Goal: Task Accomplishment & Management: Manage account settings

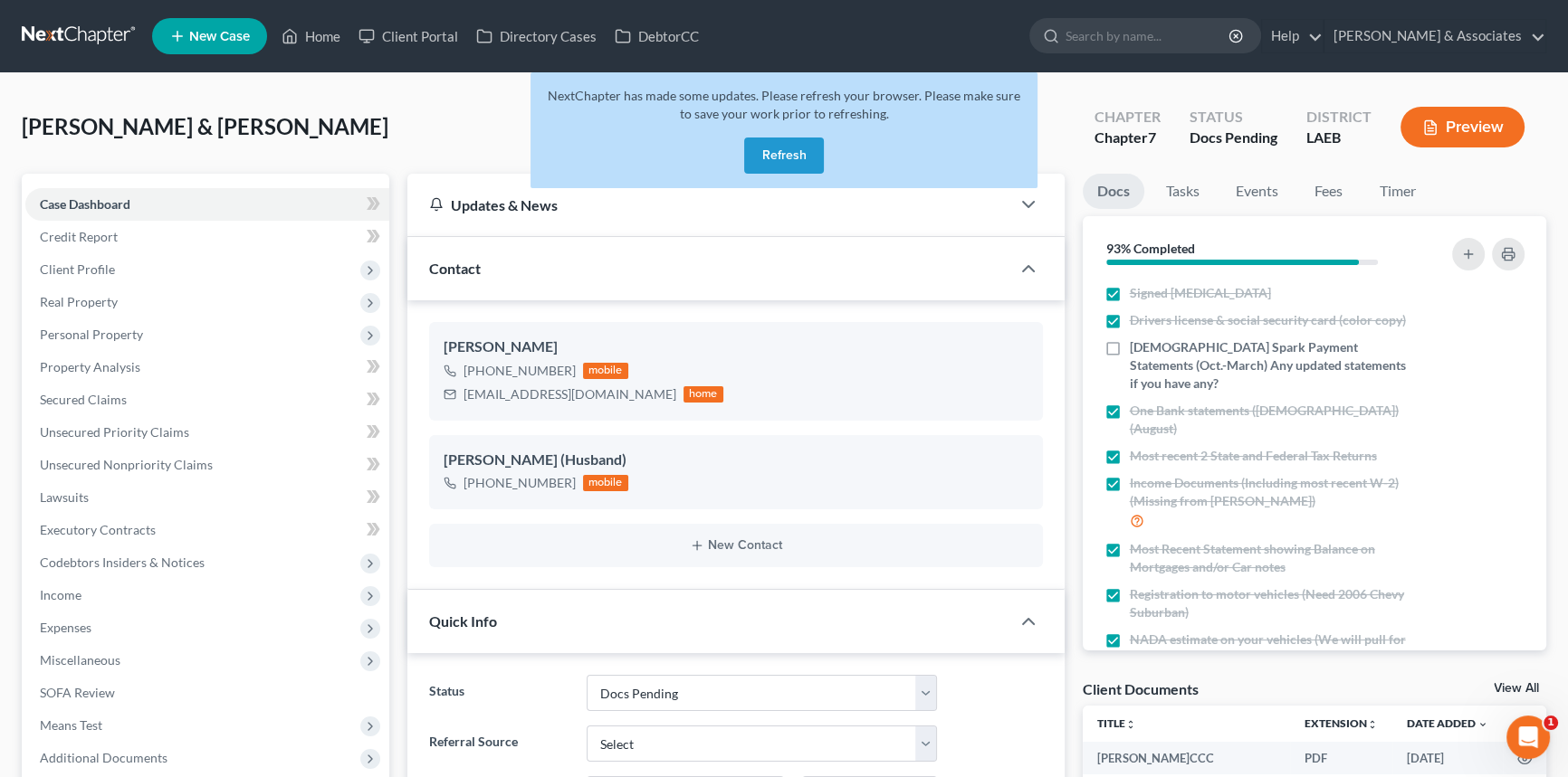
scroll to position [2668, 0]
click at [767, 144] on button "Refresh" at bounding box center [784, 156] width 79 height 37
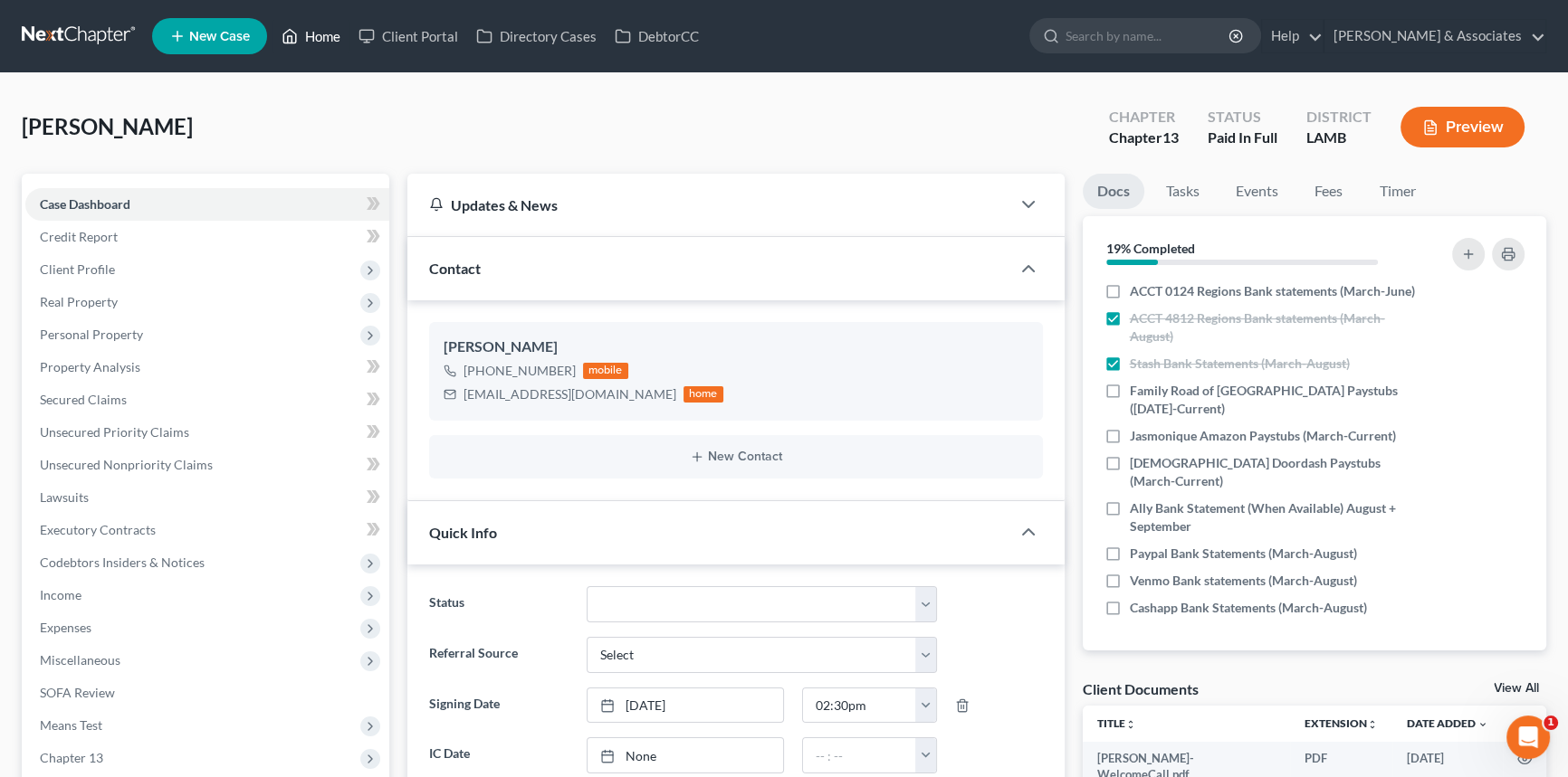
click at [289, 31] on icon at bounding box center [290, 37] width 13 height 14
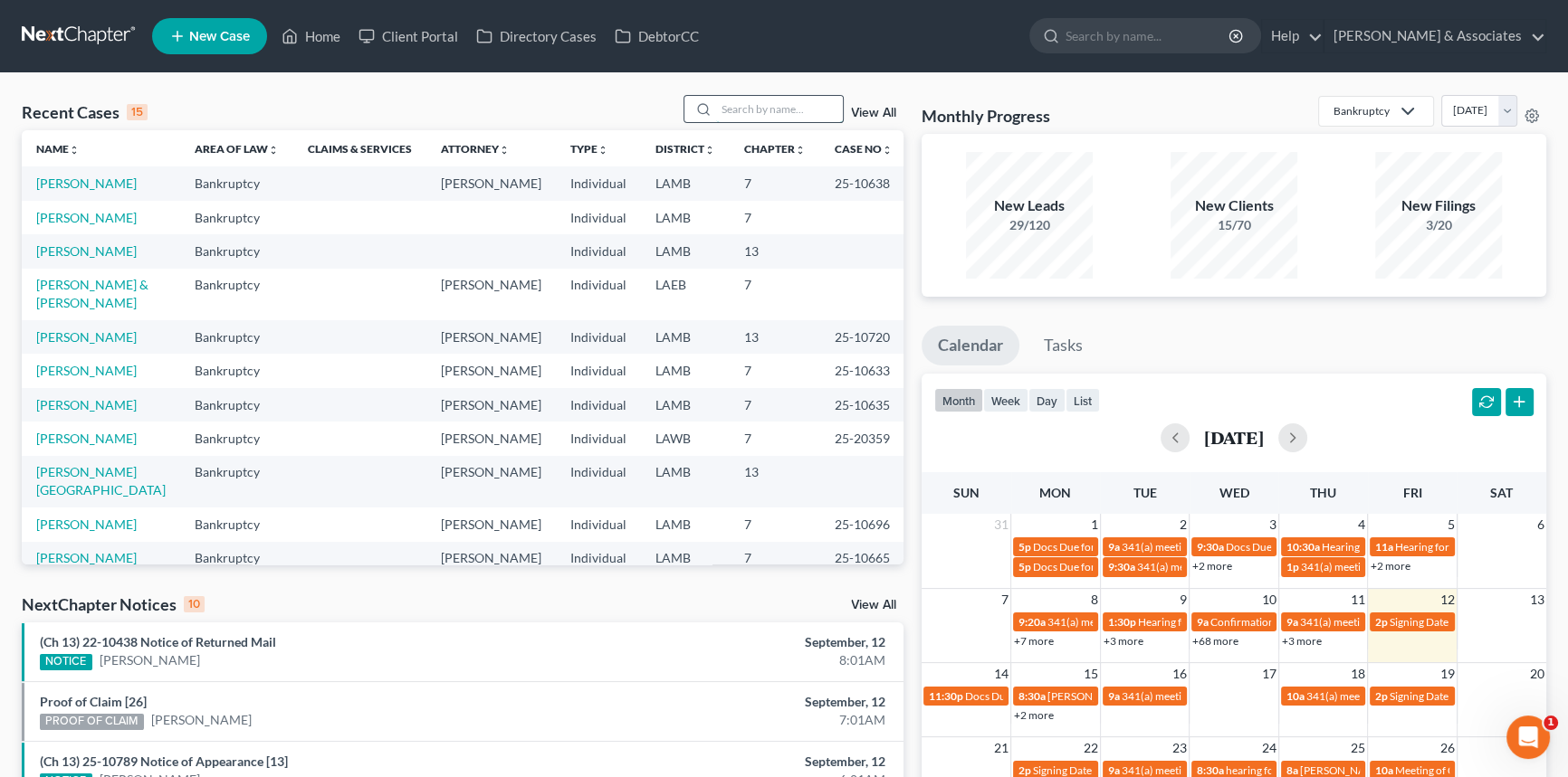
drag, startPoint x: 769, startPoint y: 109, endPoint x: 777, endPoint y: 101, distance: 11.3
click at [769, 109] on input "search" at bounding box center [779, 109] width 127 height 26
type input "leon"
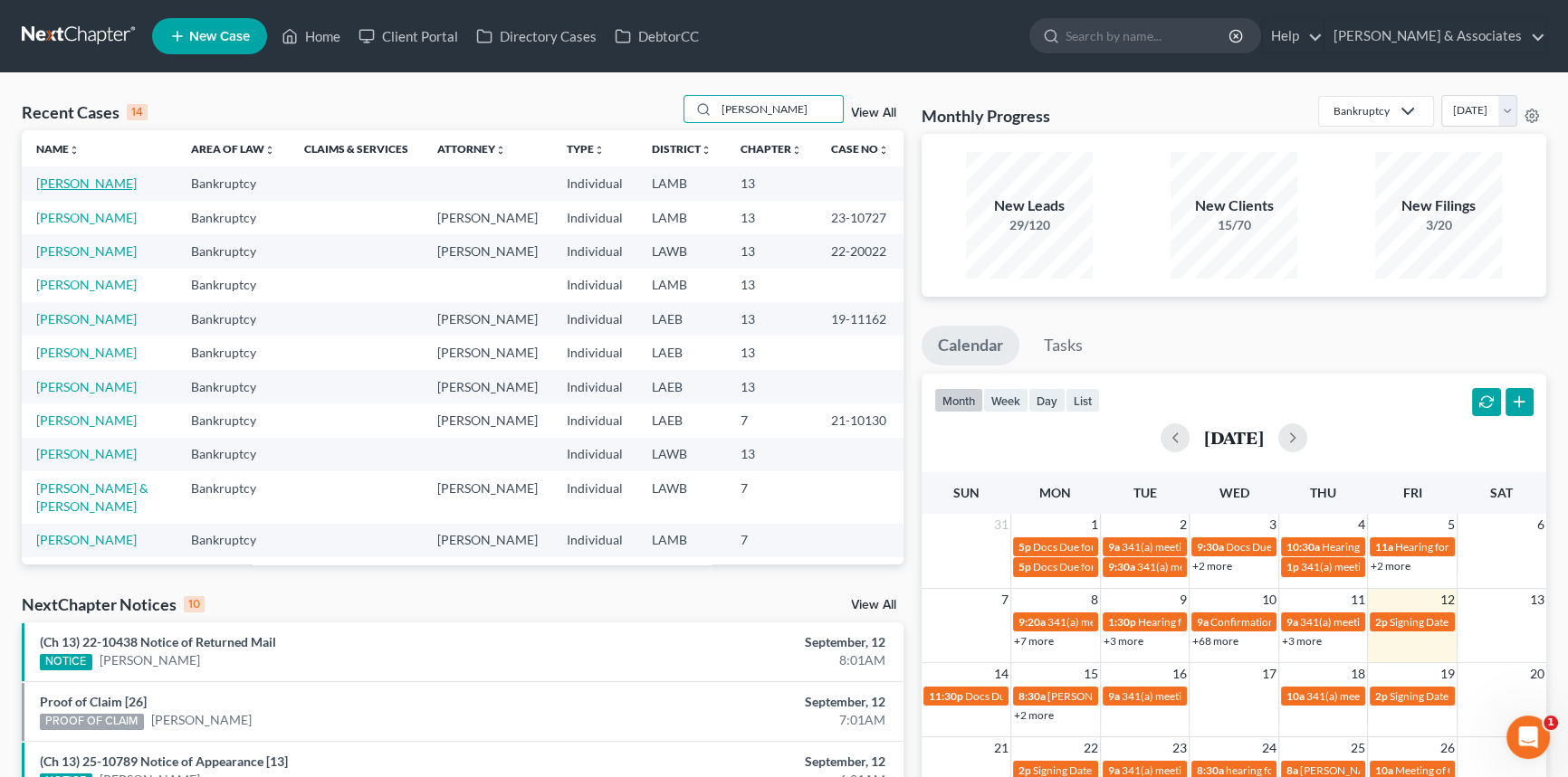
click at [59, 176] on link "[PERSON_NAME]" at bounding box center [87, 183] width 100 height 16
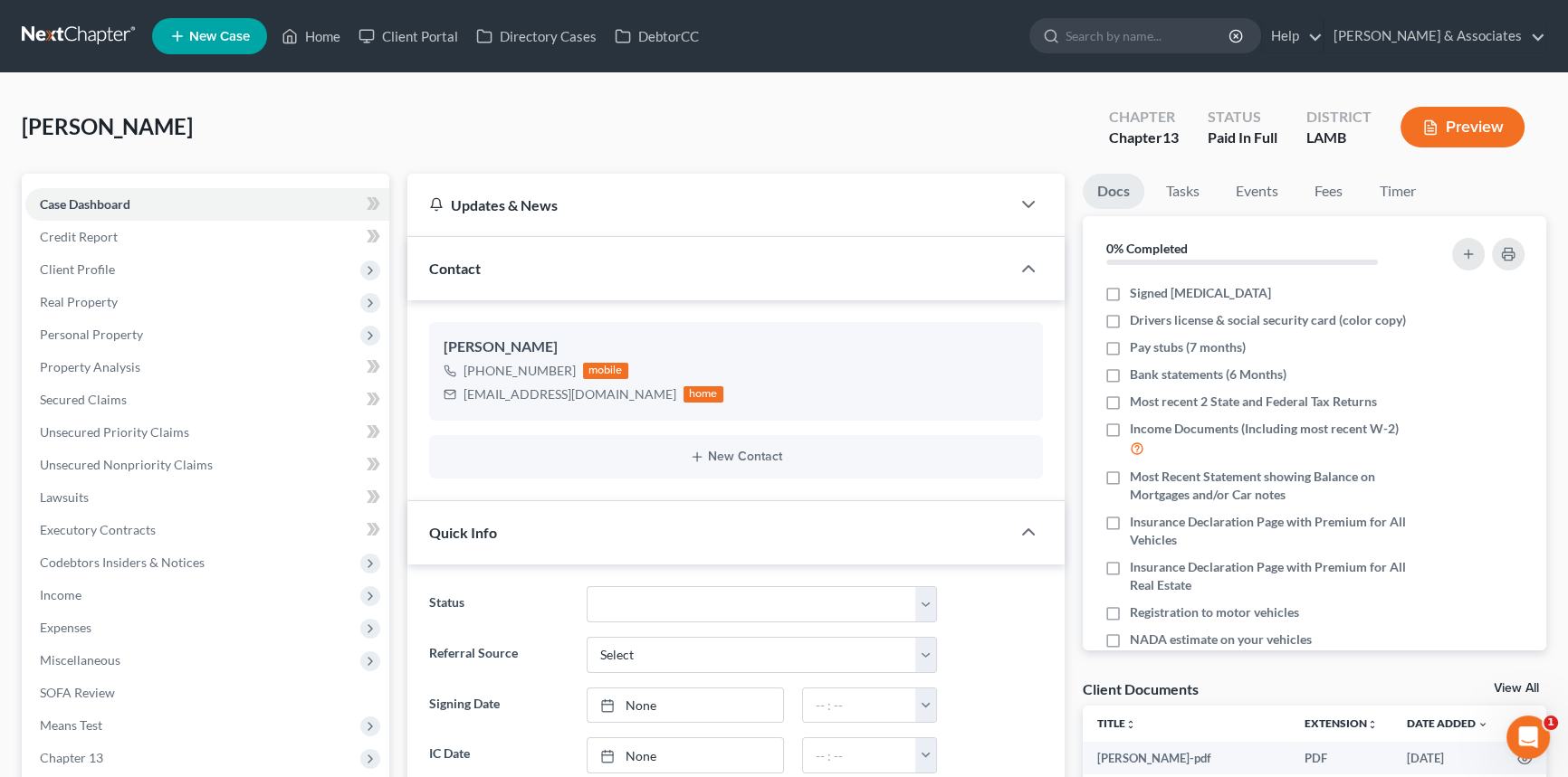
click at [1514, 684] on link "View All" at bounding box center [1516, 688] width 46 height 13
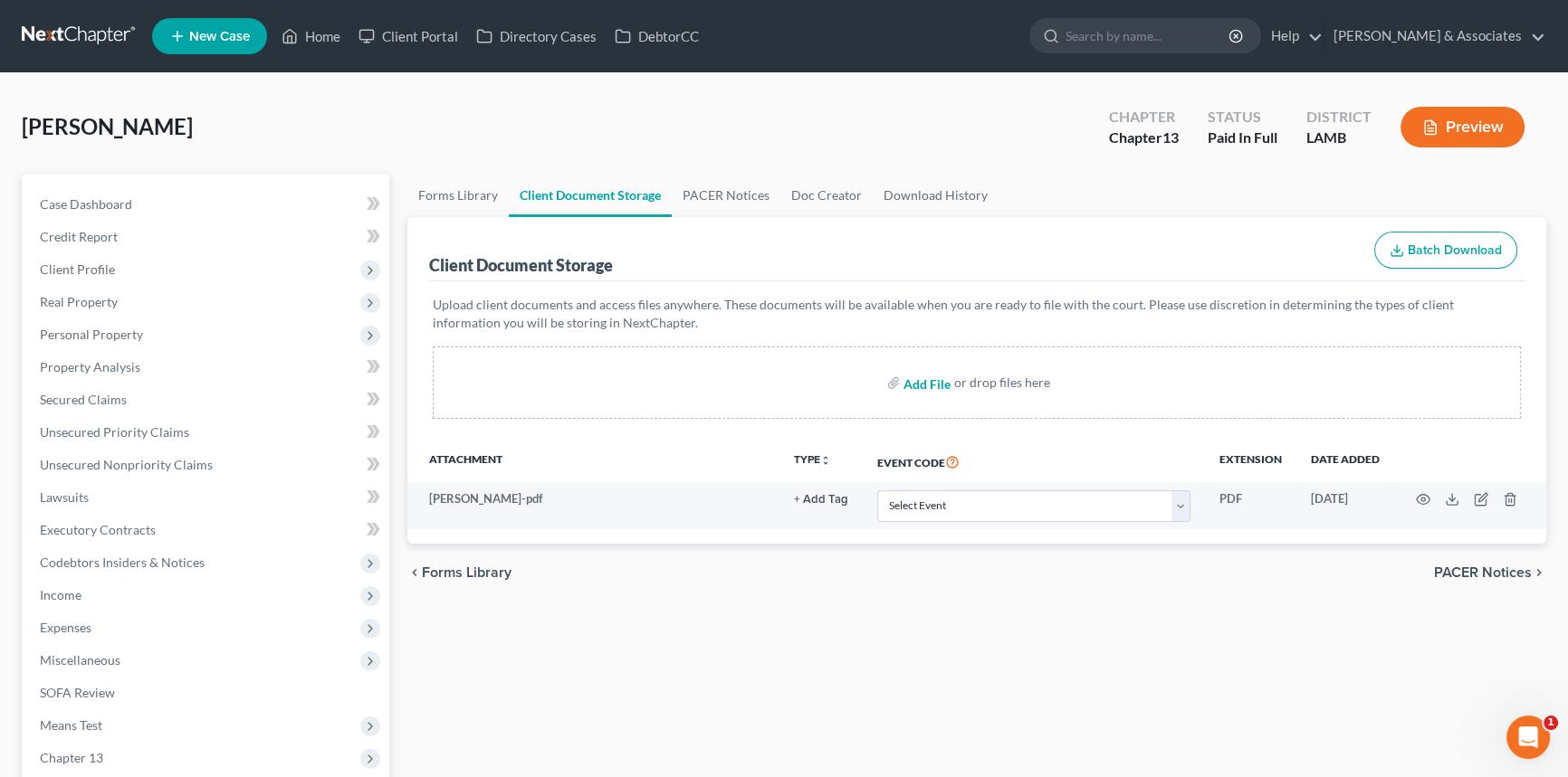
click at [915, 385] on input "file" at bounding box center [925, 383] width 44 height 33
type input "C:\fakepath\Leon Lee - Welcome Call.pdf"
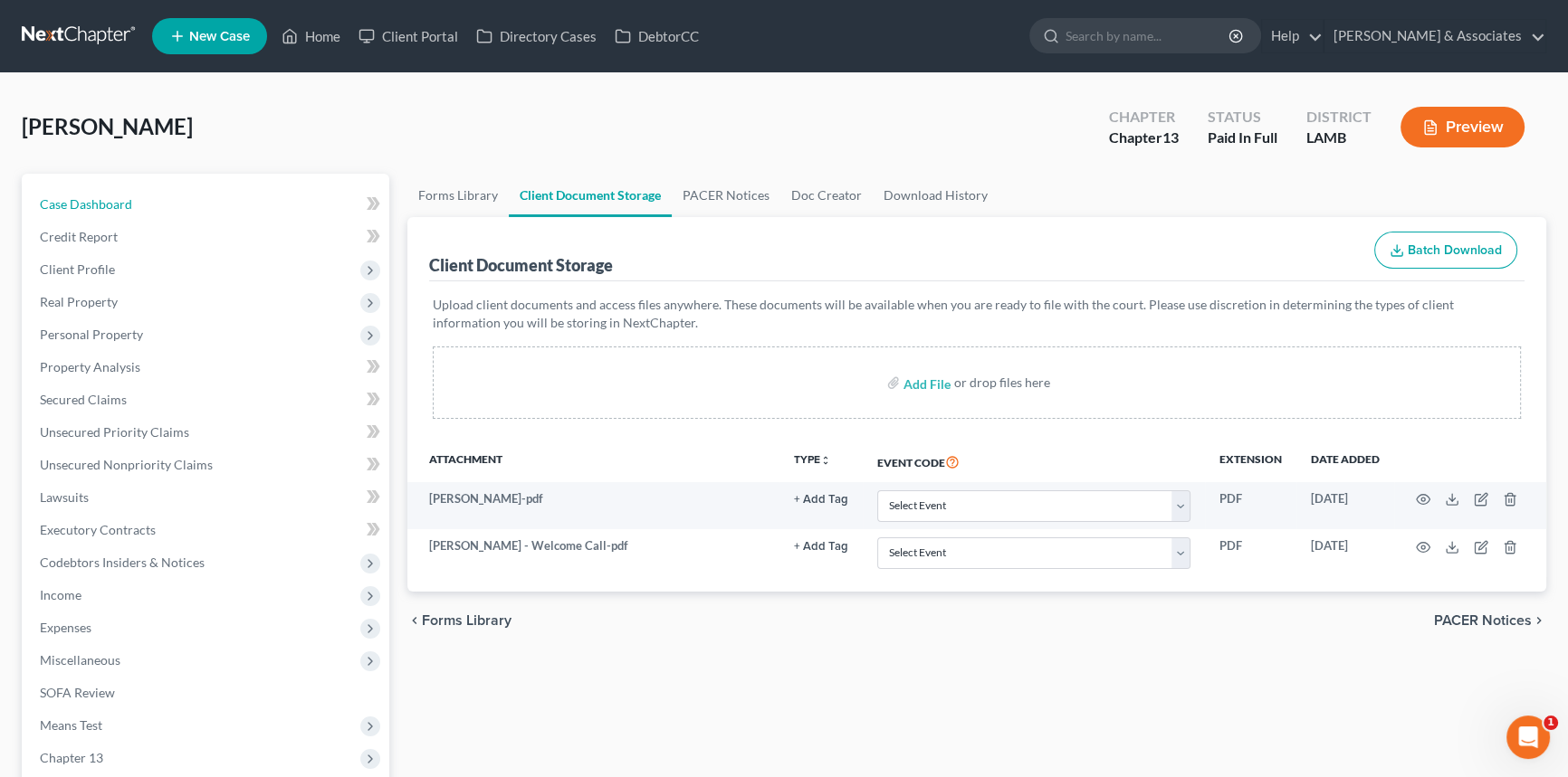
drag, startPoint x: 73, startPoint y: 192, endPoint x: 1504, endPoint y: 90, distance: 1434.6
click at [73, 192] on link "Case Dashboard" at bounding box center [207, 205] width 363 height 33
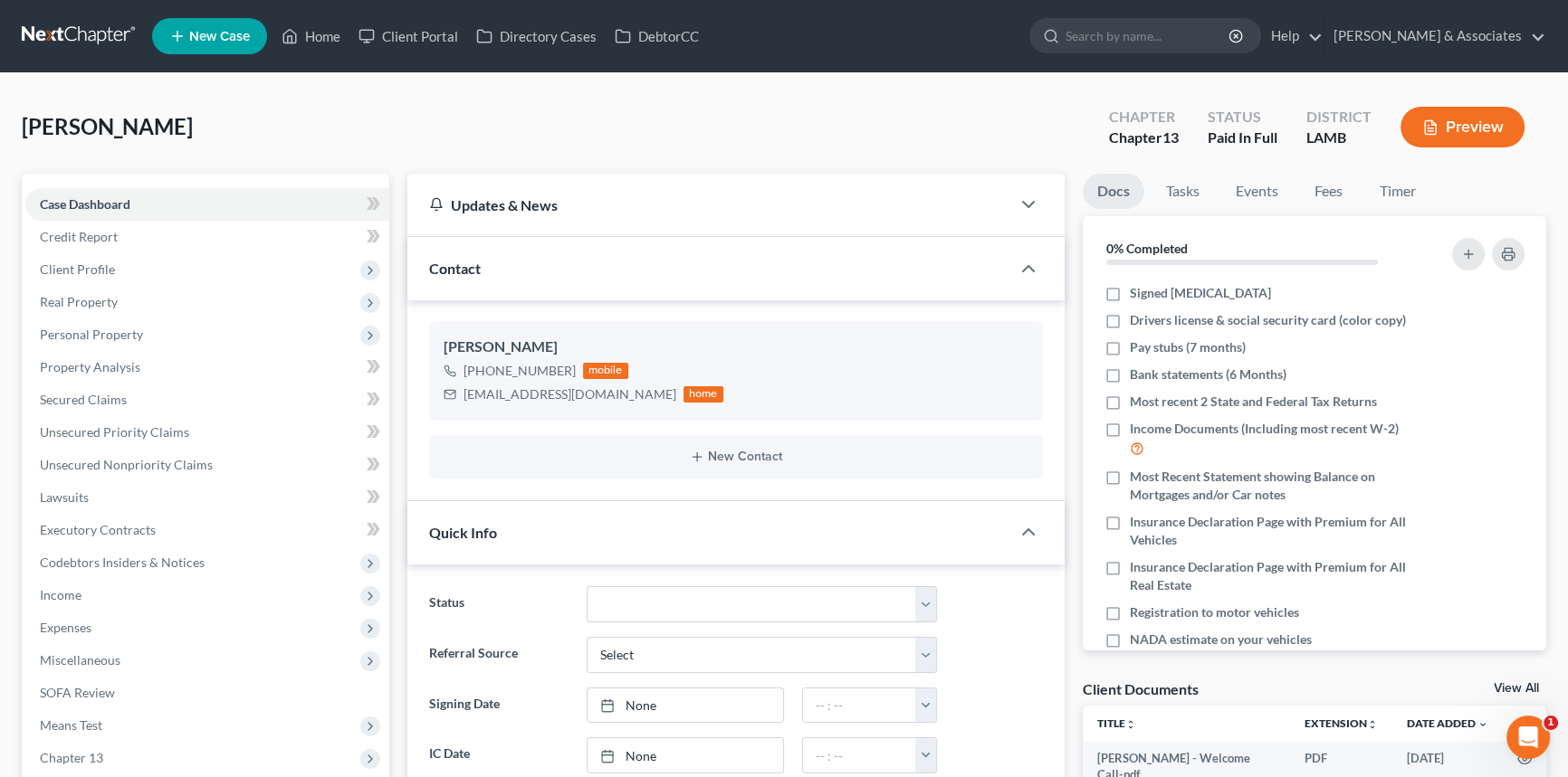
scroll to position [68, 0]
click at [1488, 347] on icon "button" at bounding box center [1495, 349] width 15 height 15
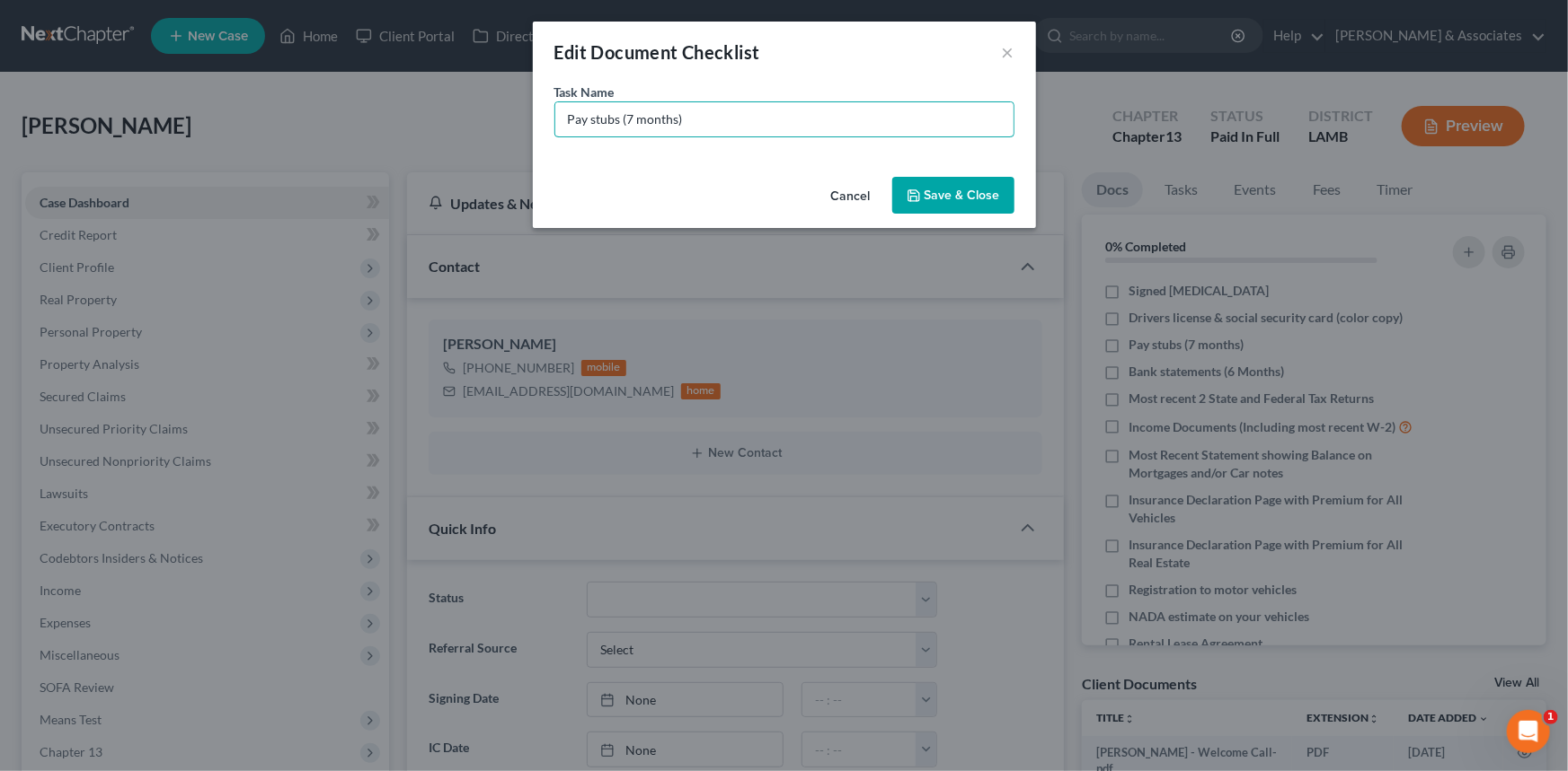
drag, startPoint x: 563, startPoint y: 118, endPoint x: 627, endPoint y: 148, distance: 70.7
click at [563, 118] on input "Pay stubs (7 months)" at bounding box center [784, 120] width 458 height 34
type input "Turner Pay stubs (March - Current)"
click at [944, 185] on button "Save & Close" at bounding box center [953, 196] width 122 height 38
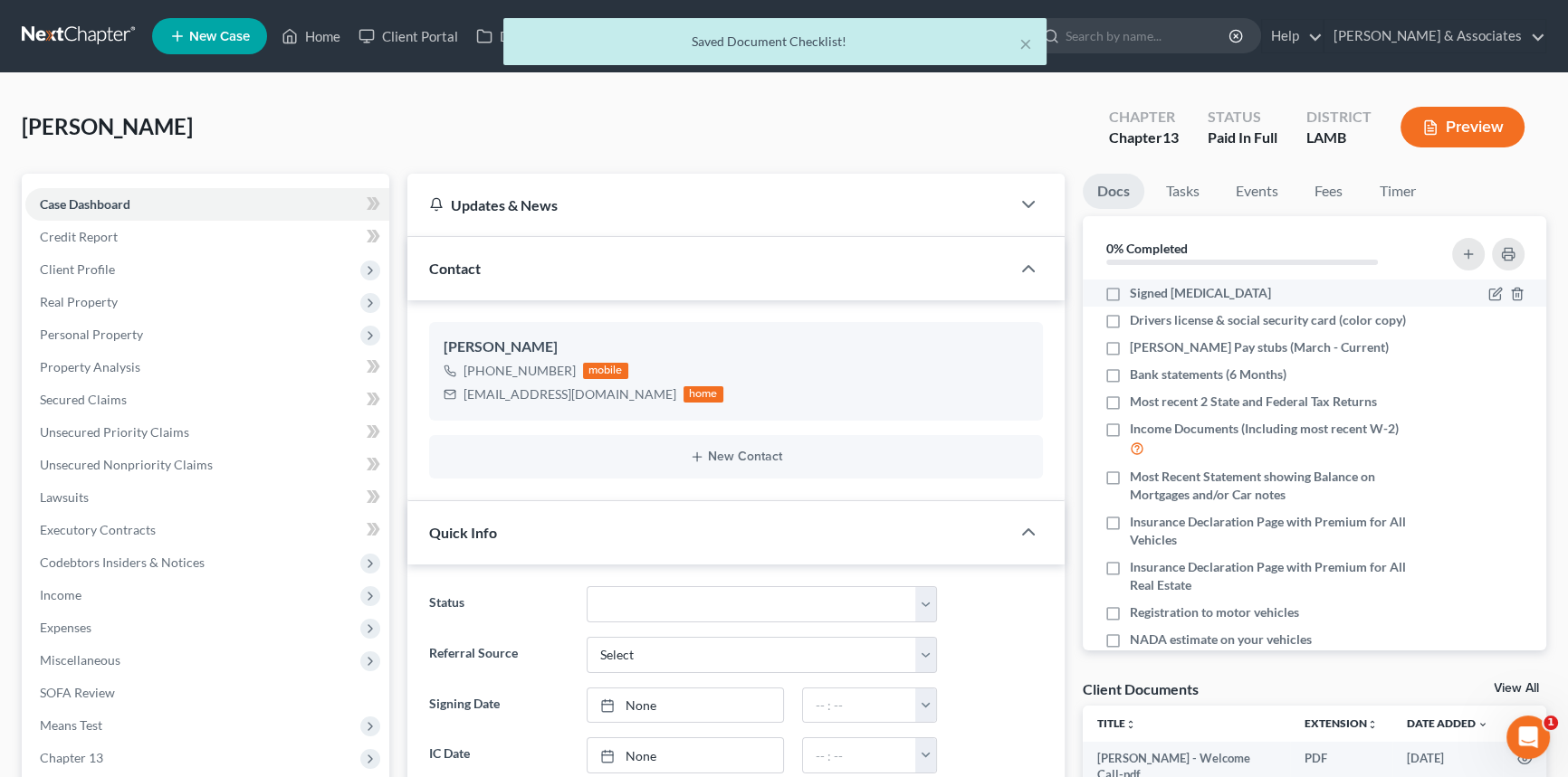
click at [1130, 284] on label "Signed [MEDICAL_DATA]" at bounding box center [1200, 293] width 142 height 18
click at [1137, 284] on input "Signed [MEDICAL_DATA]" at bounding box center [1142, 289] width 12 height 12
checkbox input "true"
click at [1460, 244] on button "button" at bounding box center [1468, 255] width 33 height 33
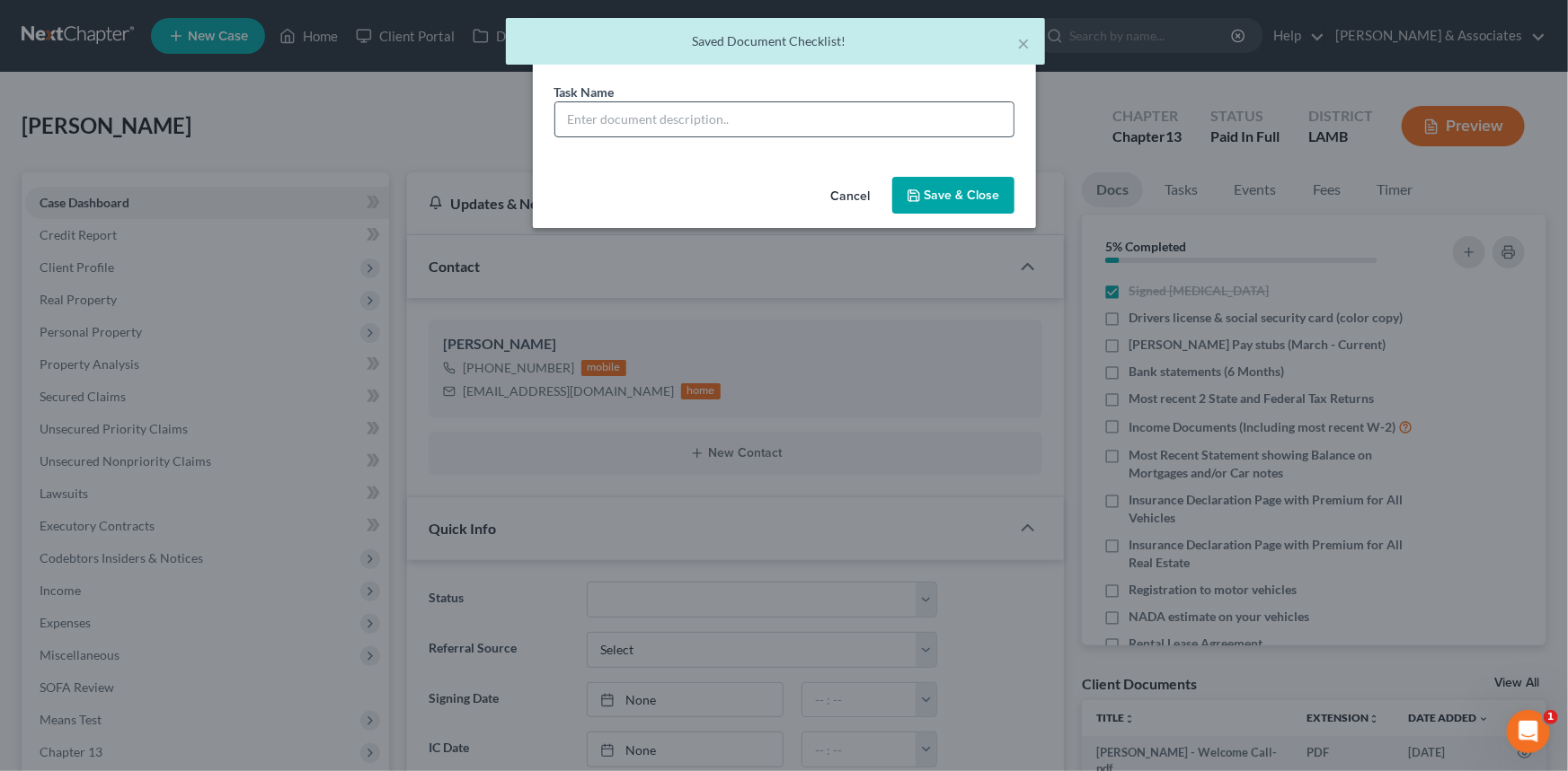
click at [924, 130] on input "text" at bounding box center [784, 120] width 458 height 34
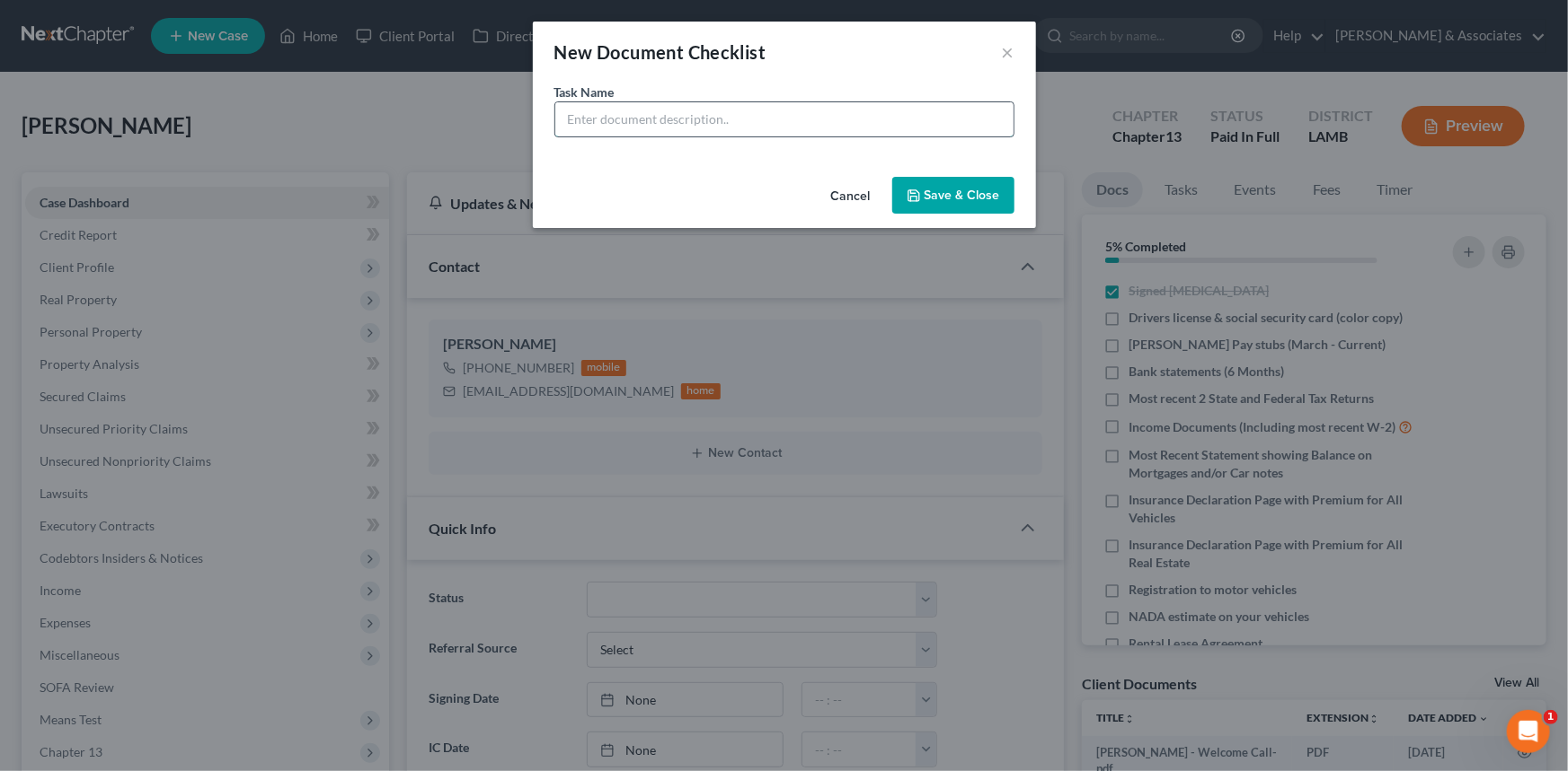
click at [668, 102] on input "text" at bounding box center [784, 120] width 458 height 34
type input "Performance Paystubs (March-Current)"
click at [979, 175] on div "Cancel Save & Close" at bounding box center [784, 198] width 503 height 59
click at [975, 188] on button "Save & Close" at bounding box center [953, 196] width 122 height 38
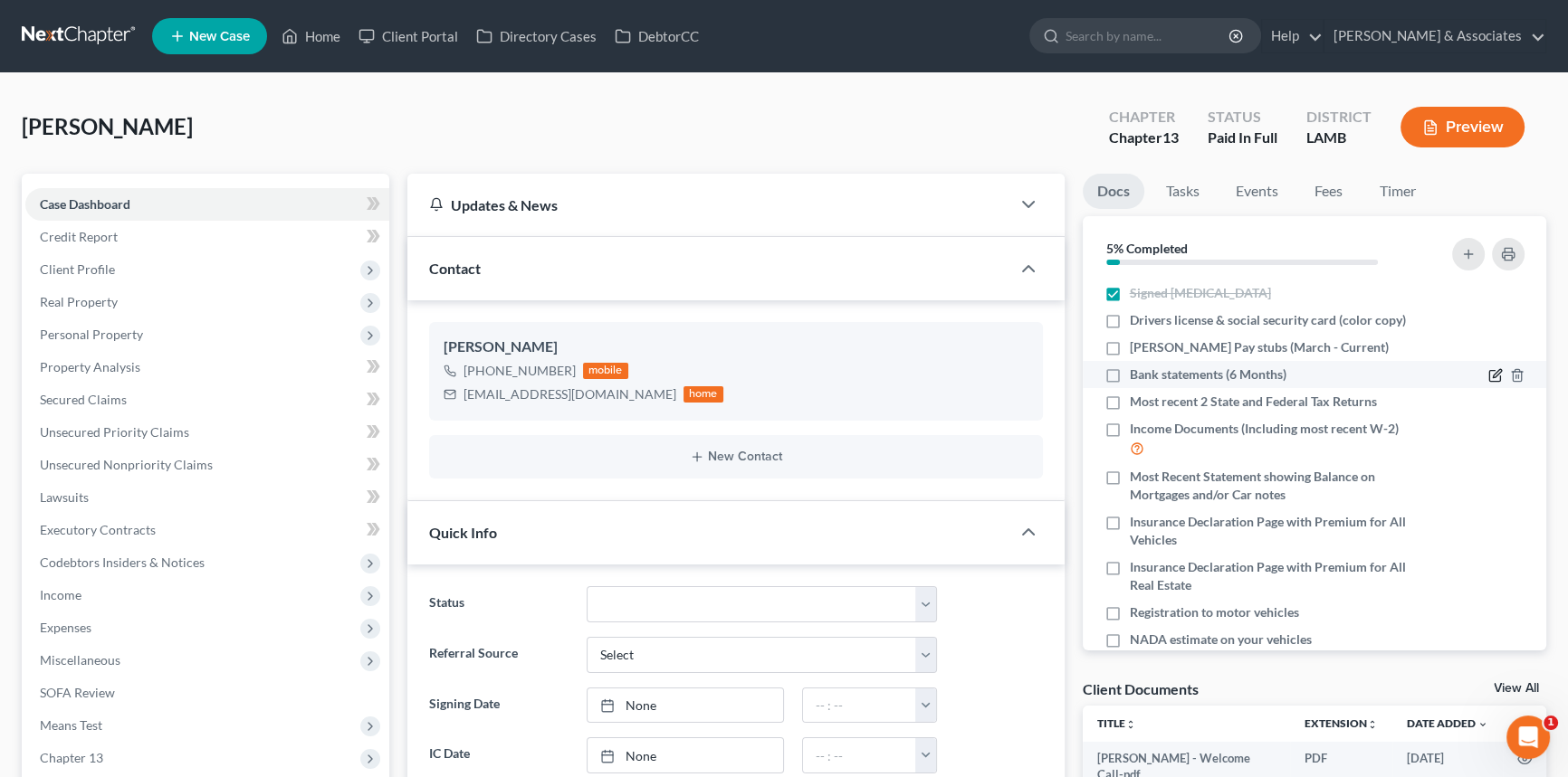
click at [1489, 371] on icon "button" at bounding box center [1494, 376] width 11 height 11
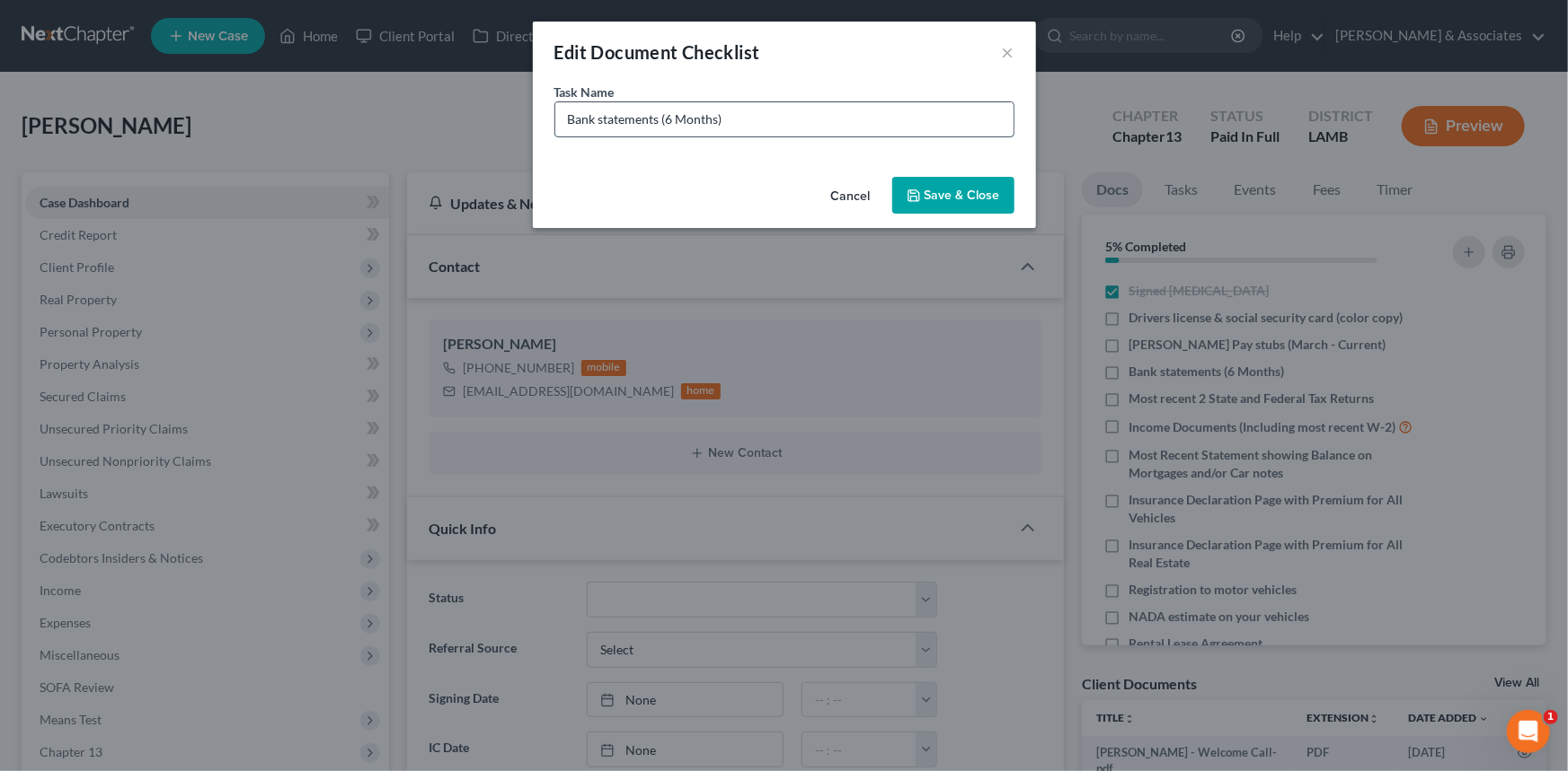
click at [562, 115] on input "Bank statements (6 Months)" at bounding box center [784, 120] width 458 height 34
type input "EFCU Bank statements (March - August)"
click at [954, 180] on button "Save & Close" at bounding box center [953, 196] width 122 height 38
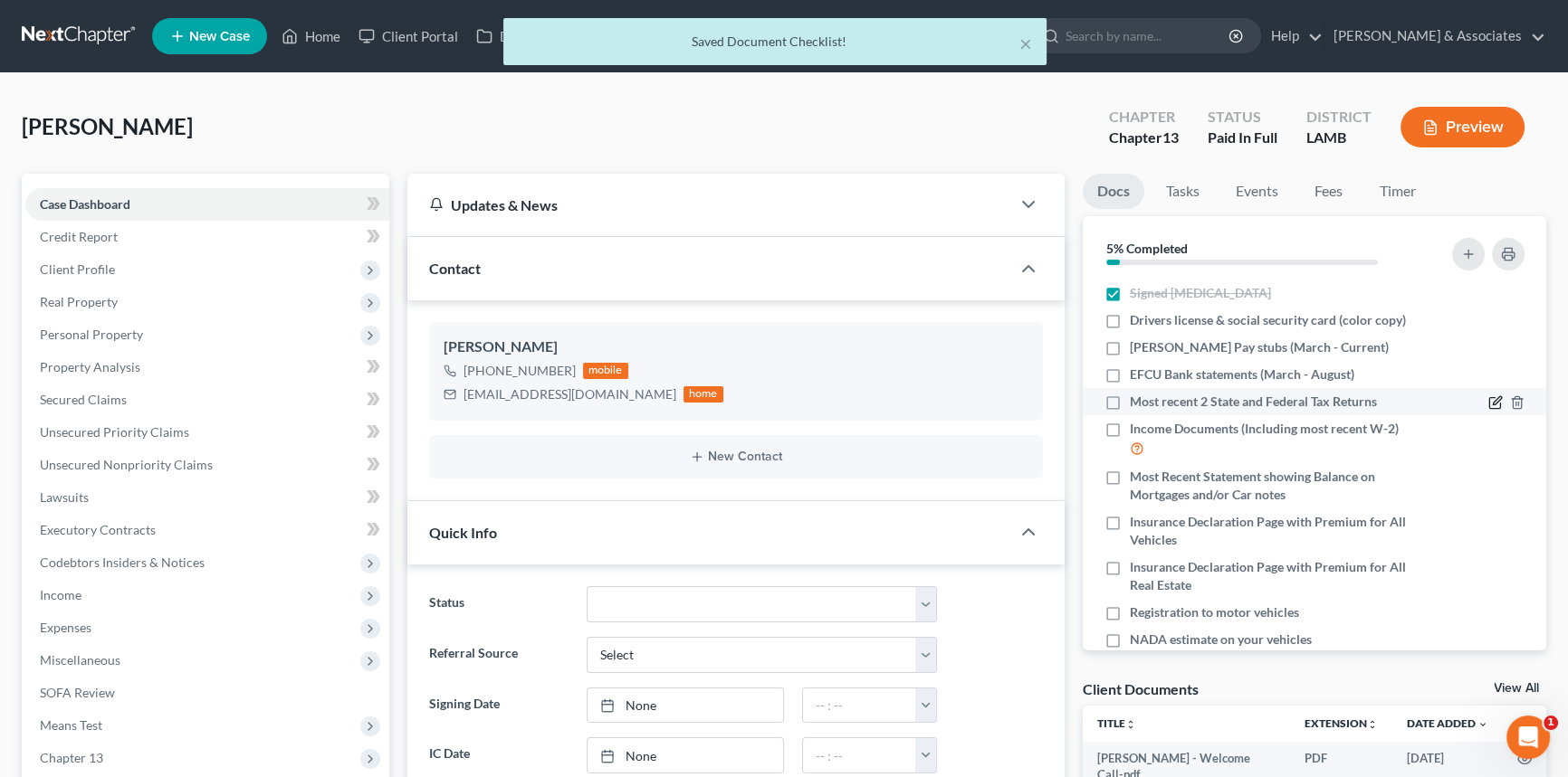
click at [1489, 403] on icon "button" at bounding box center [1494, 404] width 11 height 11
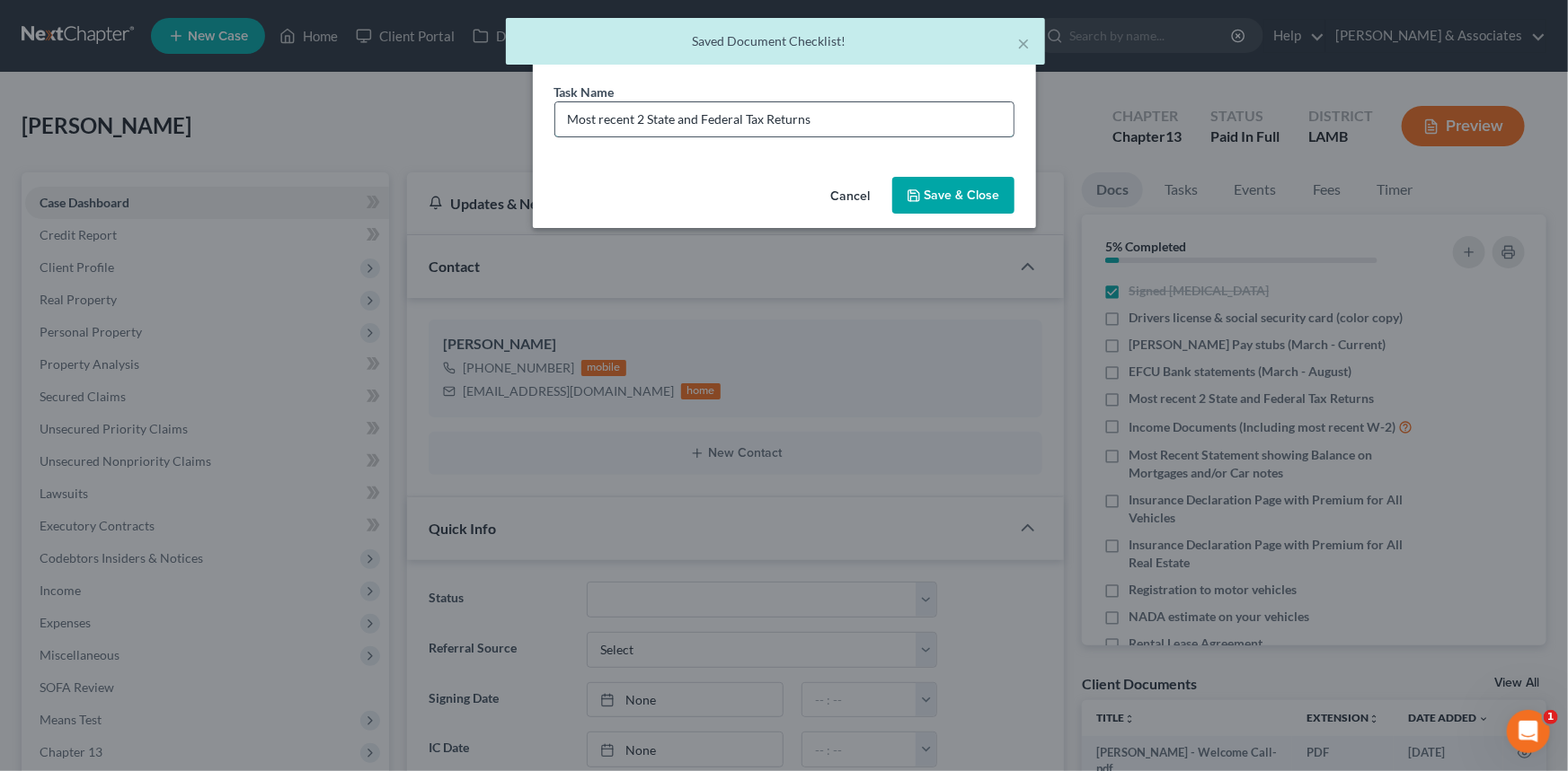
click at [905, 122] on input "Most recent 2 State and Federal Tax Returns" at bounding box center [784, 120] width 458 height 34
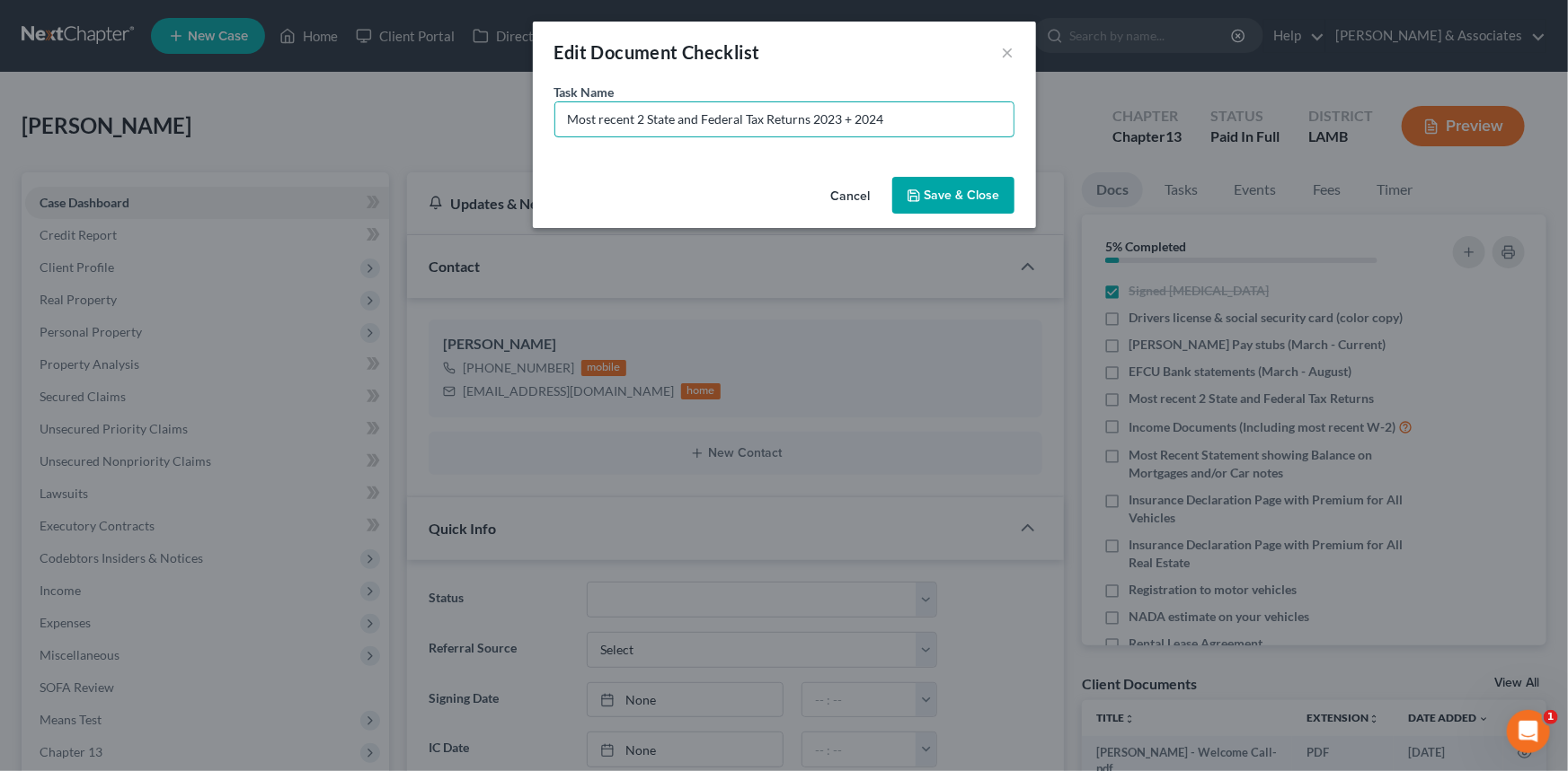
type input "Most recent 2 State and Federal Tax Returns 2023 + 2024"
click at [929, 188] on button "Save & Close" at bounding box center [953, 196] width 122 height 38
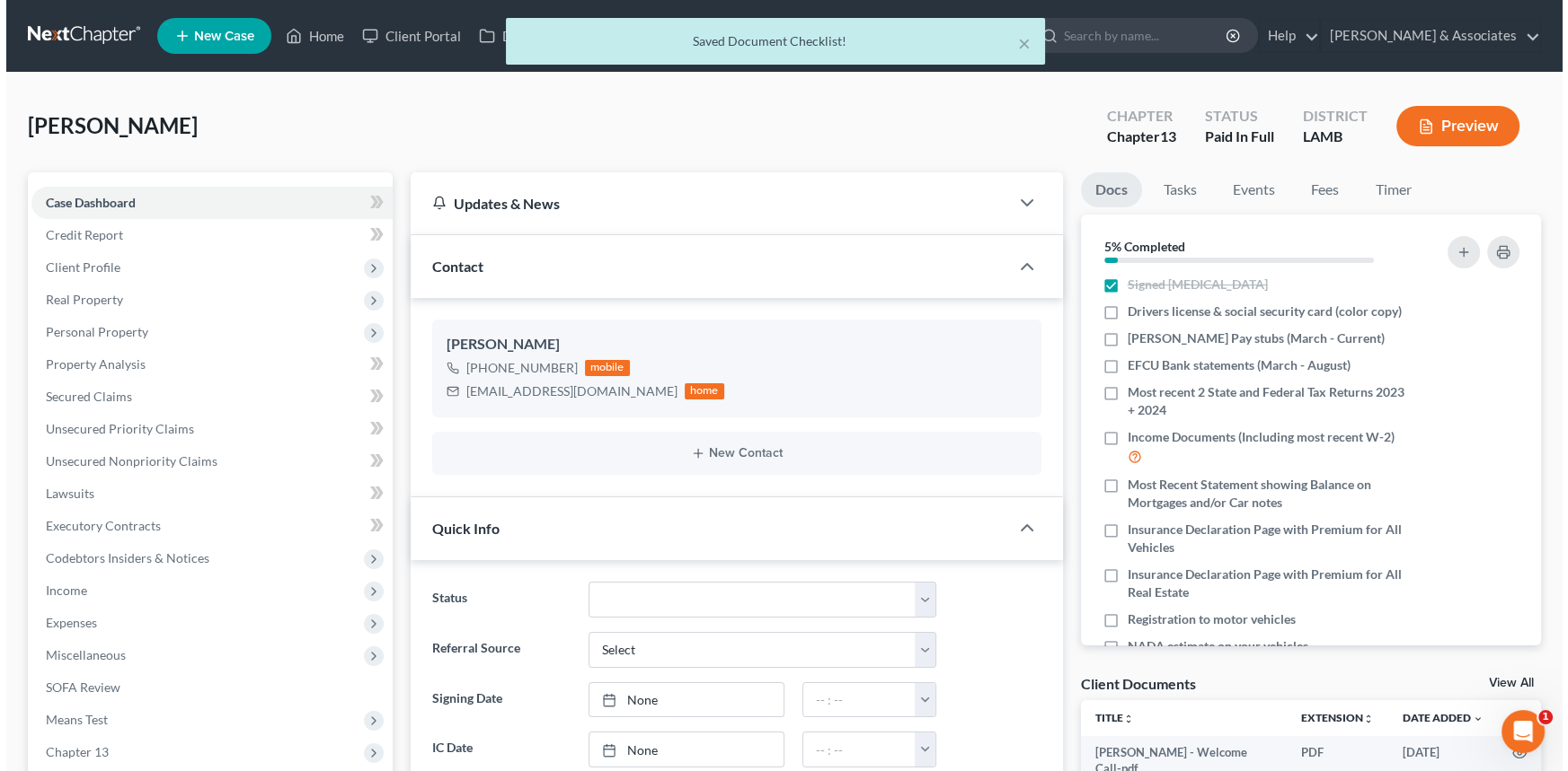
scroll to position [22, 0]
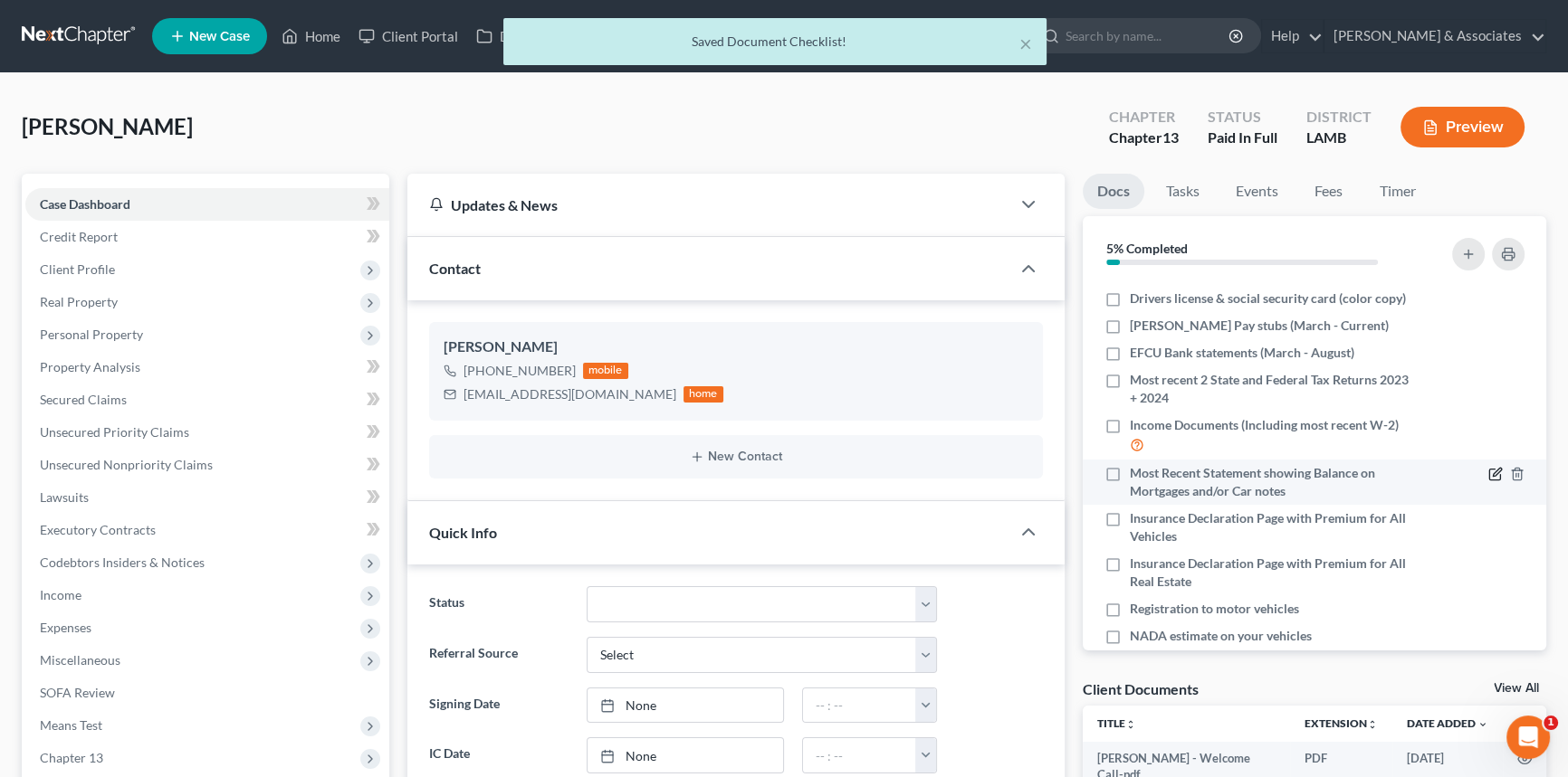
click at [1488, 471] on icon "button" at bounding box center [1495, 474] width 15 height 15
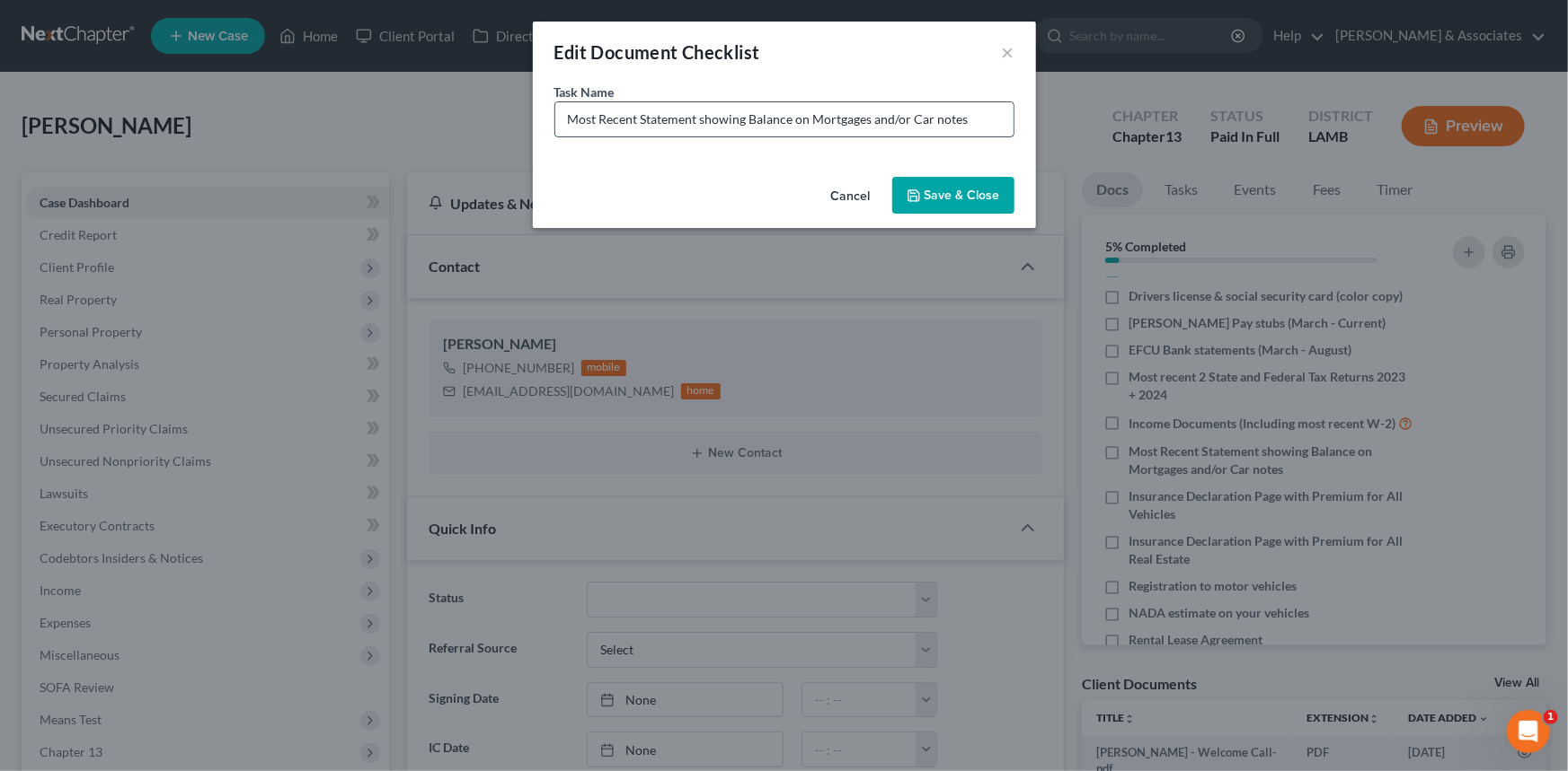
click at [895, 120] on input "Most Recent Statement showing Balance on Mortgages and/or Car notes" at bounding box center [784, 120] width 458 height 34
drag, startPoint x: 992, startPoint y: 59, endPoint x: 1003, endPoint y: 52, distance: 13.0
click at [992, 59] on div "Edit Document Checklist ×" at bounding box center [784, 52] width 503 height 61
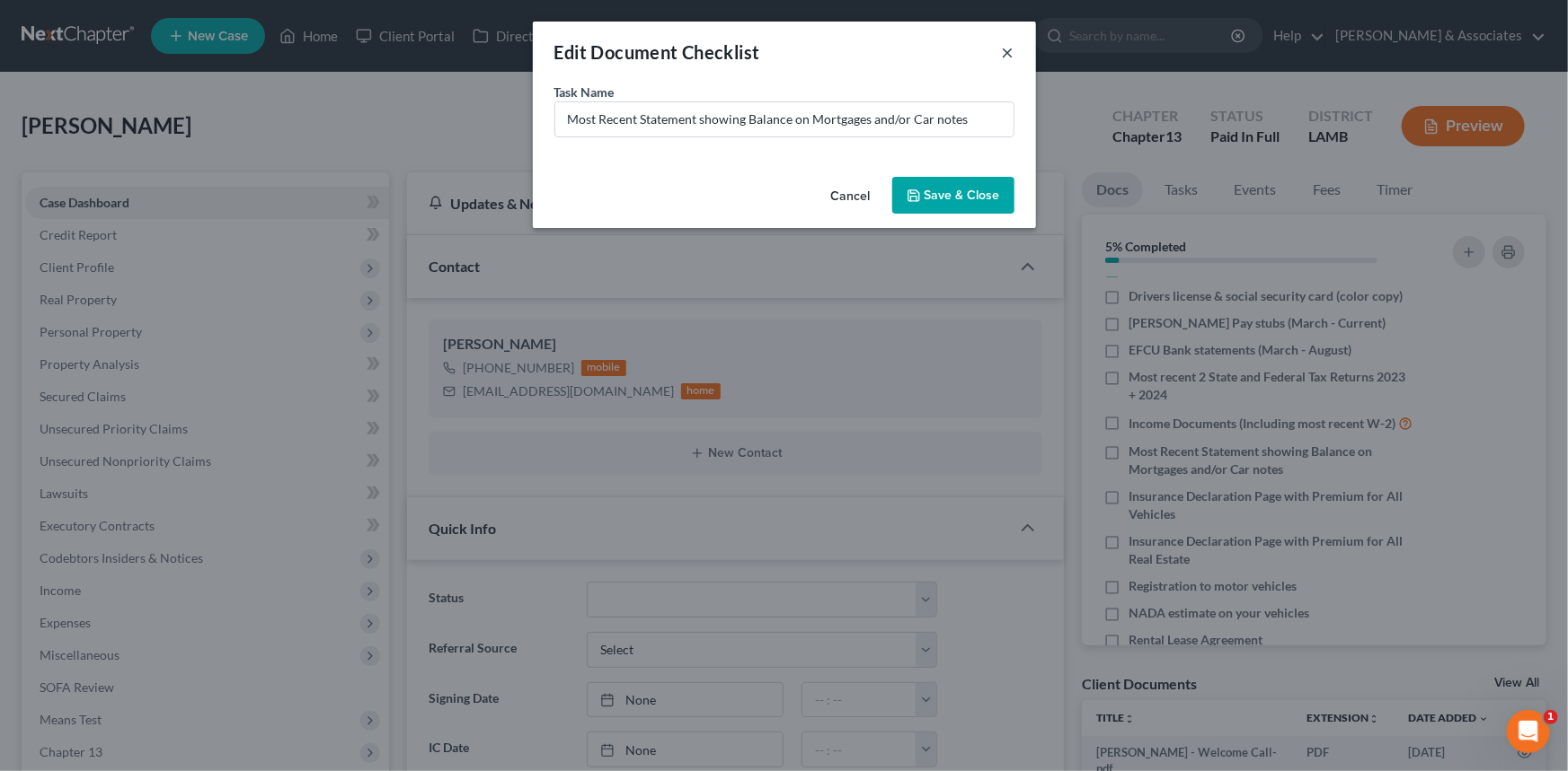
click at [1003, 52] on button "×" at bounding box center [1008, 53] width 13 height 22
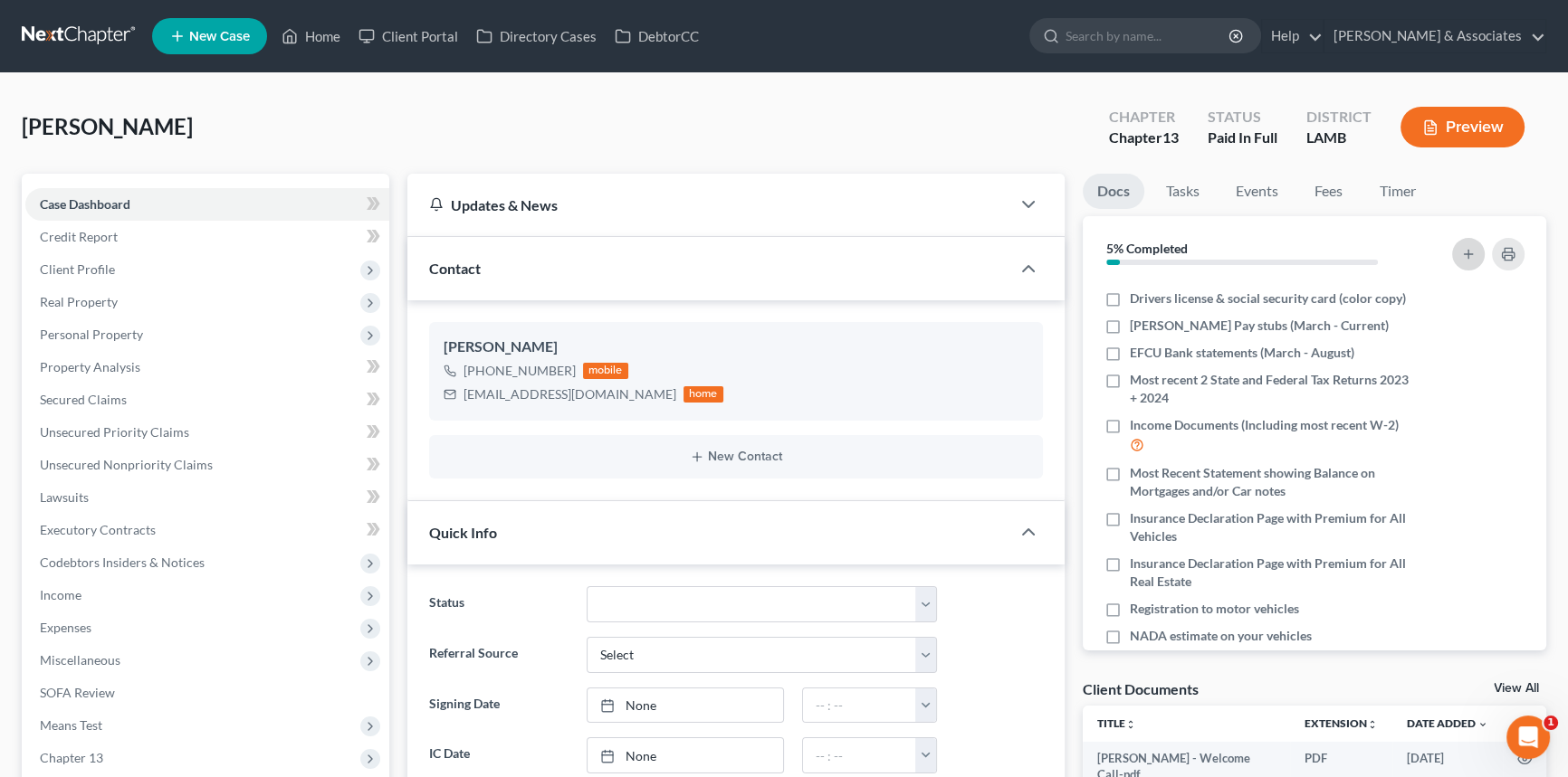
click at [1471, 247] on icon "button" at bounding box center [1468, 255] width 15 height 15
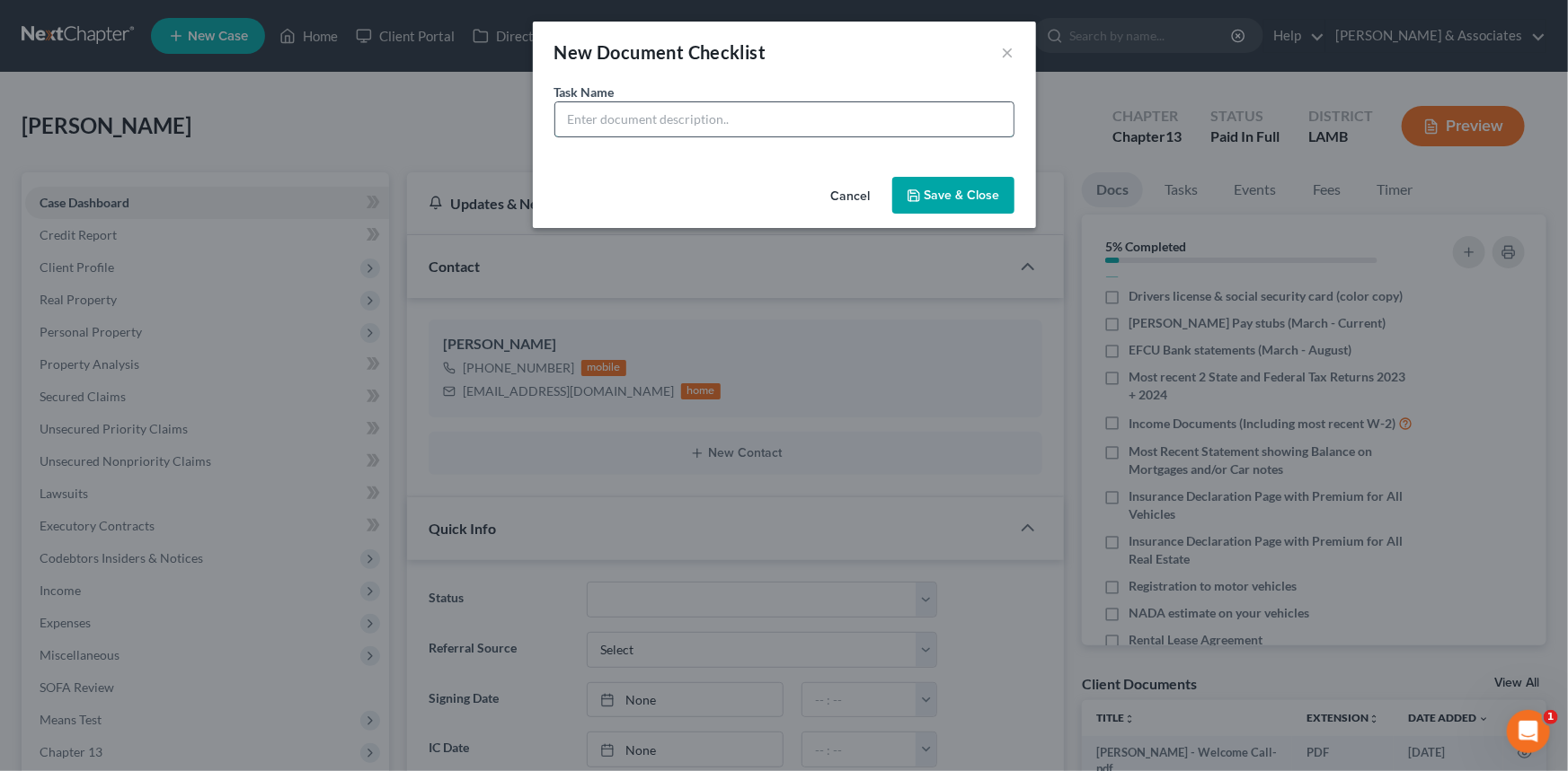
click at [749, 127] on input "text" at bounding box center [784, 120] width 458 height 34
paste input "Most Recent Statement showing Balance on Mortgages and/or Car notes"
click at [906, 137] on div "Task Name * Most Recent Statement showing Balance on Mortgages and/or Car notes" at bounding box center [784, 126] width 503 height 87
click at [923, 114] on input "Most Recent Statement showing Balance on Mortgages and/or Car notes" at bounding box center [784, 120] width 458 height 34
click at [966, 123] on input "Most Recent Statement showing Balance on Mortgages and/or Car notes" at bounding box center [784, 120] width 458 height 34
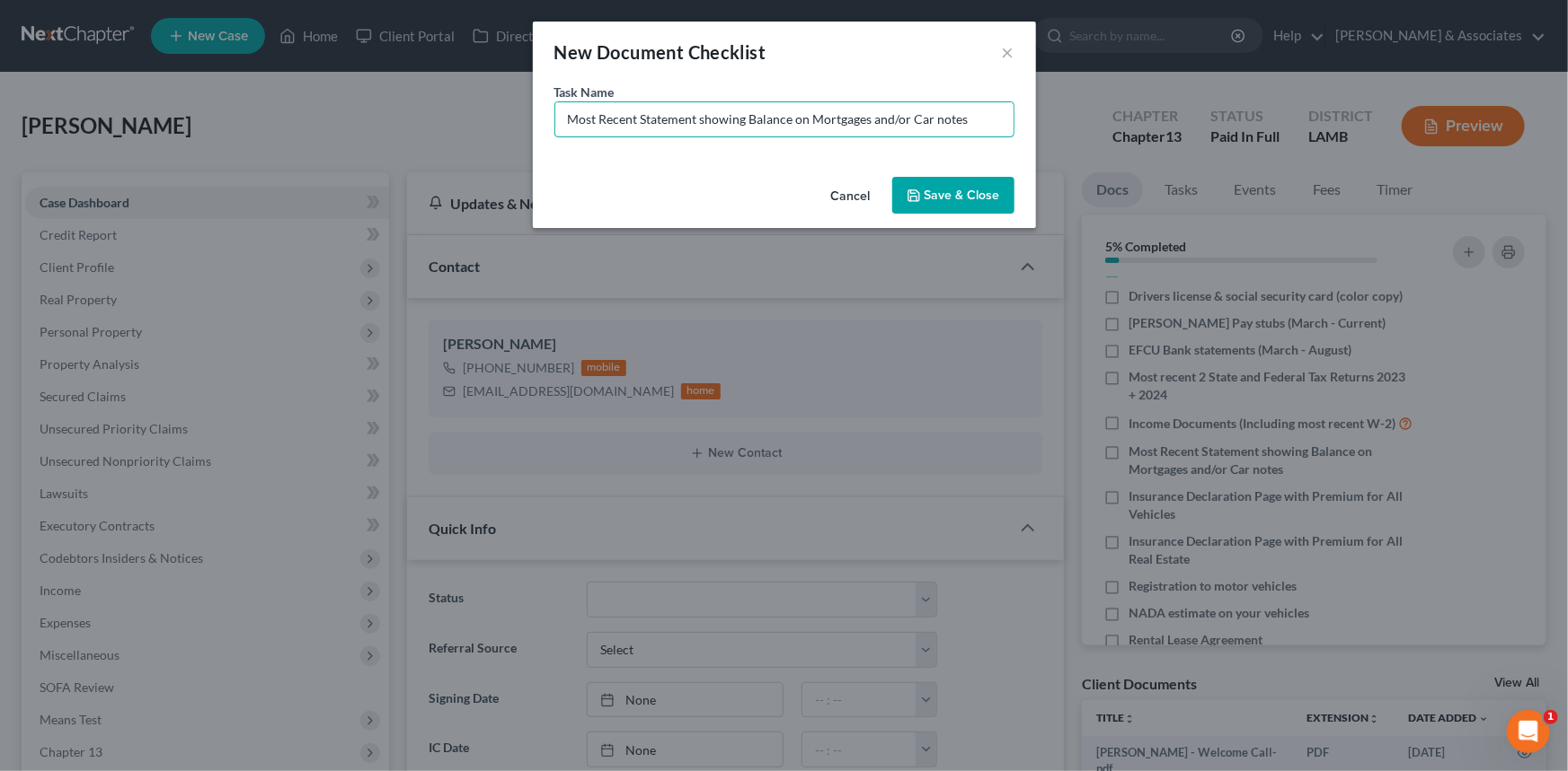
drag, startPoint x: 989, startPoint y: 125, endPoint x: 794, endPoint y: 138, distance: 195.4
click at [794, 138] on div "Task Name * Most Recent Statement showing Balance on Mortgages and/or Car notes" at bounding box center [784, 126] width 503 height 87
type input "Most Recent Statement showing Balance on OneMain Title Loans for Vehicles"
click at [924, 191] on button "Save & Close" at bounding box center [953, 196] width 122 height 38
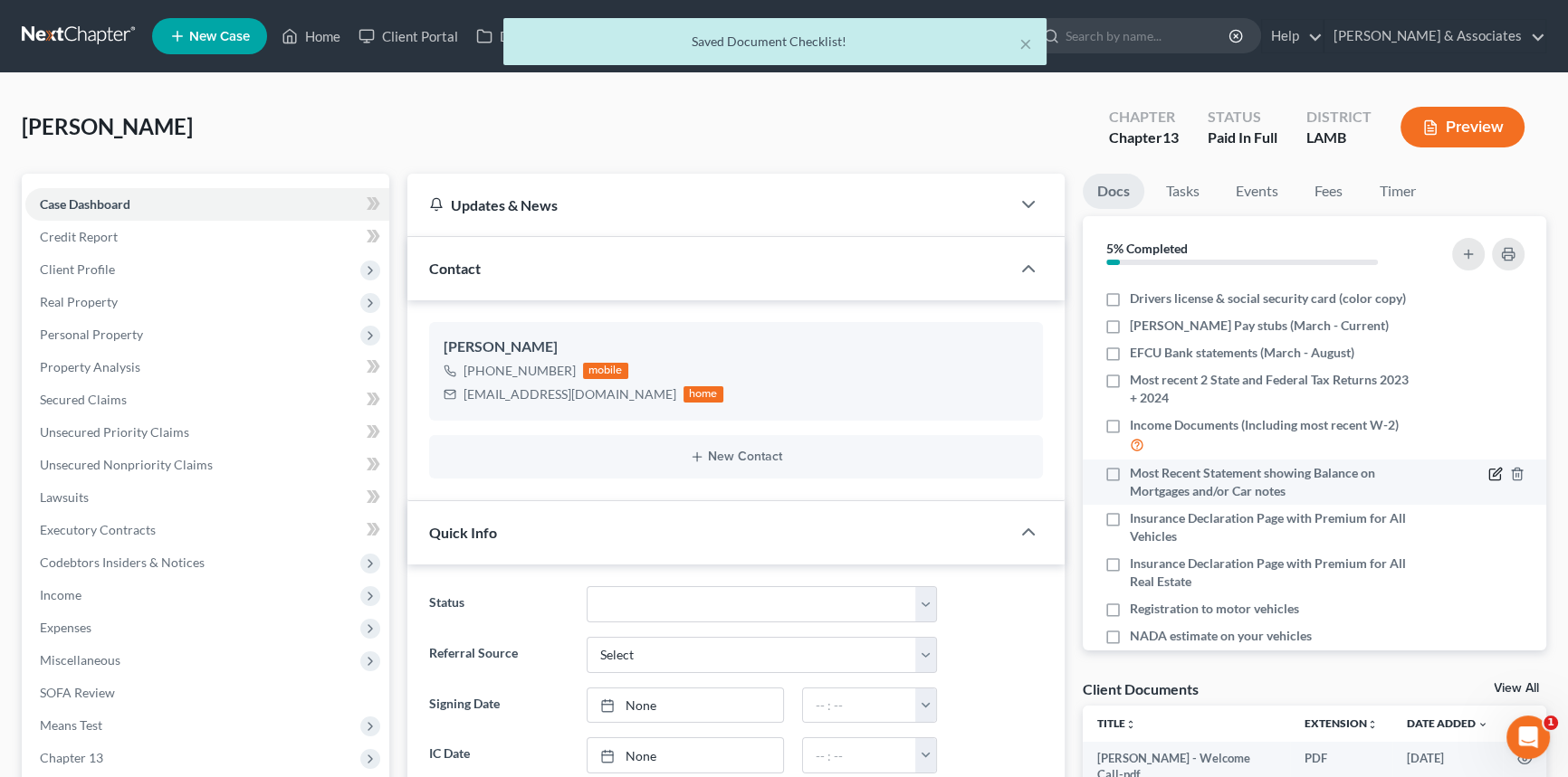
click at [1488, 469] on icon "button" at bounding box center [1495, 474] width 15 height 15
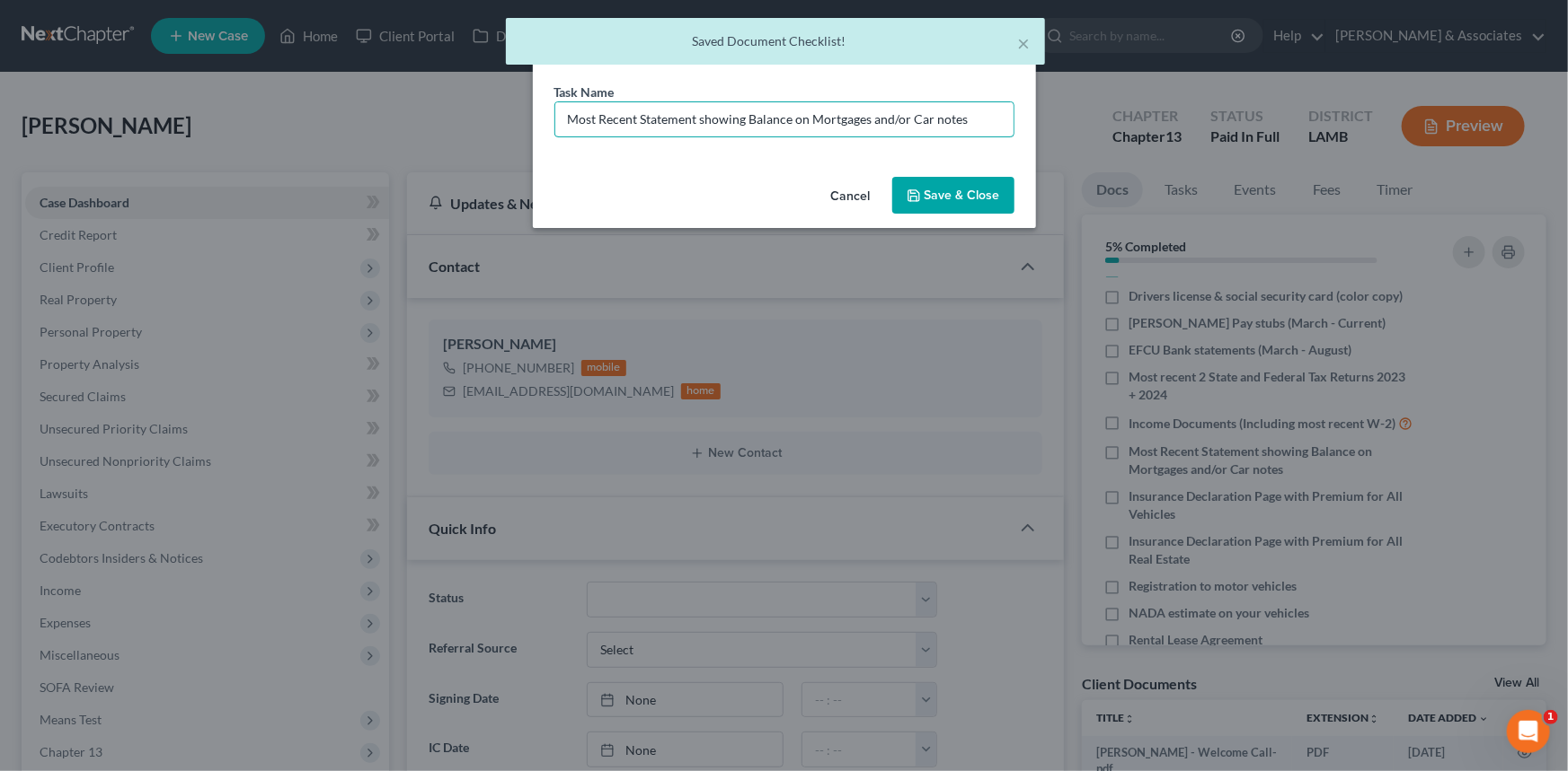
drag, startPoint x: 992, startPoint y: 121, endPoint x: 874, endPoint y: 170, distance: 127.8
click at [874, 170] on div "Edit Document Checklist × Task Name * Most Recent Statement showing Balance on …" at bounding box center [784, 125] width 503 height 207
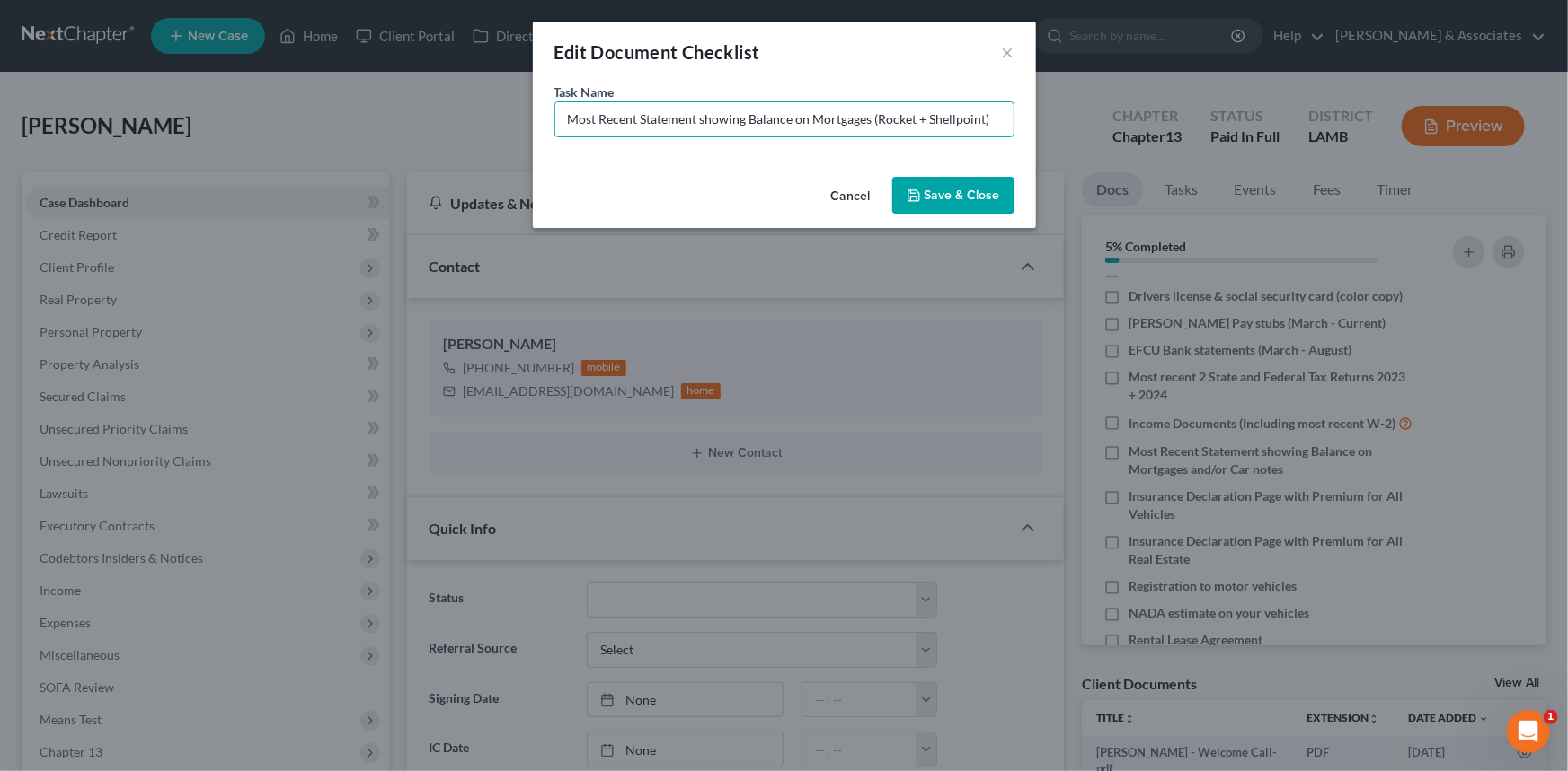
type input "Most Recent Statement showing Balance on Mortgages (Rocket + Shellpoint)"
click at [980, 188] on button "Save & Close" at bounding box center [953, 196] width 122 height 38
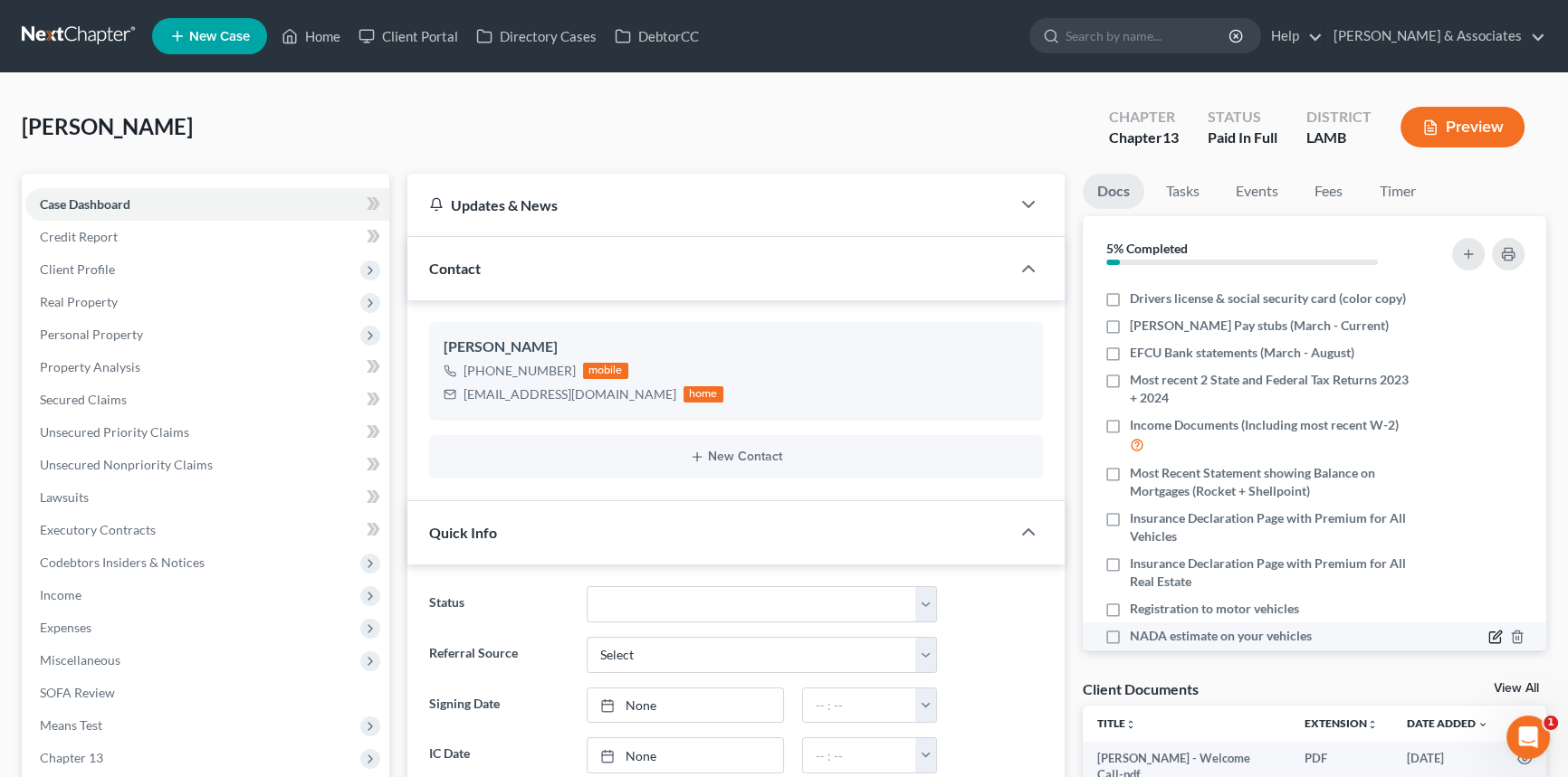
click at [1488, 636] on icon "button" at bounding box center [1495, 637] width 15 height 15
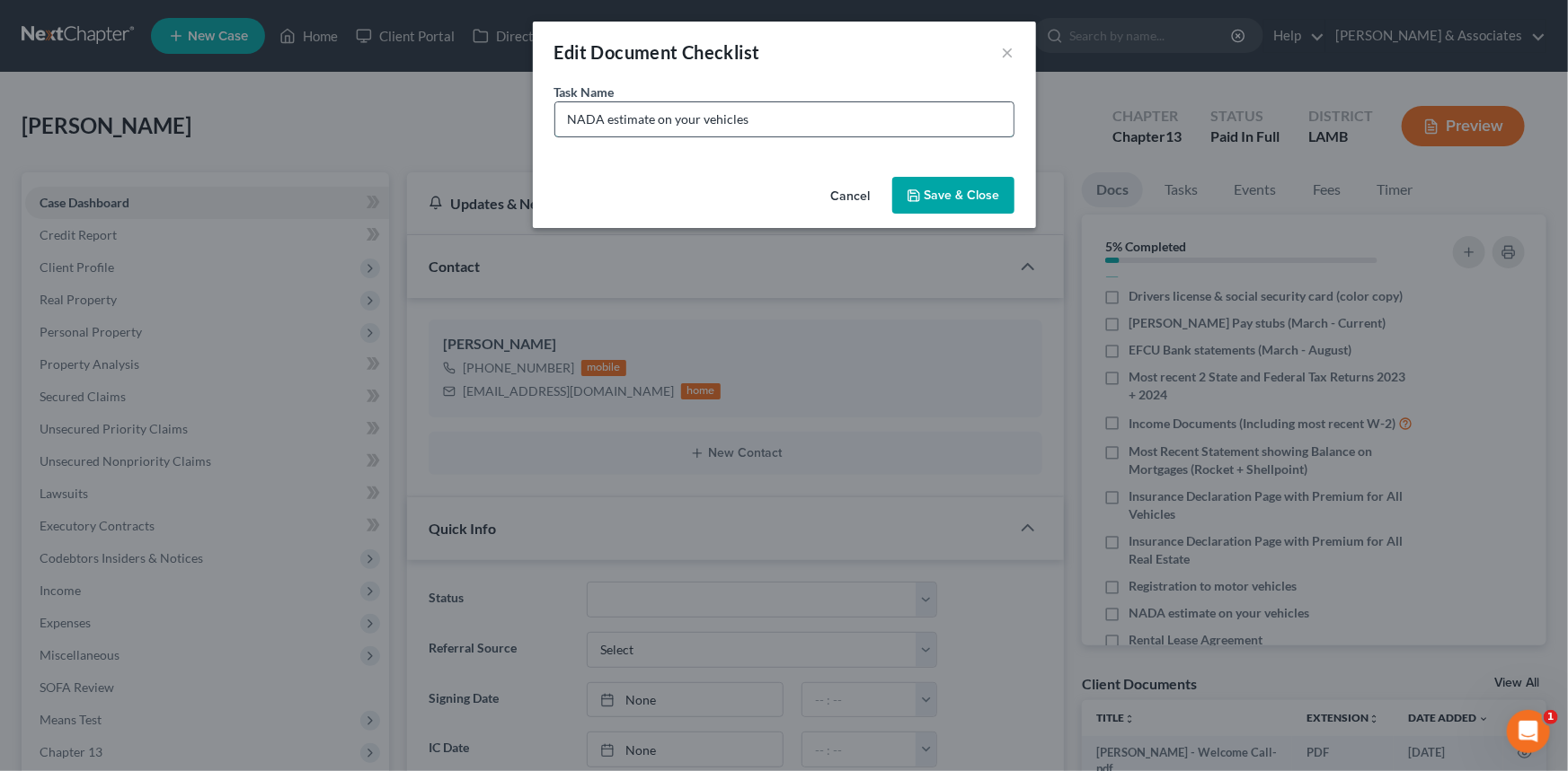
click at [900, 115] on input "NADA estimate on your vehicles" at bounding box center [784, 120] width 458 height 34
type input "NADA estimate on your vehicles (we will pull for you) 2007 Cadillac Escalade 26…"
click at [988, 179] on button "Save & Close" at bounding box center [953, 196] width 122 height 38
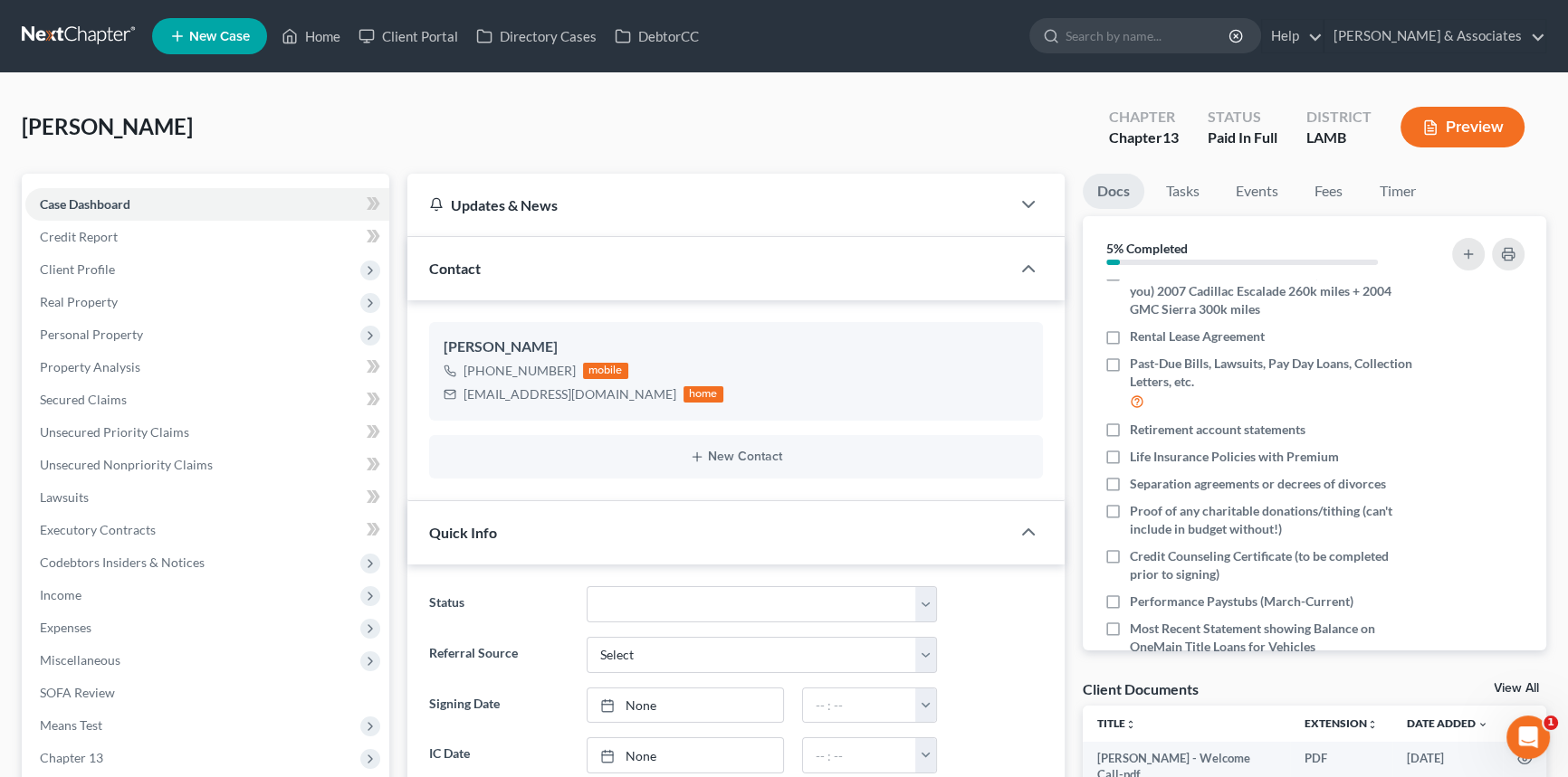
scroll to position [423, 0]
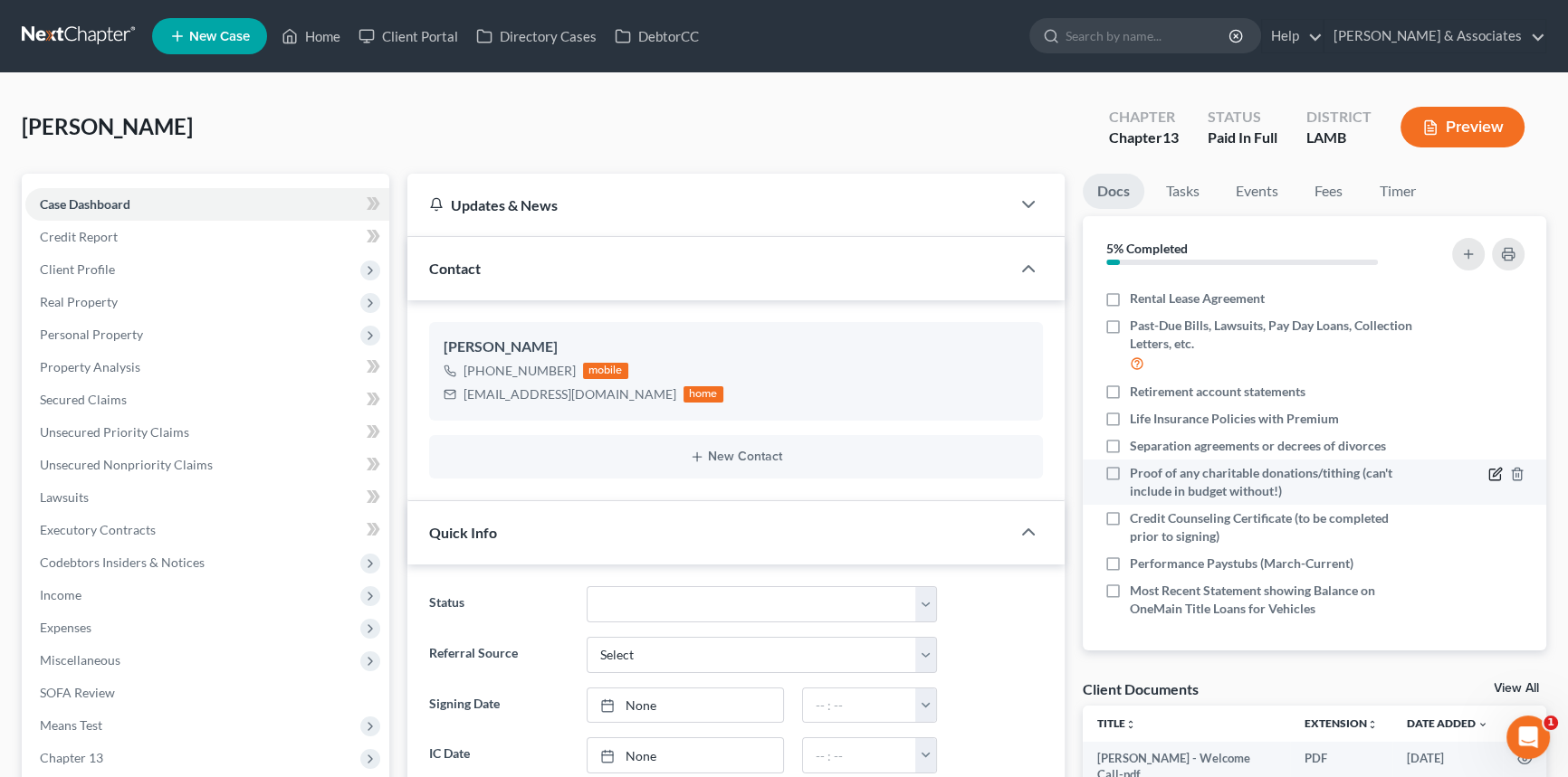
click at [1488, 472] on icon "button" at bounding box center [1495, 474] width 15 height 15
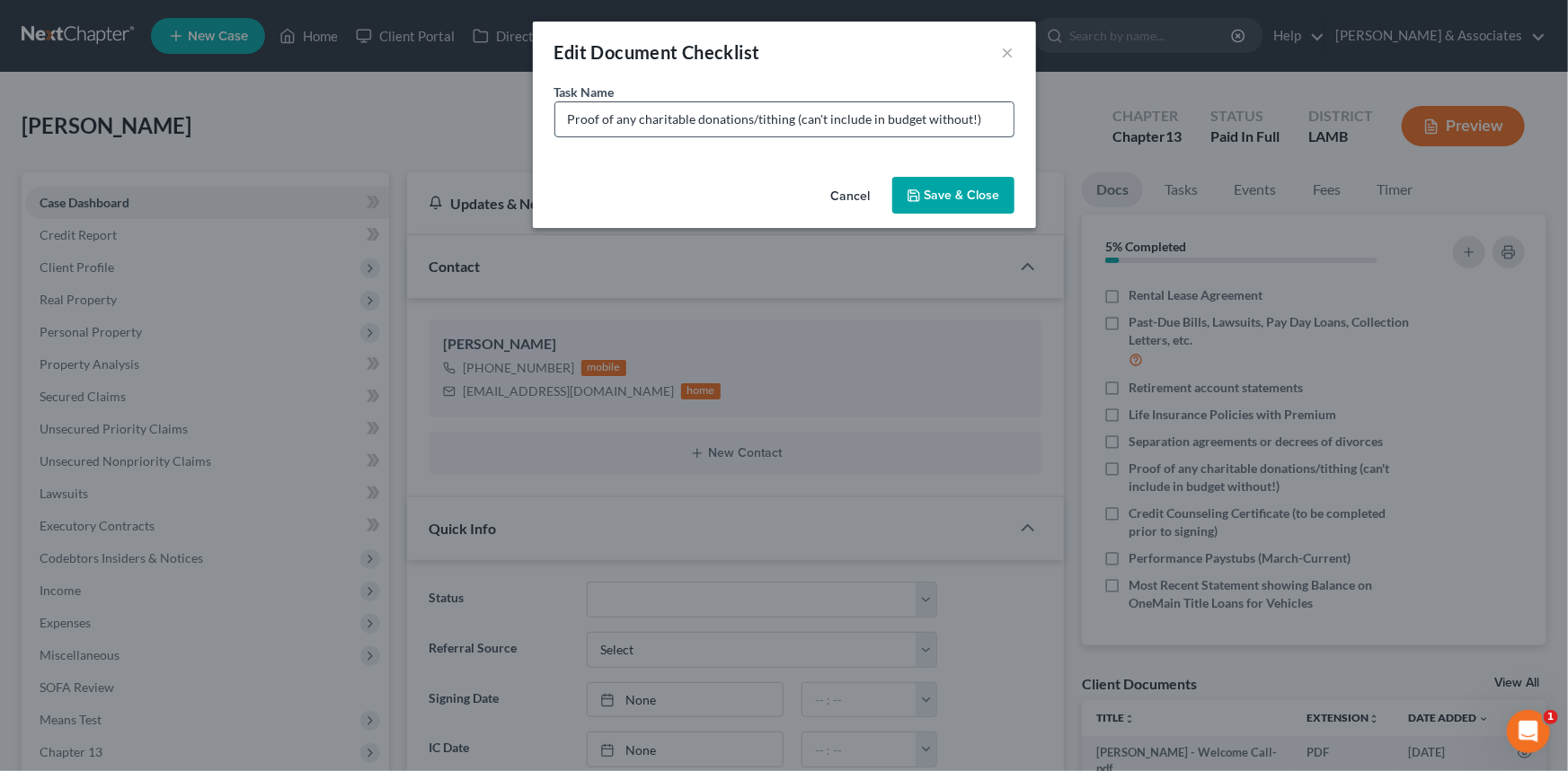
click at [1011, 119] on input "Proof of any charitable donations/tithing (can't include in budget without!)" at bounding box center [784, 120] width 458 height 34
click at [788, 125] on input "Payroll Dept Info to Stop Garnishment" at bounding box center [784, 120] width 458 height 34
type input "Payroll Dept Info to Stop Garnishment (Phone # + Email)"
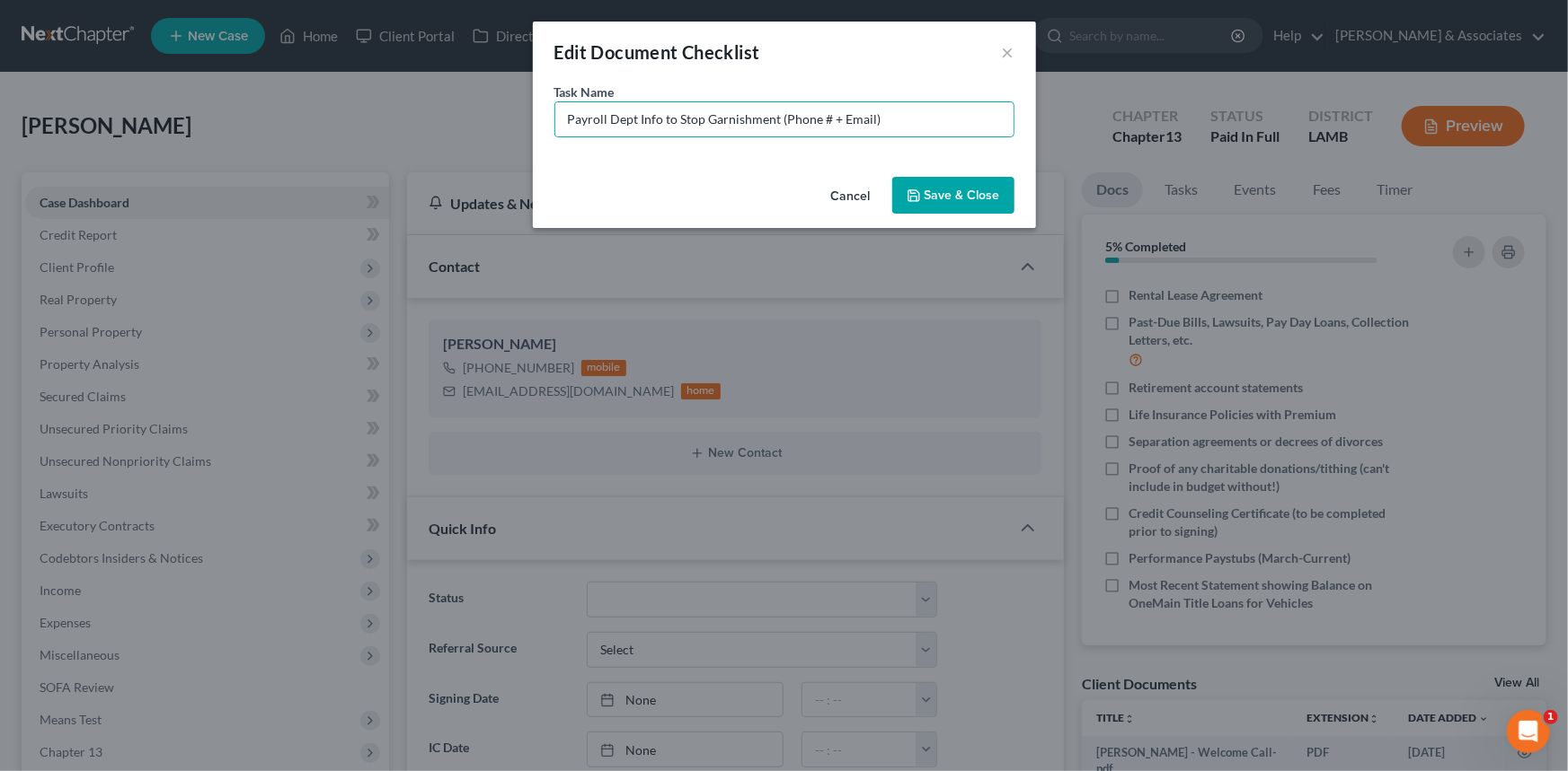
click at [930, 196] on button "Save & Close" at bounding box center [953, 196] width 122 height 38
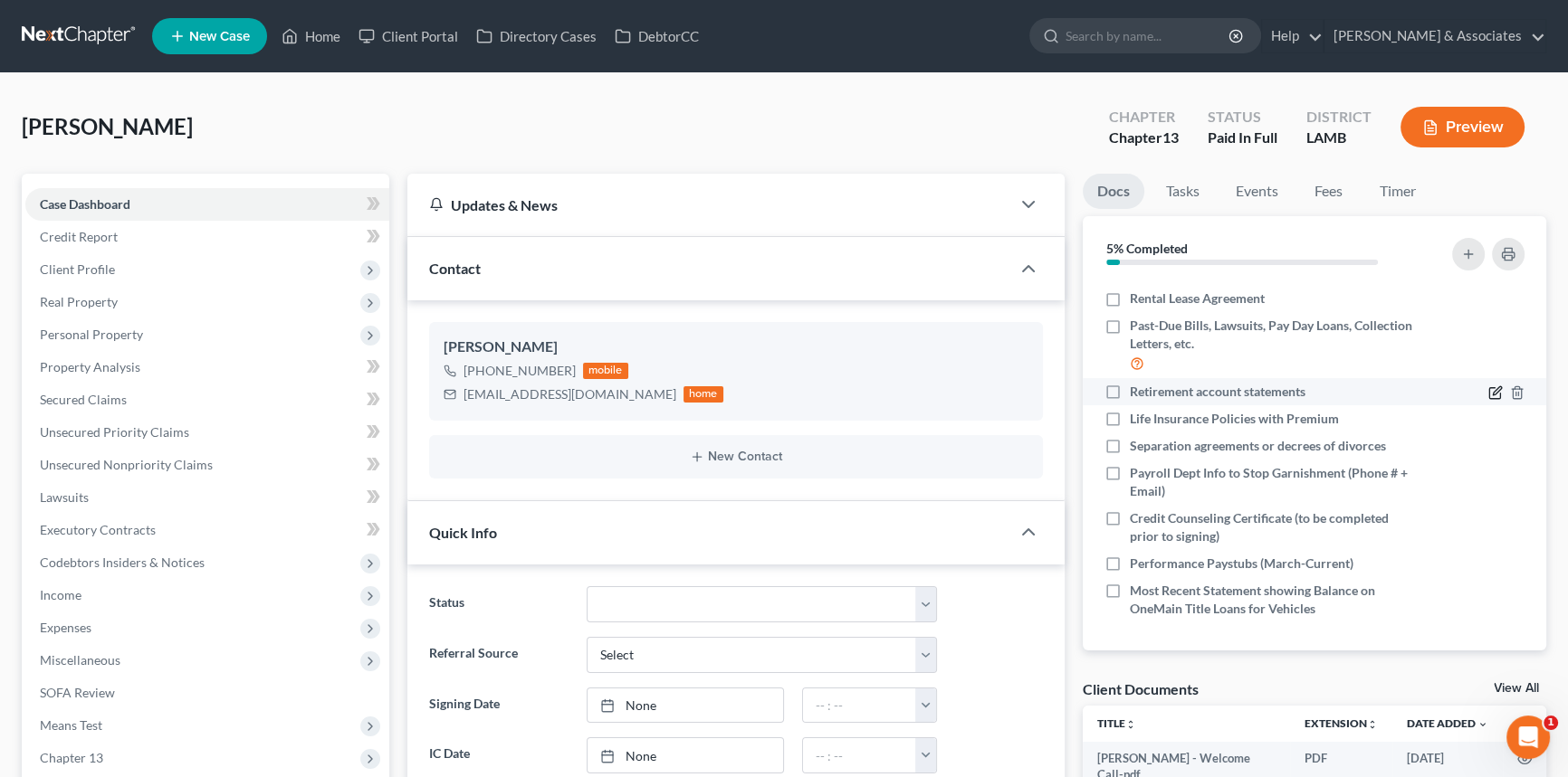
click at [1488, 388] on icon "button" at bounding box center [1495, 393] width 15 height 15
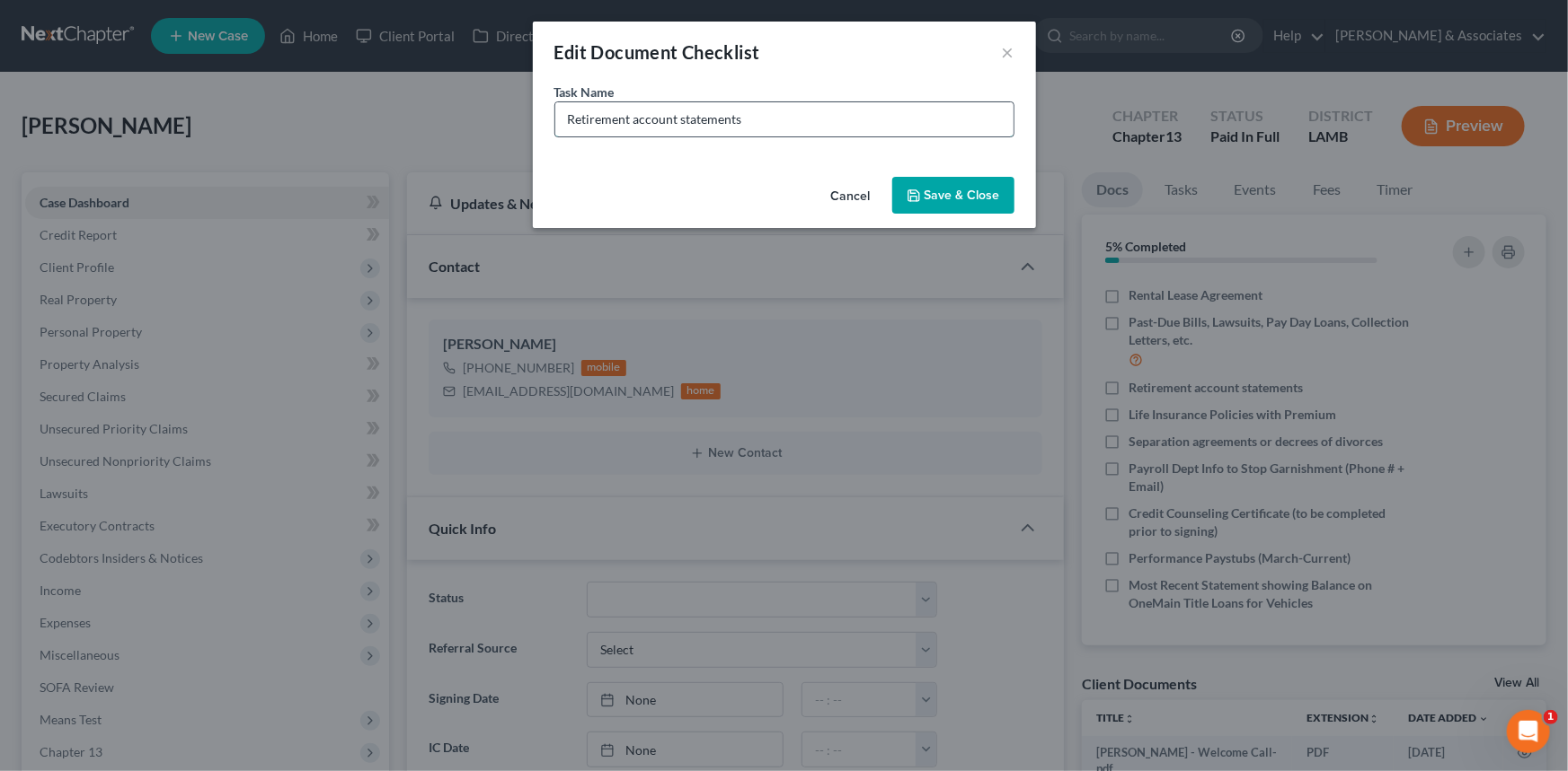
click at [779, 116] on input "Retirement account statements" at bounding box center [784, 120] width 458 height 34
type input "Cashapp Bank Statements (March-August)"
click at [933, 182] on button "Save & Close" at bounding box center [953, 196] width 122 height 38
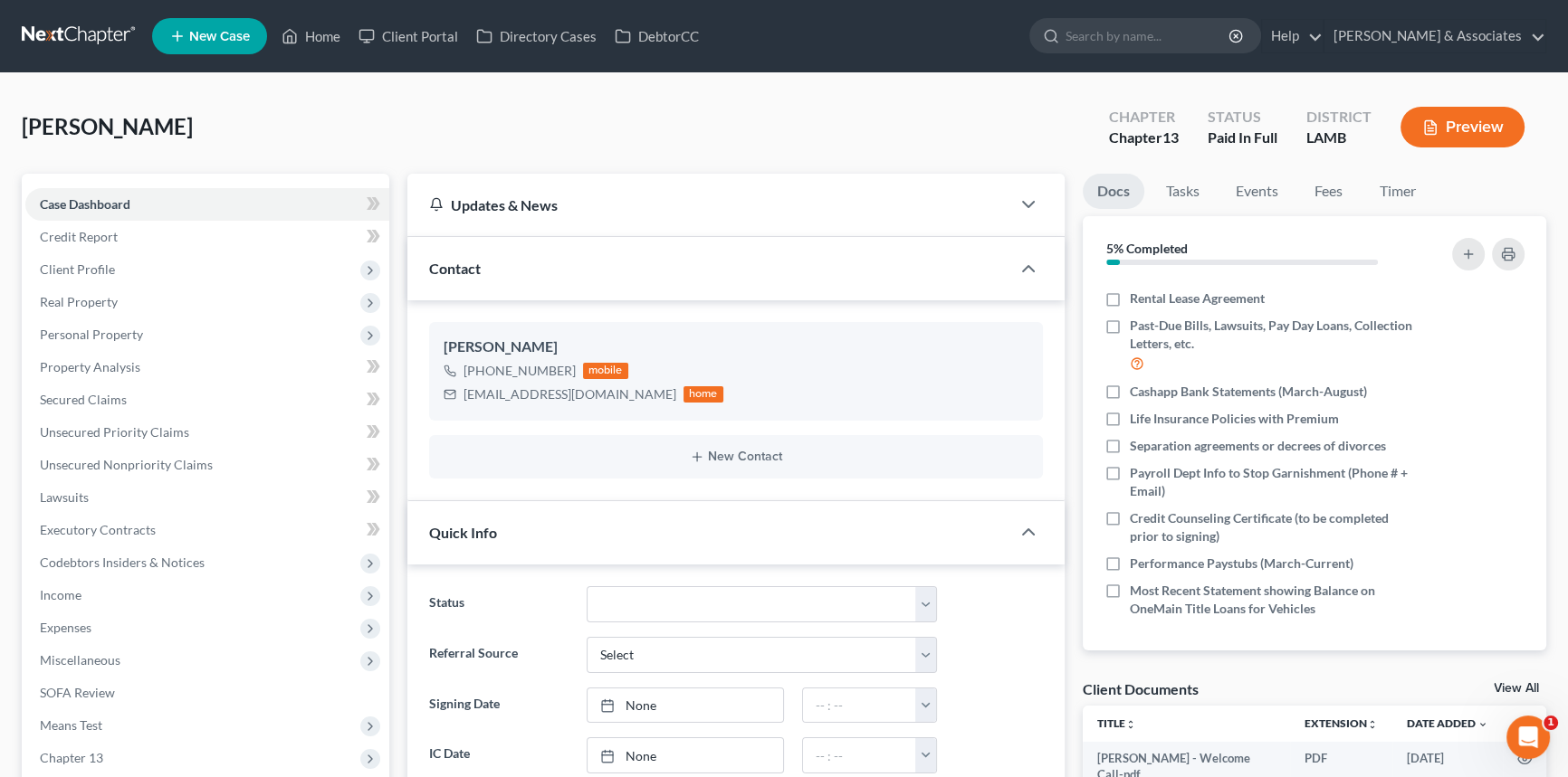
click at [904, 134] on div "Lee, Leon Upgraded Chapter Chapter 13 Status Paid In Full District LAMB Preview" at bounding box center [784, 134] width 1524 height 79
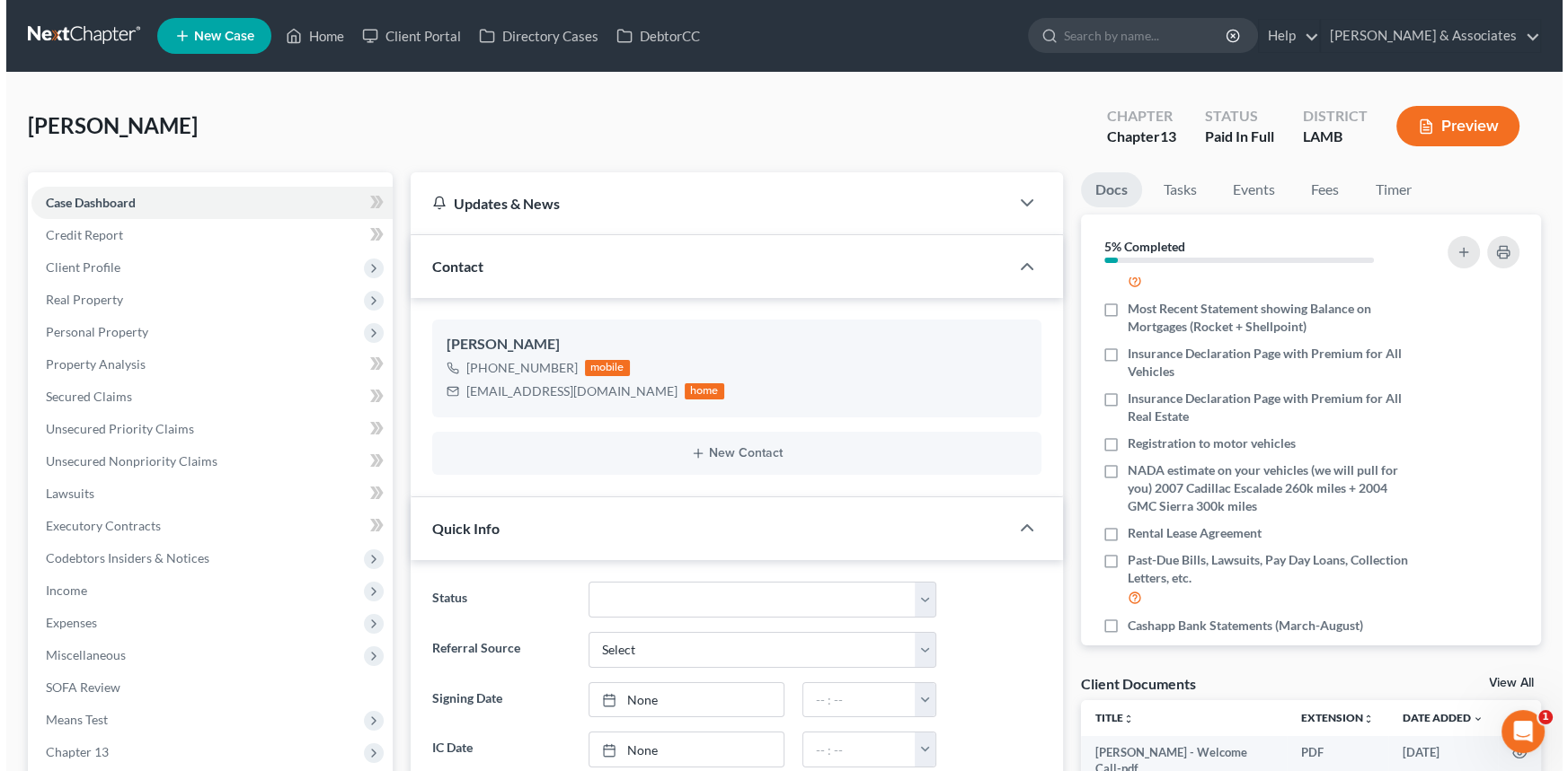
scroll to position [196, 0]
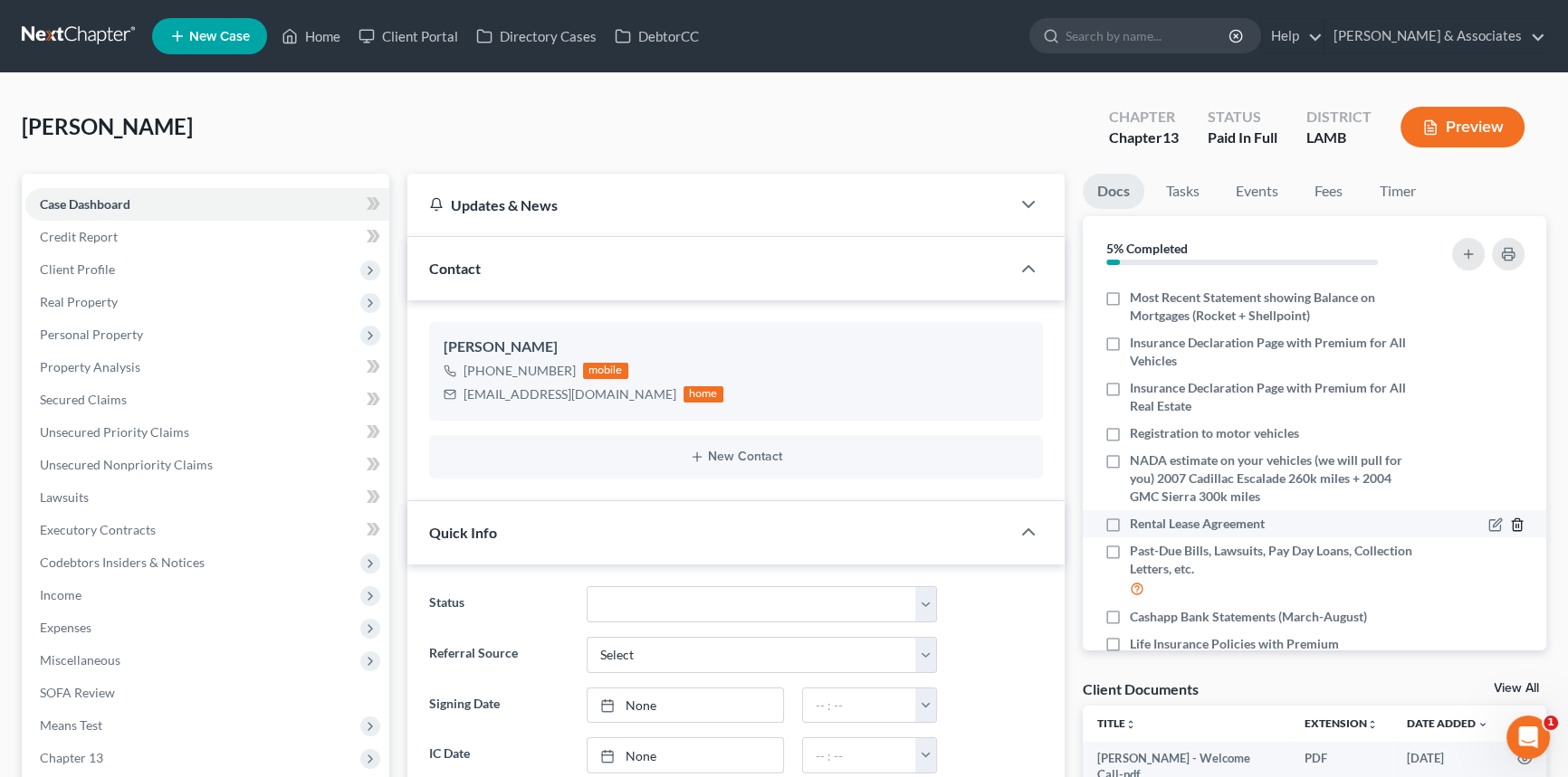
click at [1512, 520] on icon "button" at bounding box center [1516, 525] width 8 height 12
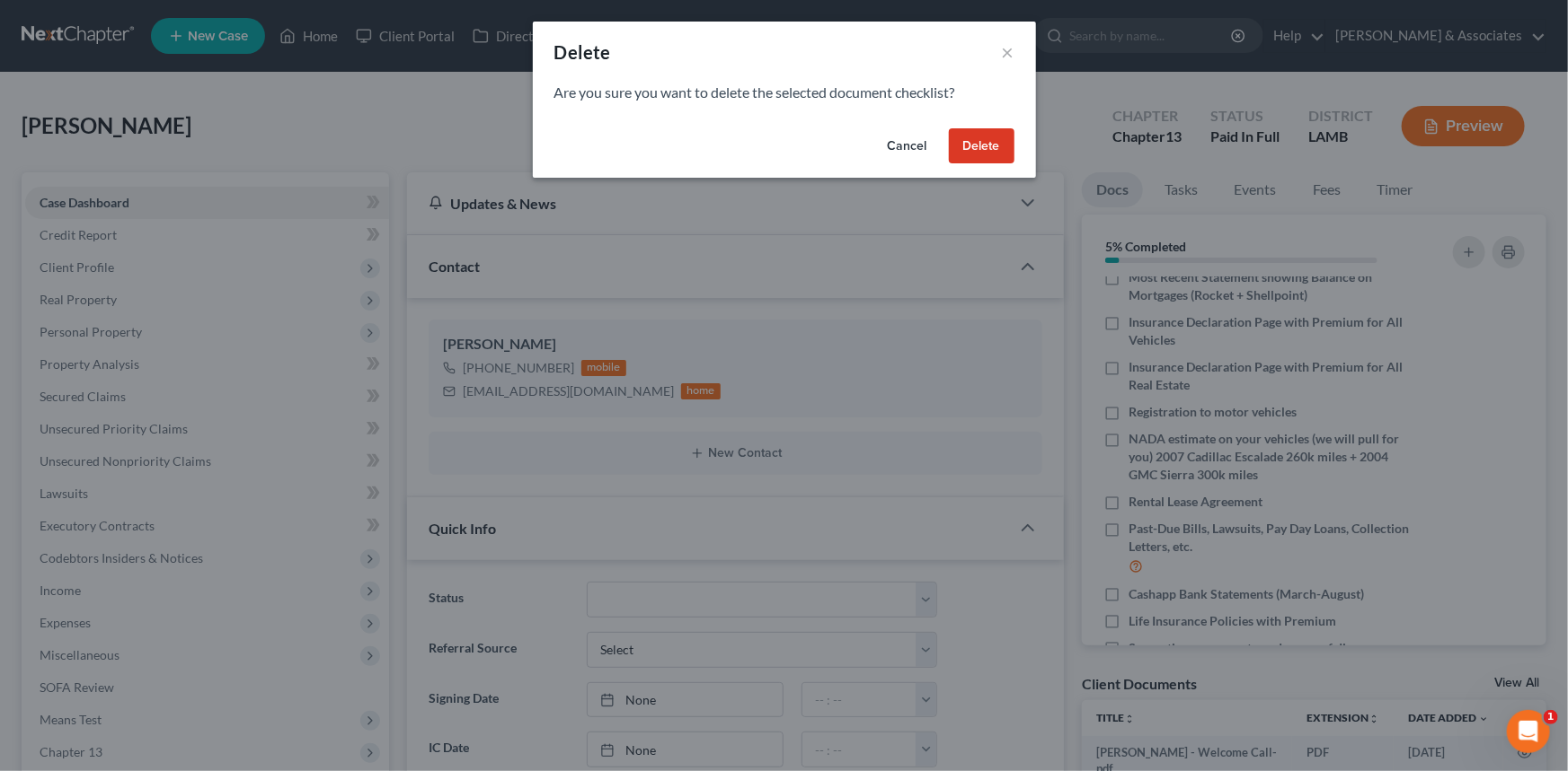
click at [983, 144] on button "Delete" at bounding box center [982, 147] width 65 height 36
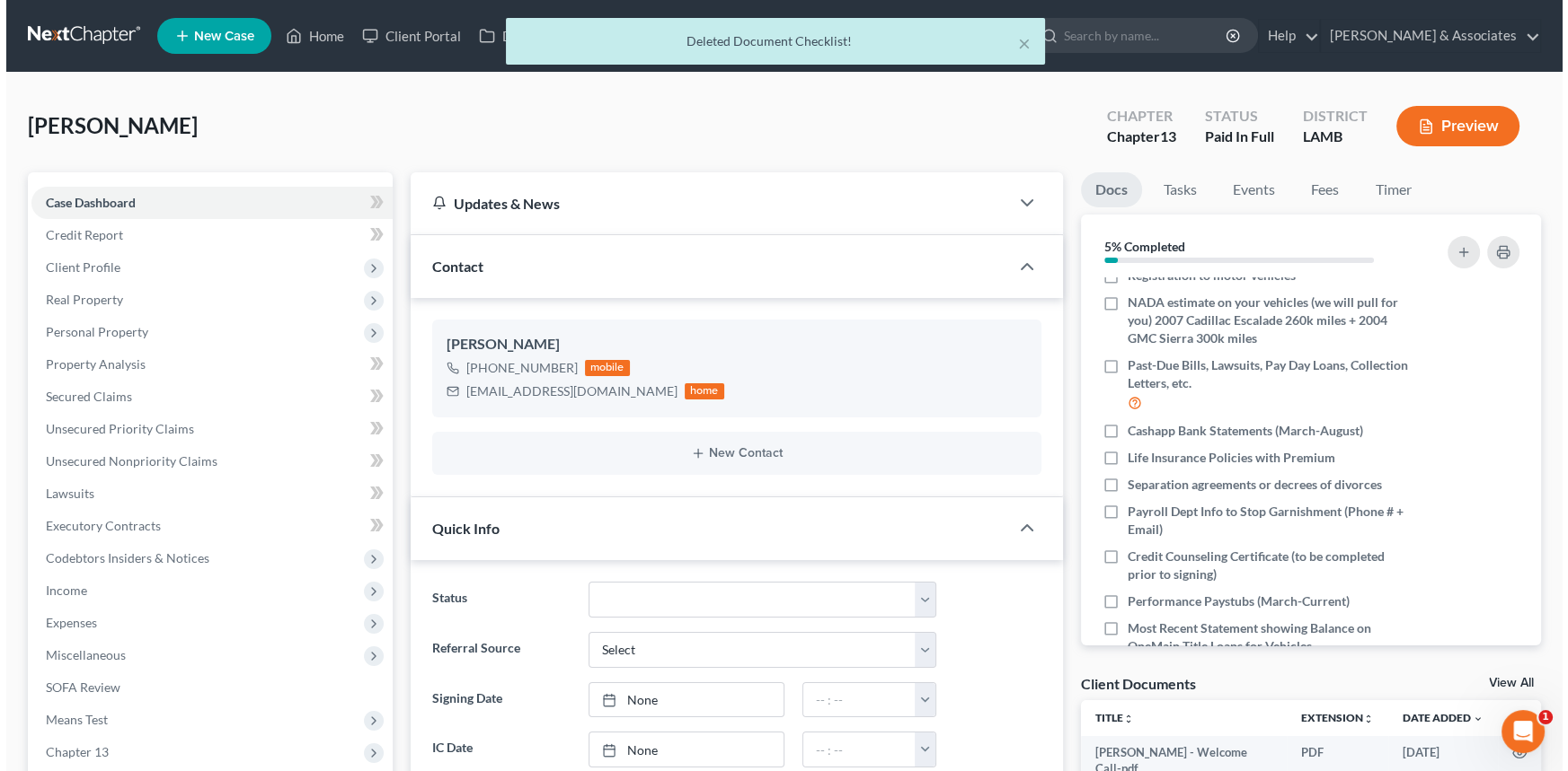
scroll to position [367, 0]
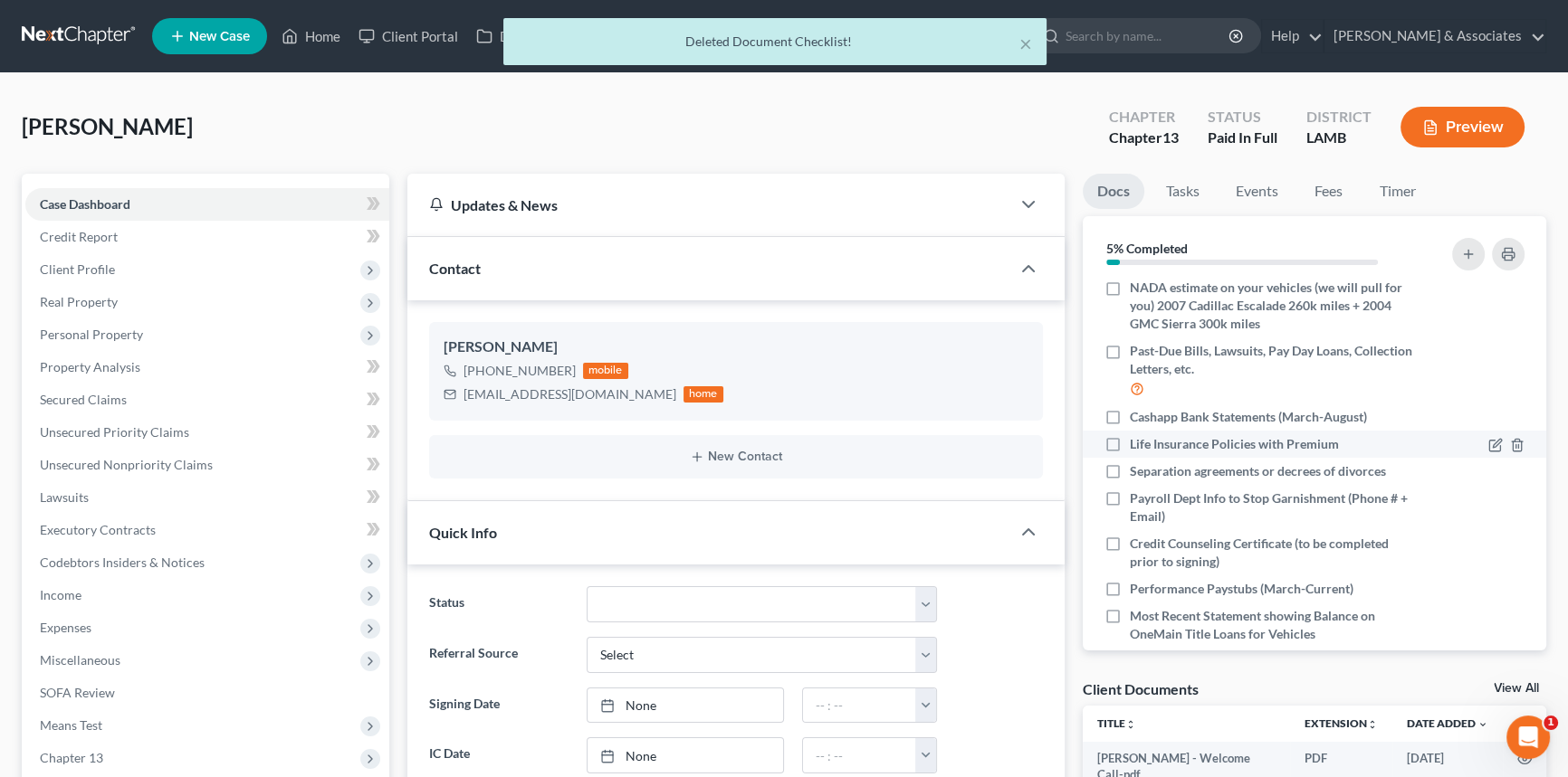
click at [1501, 436] on div at bounding box center [1506, 445] width 37 height 18
click at [1512, 441] on icon "button" at bounding box center [1516, 445] width 8 height 12
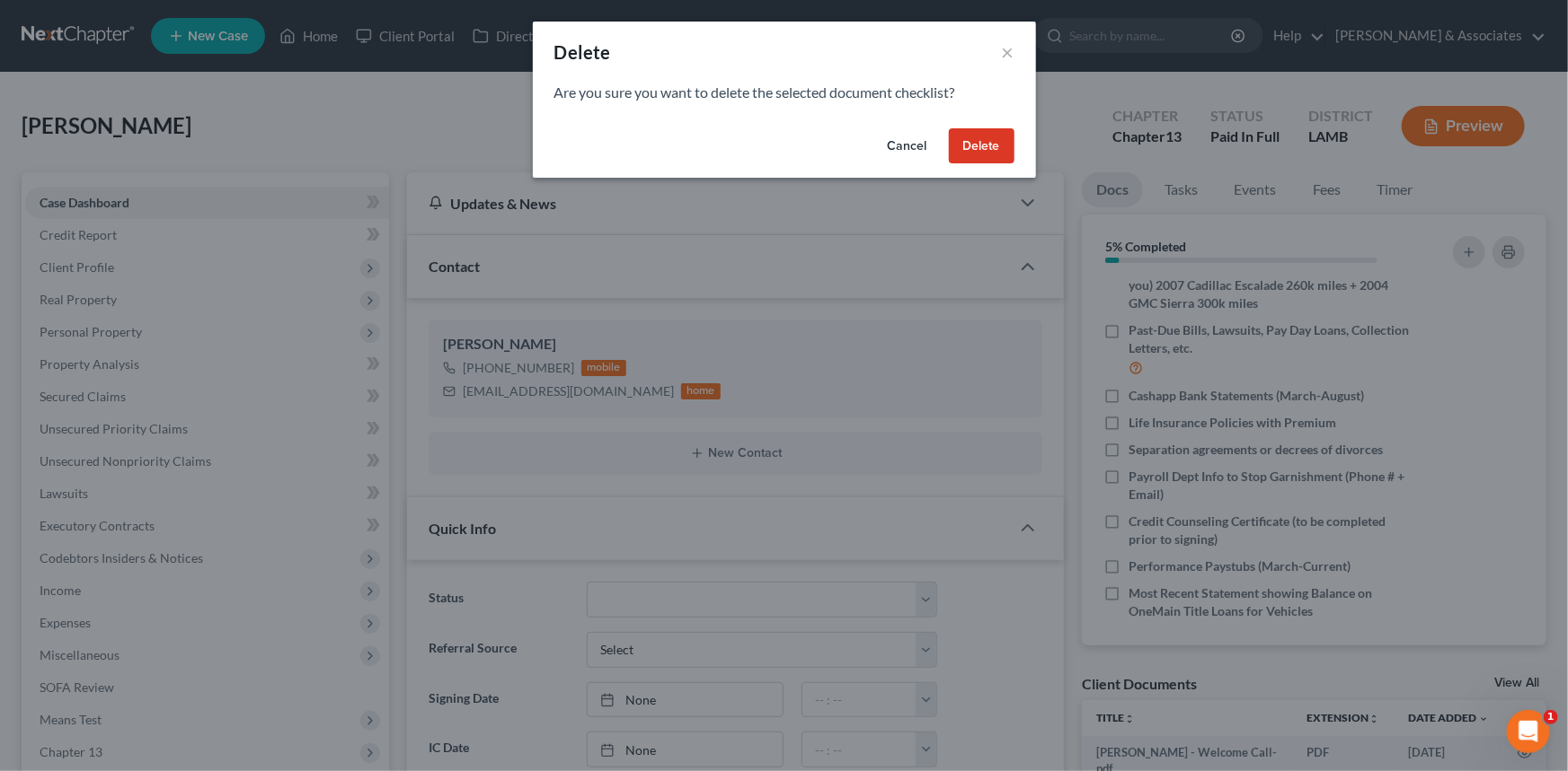
click at [963, 140] on button "Delete" at bounding box center [982, 147] width 65 height 36
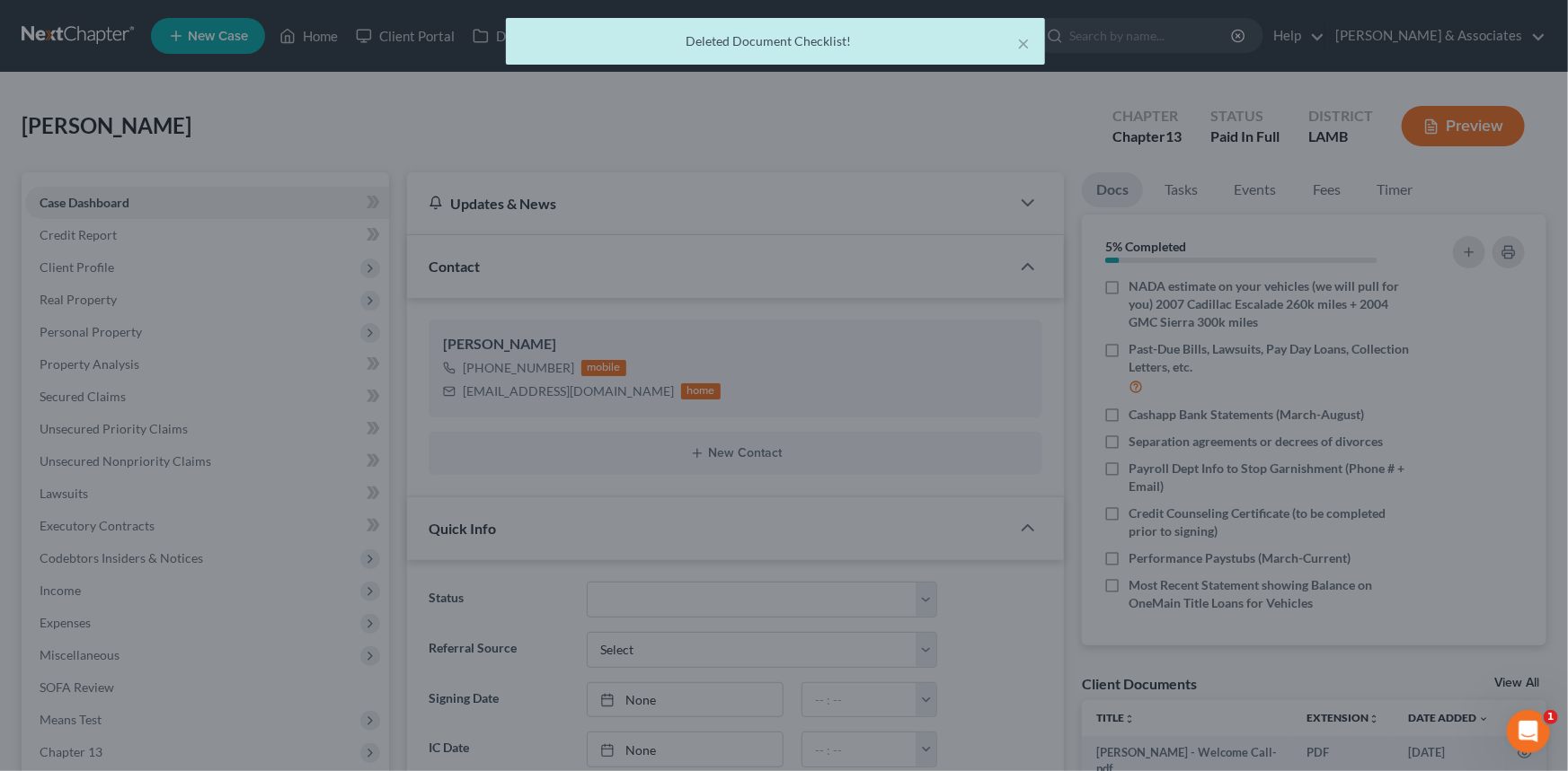
scroll to position [365, 0]
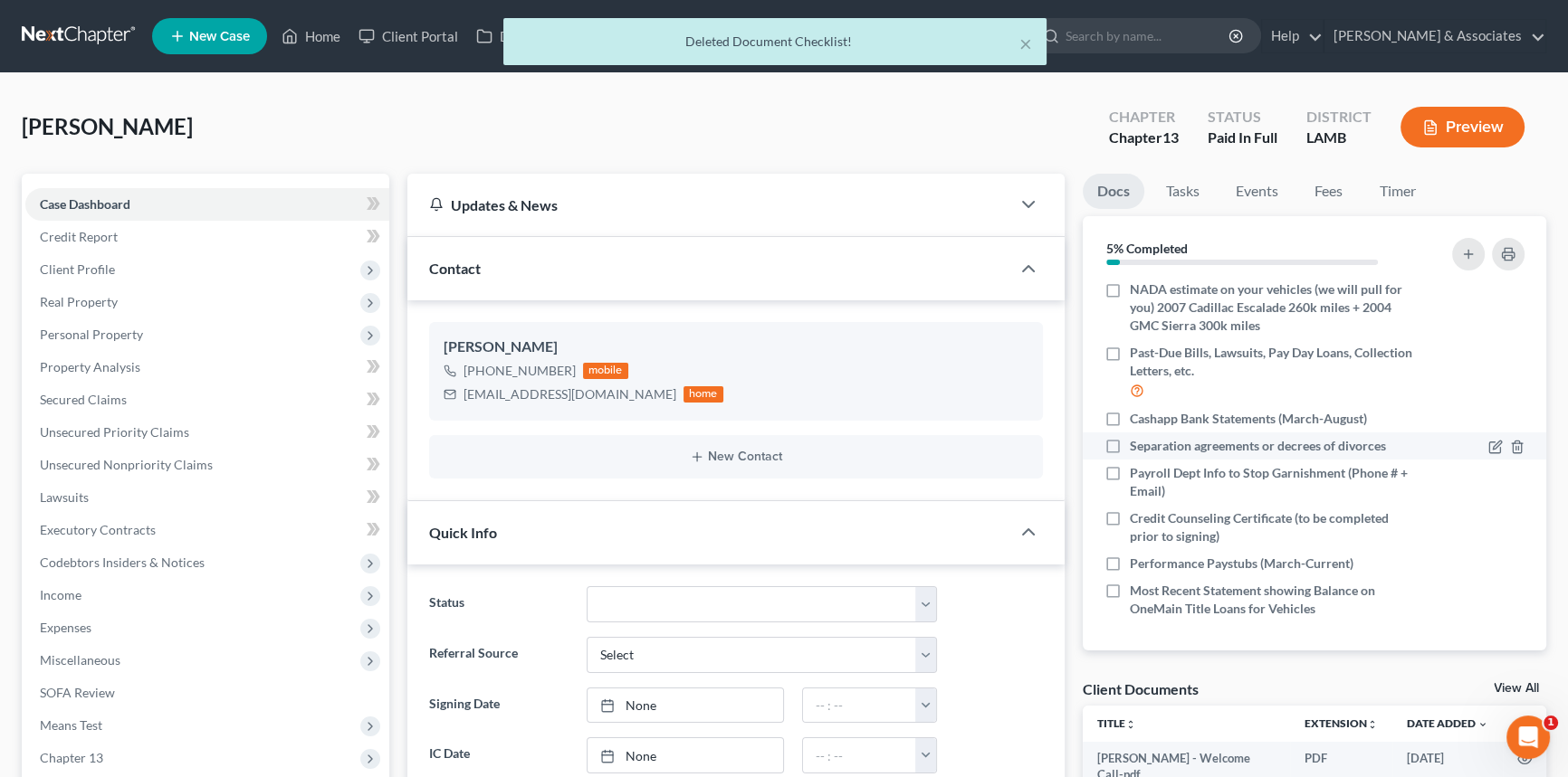
click at [1502, 437] on div at bounding box center [1506, 446] width 37 height 18
click at [1511, 444] on polyline "button" at bounding box center [1517, 444] width 11 height 0
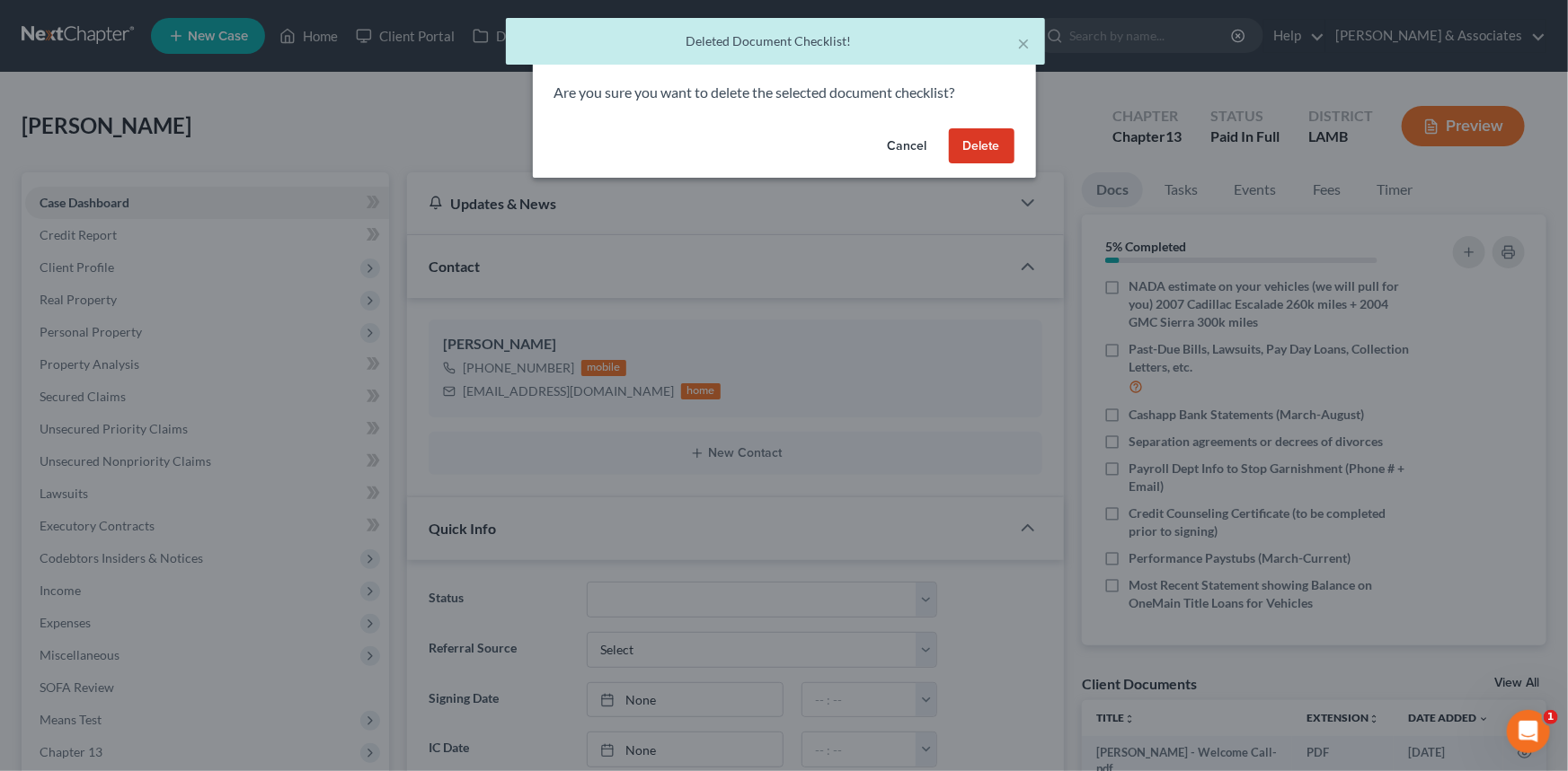
click at [1032, 125] on div "Cancel Delete" at bounding box center [784, 149] width 503 height 57
click at [1003, 132] on button "Delete" at bounding box center [982, 147] width 65 height 36
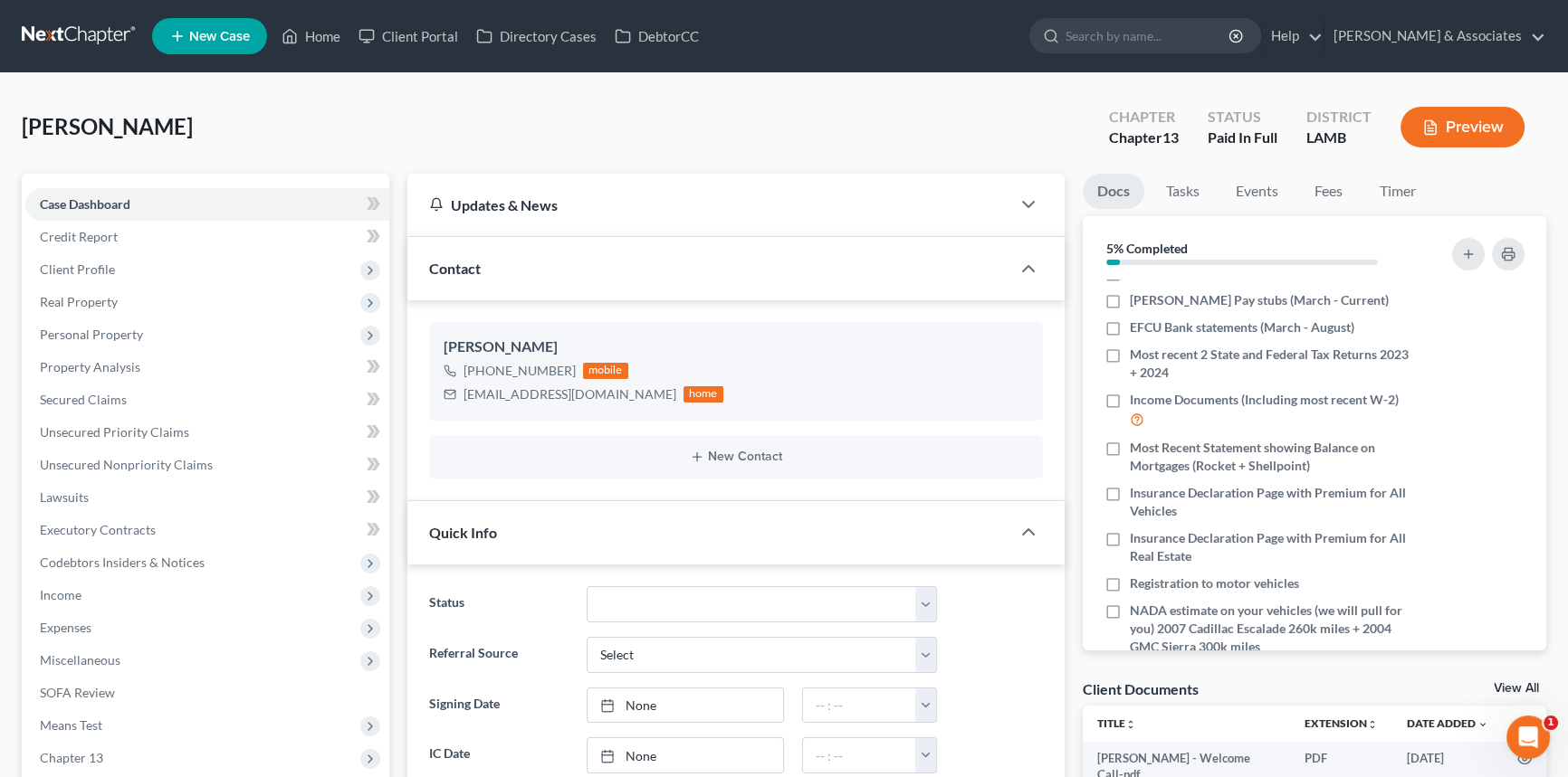
scroll to position [0, 0]
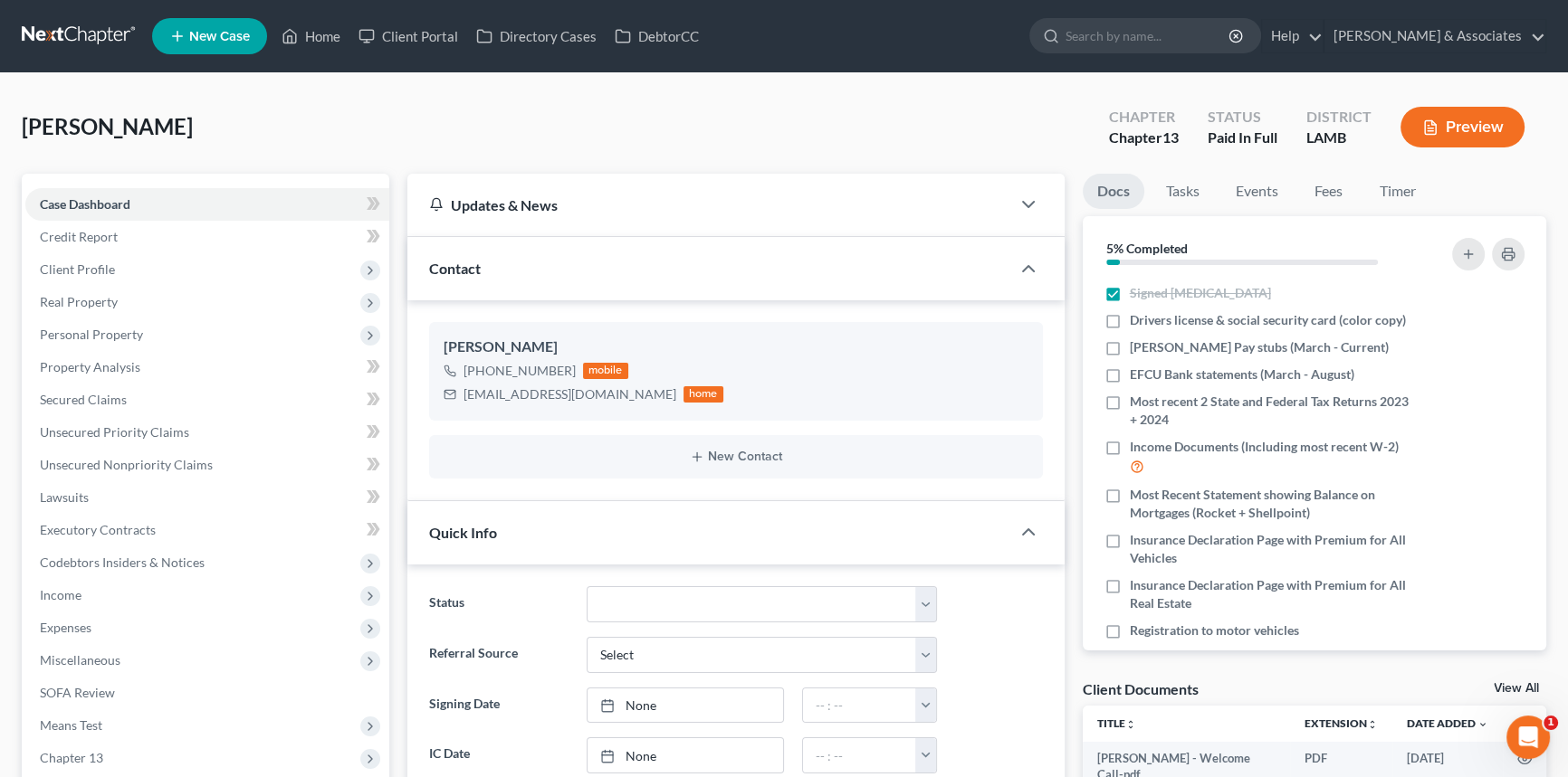
click at [1469, 166] on div "Lee, Leon Upgraded Chapter Chapter 13 Status Paid In Full District LAMB Preview" at bounding box center [784, 134] width 1524 height 79
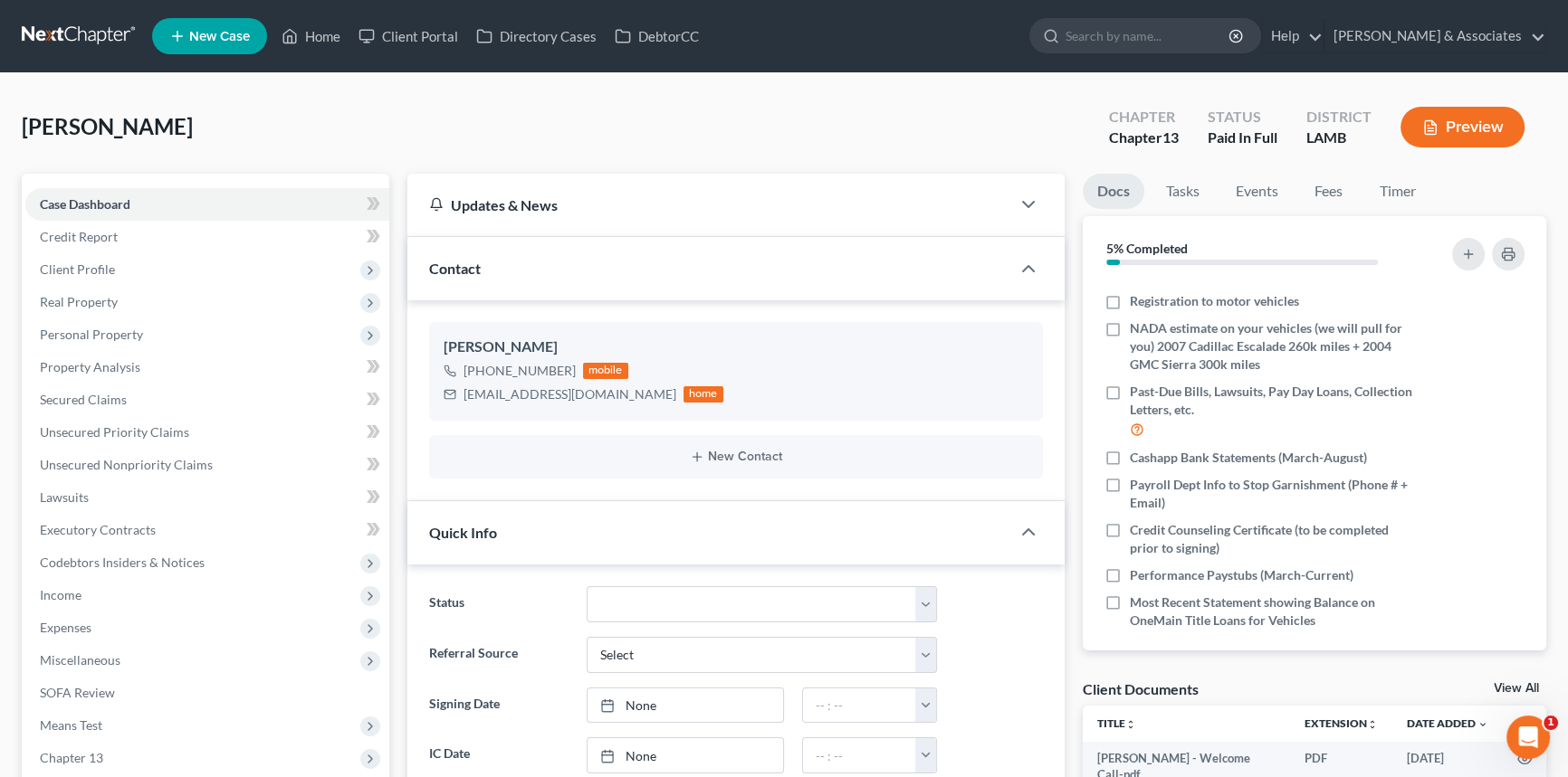
scroll to position [341, 0]
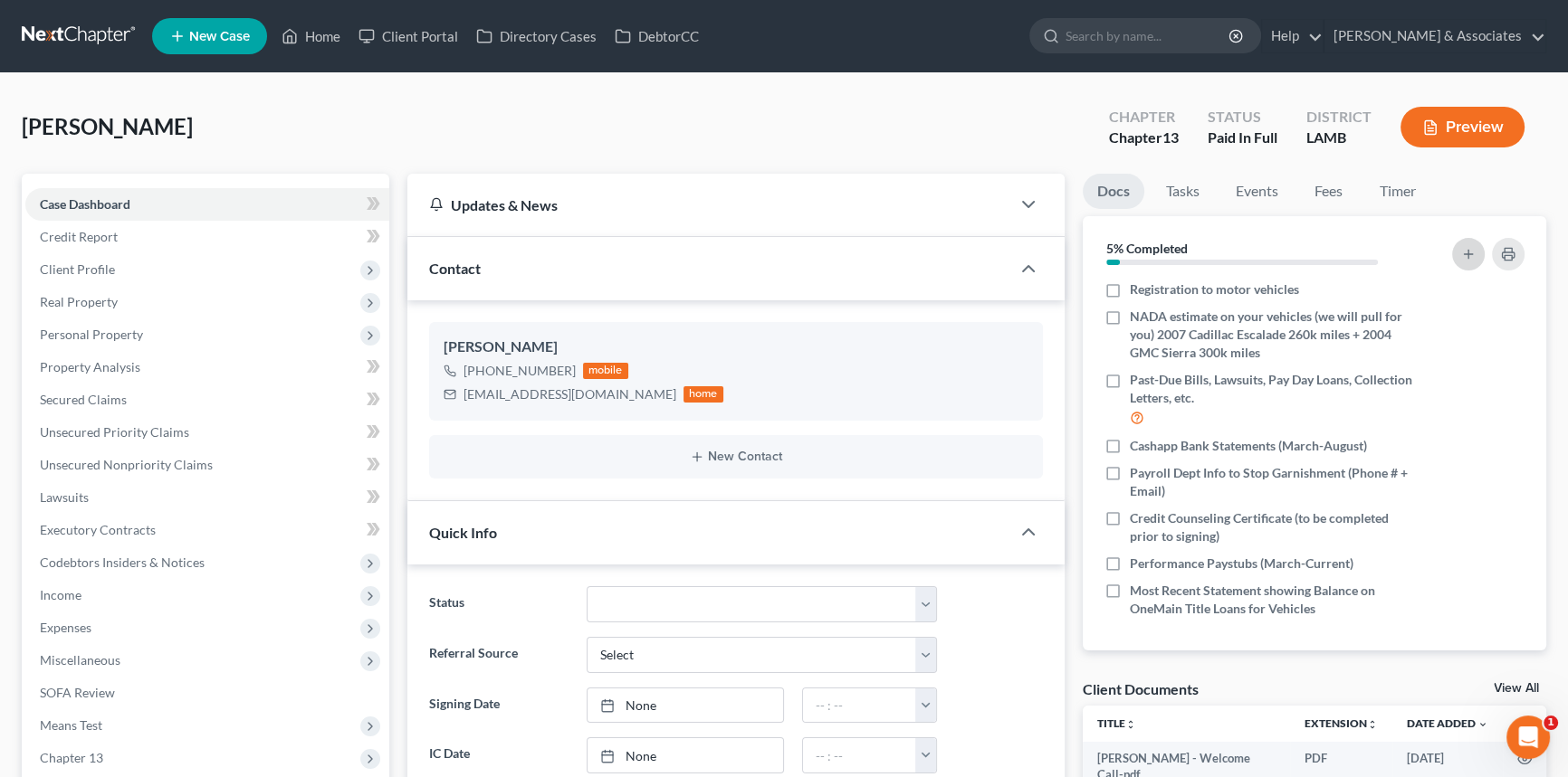
click at [1456, 248] on button "button" at bounding box center [1468, 255] width 33 height 33
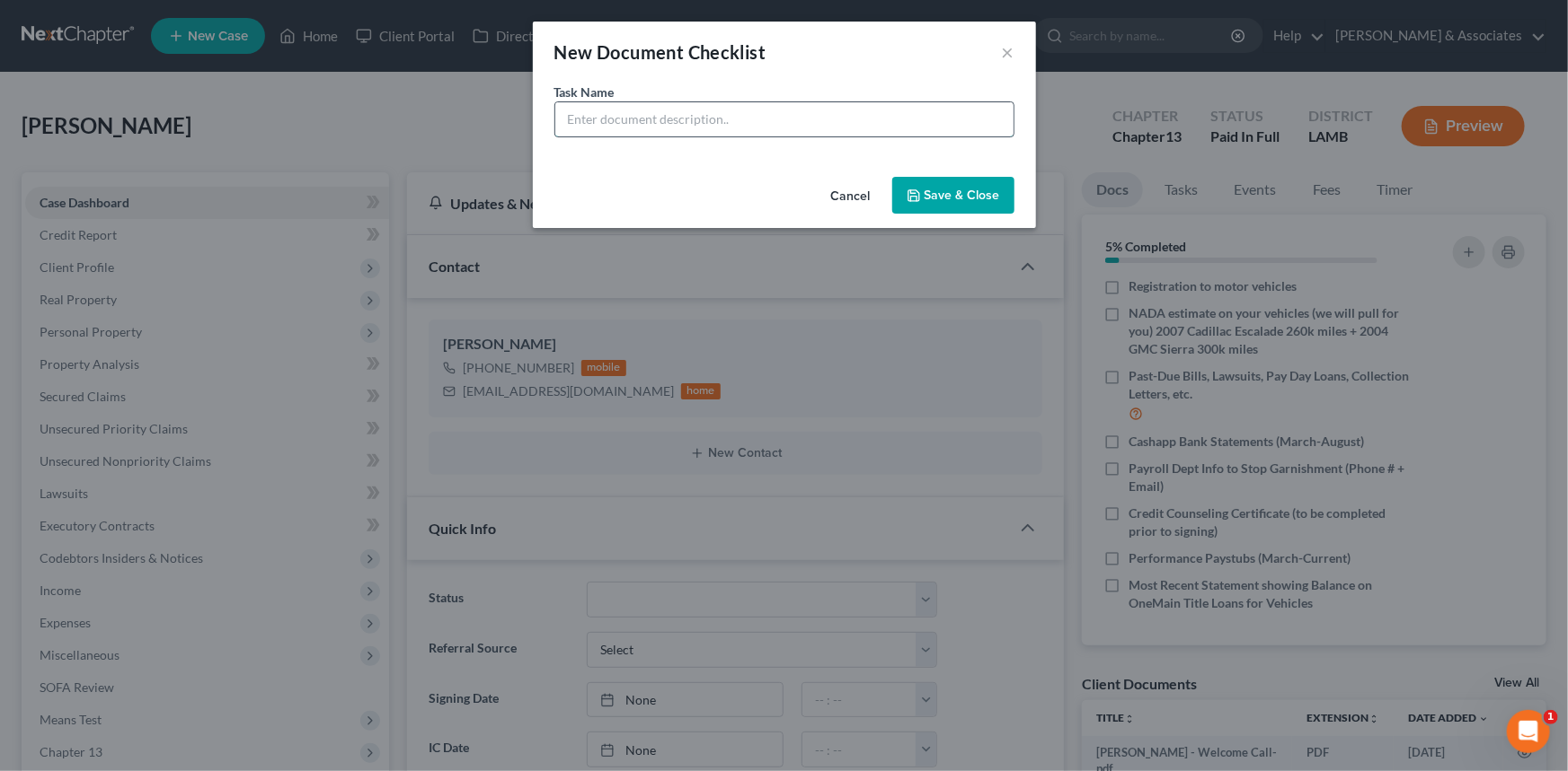
click at [876, 120] on input "text" at bounding box center [784, 120] width 458 height 34
type input "C"
type input "Mariner Finance Lawsuit"
click at [941, 197] on button "Save & Close" at bounding box center [953, 196] width 122 height 38
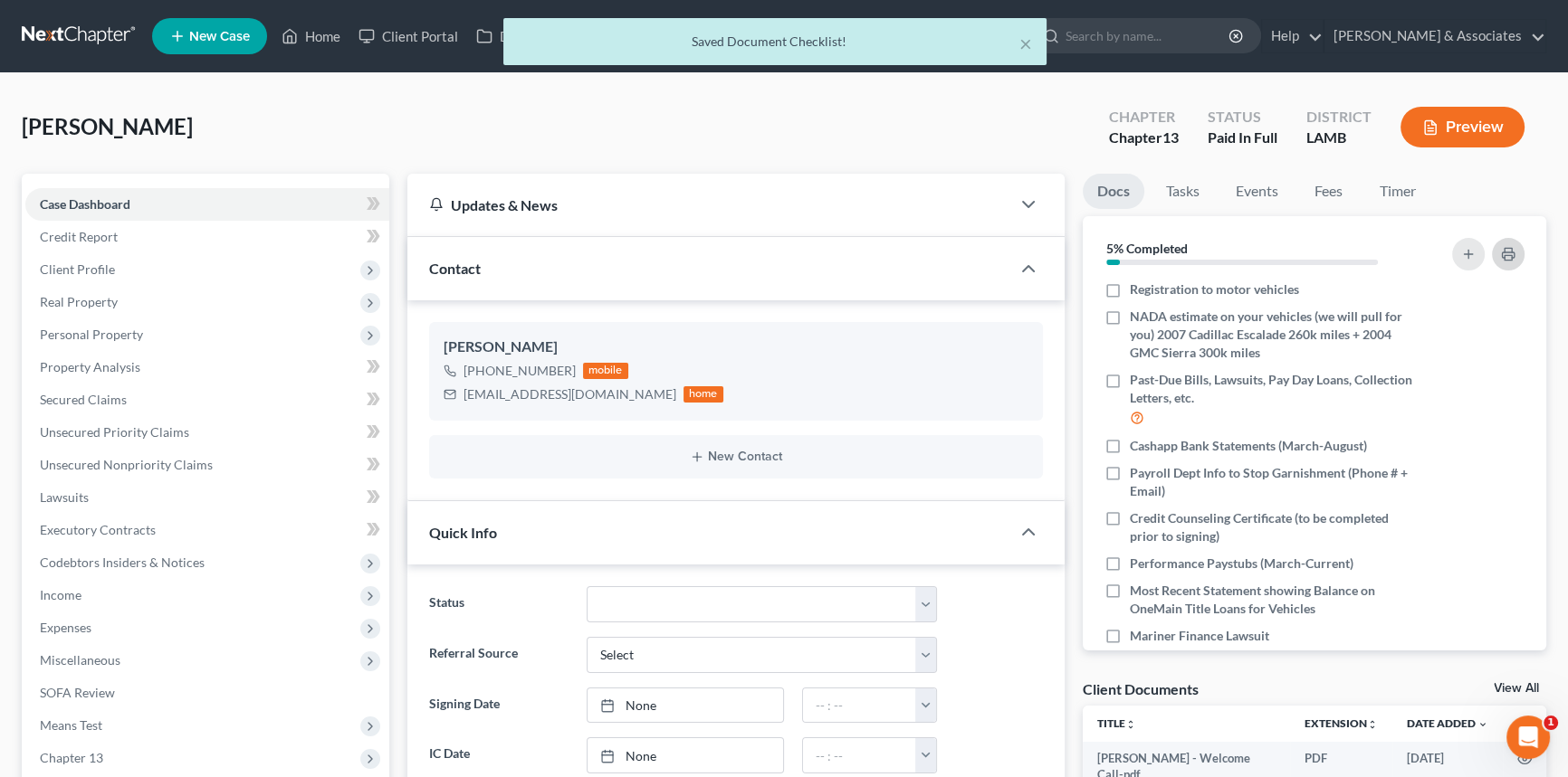
click at [1504, 256] on icon "button" at bounding box center [1508, 255] width 15 height 15
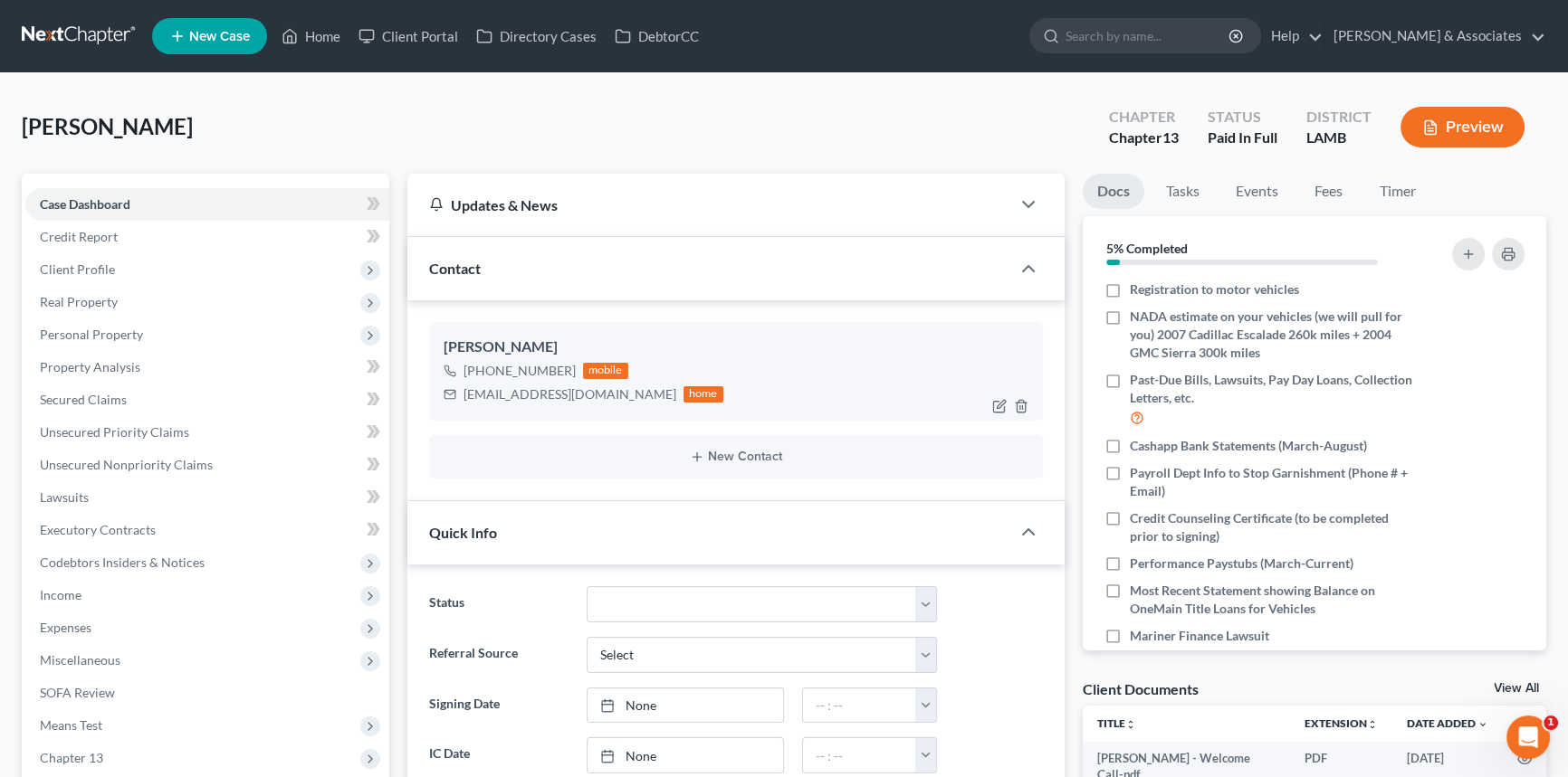
click at [582, 388] on div "leonlee12994@gmail.com" at bounding box center [569, 394] width 213 height 18
copy div "leonlee12994@gmail.com"
click at [675, 589] on select "Amended Plan Needed Awaiting Income Closed Confirmed Discharged Dismissed Docs …" at bounding box center [762, 604] width 351 height 37
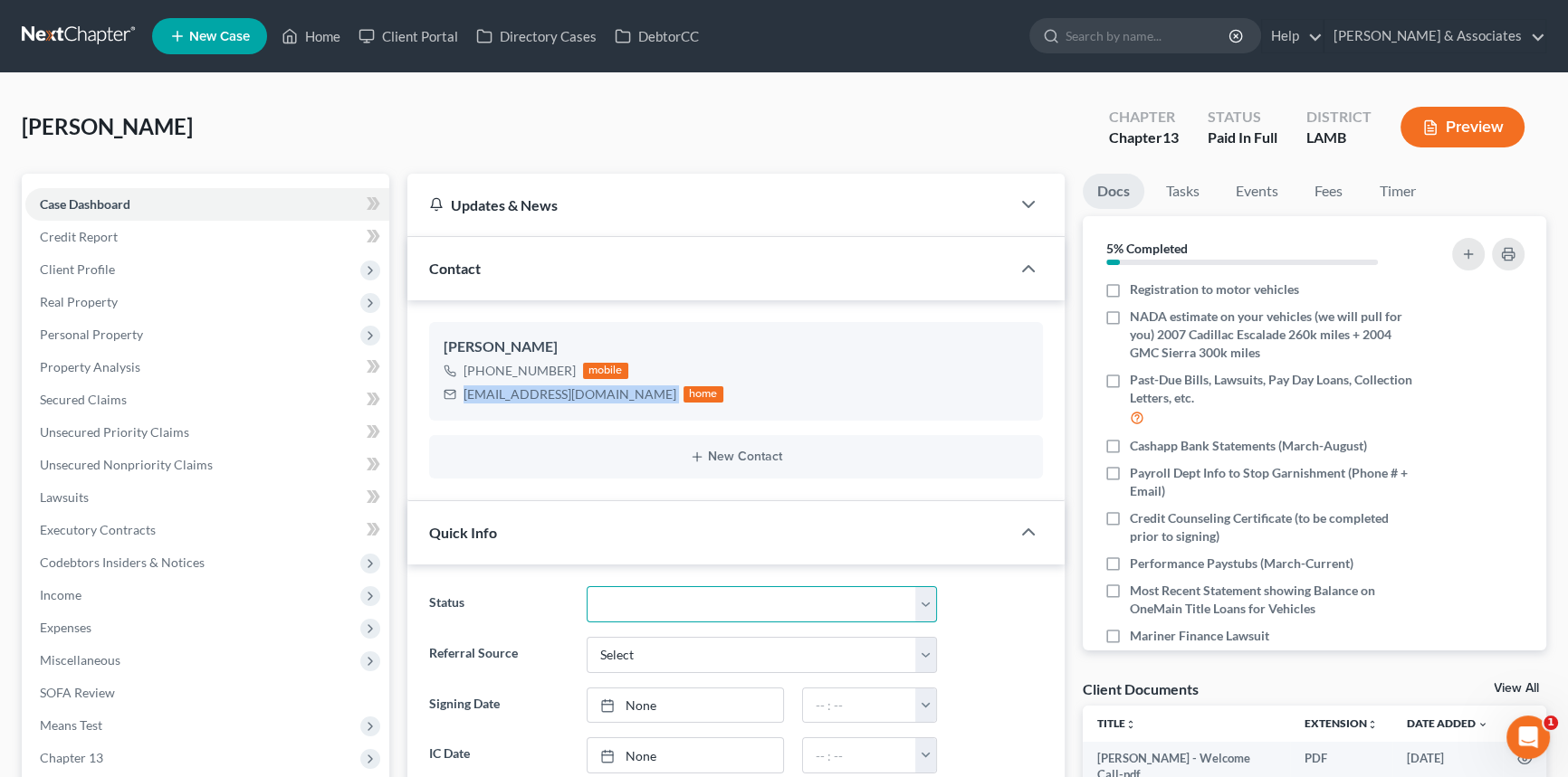
select select "6"
click at [586, 586] on select "Amended Plan Needed Awaiting Income Closed Confirmed Discharged Dismissed Docs …" at bounding box center [762, 604] width 351 height 37
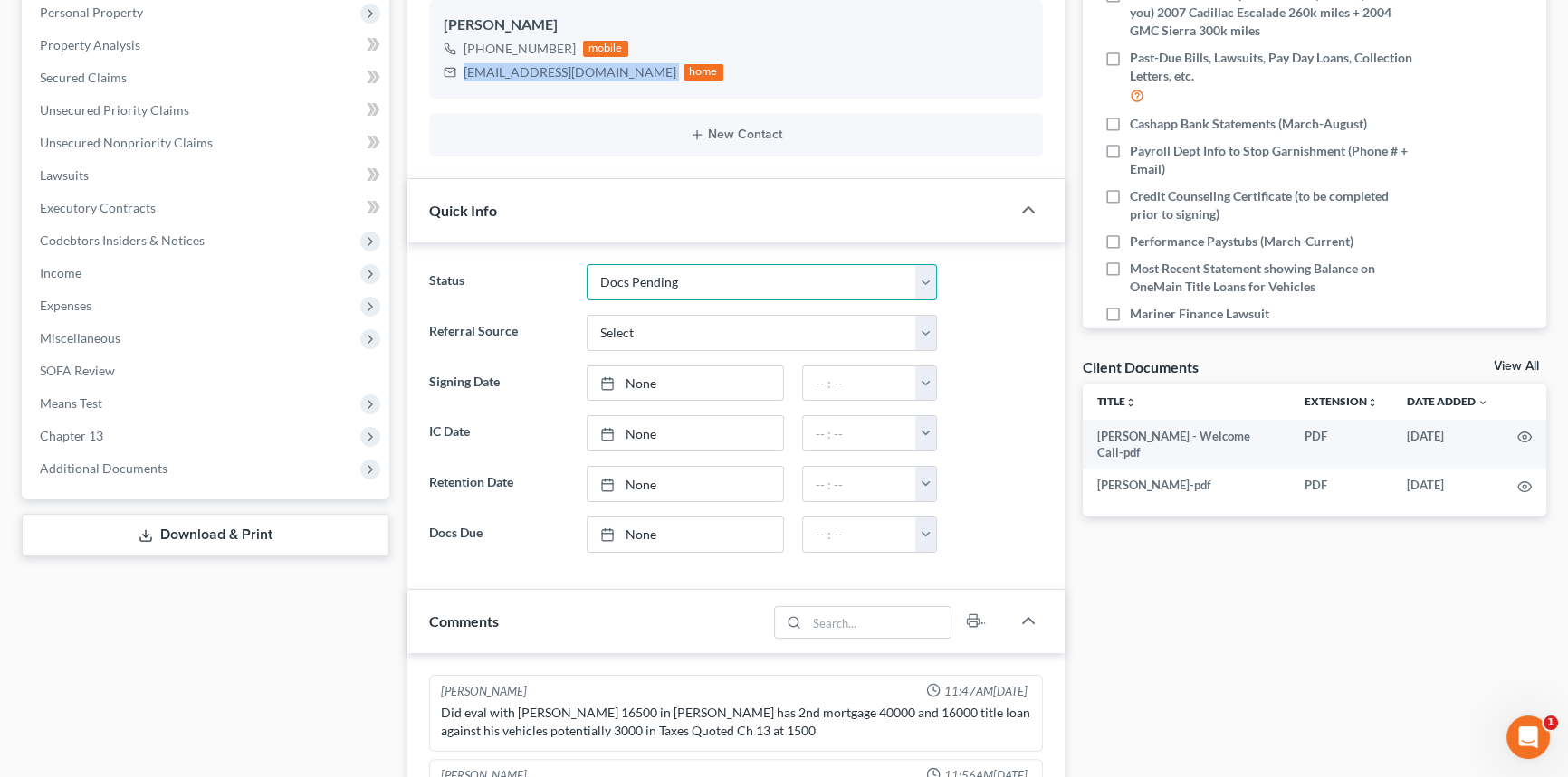
scroll to position [305, 0]
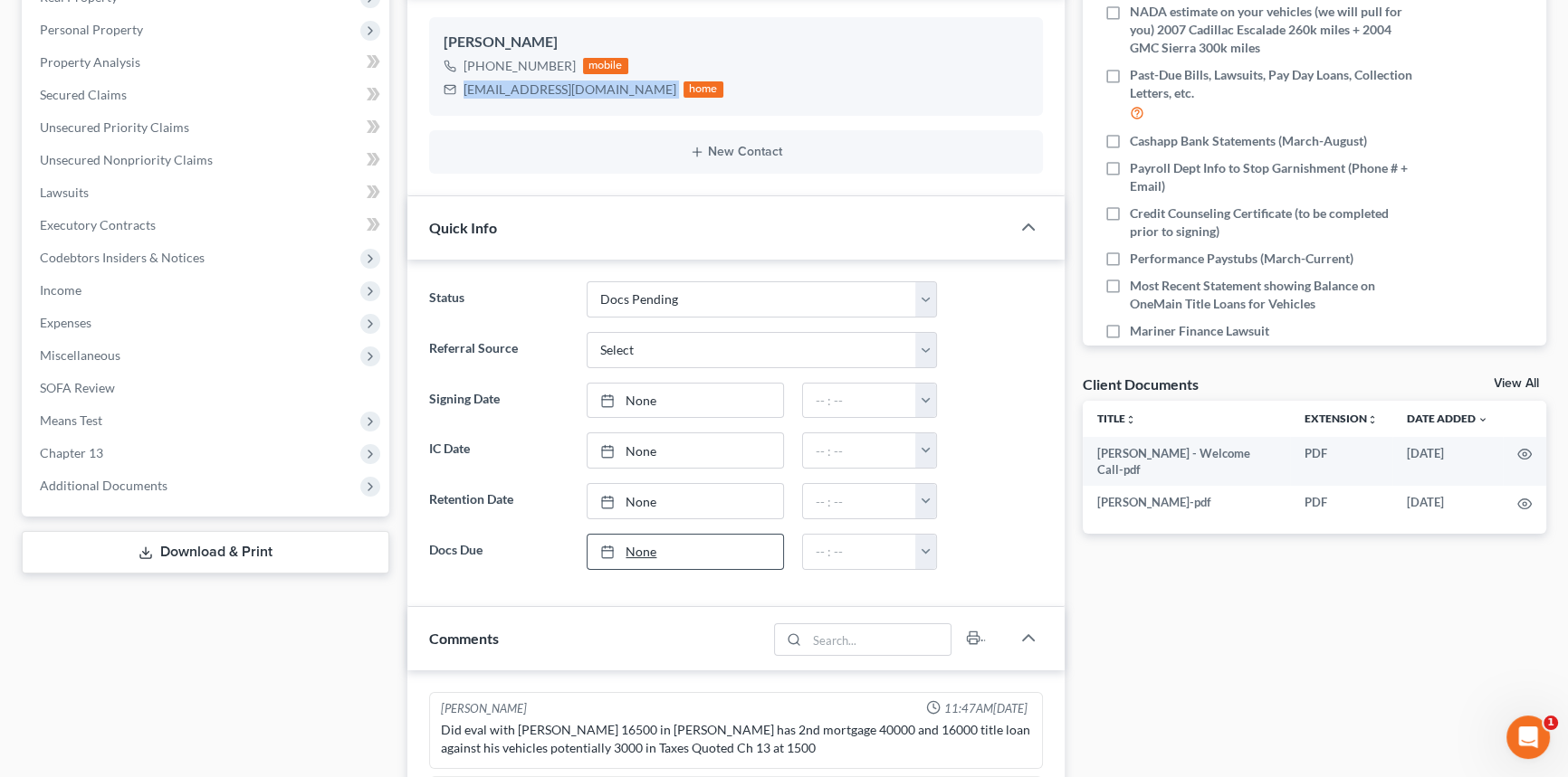
click at [658, 551] on link "None" at bounding box center [684, 552] width 195 height 35
type input "9/12/2025"
click at [826, 543] on input "text" at bounding box center [859, 552] width 114 height 35
type input "5:00PM"
type input "9/12/2025"
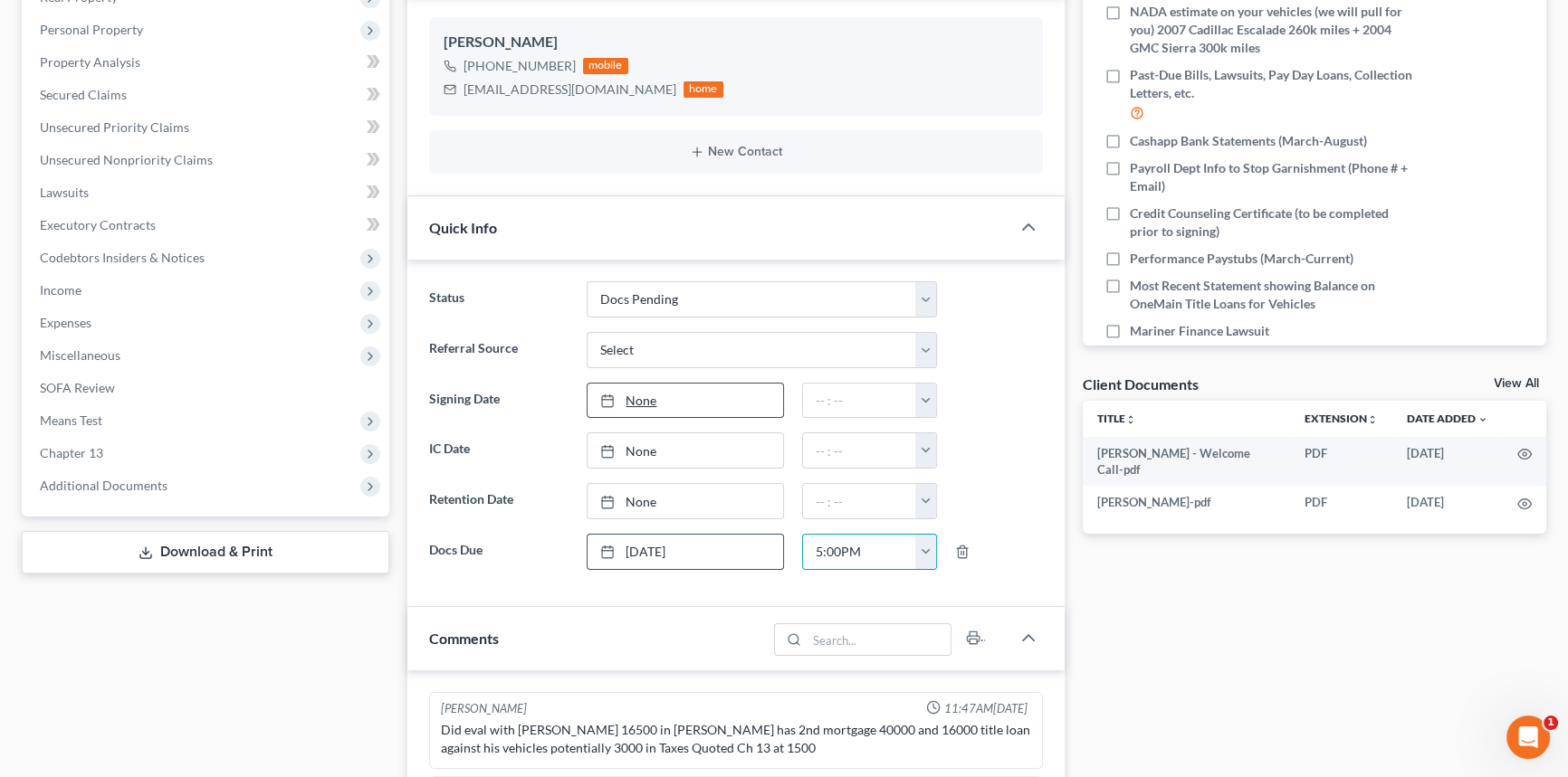
click at [713, 404] on link "None" at bounding box center [684, 401] width 195 height 35
click at [855, 411] on input "text" at bounding box center [859, 401] width 114 height 35
type input "6:30AM"
click at [1364, 751] on div "Docs Tasks Events Fees Timer 5% Completed Nothing here yet! Signed Retainer Dri…" at bounding box center [1315, 630] width 482 height 1524
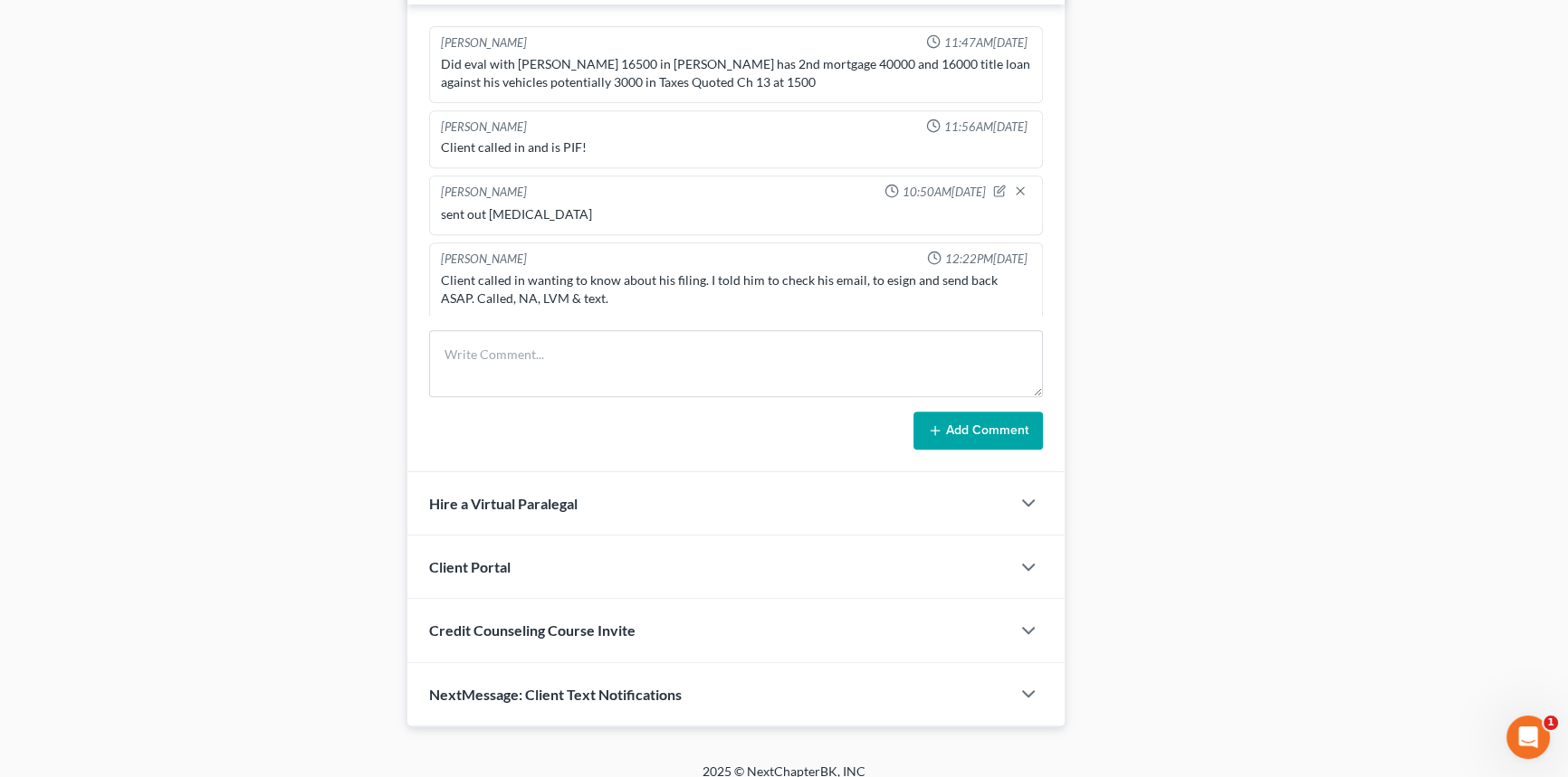
scroll to position [985, 0]
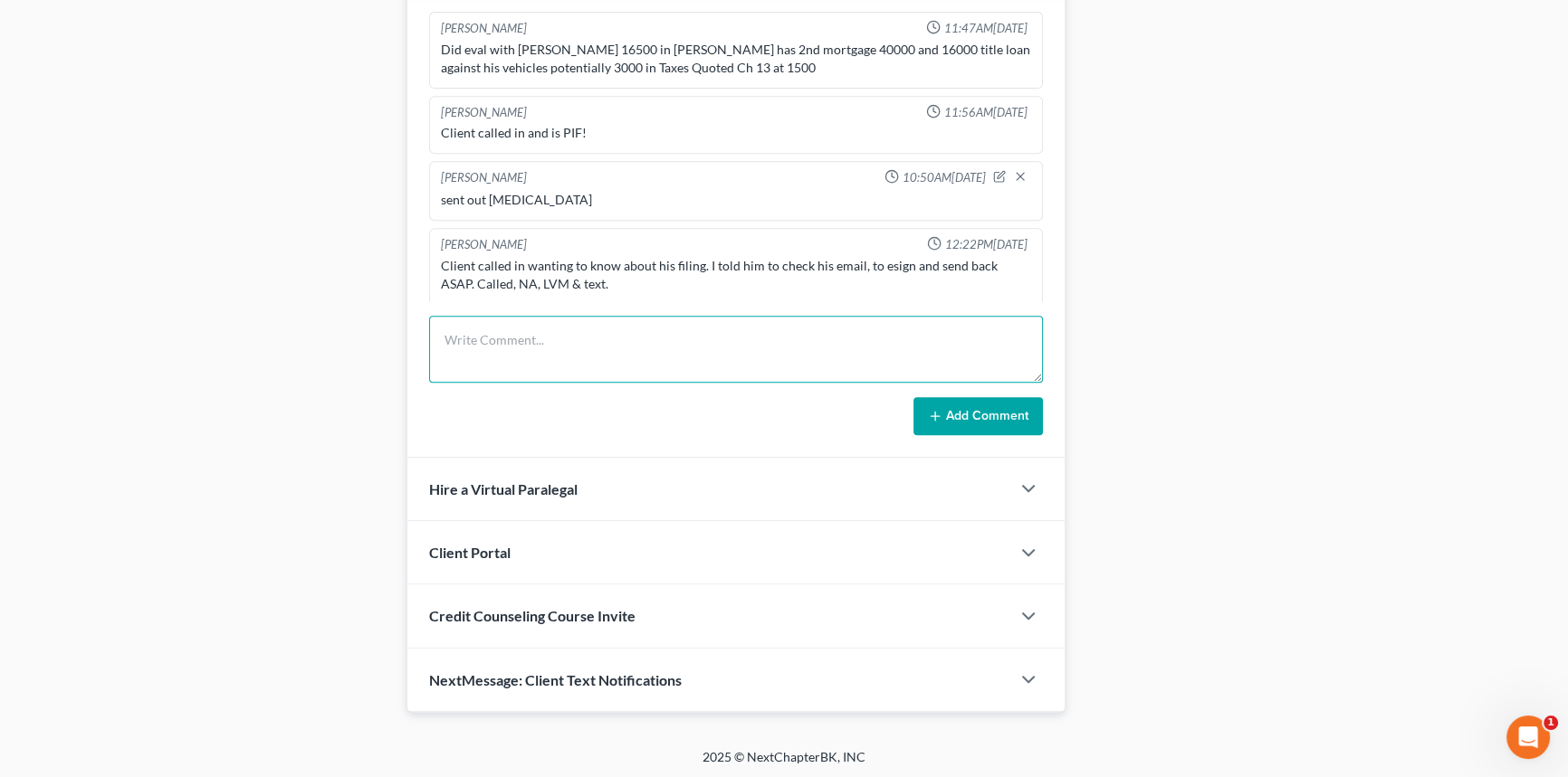
click at [500, 326] on textarea at bounding box center [736, 349] width 614 height 67
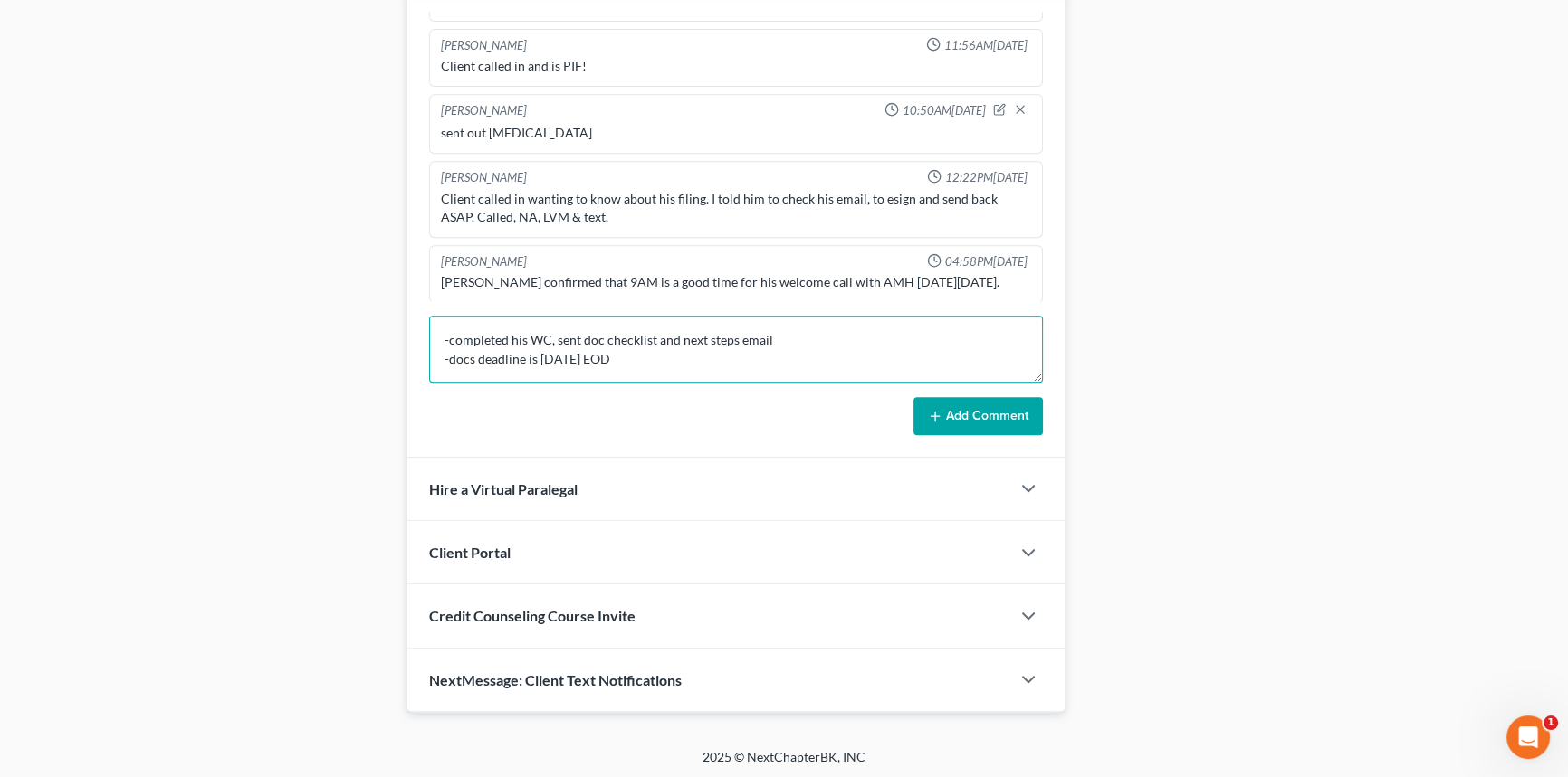
scroll to position [4, 0]
type textarea "-completed his WC, sent doc checklist and next steps email -docs deadline is we…"
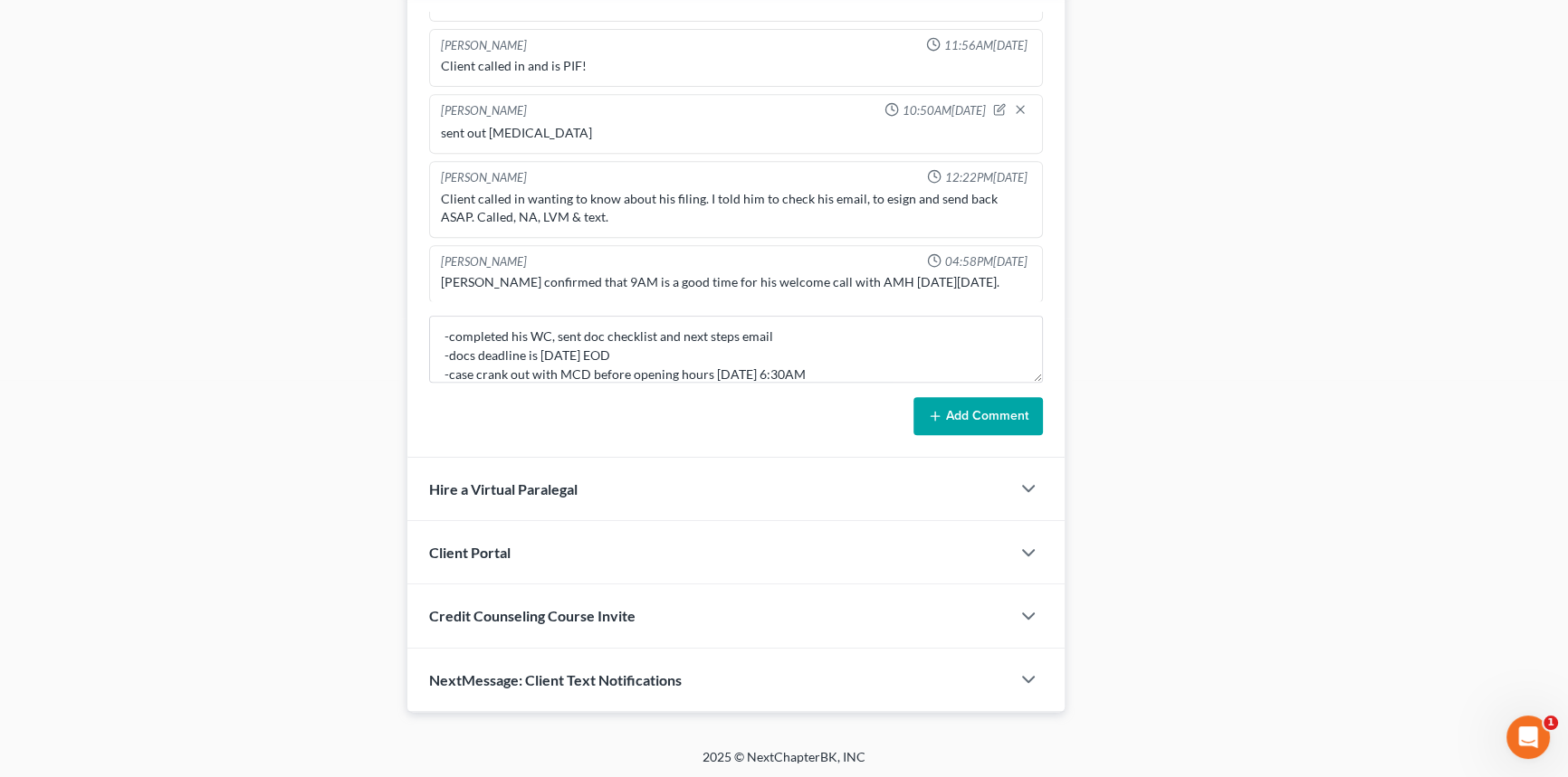
click at [969, 404] on button "Add Comment" at bounding box center [978, 416] width 130 height 38
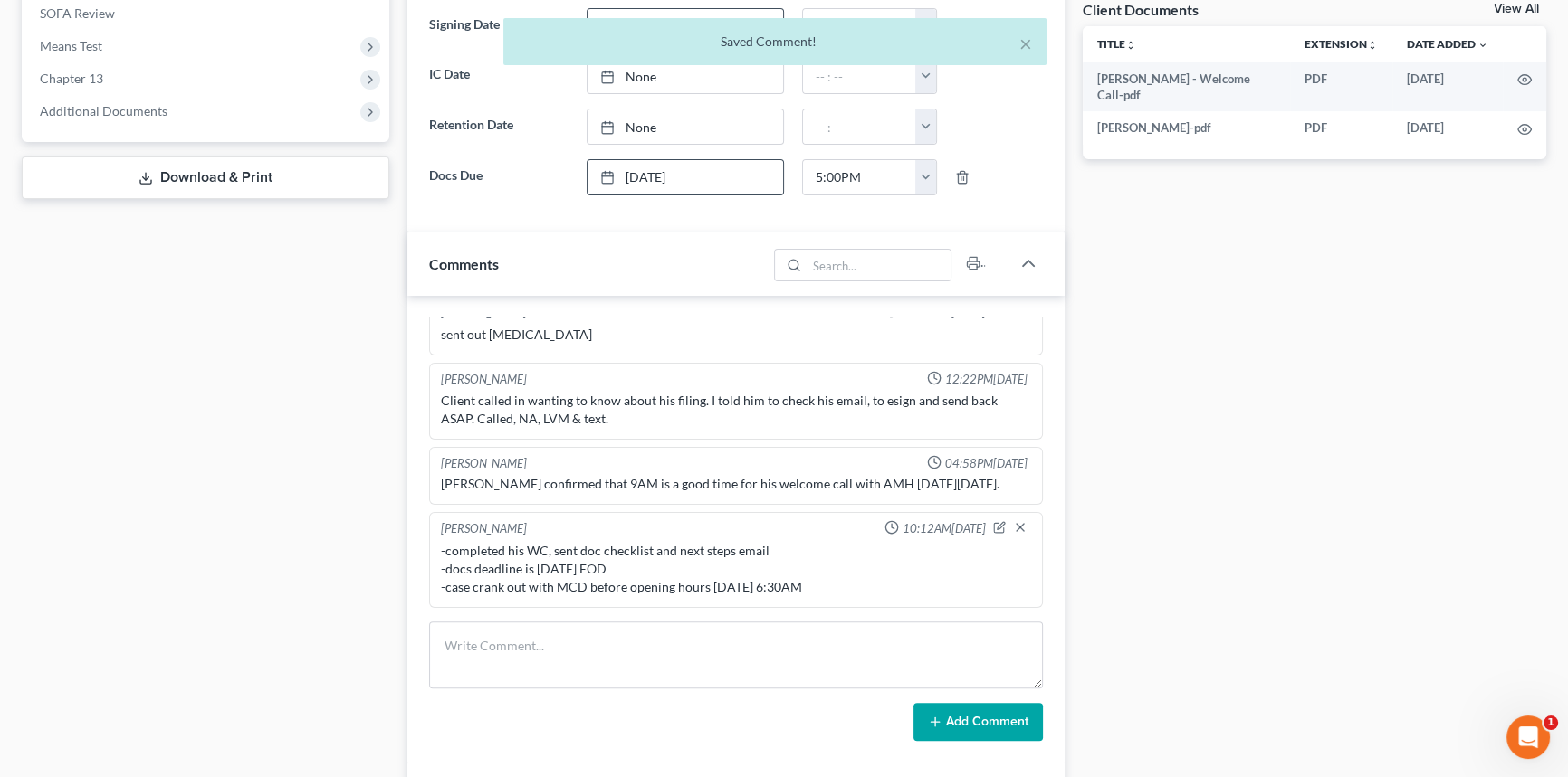
scroll to position [0, 0]
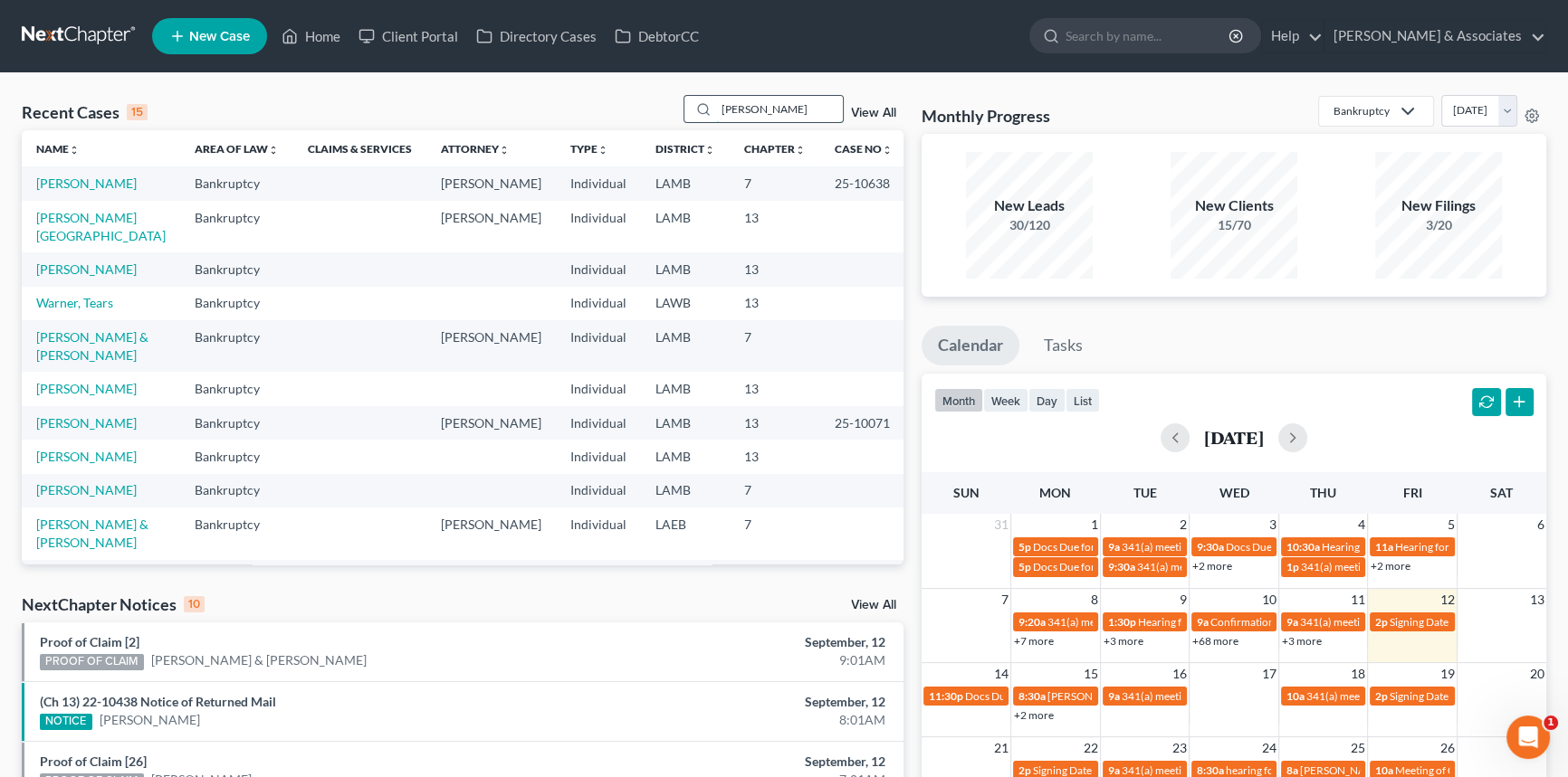
type input "tucker"
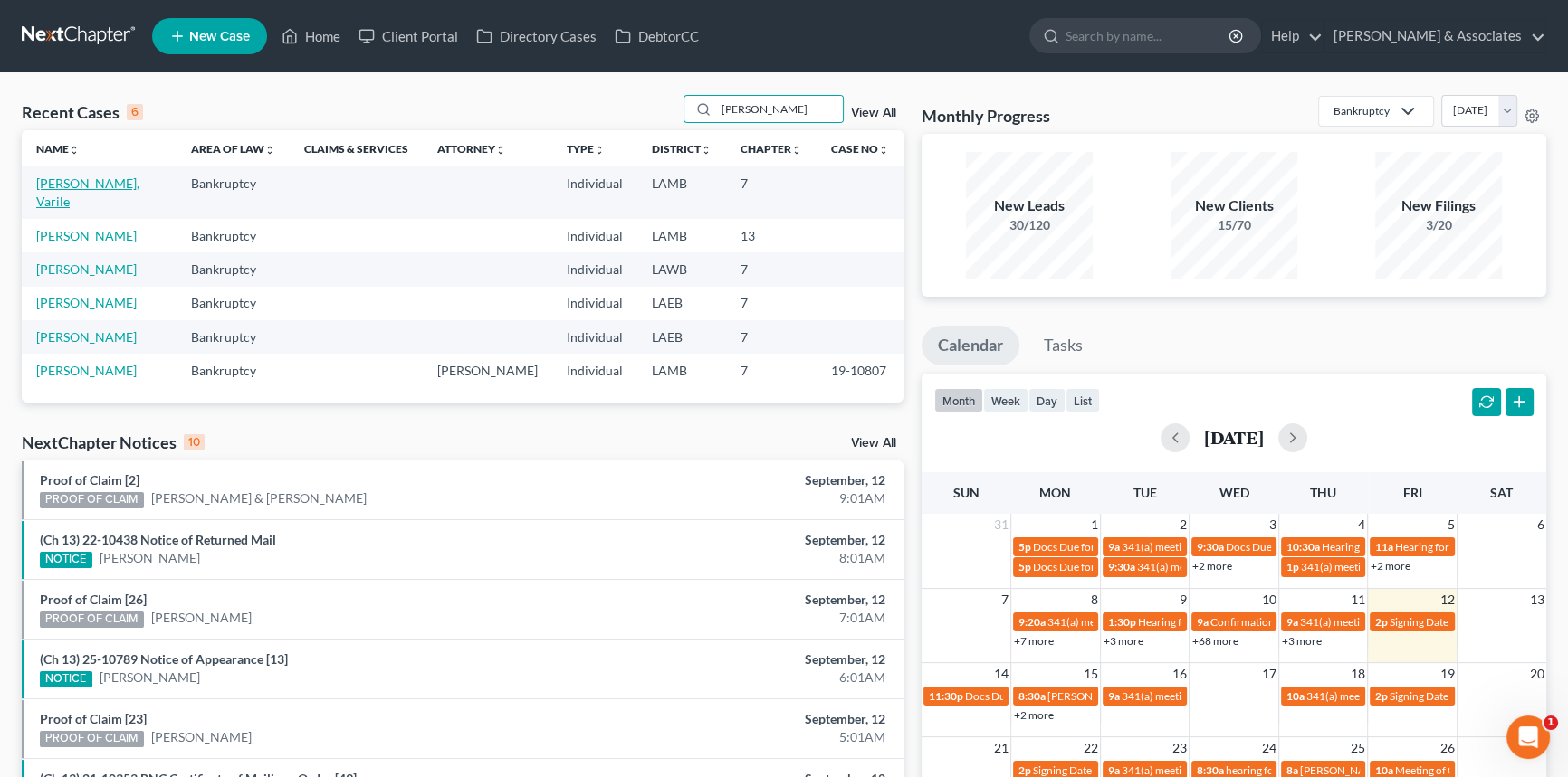
click at [87, 178] on link "[PERSON_NAME], Varile" at bounding box center [88, 192] width 103 height 34
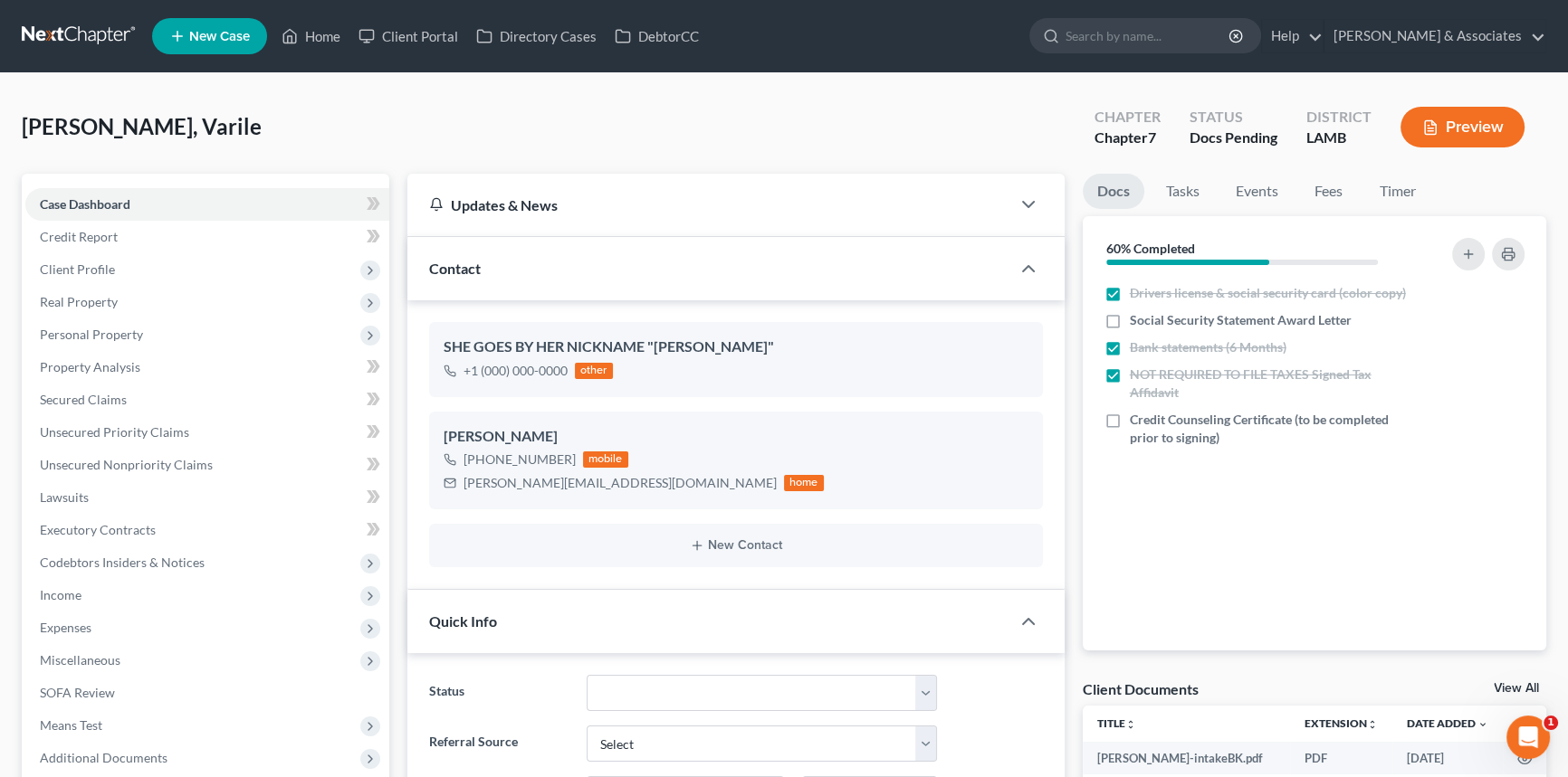
scroll to position [183, 0]
click at [1326, 181] on link "Fees" at bounding box center [1328, 191] width 58 height 36
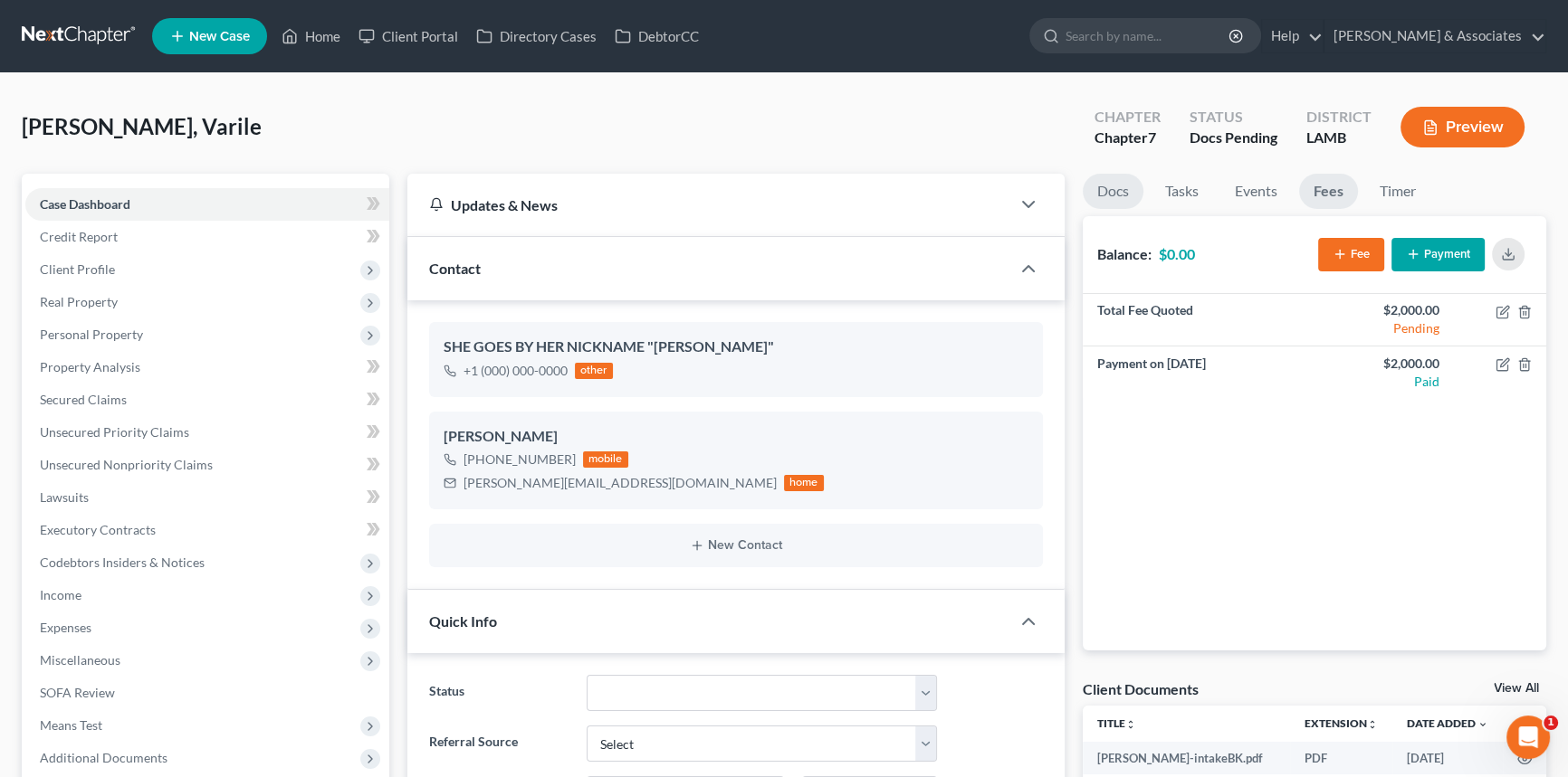
click at [1111, 186] on link "Docs" at bounding box center [1112, 191] width 60 height 36
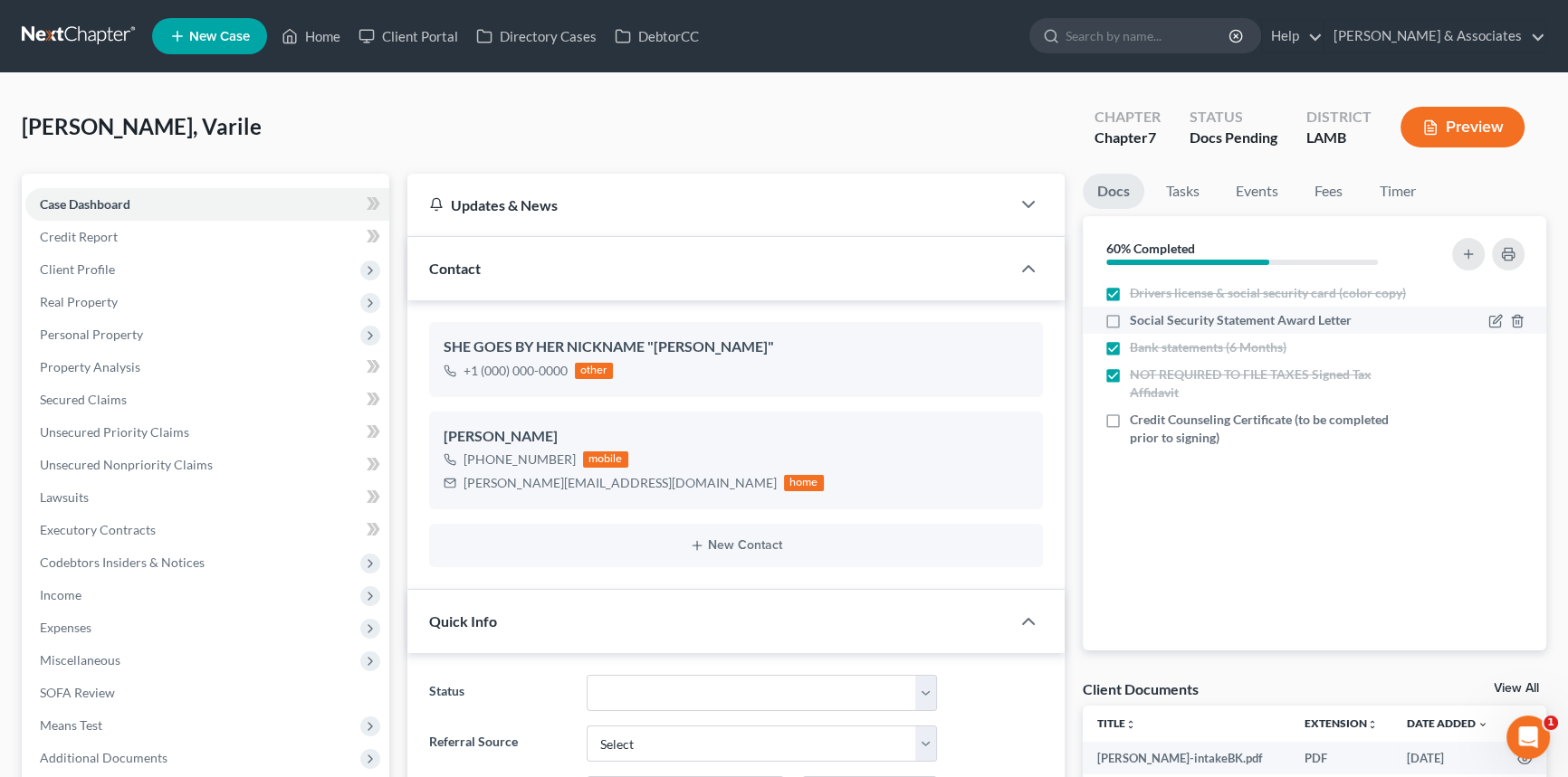
click at [1130, 316] on label "Social Security Statement Award Letter" at bounding box center [1240, 320] width 222 height 18
click at [1137, 316] on input "Social Security Statement Award Letter" at bounding box center [1142, 317] width 12 height 12
checkbox input "true"
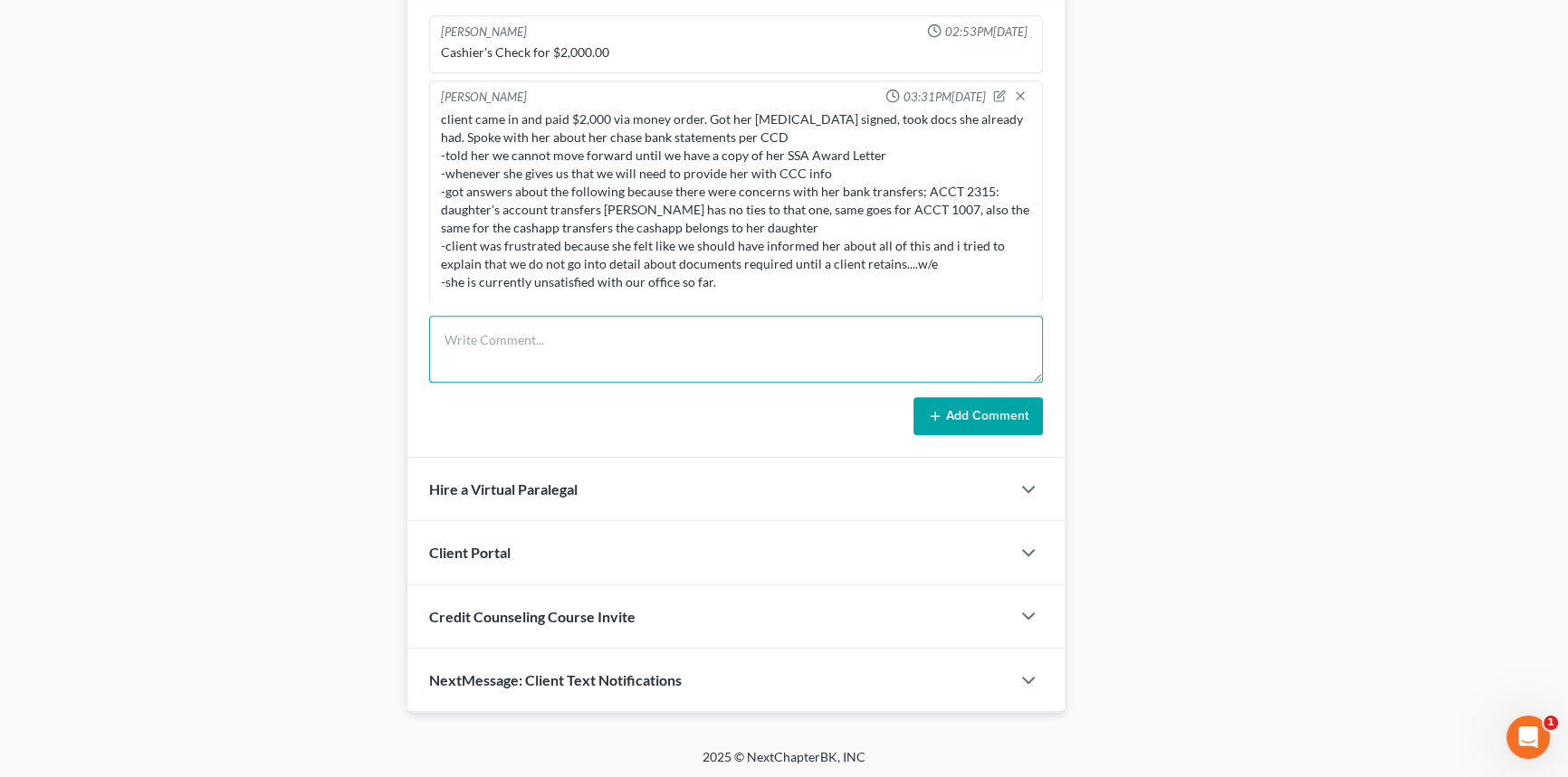
click at [637, 363] on textarea at bounding box center [736, 349] width 614 height 67
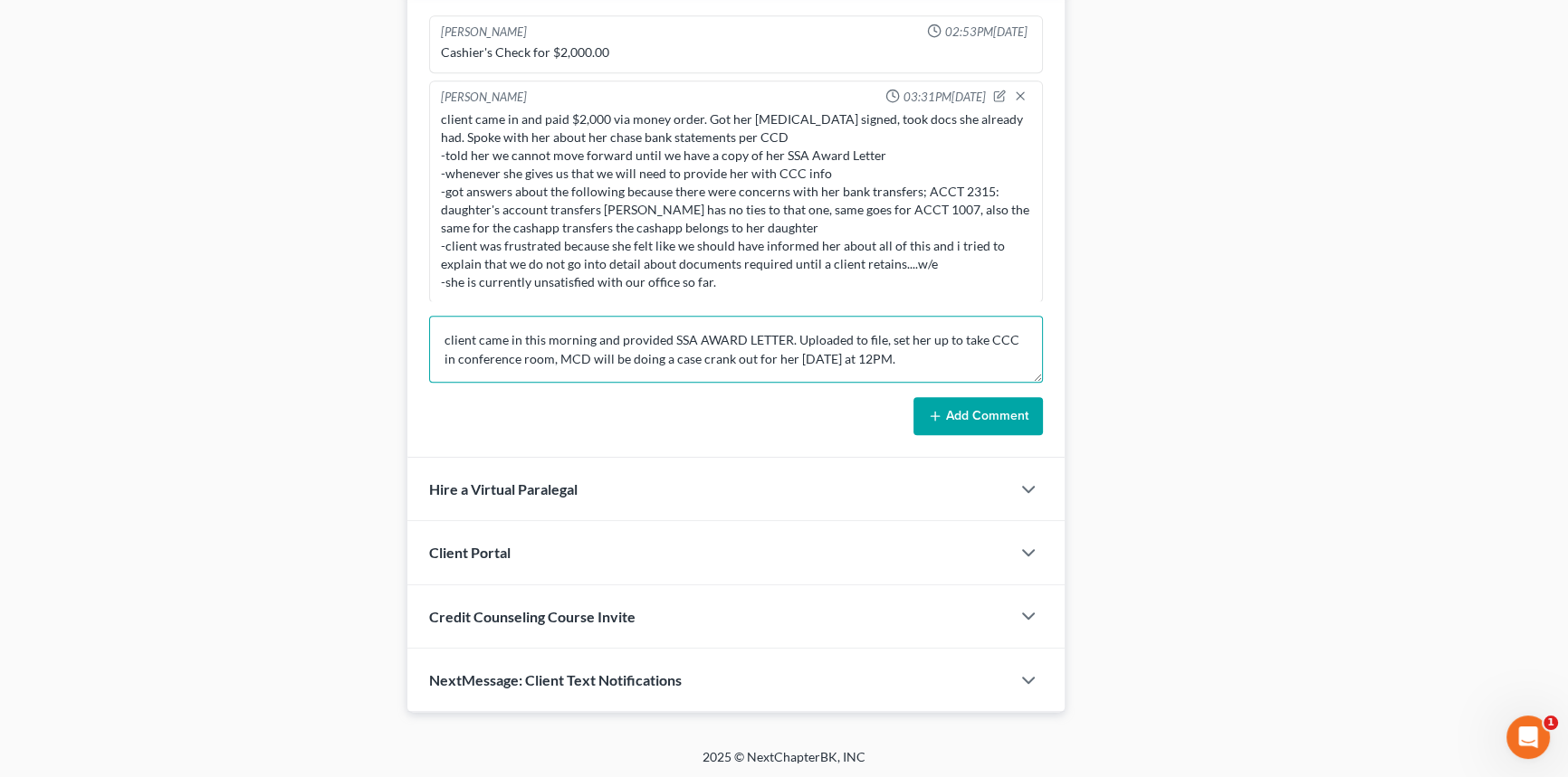
type textarea "client came in this morning and provided SSA AWARD LETTER. Uploaded to file, se…"
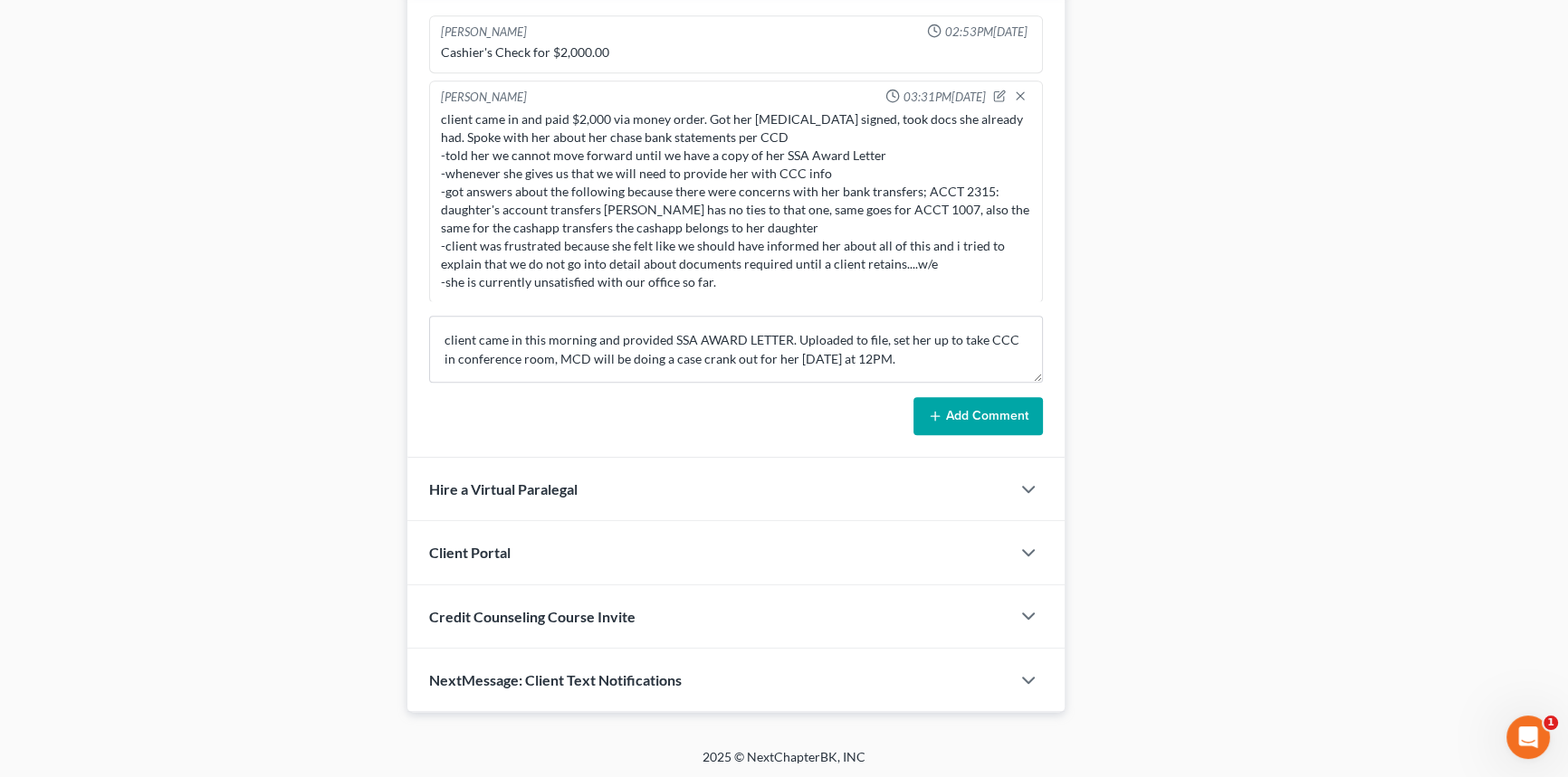
click at [978, 426] on button "Add Comment" at bounding box center [978, 416] width 130 height 38
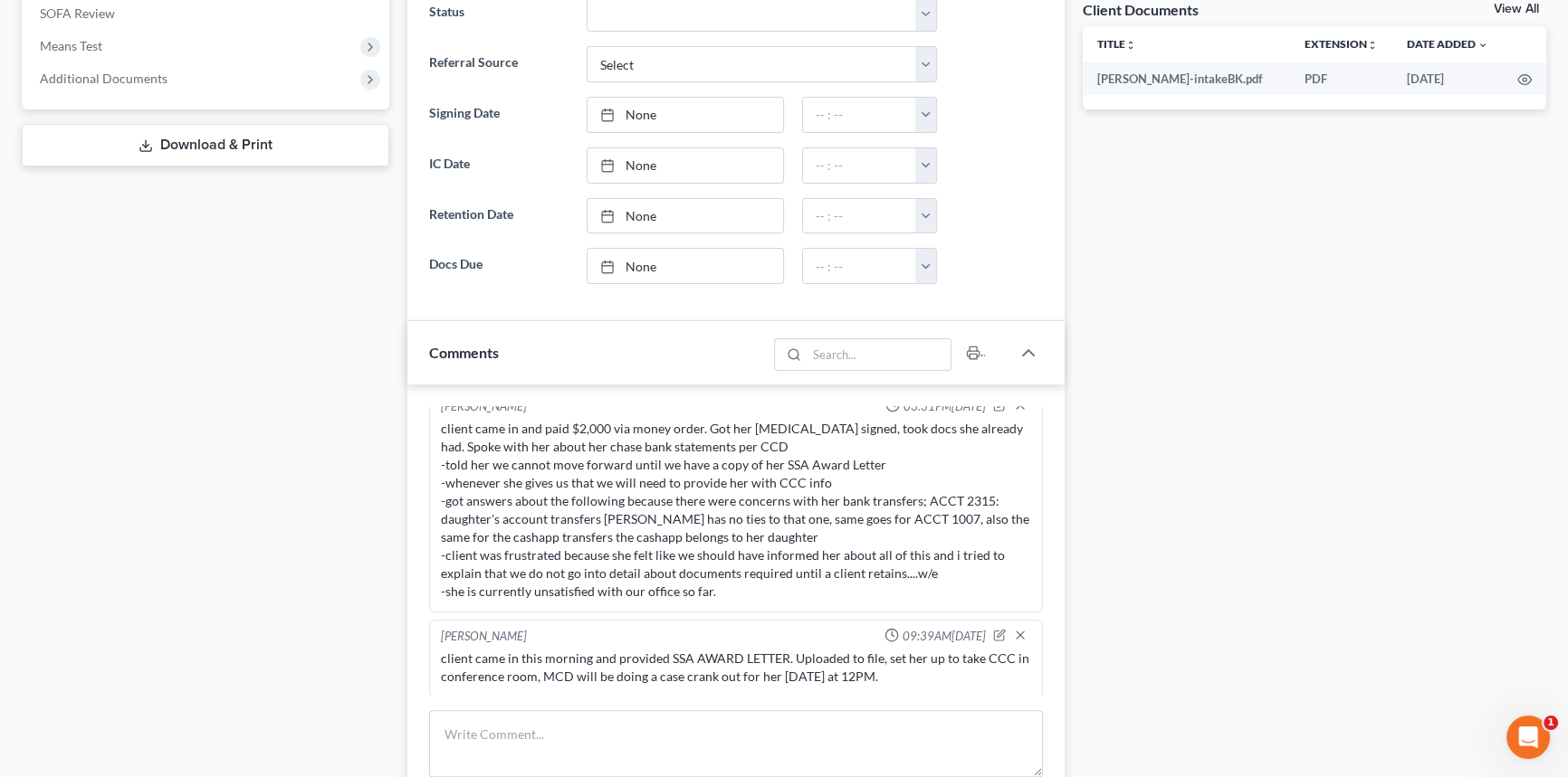
scroll to position [0, 0]
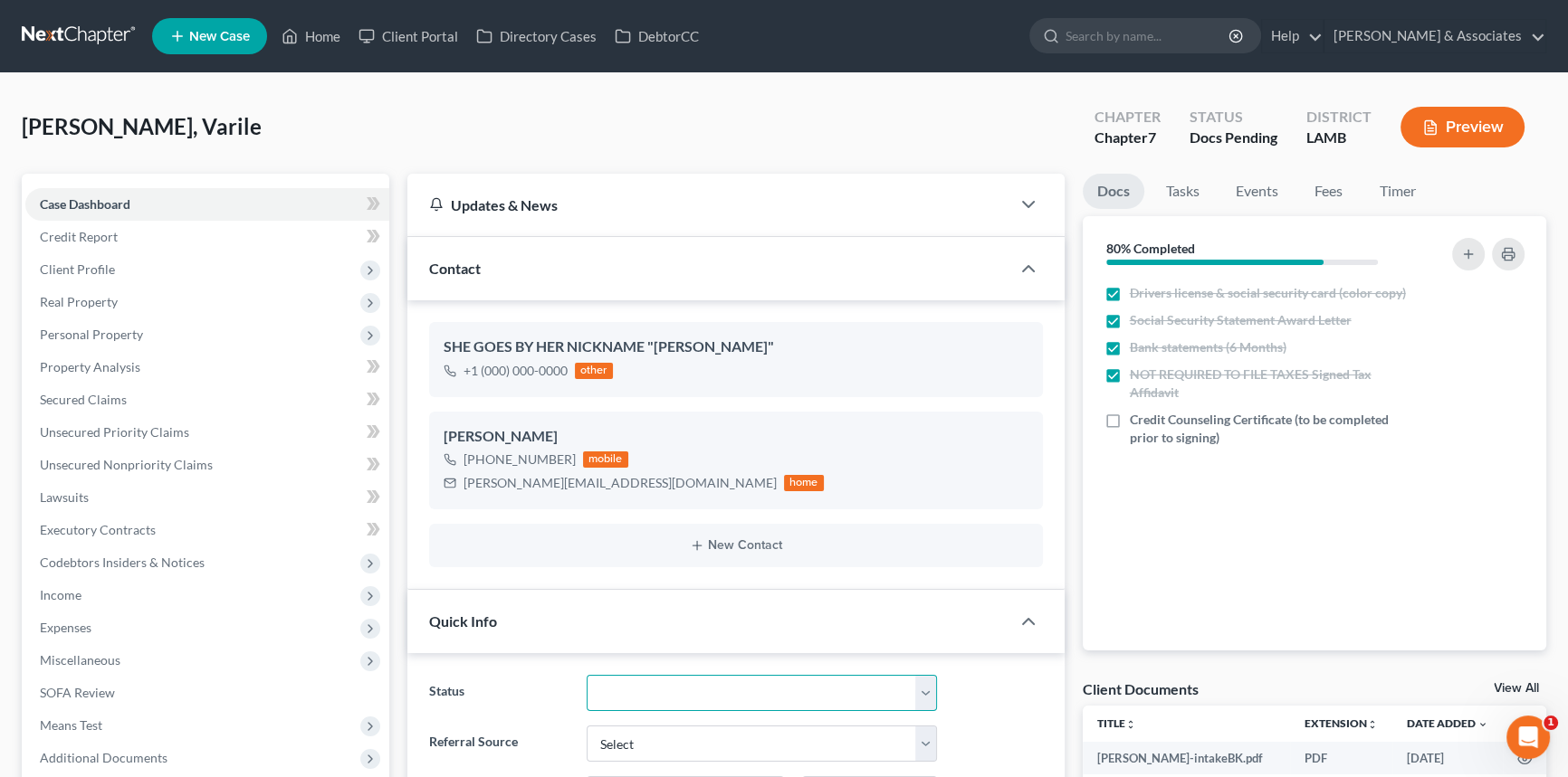
click at [635, 678] on select "Amended Plan Needed Awaiting Income Closed Confirmed Discharged Dismissed Docs …" at bounding box center [762, 693] width 351 height 37
select select "15"
click at [586, 675] on select "Amended Plan Needed Awaiting Income Closed Confirmed Discharged Dismissed Docs …" at bounding box center [762, 693] width 351 height 37
click at [321, 42] on link "Home" at bounding box center [310, 37] width 77 height 33
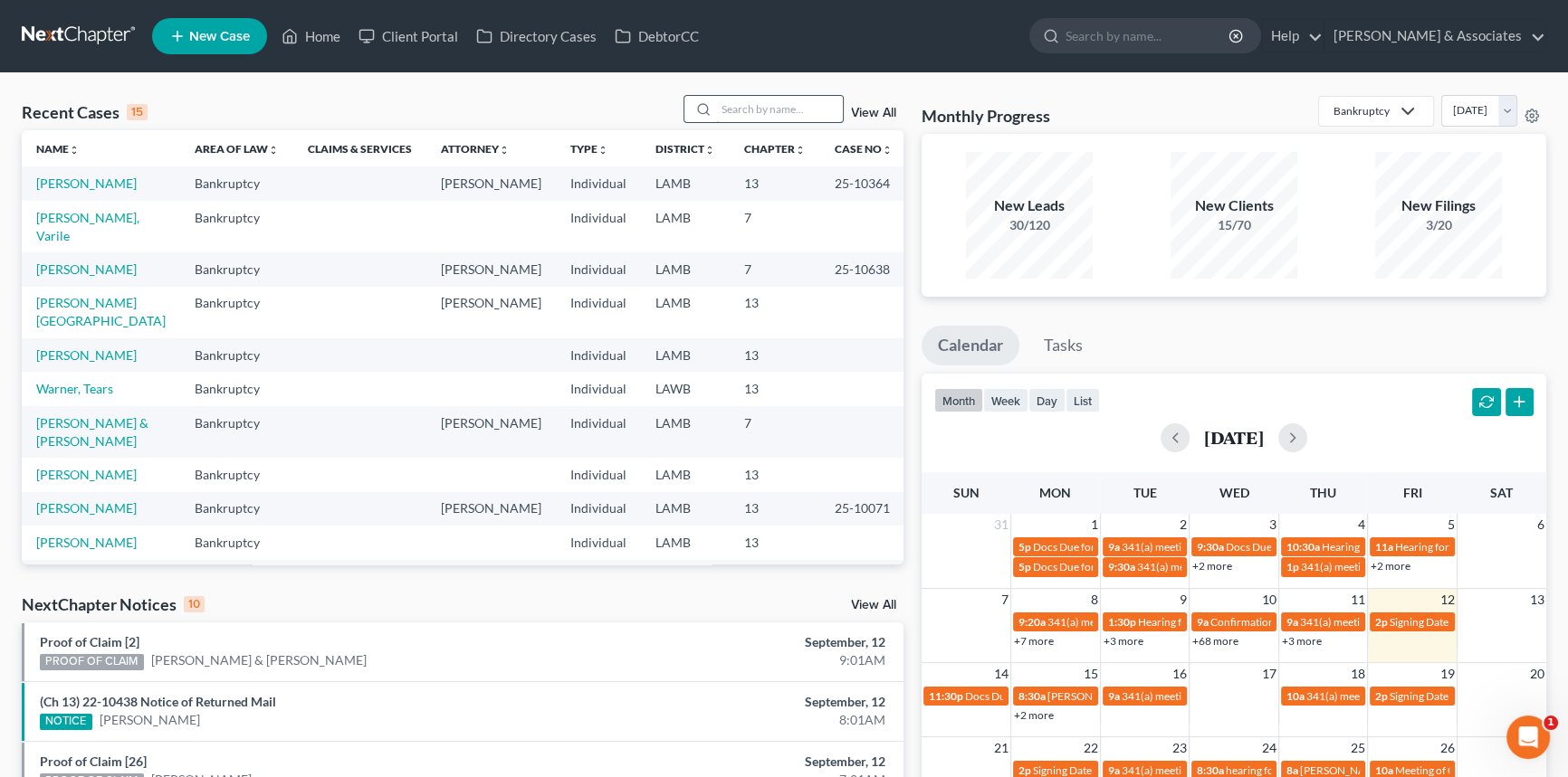
click at [781, 108] on input "search" at bounding box center [779, 109] width 127 height 26
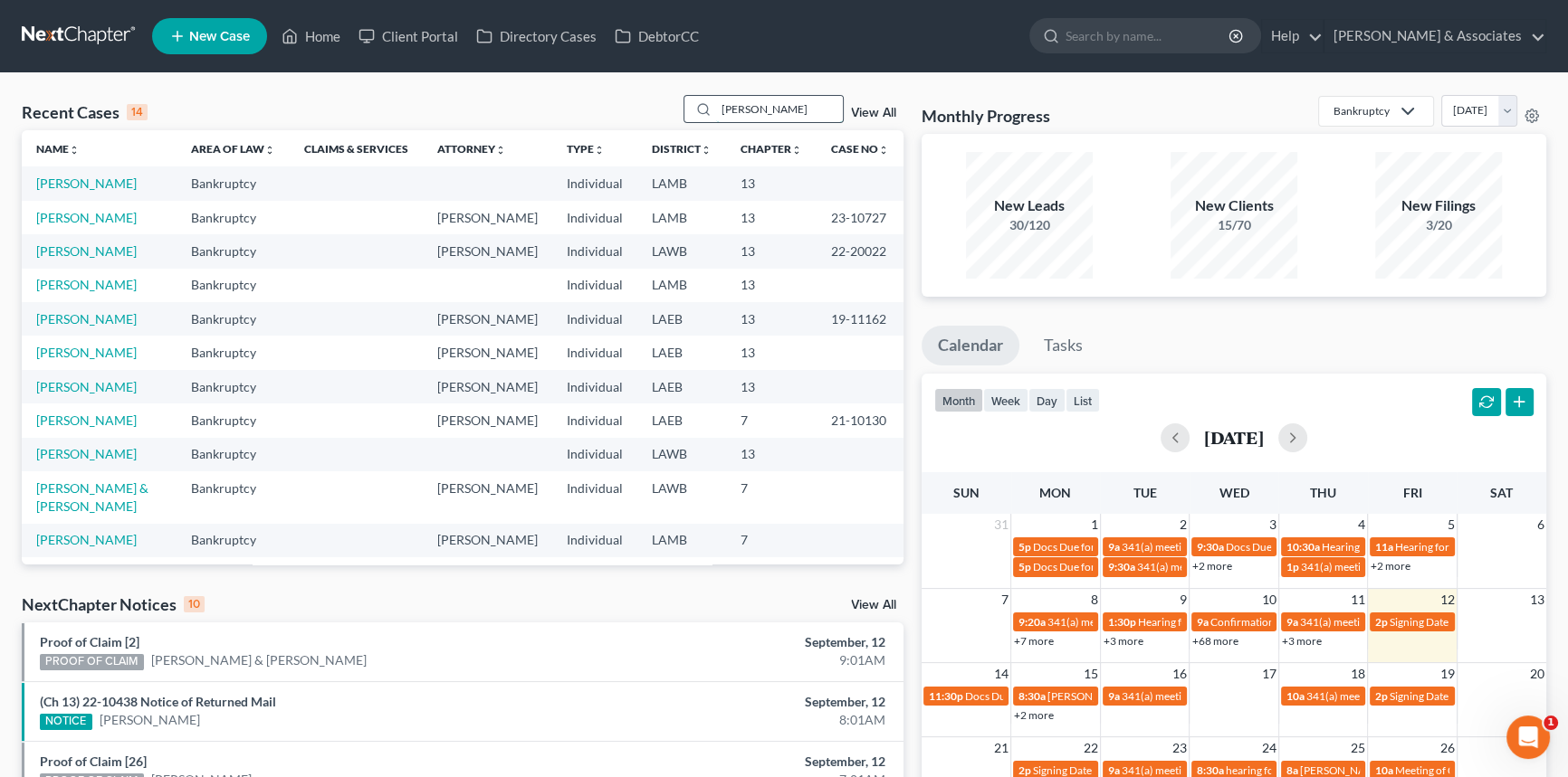
click at [747, 109] on input "leon" at bounding box center [779, 109] width 127 height 26
type input "blanchard"
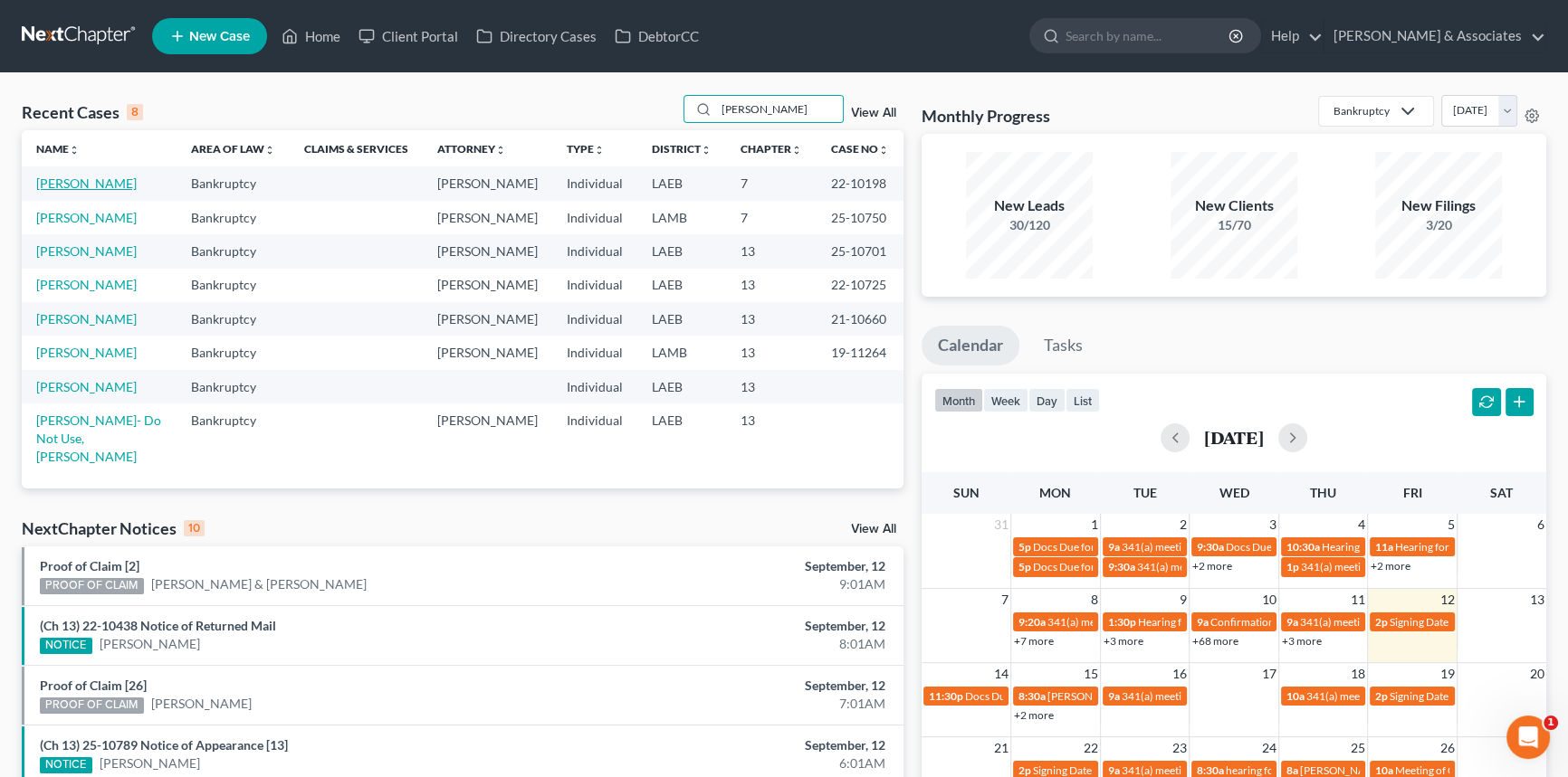
click at [69, 184] on link "[PERSON_NAME]" at bounding box center [87, 183] width 100 height 16
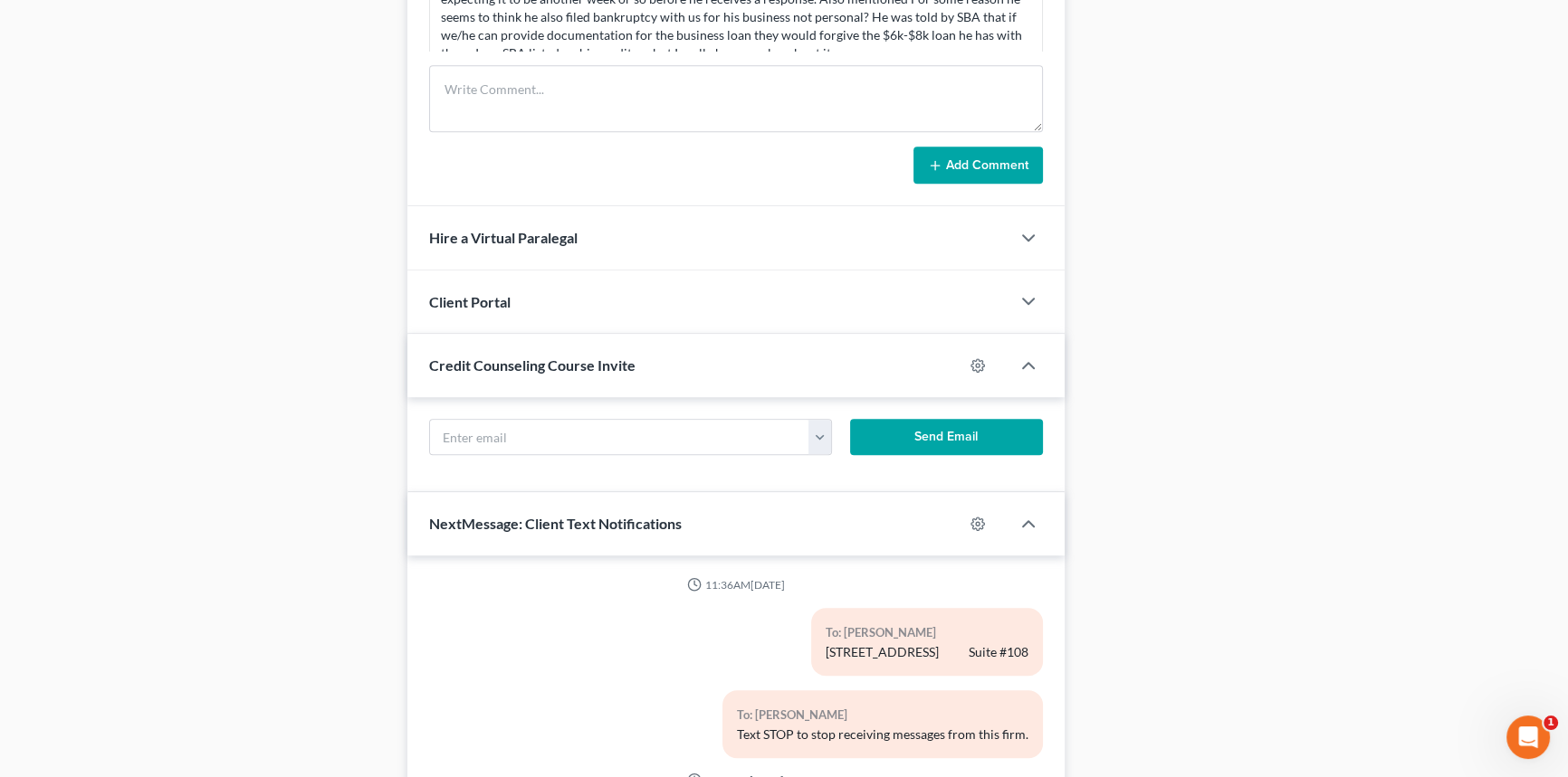
scroll to position [6455, 0]
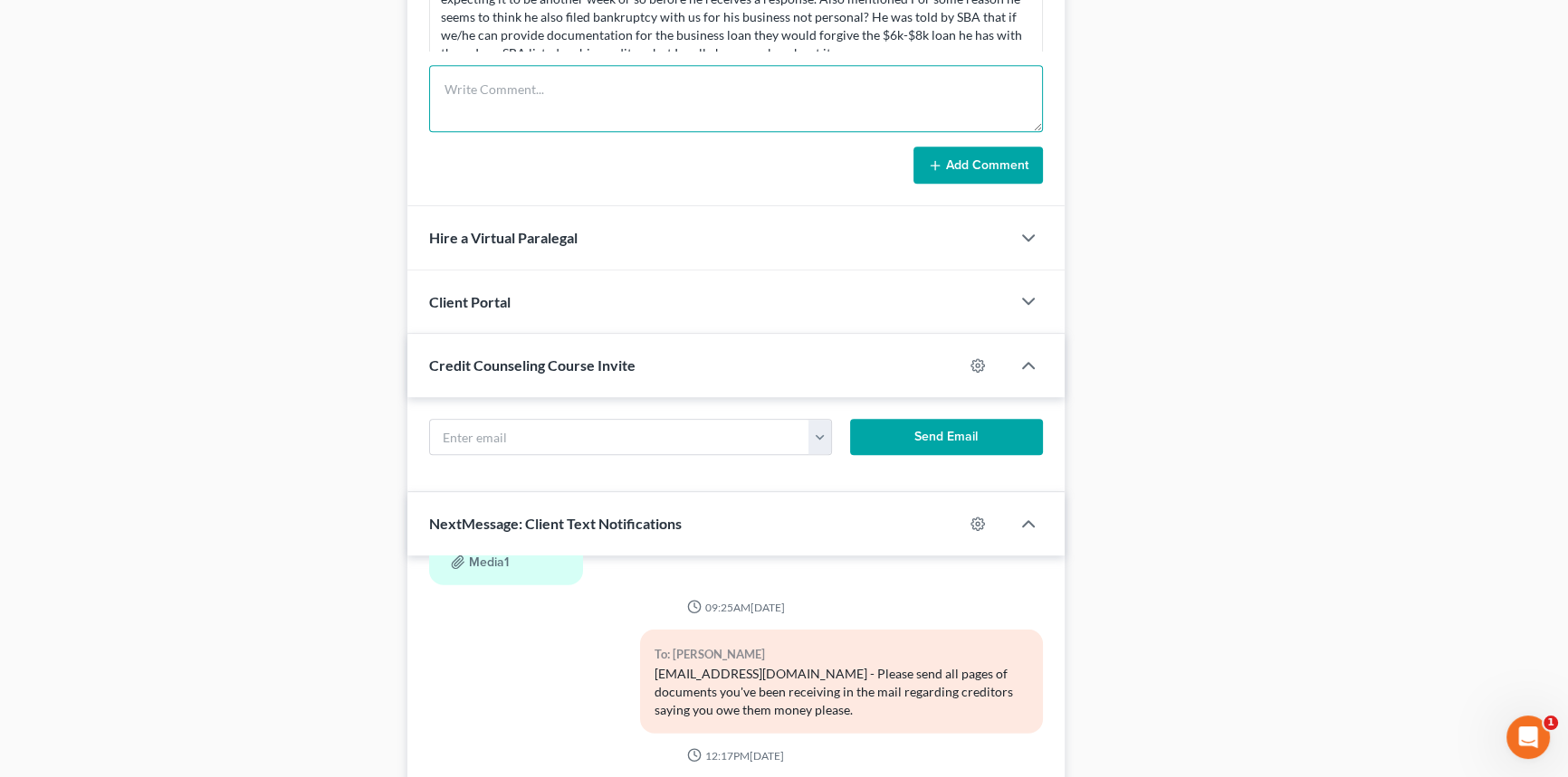
click at [582, 118] on textarea at bounding box center [736, 98] width 614 height 67
paste textarea "You can let David Blanchard know that Amur is fully resolved. We also got the j…"
drag, startPoint x: 500, startPoint y: 86, endPoint x: 577, endPoint y: 107, distance: 79.8
click at [577, 107] on textarea "informed You can let David Blanchard know that Amur is fully resolved. We also …" at bounding box center [736, 98] width 614 height 67
click at [553, 94] on textarea "informed You can let David Blanchard know that Amur is fully resolved. We also …" at bounding box center [736, 98] width 614 height 67
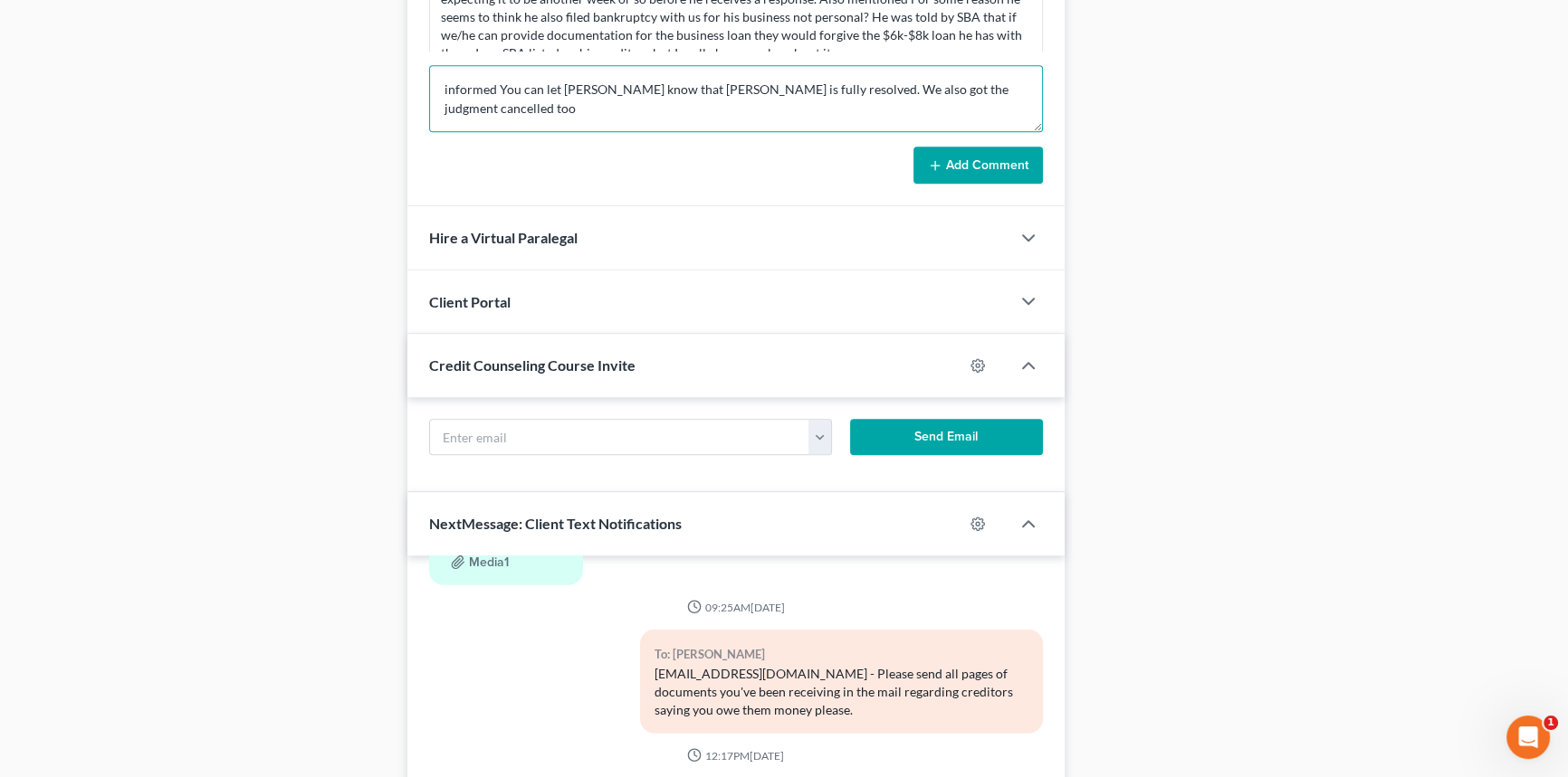
drag, startPoint x: 498, startPoint y: 87, endPoint x: 649, endPoint y: 84, distance: 151.0
click at [649, 84] on textarea "informed You can let David Blanchard know that Amur is fully resolved. We also …" at bounding box center [736, 98] width 614 height 67
drag, startPoint x: 516, startPoint y: 88, endPoint x: 539, endPoint y: 88, distance: 23.0
click at [539, 88] on textarea "informed know that Amur is fully resolved. We also got the judgment cancelled t…" at bounding box center [736, 98] width 614 height 67
click at [513, 89] on textarea "informed know that Amur is fully resolved. We also got the judgment cancelled t…" at bounding box center [736, 98] width 614 height 67
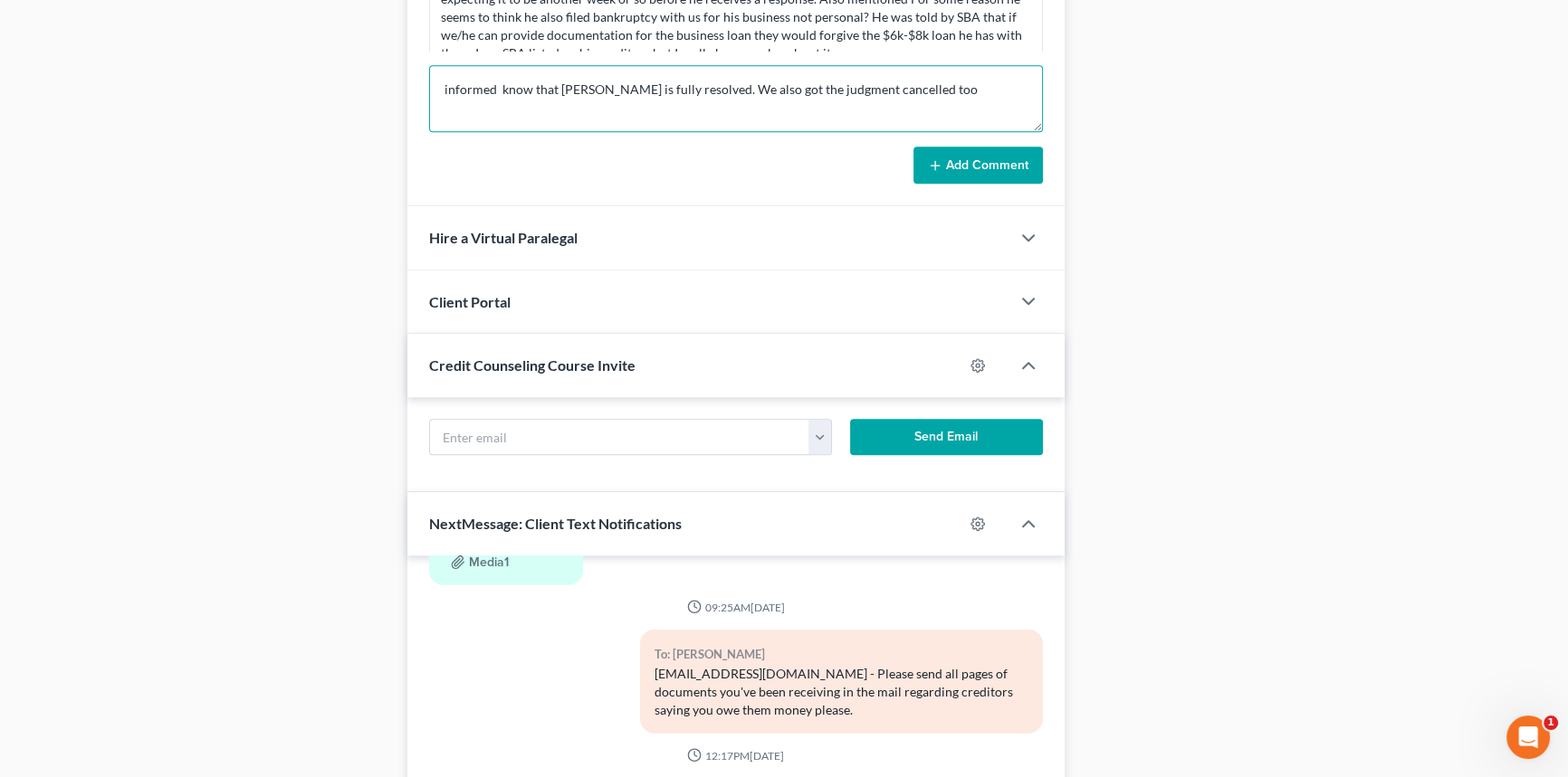
click at [513, 89] on textarea "informed know that Amur is fully resolved. We also got the judgment cancelled t…" at bounding box center [736, 98] width 614 height 67
type textarea "informed client that Amur is fully resolved. We also got the judgment cancelled…"
click at [983, 172] on button "Add Comment" at bounding box center [978, 166] width 130 height 38
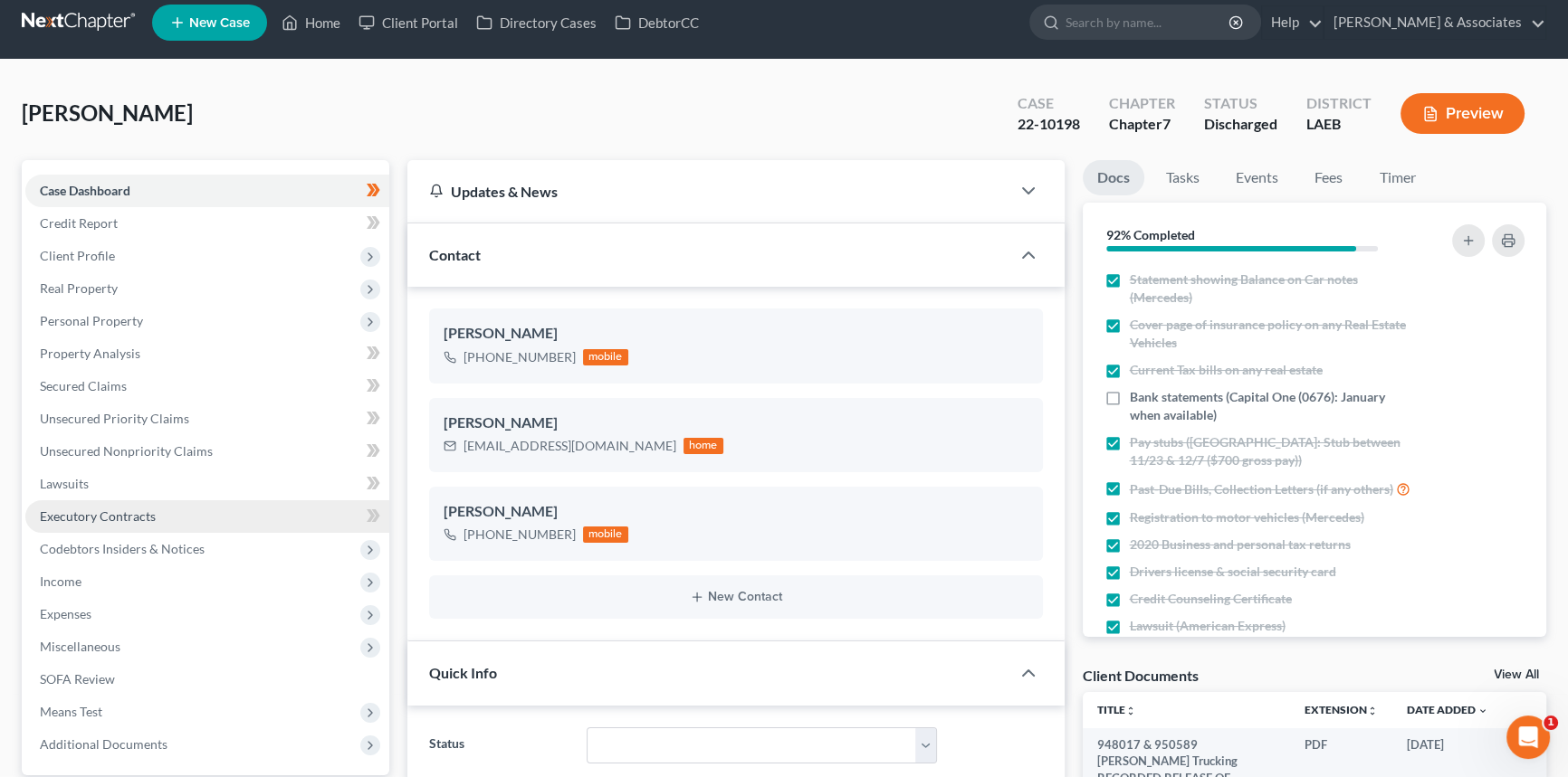
scroll to position [0, 0]
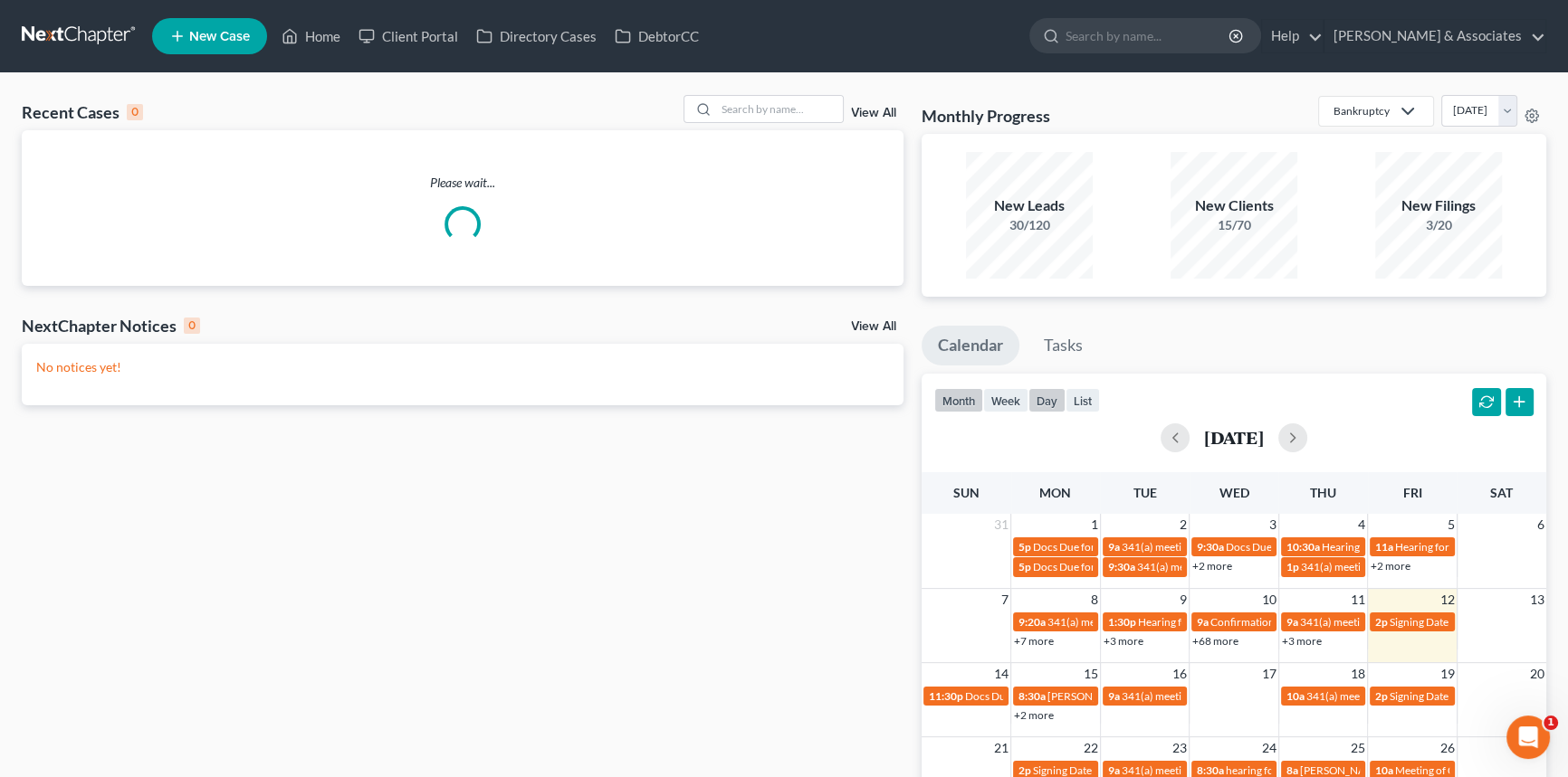
click at [1052, 399] on button "day" at bounding box center [1047, 400] width 37 height 25
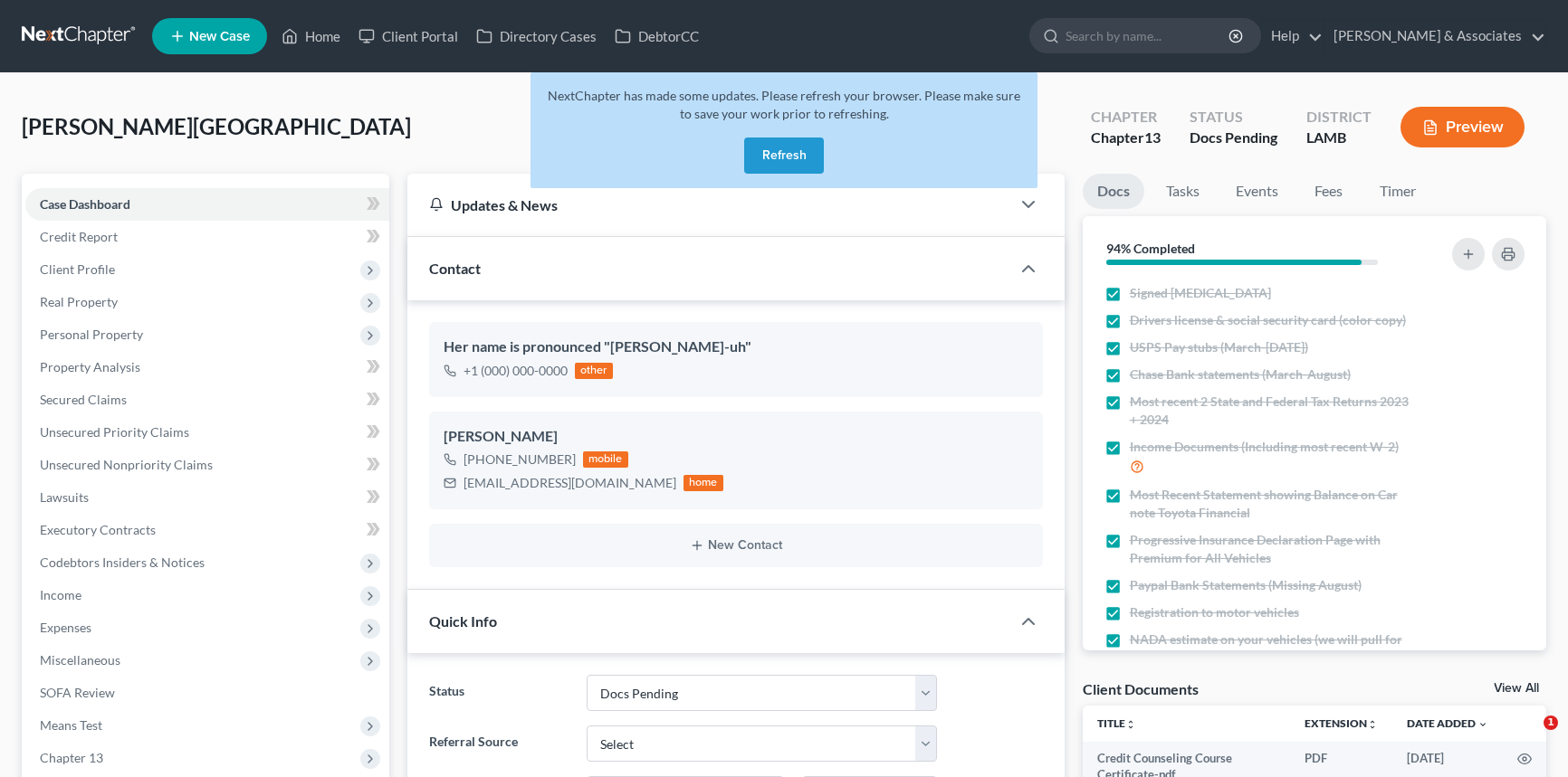
select select "6"
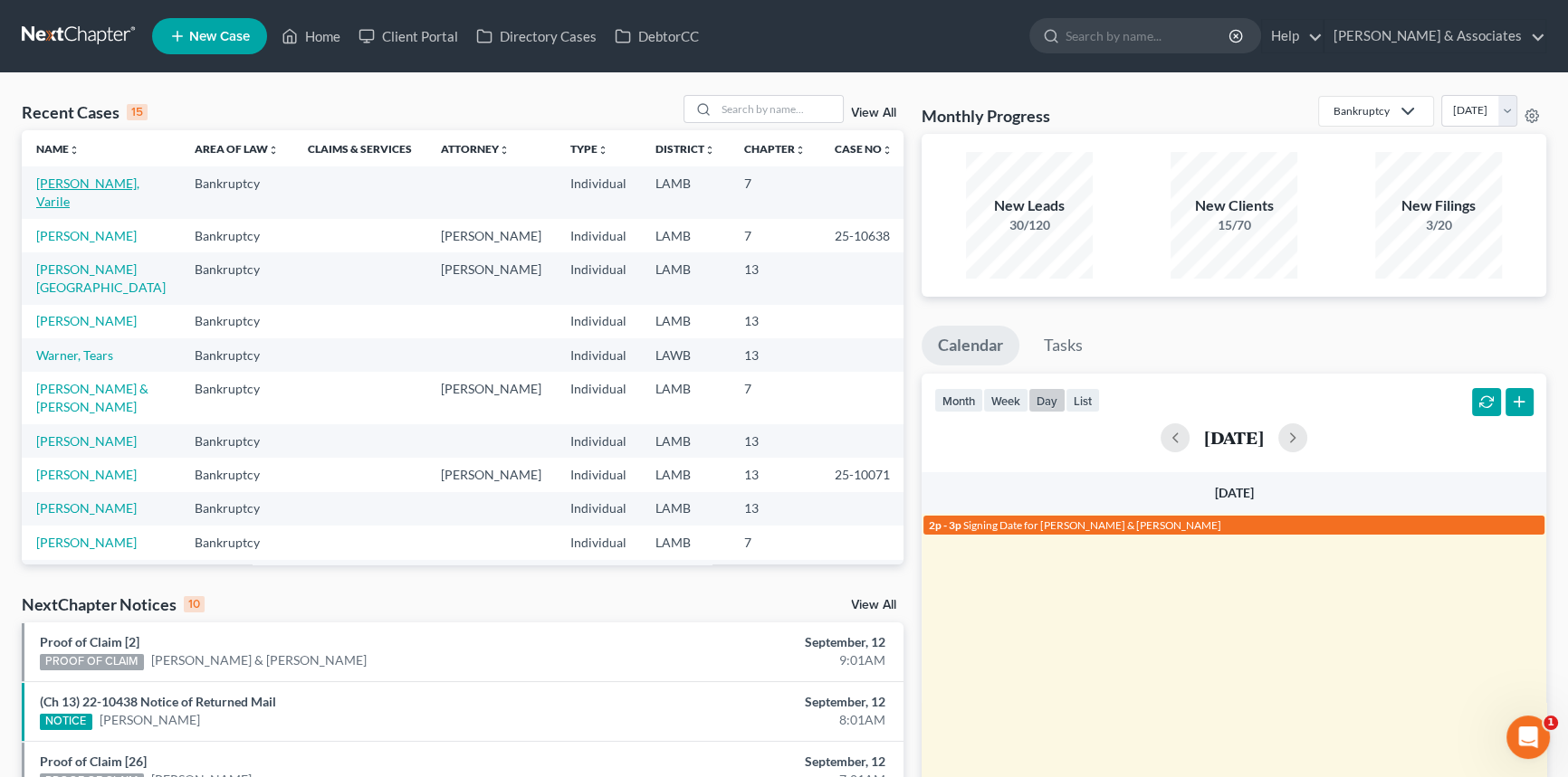
click at [68, 184] on link "[PERSON_NAME], Varile" at bounding box center [88, 192] width 103 height 34
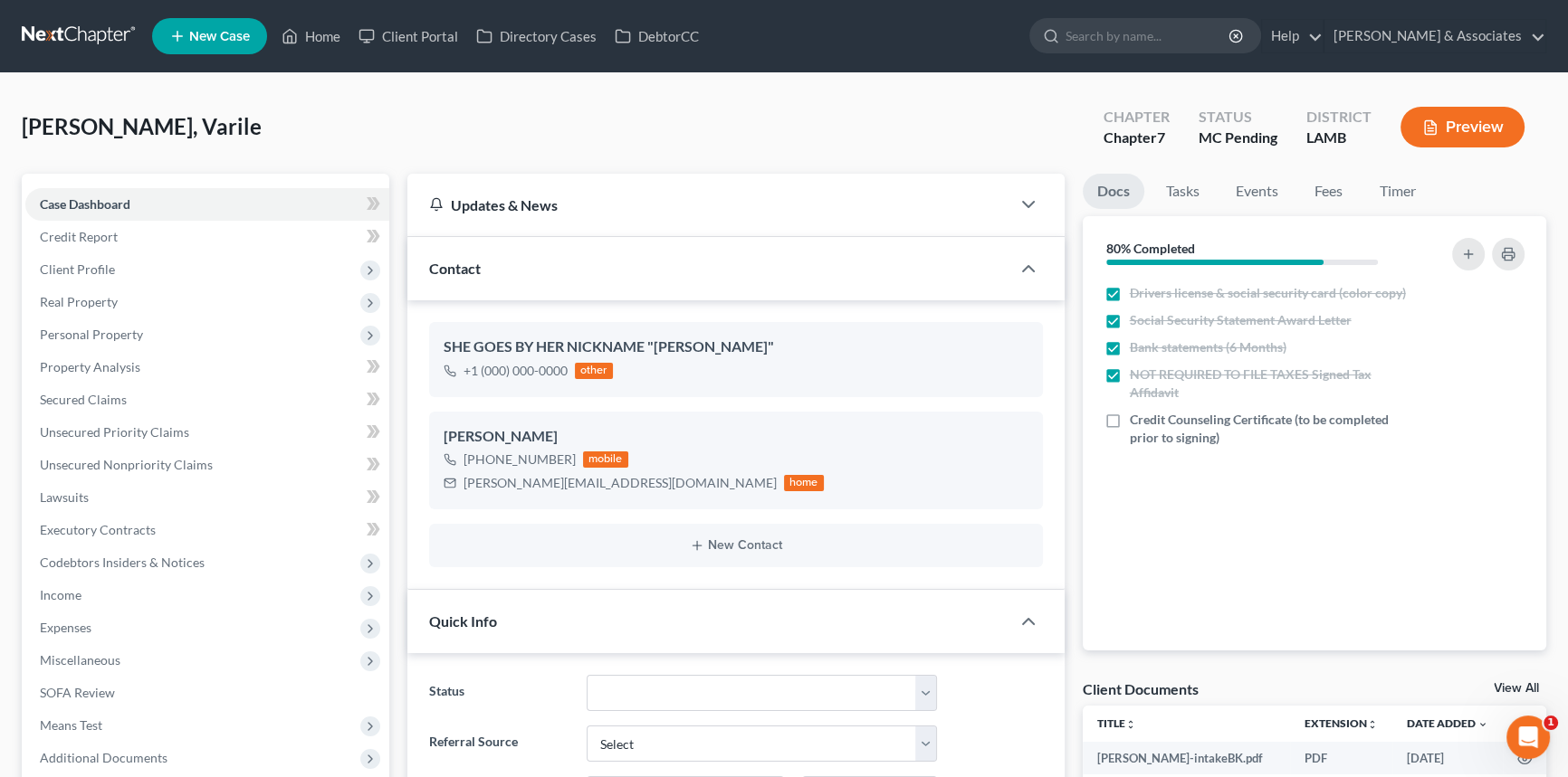
scroll to position [268, 0]
click at [1130, 422] on label "Credit Counseling Certificate (to be completed prior to signing)" at bounding box center [1272, 429] width 285 height 37
click at [1137, 422] on input "Credit Counseling Certificate (to be completed prior to signing)" at bounding box center [1142, 416] width 12 height 12
checkbox input "true"
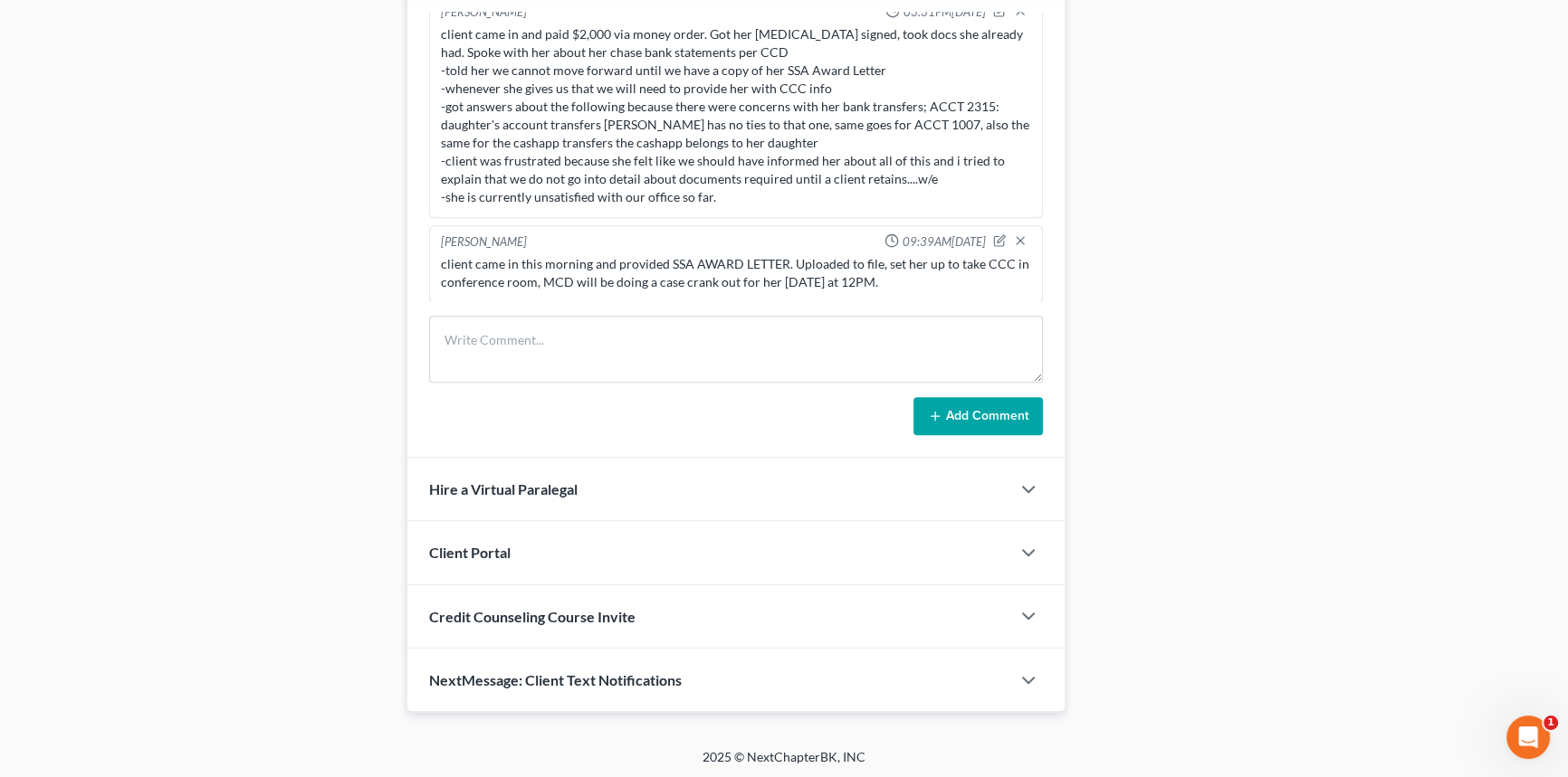
scroll to position [394, 0]
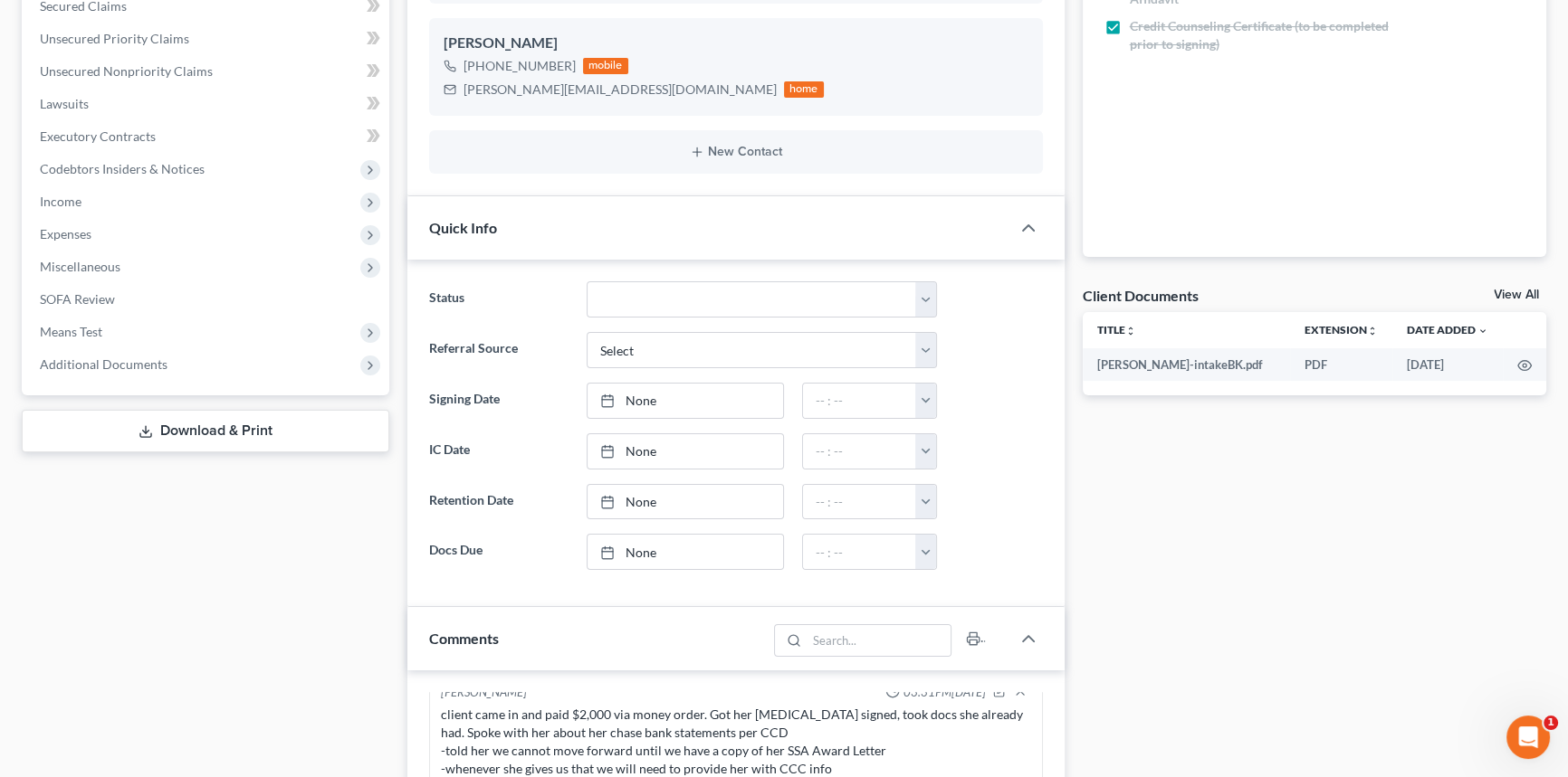
click at [1517, 281] on div "Docs Tasks Events Fees Timer 100% Completed Nothing here yet! Drivers license &…" at bounding box center [1315, 586] width 482 height 1613
click at [1508, 289] on link "View All" at bounding box center [1516, 295] width 46 height 13
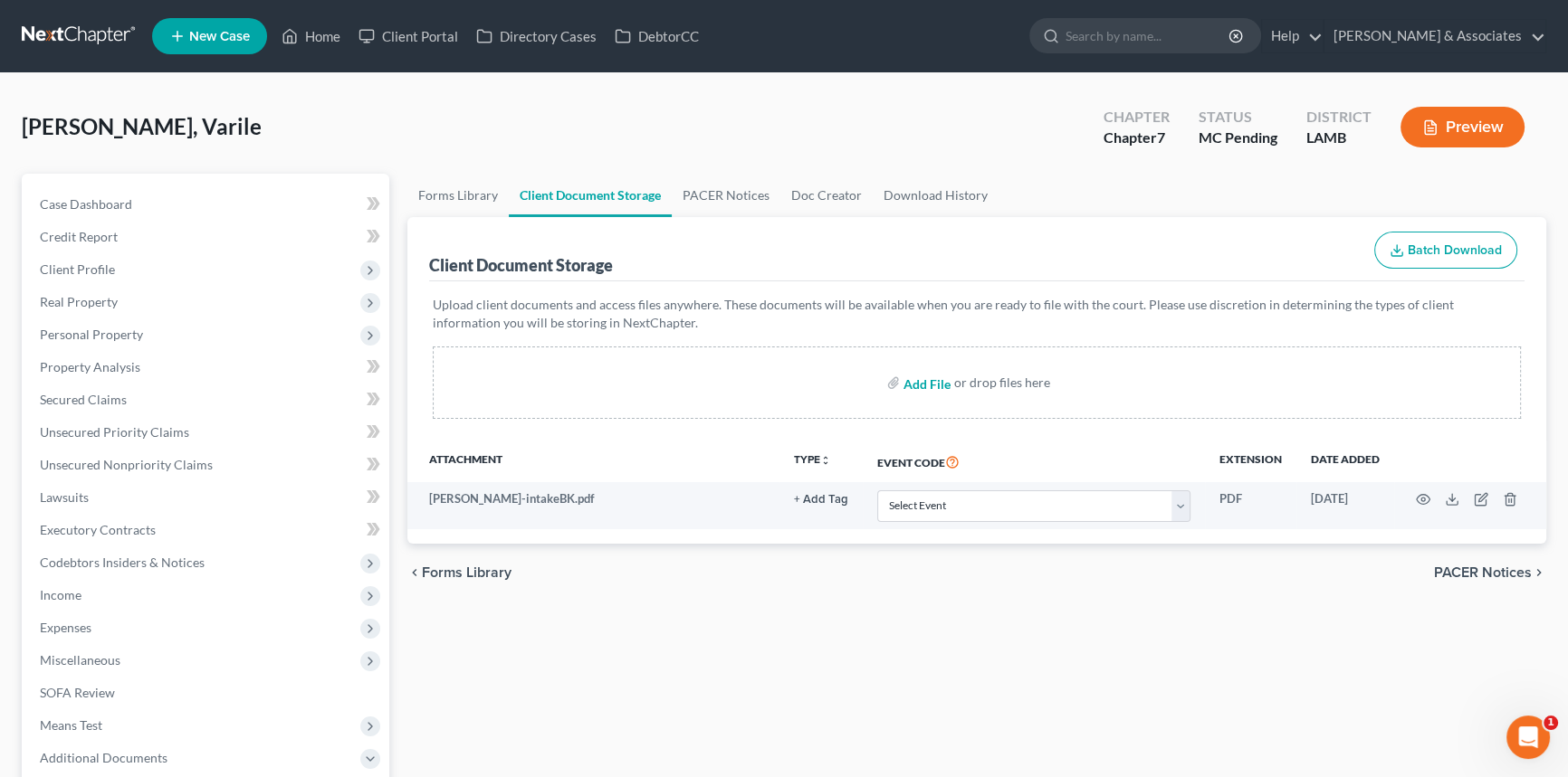
click at [912, 372] on input "file" at bounding box center [925, 383] width 44 height 33
type input "C:\fakepath\[PERSON_NAME] A 17572-[PERSON_NAME]-CC-040082141.pdf"
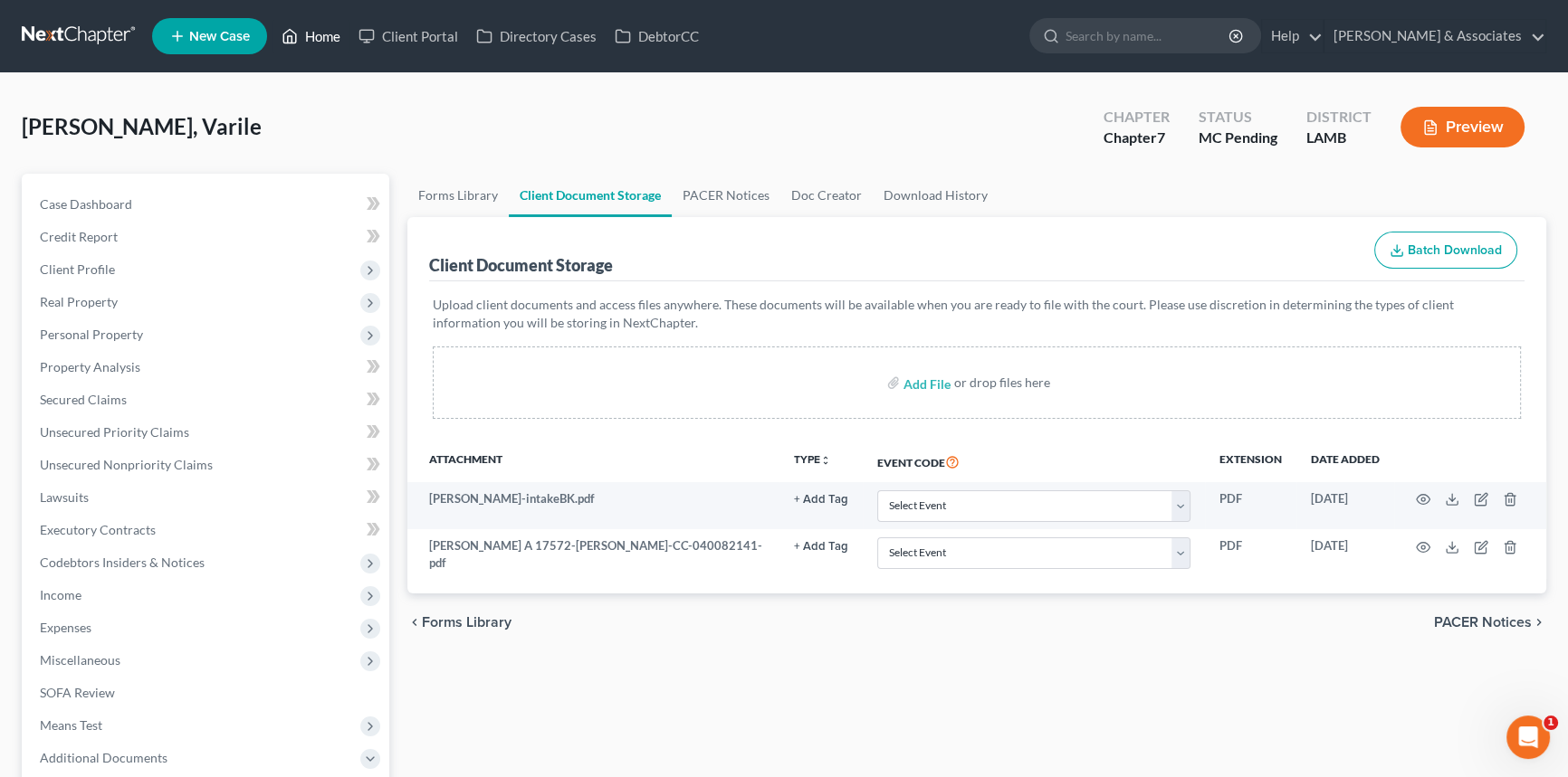
click at [316, 25] on link "Home" at bounding box center [310, 37] width 77 height 33
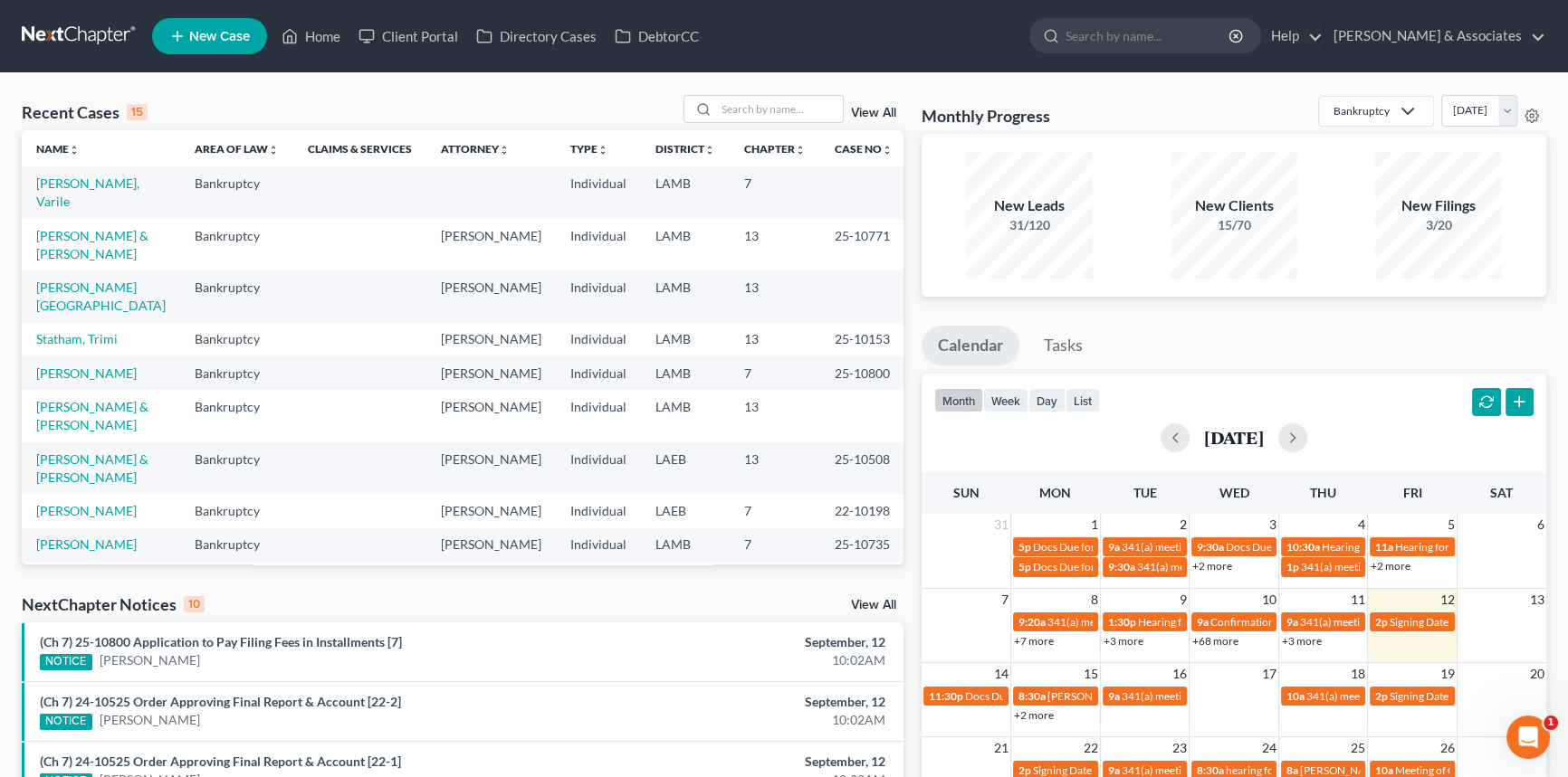
click at [803, 87] on div "Recent Cases 15 View All Name unfold_more expand_more expand_less Area of Law u…" at bounding box center [784, 671] width 1568 height 1196
click at [798, 98] on input "search" at bounding box center [779, 109] width 127 height 26
type input "monique"
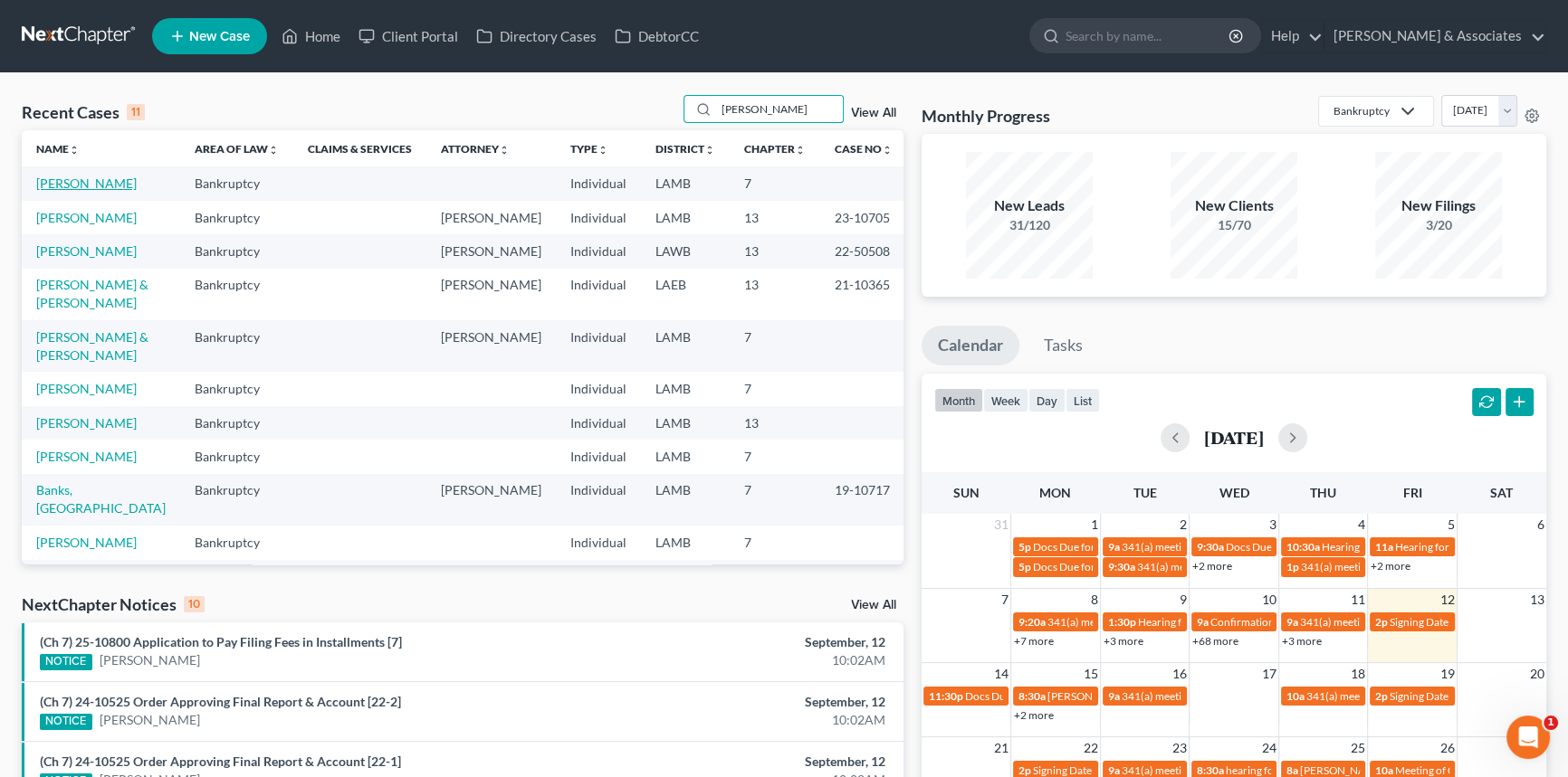
click at [70, 183] on link "[PERSON_NAME]" at bounding box center [87, 183] width 100 height 16
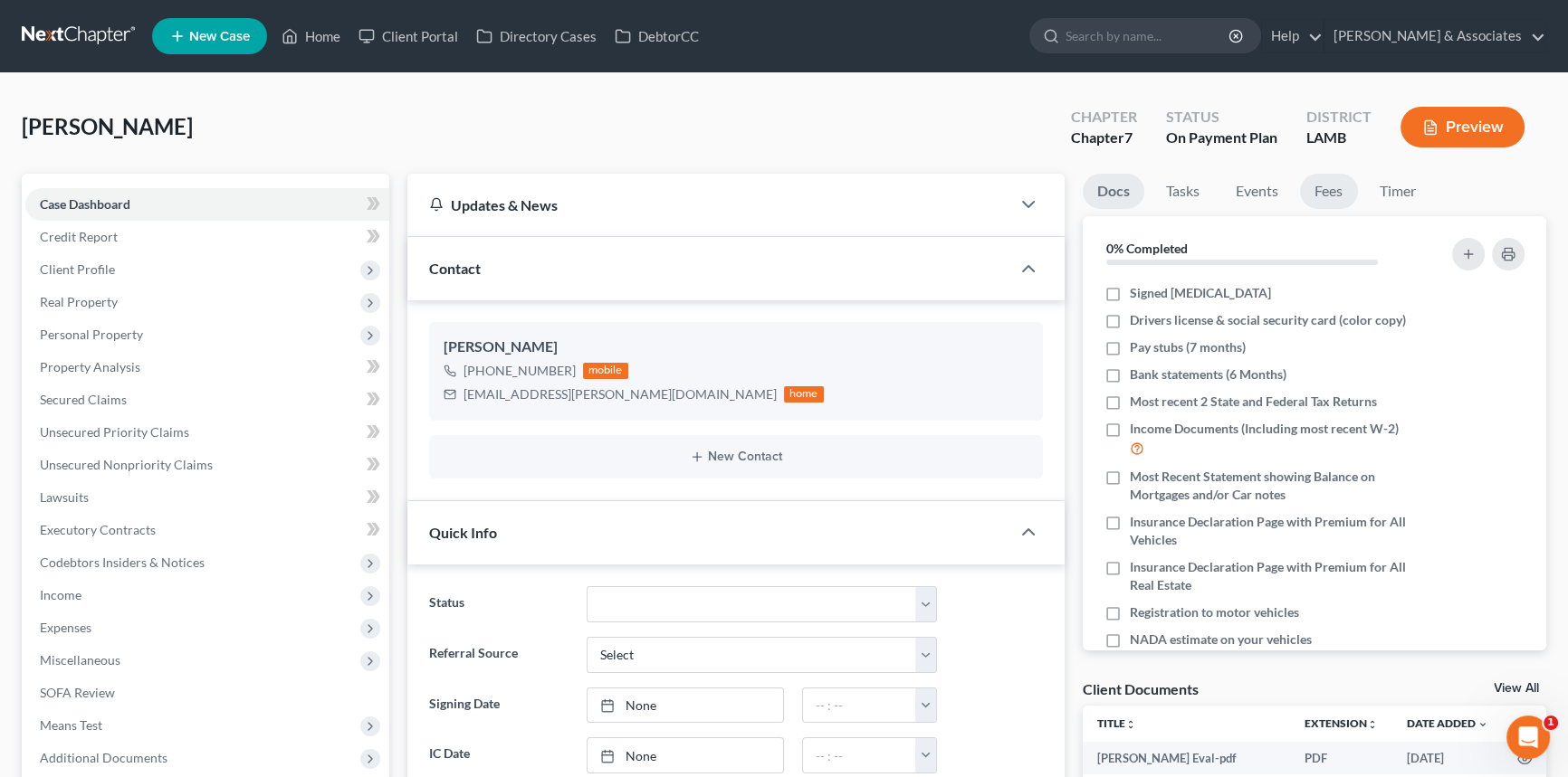
click at [1322, 184] on link "Fees" at bounding box center [1328, 191] width 58 height 36
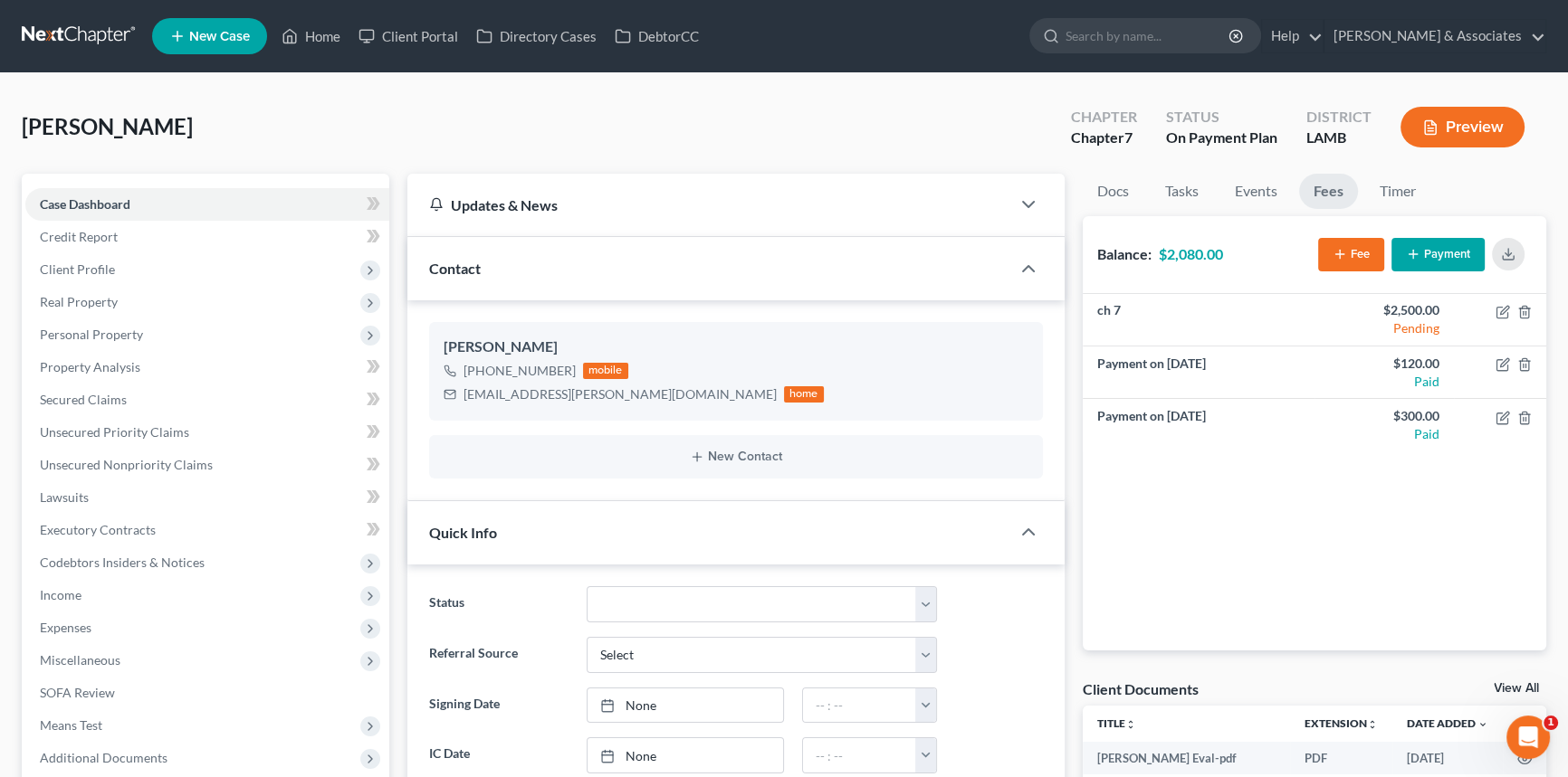
scroll to position [909, 0]
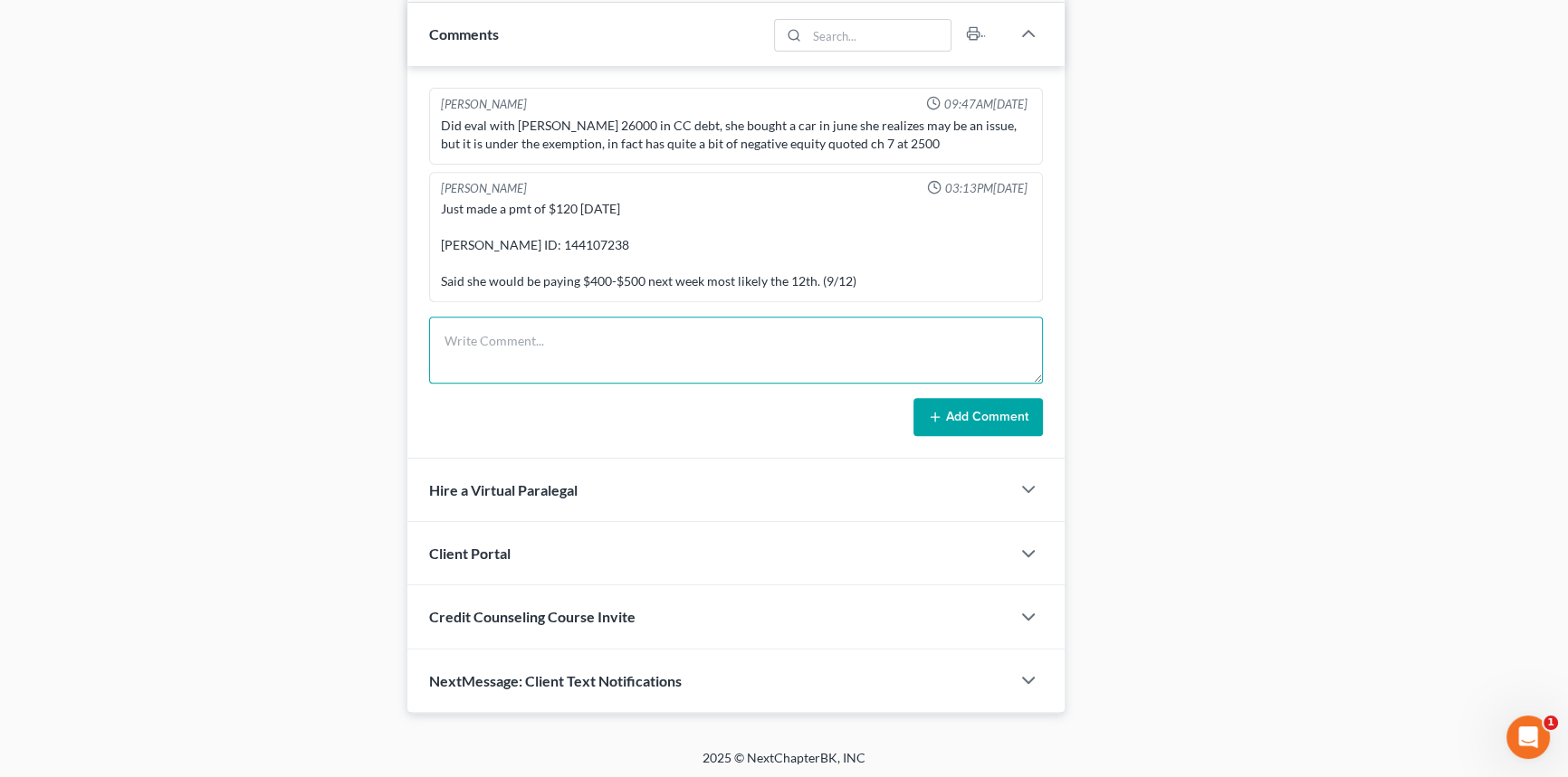
click at [516, 338] on textarea at bounding box center [736, 350] width 614 height 67
type textarea "-she called and paid today $300 -balance: $2,080"
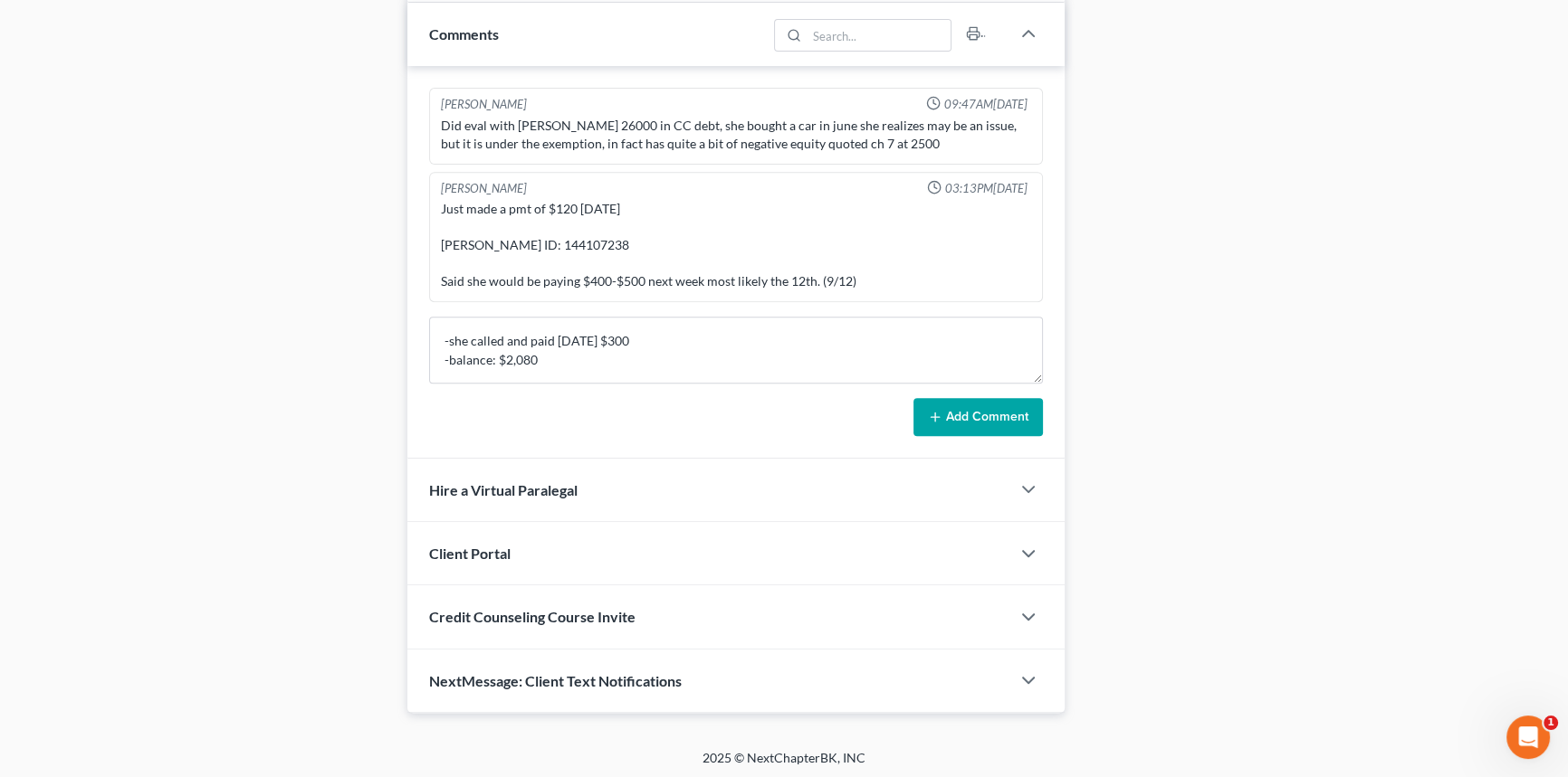
click at [1013, 440] on div "Richard Prunick 09:47AM, 09/02/2025 Did eval with Monique 26000 in CC debt, she…" at bounding box center [736, 262] width 658 height 393
click at [1019, 421] on button "Add Comment" at bounding box center [978, 417] width 130 height 38
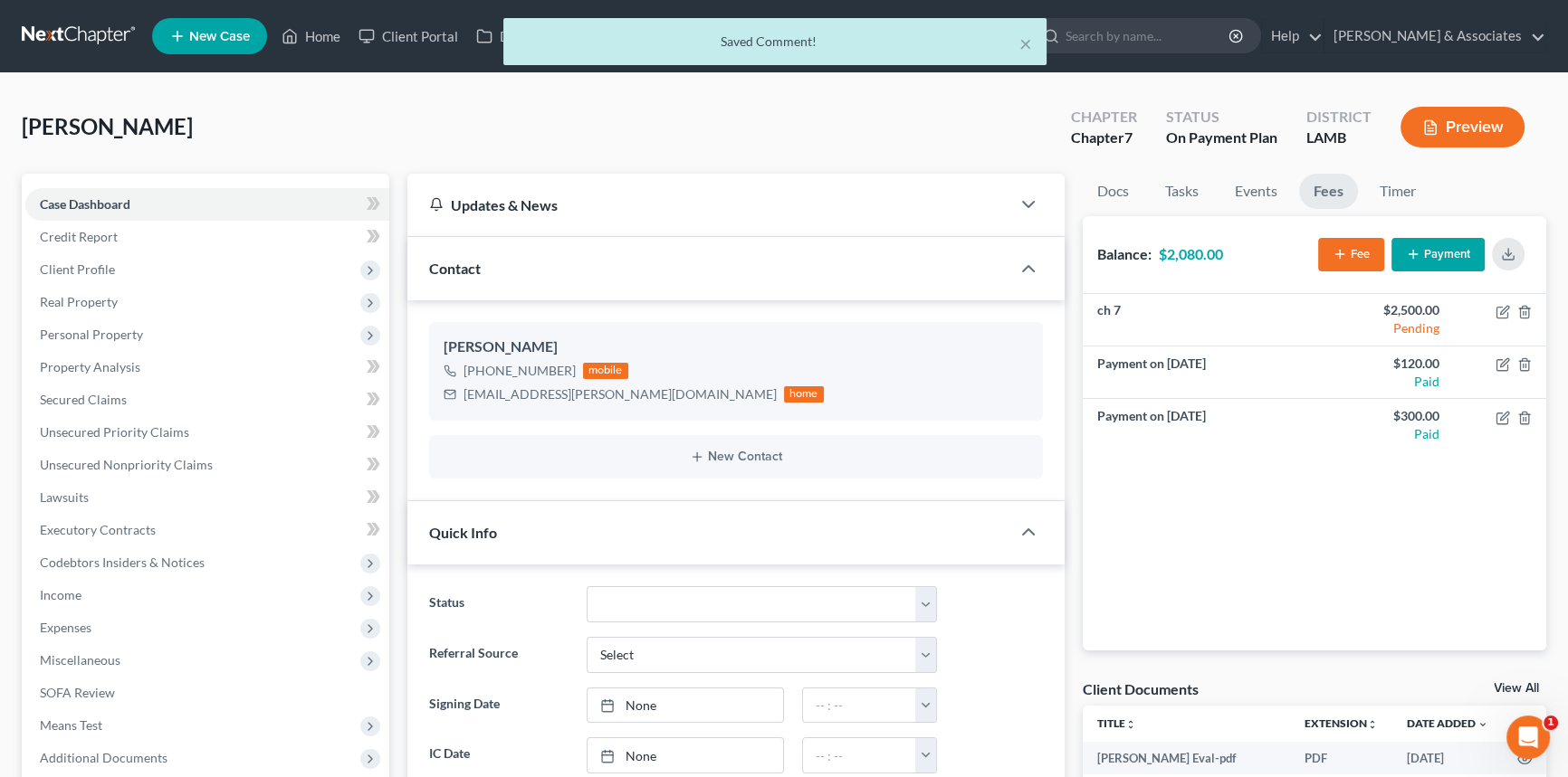
scroll to position [9, 0]
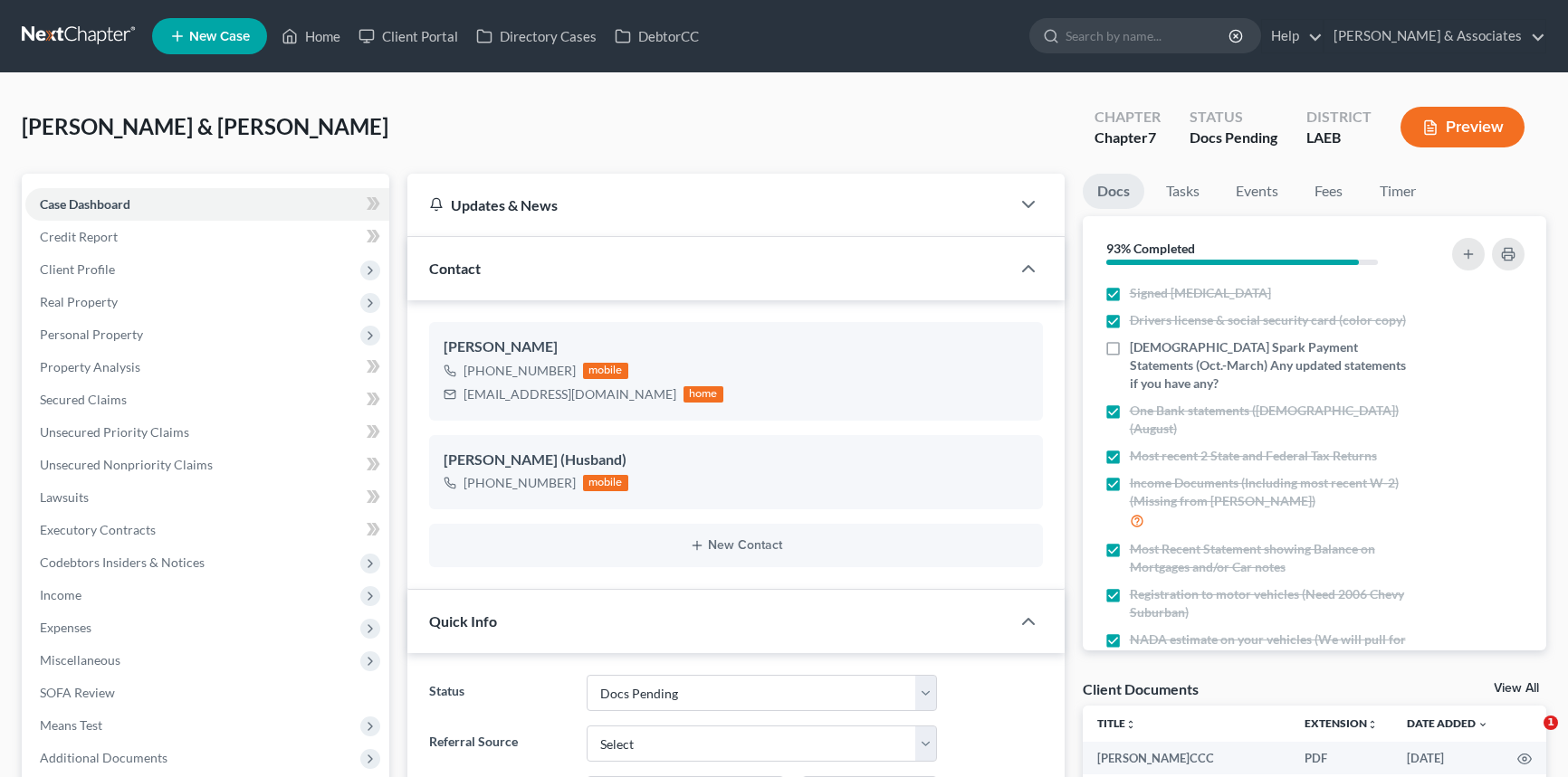
select select "6"
click at [307, 34] on link "Home" at bounding box center [310, 37] width 77 height 33
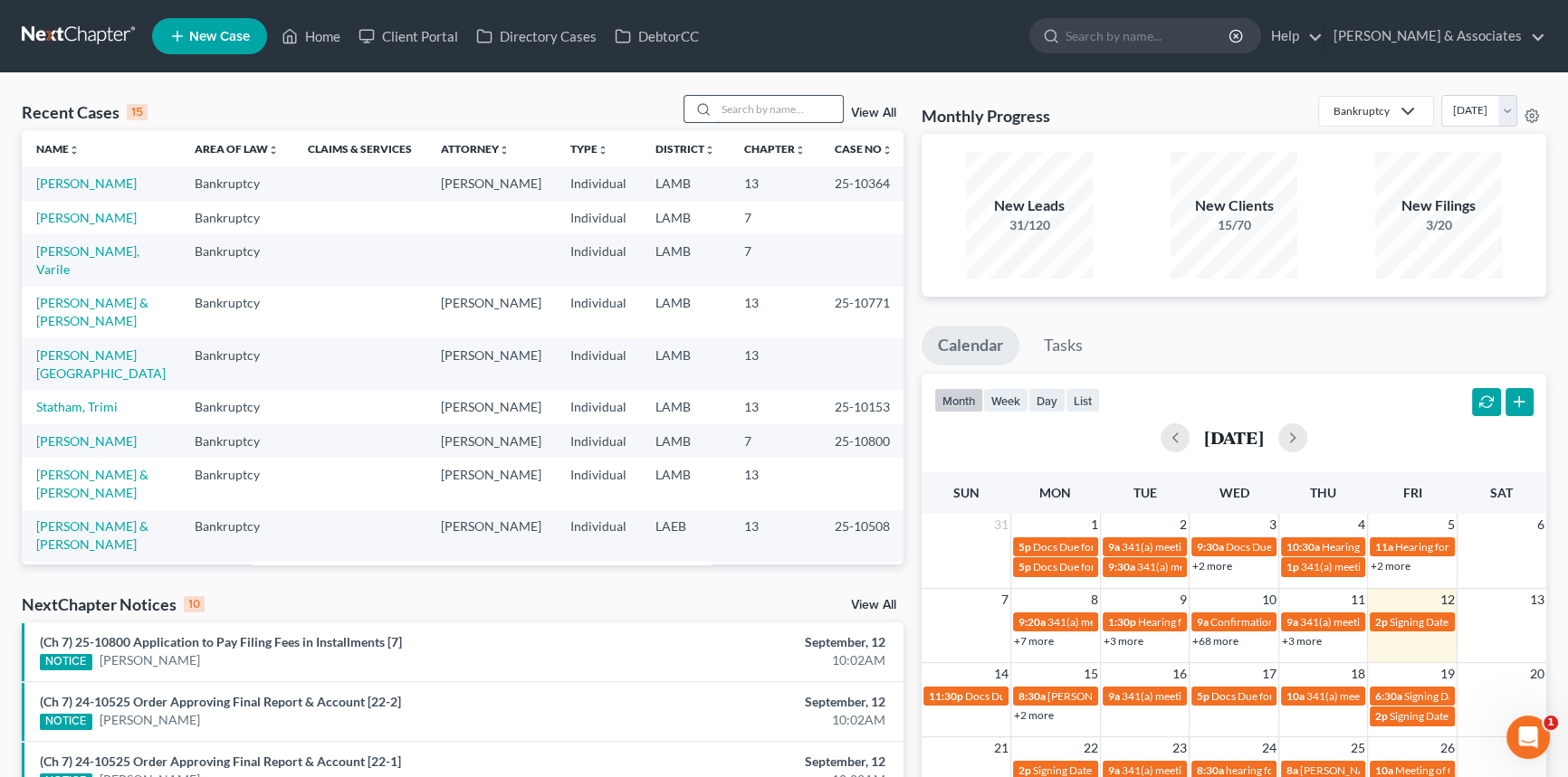
click at [773, 111] on input "search" at bounding box center [779, 109] width 127 height 26
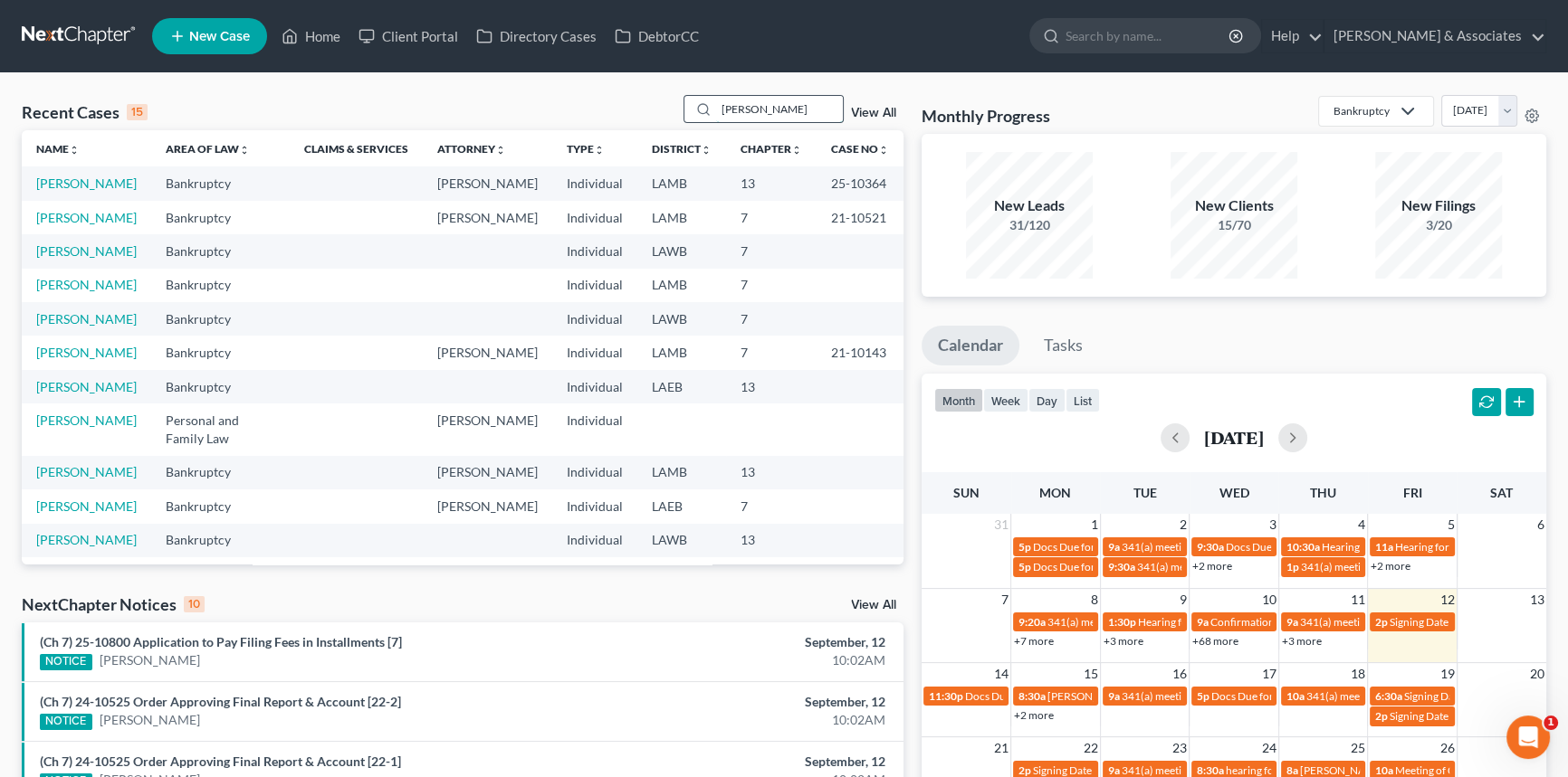
type input "[PERSON_NAME]"
click at [75, 186] on link "[PERSON_NAME]" at bounding box center [87, 183] width 100 height 16
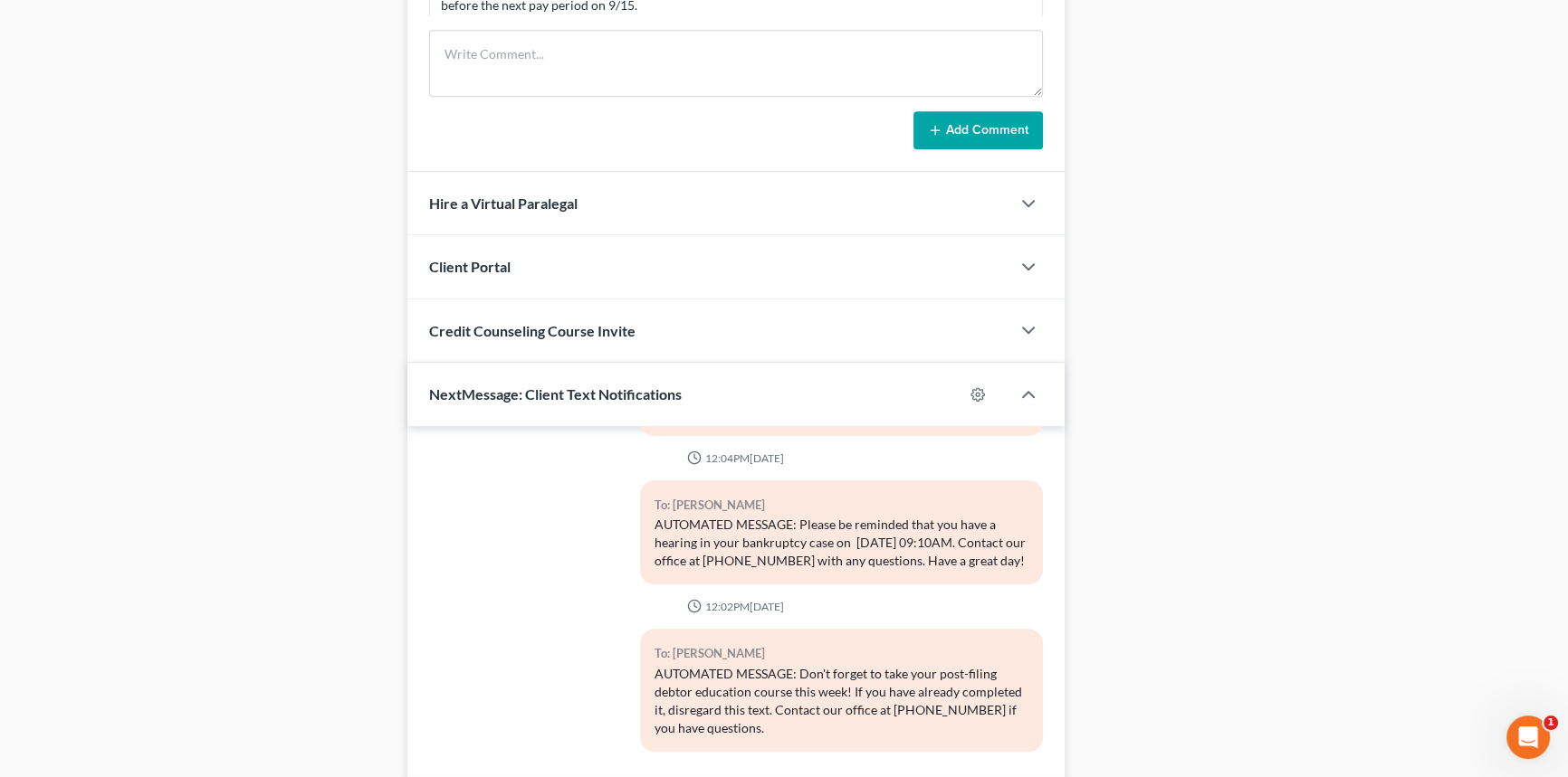
scroll to position [679, 0]
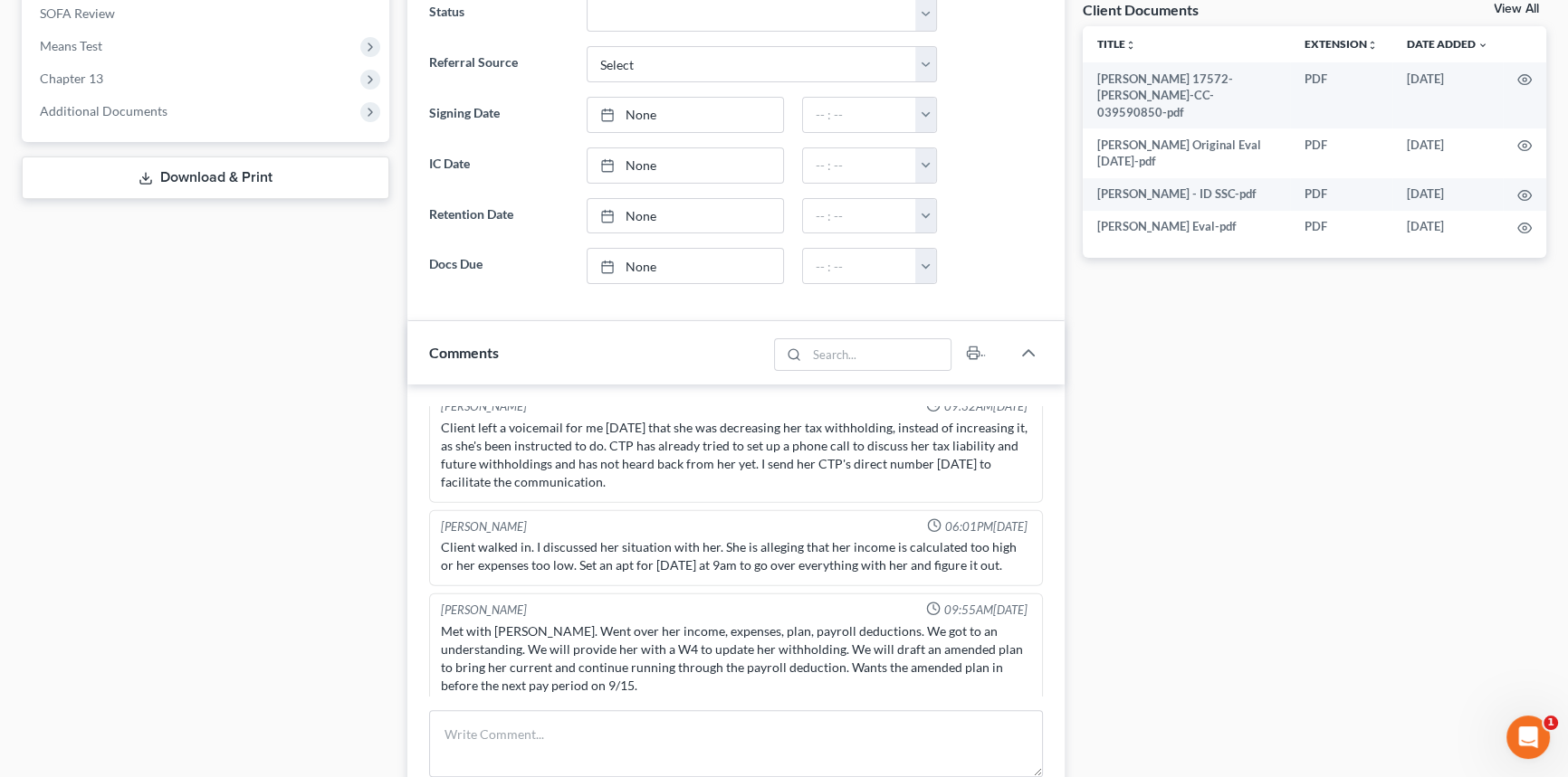
drag, startPoint x: 132, startPoint y: 121, endPoint x: 132, endPoint y: 135, distance: 14.0
click at [132, 121] on span "Additional Documents" at bounding box center [207, 111] width 363 height 33
click at [143, 215] on link "PACER Notices" at bounding box center [225, 209] width 328 height 33
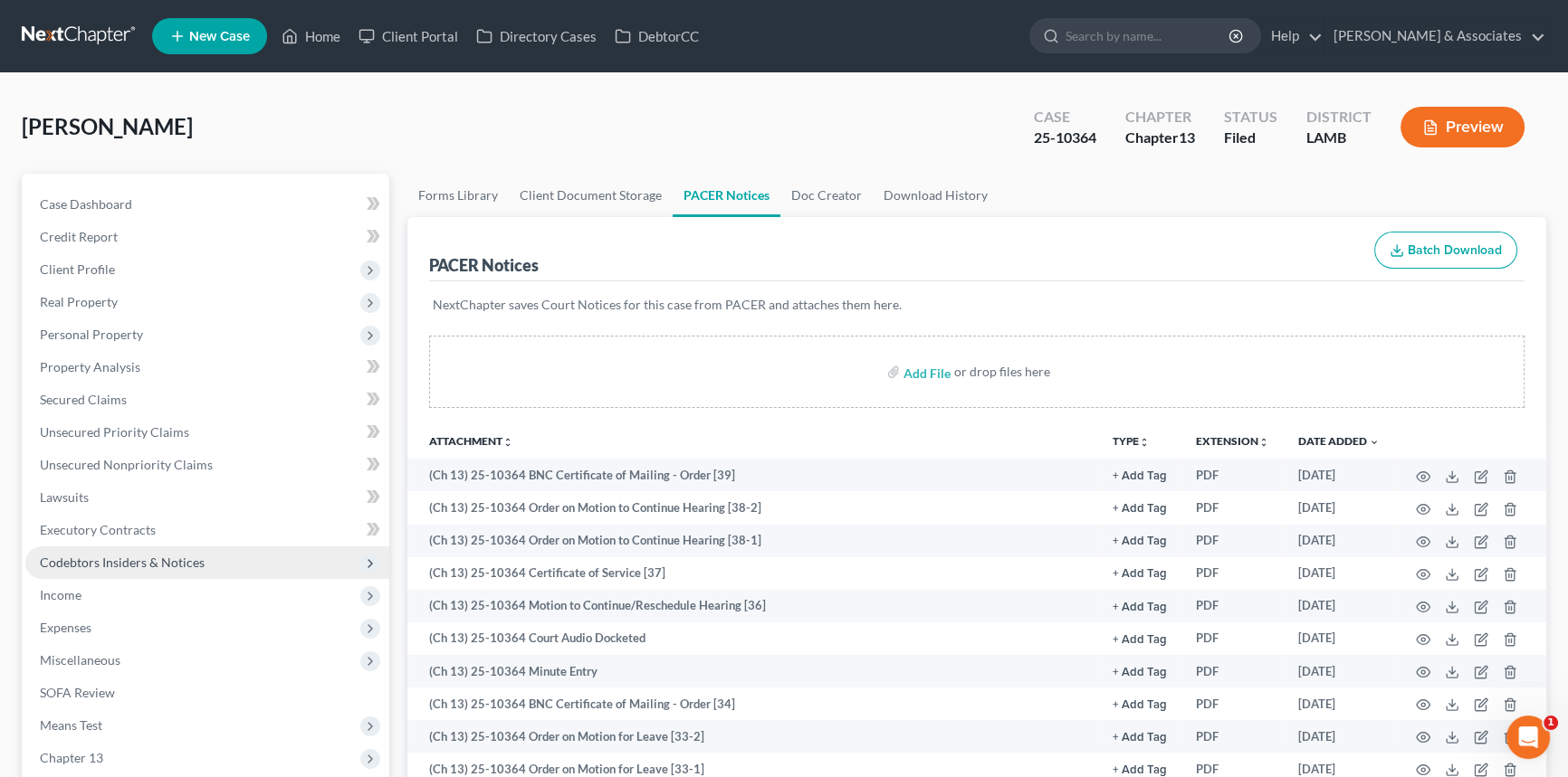
scroll to position [679, 0]
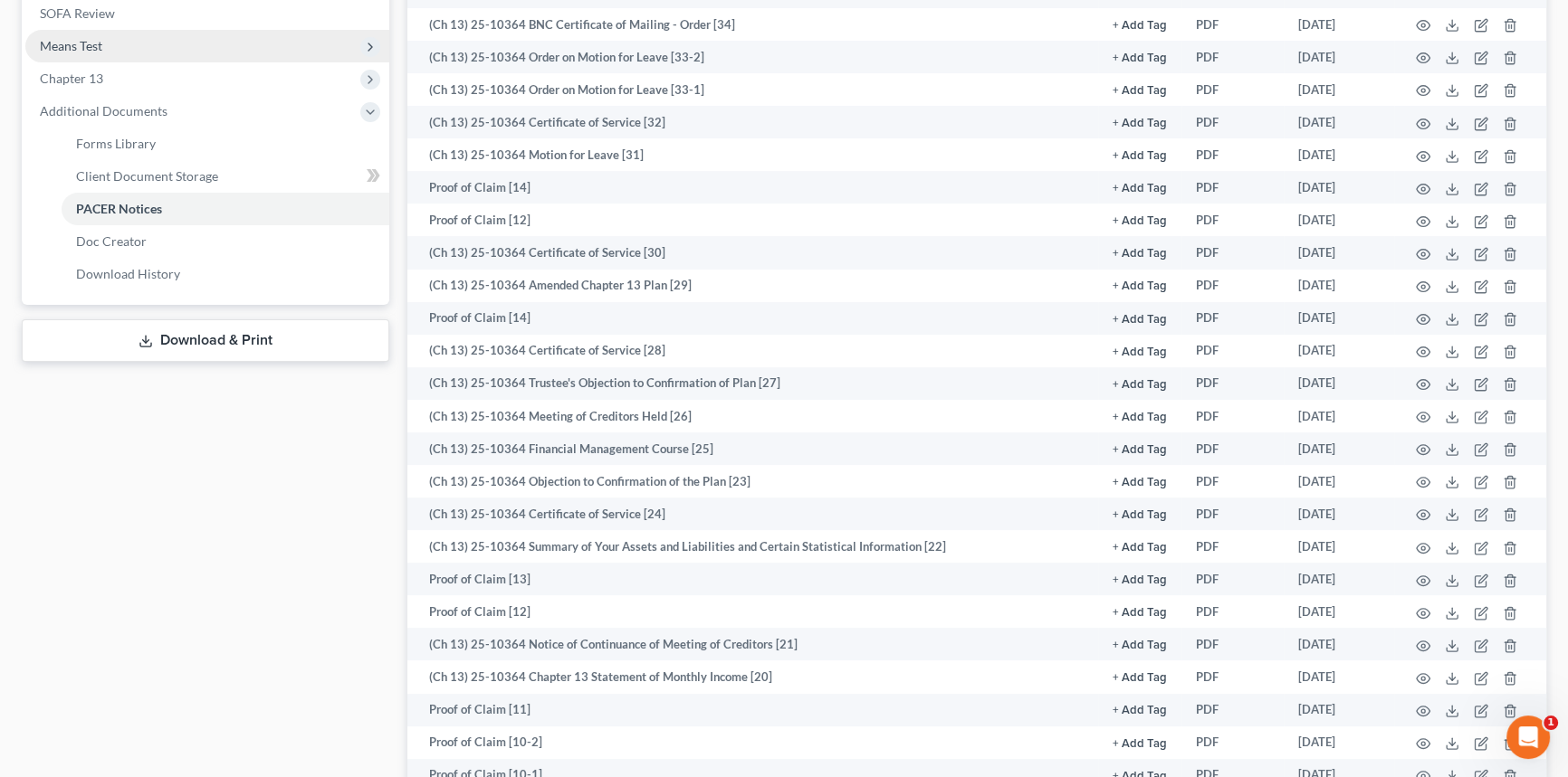
click at [191, 58] on span "Means Test" at bounding box center [207, 47] width 363 height 33
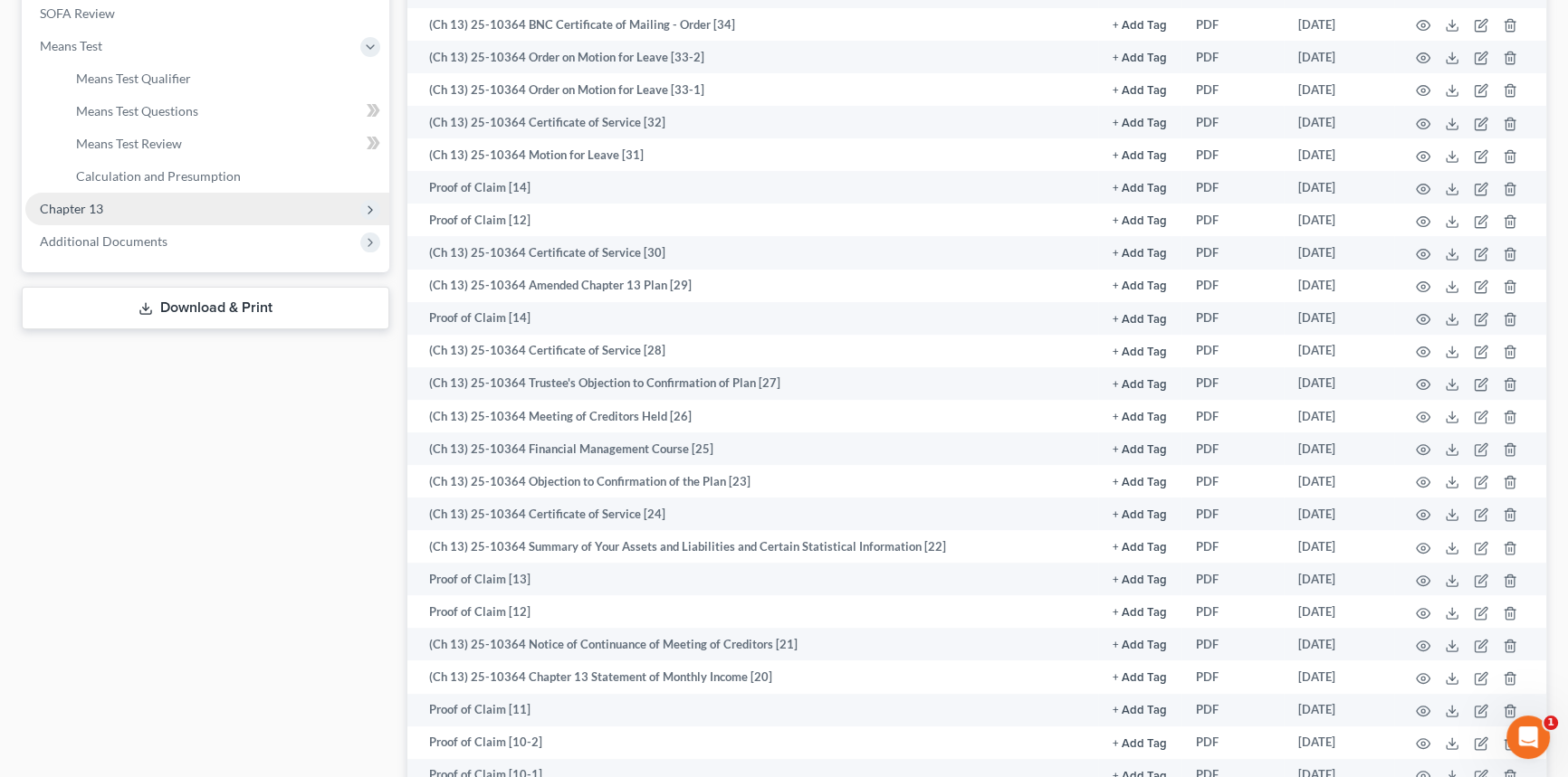
click at [127, 204] on span "Chapter 13" at bounding box center [207, 209] width 363 height 33
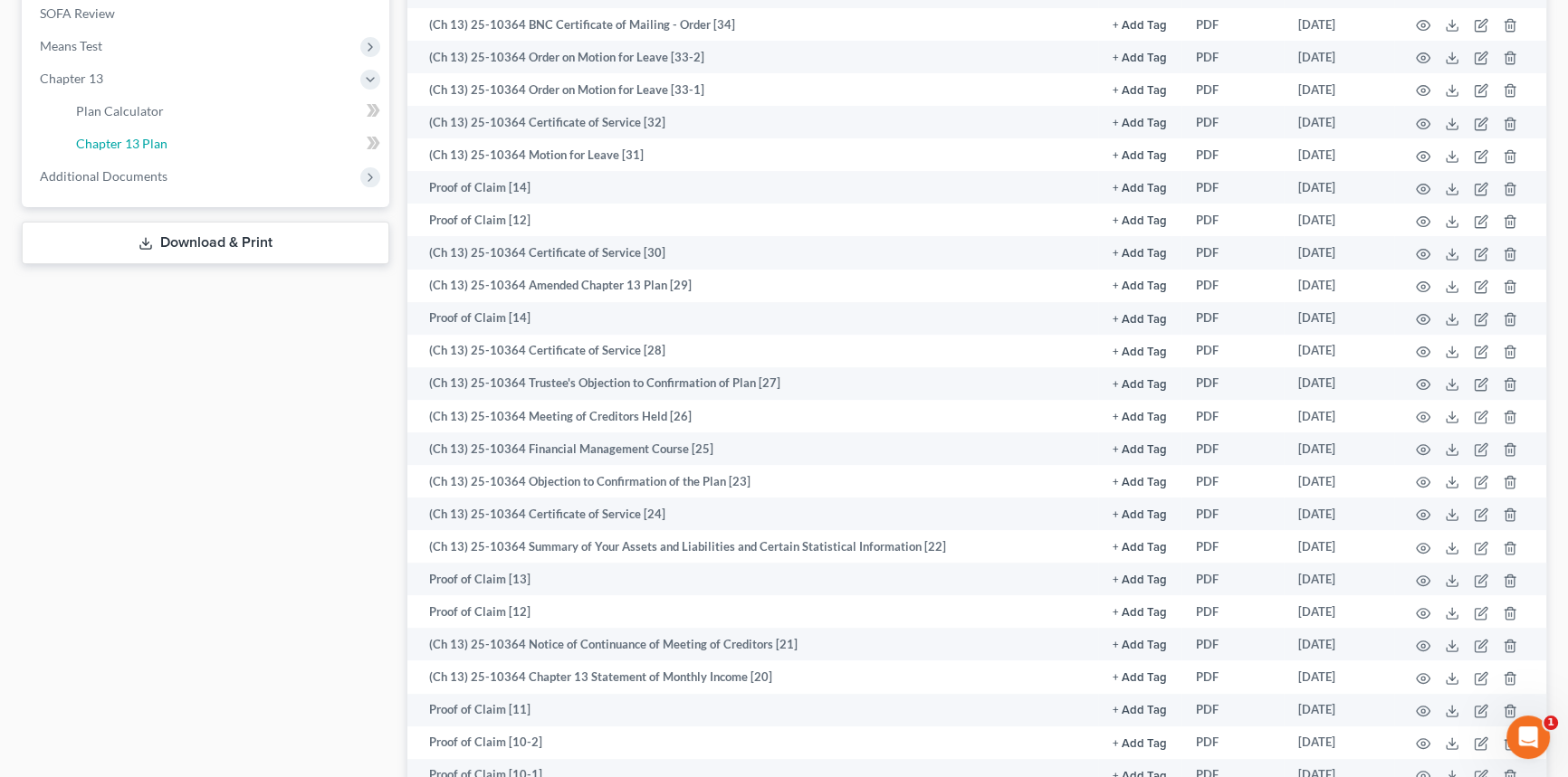
drag, startPoint x: 160, startPoint y: 133, endPoint x: 411, endPoint y: 228, distance: 268.4
click at [159, 133] on link "Chapter 13 Plan" at bounding box center [225, 144] width 328 height 33
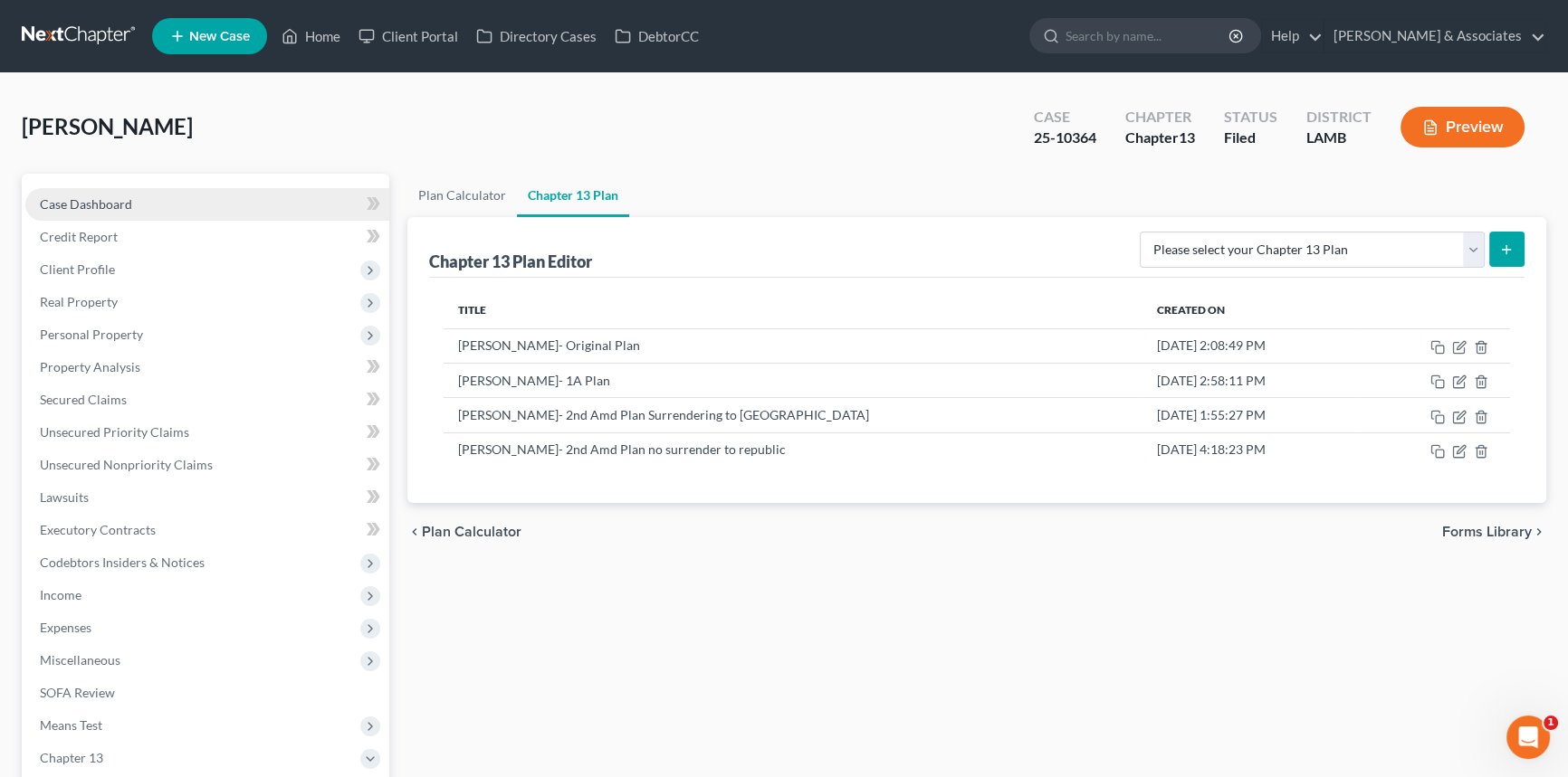
click at [86, 212] on link "Case Dashboard" at bounding box center [207, 205] width 363 height 33
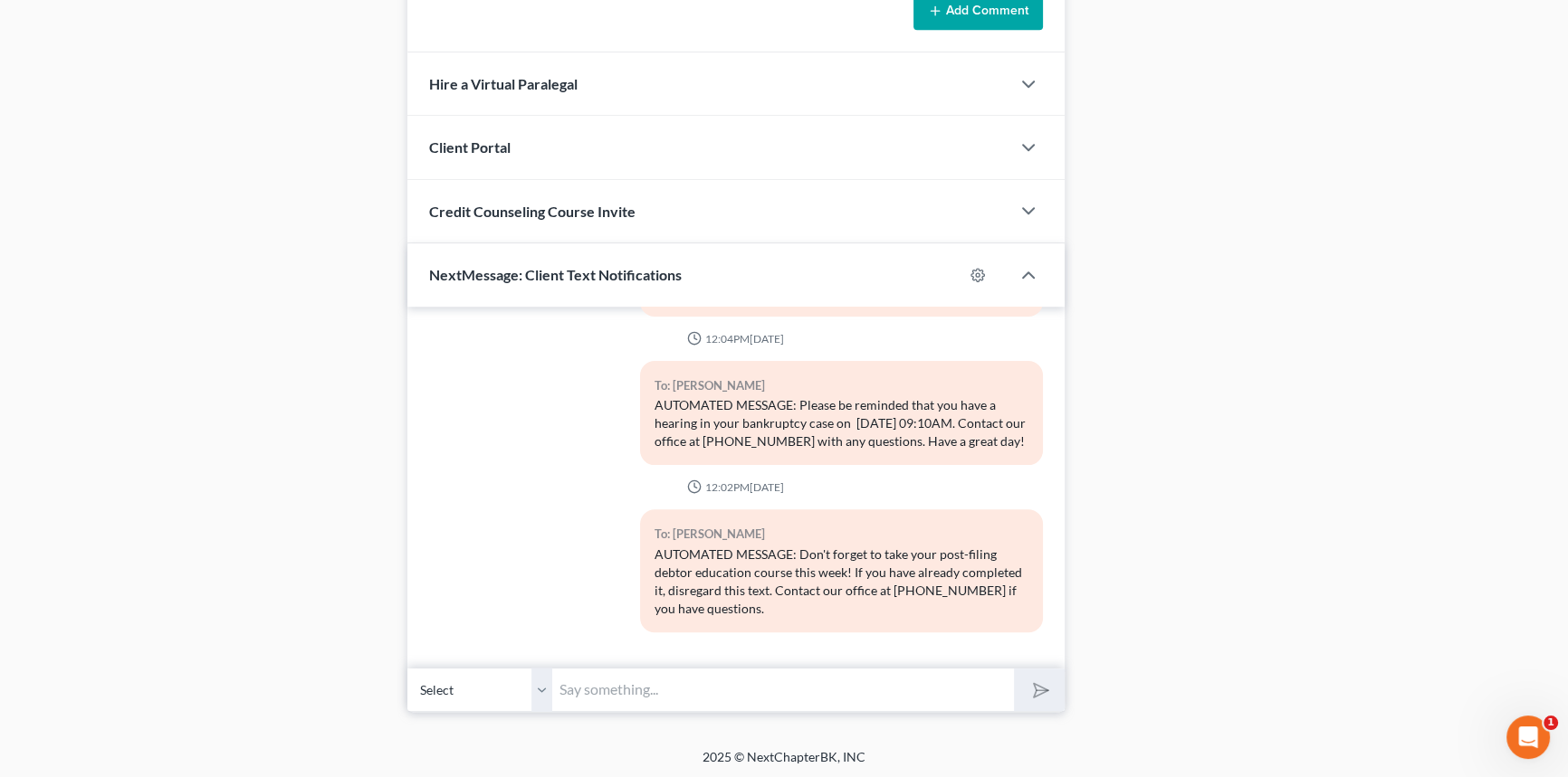
scroll to position [799, 0]
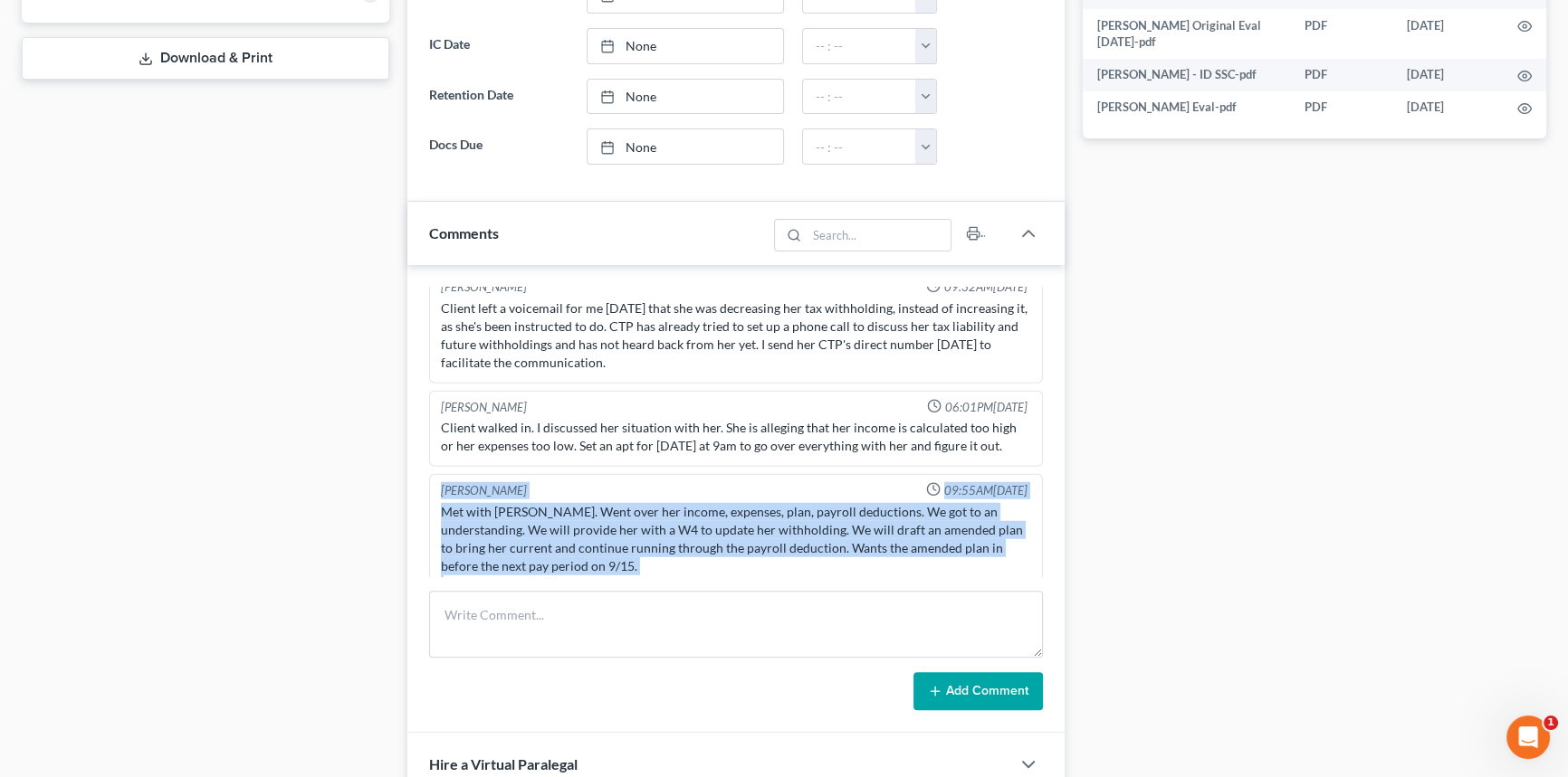
drag, startPoint x: 581, startPoint y: 545, endPoint x: 425, endPoint y: 433, distance: 192.0
click at [425, 433] on div "Richard Prunick 03:43PM, 01/24/2025 Did eval with Sharon, she has 77000 in GUS,…" at bounding box center [736, 499] width 658 height 467
copy div "Morley Diment 09:55AM, 08/29/2025 Met with Ms. Henderson. Went over her income,…"
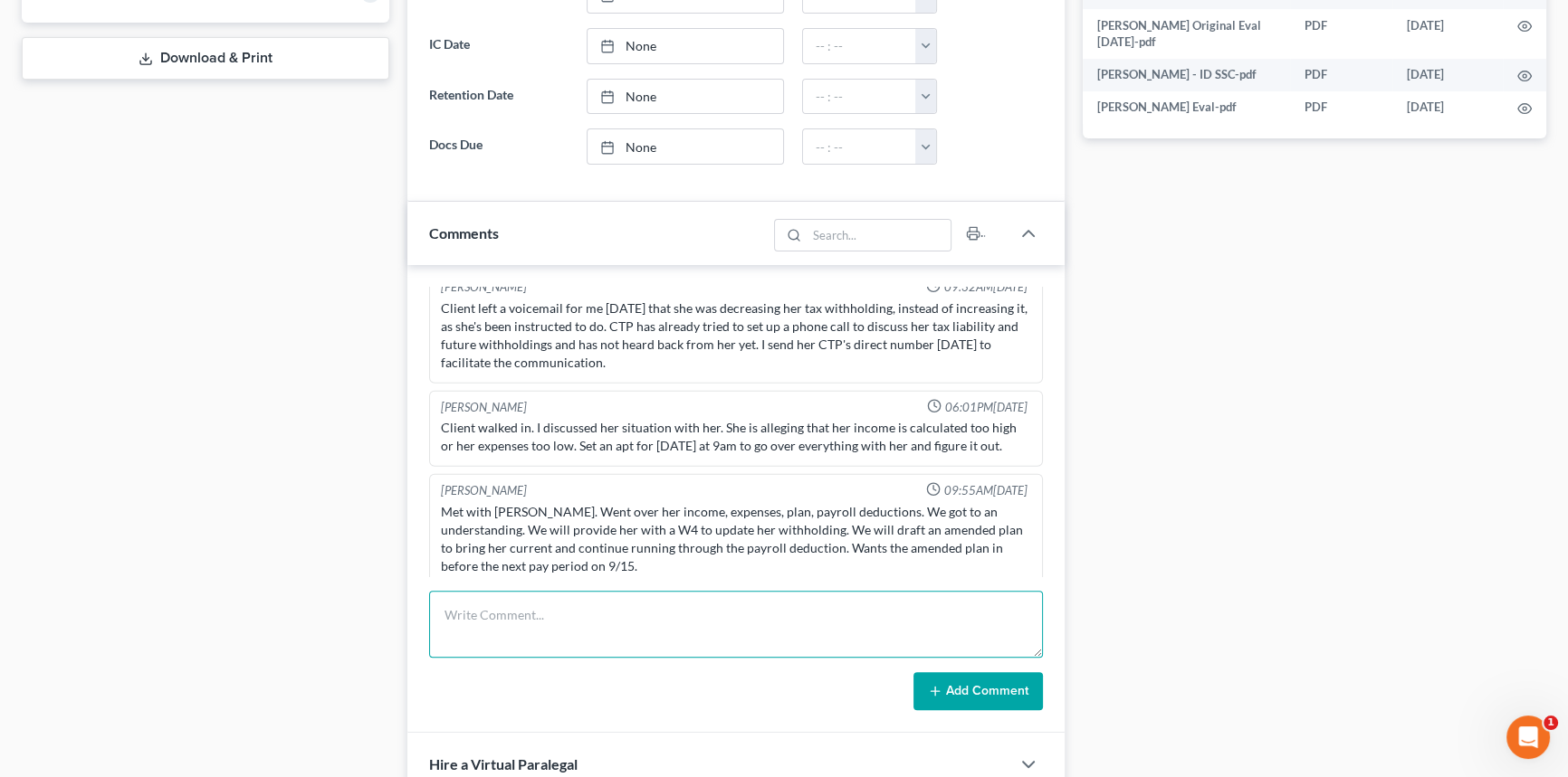
click at [581, 597] on textarea at bounding box center [736, 624] width 614 height 67
paste textarea "Just got the 2021 taxes a few minutes ago, now I can do the math. I'll have it …"
click at [437, 607] on textarea "Just got the 2021 taxes a few minutes ago, now I can do the math. I'll have it …" at bounding box center [736, 624] width 614 height 67
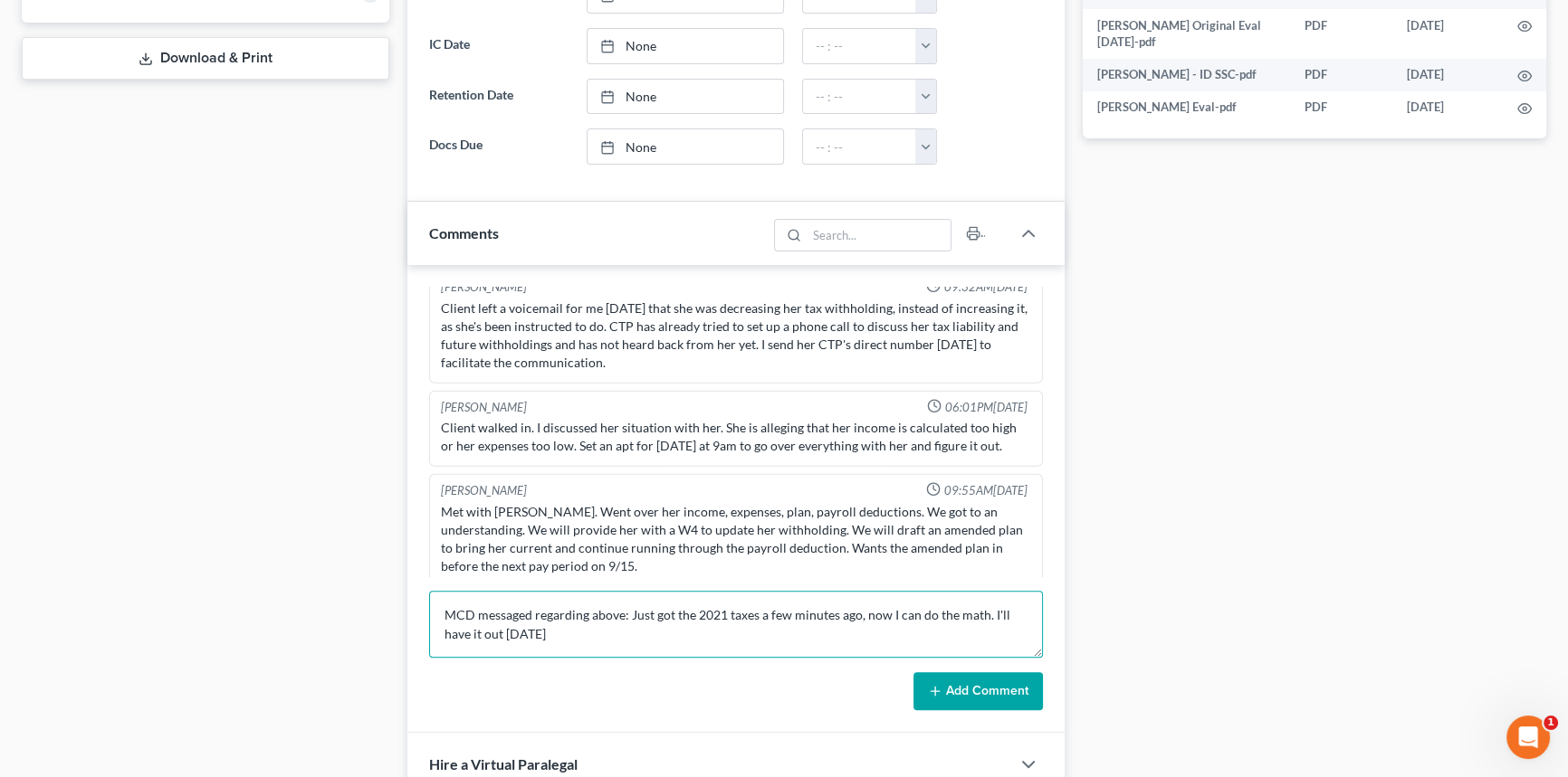
type textarea "MCD messaged regarding above: Just got the 2021 taxes a few minutes ago, now I …"
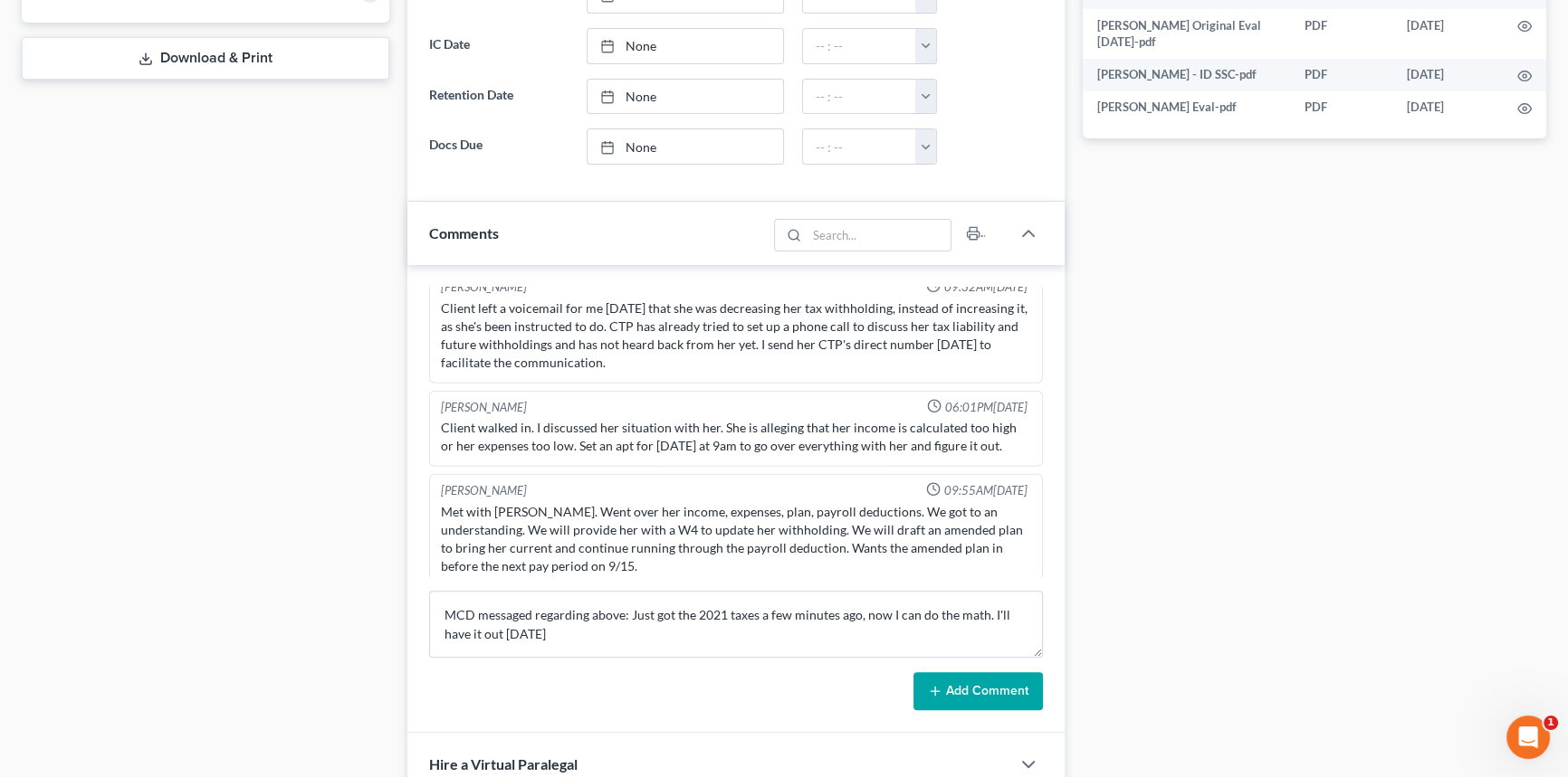
click at [974, 695] on button "Add Comment" at bounding box center [978, 691] width 130 height 38
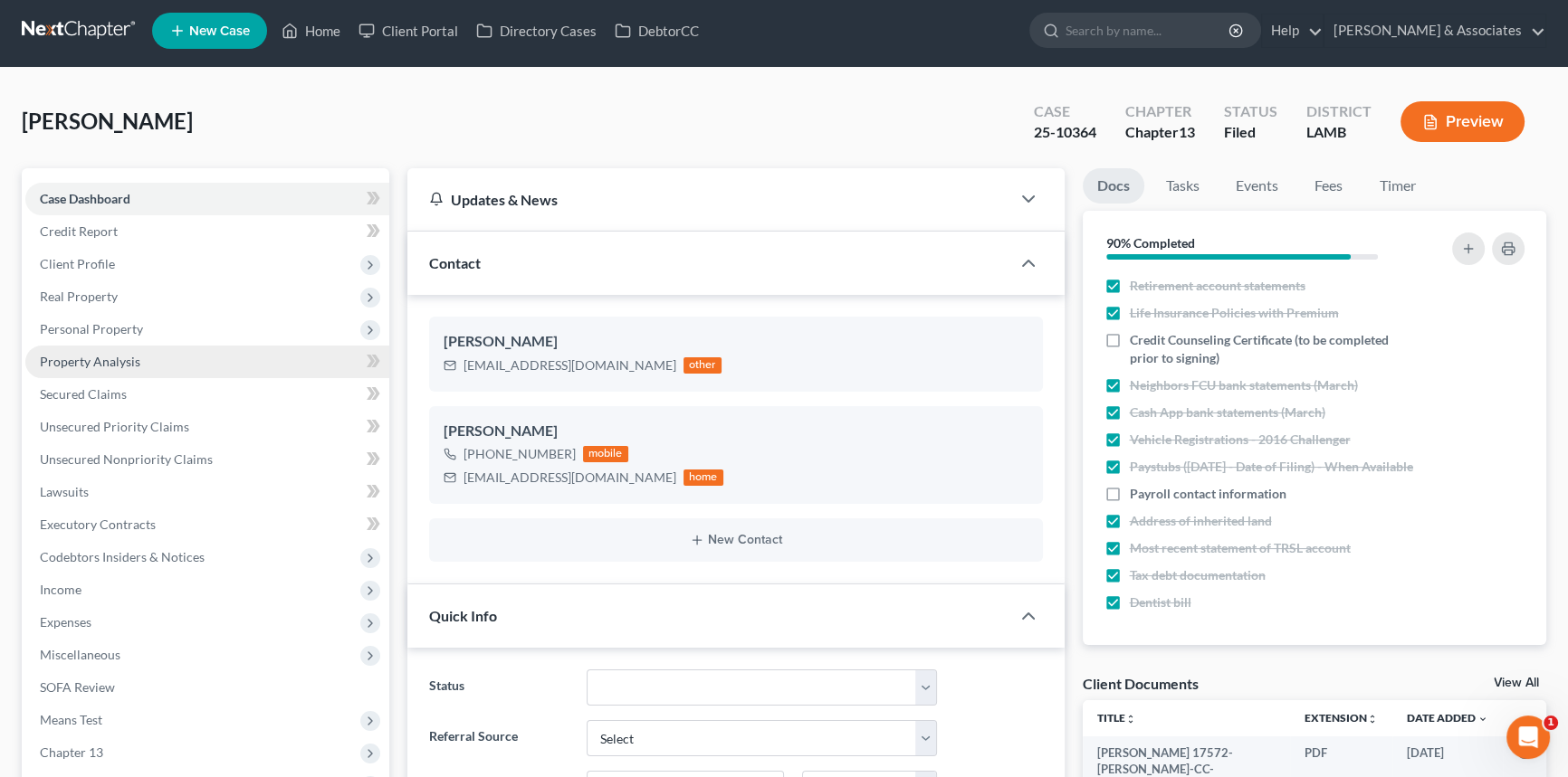
scroll to position [0, 0]
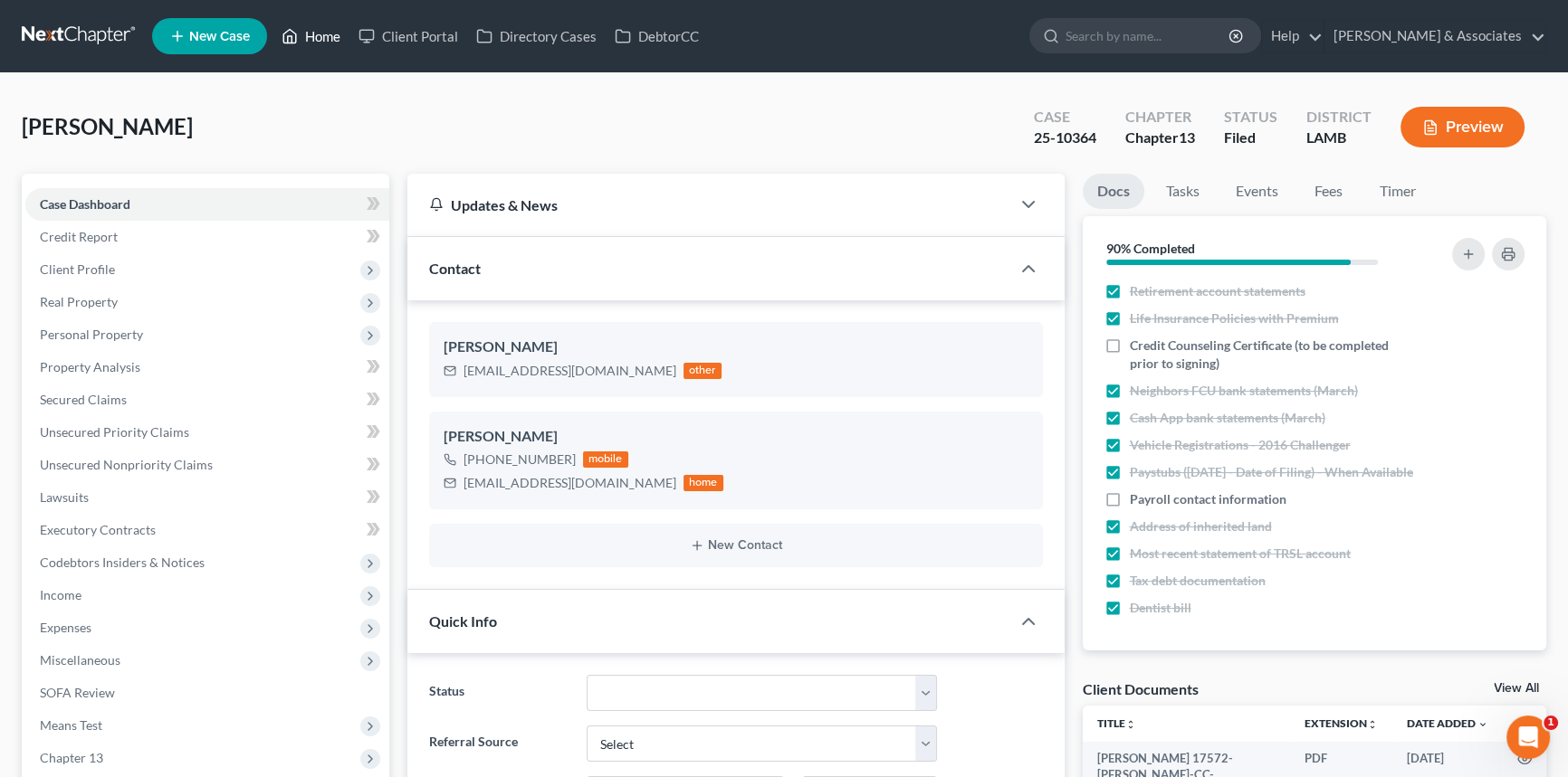
click at [298, 31] on icon at bounding box center [289, 37] width 16 height 22
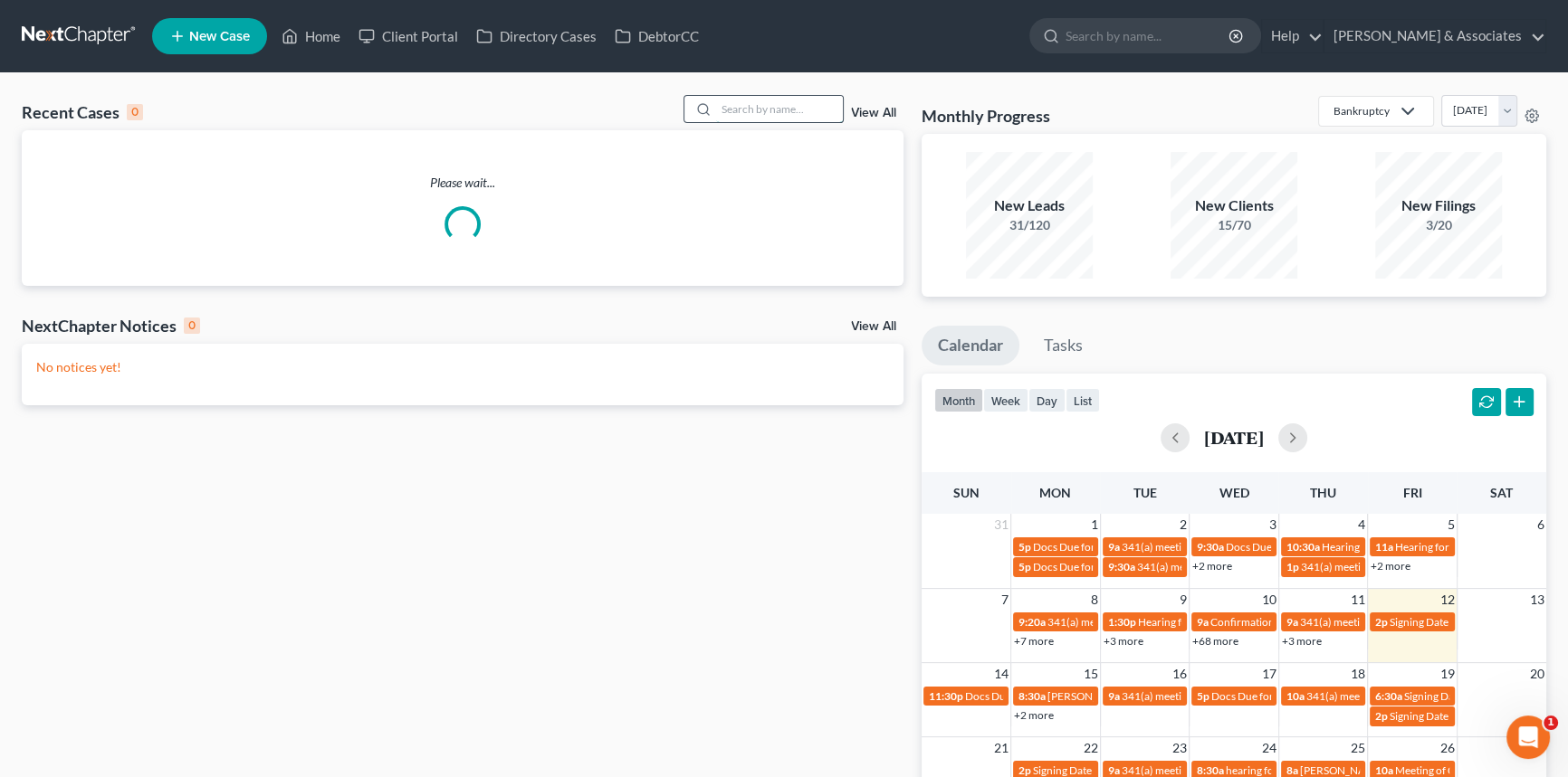
click at [815, 100] on input "search" at bounding box center [779, 109] width 127 height 26
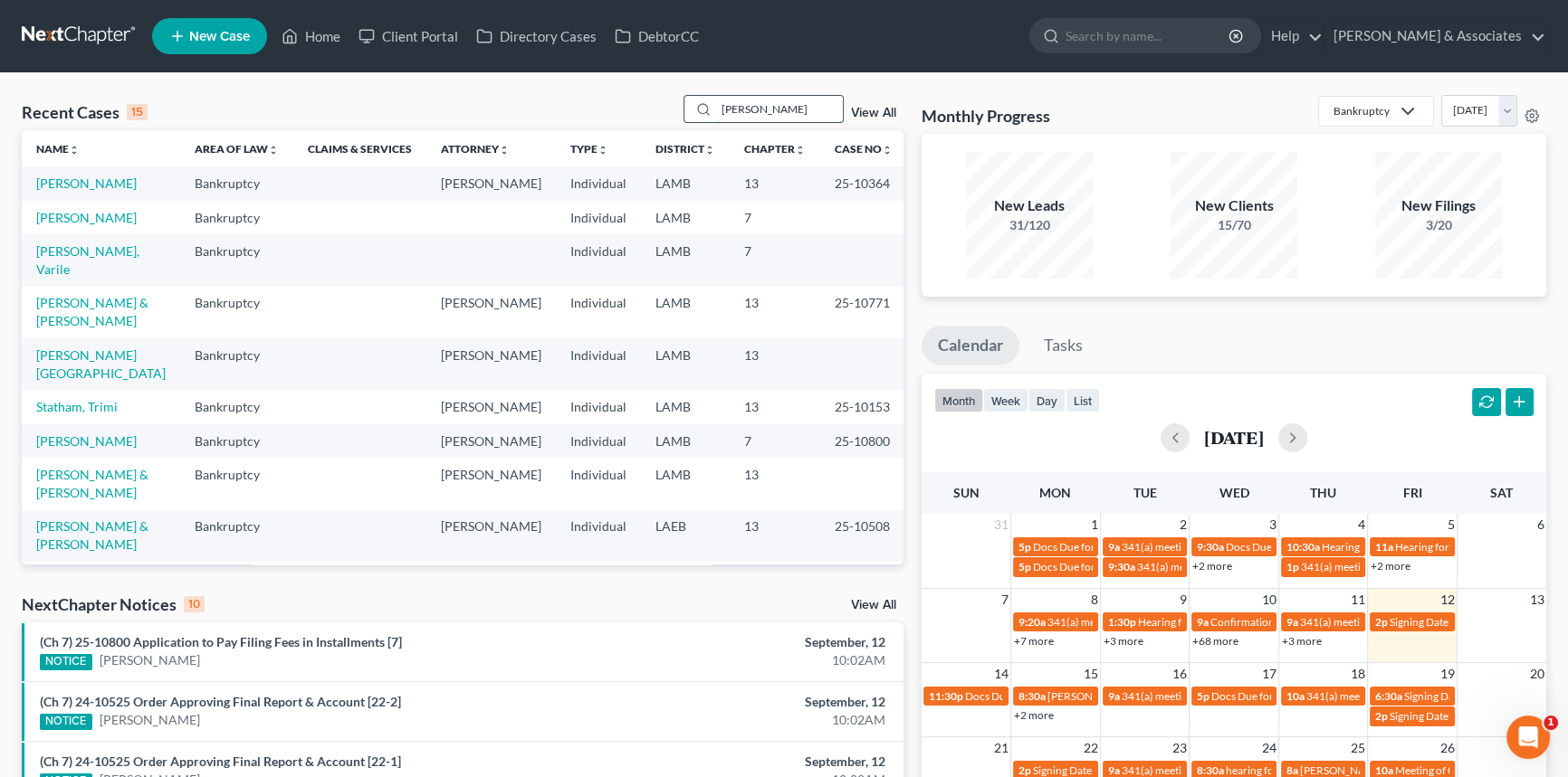
type input "sullivan"
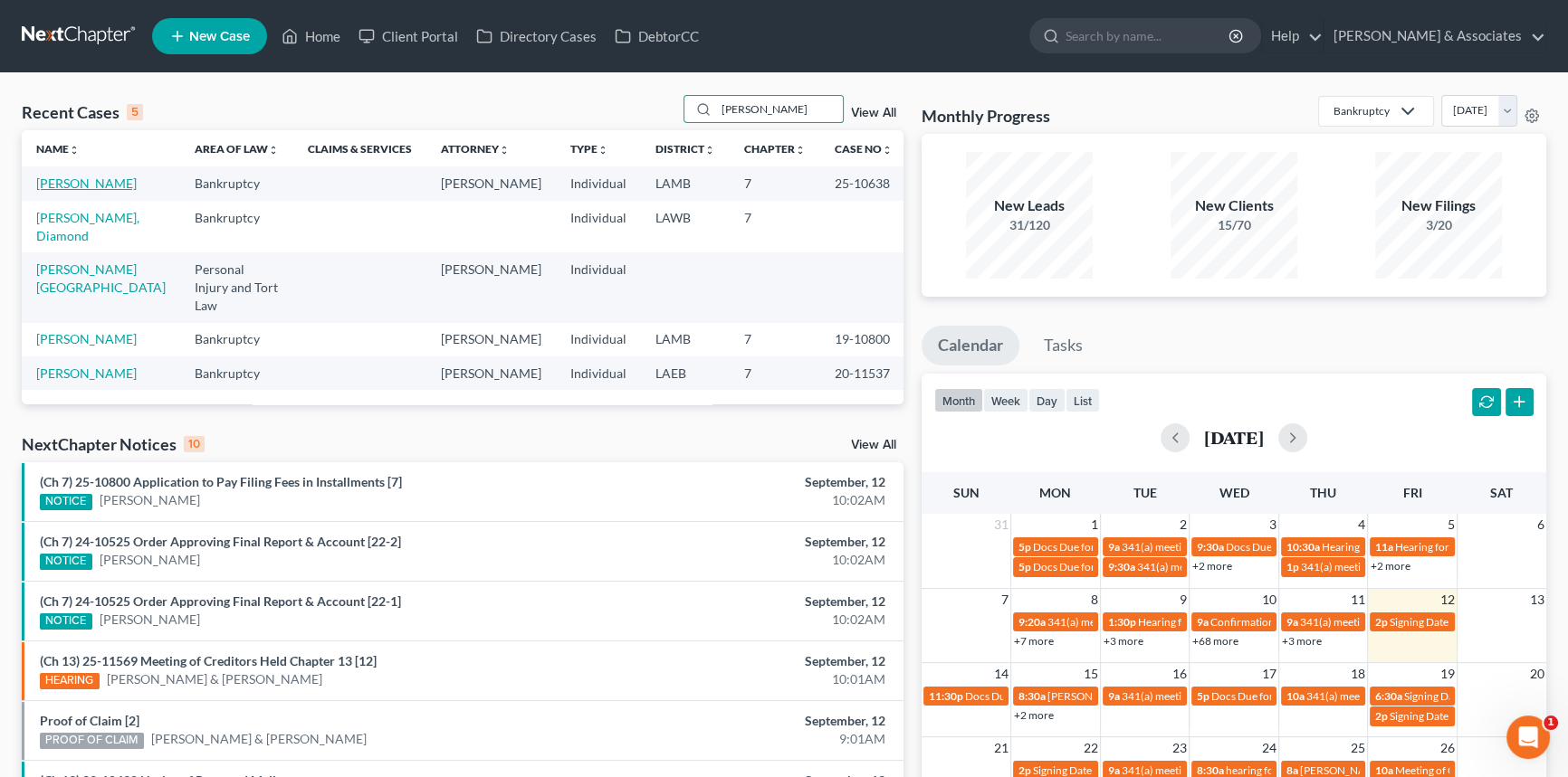
click at [75, 191] on link "[PERSON_NAME]" at bounding box center [87, 183] width 100 height 16
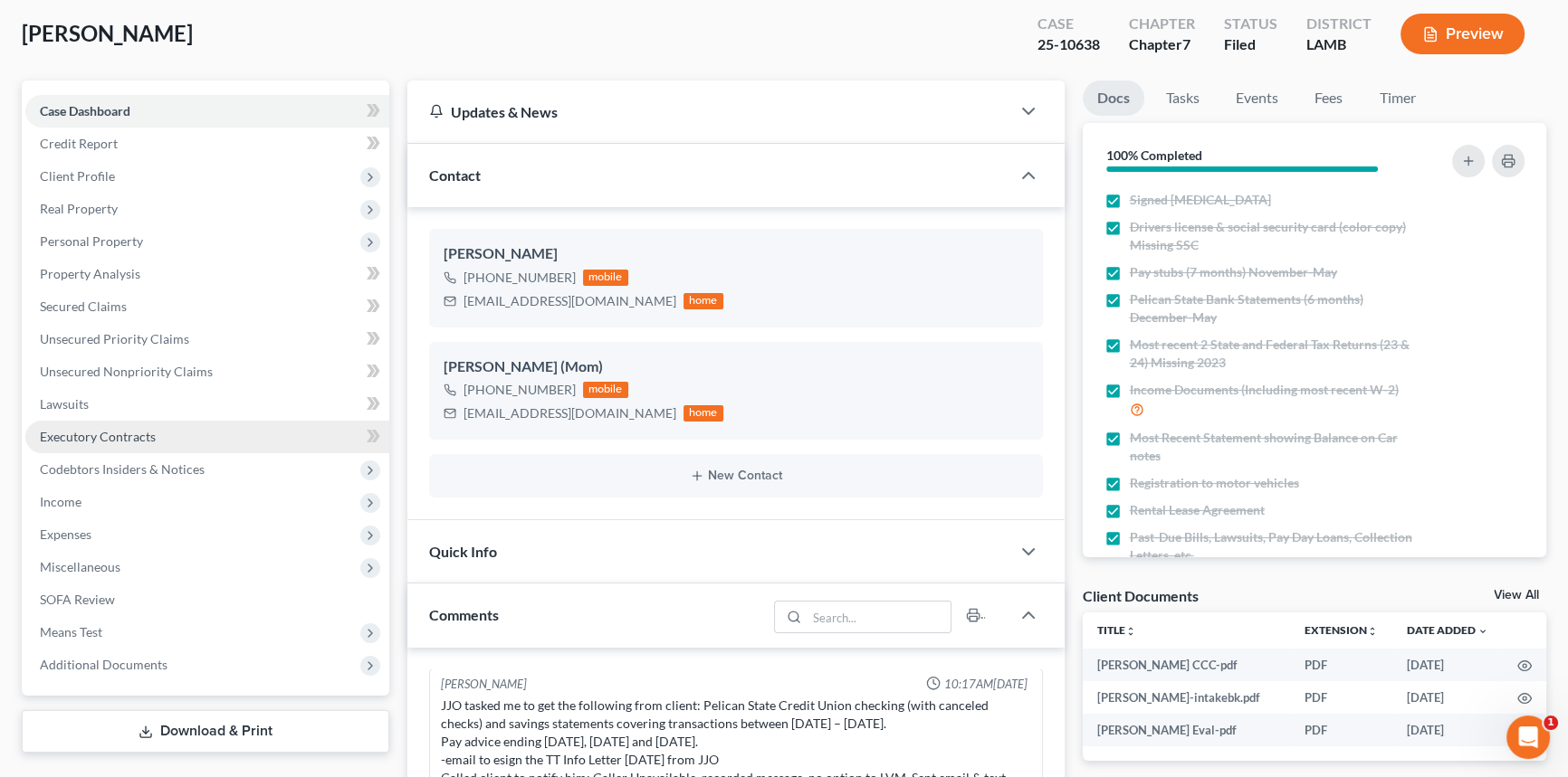
scroll to position [282, 0]
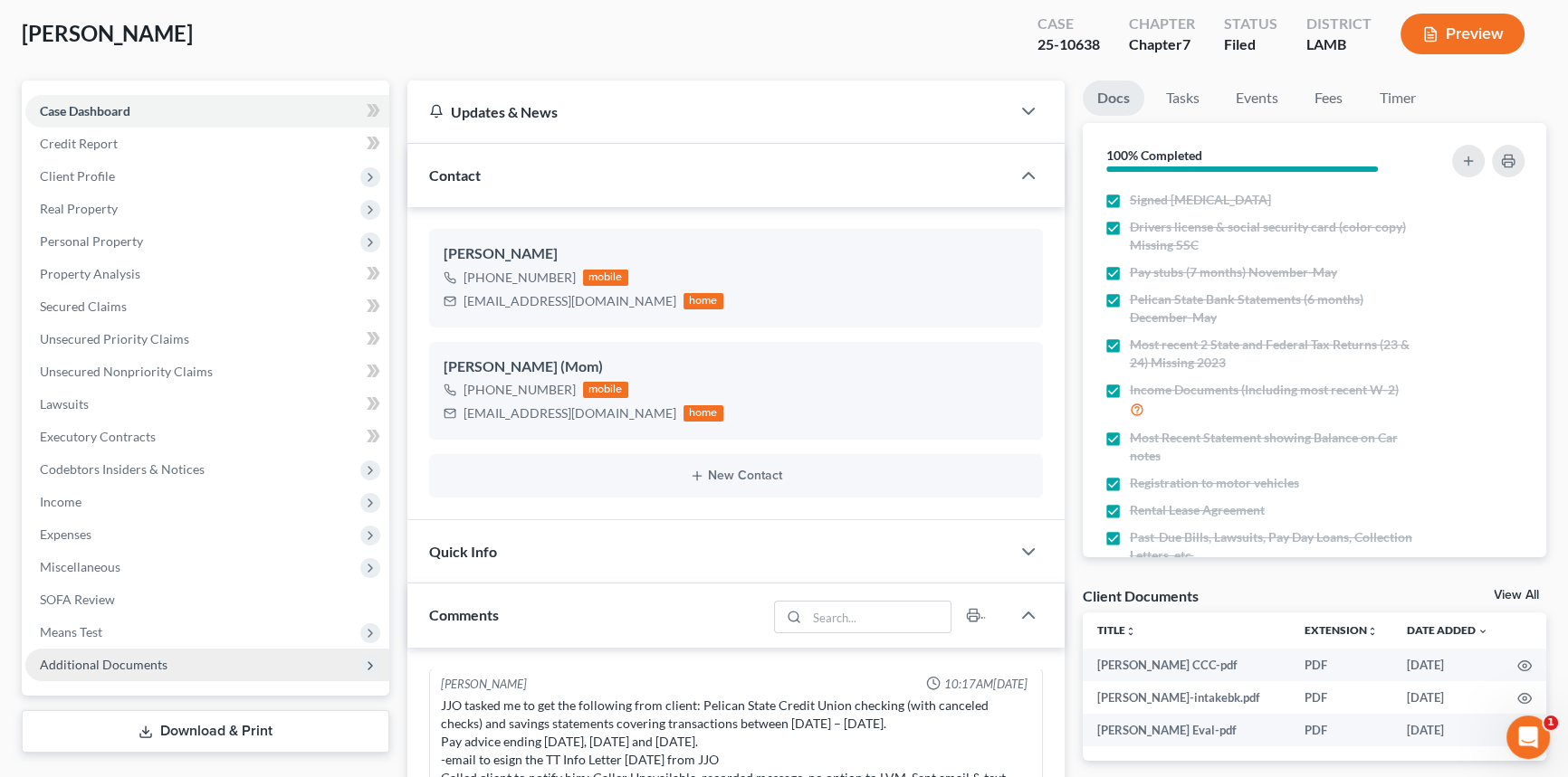
click at [94, 674] on span "Additional Documents" at bounding box center [207, 666] width 363 height 33
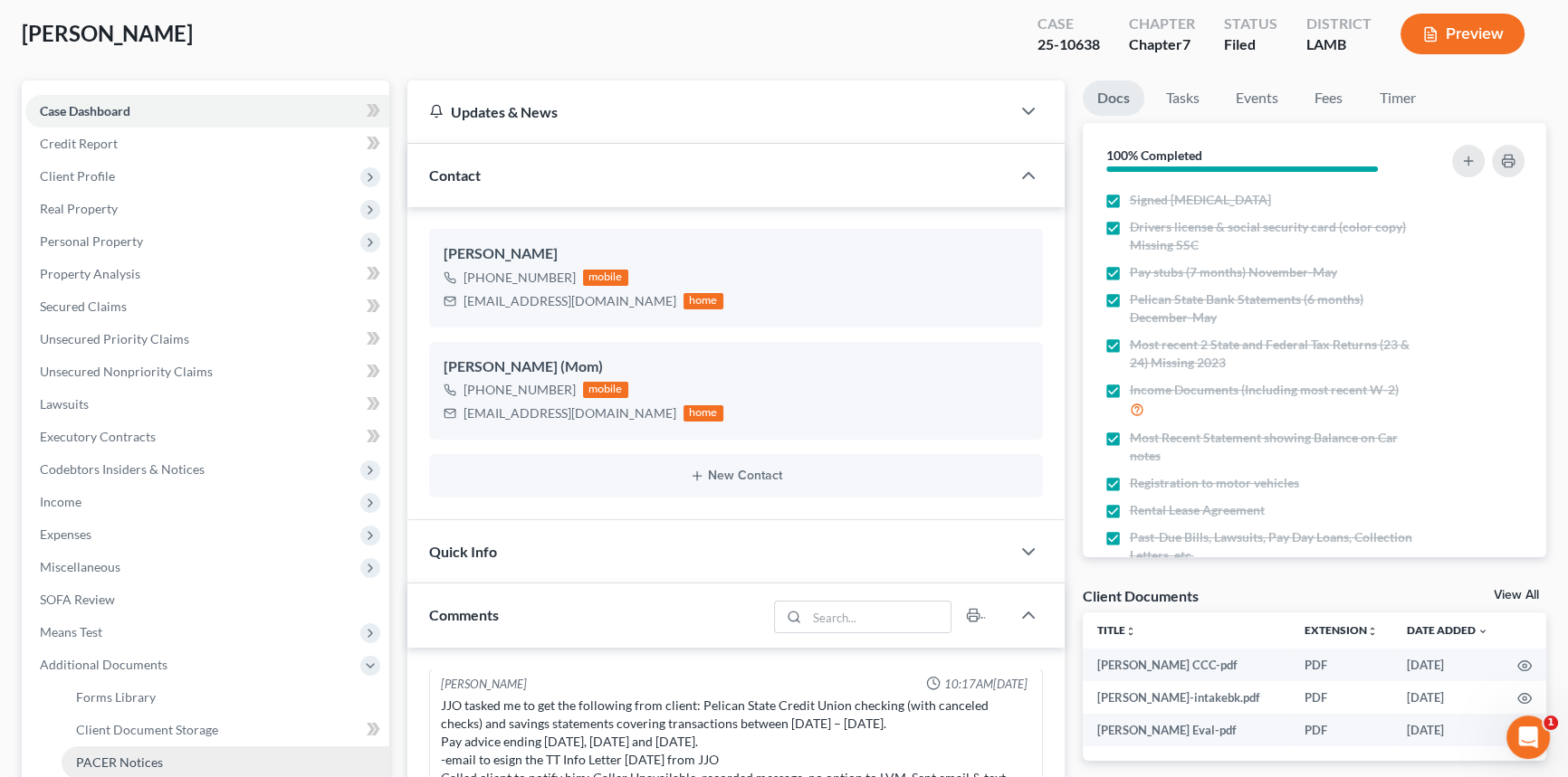
click at [115, 755] on span "PACER Notices" at bounding box center [119, 762] width 87 height 16
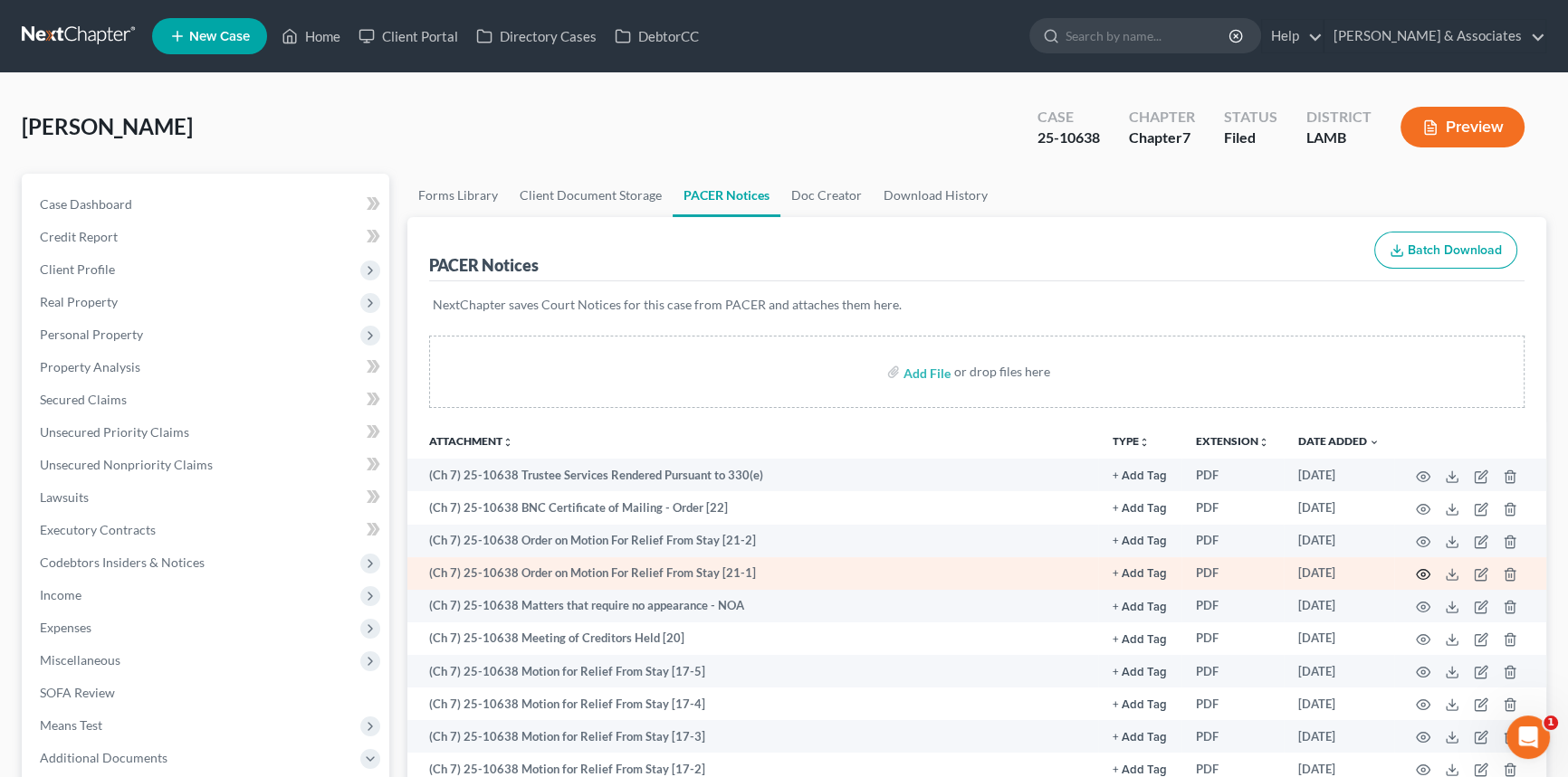
click at [1421, 572] on circle "button" at bounding box center [1423, 574] width 4 height 4
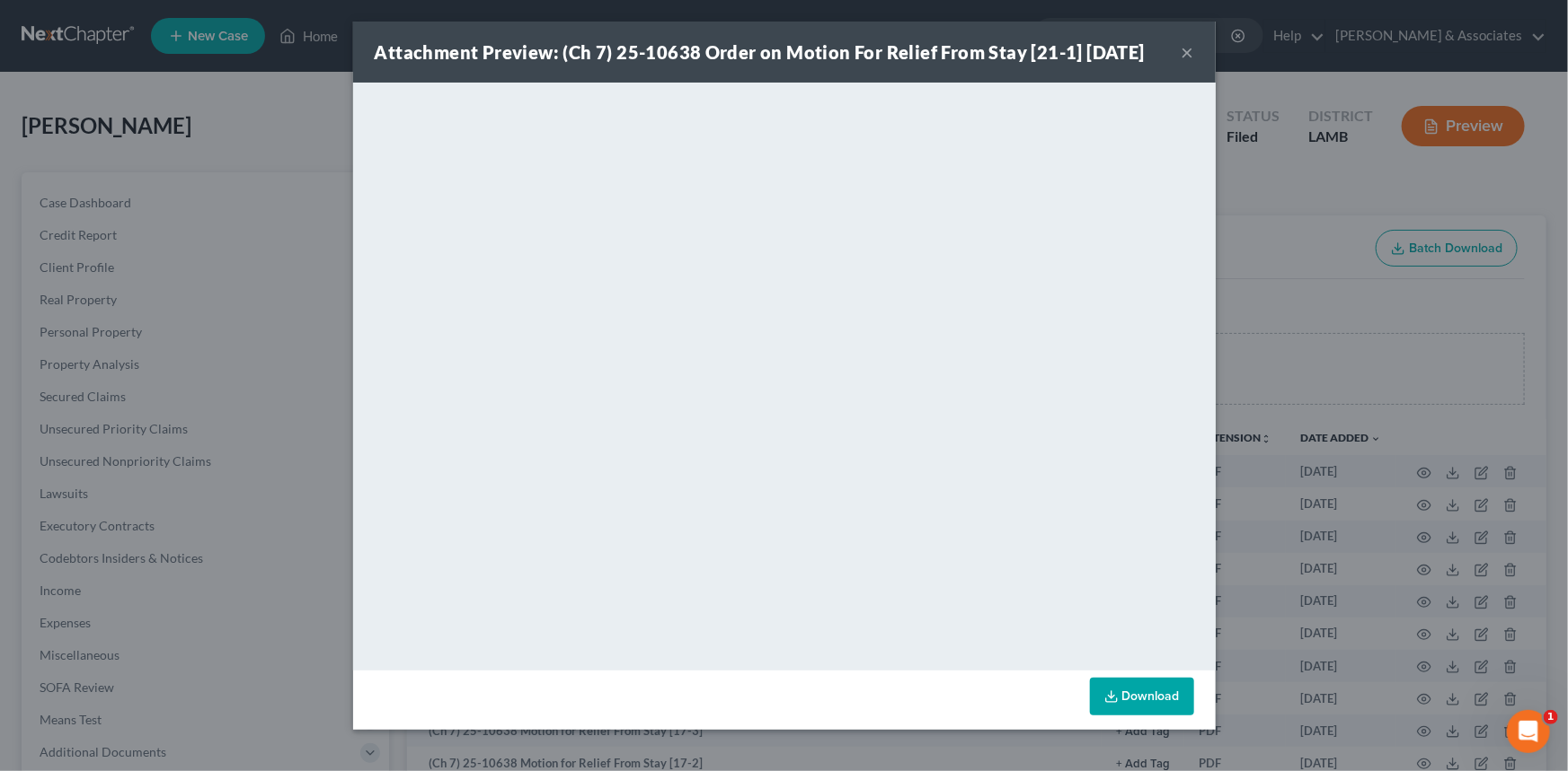
click at [1186, 56] on button "×" at bounding box center [1187, 53] width 13 height 22
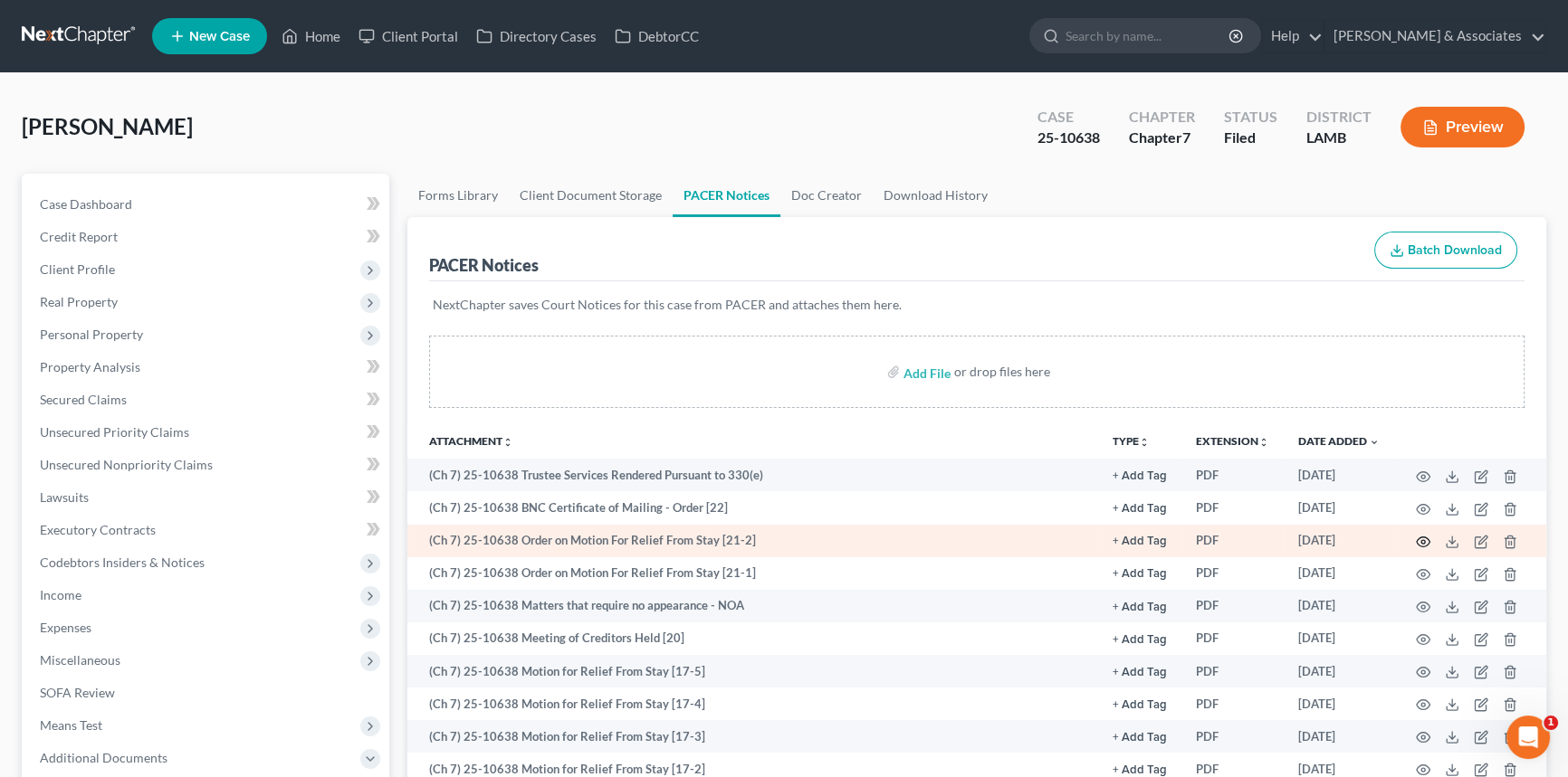
click at [1420, 538] on icon "button" at bounding box center [1423, 542] width 14 height 10
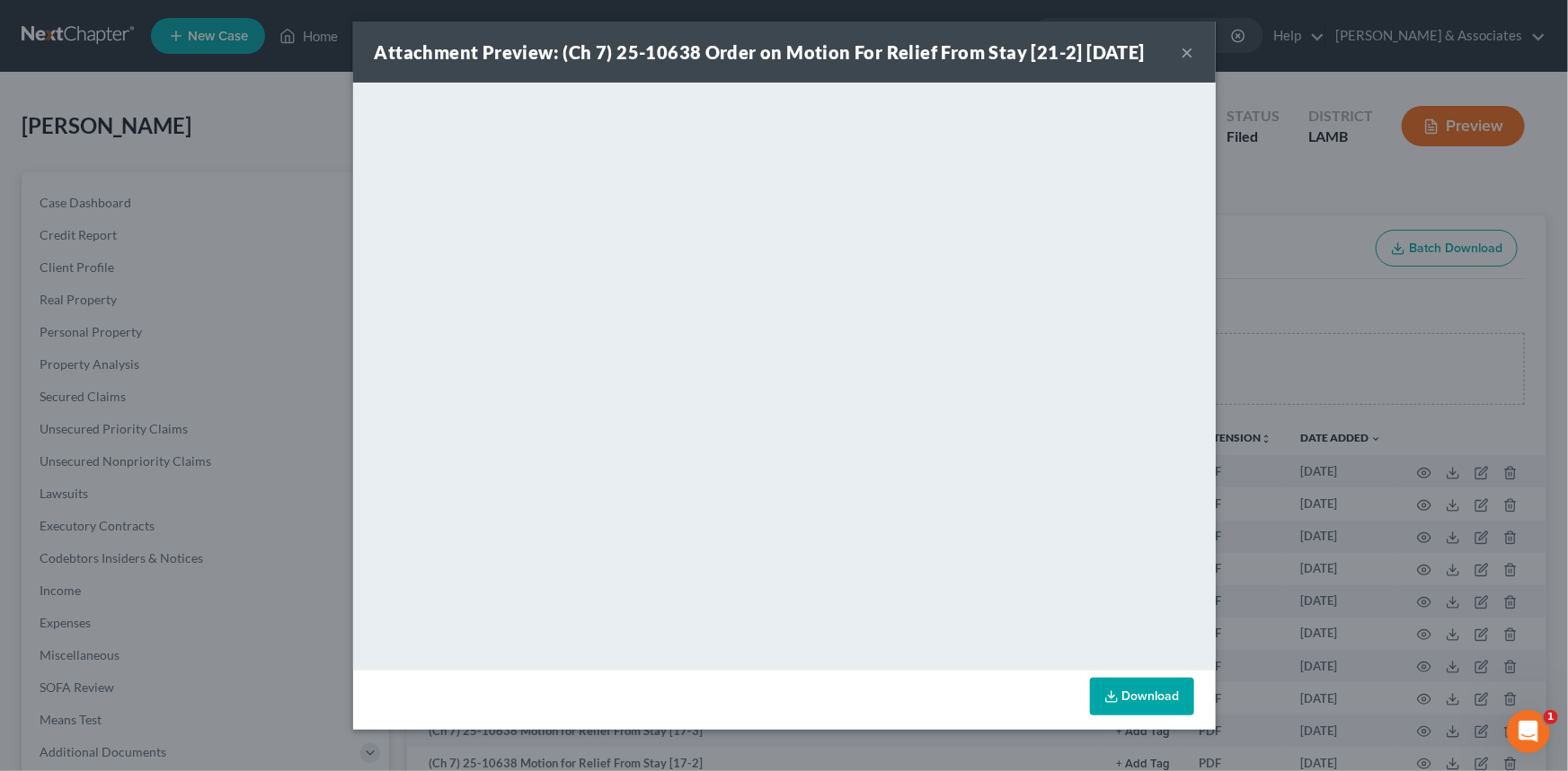
click at [1190, 47] on button "×" at bounding box center [1187, 53] width 13 height 22
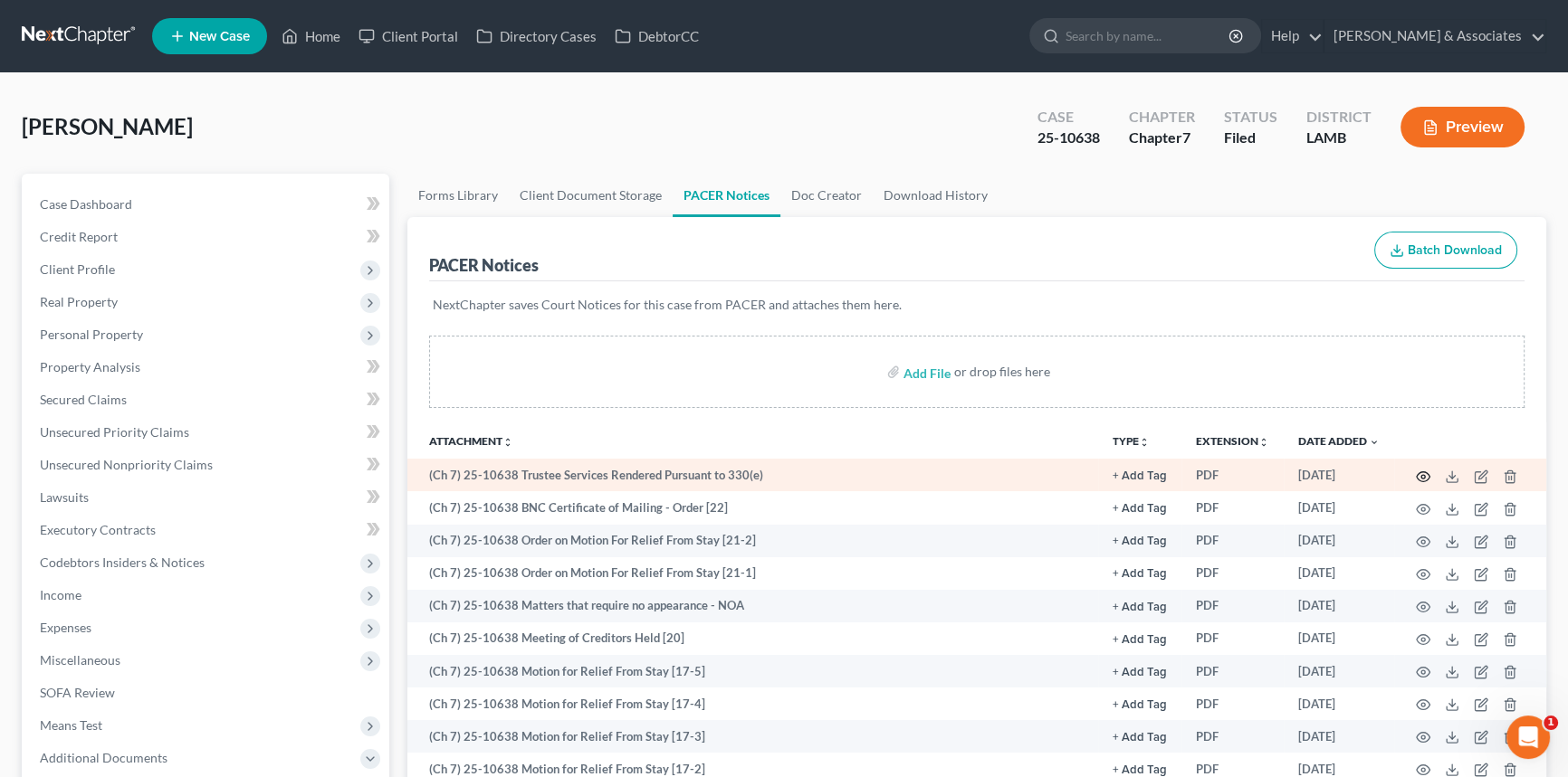
click at [1424, 479] on icon "button" at bounding box center [1423, 477] width 15 height 15
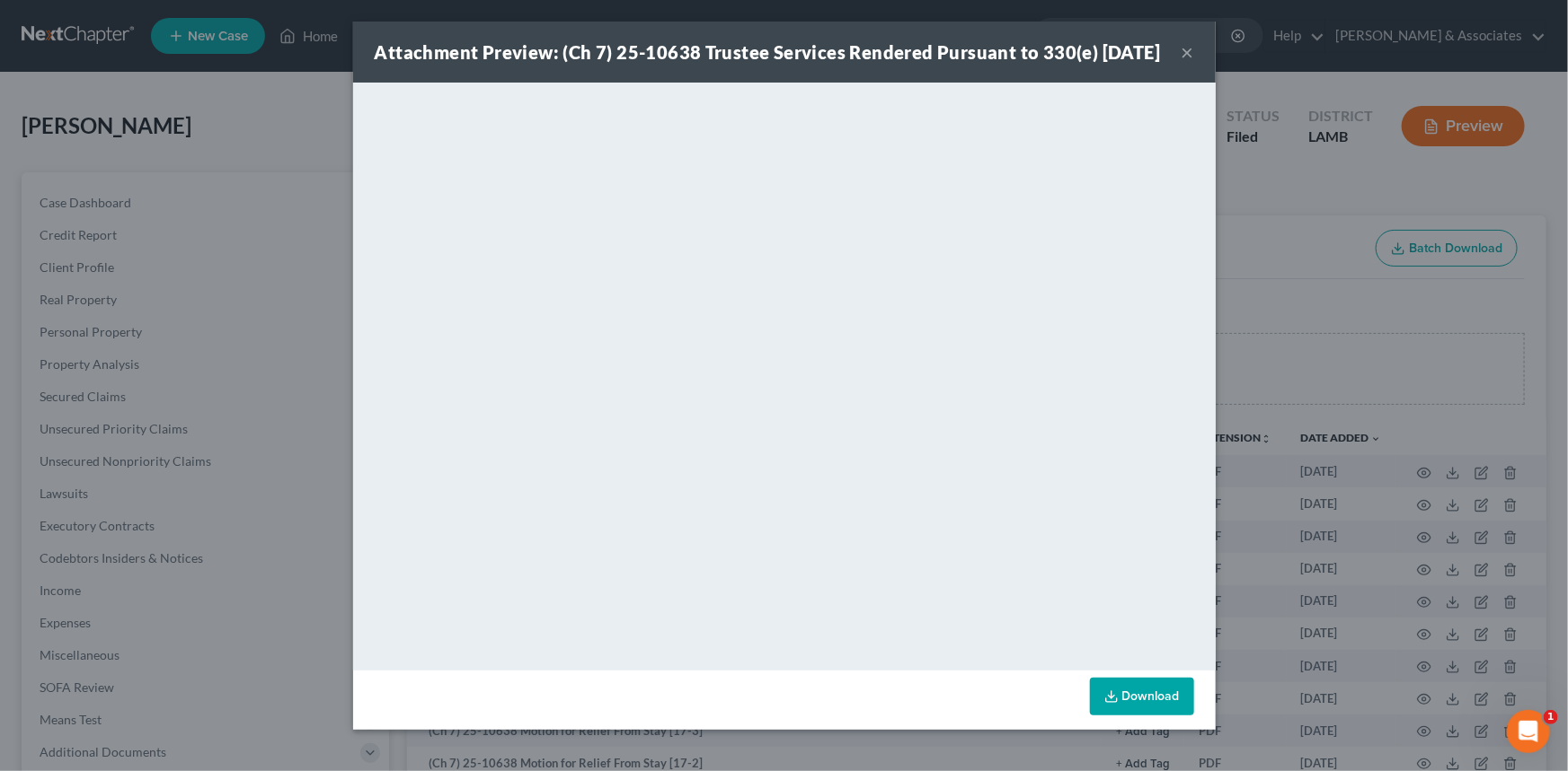
click at [1182, 63] on button "×" at bounding box center [1187, 53] width 13 height 22
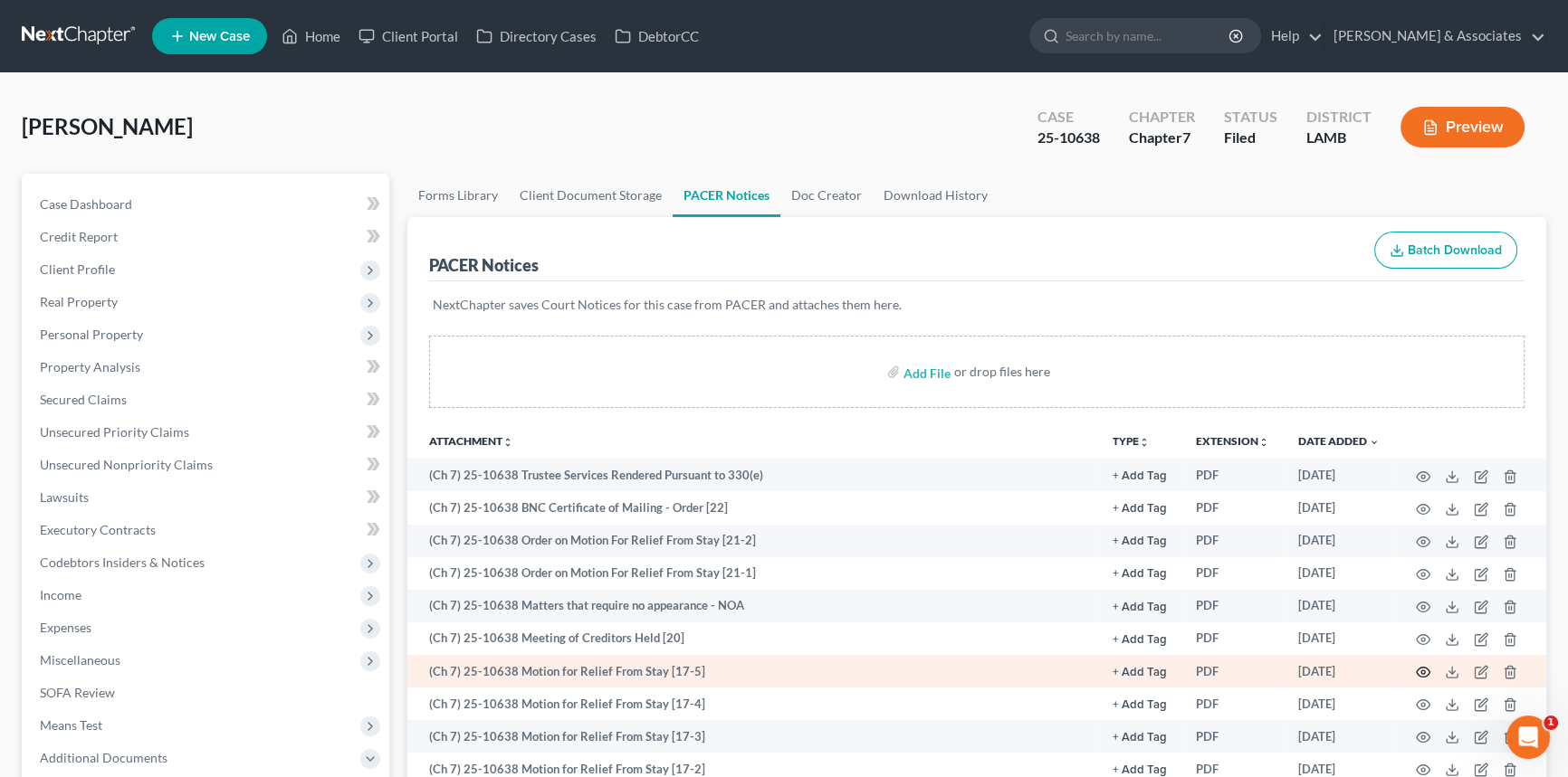
click at [1425, 666] on icon "button" at bounding box center [1423, 672] width 15 height 15
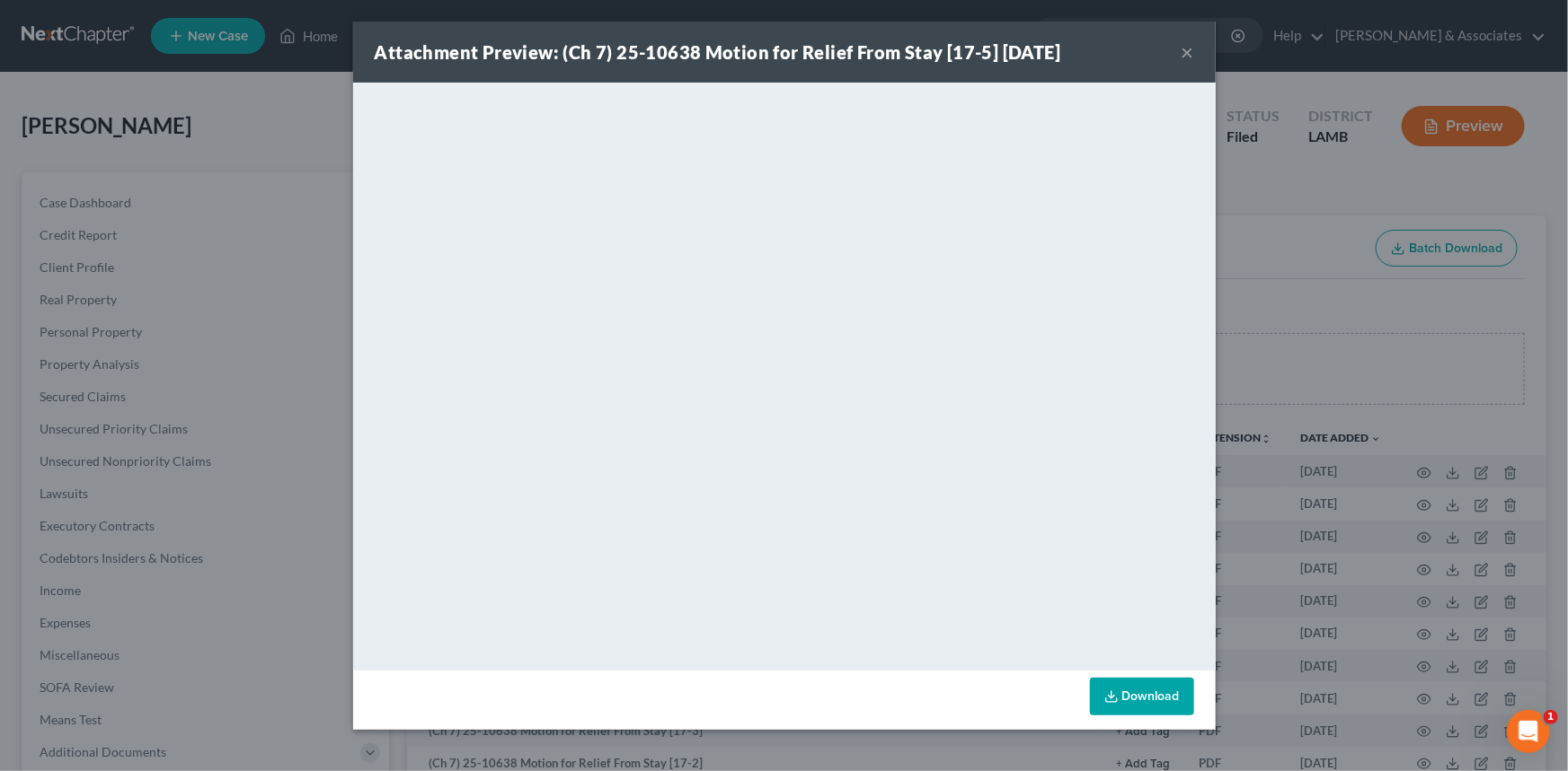
click at [1187, 45] on button "×" at bounding box center [1187, 53] width 13 height 22
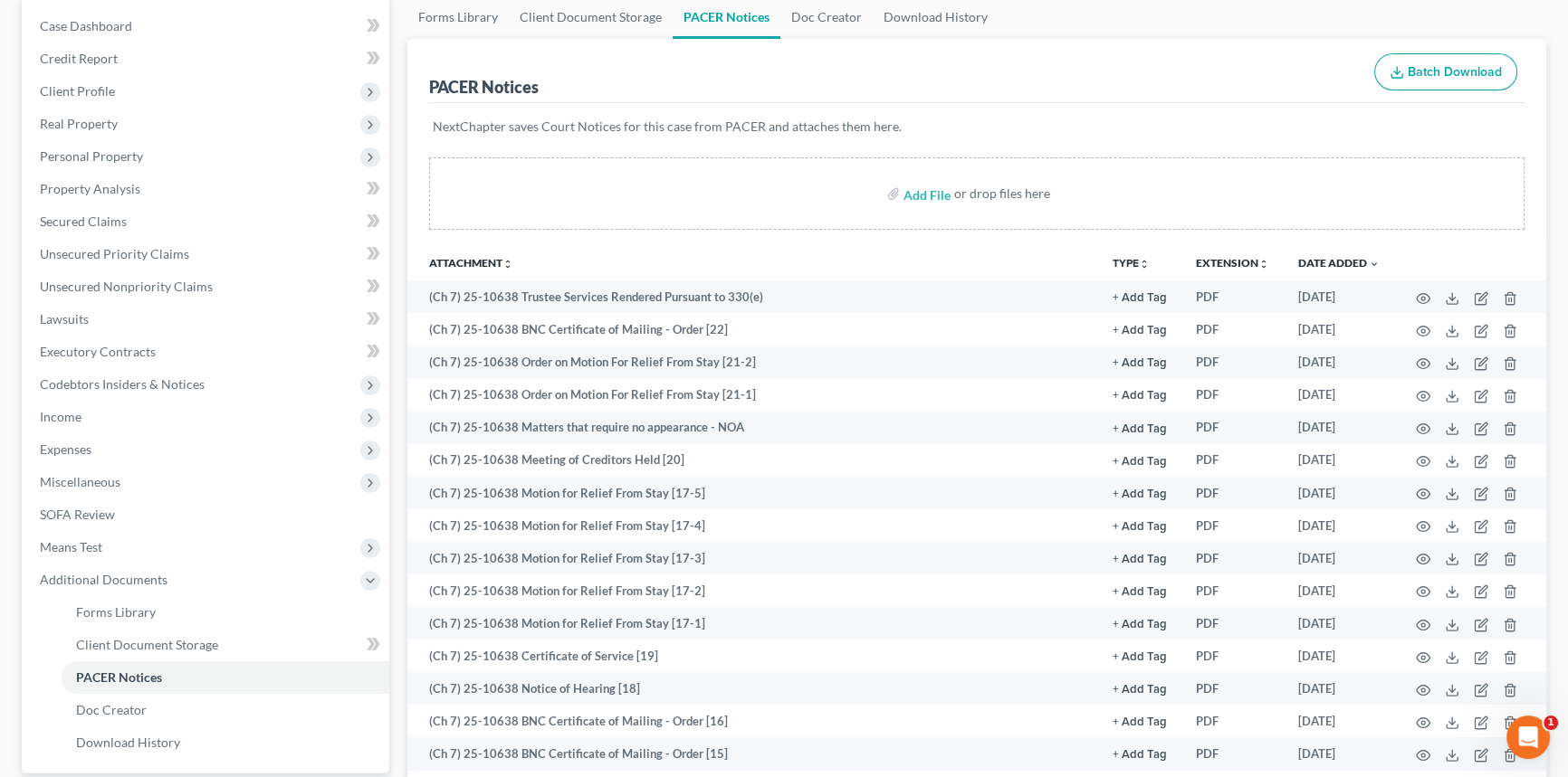
scroll to position [226, 0]
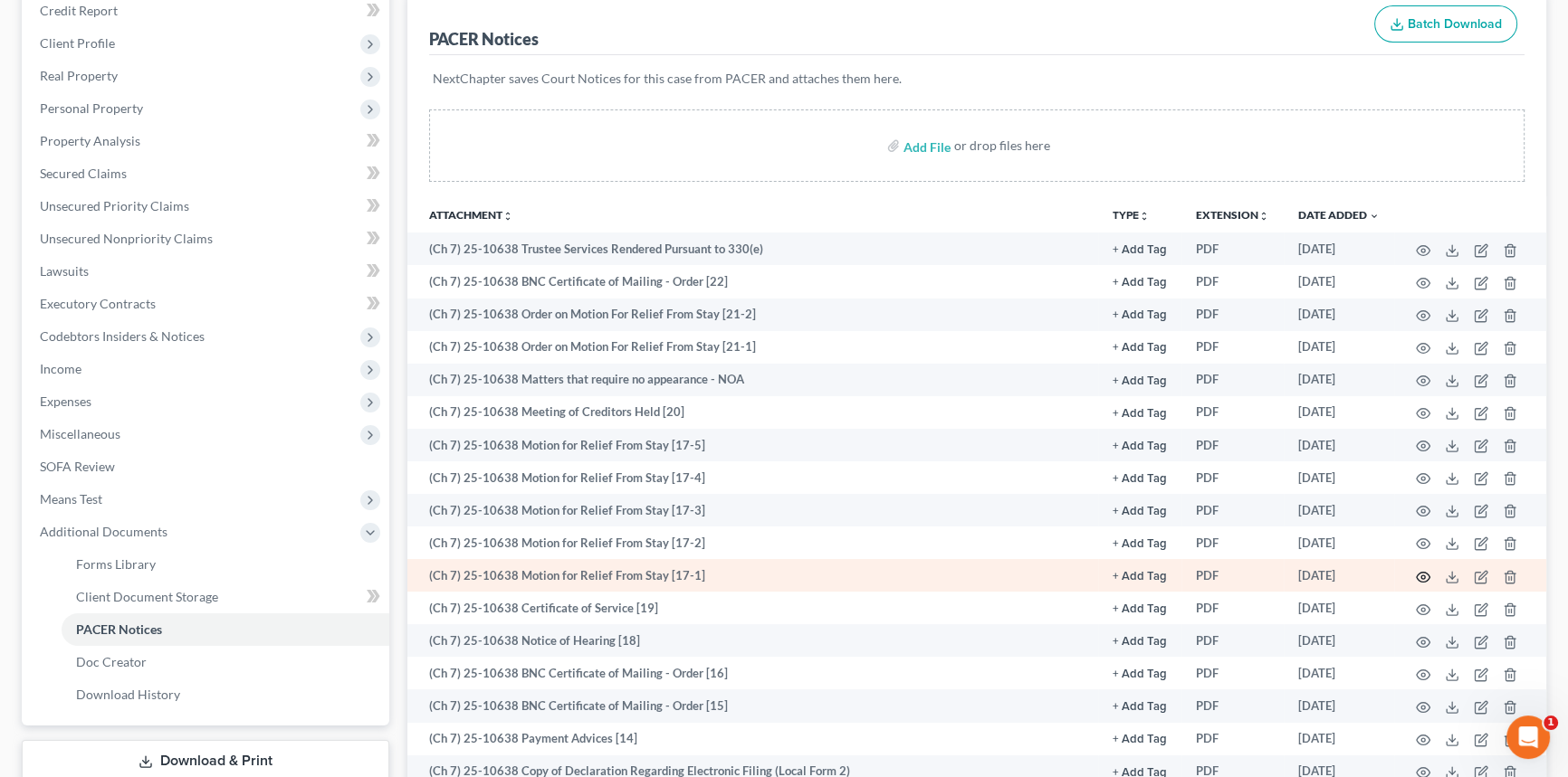
click at [1419, 570] on icon "button" at bounding box center [1423, 577] width 15 height 15
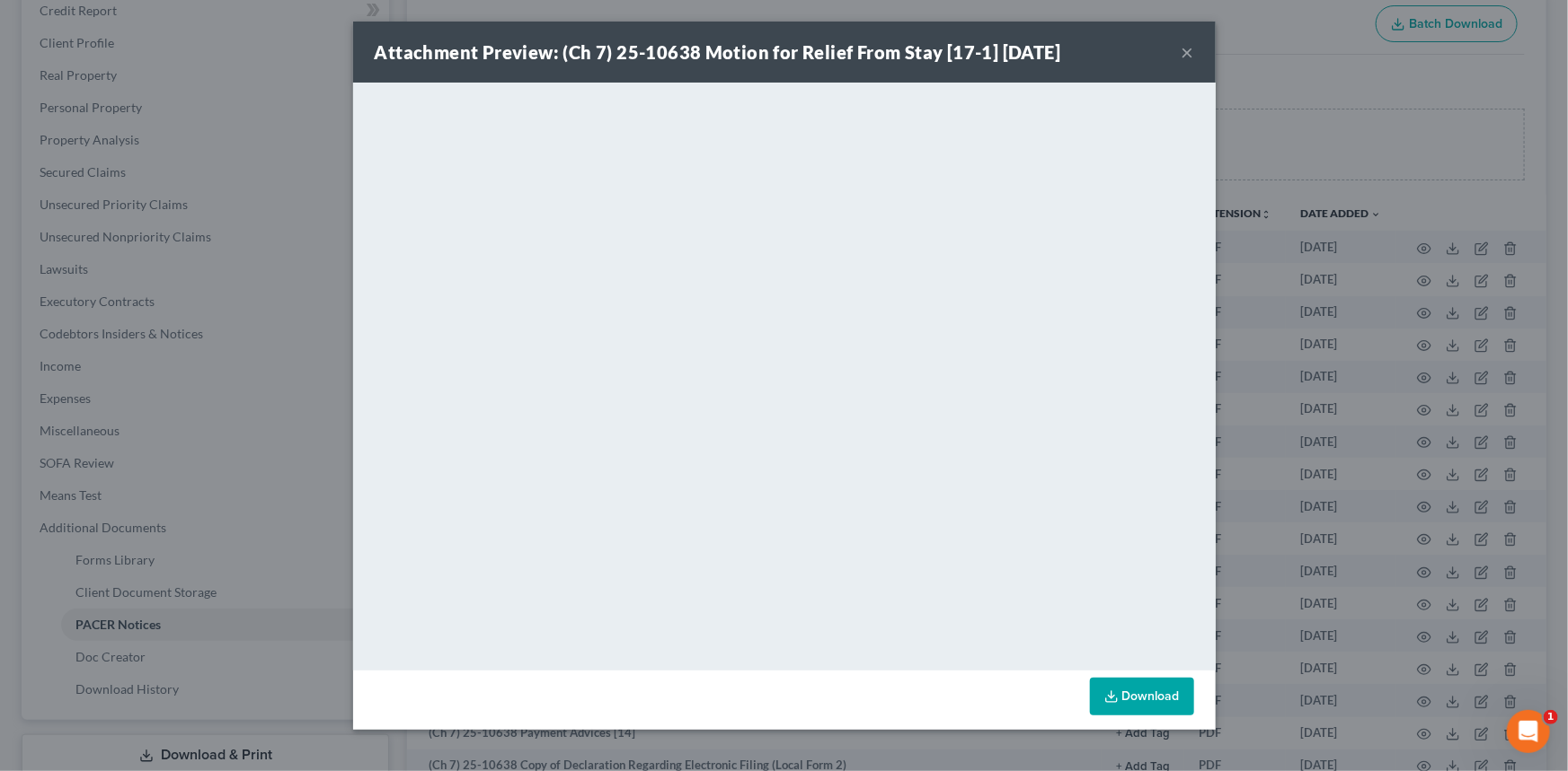
click at [1186, 53] on button "×" at bounding box center [1187, 53] width 13 height 22
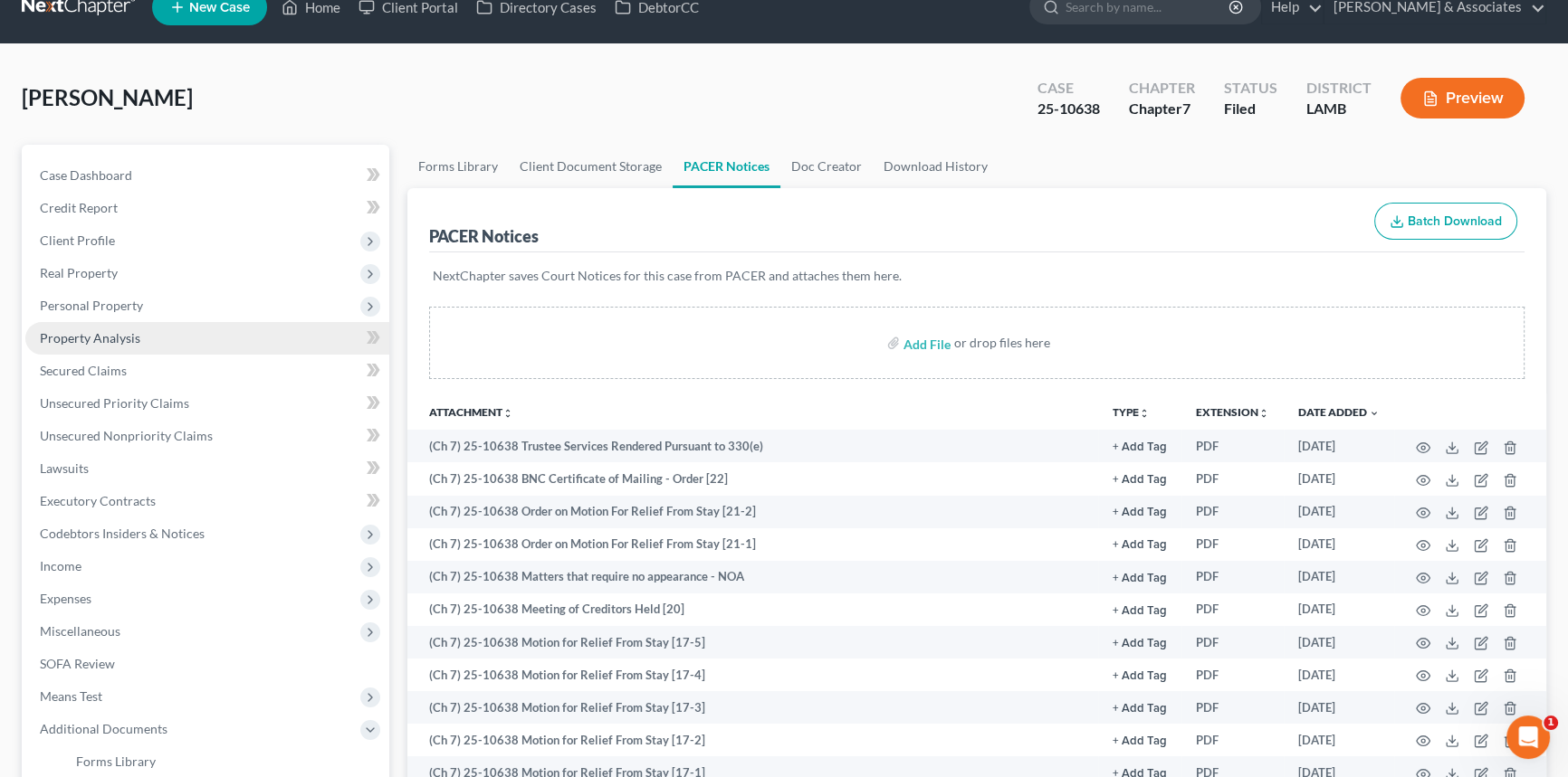
scroll to position [0, 0]
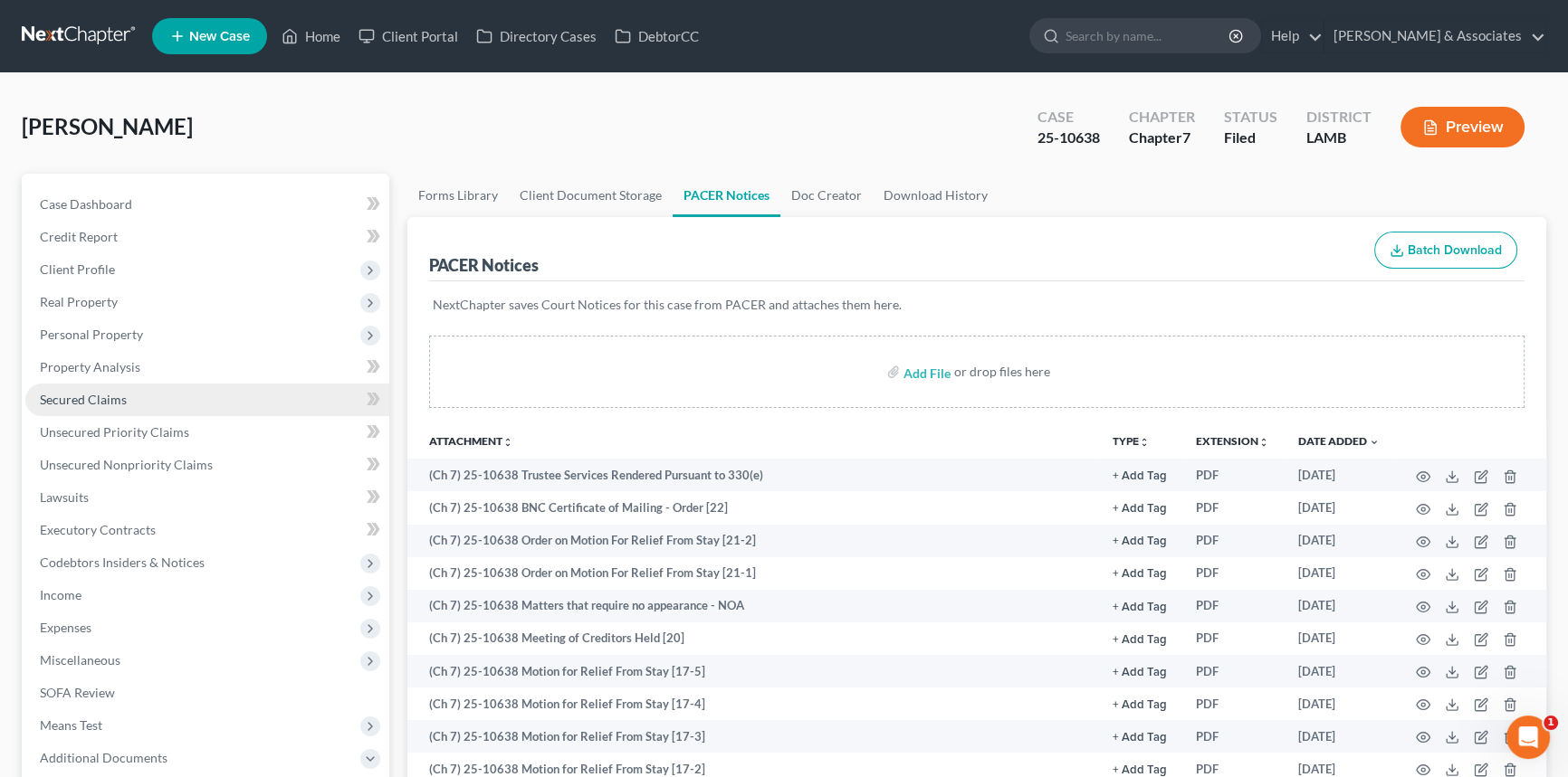
drag, startPoint x: 125, startPoint y: 394, endPoint x: 125, endPoint y: 409, distance: 15.0
click at [125, 394] on link "Secured Claims" at bounding box center [207, 400] width 363 height 33
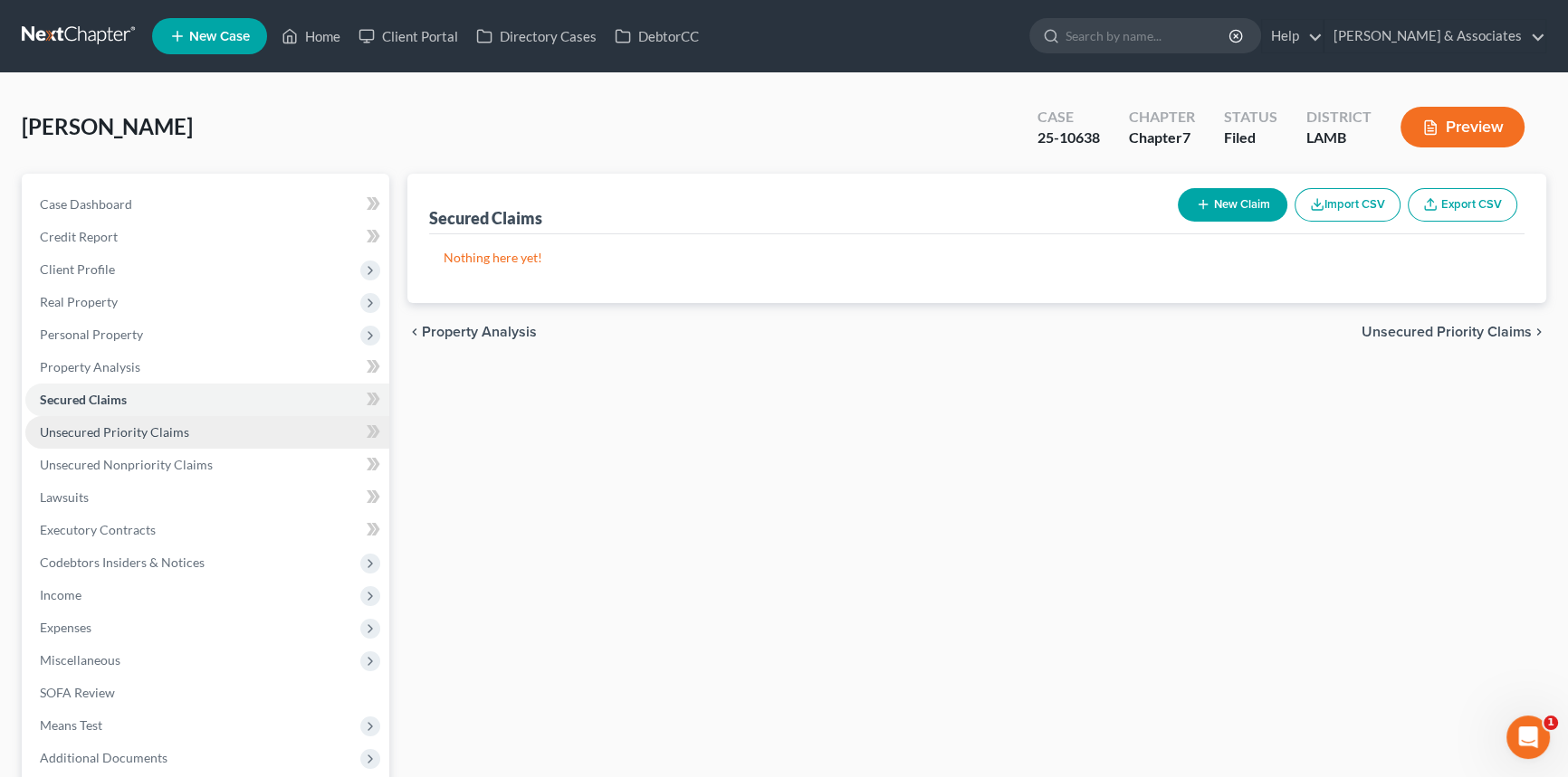
click at [163, 437] on span "Unsecured Priority Claims" at bounding box center [115, 432] width 150 height 16
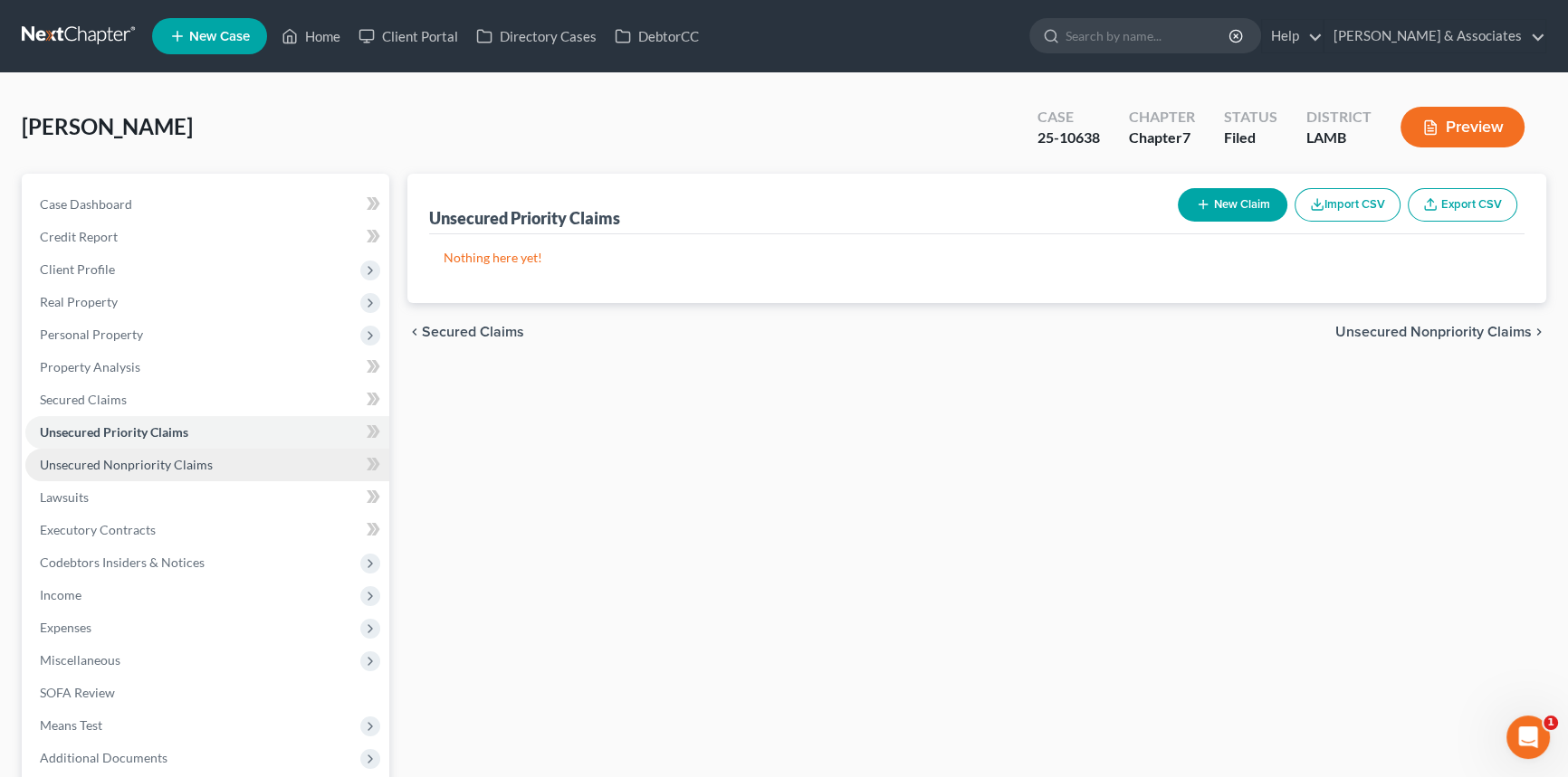
click at [211, 457] on link "Unsecured Nonpriority Claims" at bounding box center [207, 466] width 363 height 33
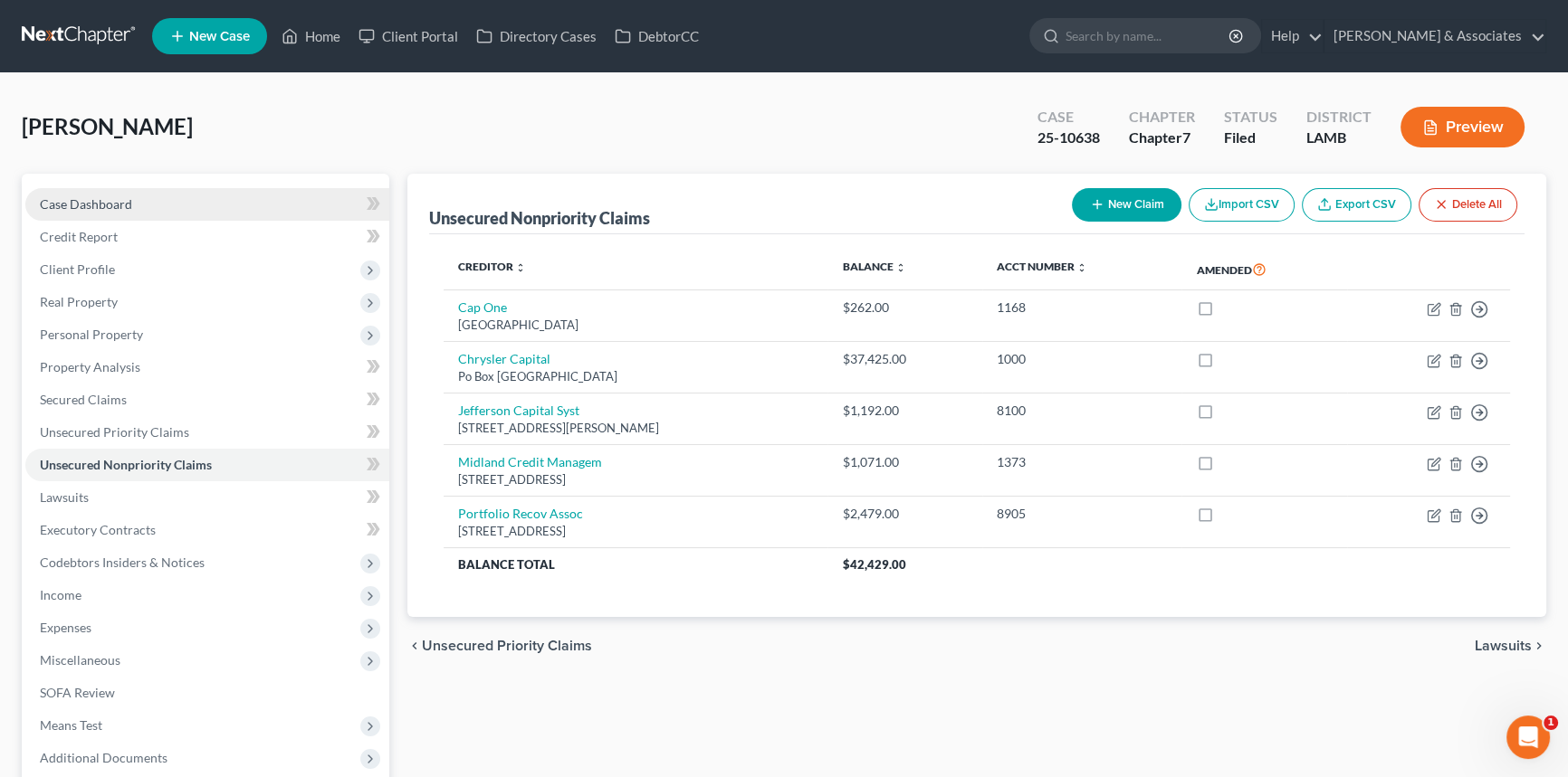
click at [155, 207] on link "Case Dashboard" at bounding box center [207, 205] width 363 height 33
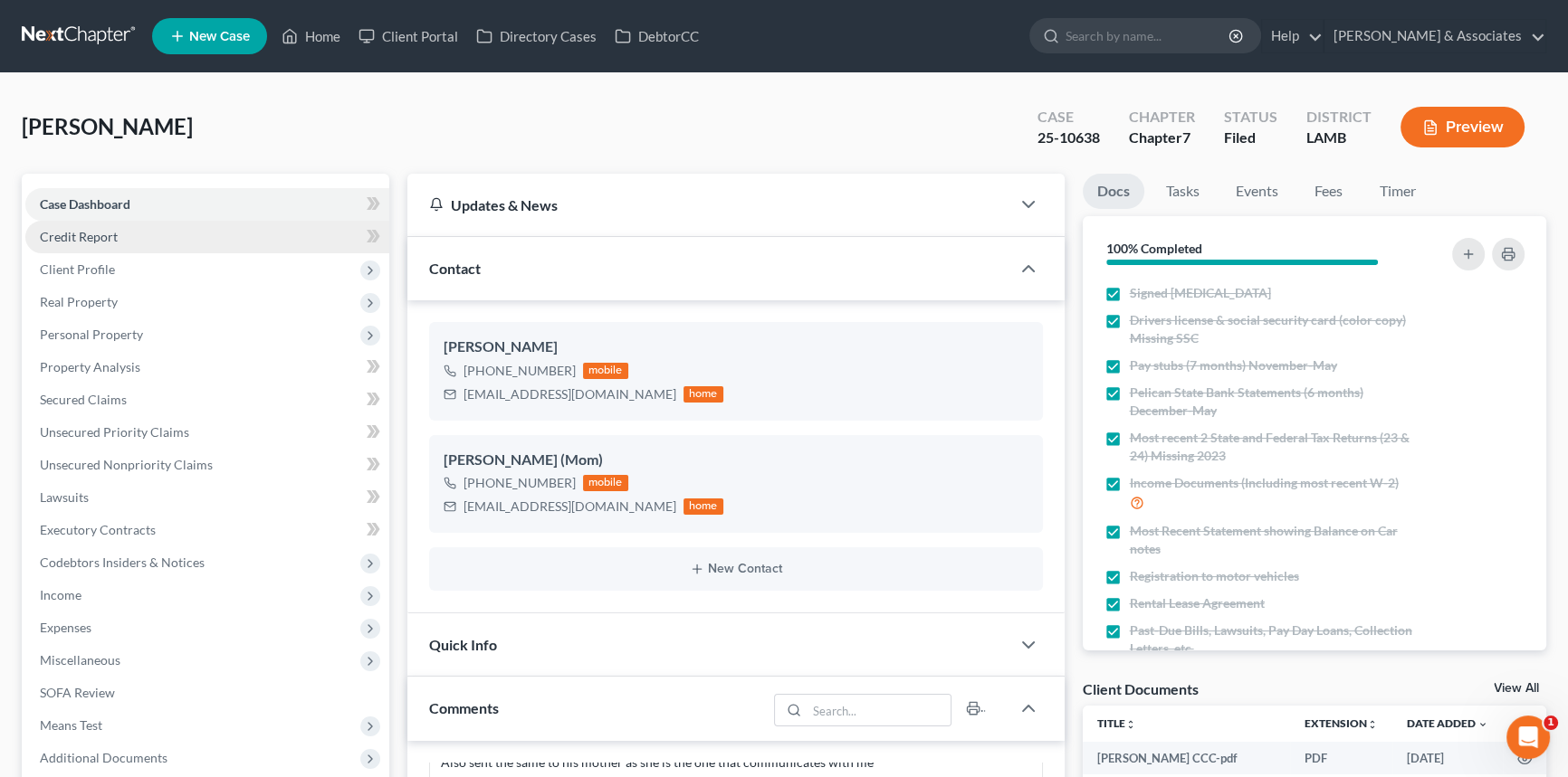
click at [108, 233] on span "Credit Report" at bounding box center [79, 236] width 78 height 16
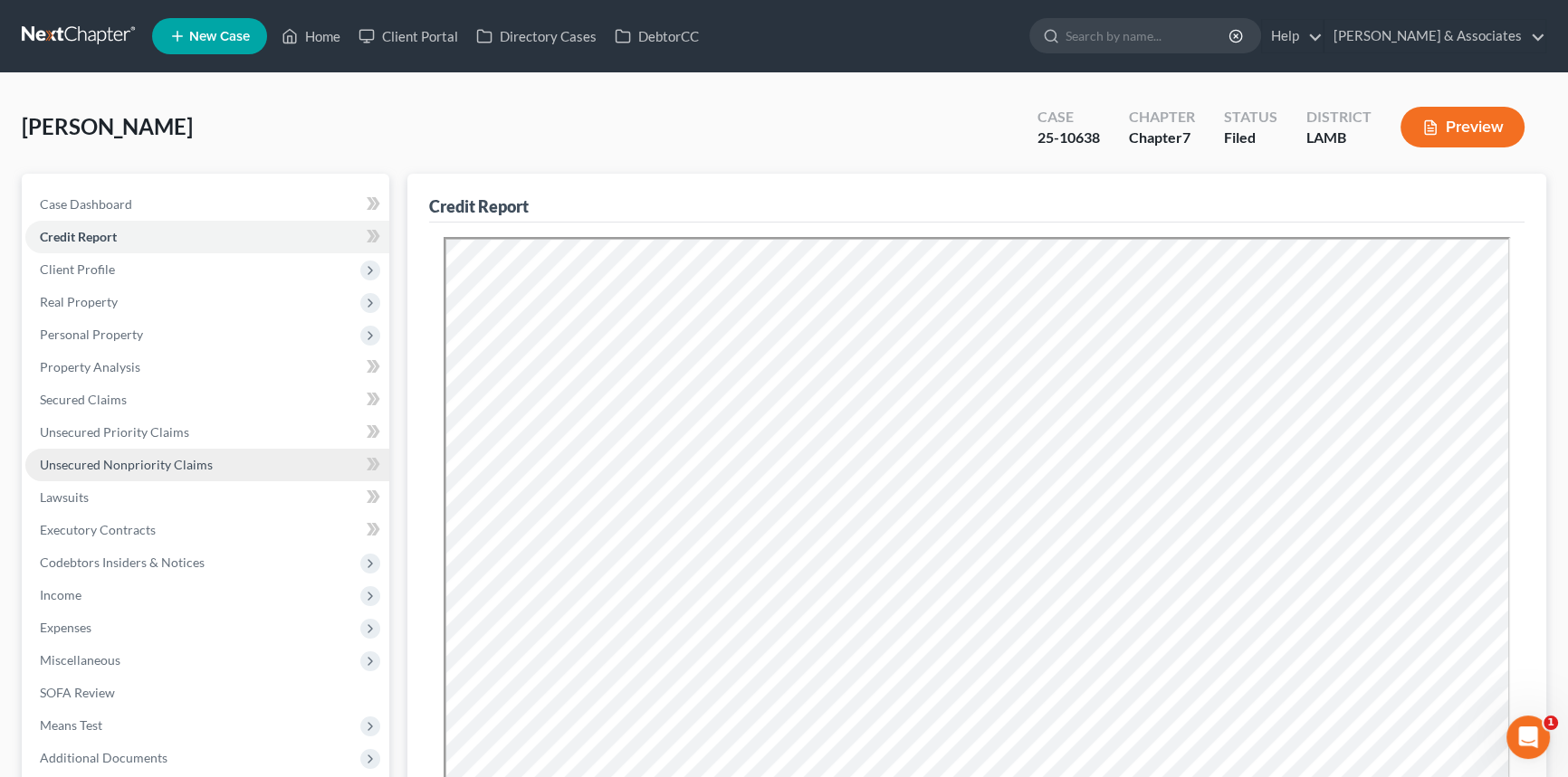
click at [145, 471] on link "Unsecured Nonpriority Claims" at bounding box center [207, 466] width 363 height 33
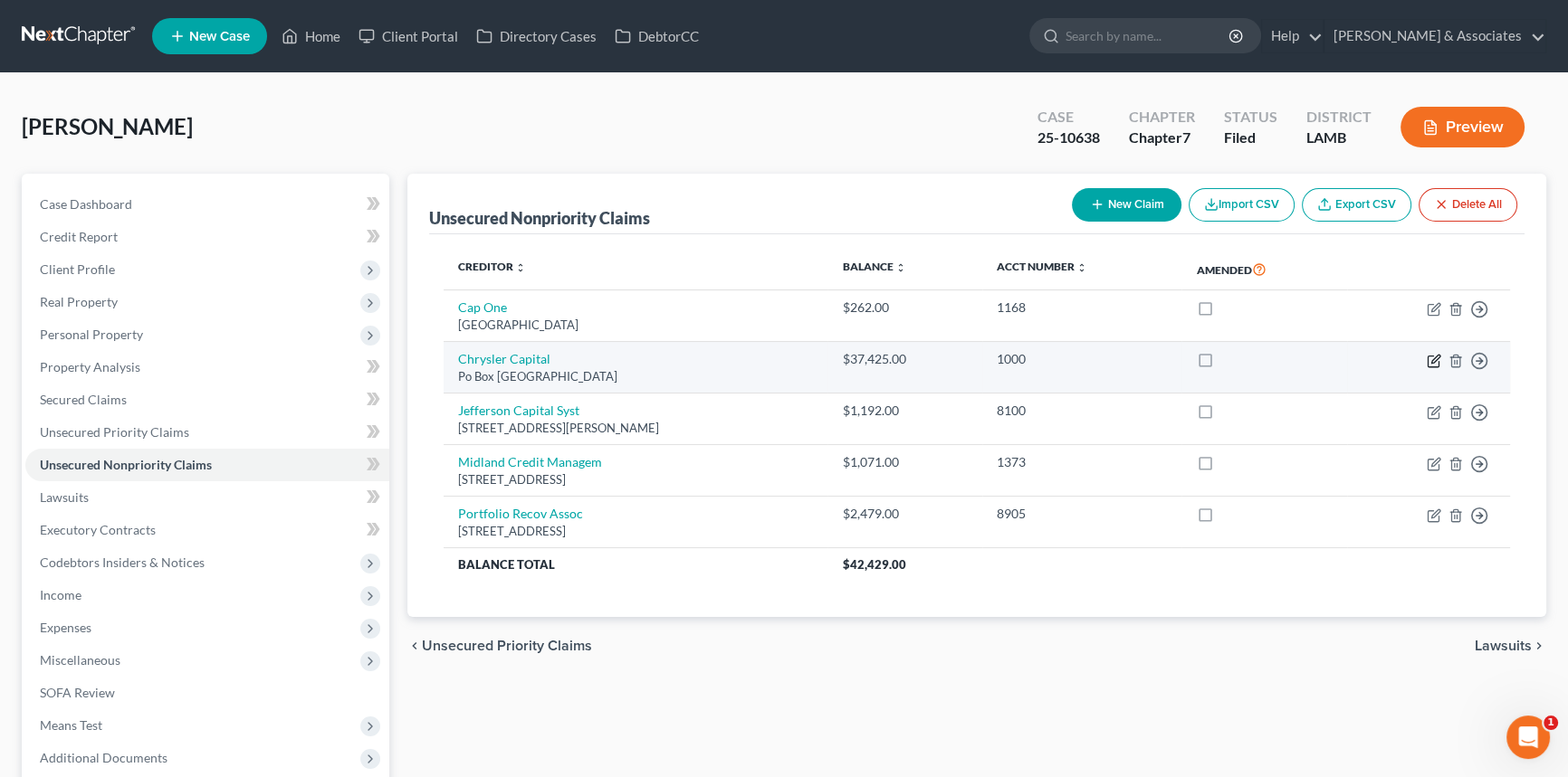
click at [1433, 358] on icon "button" at bounding box center [1435, 359] width 8 height 8
select select "45"
select select "0"
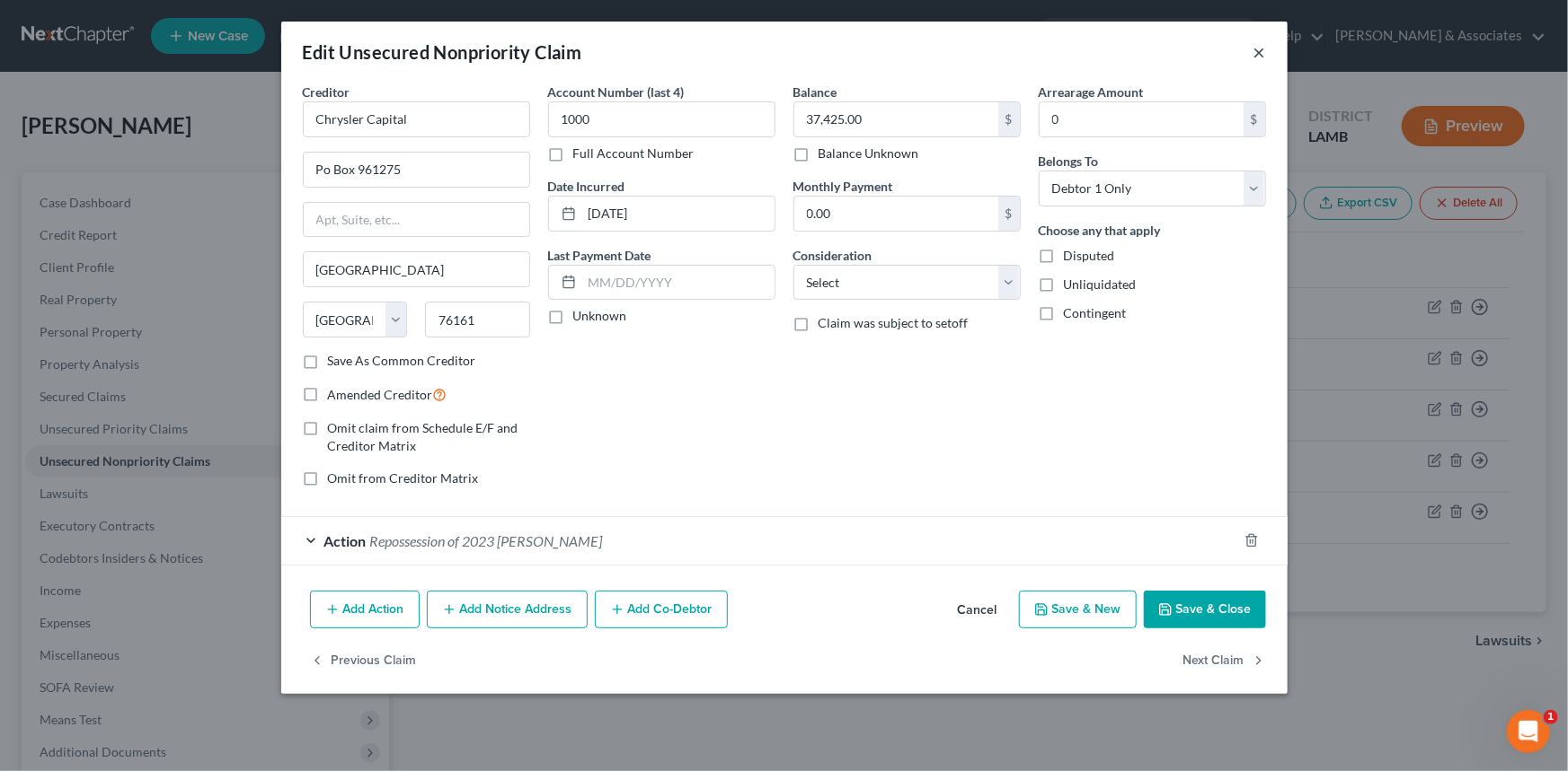
click at [1264, 60] on button "×" at bounding box center [1260, 53] width 13 height 22
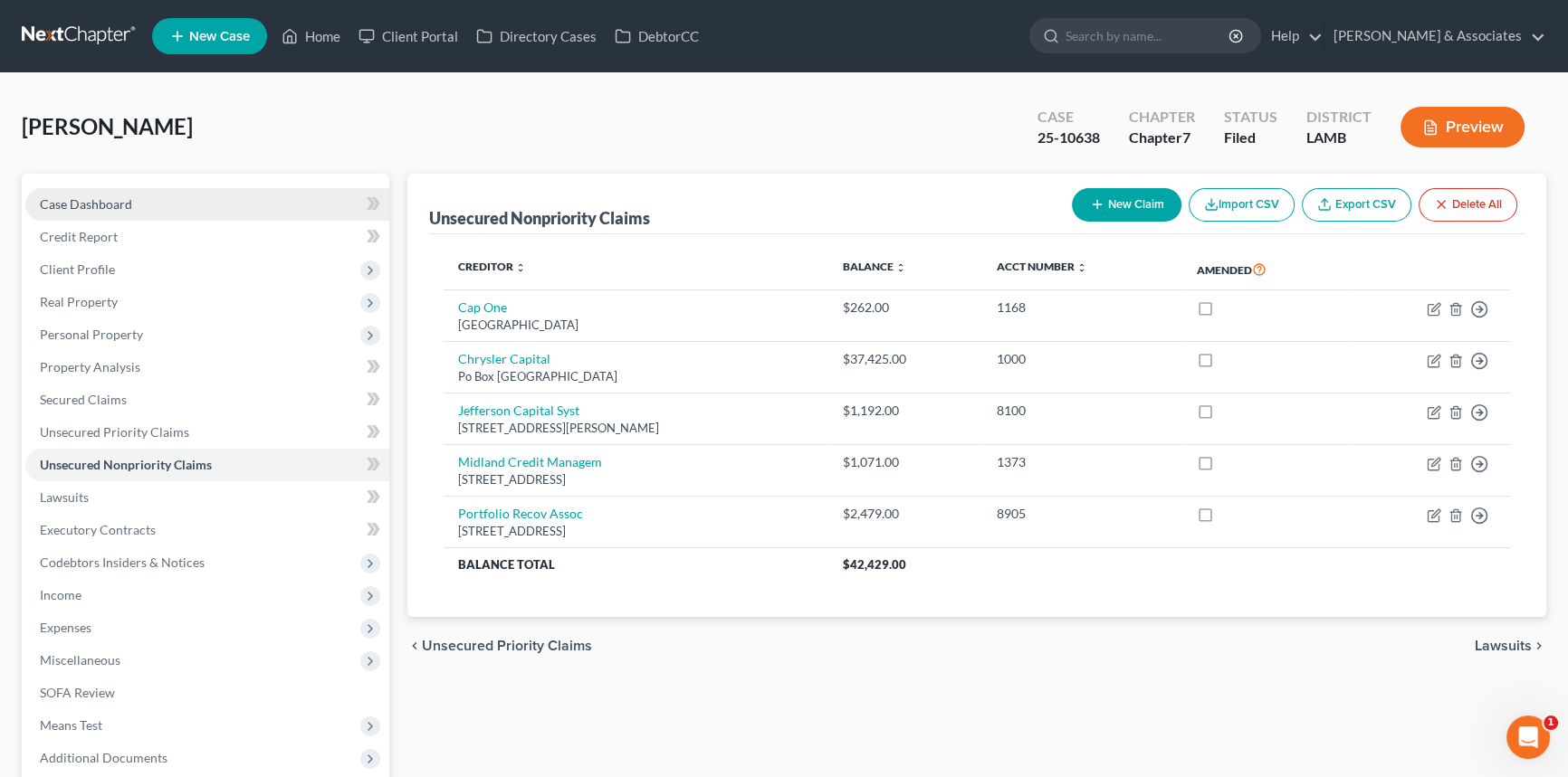
click at [261, 205] on link "Case Dashboard" at bounding box center [207, 205] width 363 height 33
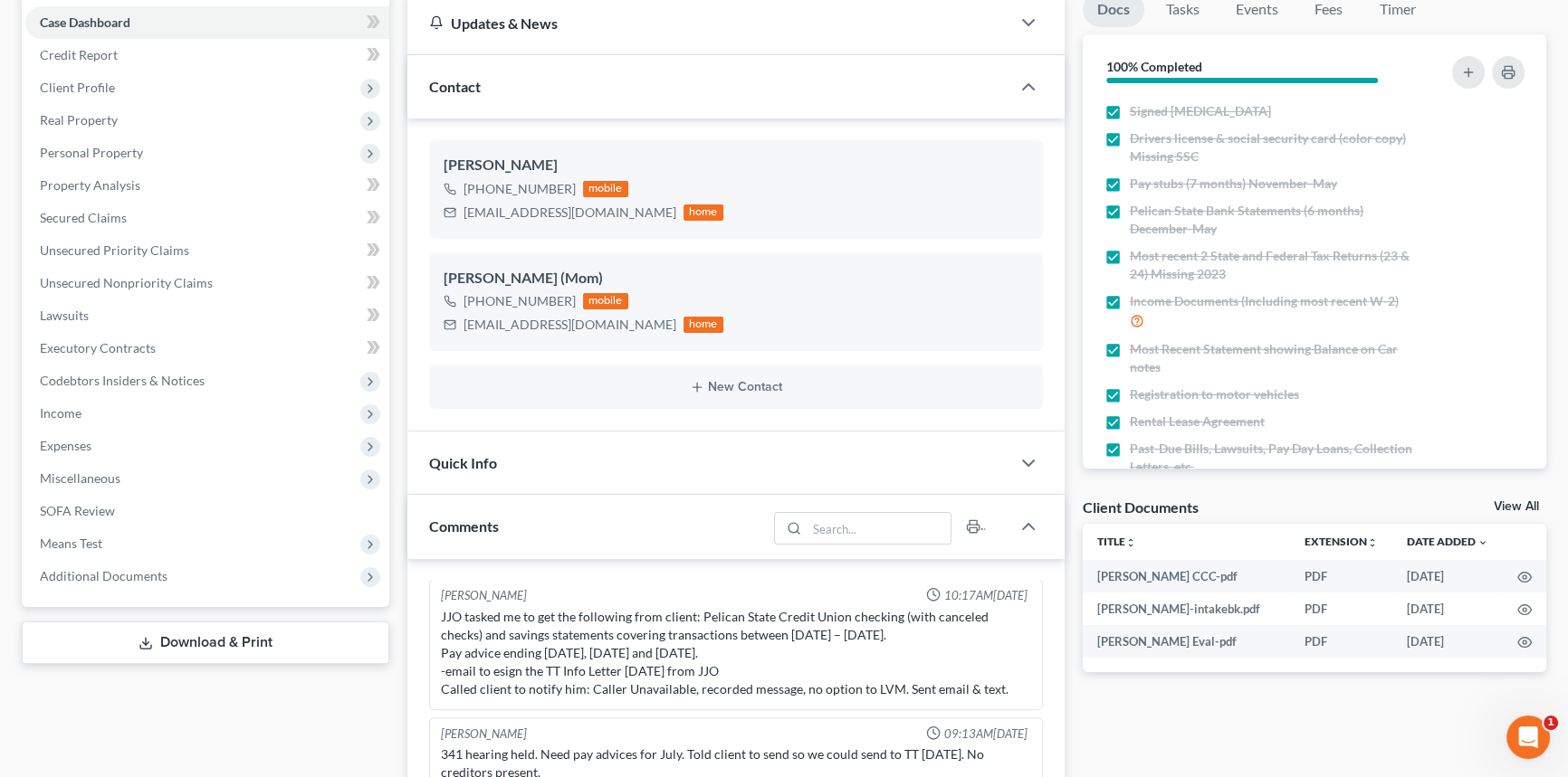
scroll to position [208, 0]
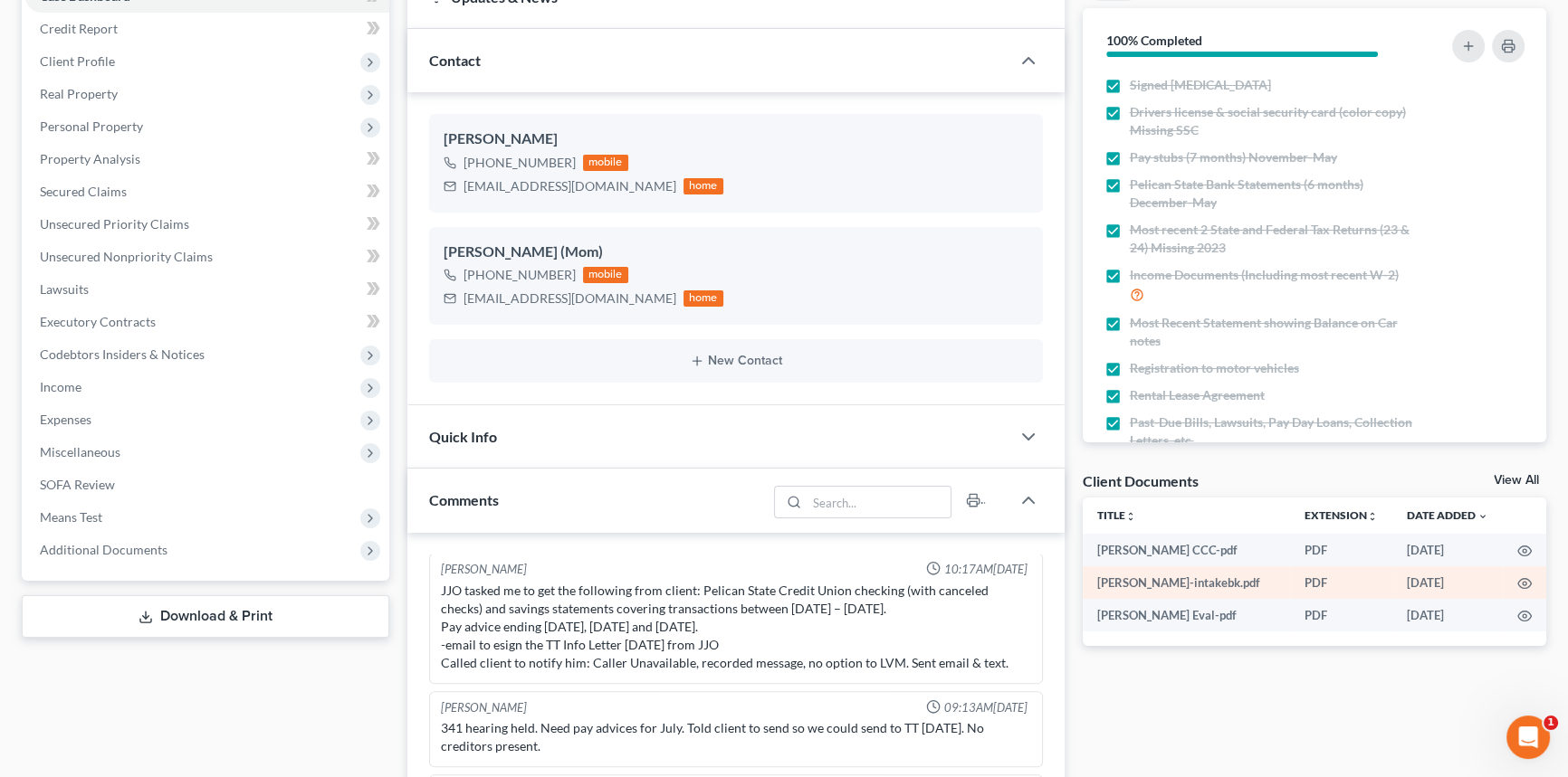
click at [1531, 587] on td at bounding box center [1524, 583] width 44 height 33
click at [1521, 583] on icon "button" at bounding box center [1524, 583] width 15 height 15
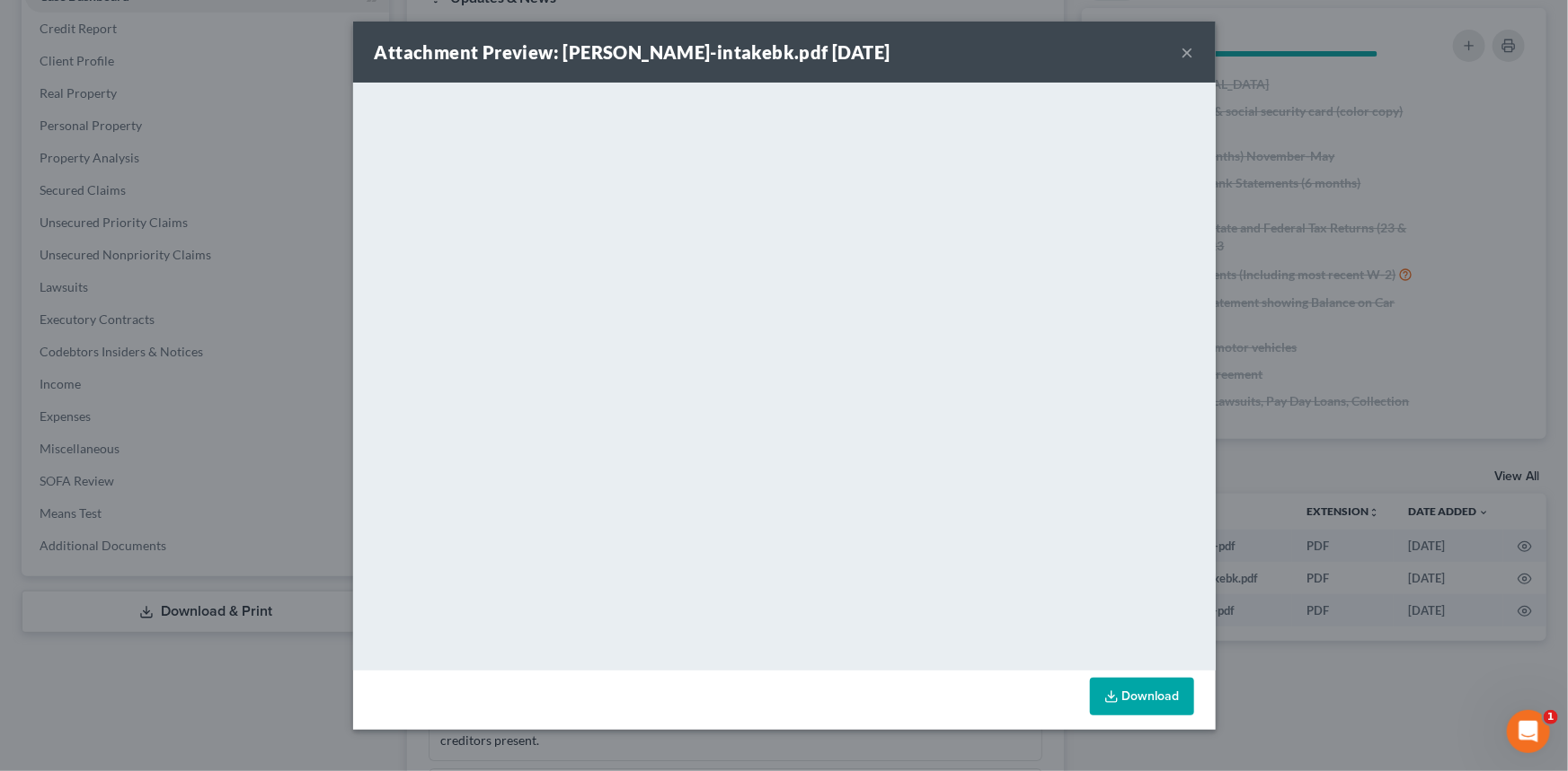
click at [1188, 38] on div "Attachment Preview: Sullivan, Wendy-intakebk.pdf 04/17/2025 ×" at bounding box center [785, 52] width 863 height 61
click at [1185, 47] on button "×" at bounding box center [1187, 53] width 13 height 22
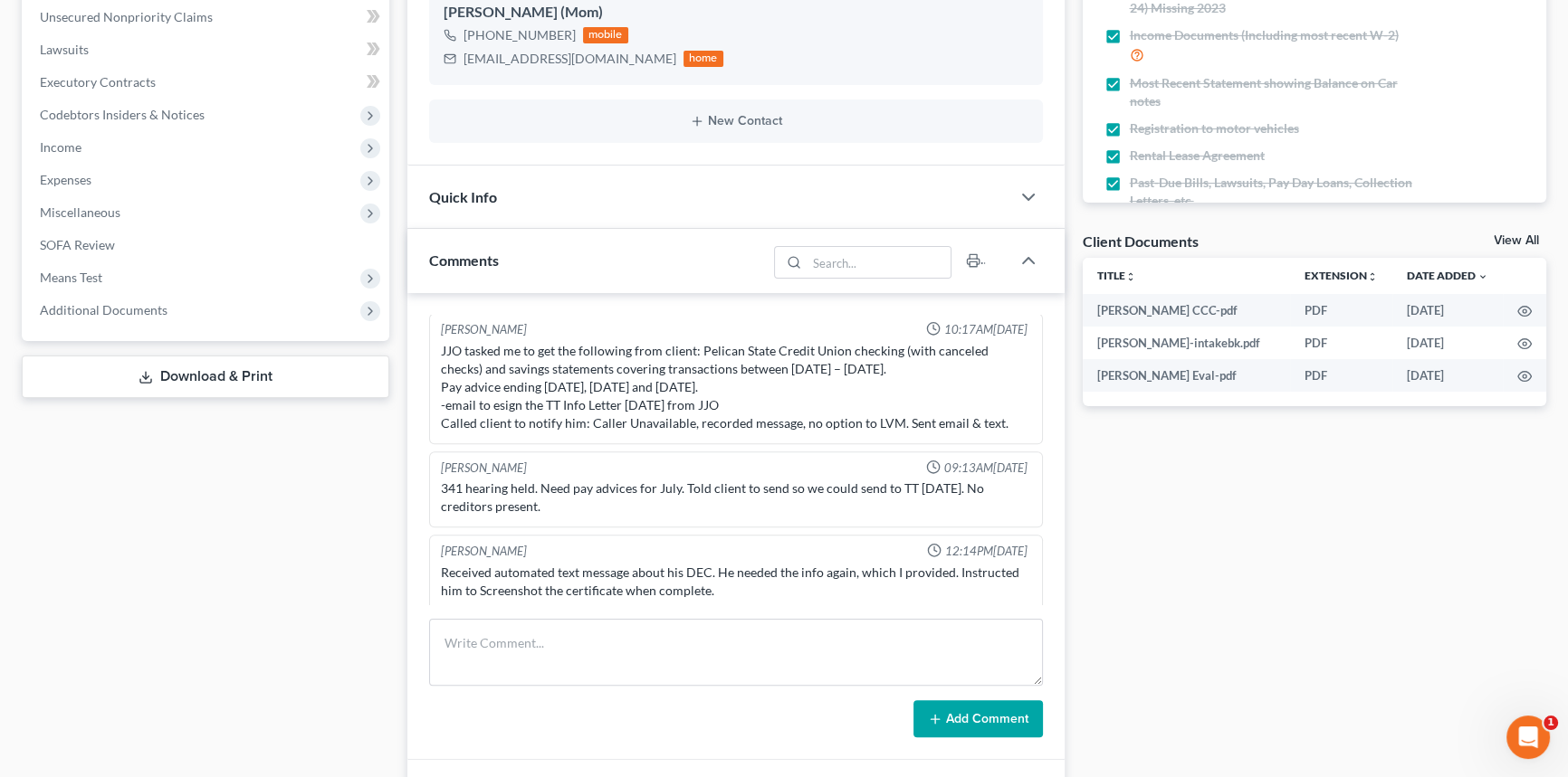
scroll to position [451, 0]
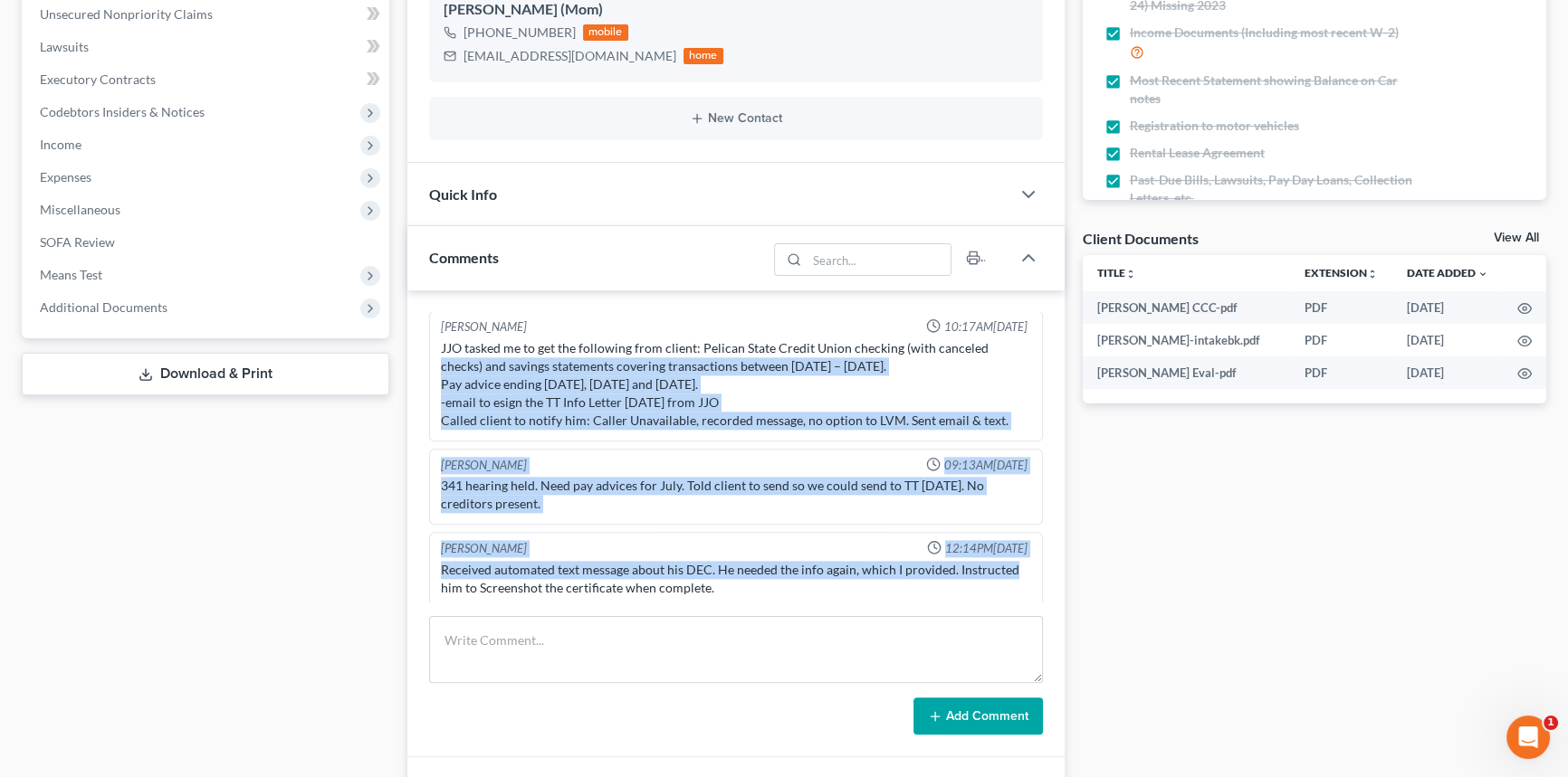
drag, startPoint x: 1028, startPoint y: 569, endPoint x: 1038, endPoint y: 328, distance: 241.2
click at [1038, 328] on div "Richard Prunick 01:21PM, 03/18/2025 Did eval with with cameron and mom wendy bo…" at bounding box center [736, 457] width 614 height 289
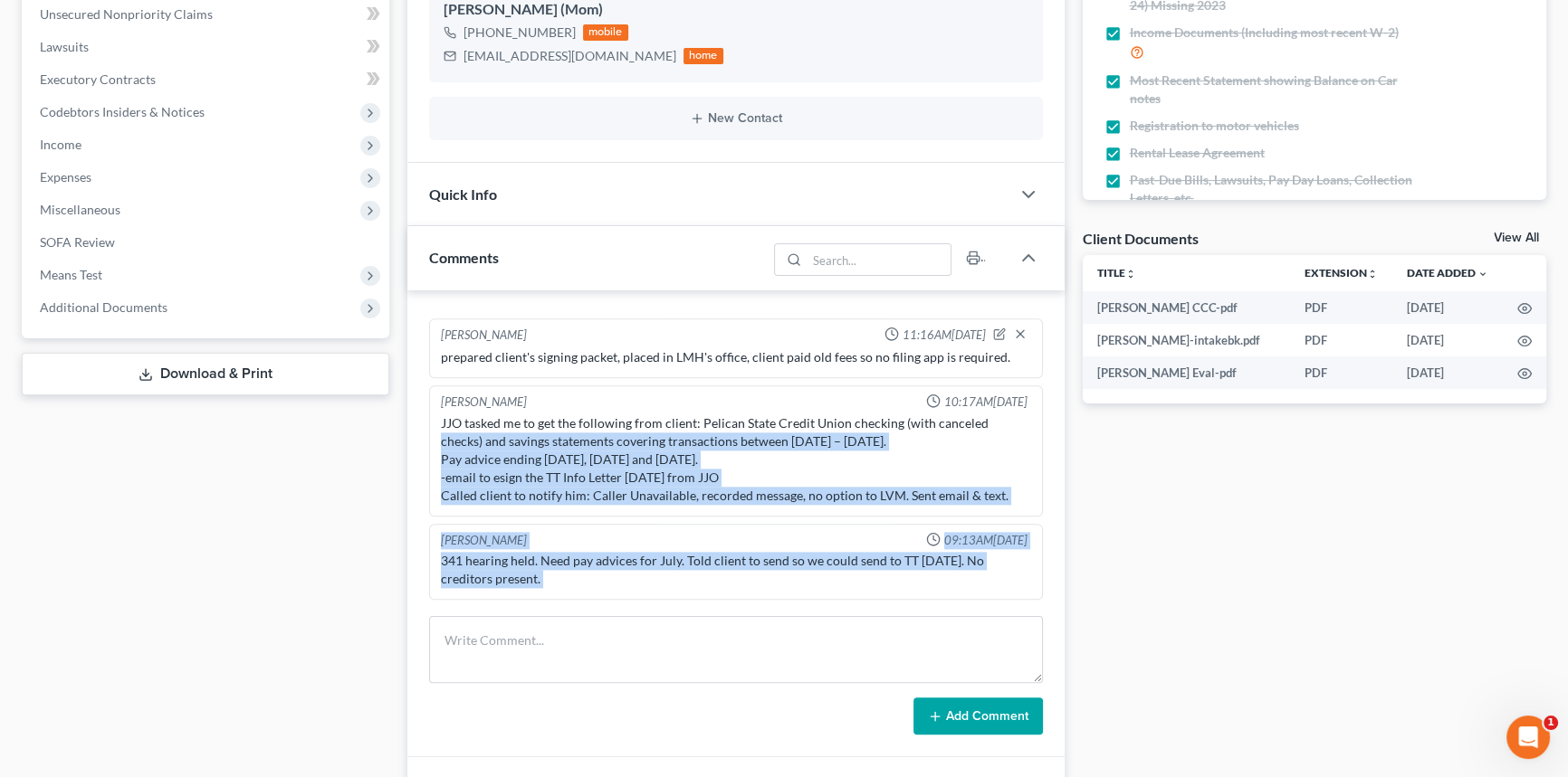
scroll to position [2928, 0]
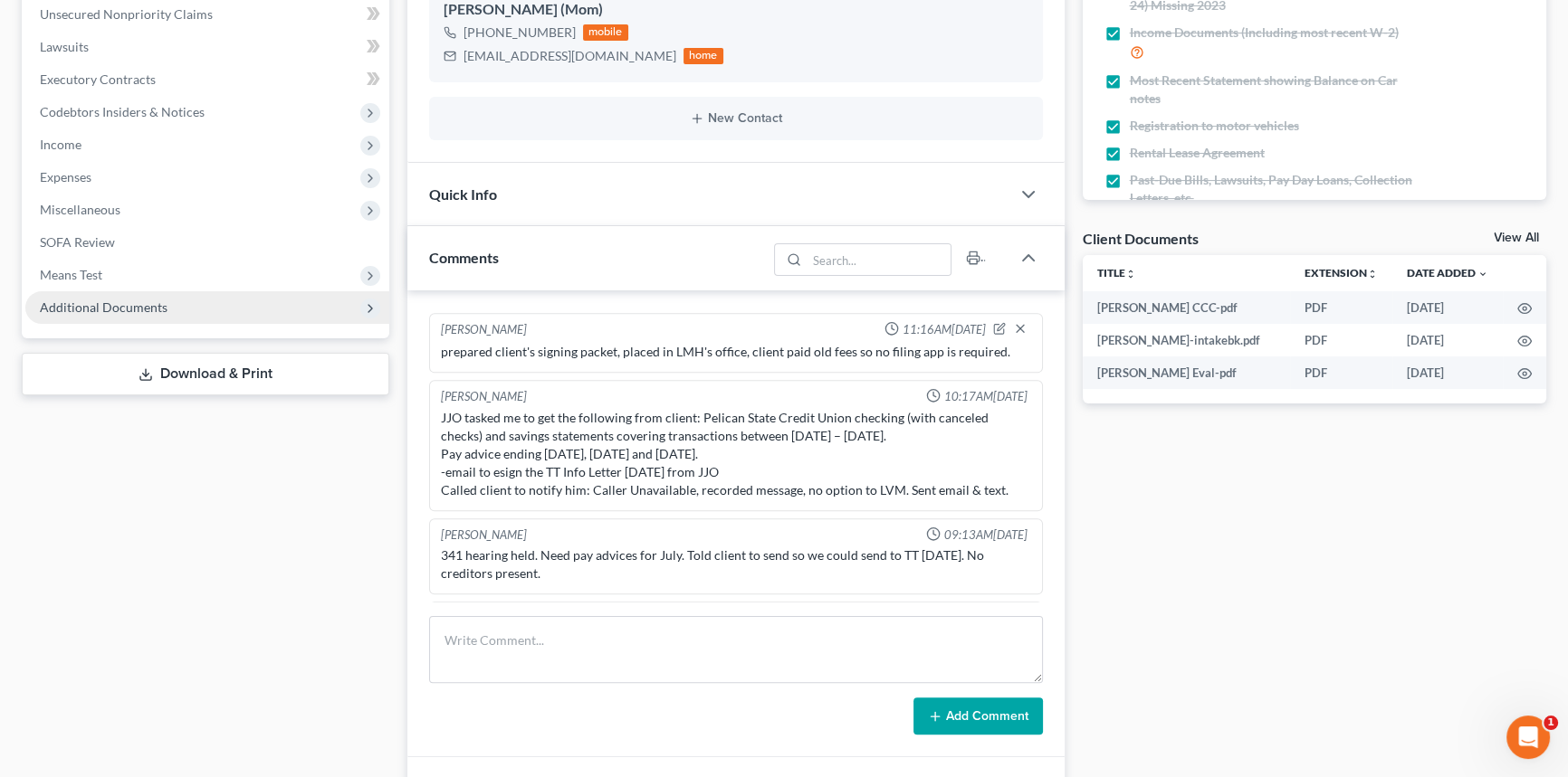
click at [197, 297] on span "Additional Documents" at bounding box center [207, 308] width 363 height 33
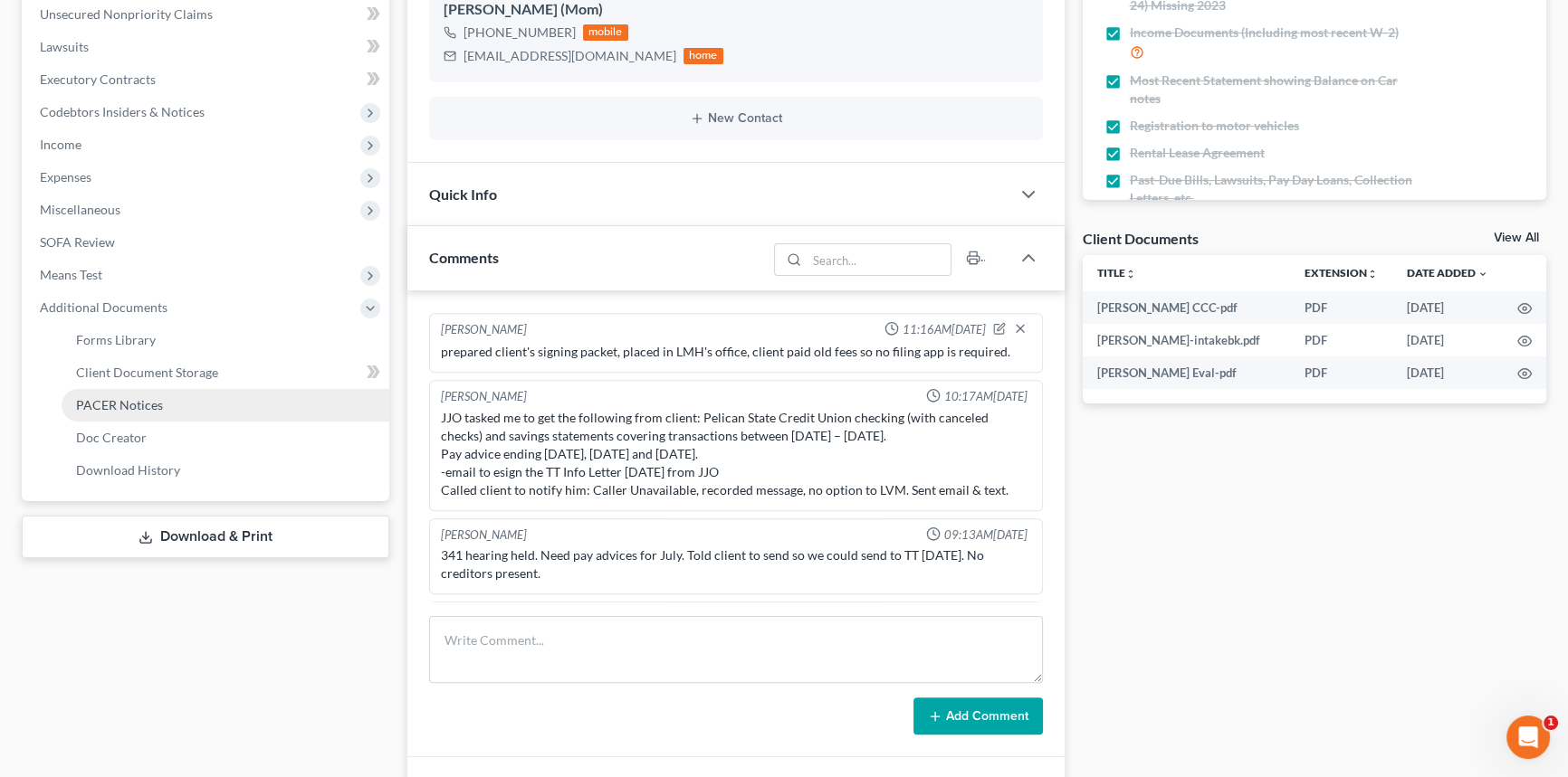
click at [172, 400] on link "PACER Notices" at bounding box center [225, 405] width 328 height 33
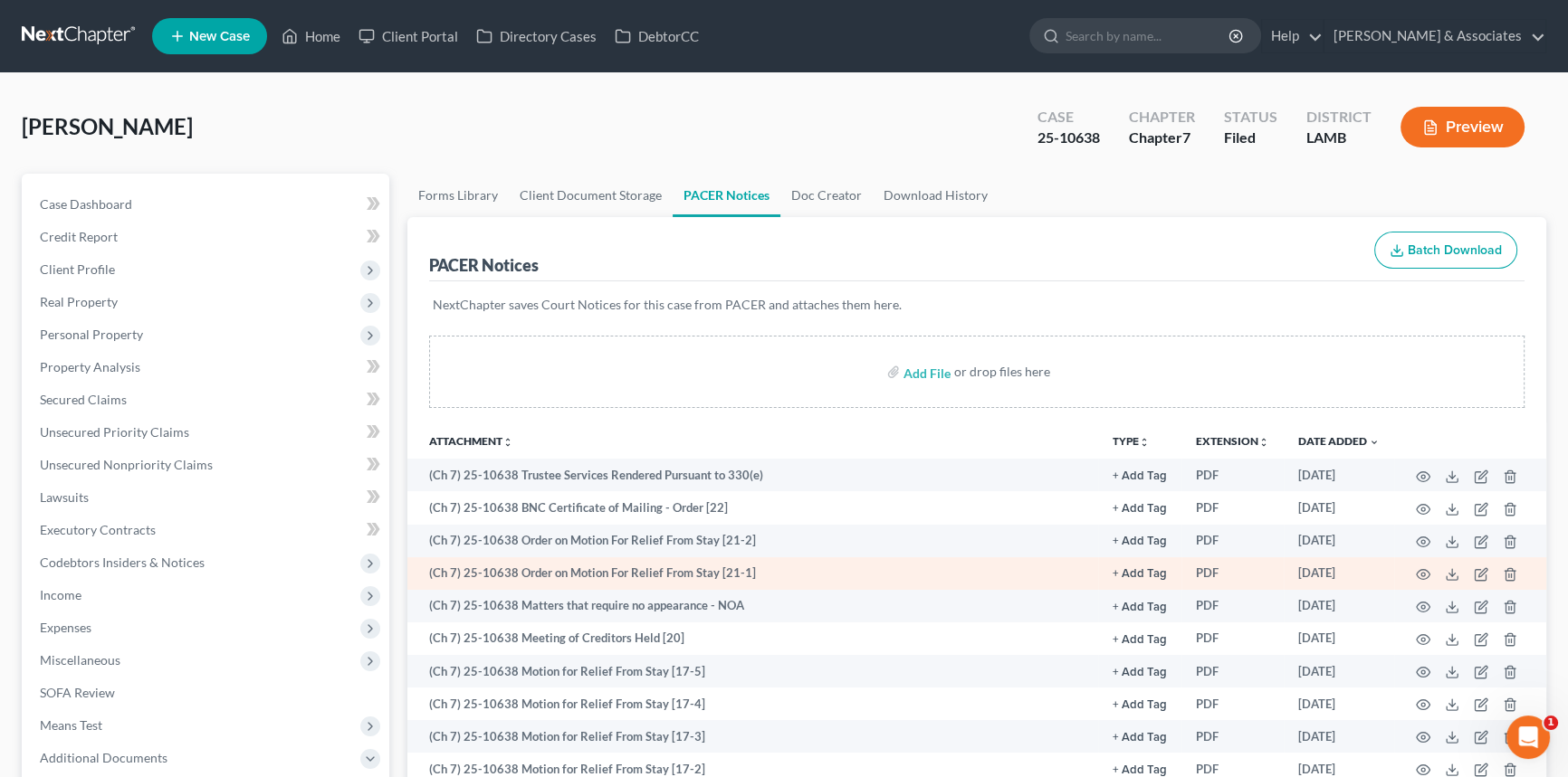
click at [1420, 562] on td at bounding box center [1469, 574] width 153 height 33
click at [1420, 570] on icon "button" at bounding box center [1423, 574] width 15 height 15
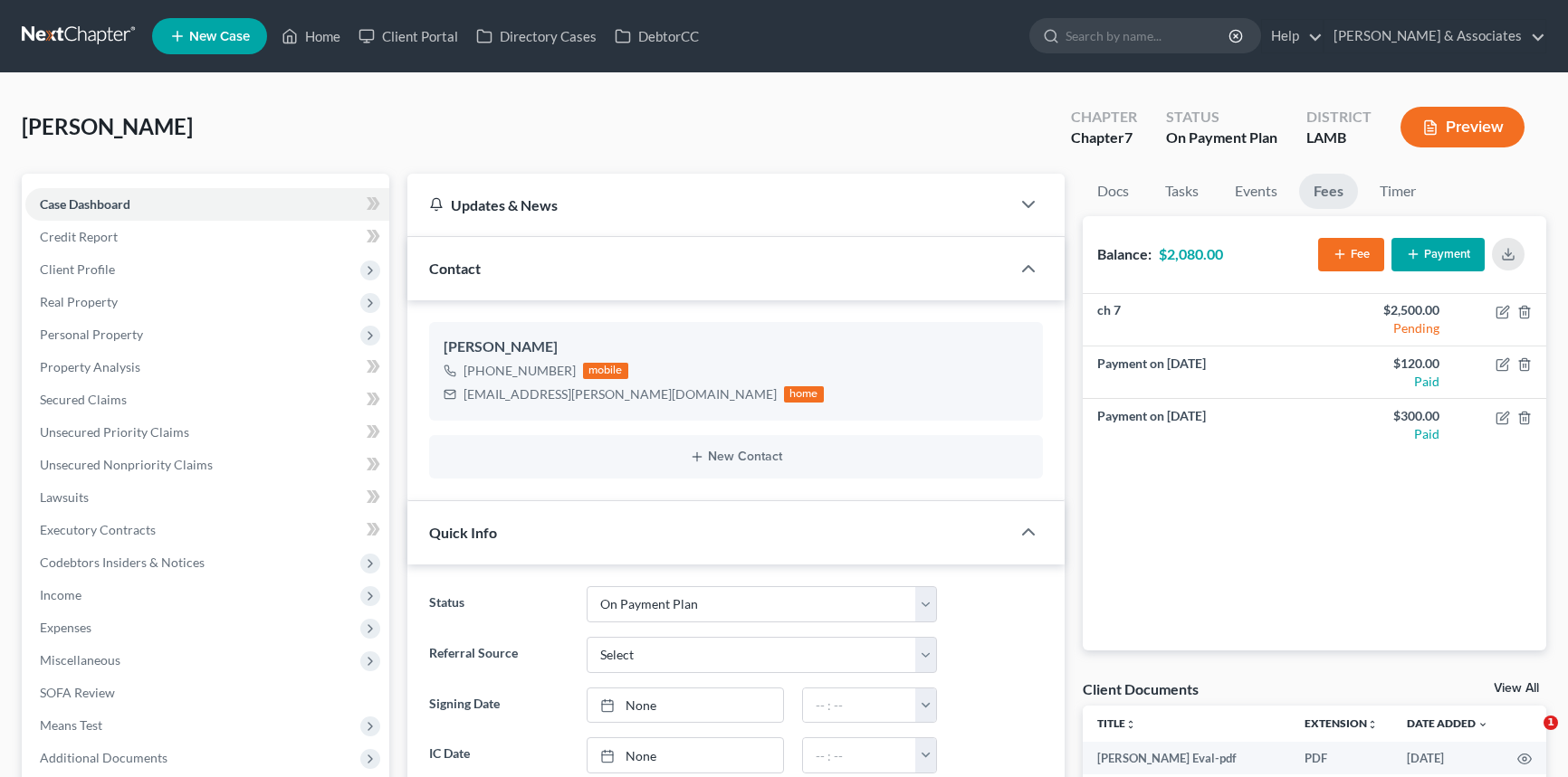
select select "16"
click at [300, 35] on link "Home" at bounding box center [310, 37] width 77 height 33
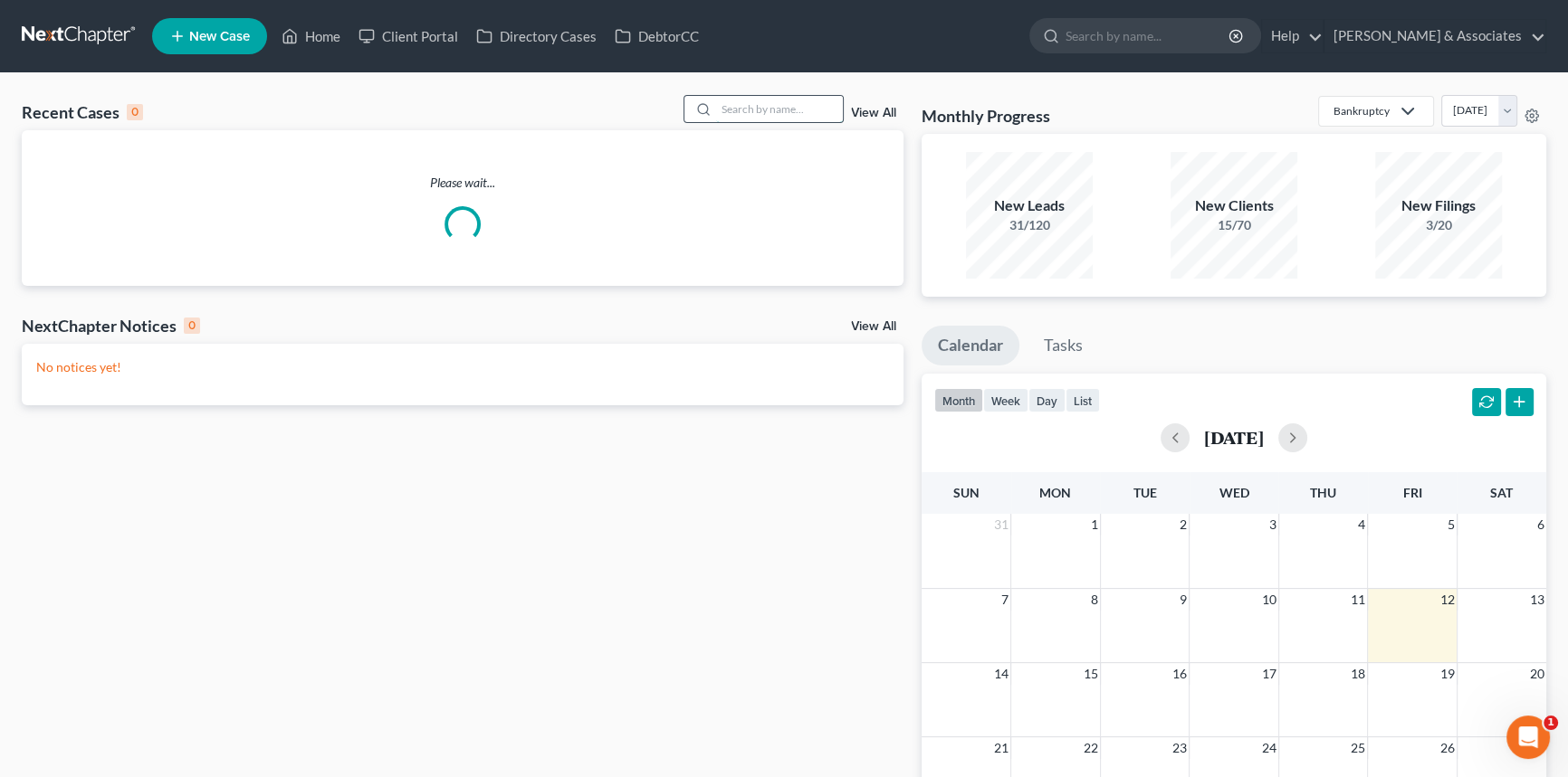
click at [800, 108] on input "search" at bounding box center [779, 109] width 127 height 26
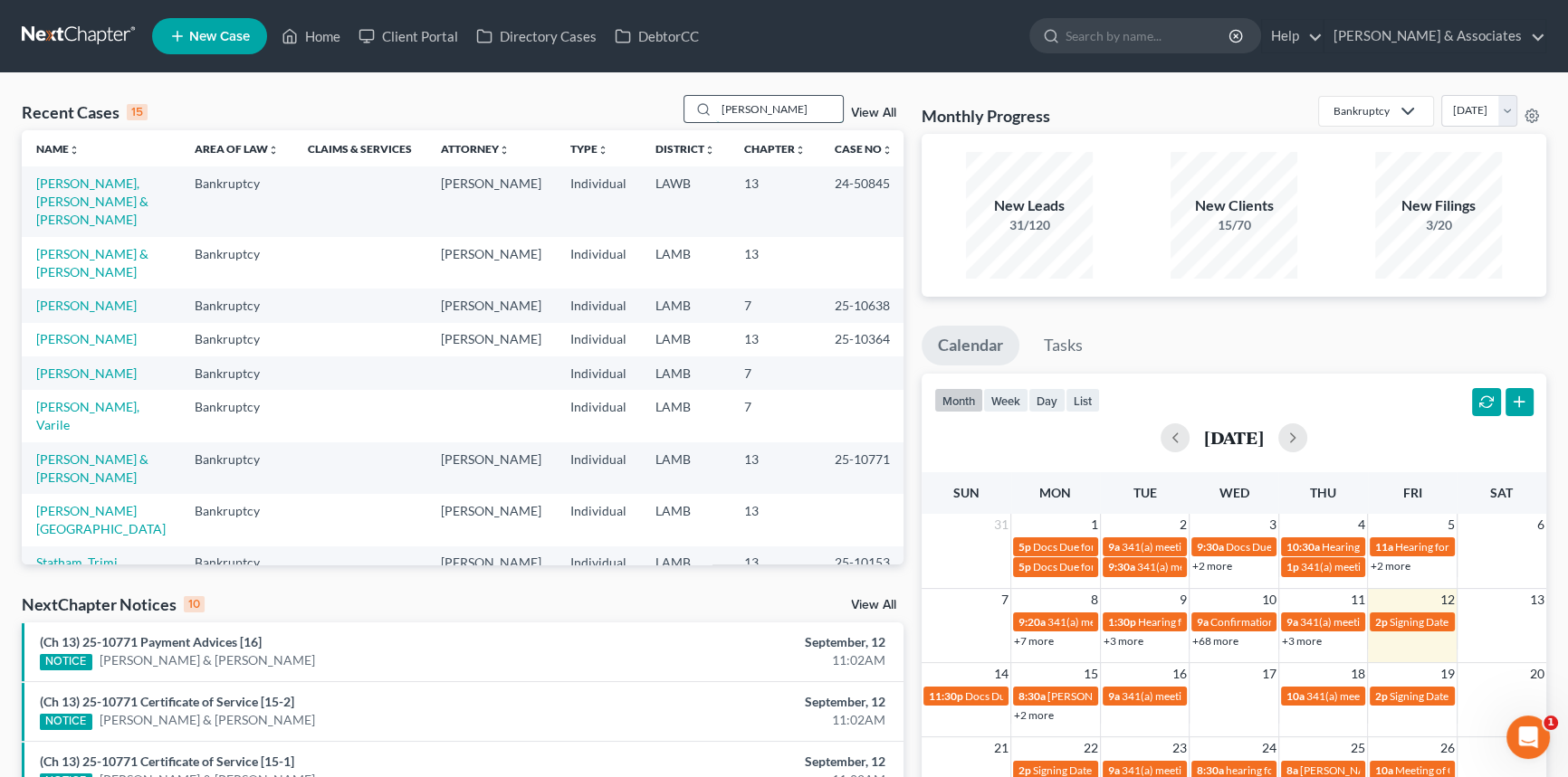
type input "[PERSON_NAME]"
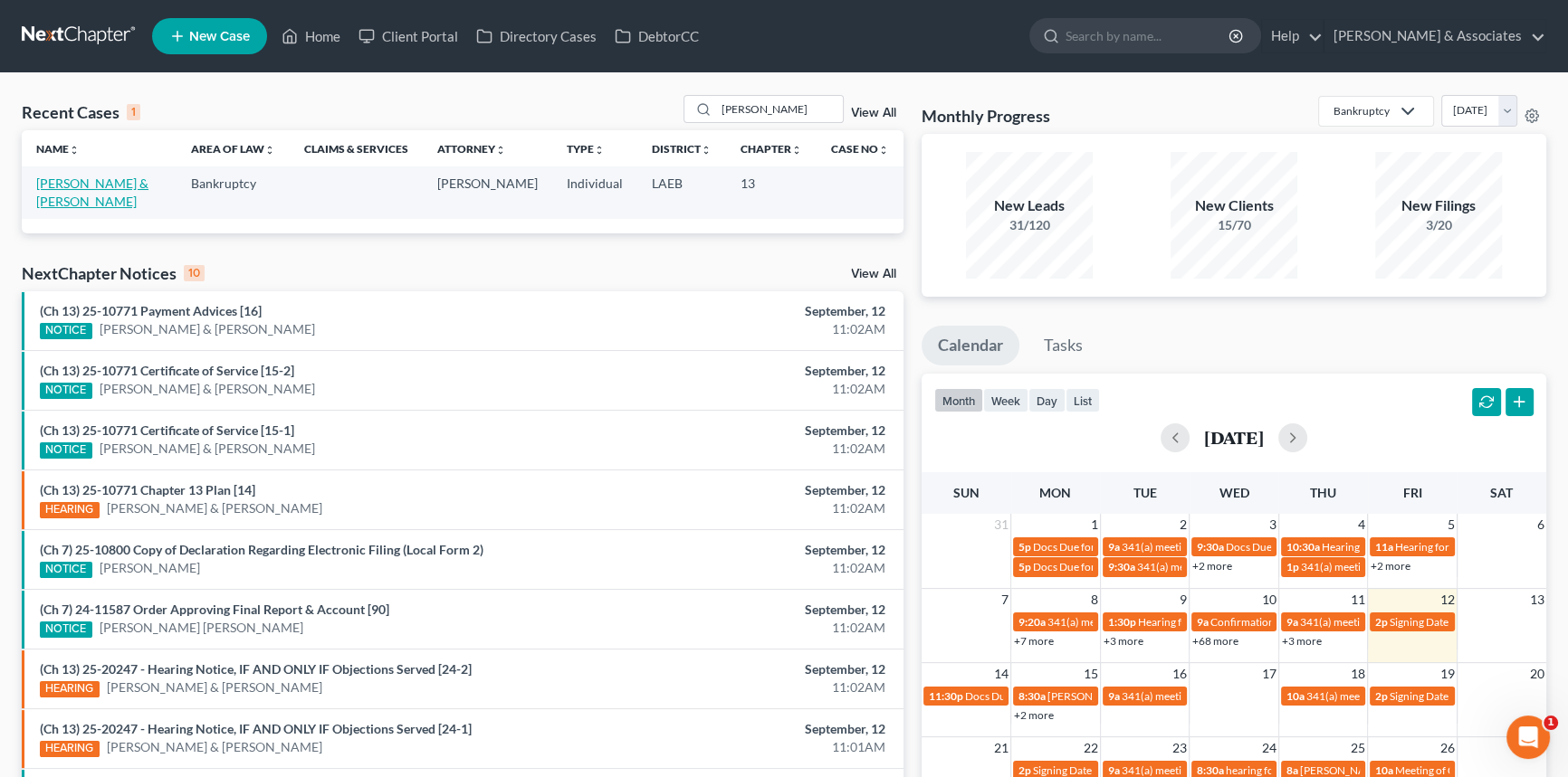
click at [76, 187] on link "[PERSON_NAME] & [PERSON_NAME]" at bounding box center [92, 192] width 112 height 34
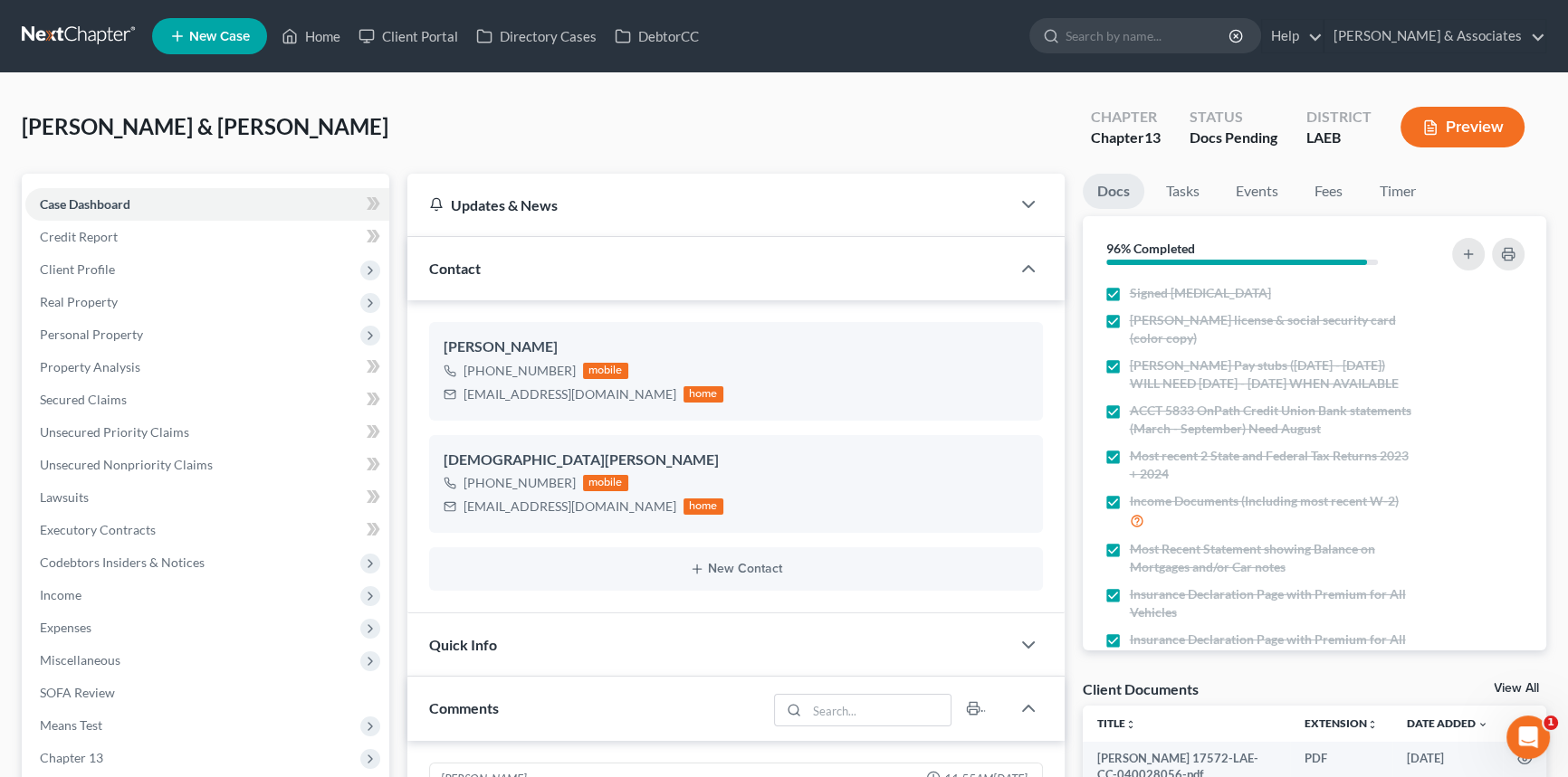
scroll to position [1490, 0]
click at [192, 581] on span "Income" at bounding box center [207, 595] width 363 height 33
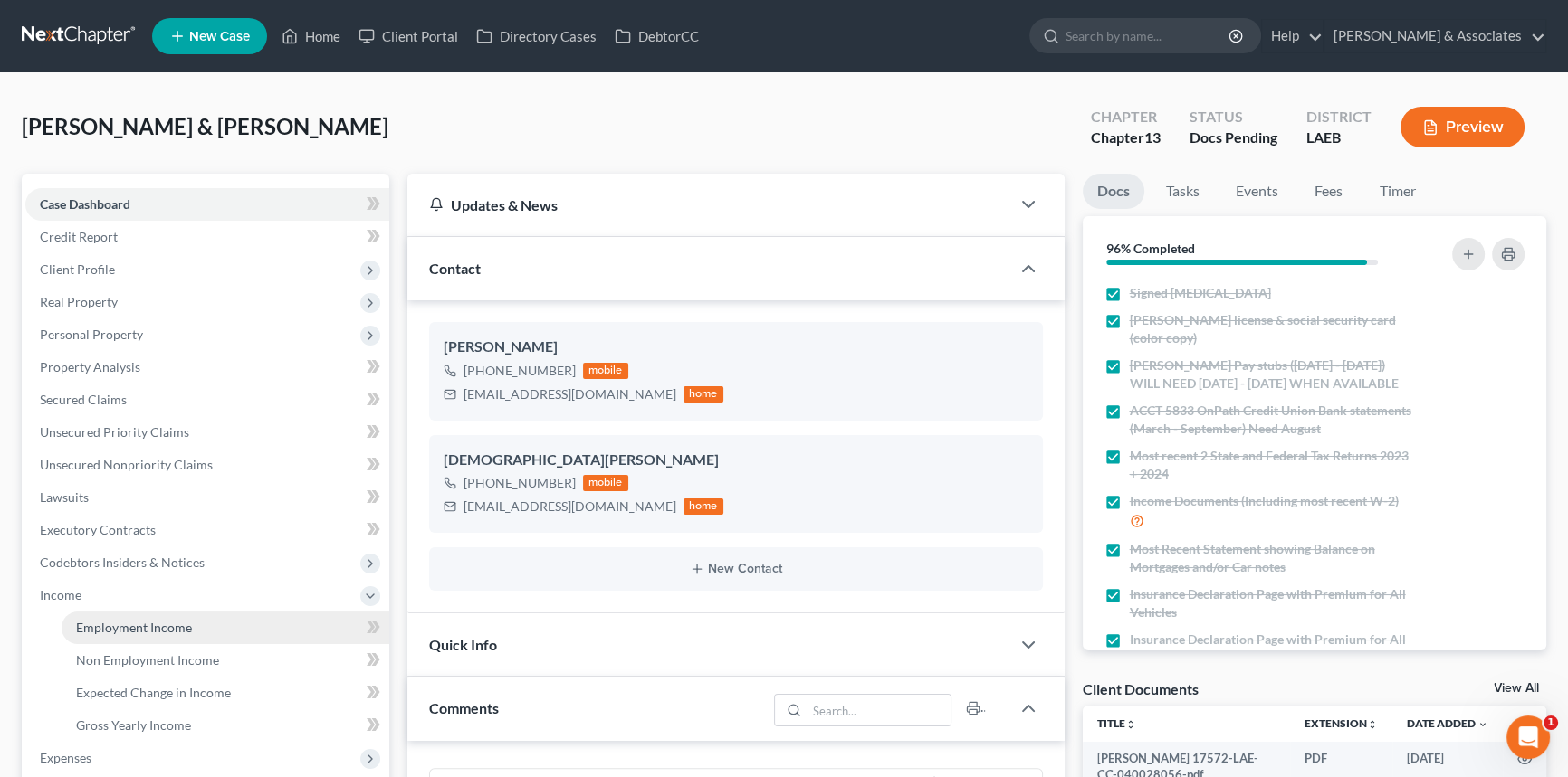
click at [171, 614] on link "Employment Income" at bounding box center [225, 628] width 328 height 33
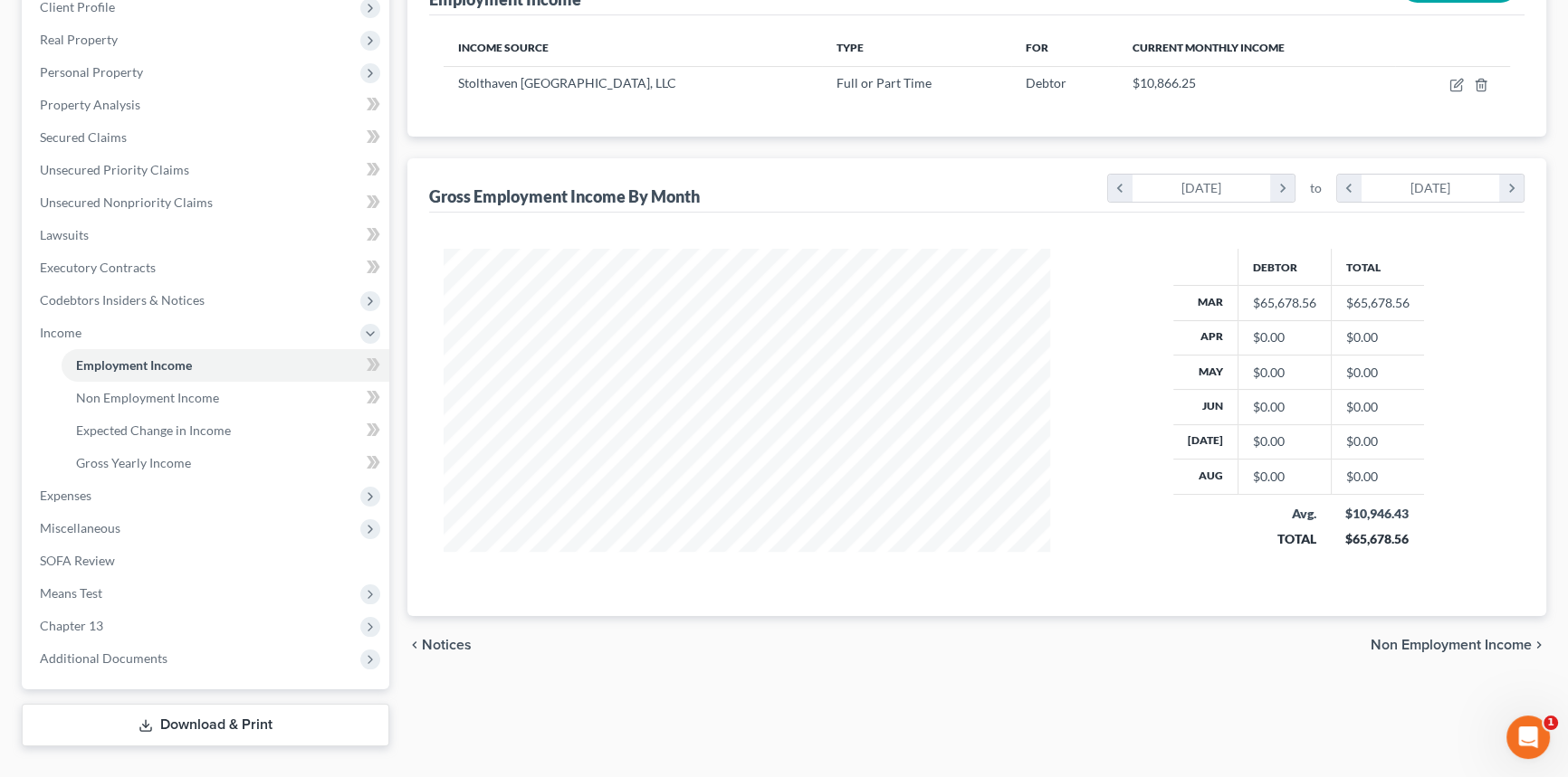
scroll to position [299, 0]
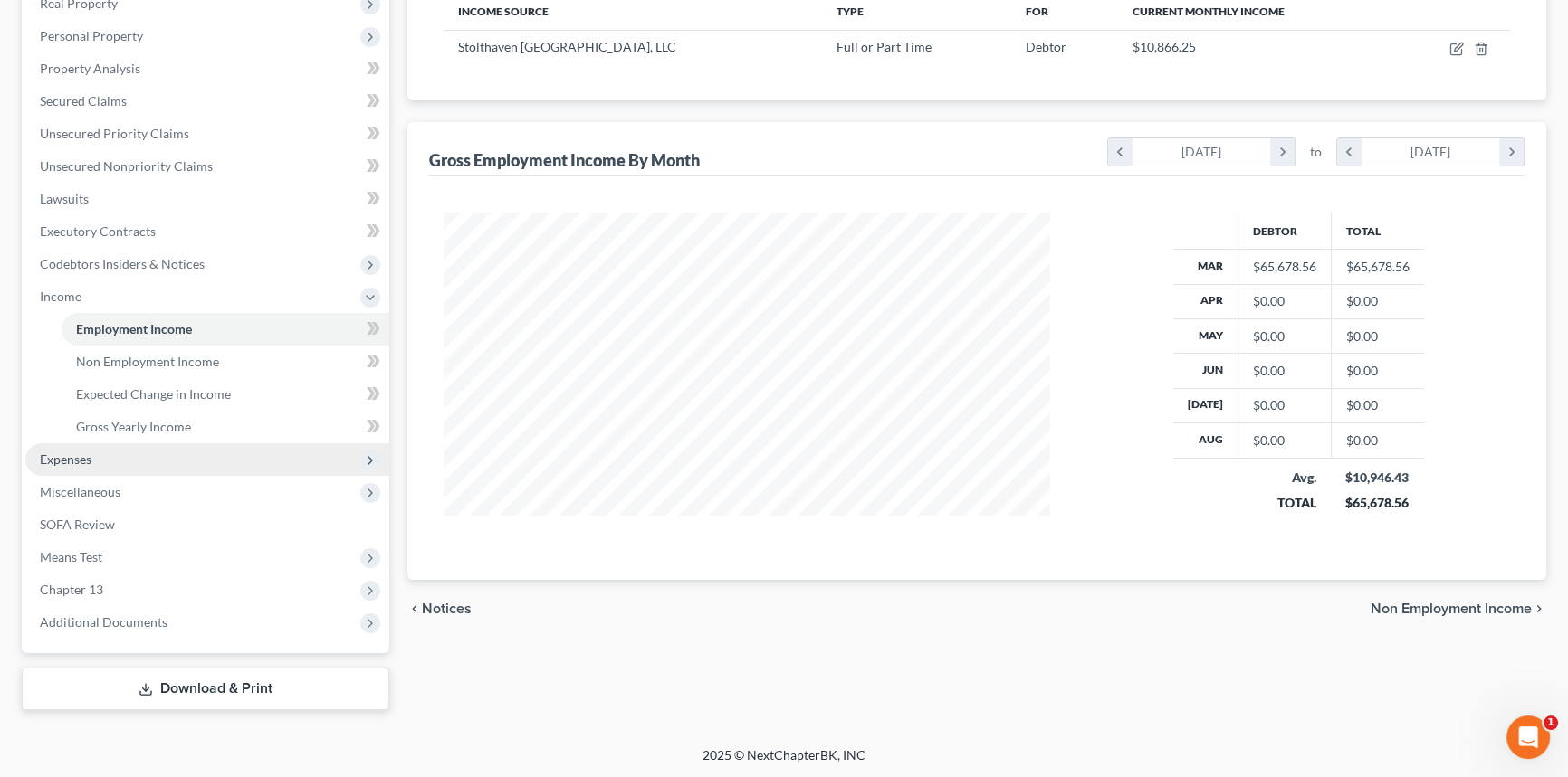
click at [78, 448] on span "Expenses" at bounding box center [207, 460] width 363 height 33
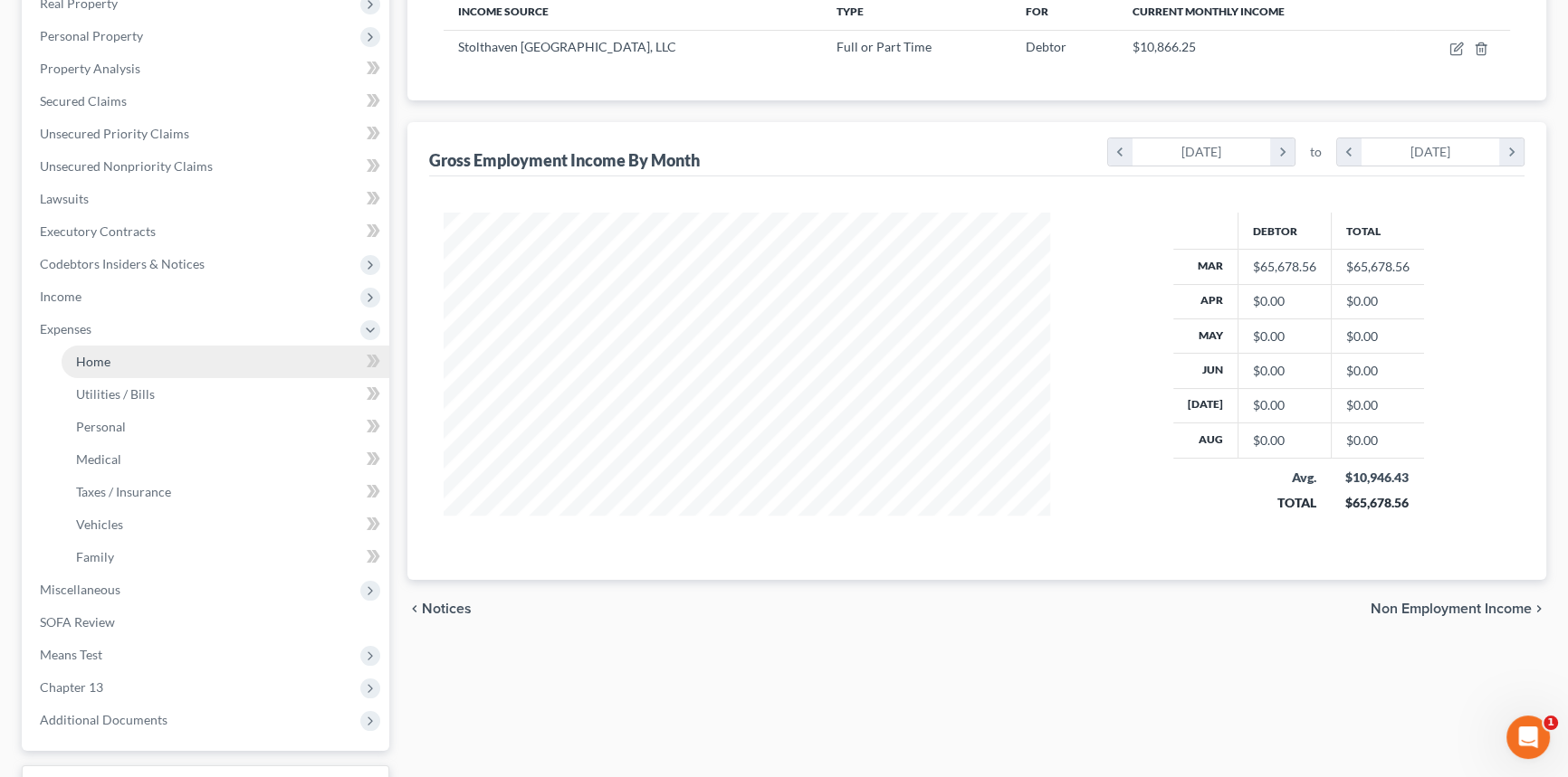
click at [127, 346] on link "Home" at bounding box center [225, 362] width 328 height 33
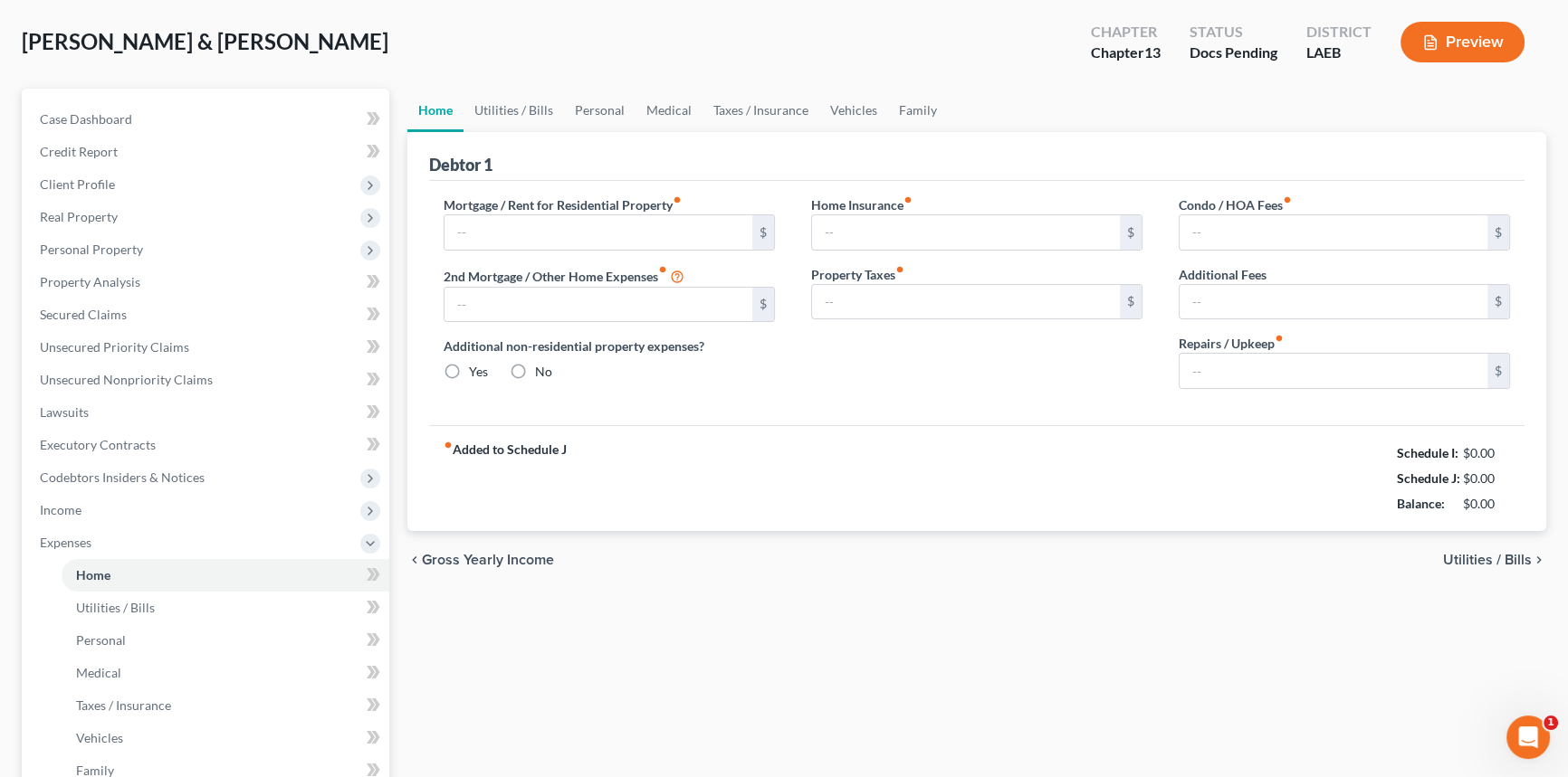
type input "1,600.49"
type input "0.00"
radio input "true"
type input "100.00"
type input "0.00"
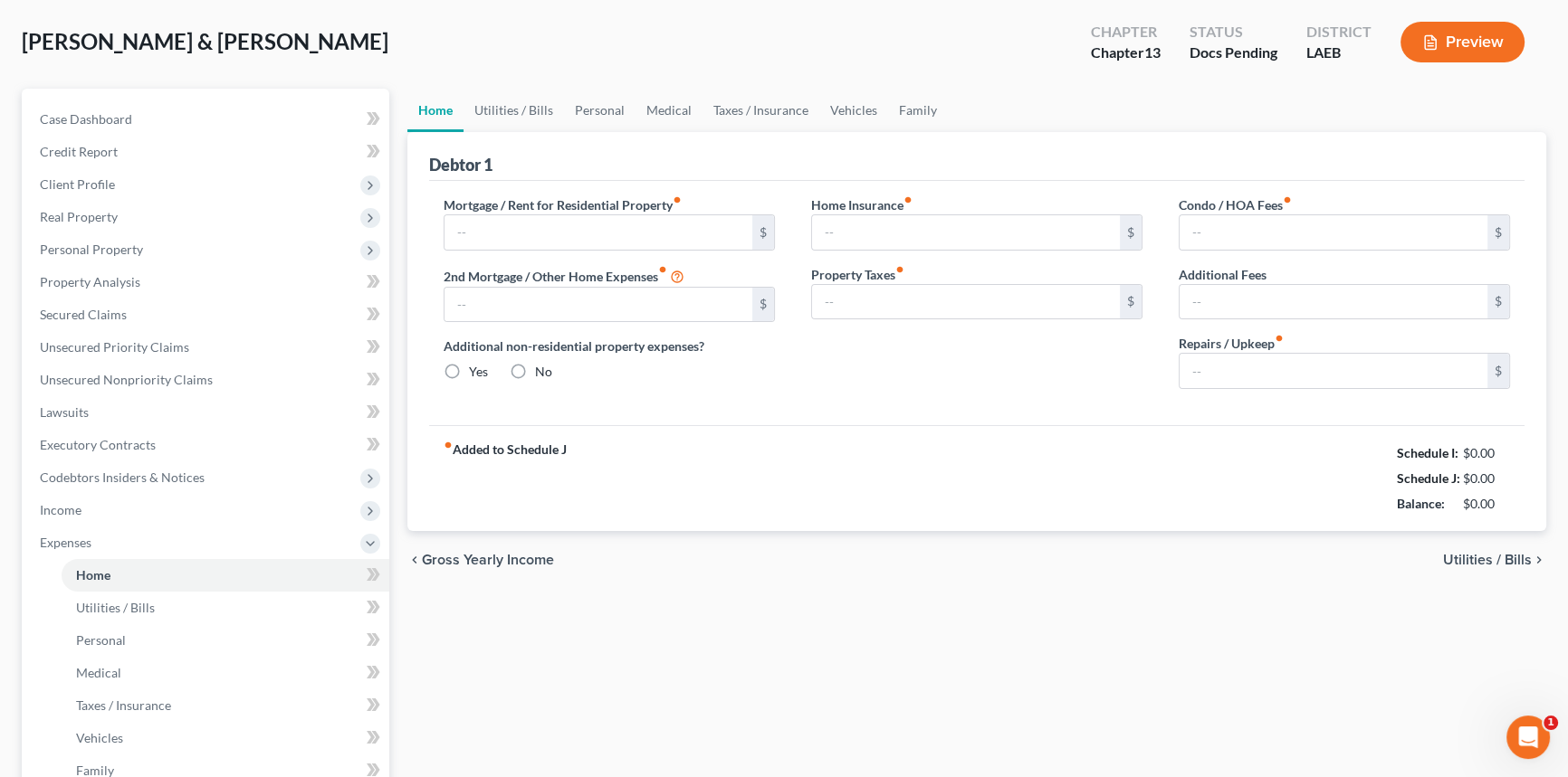
type input "22.65"
type input "0.00"
type input "100.00"
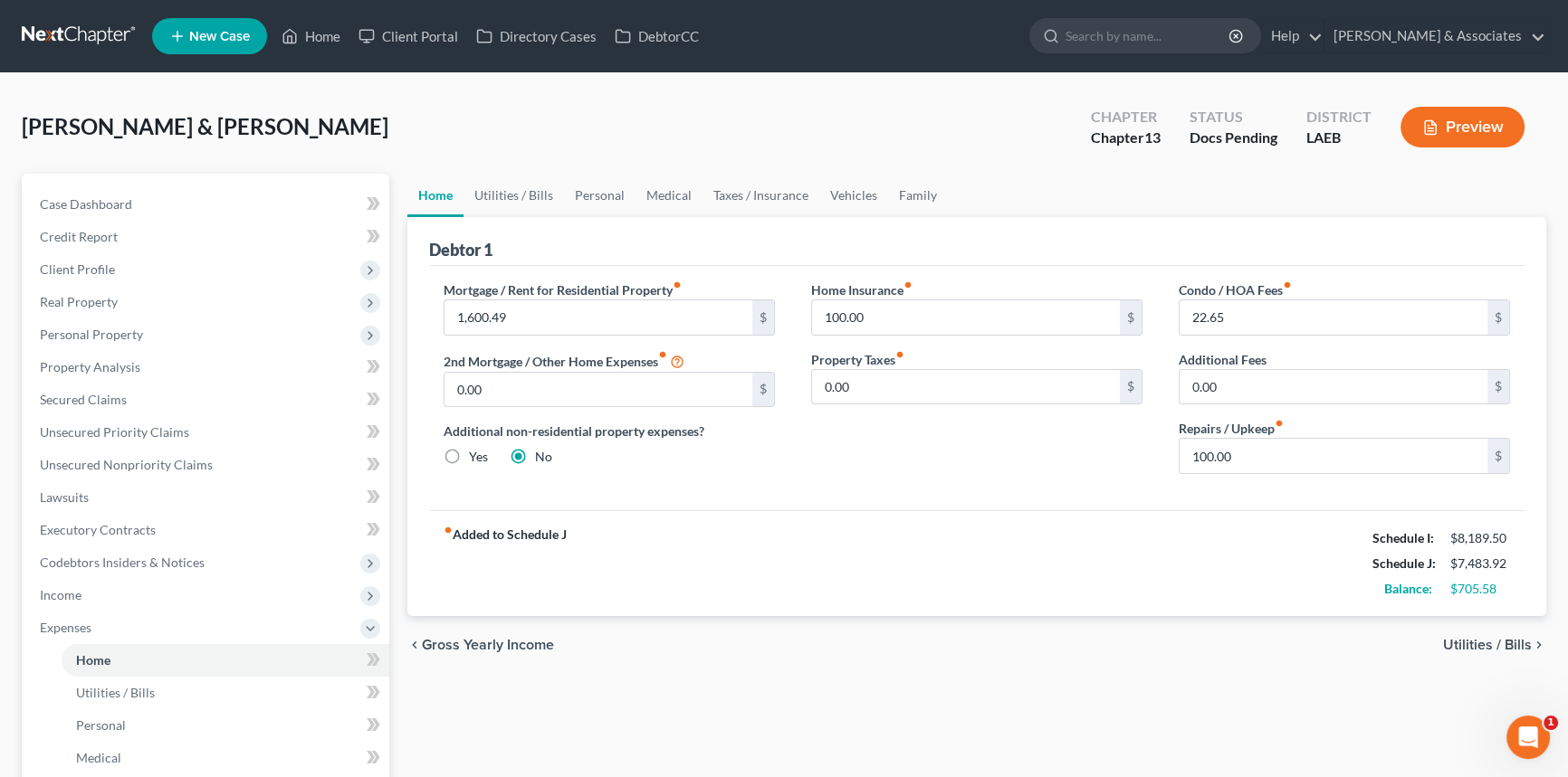
scroll to position [395, 0]
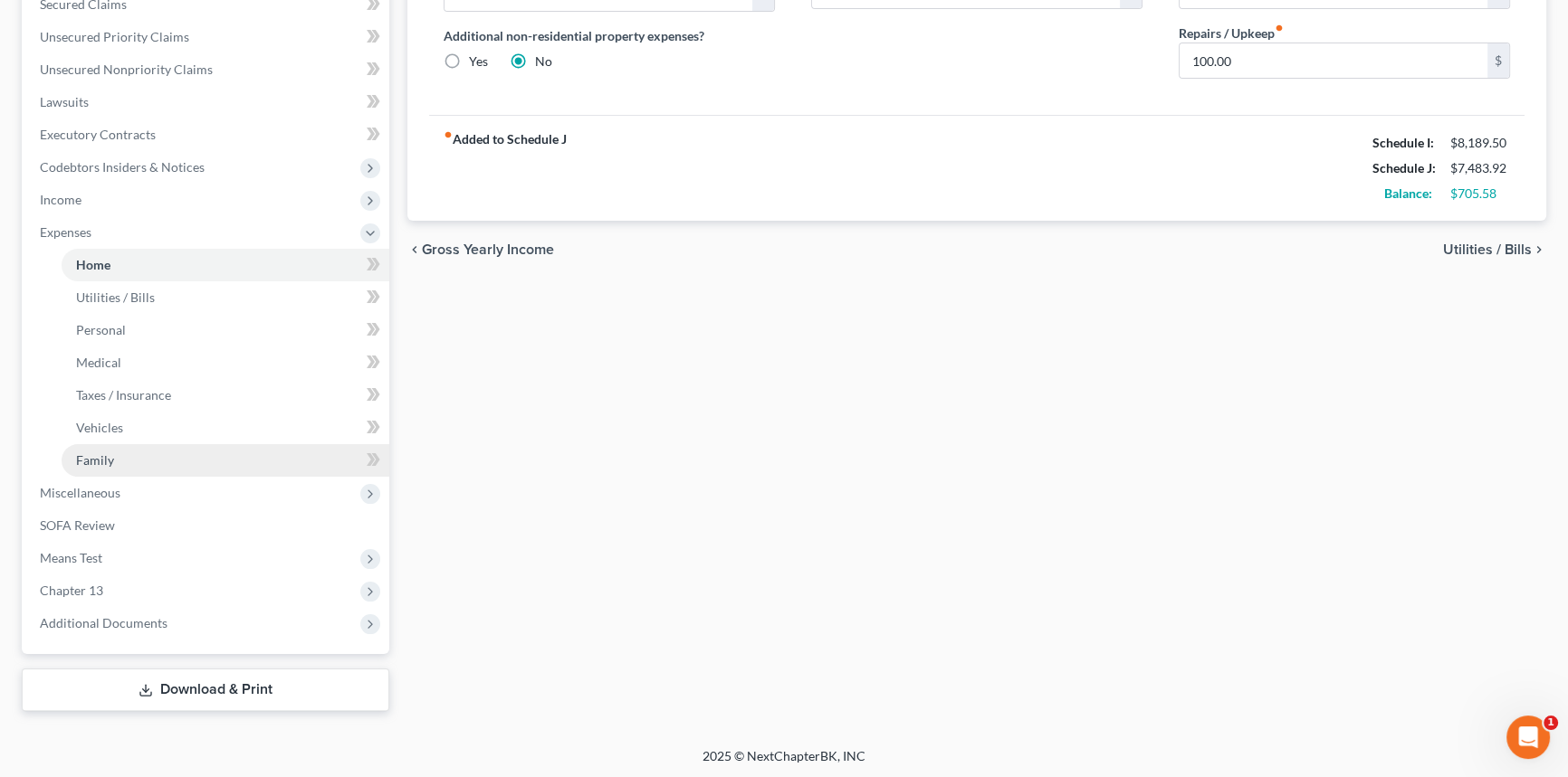
click at [115, 463] on link "Family" at bounding box center [225, 461] width 328 height 33
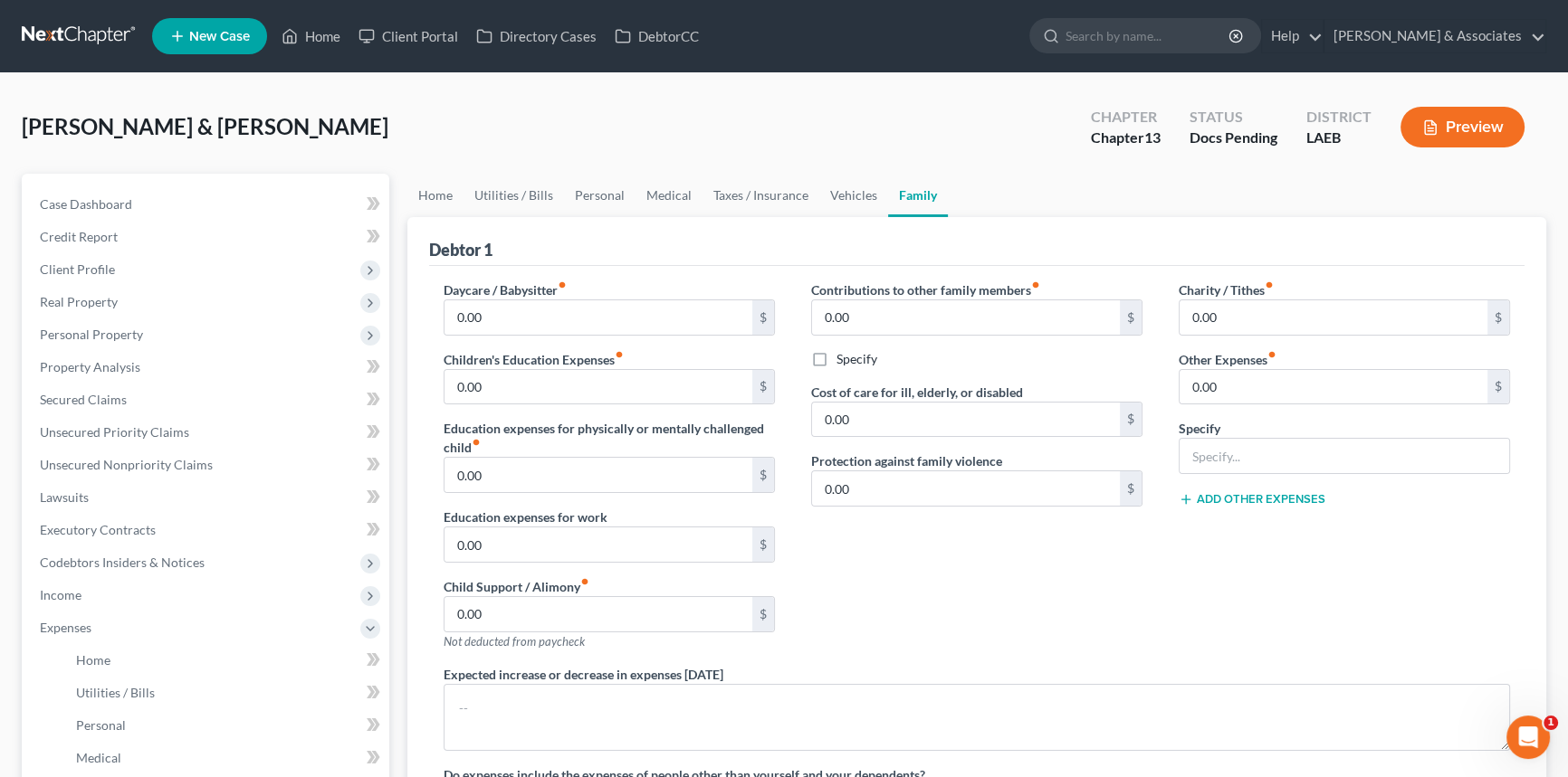
scroll to position [395, 0]
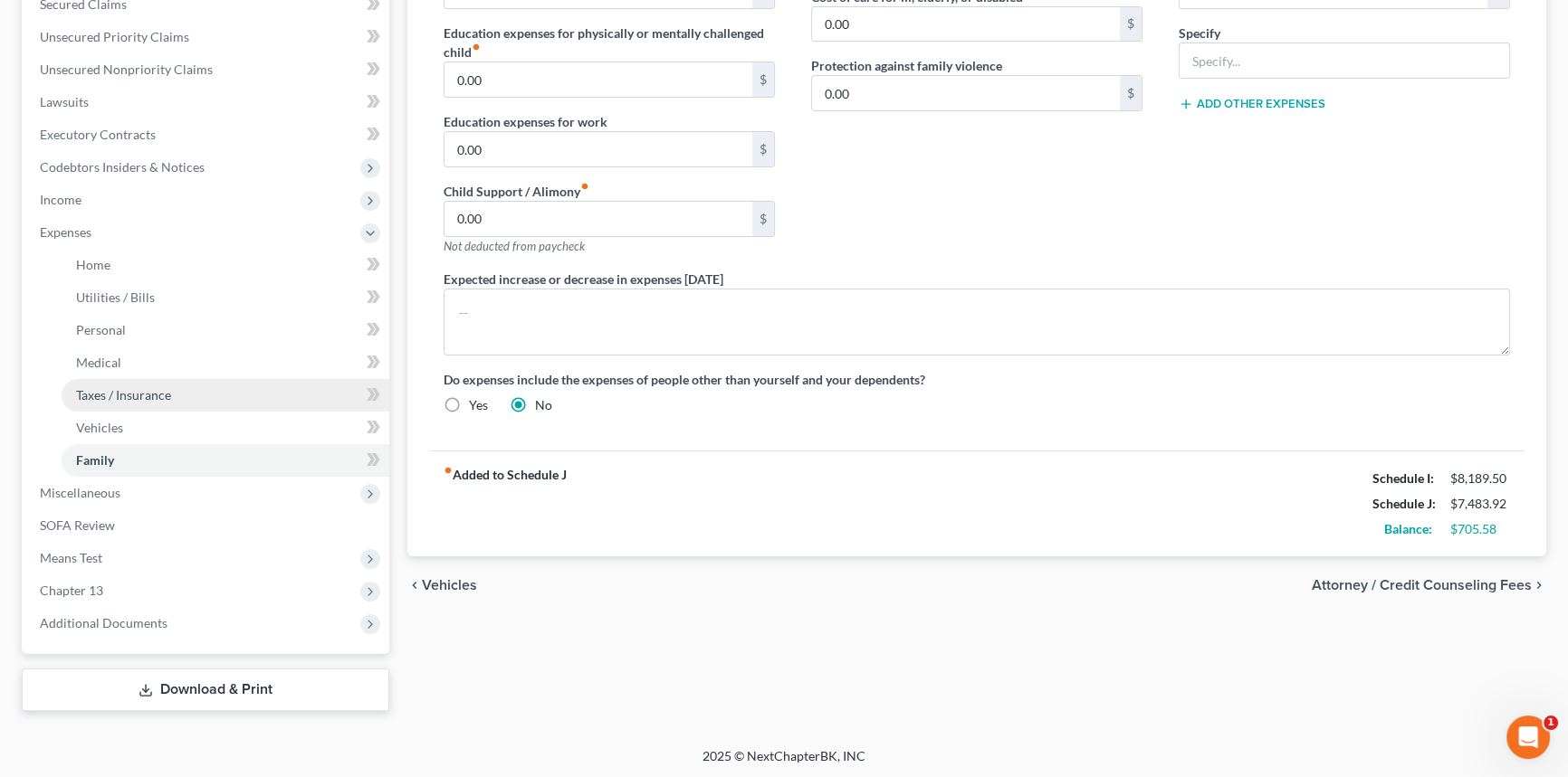
click at [180, 394] on link "Taxes / Insurance" at bounding box center [225, 395] width 328 height 33
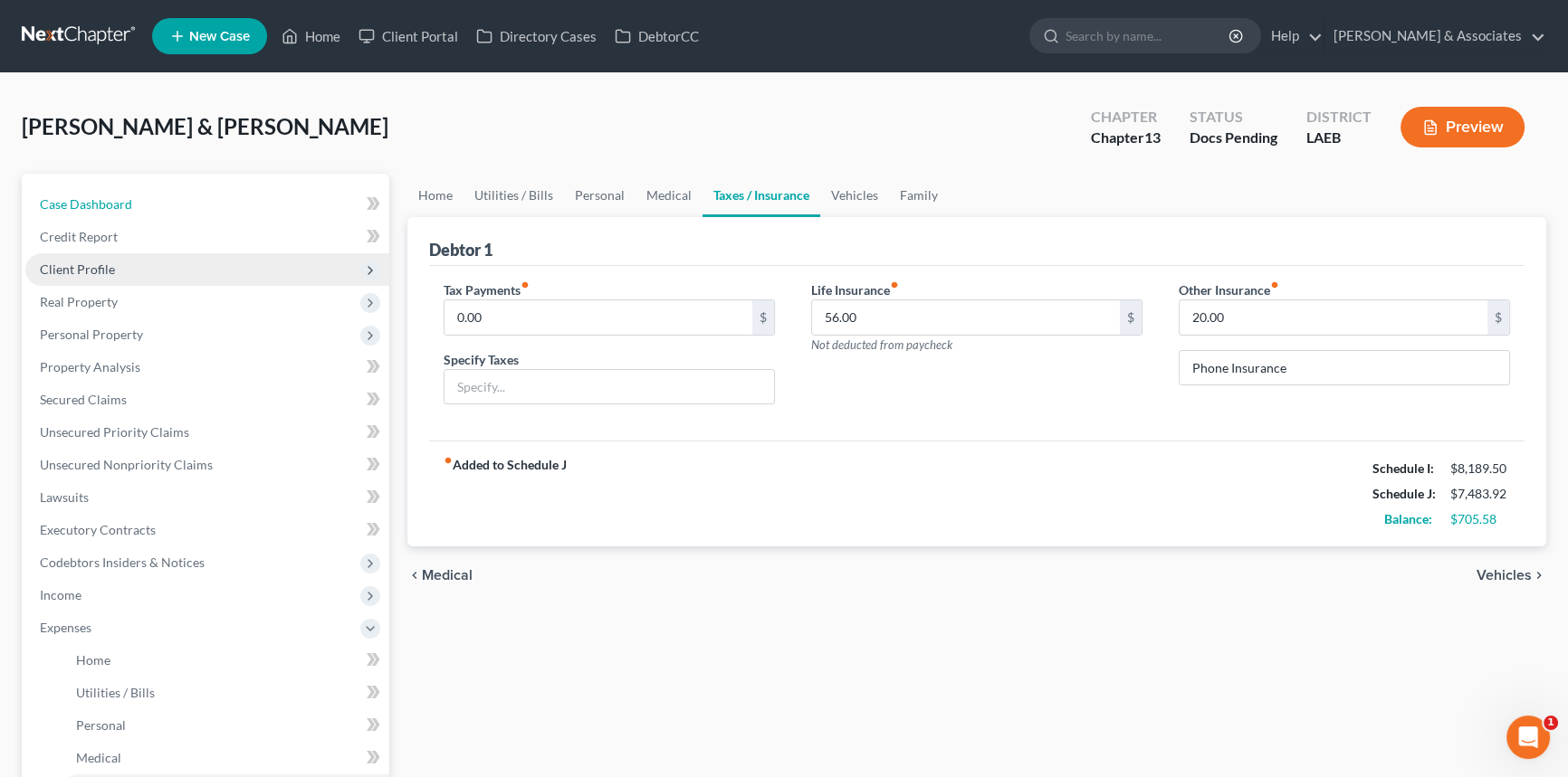
click at [190, 202] on link "Case Dashboard" at bounding box center [207, 205] width 363 height 33
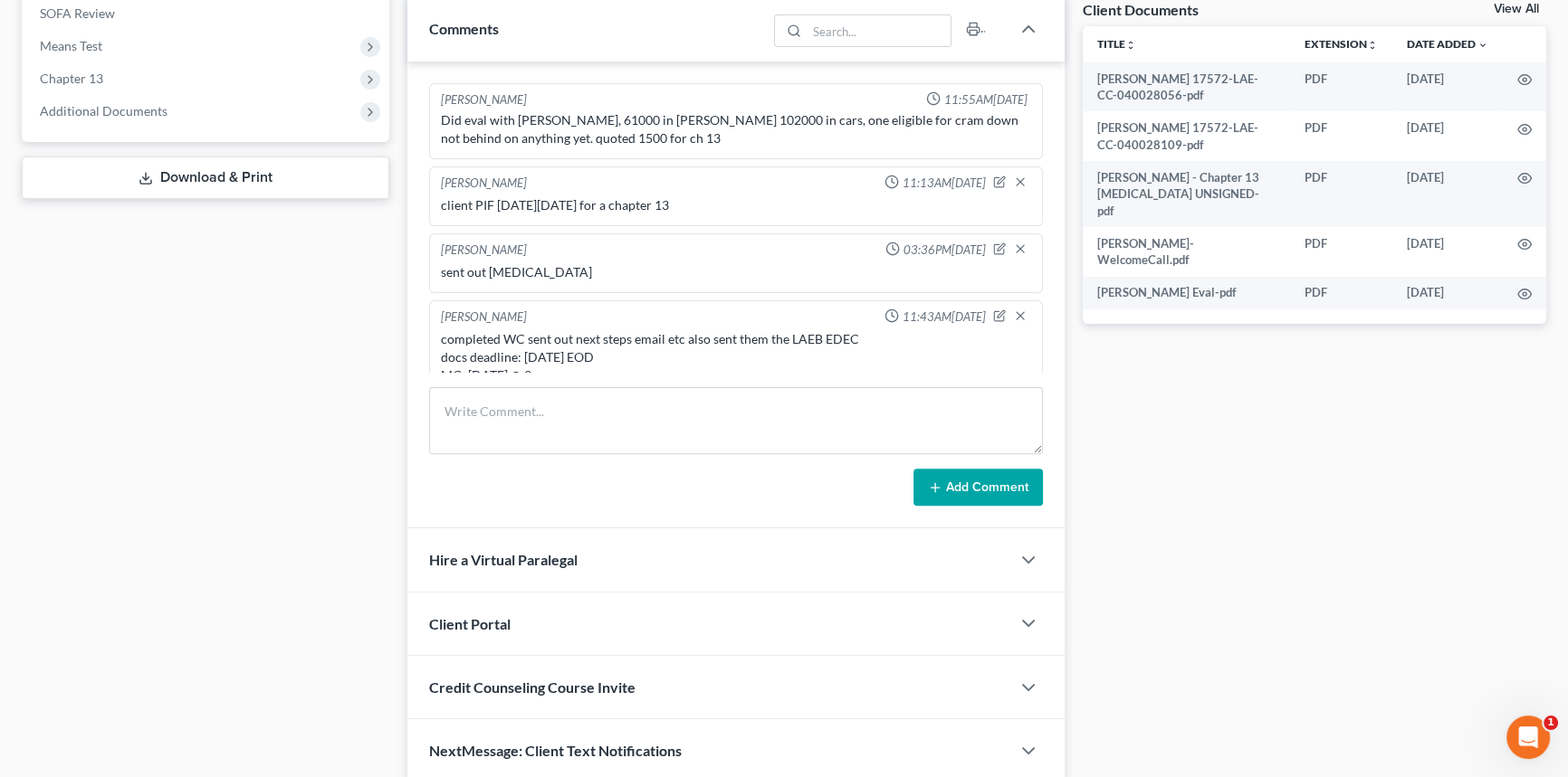
scroll to position [1490, 0]
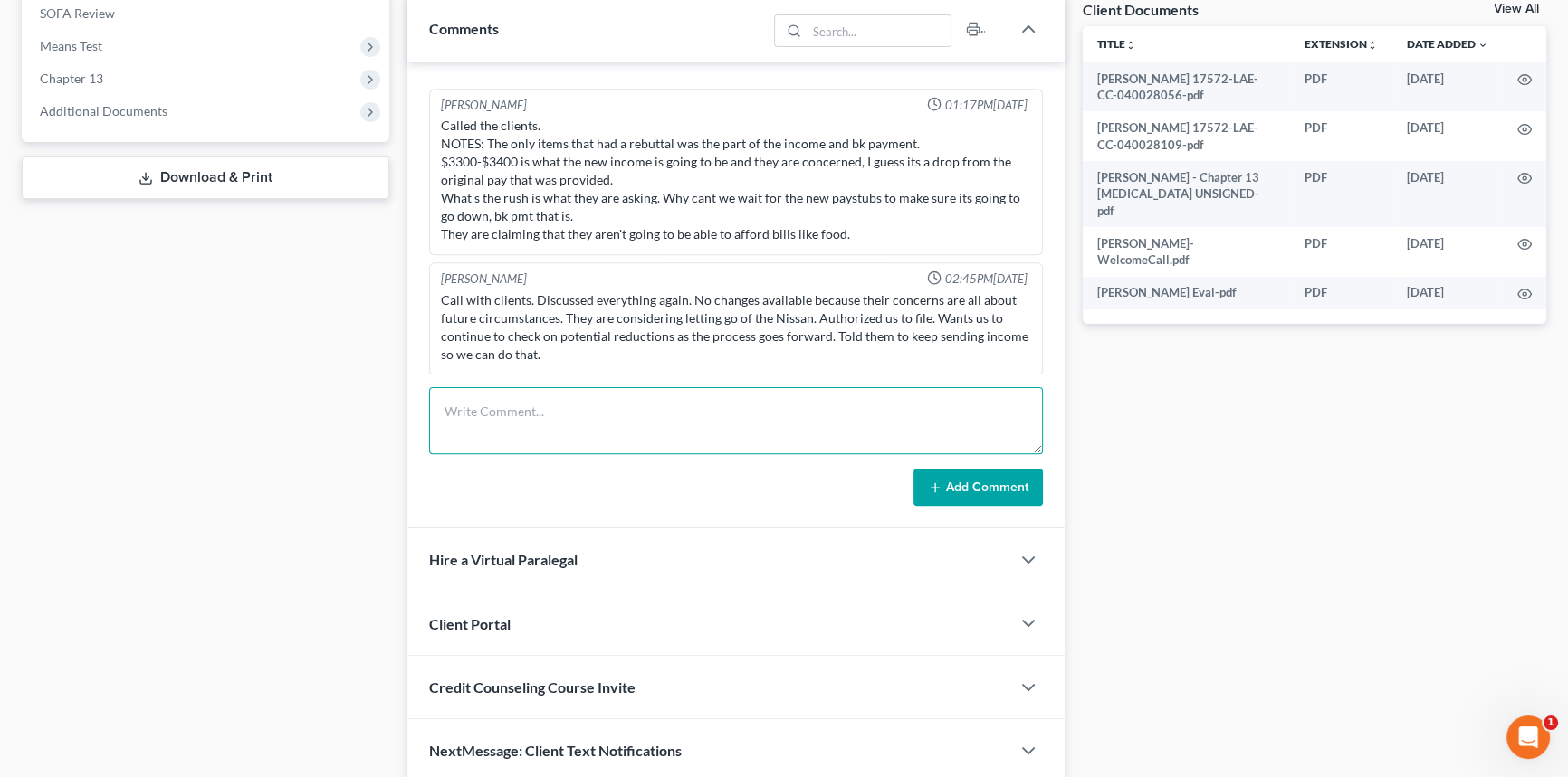
click at [559, 394] on textarea at bounding box center [736, 420] width 614 height 67
click at [539, 423] on textarea "sent email to client after he said that their AC unit at home is on the [PERSON…" at bounding box center [736, 420] width 614 height 67
paste textarea "Oh no, I'm so sorry to hear that! If you would like, as long as [PERSON_NAME] i…"
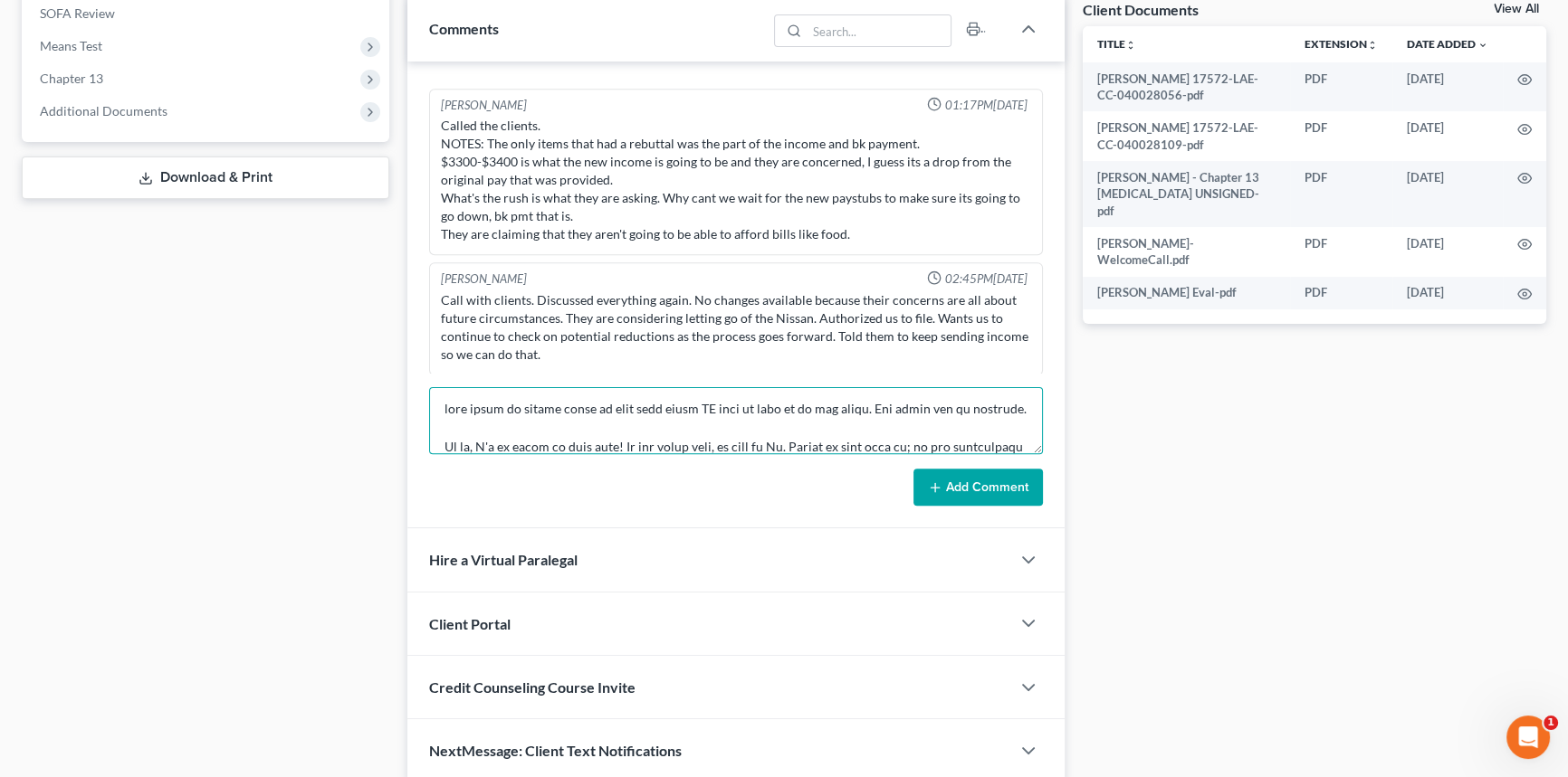
scroll to position [251, 0]
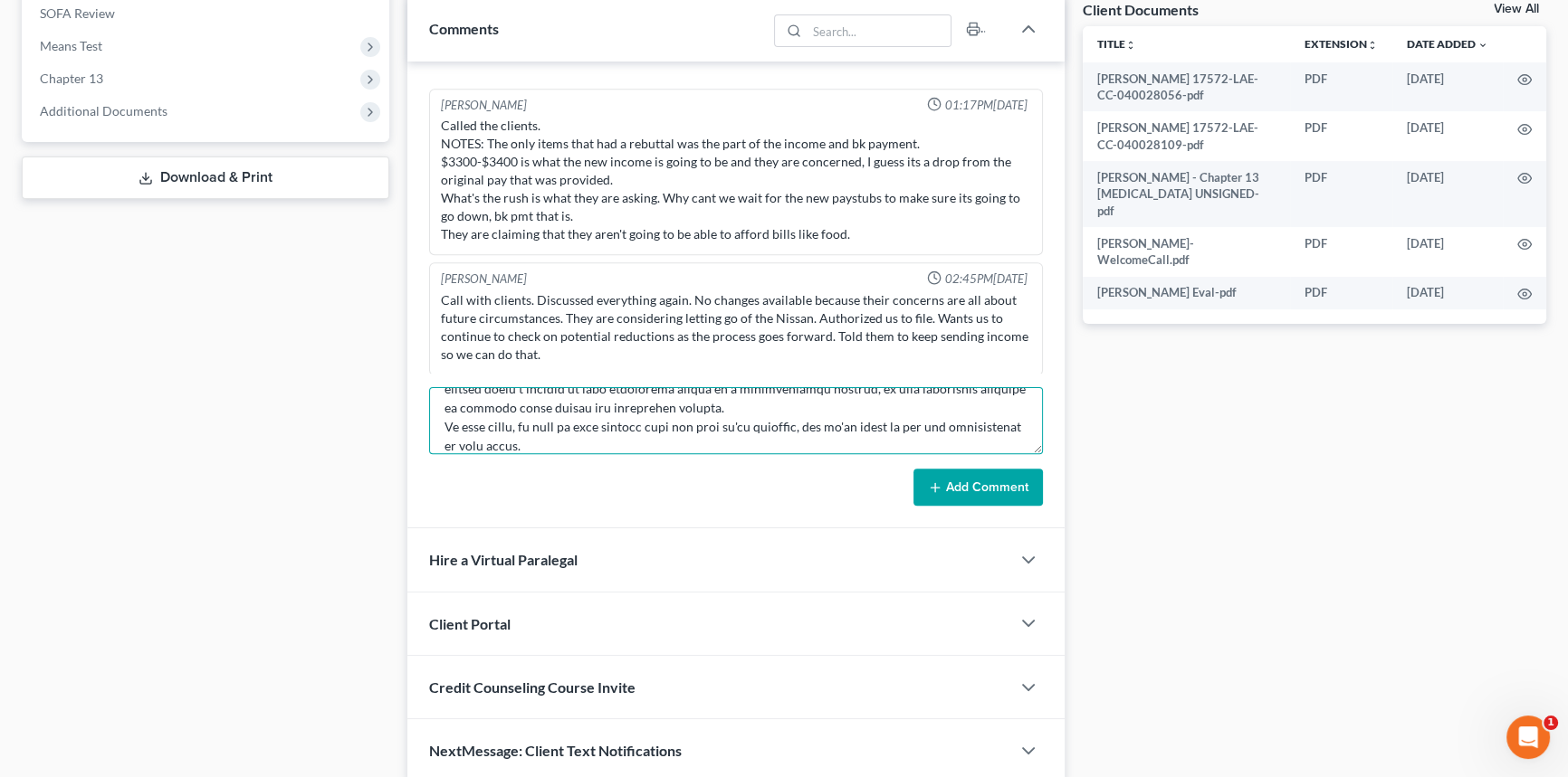
type textarea "sent email to client after he said that their AC unit at home is on the [PERSON…"
click at [951, 484] on button "Add Comment" at bounding box center [978, 488] width 130 height 38
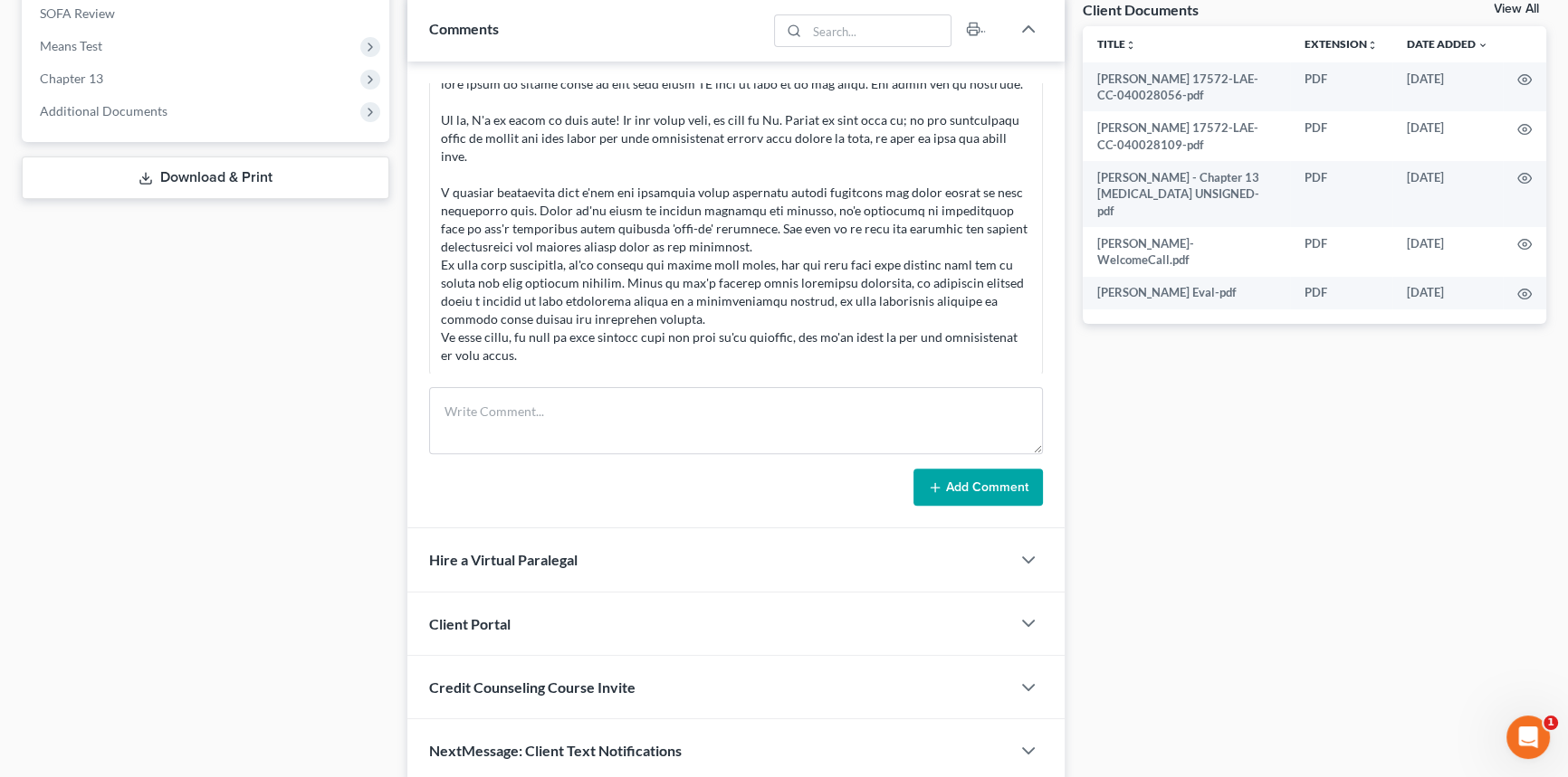
scroll to position [0, 0]
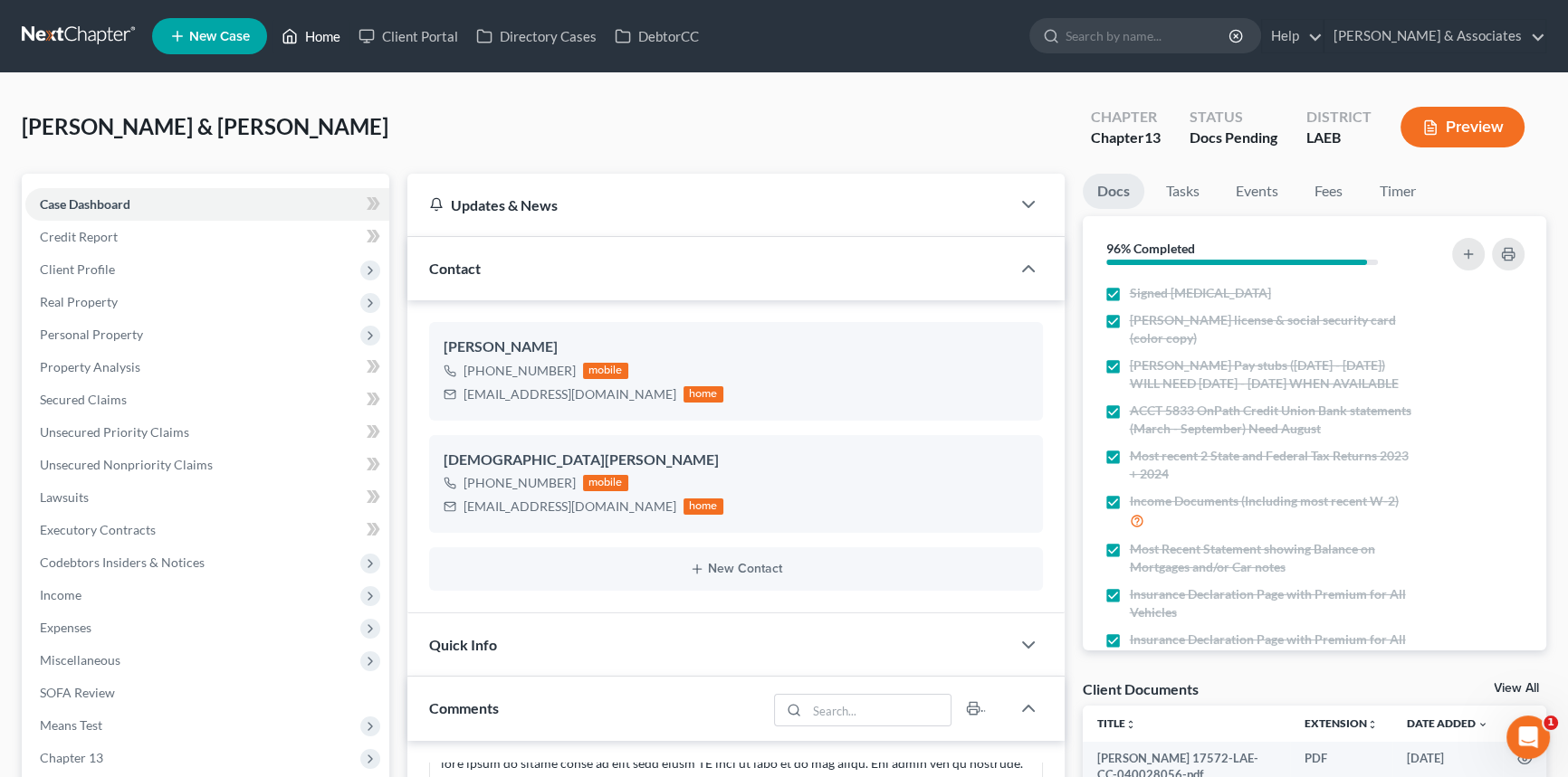
drag, startPoint x: 317, startPoint y: 25, endPoint x: 47, endPoint y: 65, distance: 272.9
click at [317, 25] on link "Home" at bounding box center [310, 37] width 77 height 33
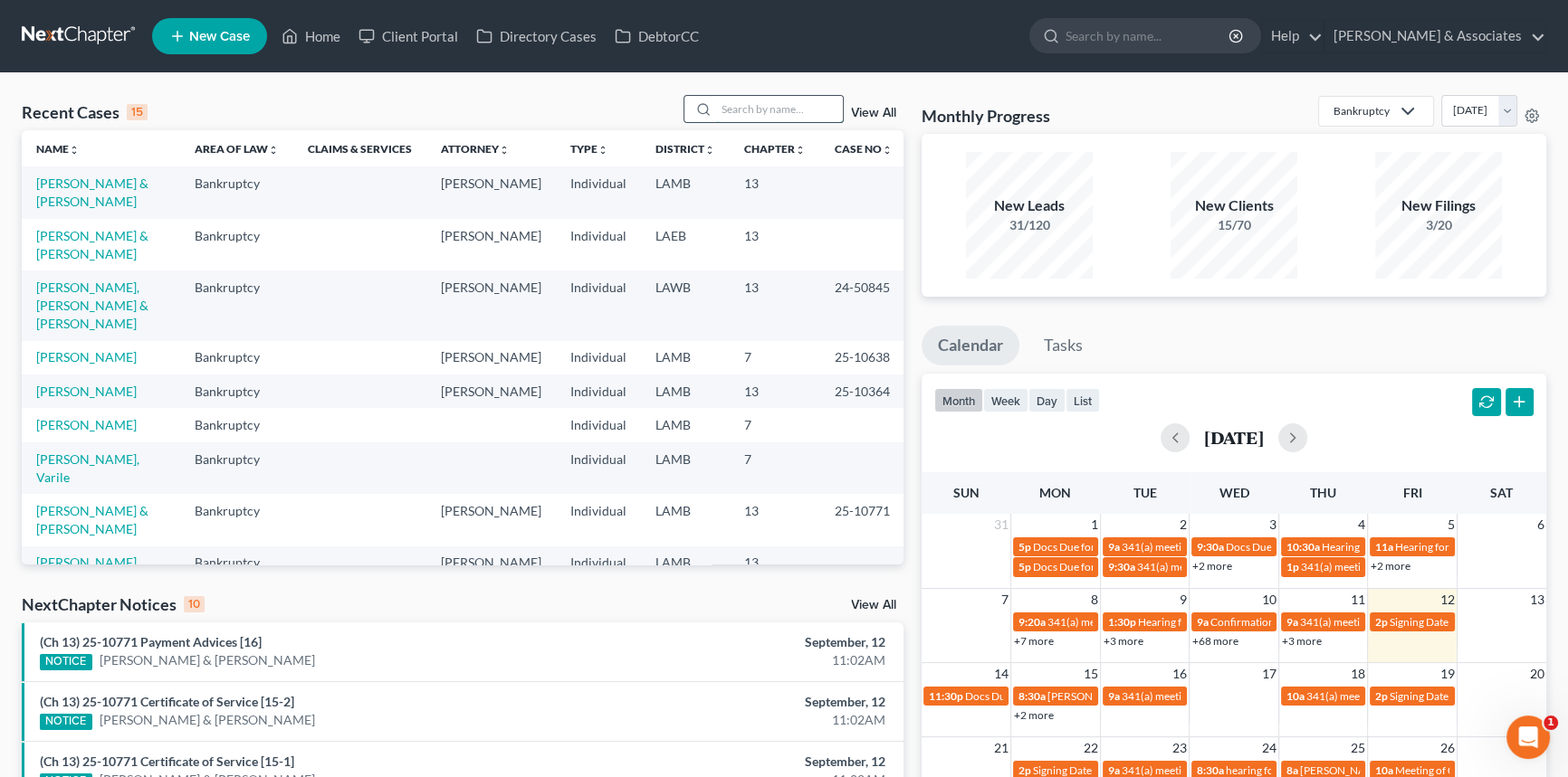
click at [742, 106] on input "search" at bounding box center [779, 109] width 127 height 26
click at [502, 81] on div "Recent Cases 15 View All Name unfold_more expand_more expand_less Area of Law u…" at bounding box center [784, 671] width 1568 height 1196
click at [752, 117] on input "search" at bounding box center [779, 109] width 127 height 26
type input "24-50828"
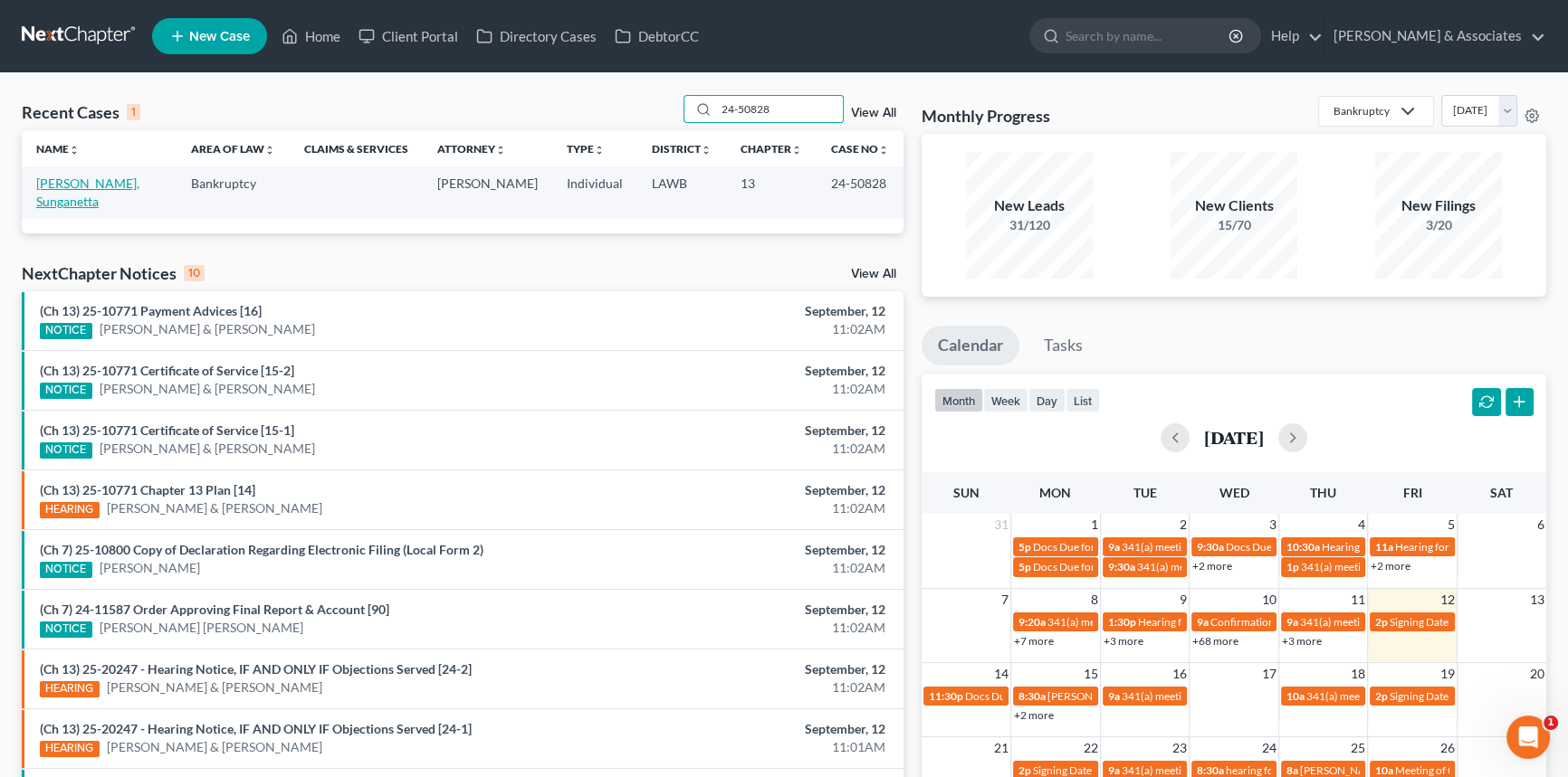
click at [102, 185] on link "[PERSON_NAME], Sunganetta" at bounding box center [88, 192] width 103 height 34
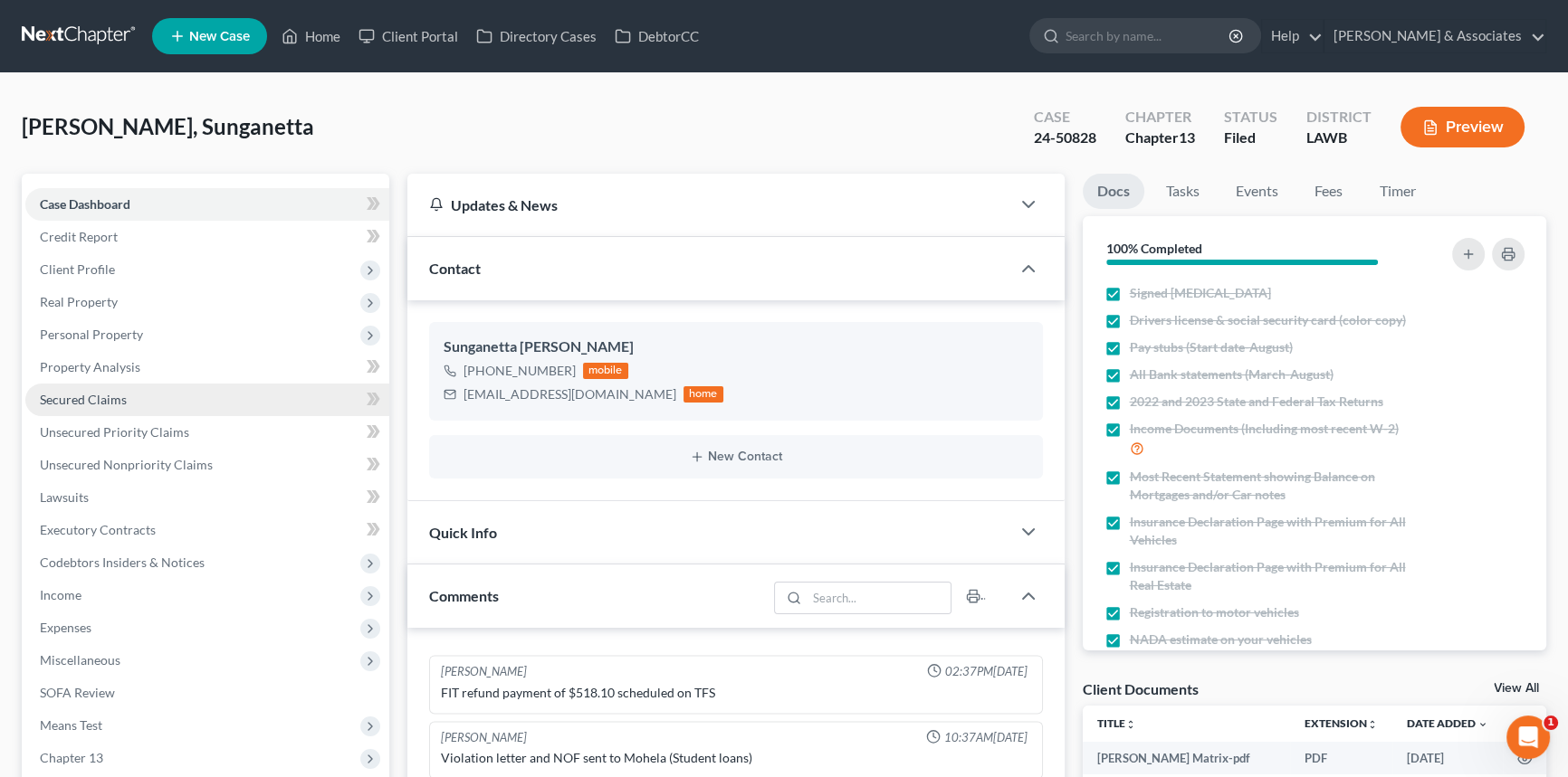
click at [66, 389] on link "Secured Claims" at bounding box center [207, 400] width 363 height 33
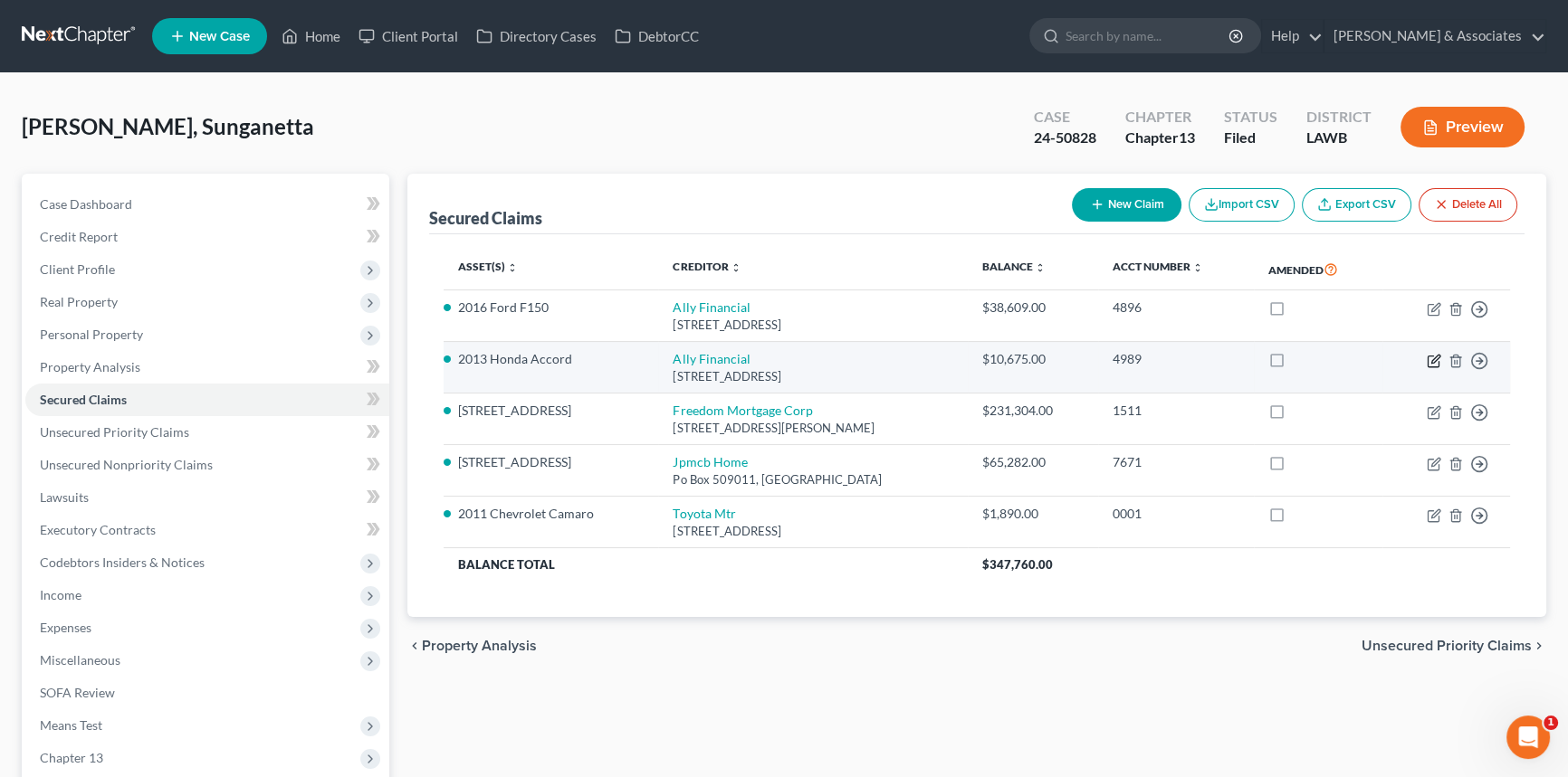
click at [1431, 357] on icon "button" at bounding box center [1434, 362] width 15 height 15
select select "23"
select select "0"
select select "4"
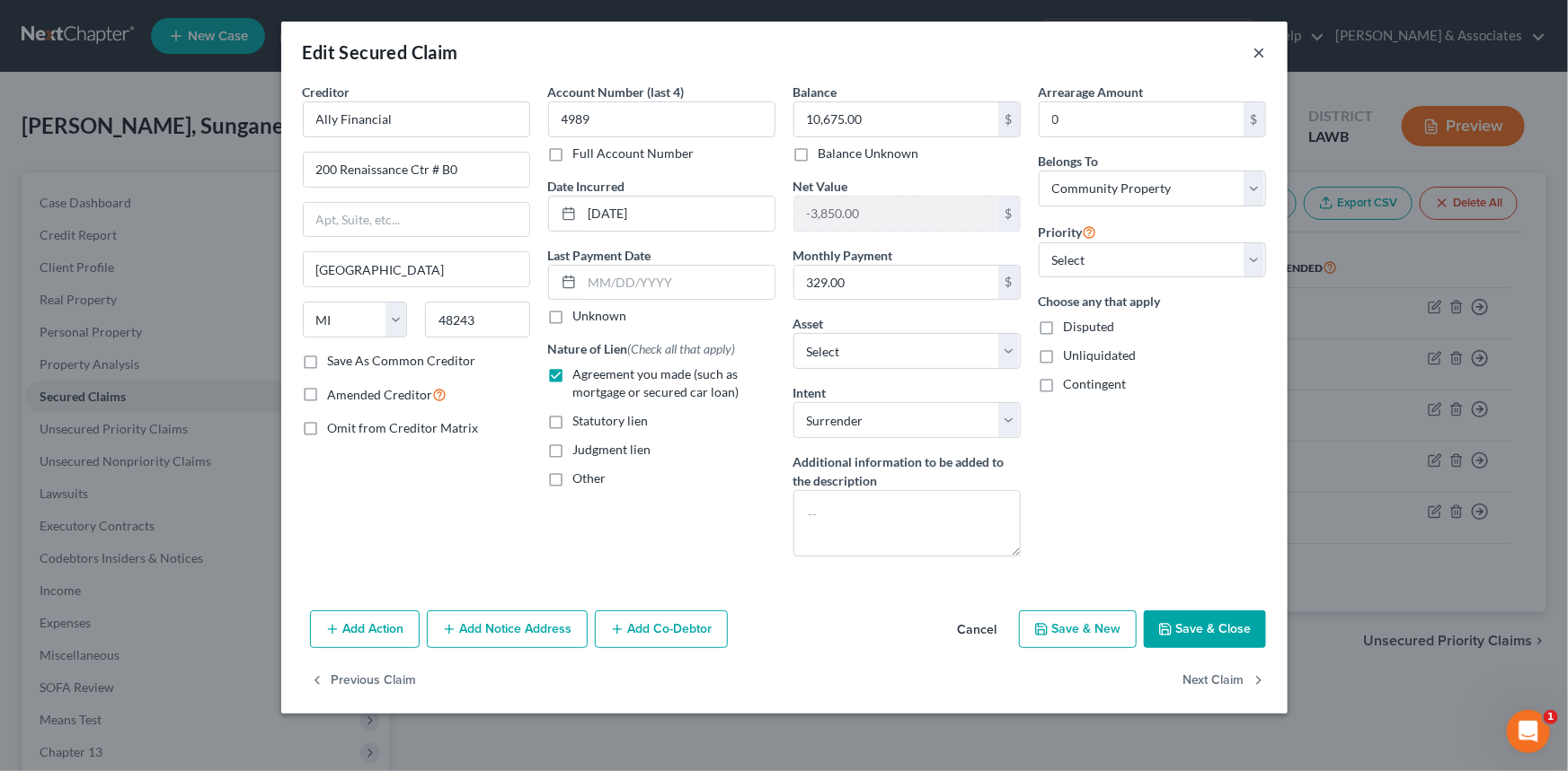
click at [1265, 48] on button "×" at bounding box center [1260, 53] width 13 height 22
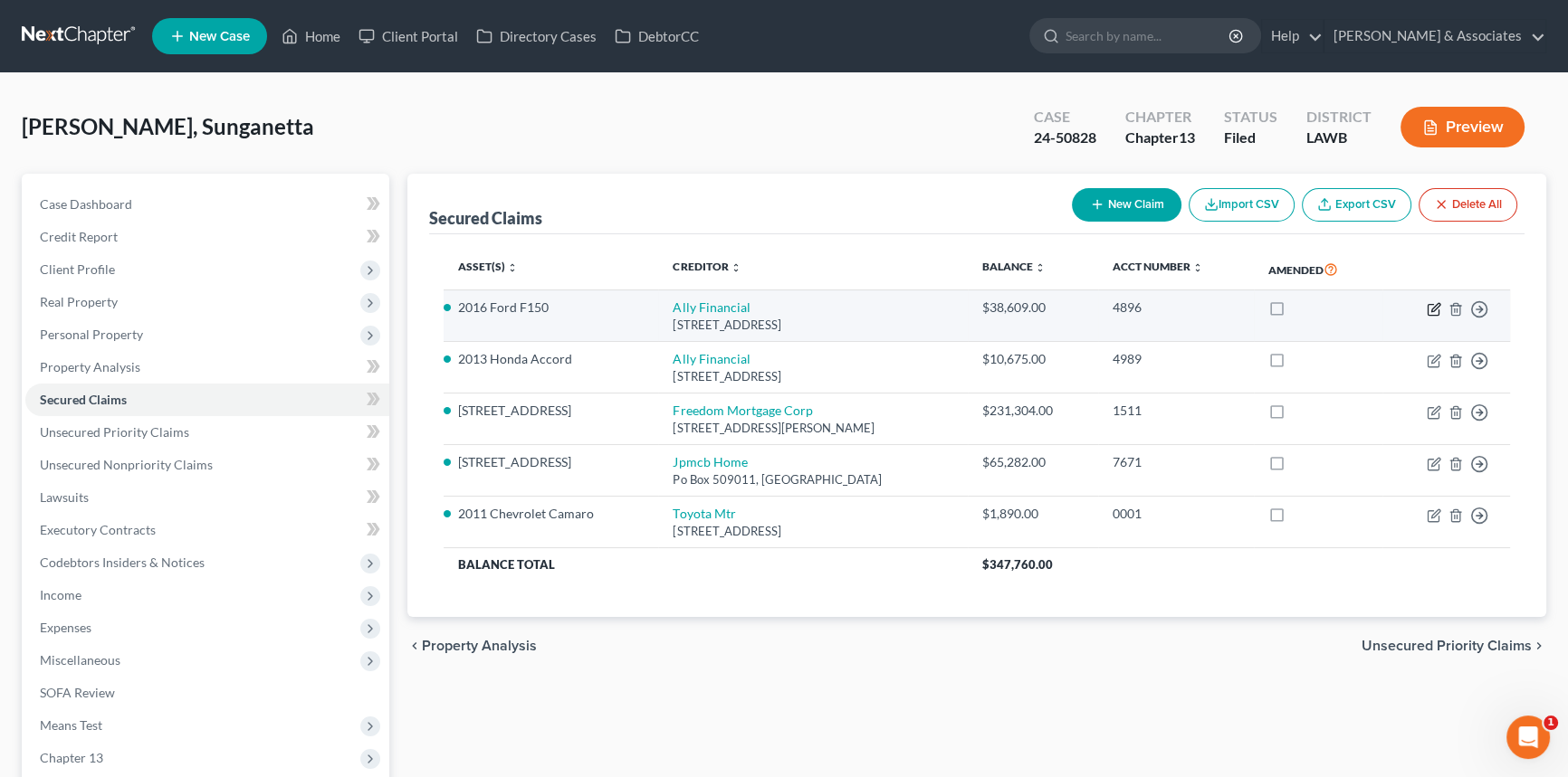
click at [1428, 305] on icon "button" at bounding box center [1434, 310] width 15 height 15
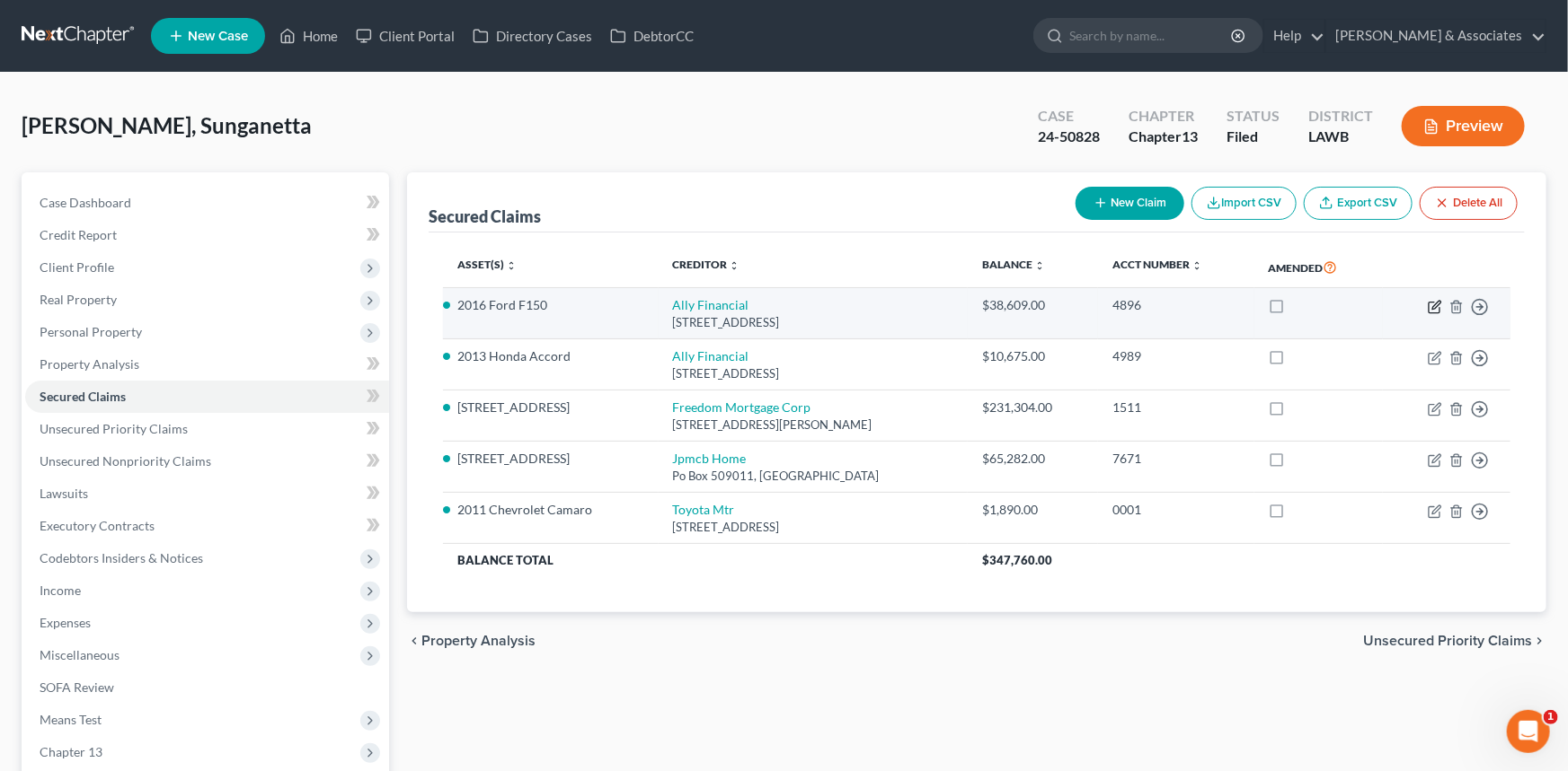
select select "23"
select select "18"
select select "0"
select select "4"
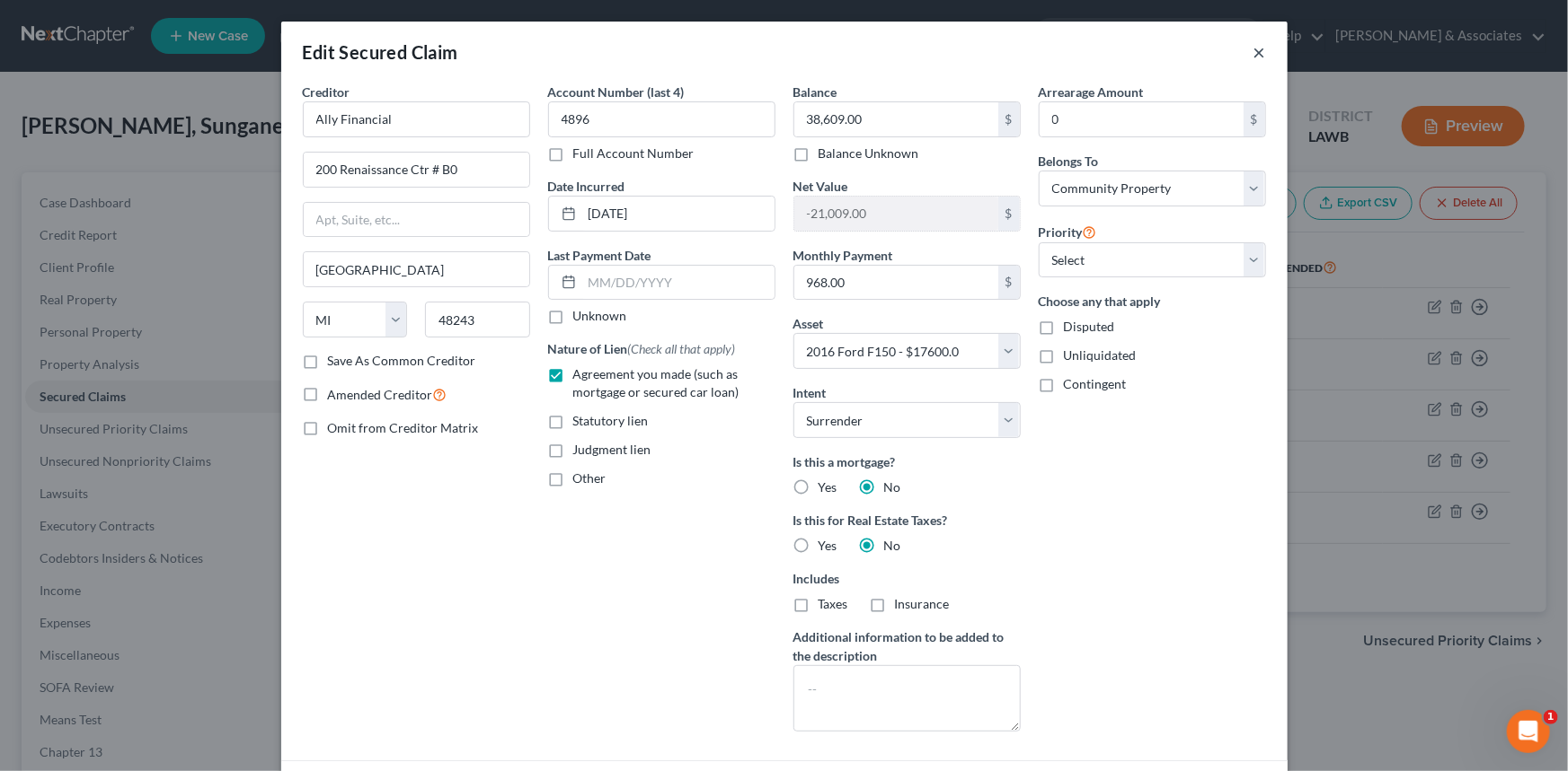
click at [1253, 46] on button "×" at bounding box center [1260, 53] width 13 height 22
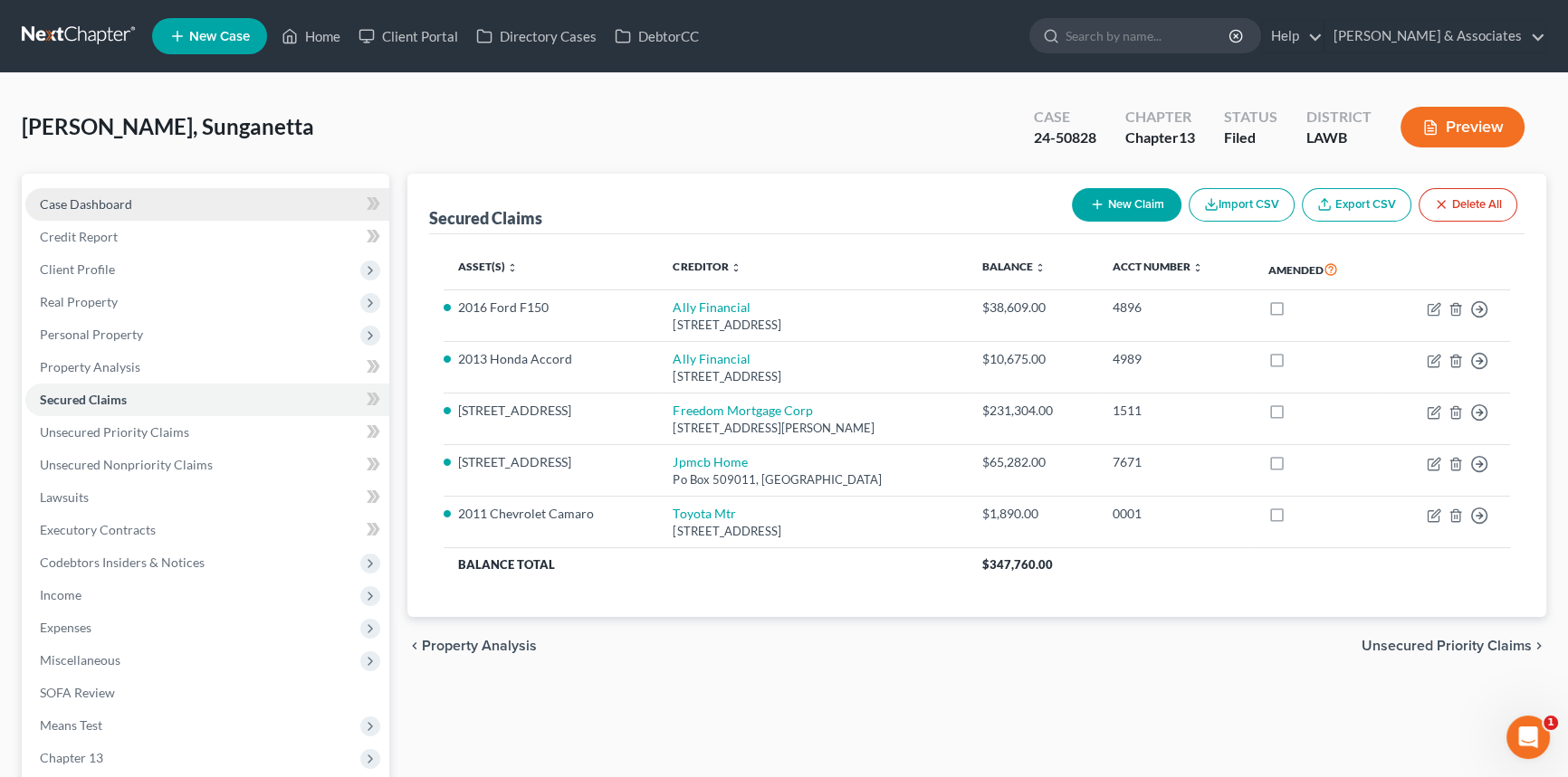
click at [223, 192] on link "Case Dashboard" at bounding box center [207, 205] width 363 height 33
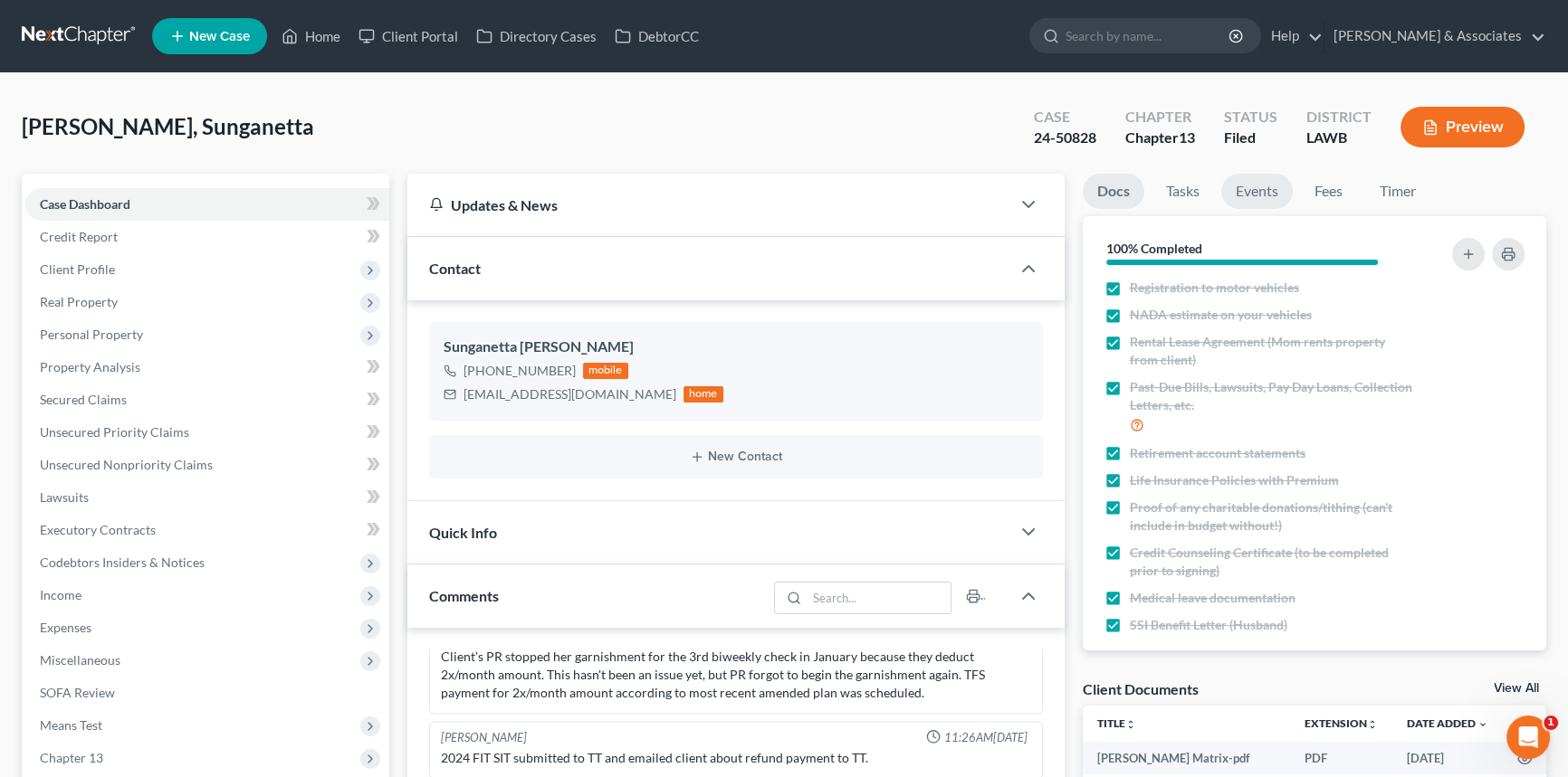
click at [1252, 173] on link "Events" at bounding box center [1257, 191] width 71 height 36
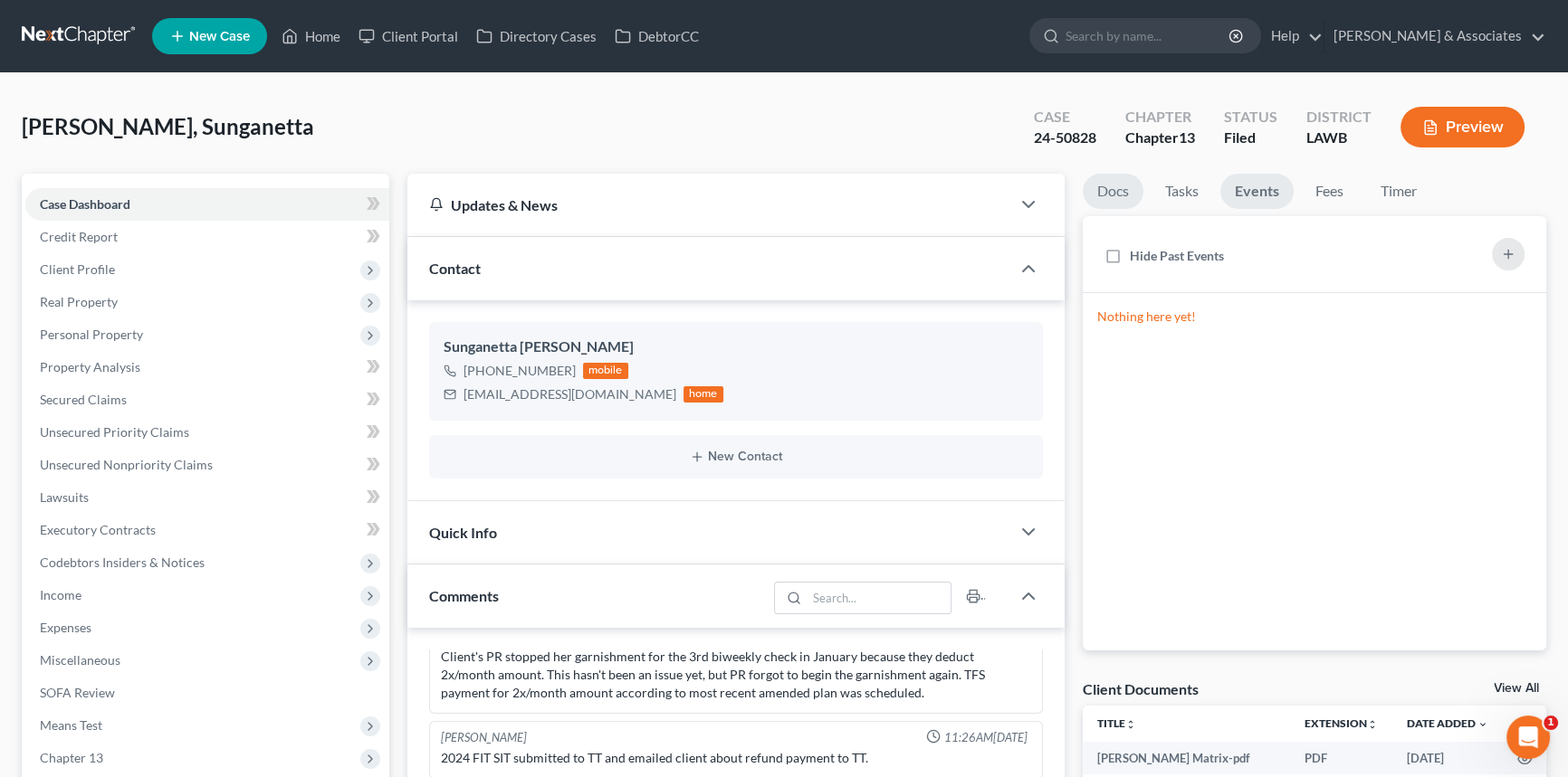
drag, startPoint x: 1110, startPoint y: 181, endPoint x: 1247, endPoint y: 202, distance: 138.6
click at [1110, 181] on link "Docs" at bounding box center [1112, 191] width 60 height 36
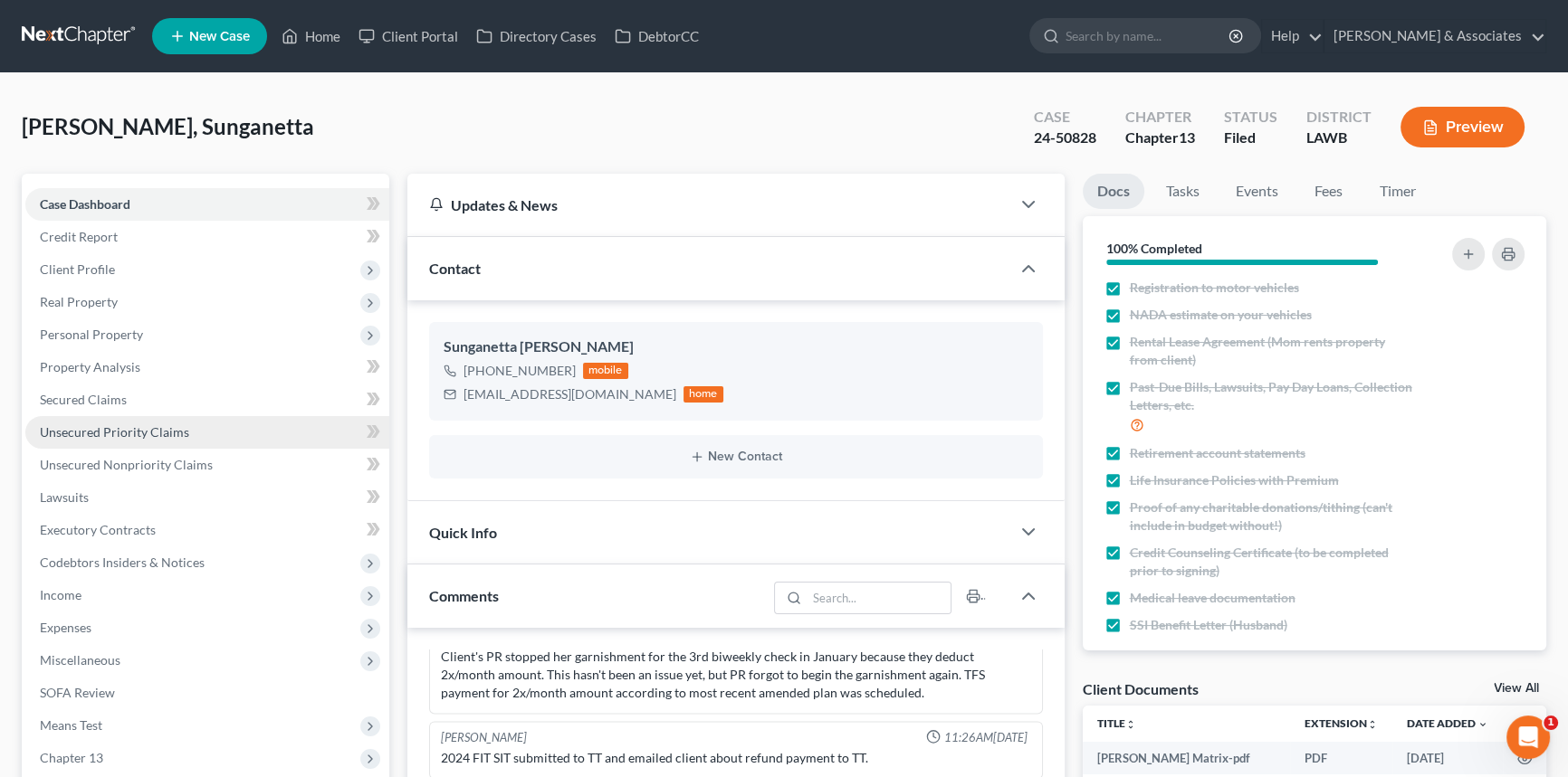
scroll to position [679, 0]
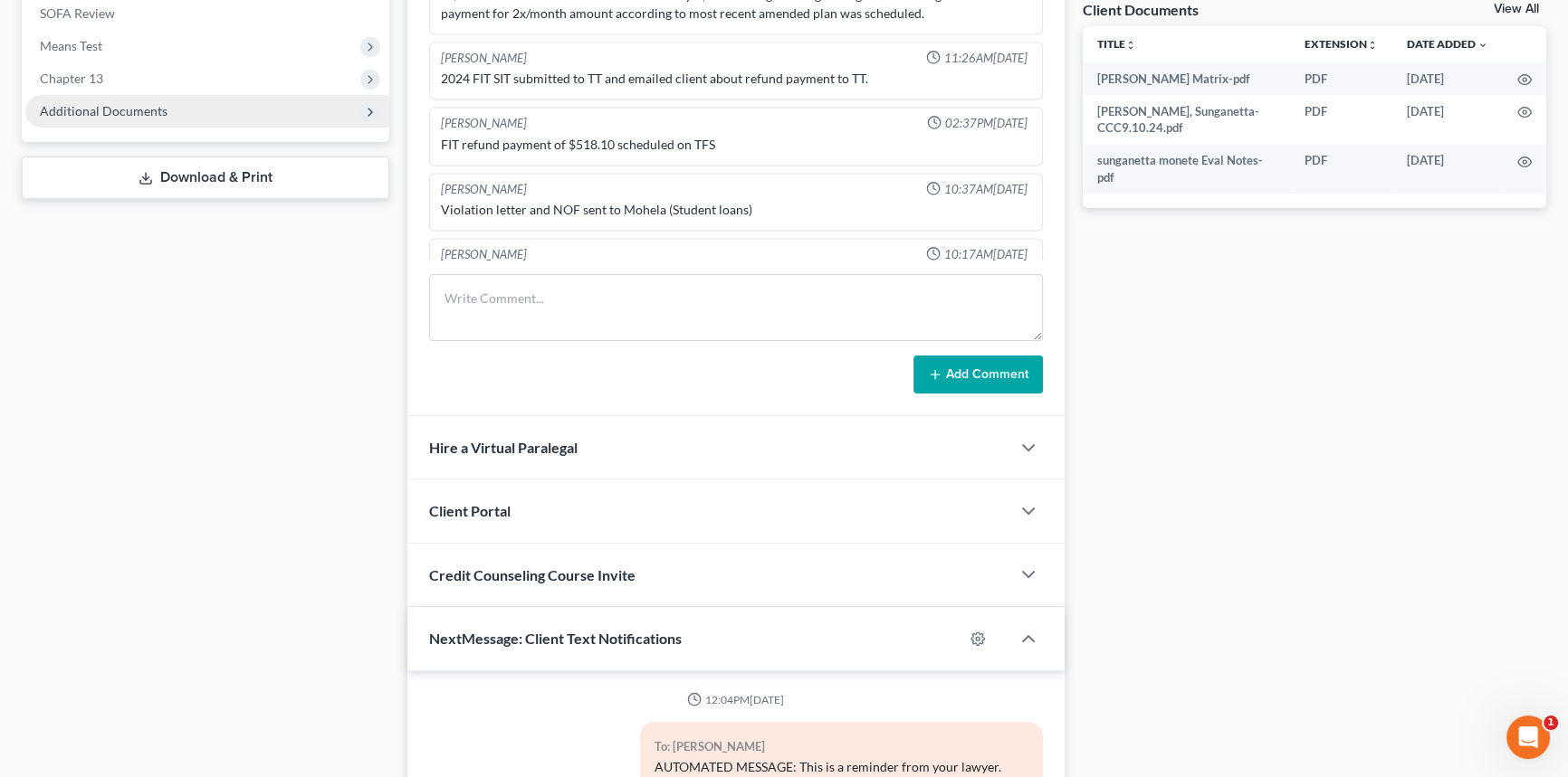
click at [153, 122] on span "Additional Documents" at bounding box center [207, 111] width 363 height 33
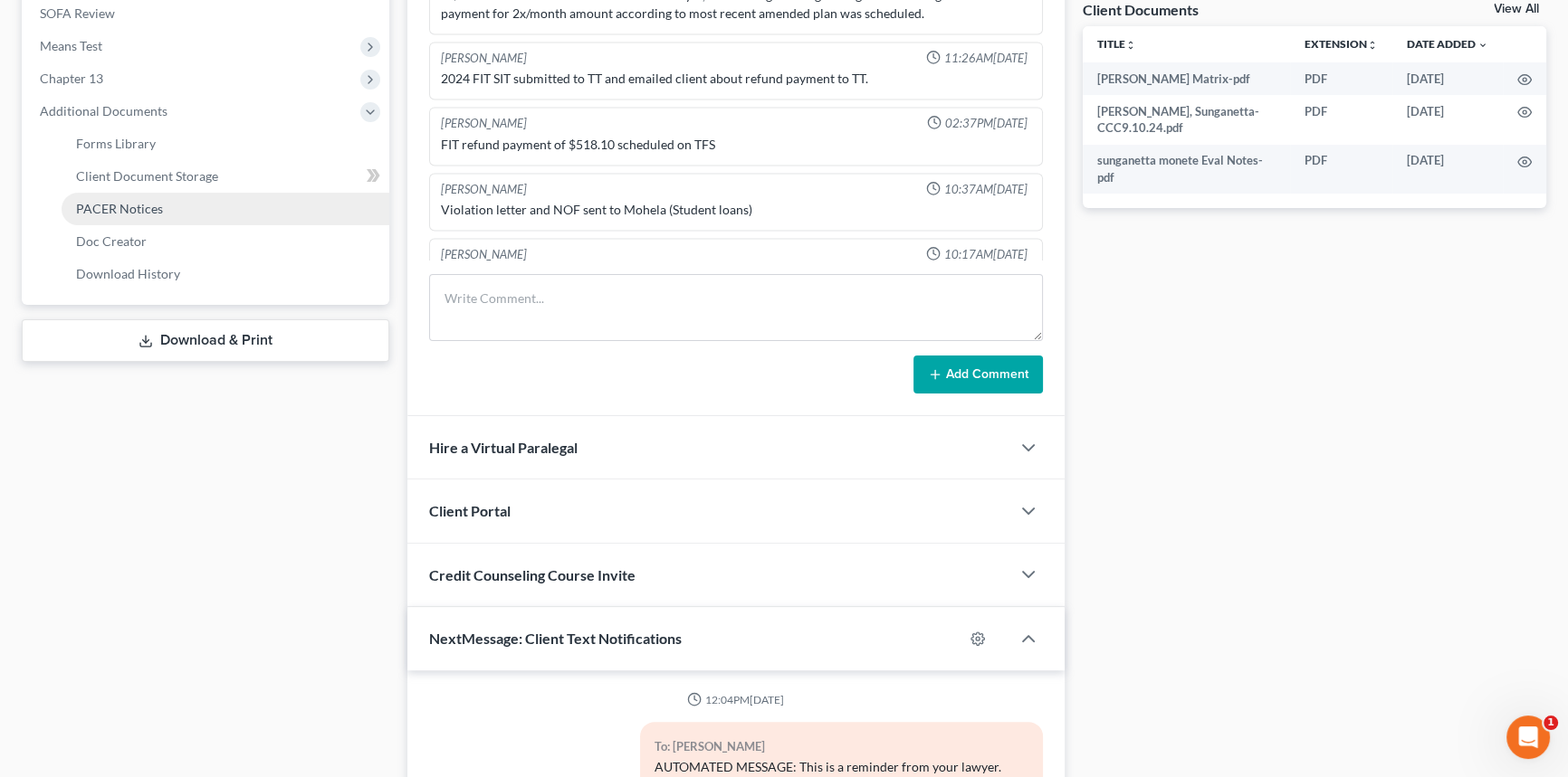
click at [157, 202] on span "PACER Notices" at bounding box center [119, 208] width 87 height 16
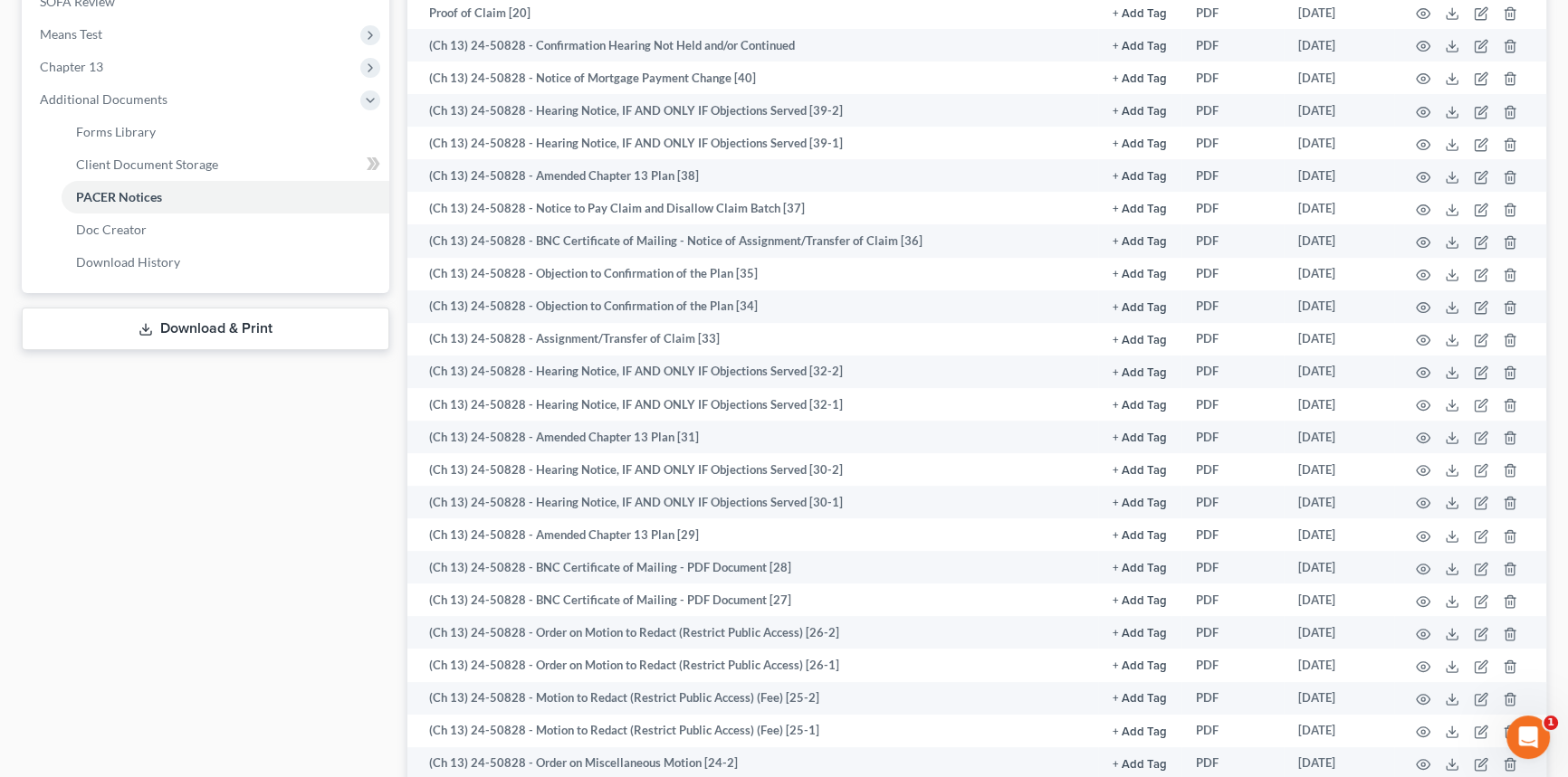
scroll to position [669, 0]
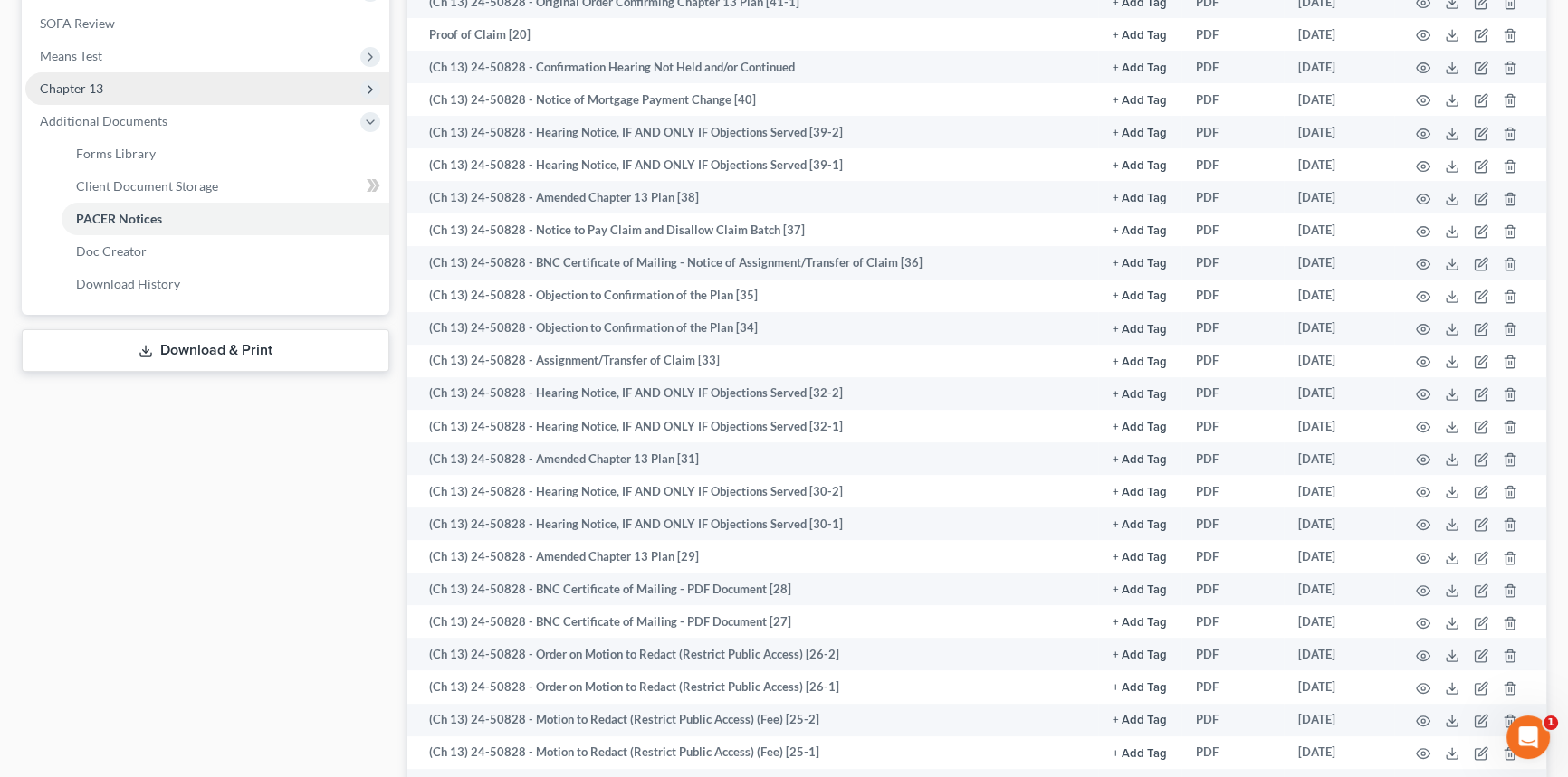
click at [195, 87] on span "Chapter 13" at bounding box center [207, 89] width 363 height 33
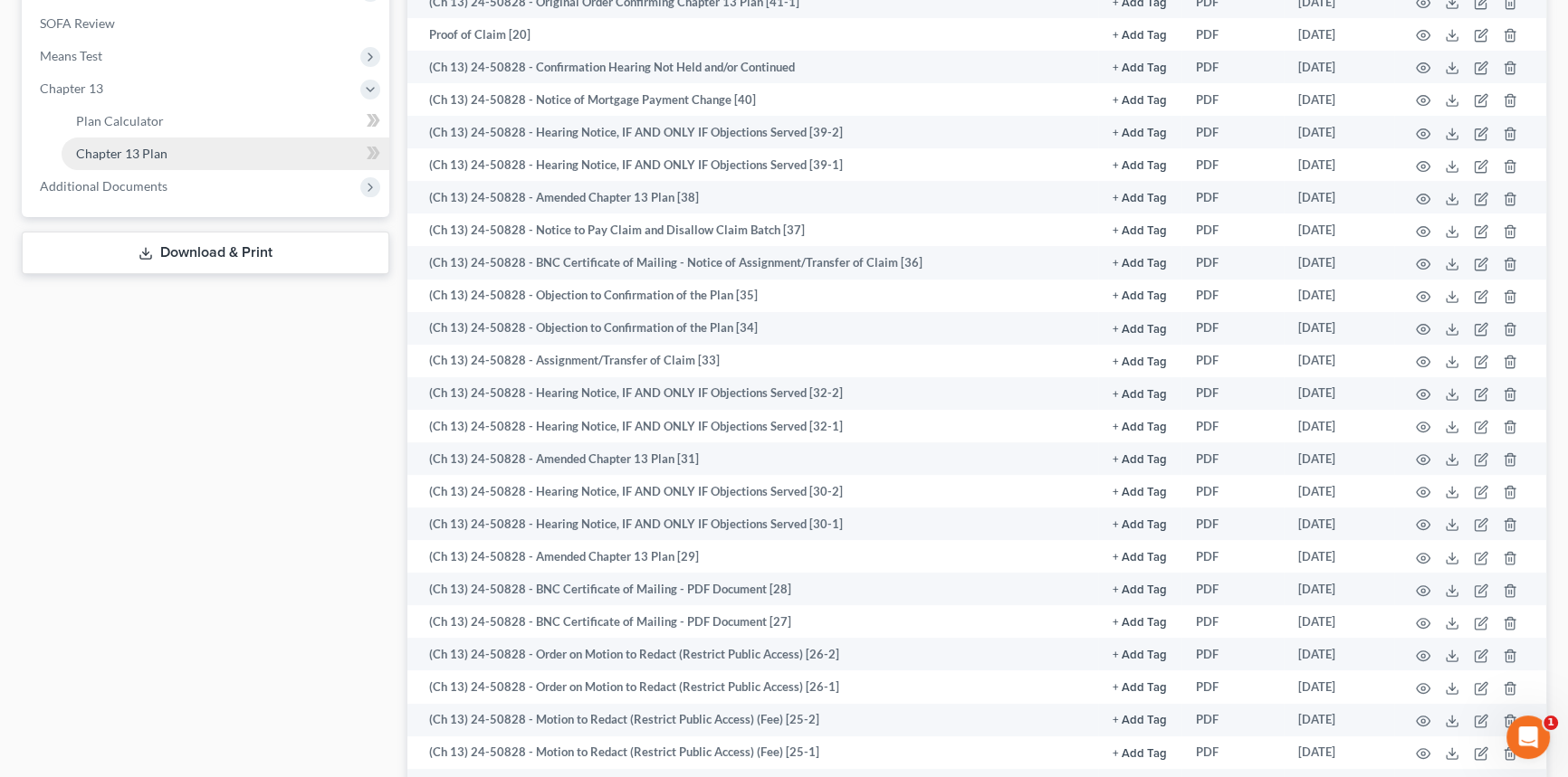
click at [130, 142] on link "Chapter 13 Plan" at bounding box center [225, 154] width 328 height 33
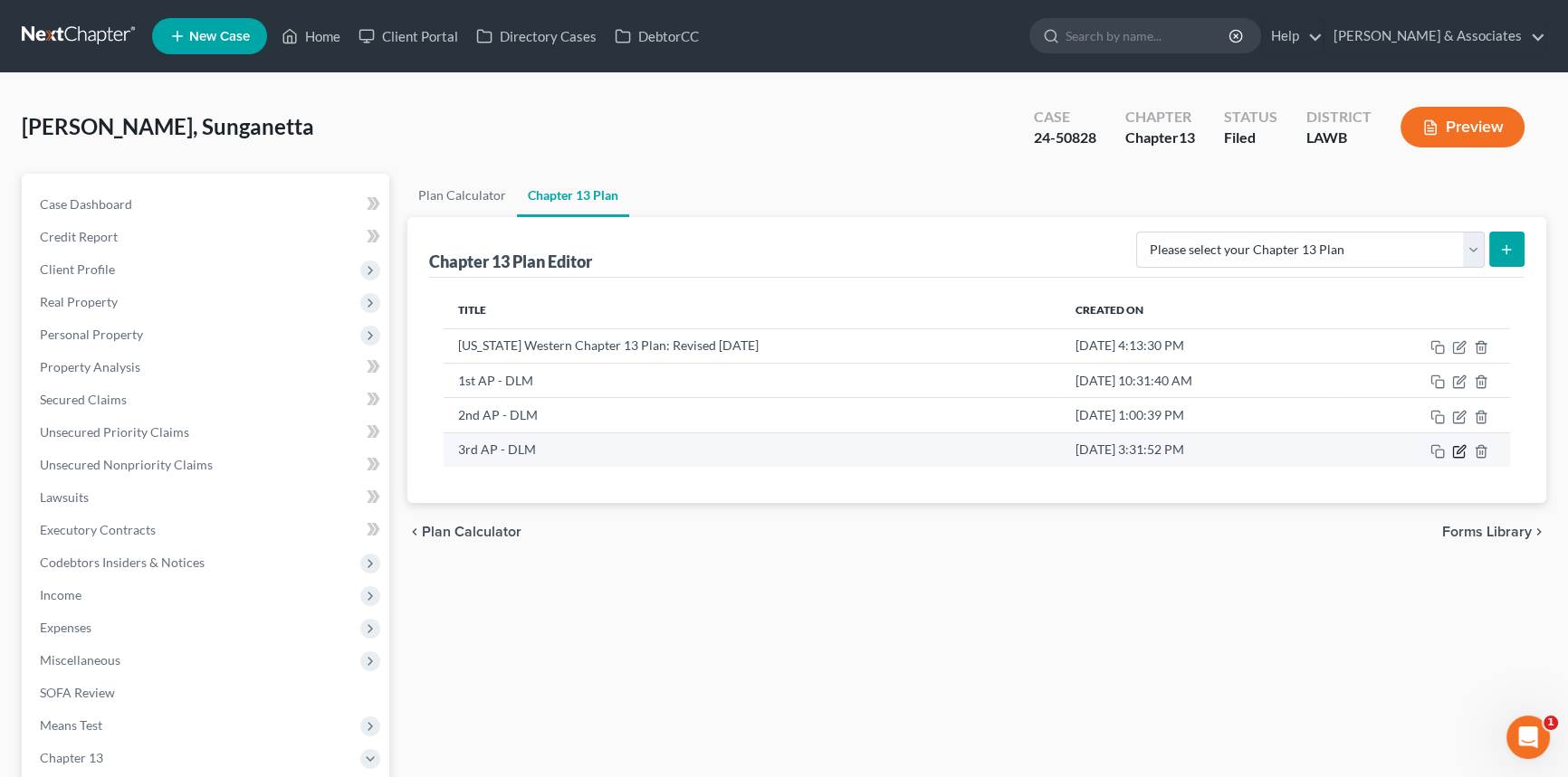
click at [1458, 448] on icon "button" at bounding box center [1460, 449] width 8 height 8
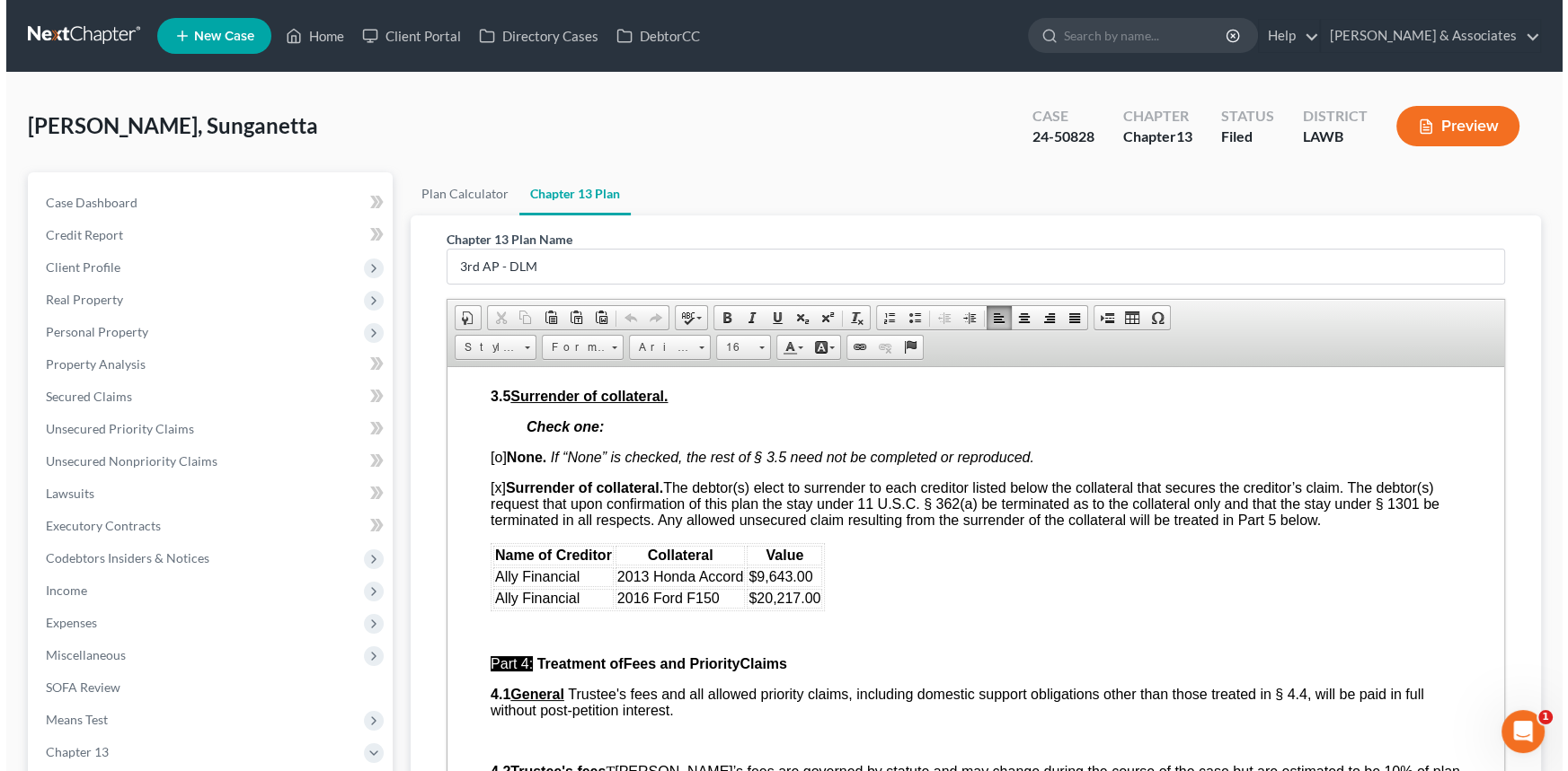
scroll to position [3621, 0]
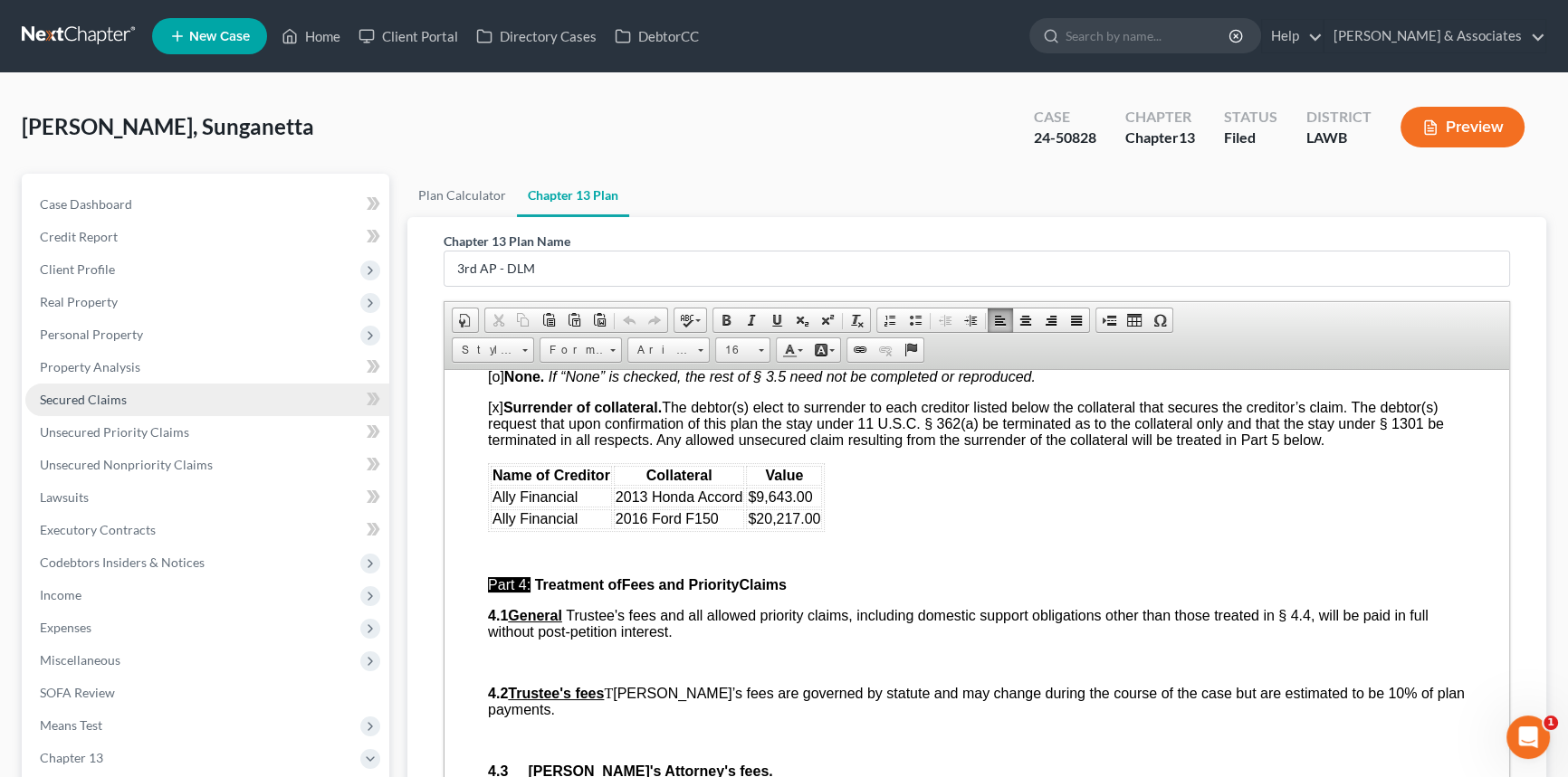
click at [128, 404] on link "Secured Claims" at bounding box center [207, 400] width 363 height 33
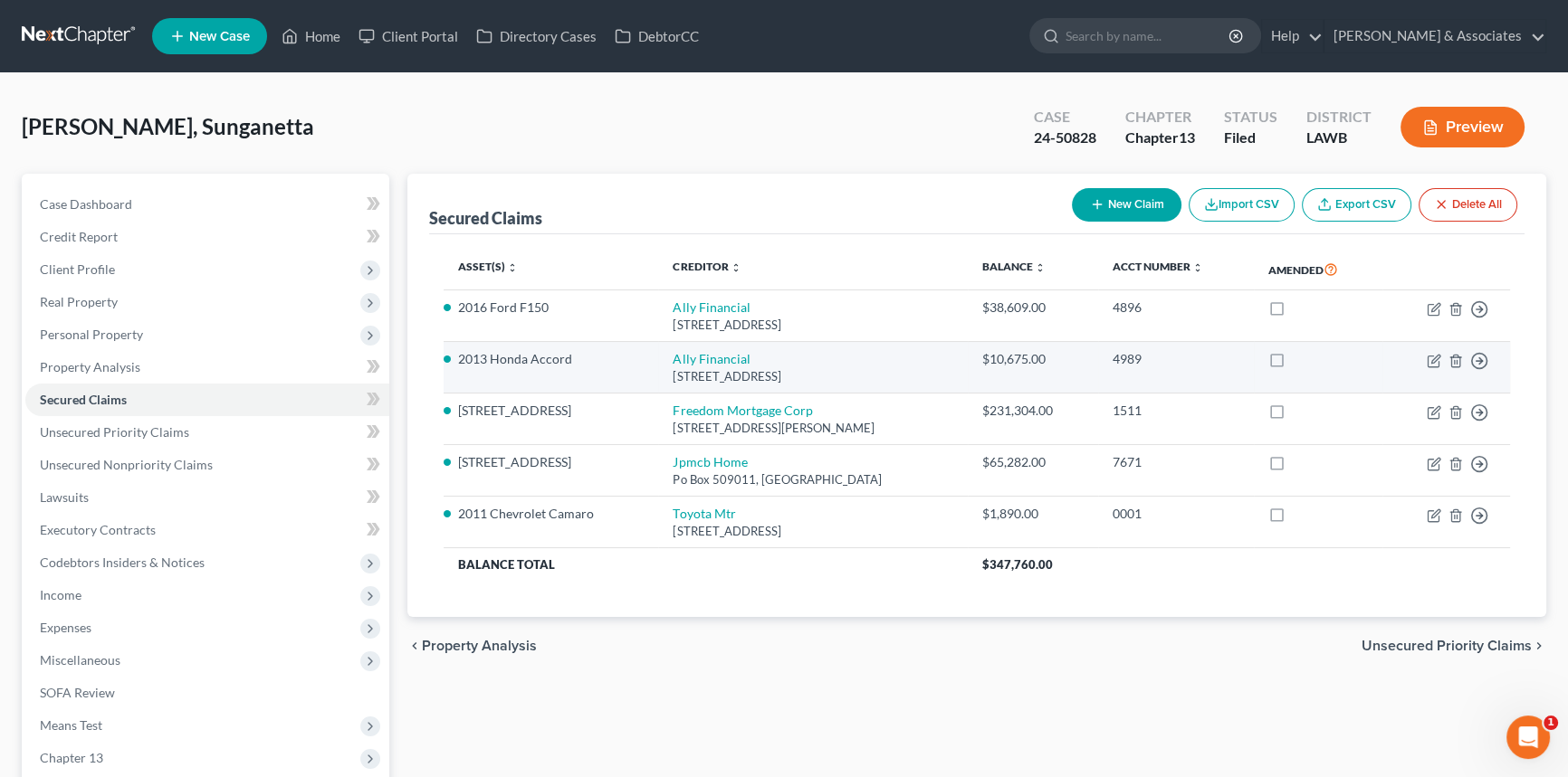
click at [1432, 342] on td "Move to E Move to F Move to G Move to Notice Only" at bounding box center [1446, 368] width 128 height 51
click at [1432, 357] on icon "button" at bounding box center [1434, 362] width 15 height 15
select select "23"
select select "11"
select select "0"
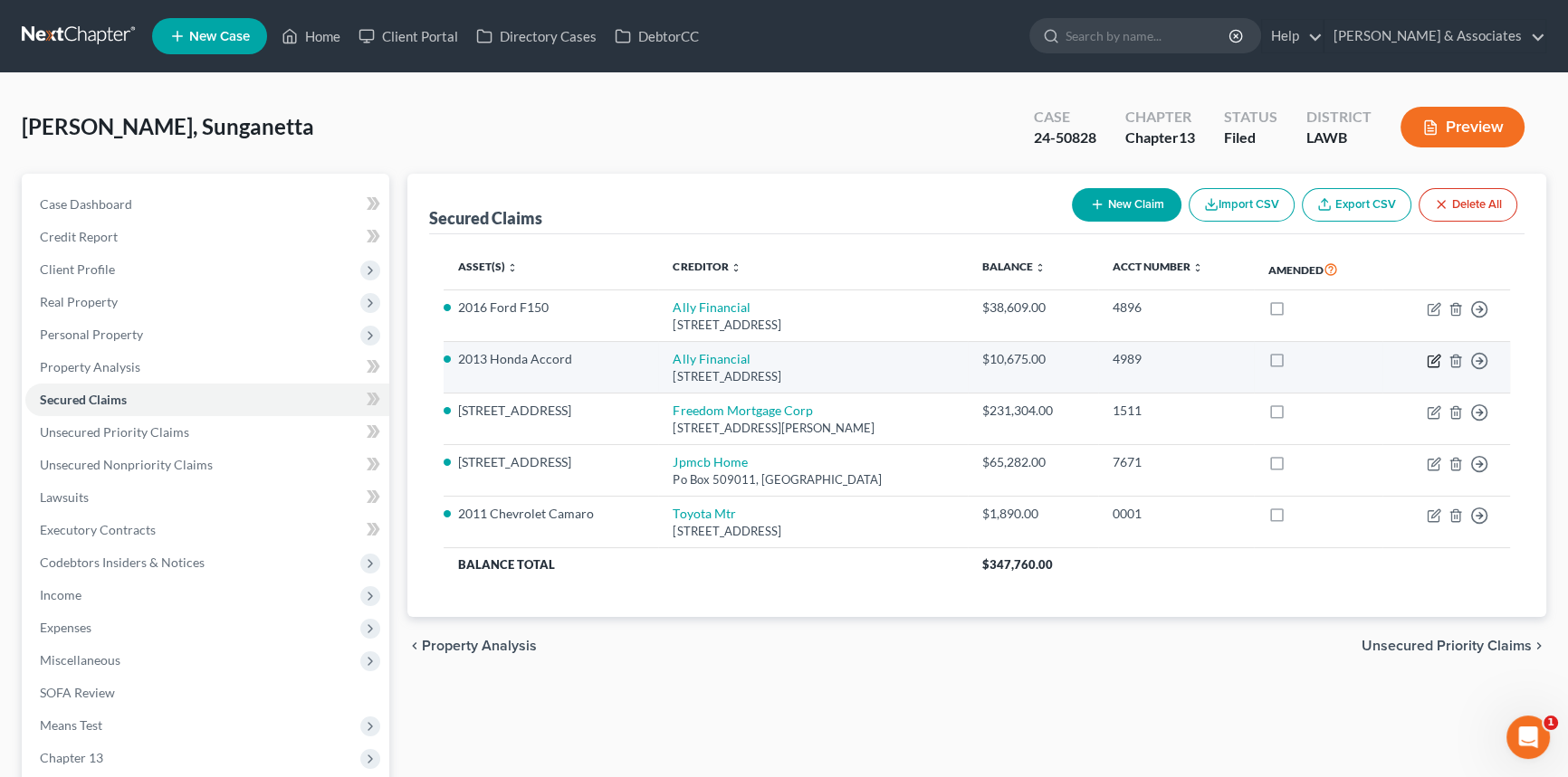
select select "4"
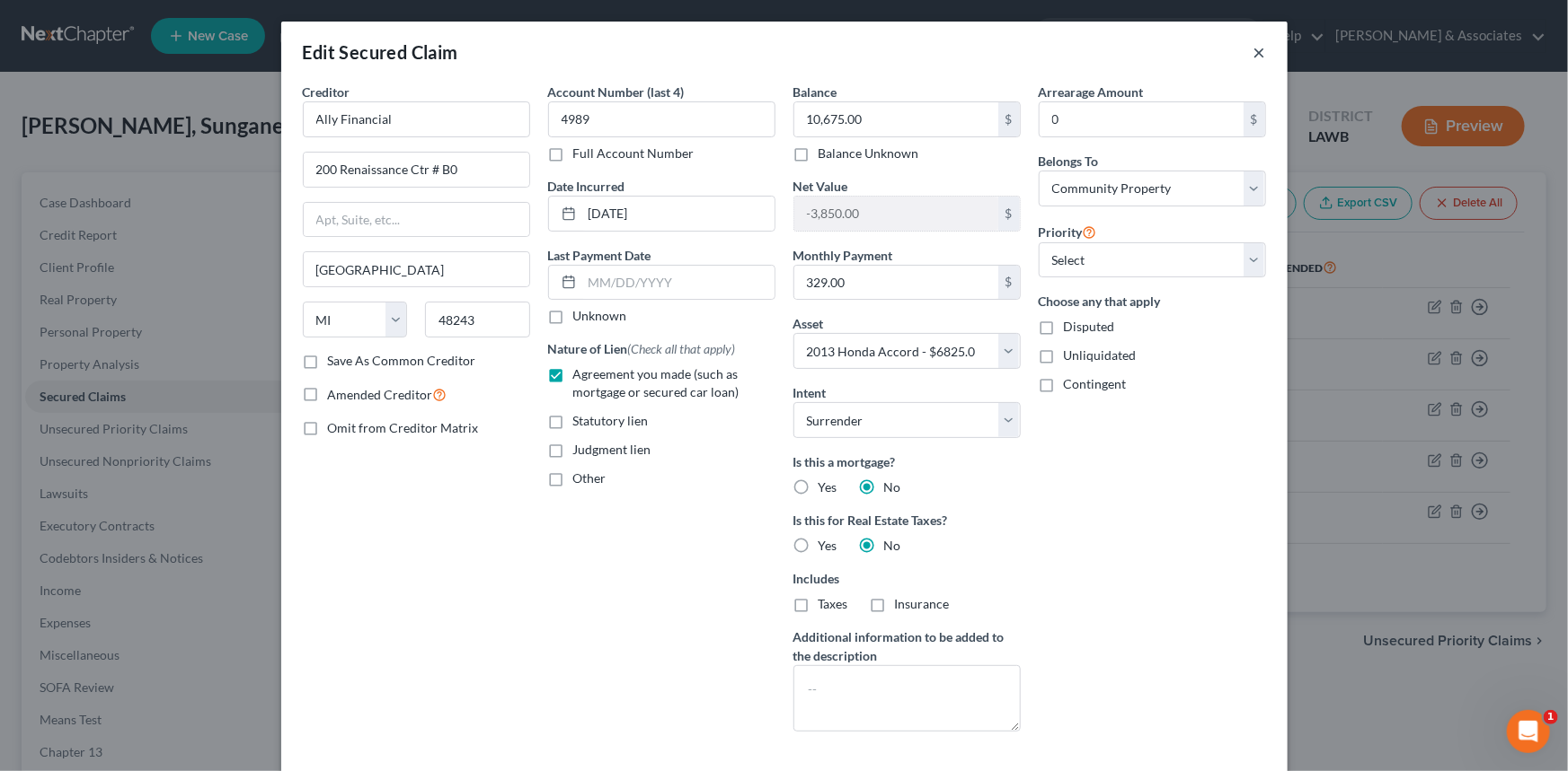
click at [1253, 55] on button "×" at bounding box center [1260, 53] width 13 height 22
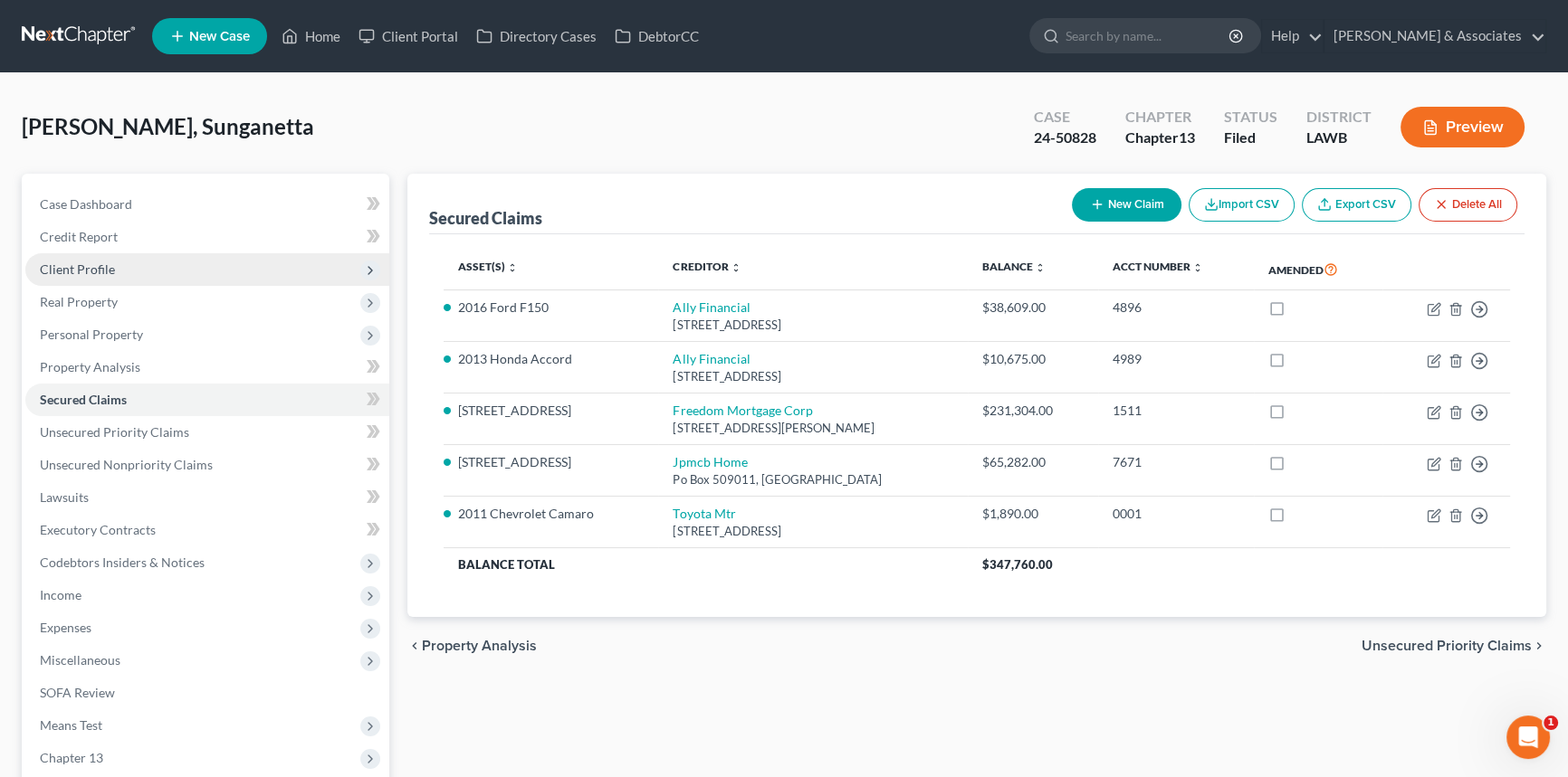
click at [172, 277] on span "Client Profile" at bounding box center [207, 270] width 363 height 33
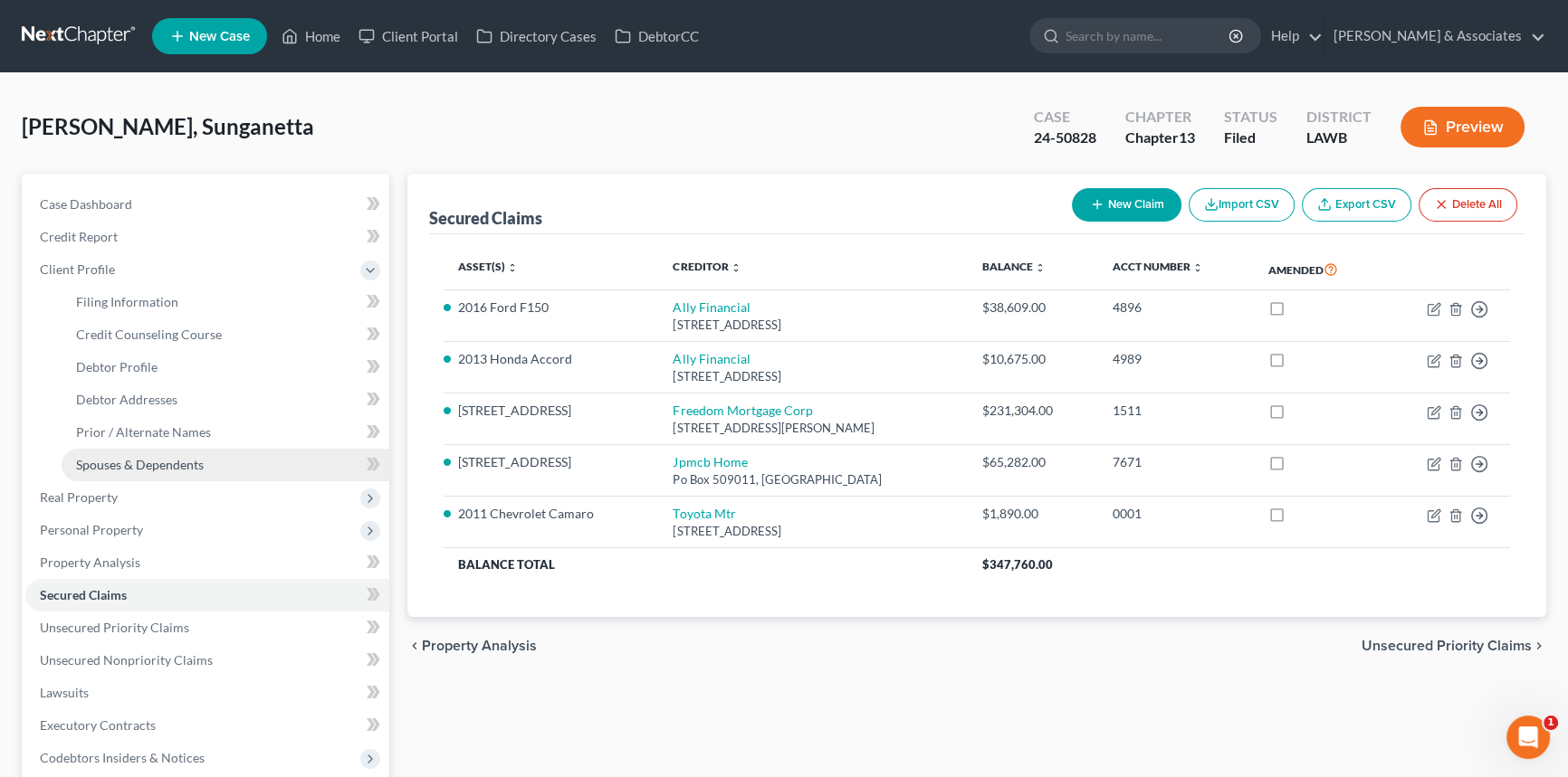
click at [155, 457] on span "Spouses & Dependents" at bounding box center [140, 465] width 128 height 16
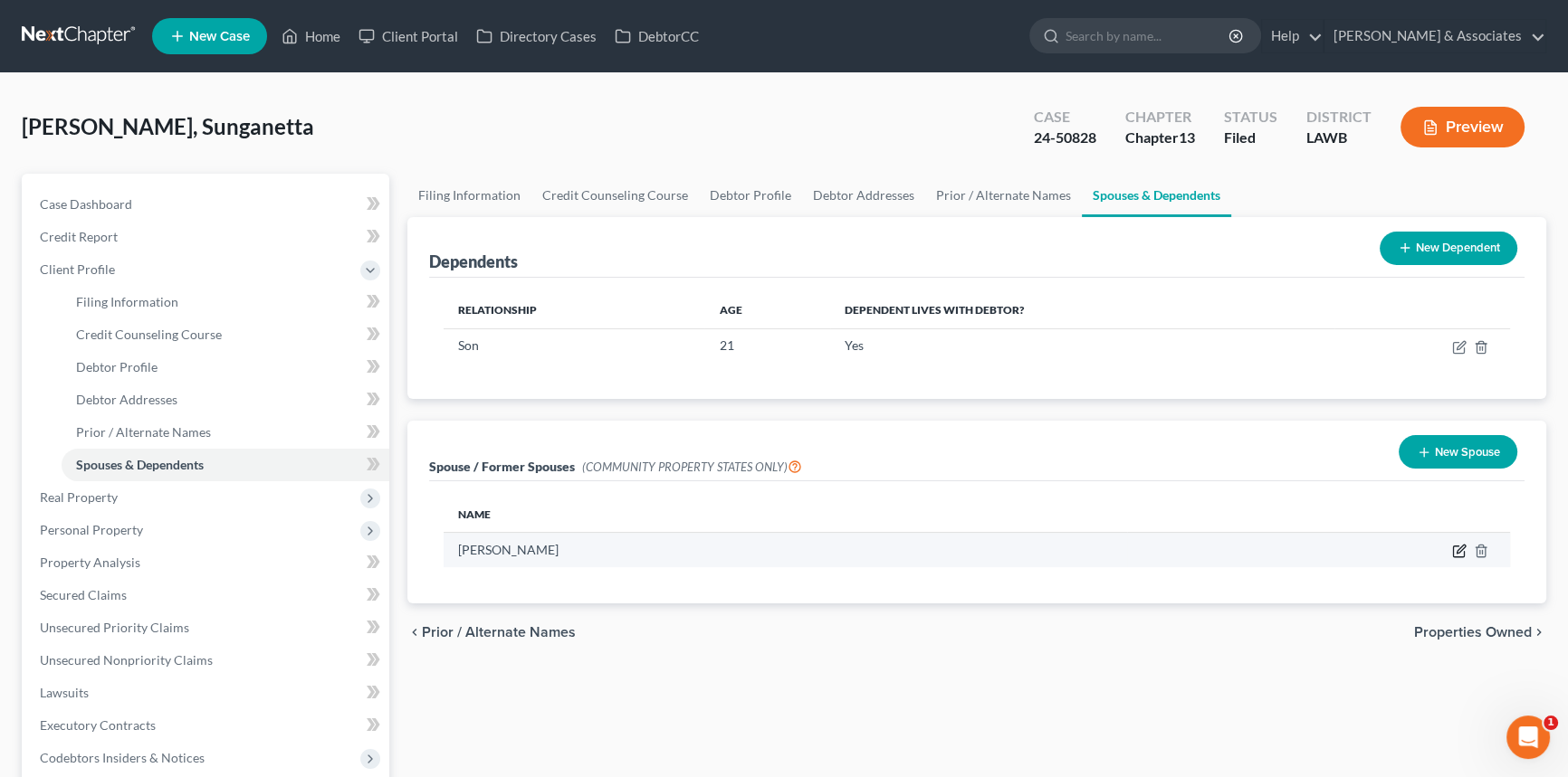
click at [1455, 547] on icon "button" at bounding box center [1459, 551] width 15 height 15
select select "4"
select select "19"
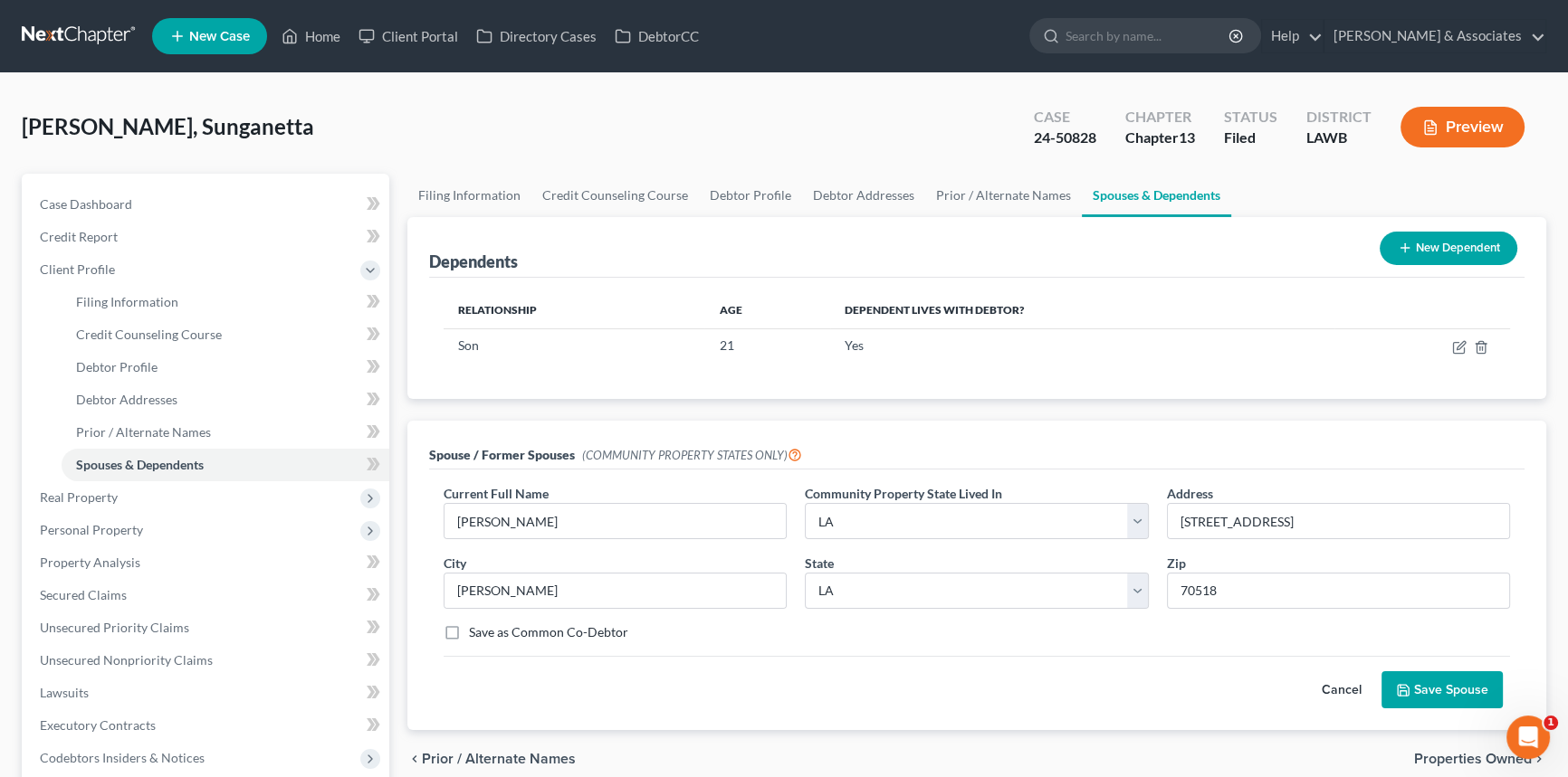
click at [634, 95] on div "[PERSON_NAME], Sunganetta Upgraded Case 24-50828 Chapter Chapter 13 Status File…" at bounding box center [784, 134] width 1524 height 79
click at [152, 433] on span "Prior / Alternate Names" at bounding box center [143, 432] width 135 height 16
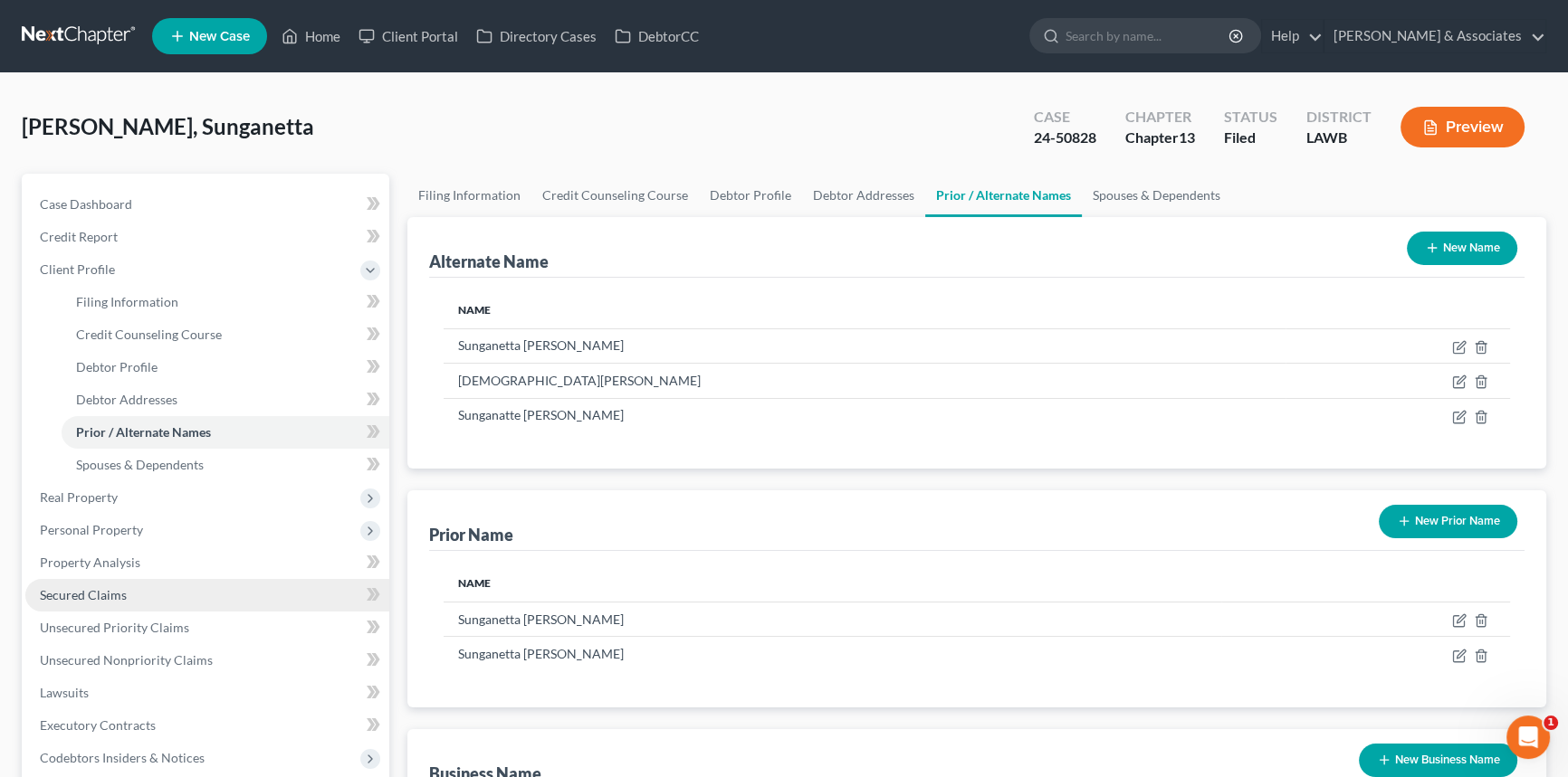
click at [152, 579] on link "Secured Claims" at bounding box center [207, 595] width 363 height 33
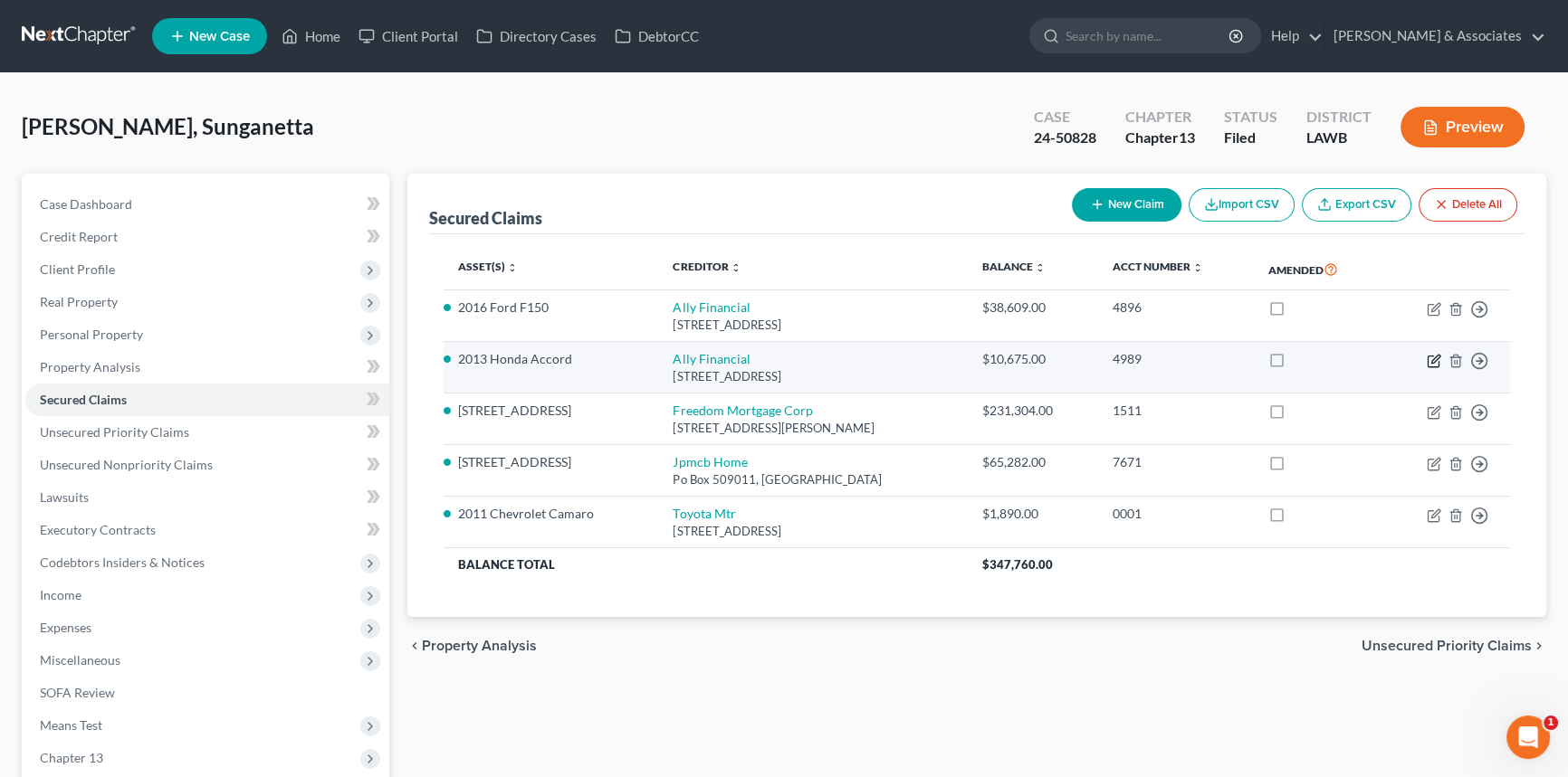
click at [1427, 354] on icon "button" at bounding box center [1434, 362] width 15 height 15
select select "23"
select select "11"
select select "0"
select select "4"
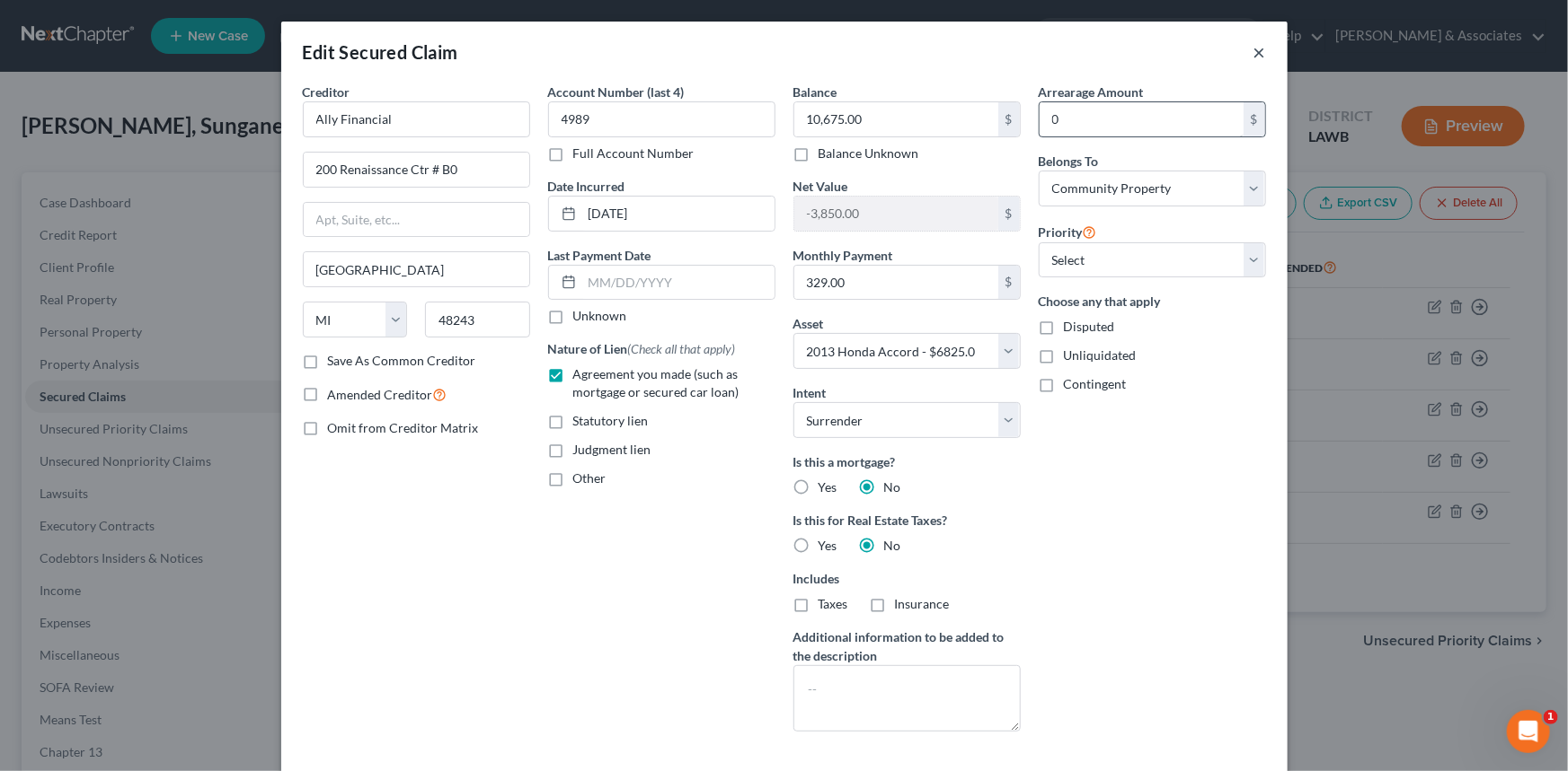
drag, startPoint x: 1250, startPoint y: 51, endPoint x: 1106, endPoint y: 123, distance: 161.0
click at [1253, 51] on button "×" at bounding box center [1260, 53] width 13 height 22
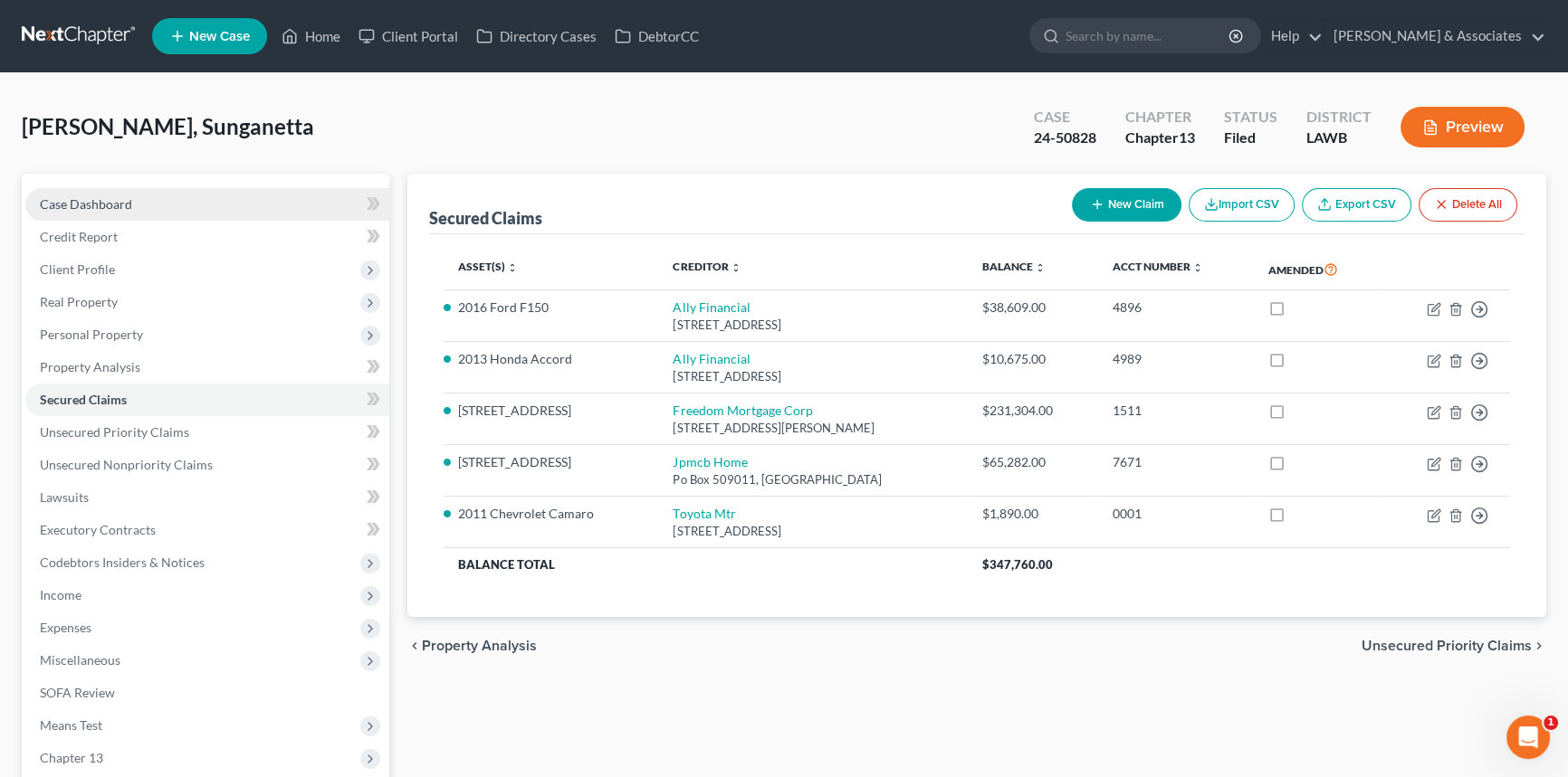
click at [87, 188] on link "Case Dashboard" at bounding box center [207, 205] width 363 height 33
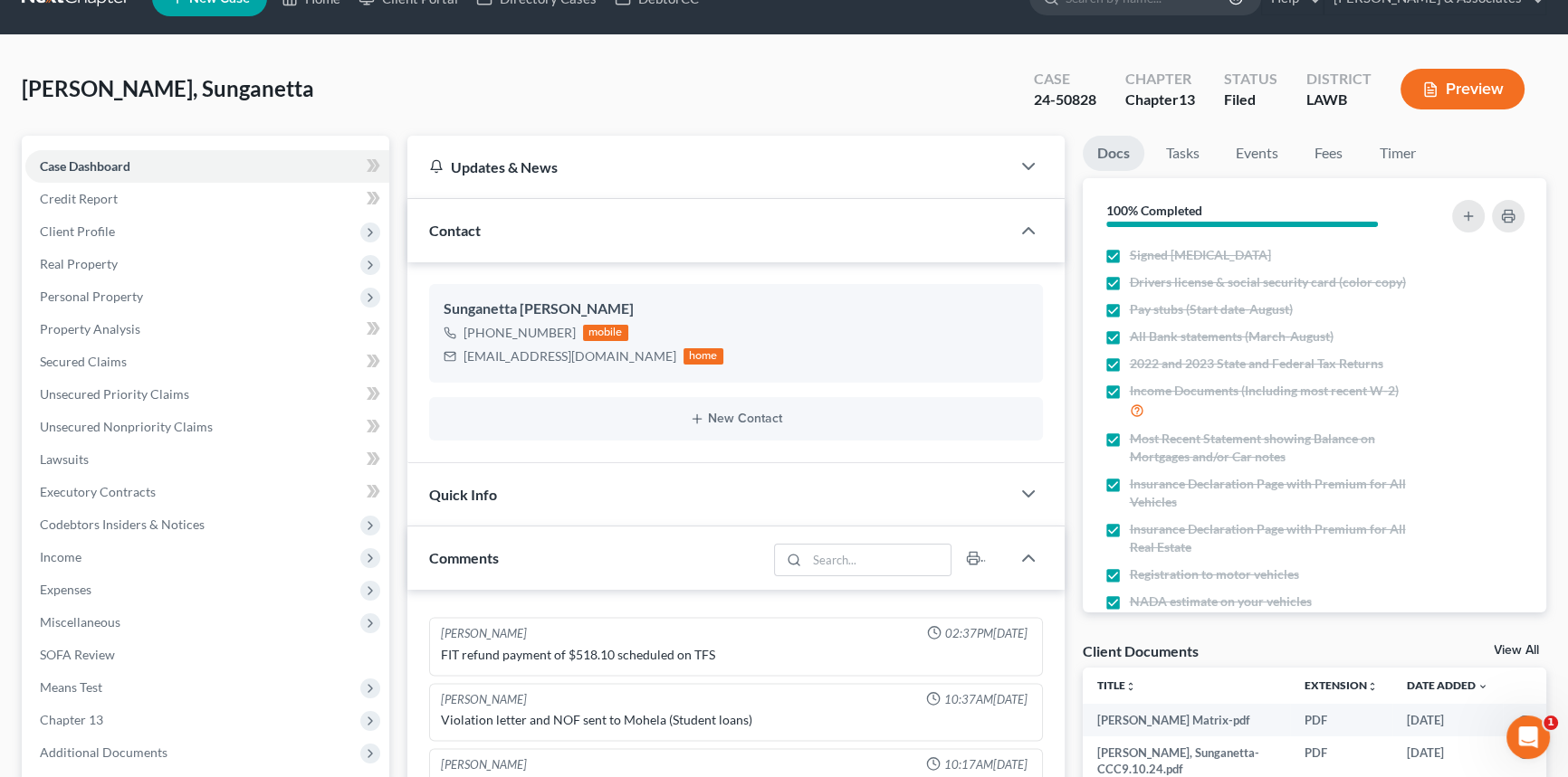
scroll to position [679, 0]
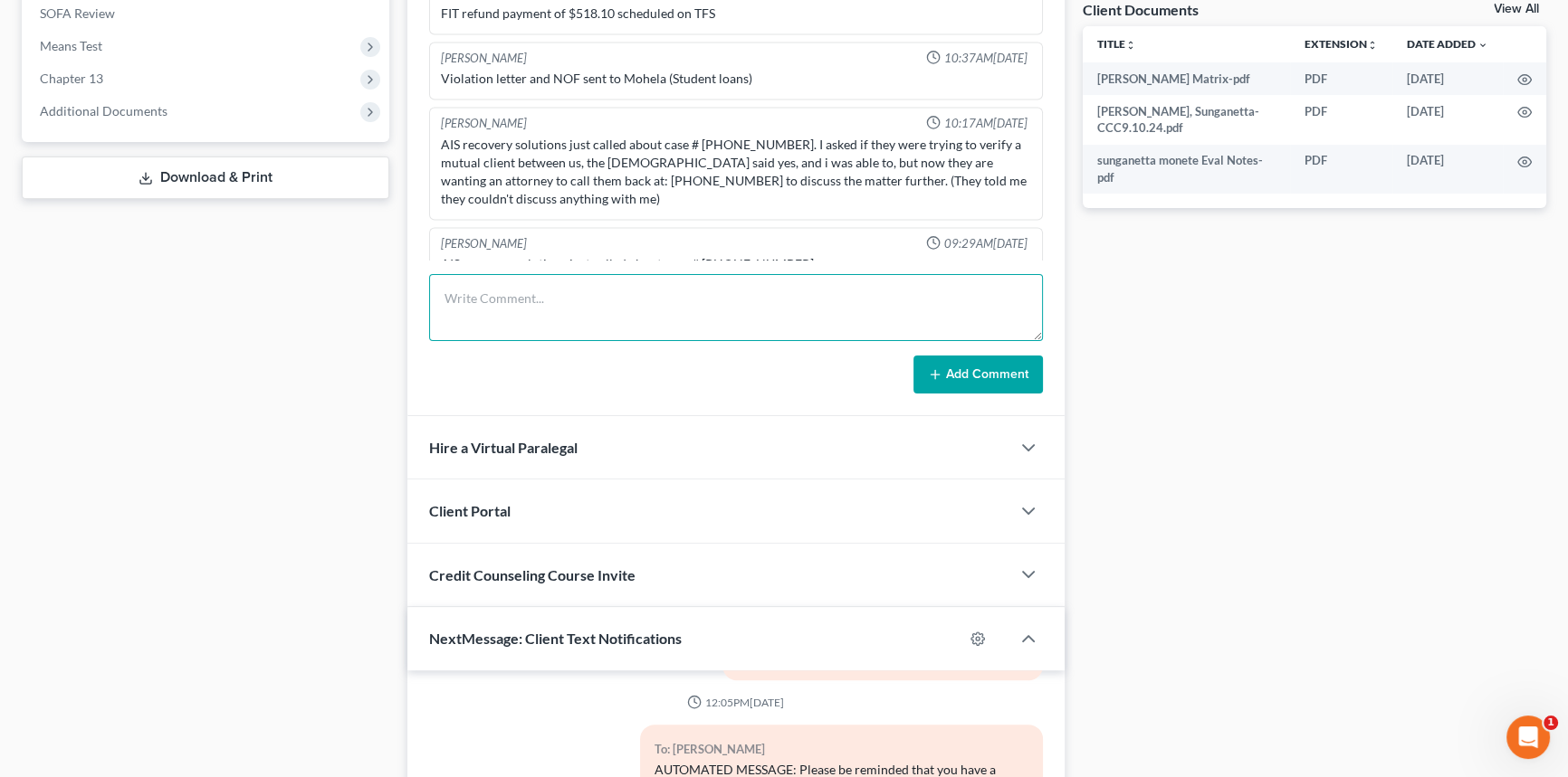
click at [653, 327] on textarea at bounding box center [736, 307] width 614 height 67
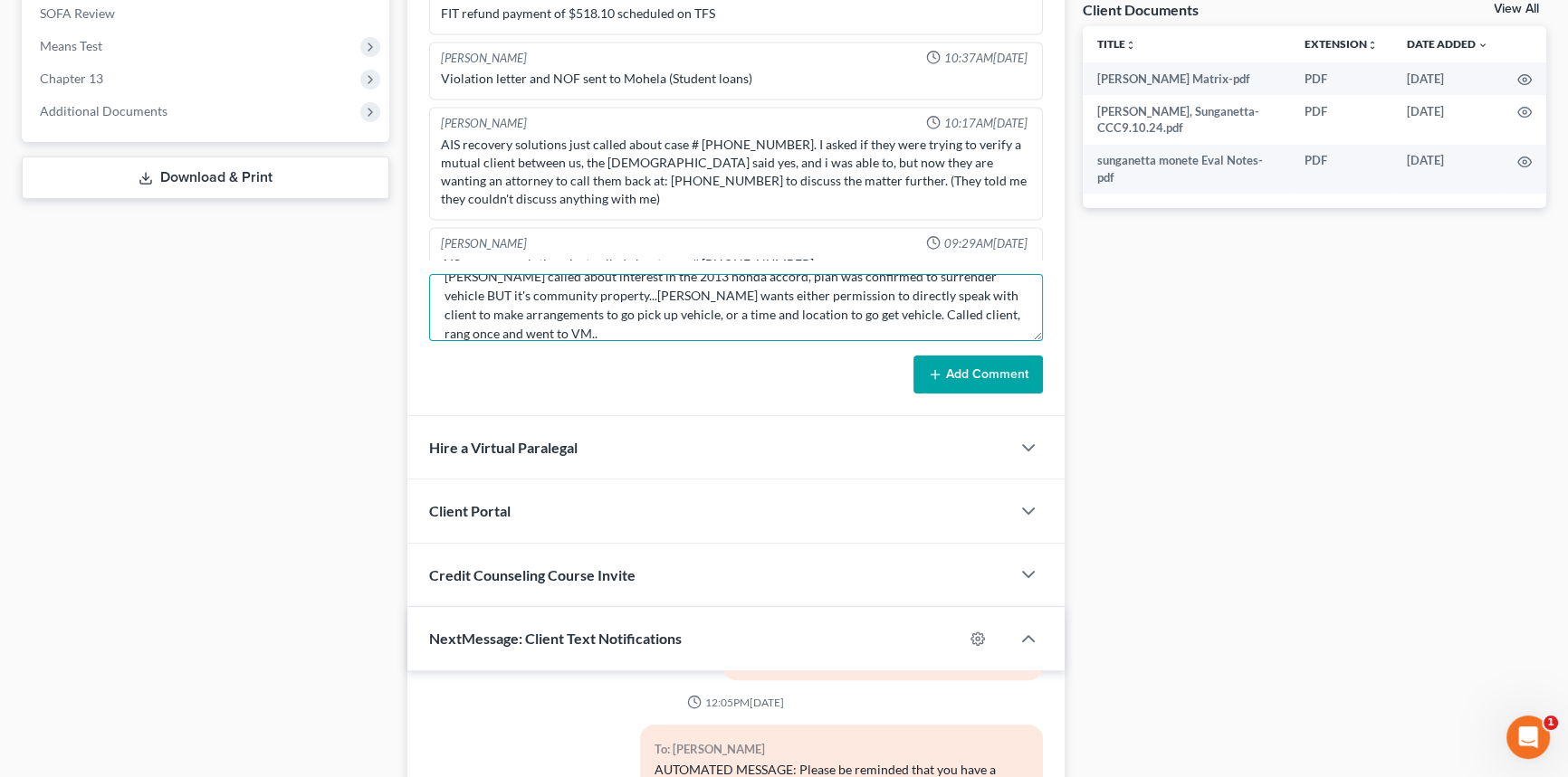
scroll to position [41, 0]
type textarea "[PERSON_NAME] called about interest in the 2013 honda accord, plan was confirme…"
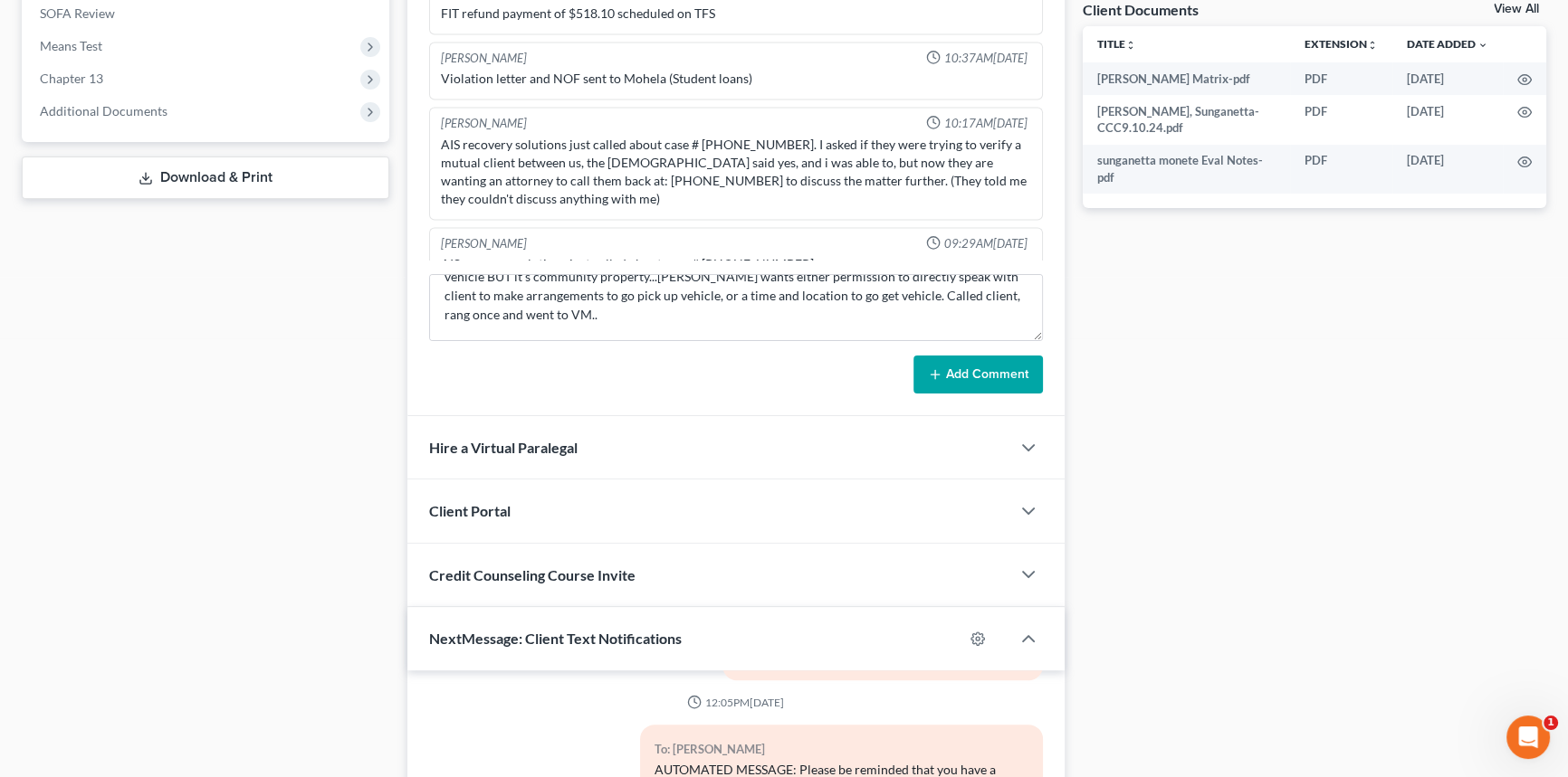
click at [1026, 363] on button "Add Comment" at bounding box center [978, 375] width 130 height 38
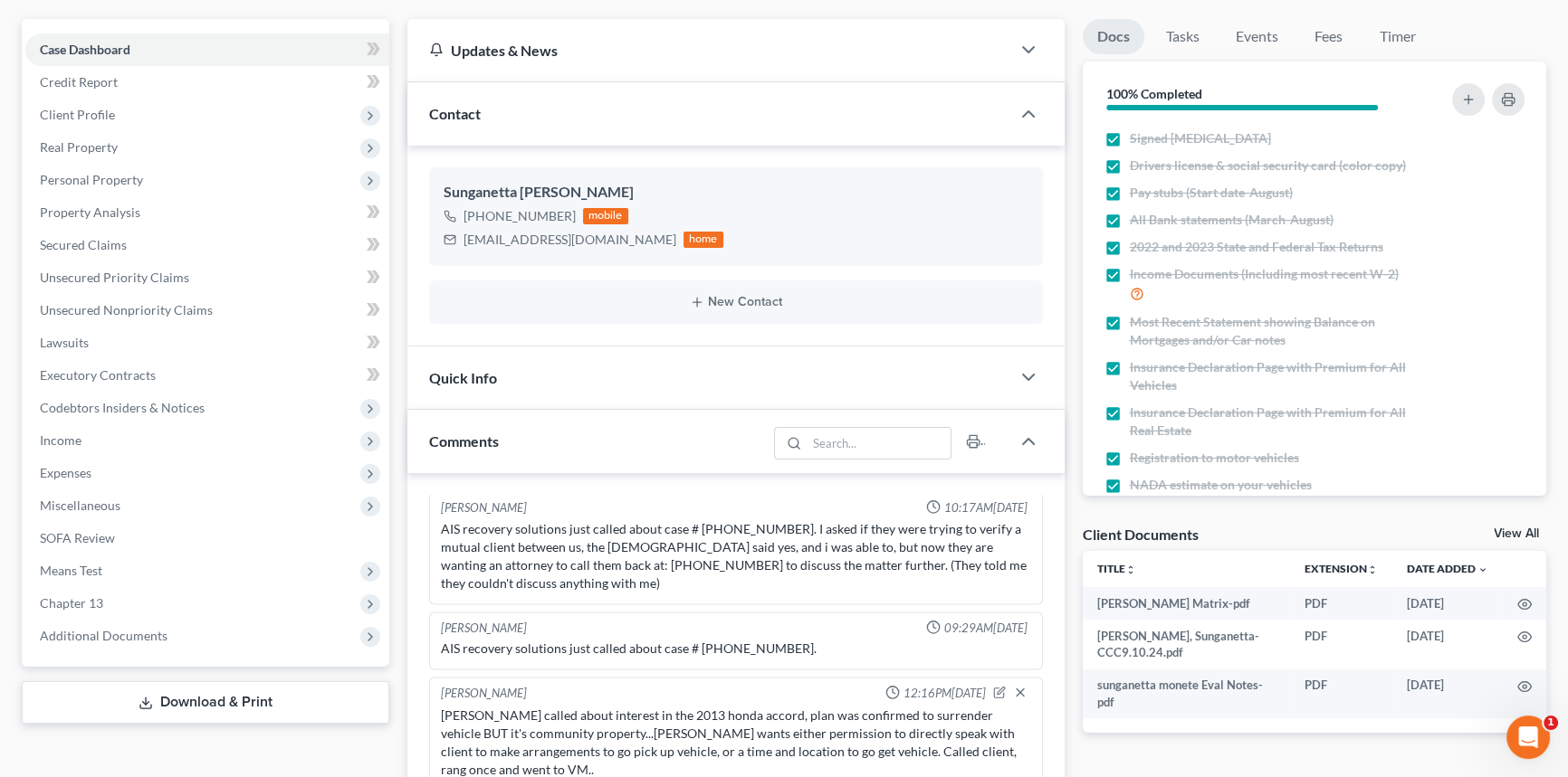
scroll to position [0, 0]
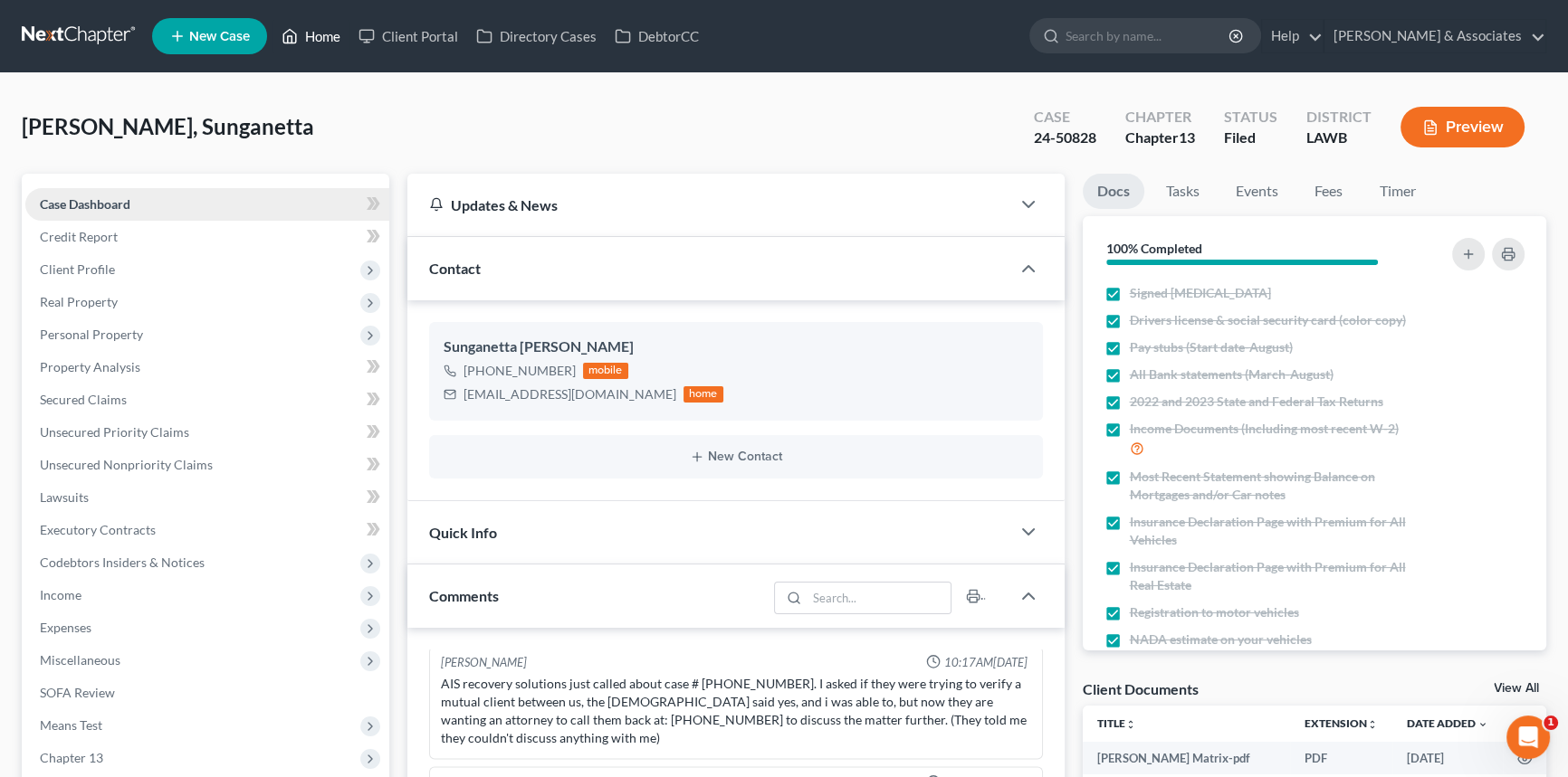
drag, startPoint x: 341, startPoint y: 26, endPoint x: 58, endPoint y: 205, distance: 334.9
click at [341, 26] on link "Home" at bounding box center [310, 37] width 77 height 33
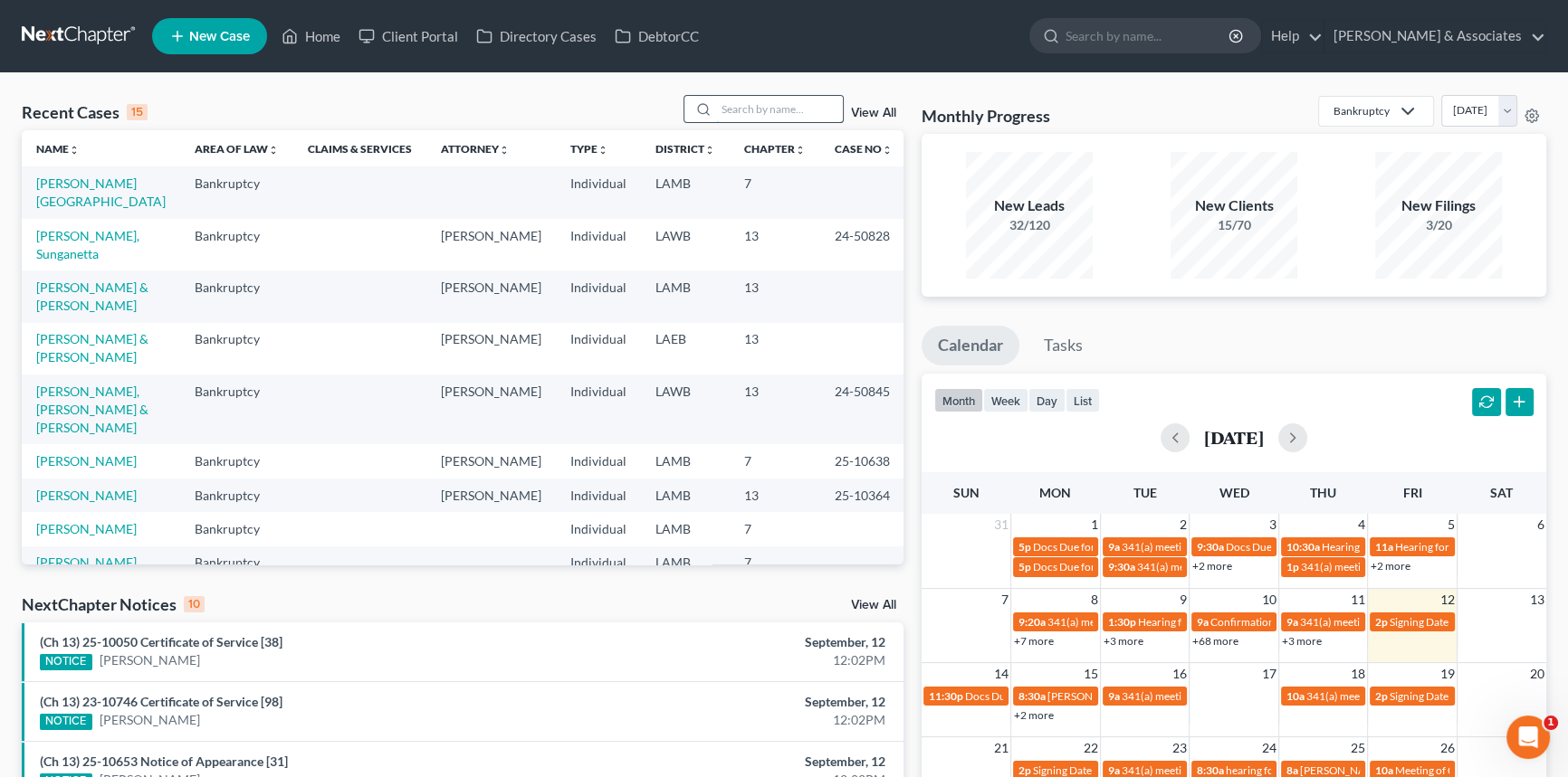
click at [811, 107] on input "search" at bounding box center [779, 109] width 127 height 26
type input "[PERSON_NAME]"
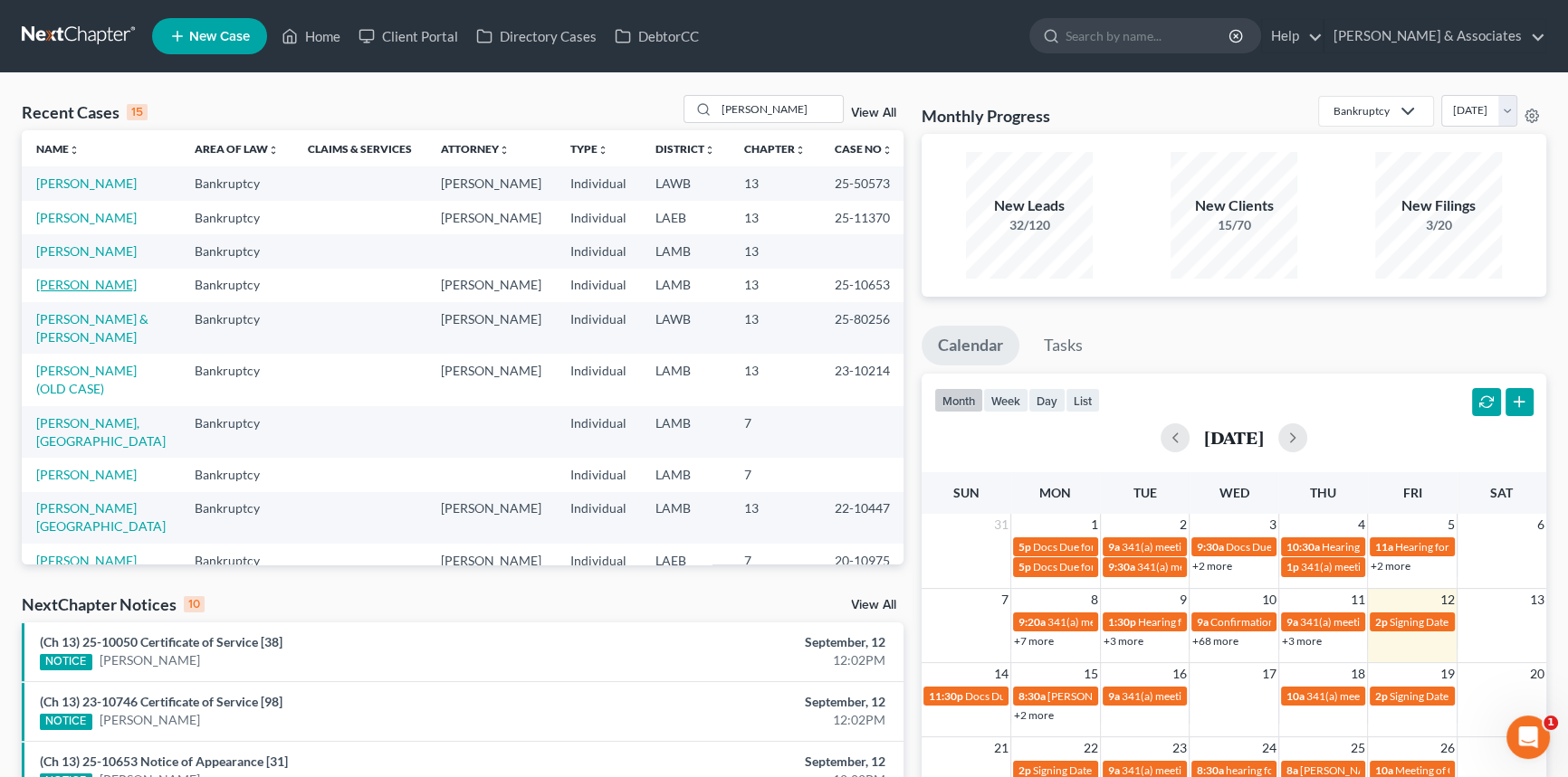
click at [73, 283] on link "[PERSON_NAME]" at bounding box center [87, 284] width 100 height 16
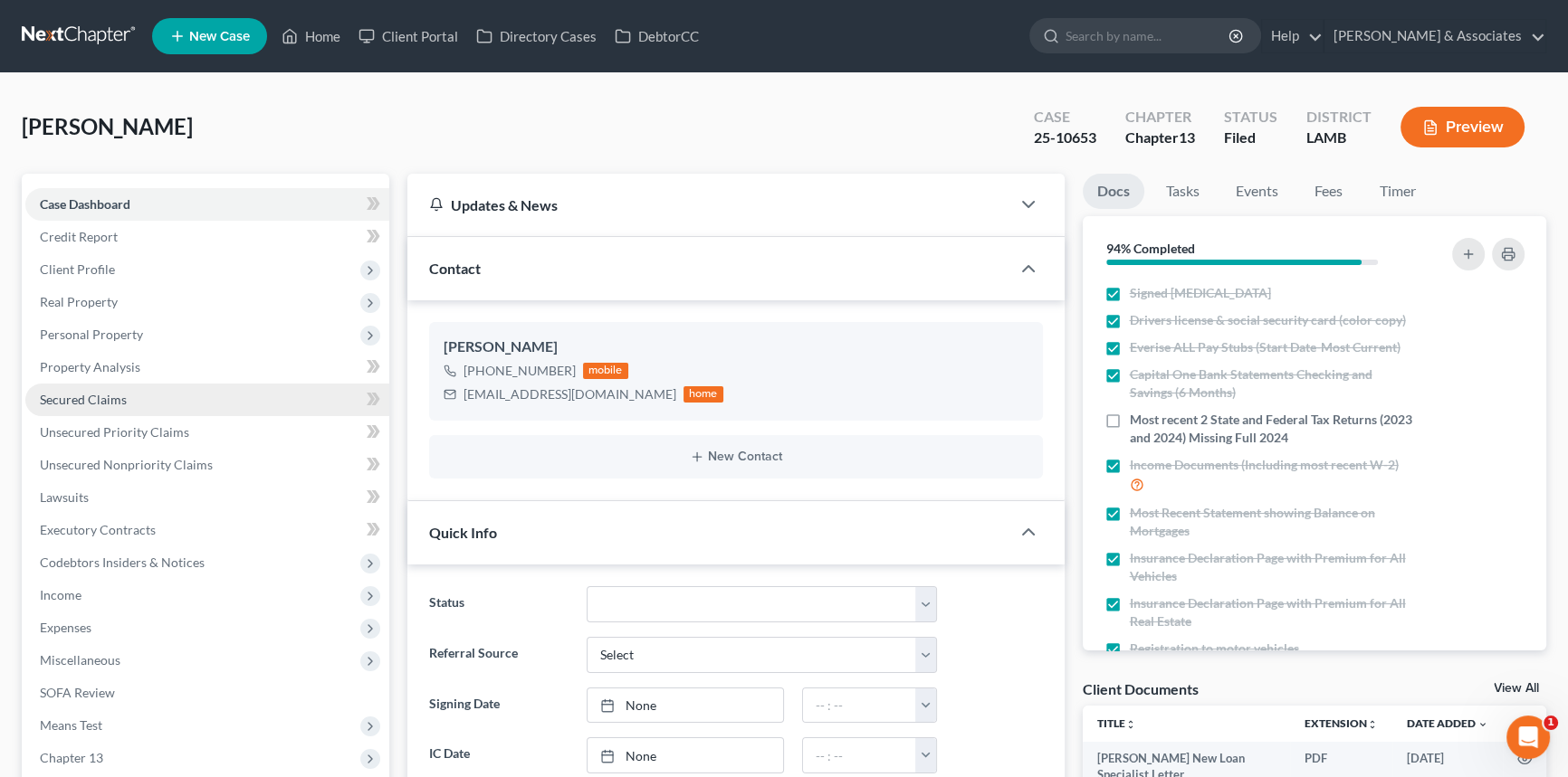
scroll to position [679, 0]
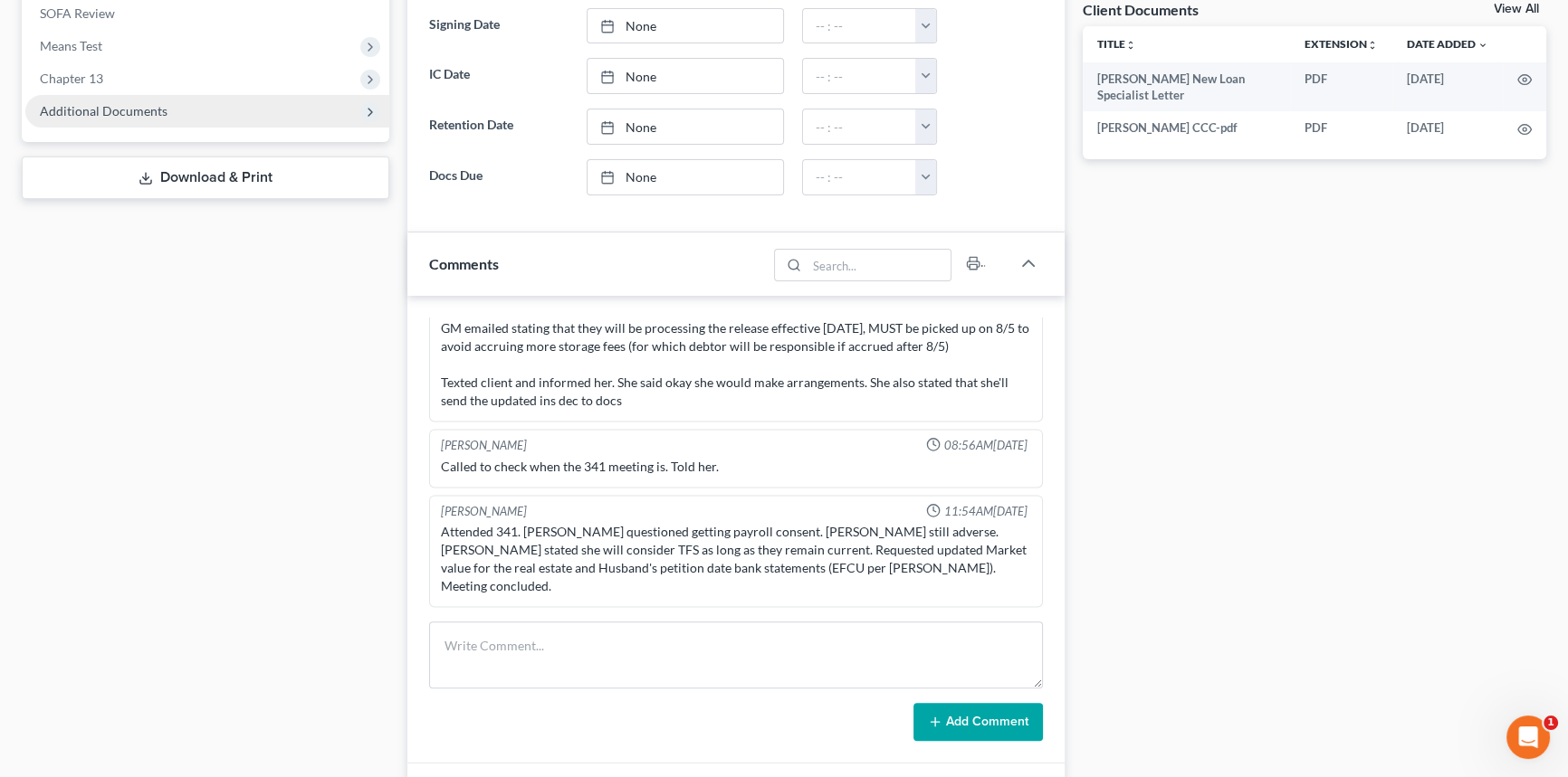
click at [126, 105] on span "Additional Documents" at bounding box center [104, 110] width 128 height 16
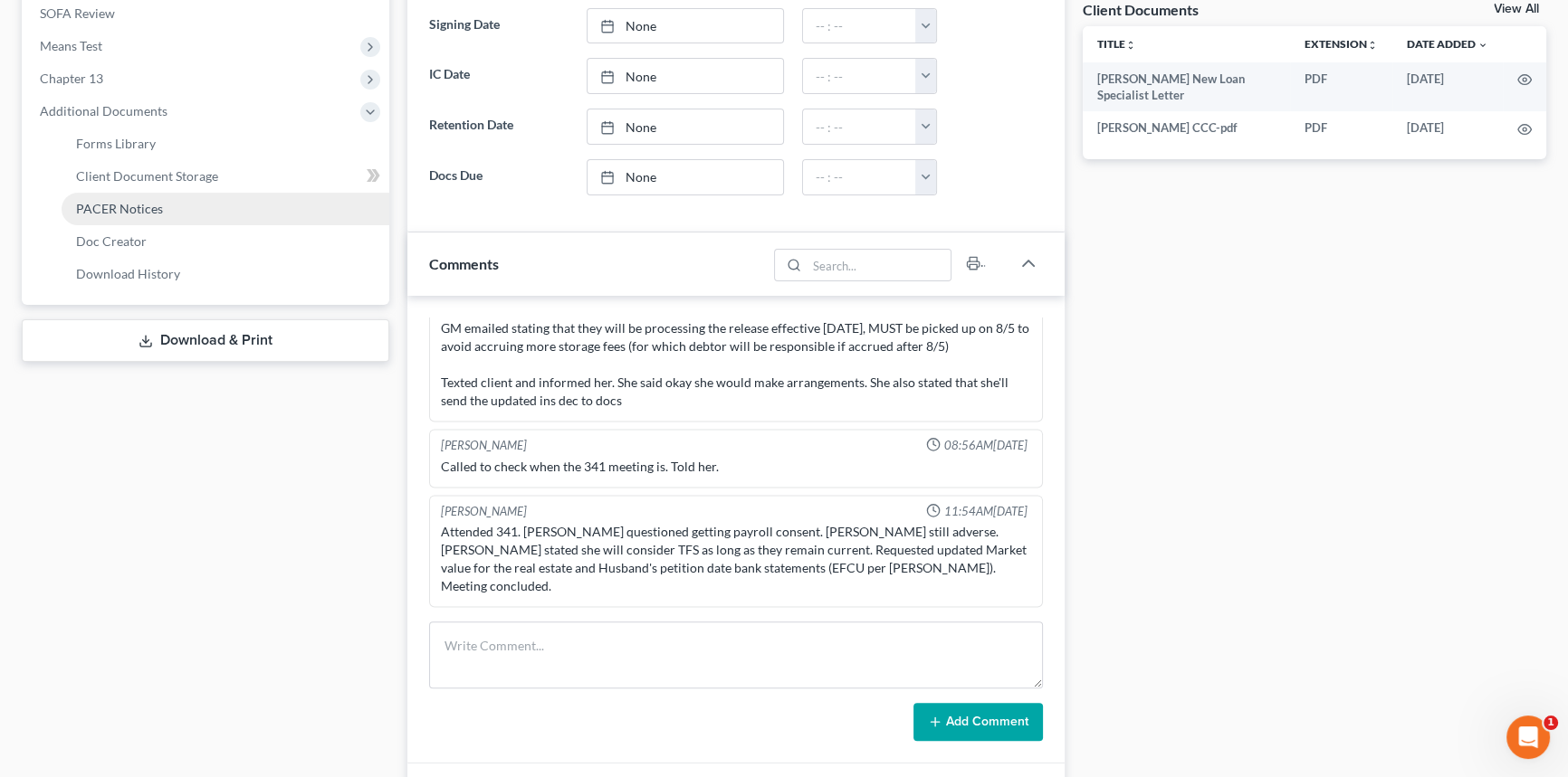
click at [121, 201] on span "PACER Notices" at bounding box center [119, 208] width 87 height 16
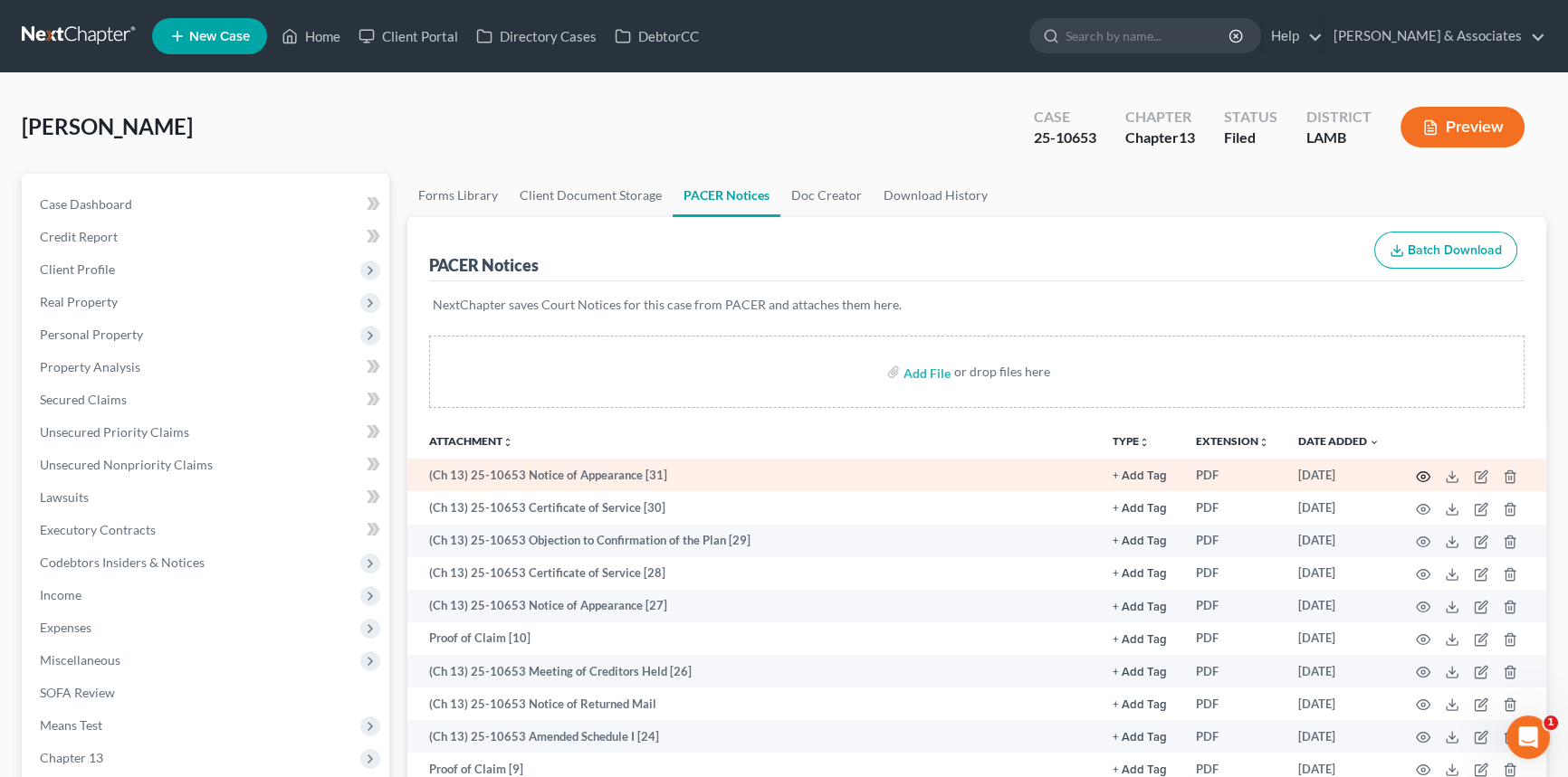
click at [1427, 476] on icon "button" at bounding box center [1423, 477] width 15 height 15
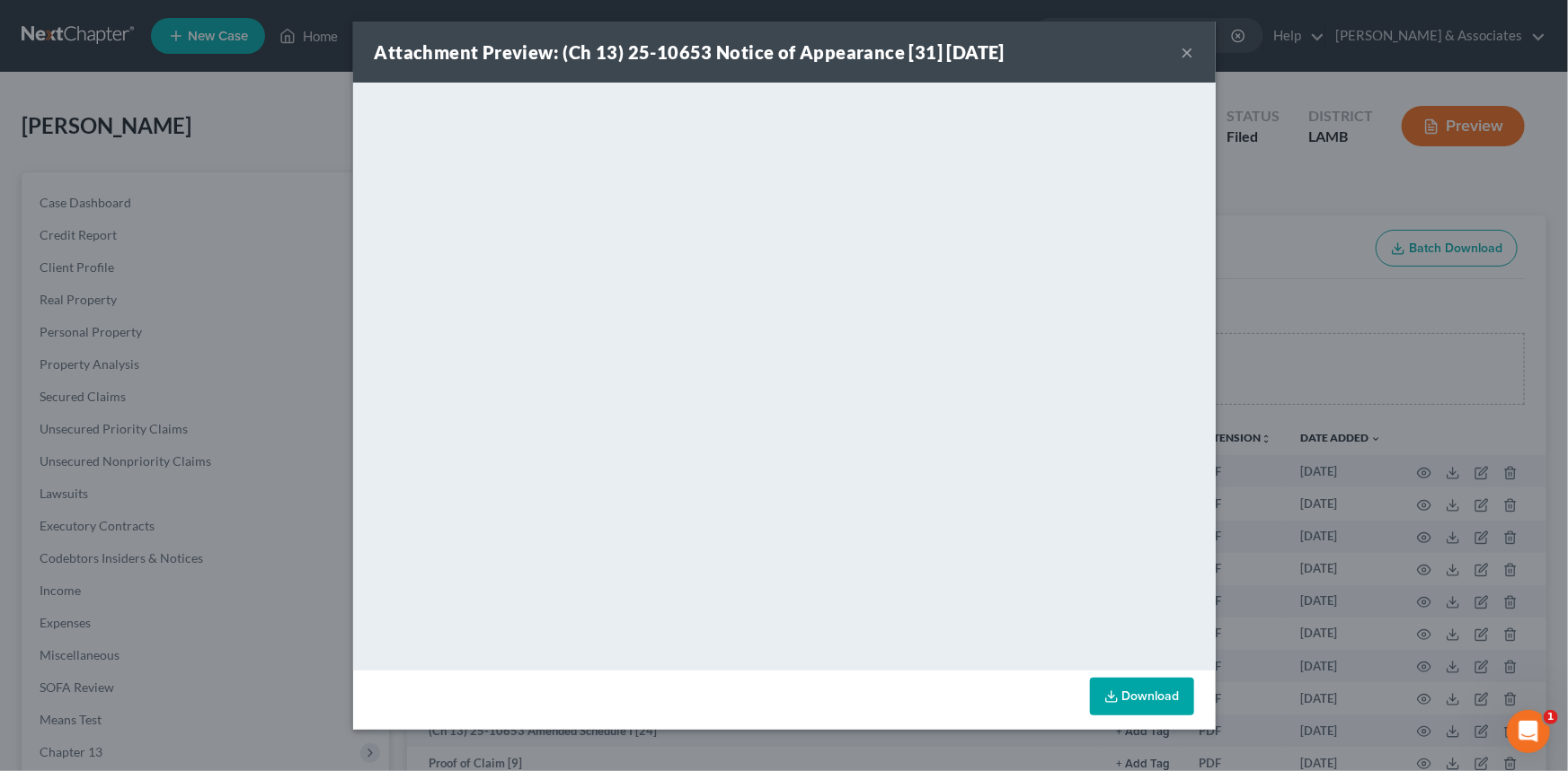
click at [1186, 45] on button "×" at bounding box center [1187, 53] width 13 height 22
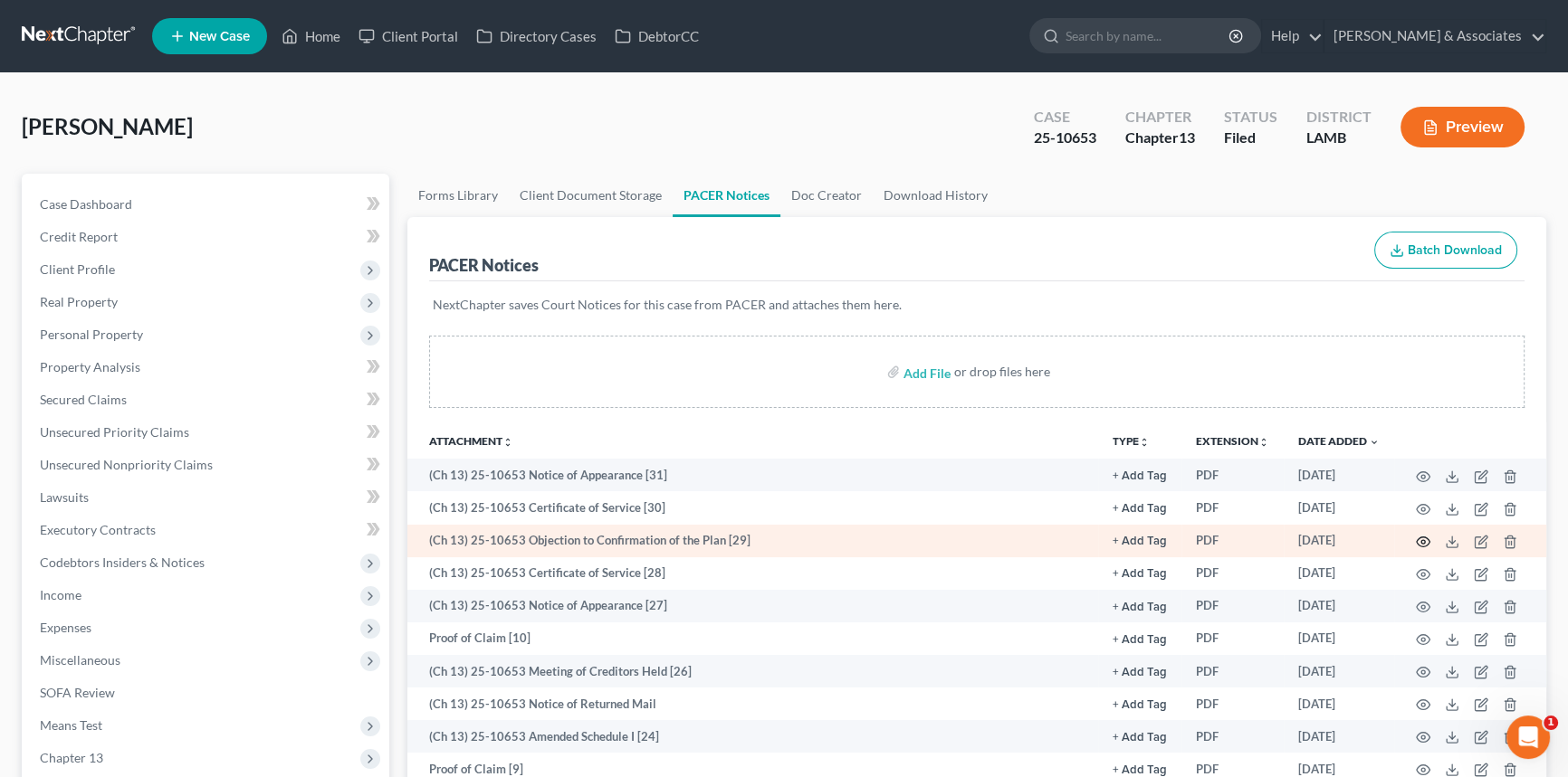
click at [1420, 537] on icon "button" at bounding box center [1423, 542] width 15 height 15
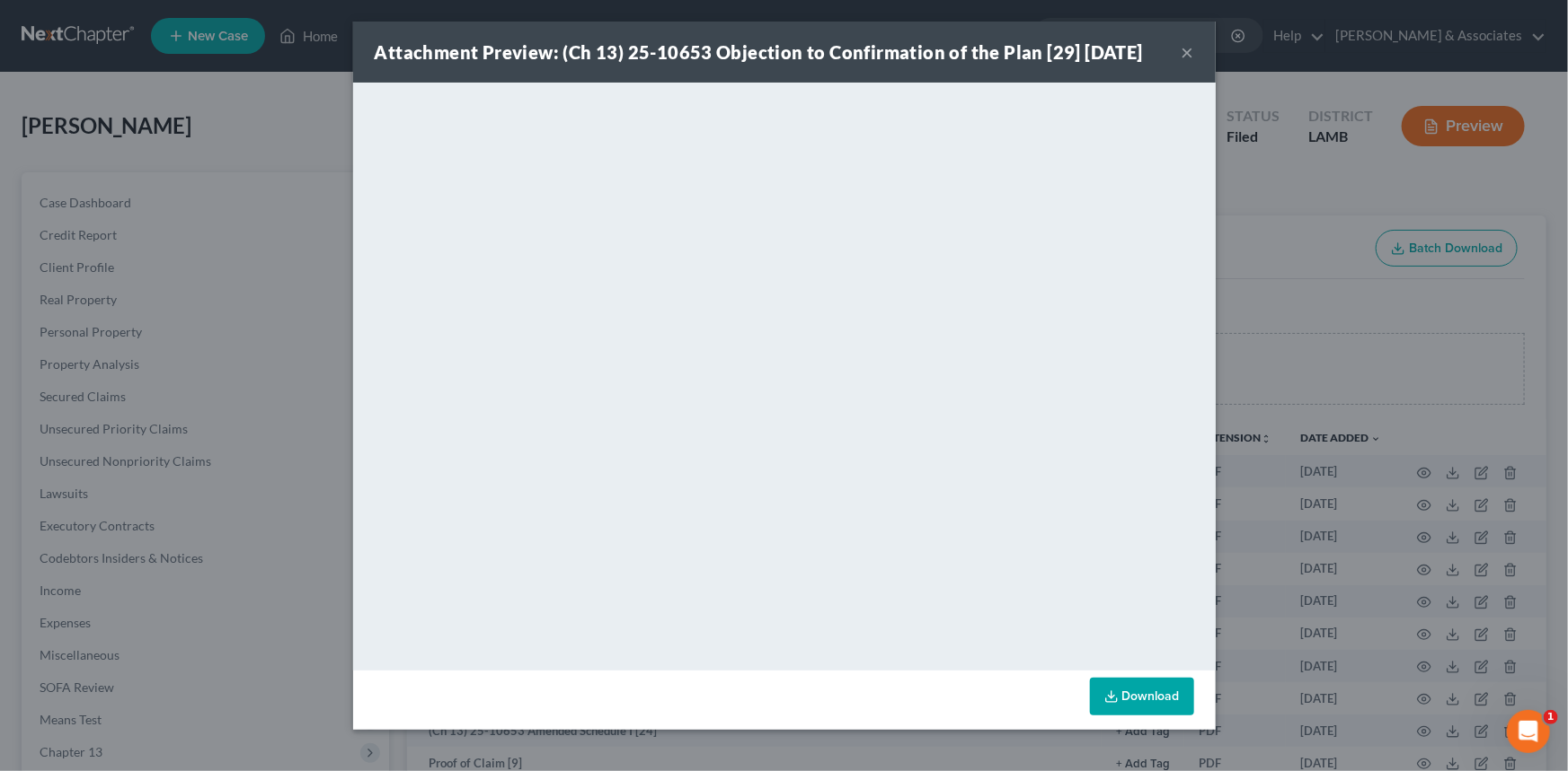
click at [1186, 50] on button "×" at bounding box center [1187, 53] width 13 height 22
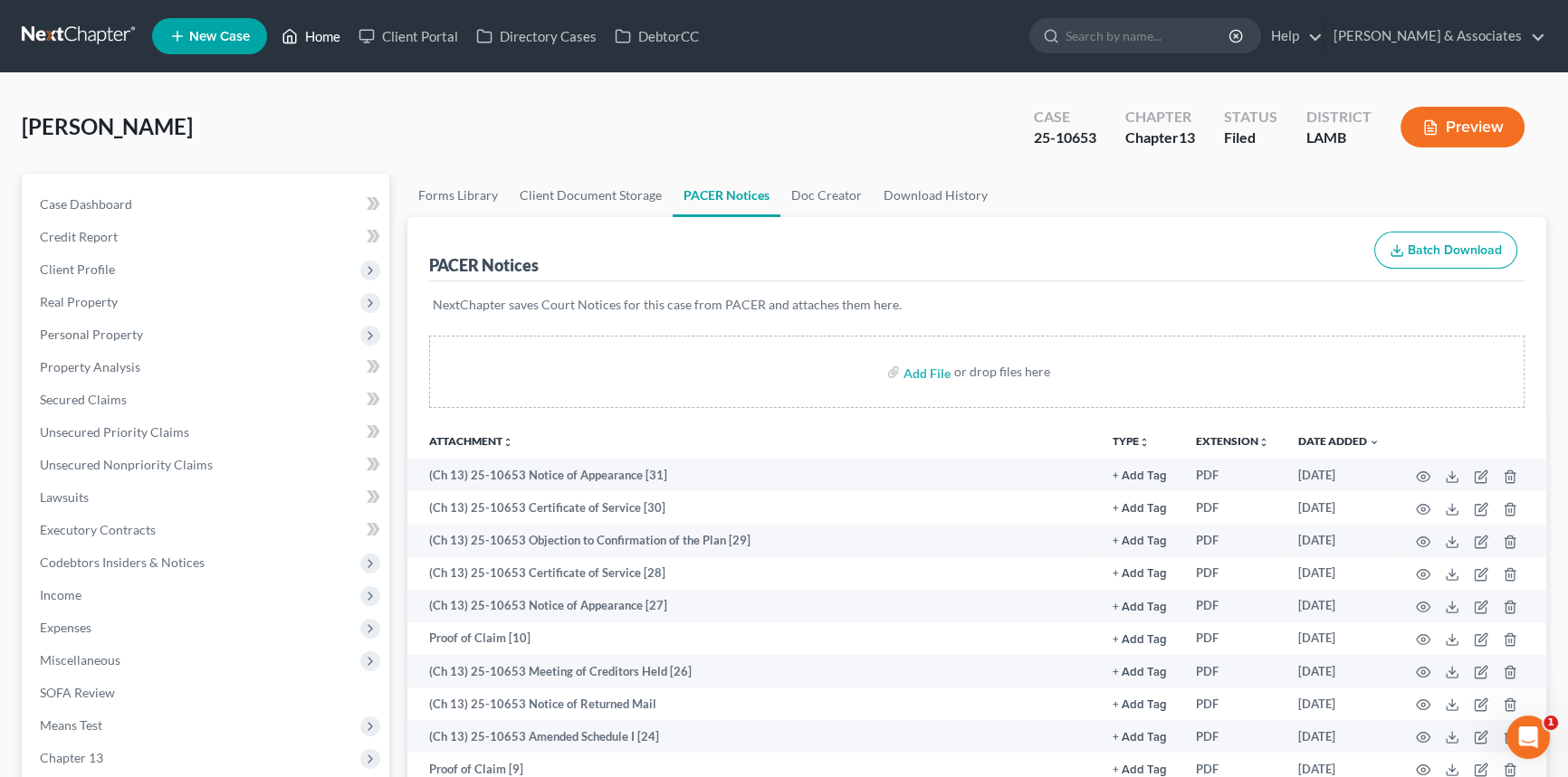
drag, startPoint x: 335, startPoint y: 29, endPoint x: 326, endPoint y: 35, distance: 10.8
click at [335, 29] on link "Home" at bounding box center [310, 37] width 77 height 33
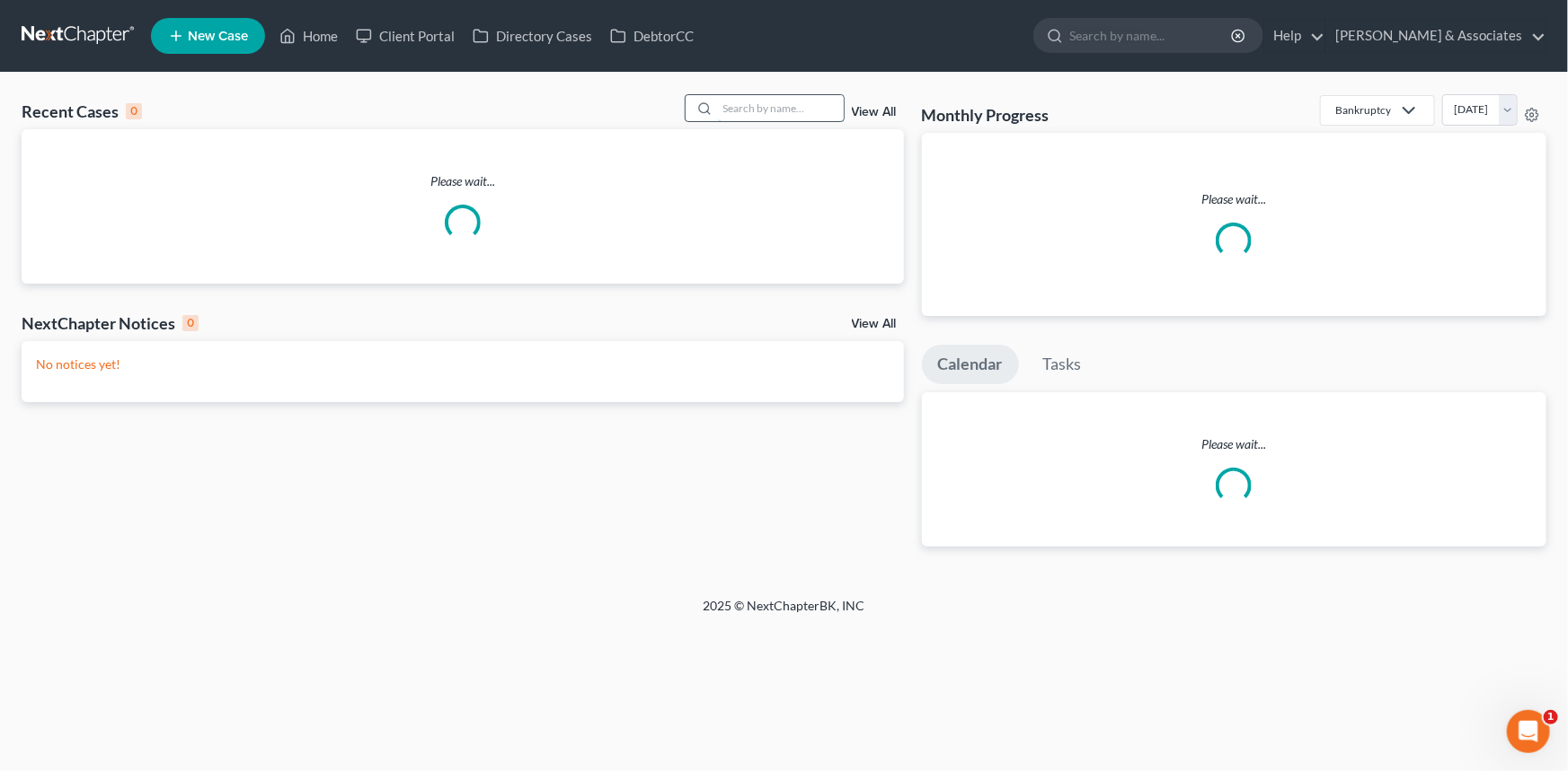
click at [739, 99] on input "search" at bounding box center [780, 108] width 126 height 26
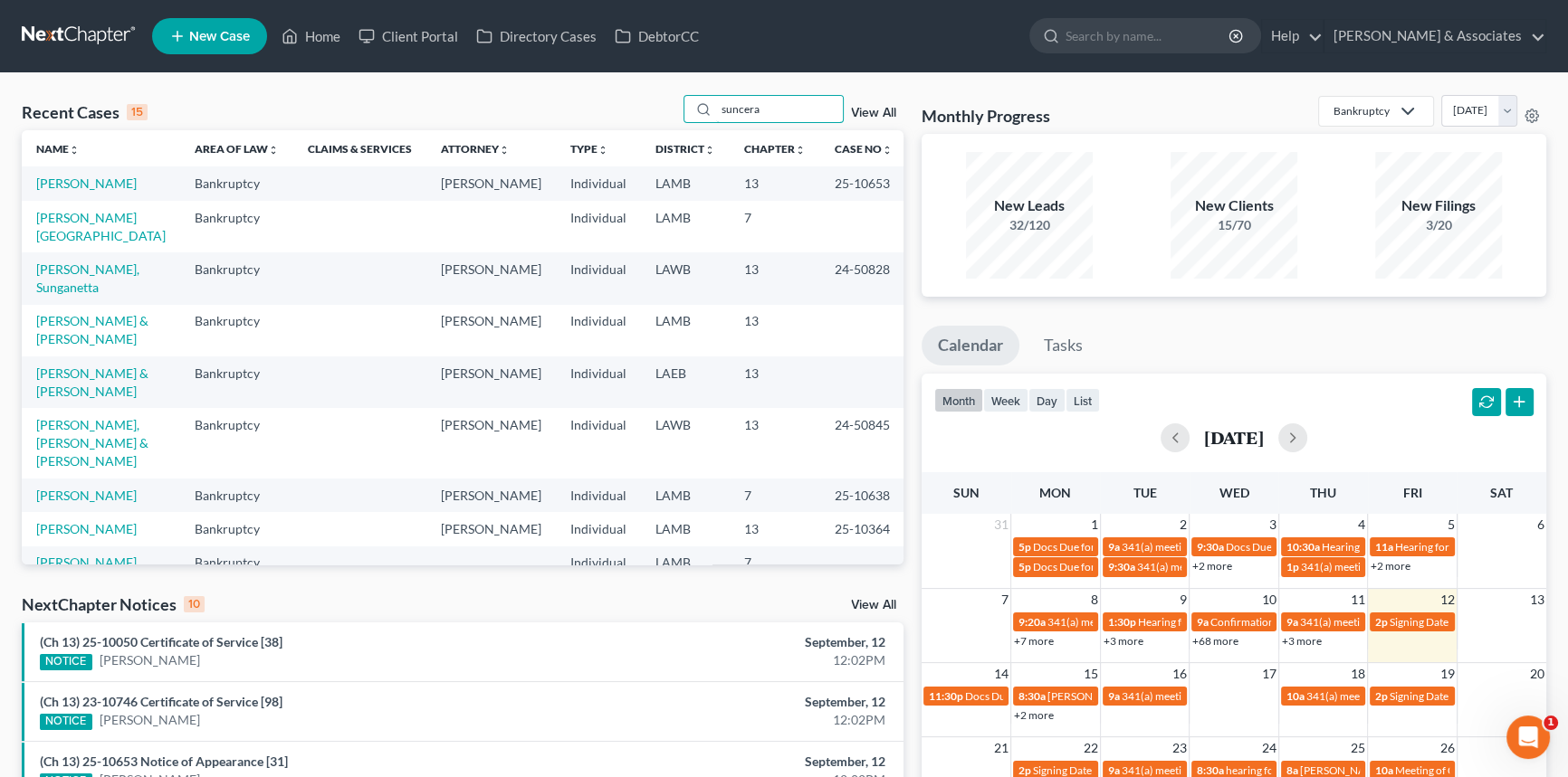
type input "suncera"
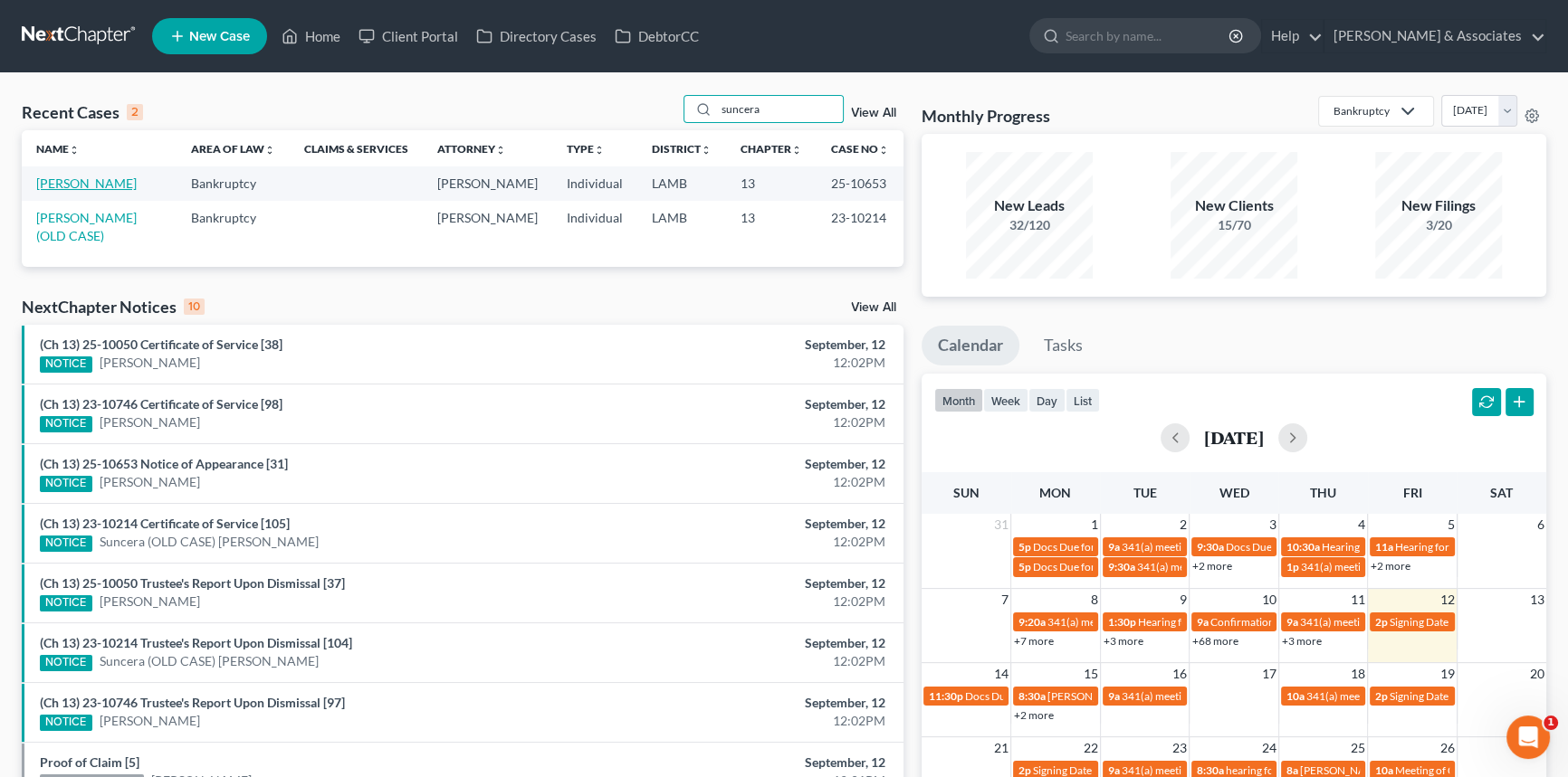
click at [79, 183] on link "Davis, Suncera" at bounding box center [87, 183] width 100 height 16
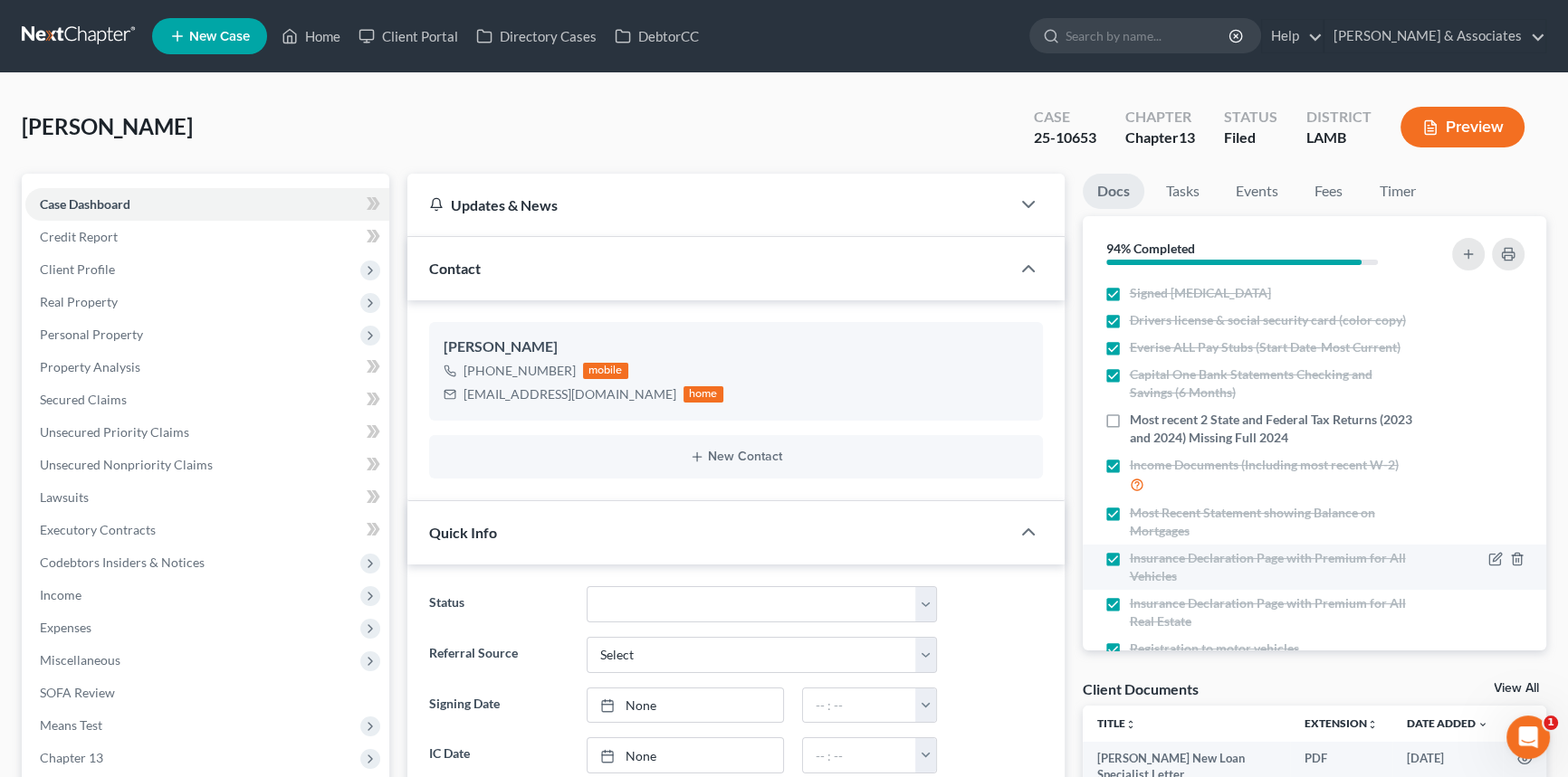
scroll to position [3894, 0]
click at [300, 26] on link "Home" at bounding box center [310, 37] width 77 height 33
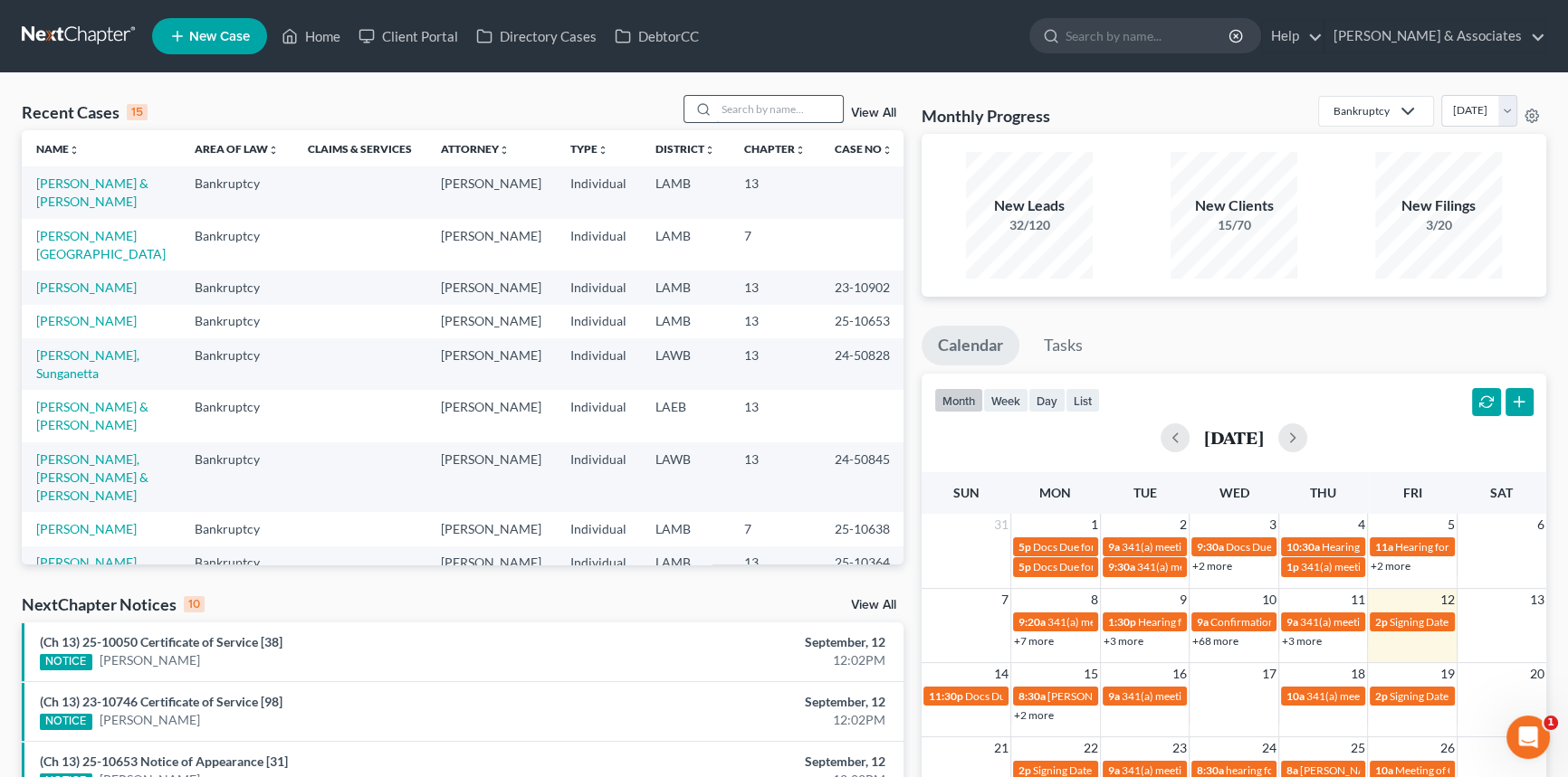
click at [762, 103] on input "search" at bounding box center [779, 109] width 127 height 26
type input "avaritt"
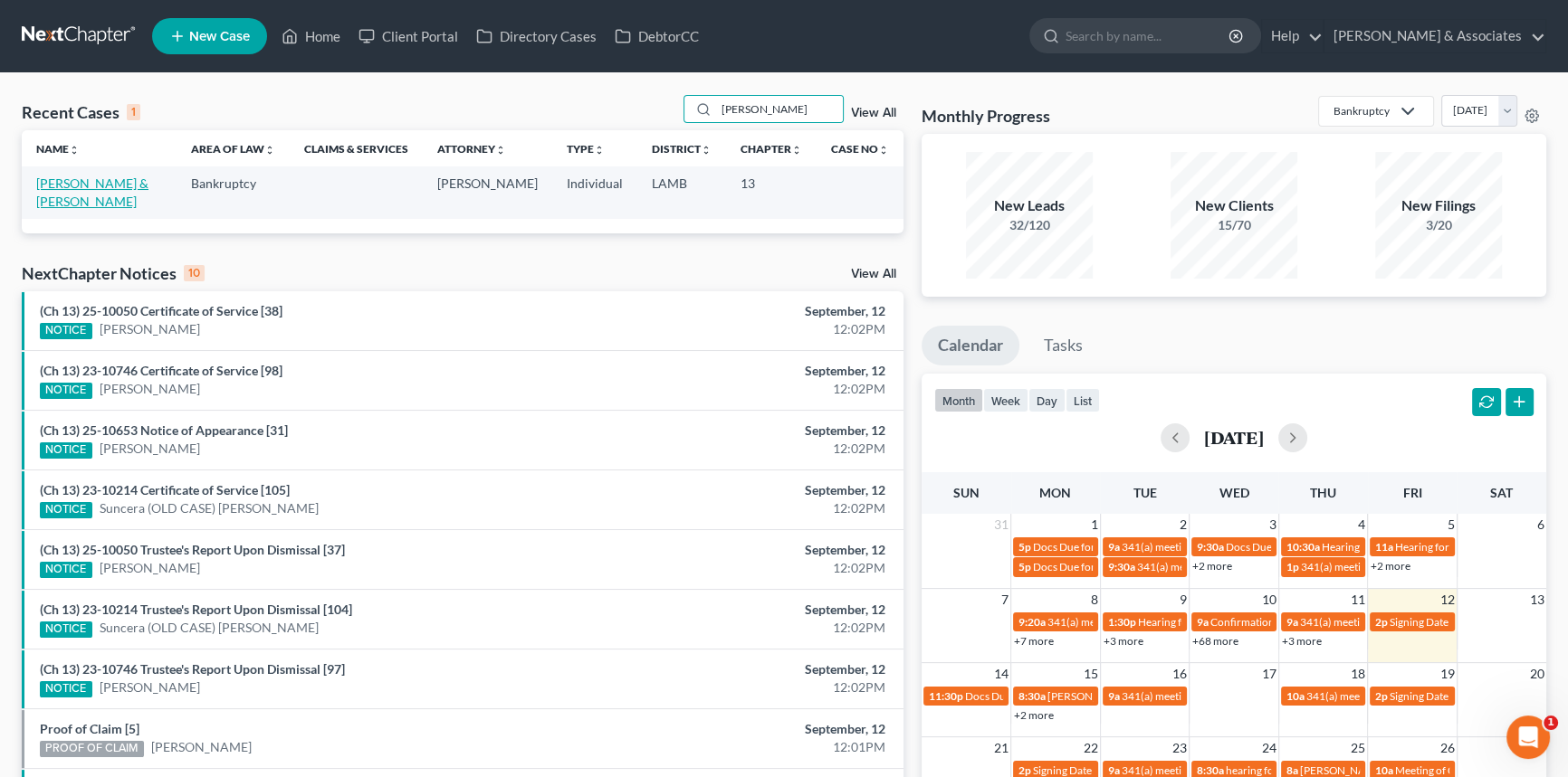
click at [96, 188] on link "[PERSON_NAME] & [PERSON_NAME]" at bounding box center [92, 192] width 112 height 34
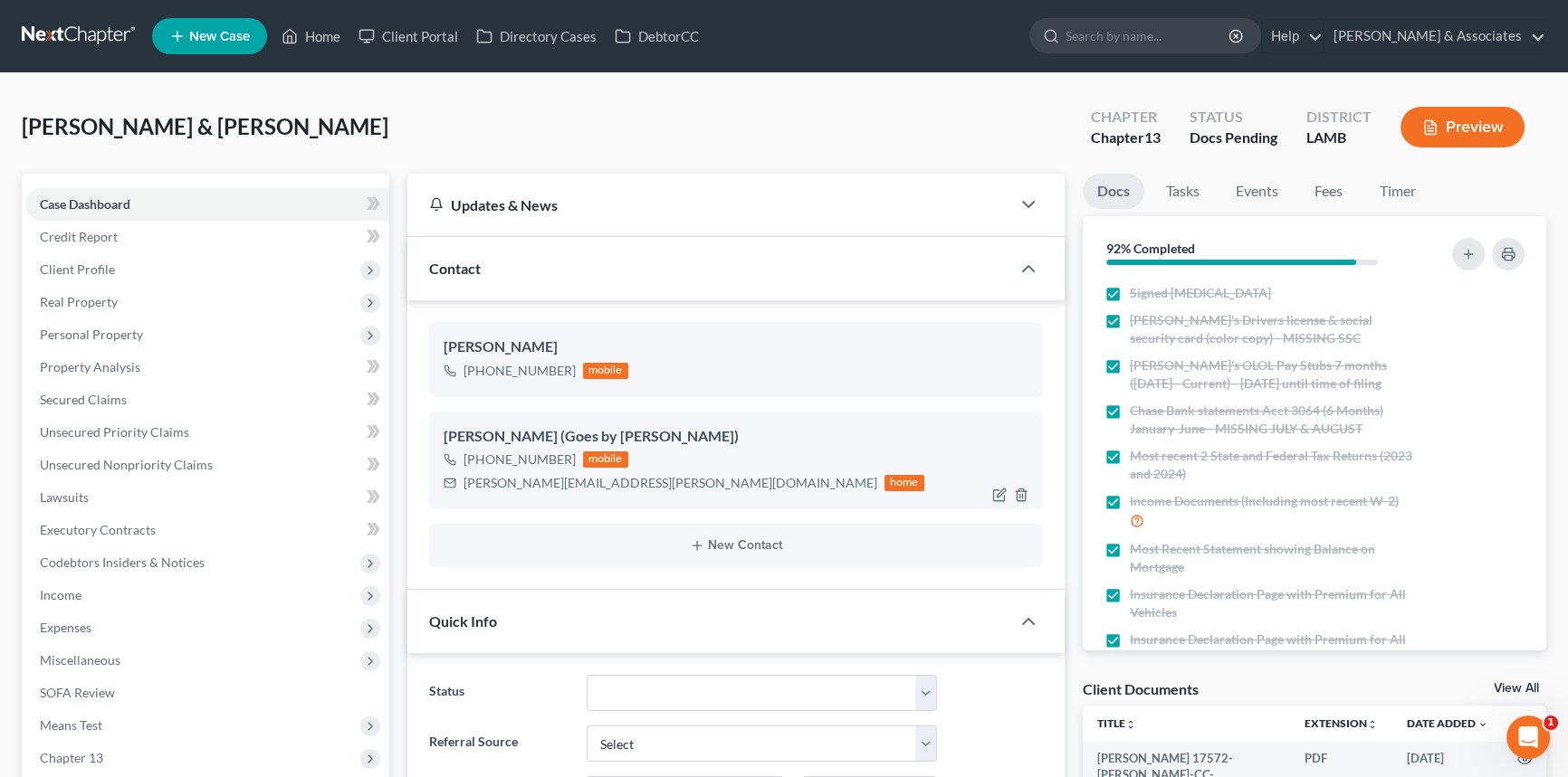
scroll to position [2068, 0]
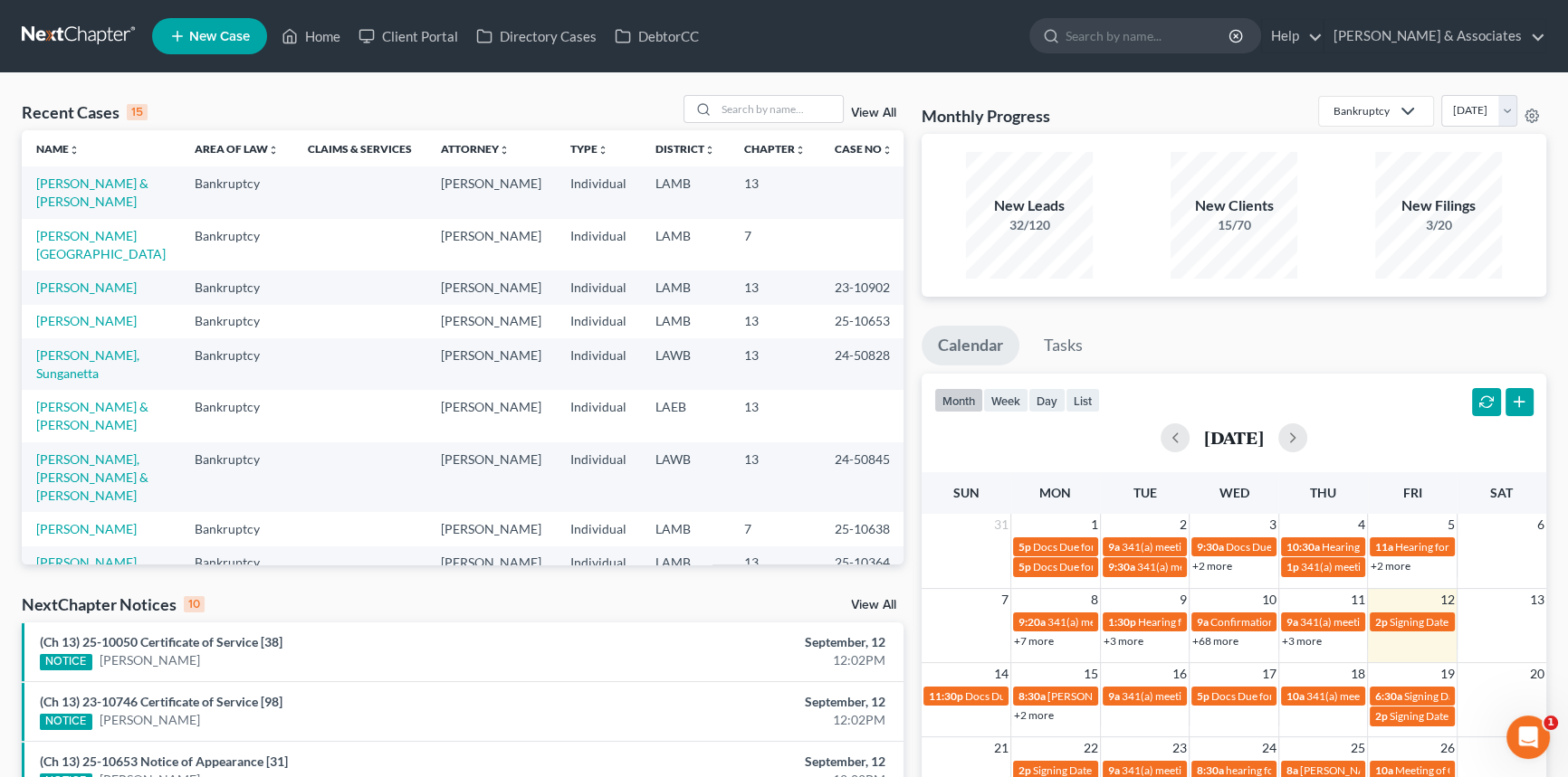
click at [726, 126] on div "Recent Cases 15 View All" at bounding box center [462, 112] width 881 height 36
click at [764, 110] on input "search" at bounding box center [779, 109] width 127 height 26
type input "[PERSON_NAME]"
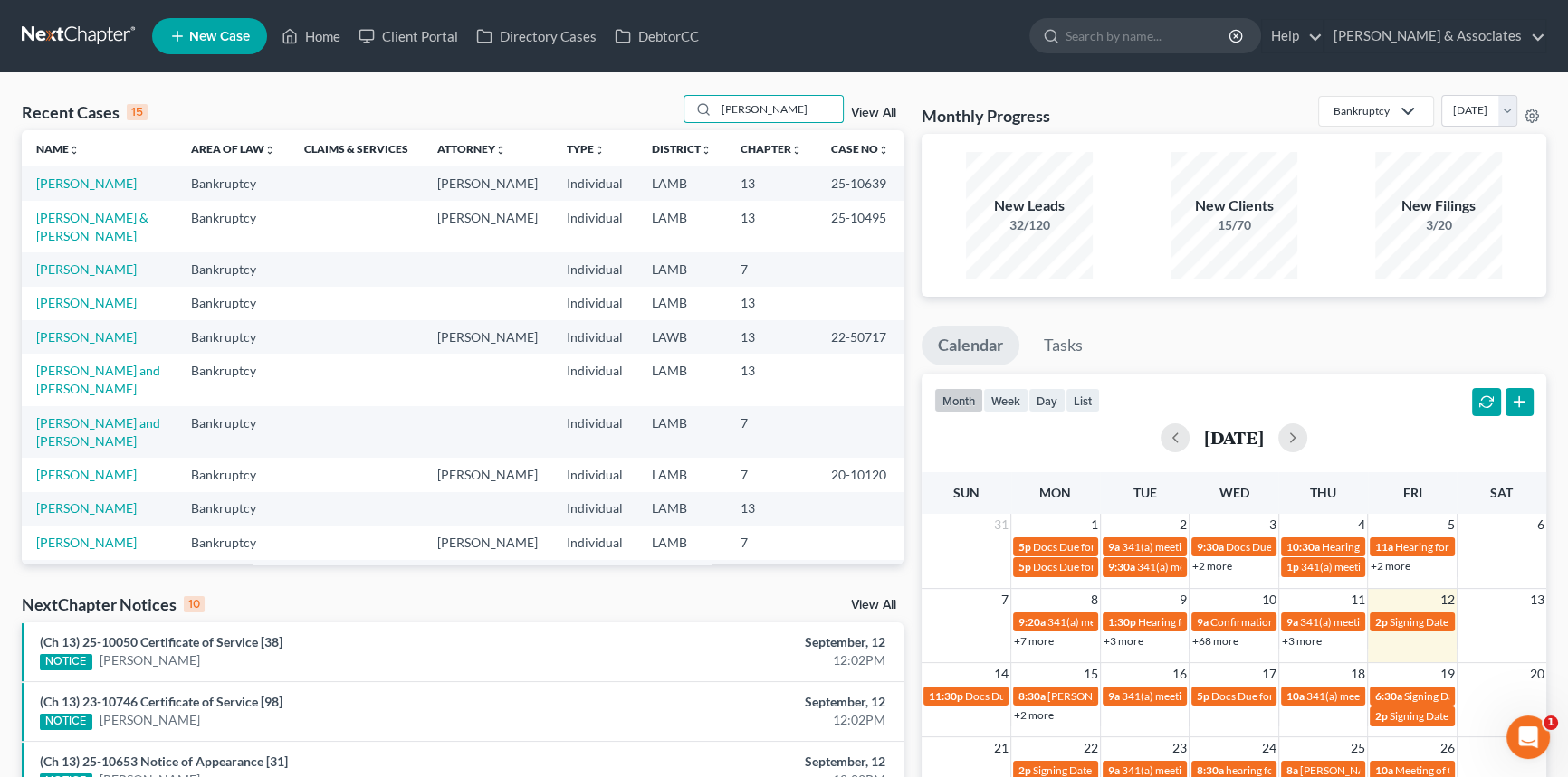
click at [55, 173] on td "[PERSON_NAME]" at bounding box center [99, 183] width 154 height 34
click at [62, 194] on td "[PERSON_NAME]" at bounding box center [99, 183] width 154 height 34
click at [63, 193] on td "[PERSON_NAME]" at bounding box center [99, 183] width 154 height 34
click at [74, 184] on link "[PERSON_NAME]" at bounding box center [87, 183] width 100 height 16
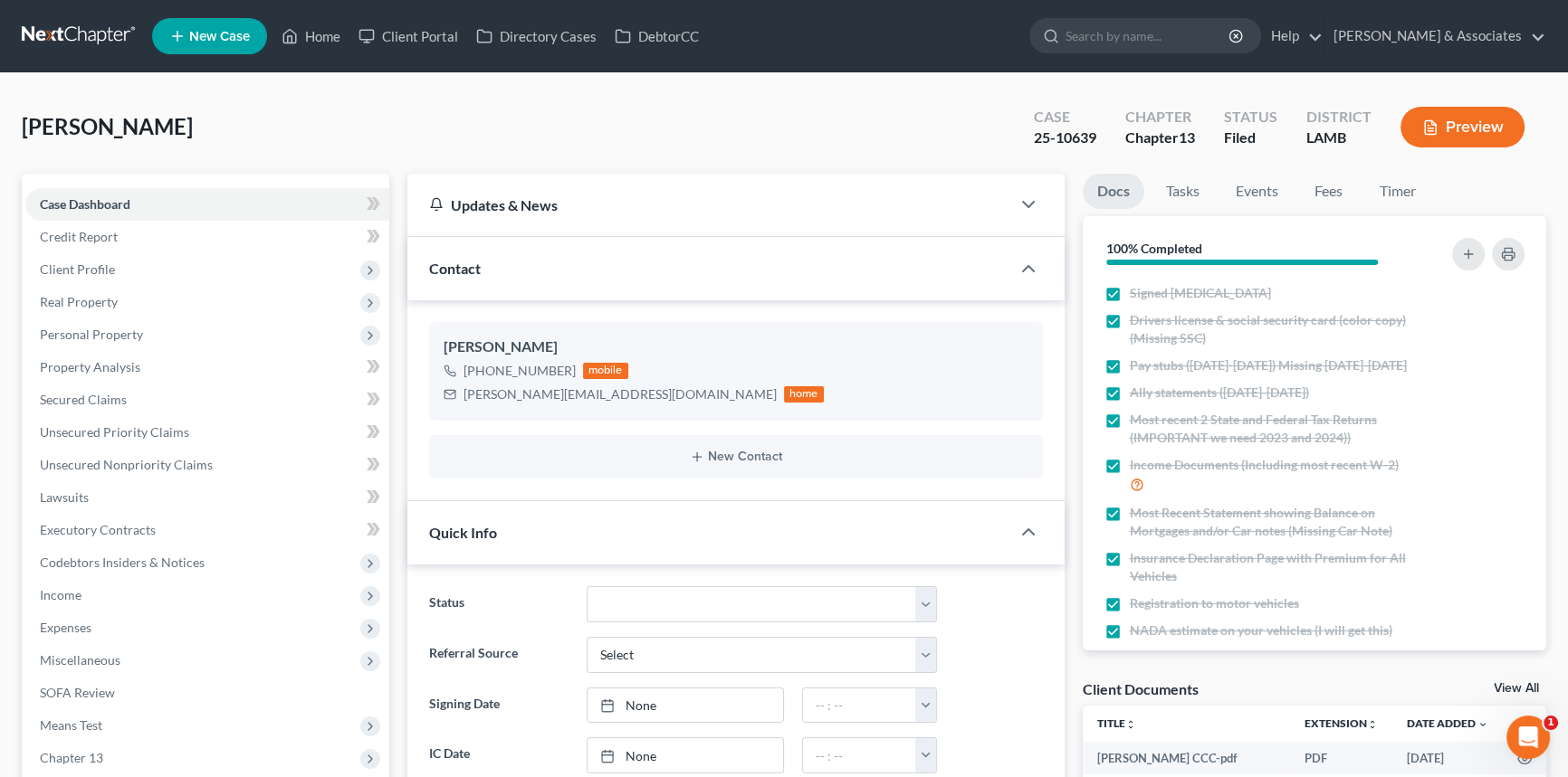
scroll to position [709, 0]
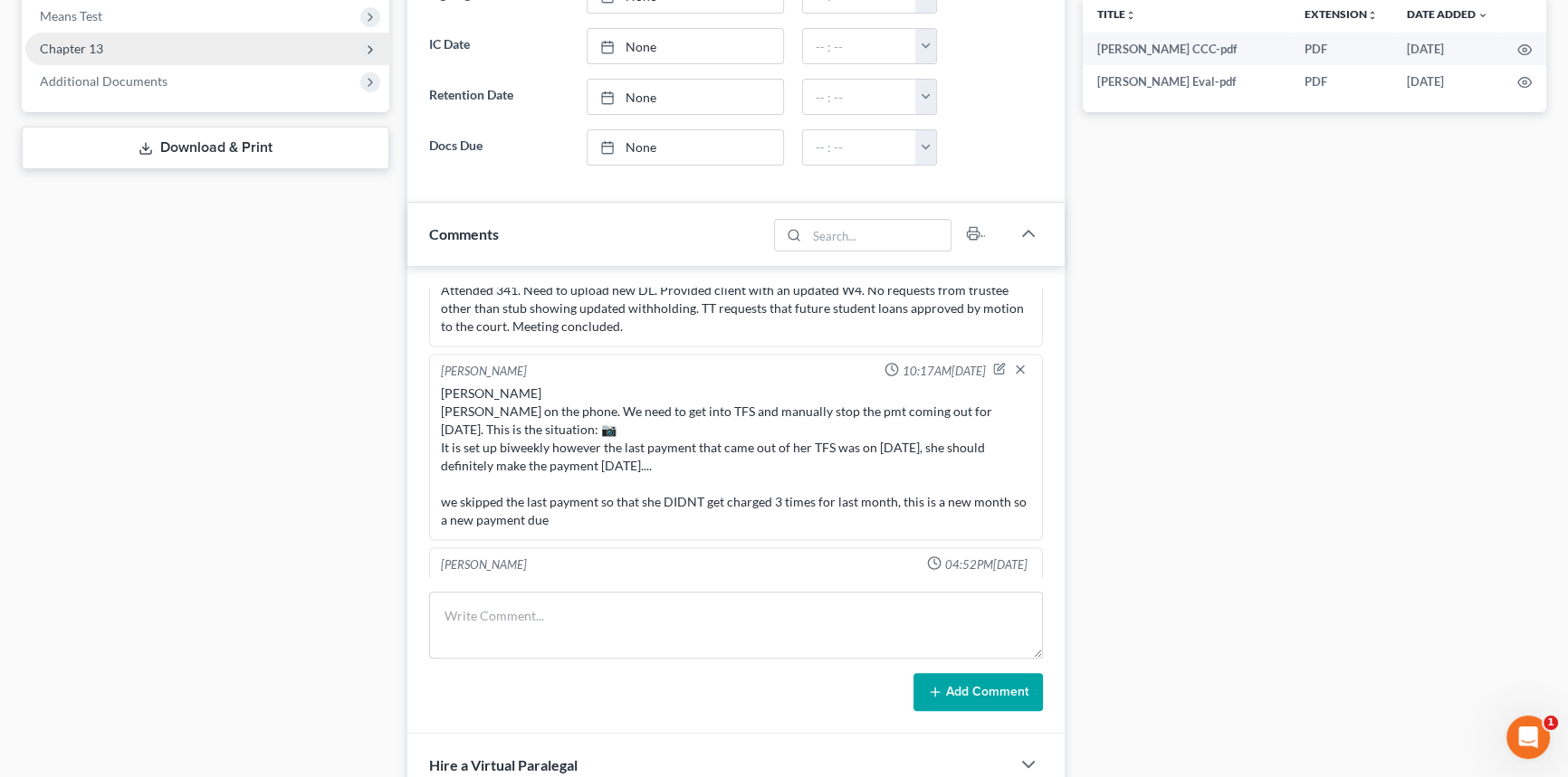
click at [107, 41] on span "Chapter 13" at bounding box center [207, 49] width 363 height 33
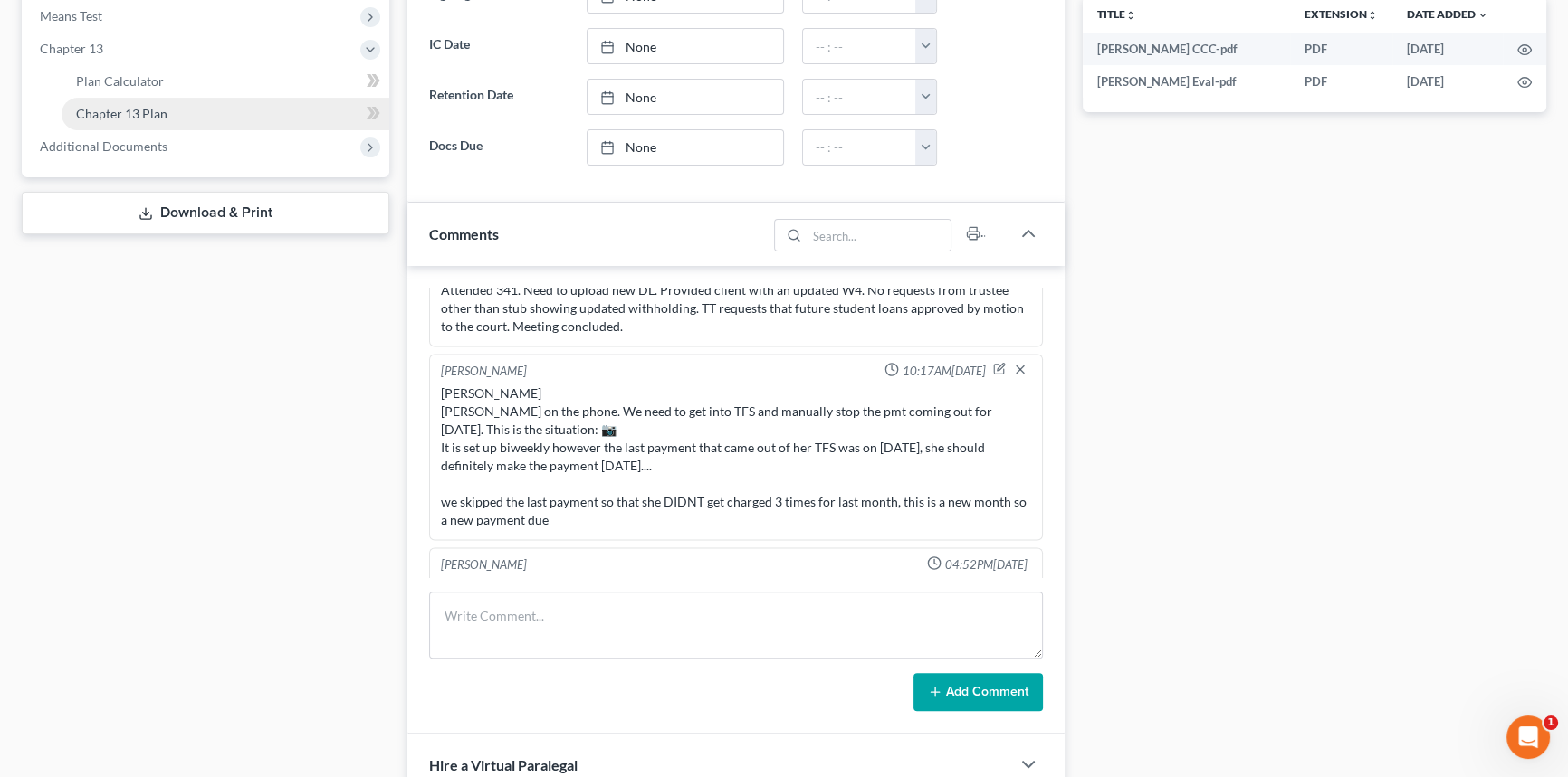
click at [121, 117] on span "Chapter 13 Plan" at bounding box center [121, 113] width 91 height 16
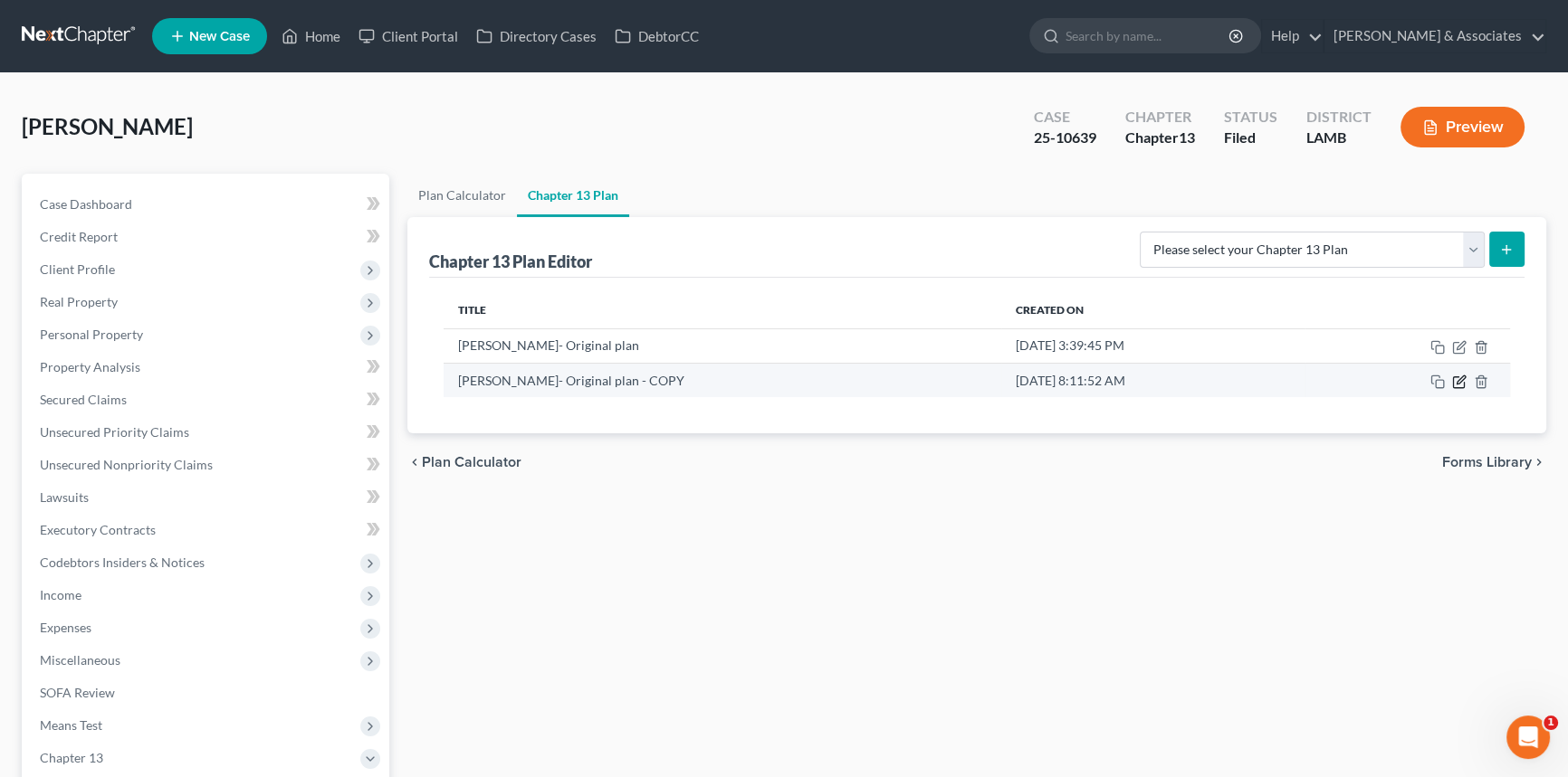
click at [1458, 383] on icon "button" at bounding box center [1459, 382] width 15 height 15
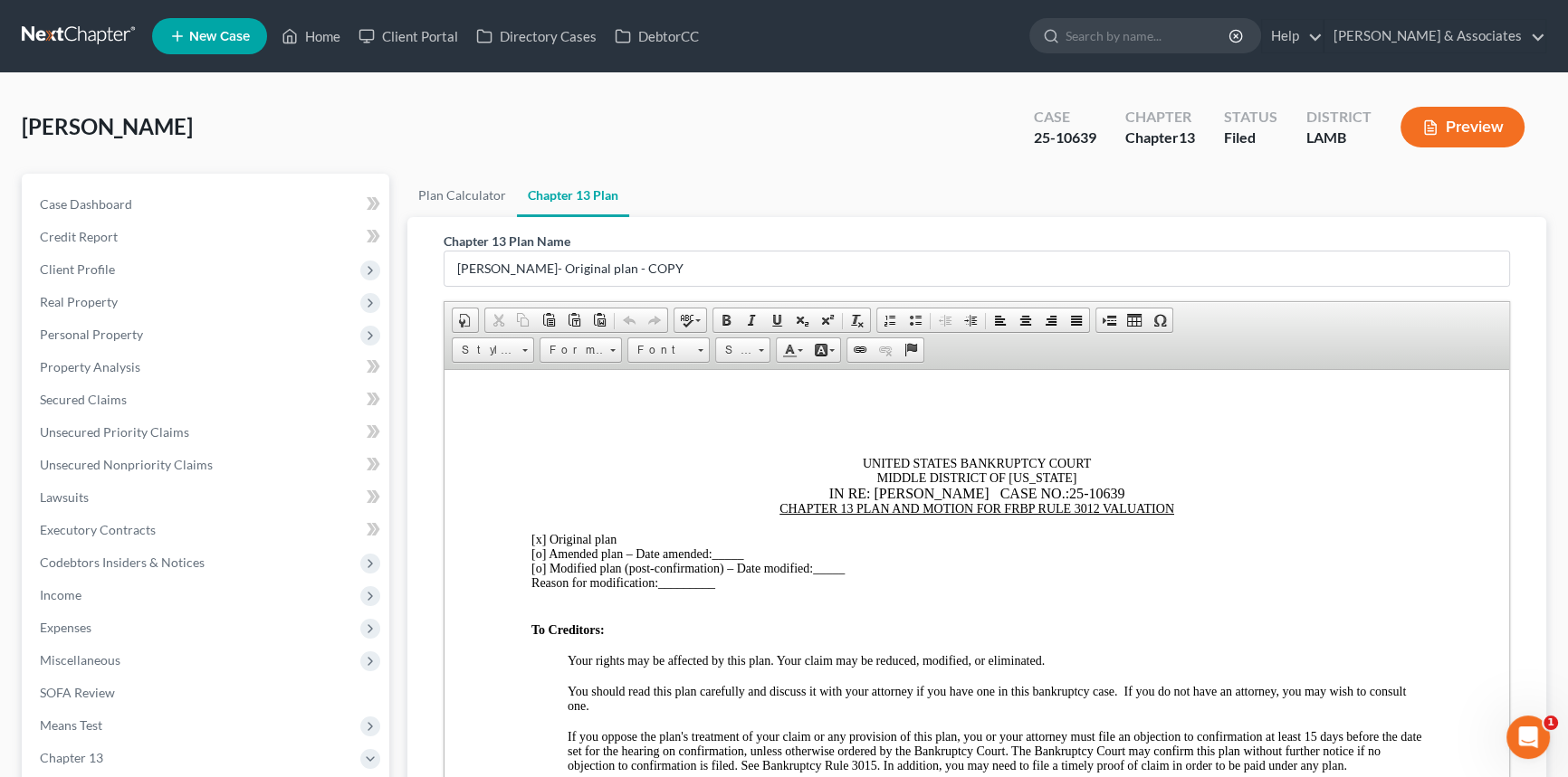
scroll to position [712, 0]
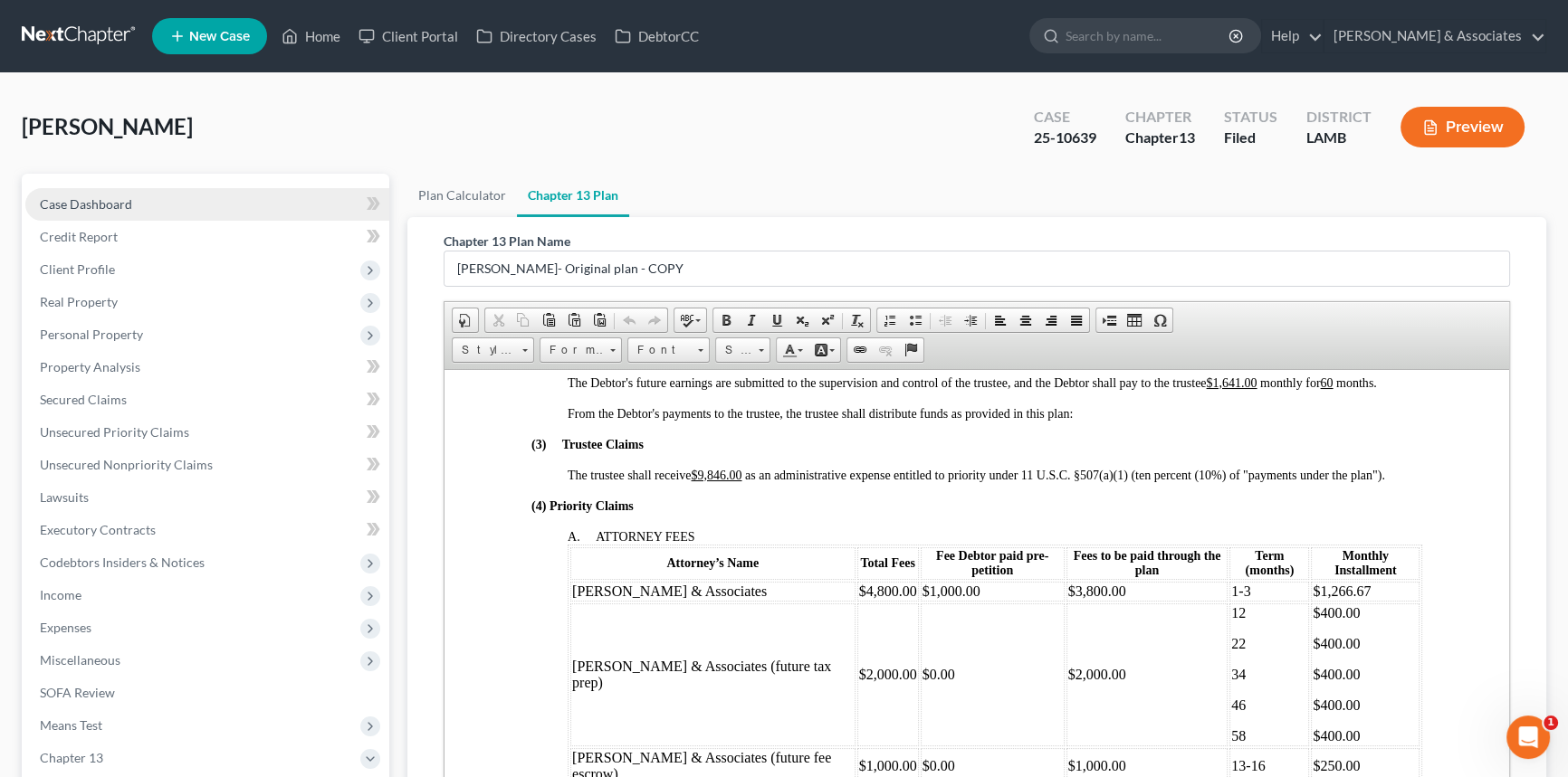
click at [143, 198] on link "Case Dashboard" at bounding box center [207, 205] width 363 height 33
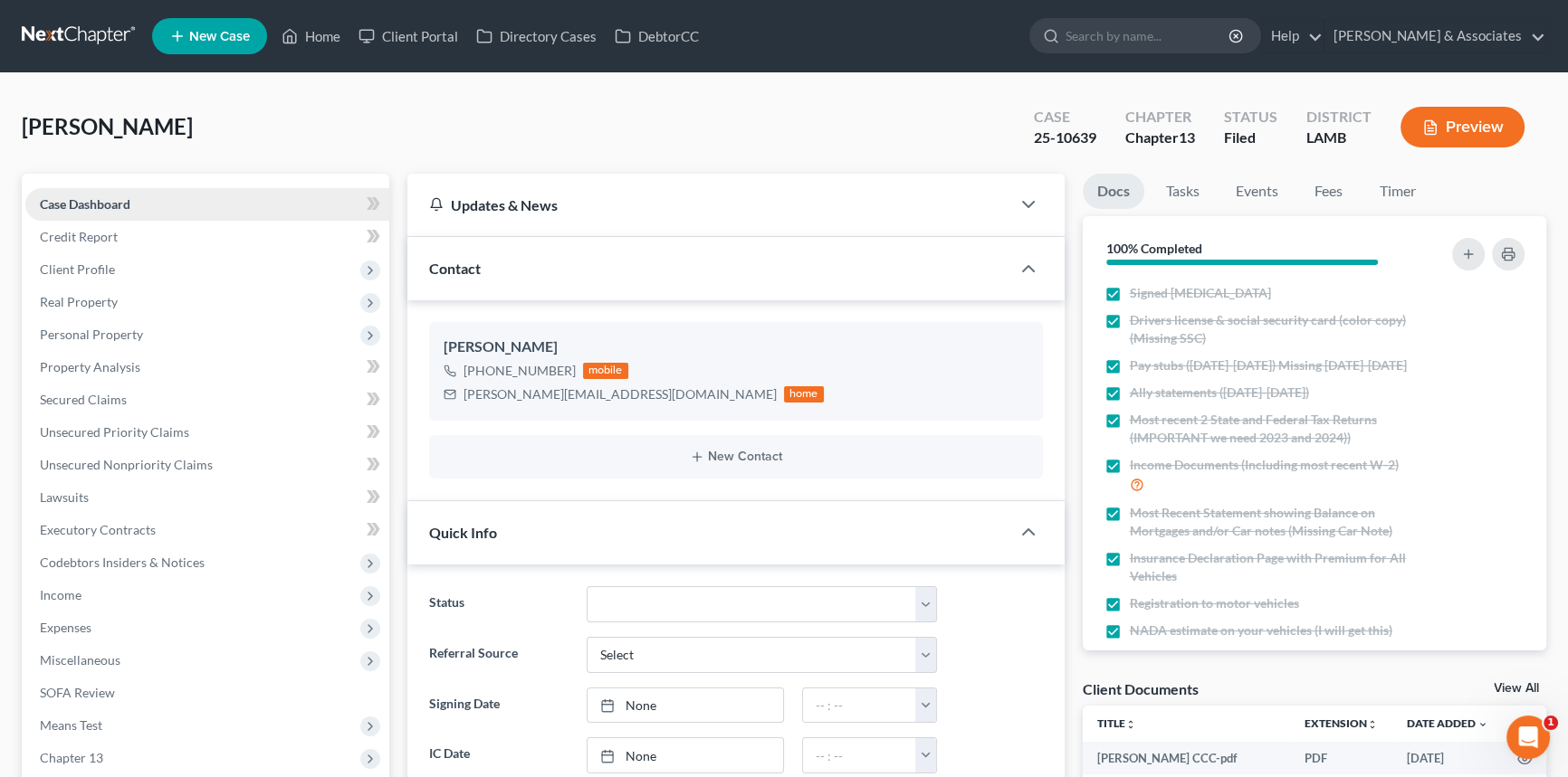
scroll to position [199, 0]
click at [108, 254] on span "Client Profile" at bounding box center [207, 270] width 363 height 33
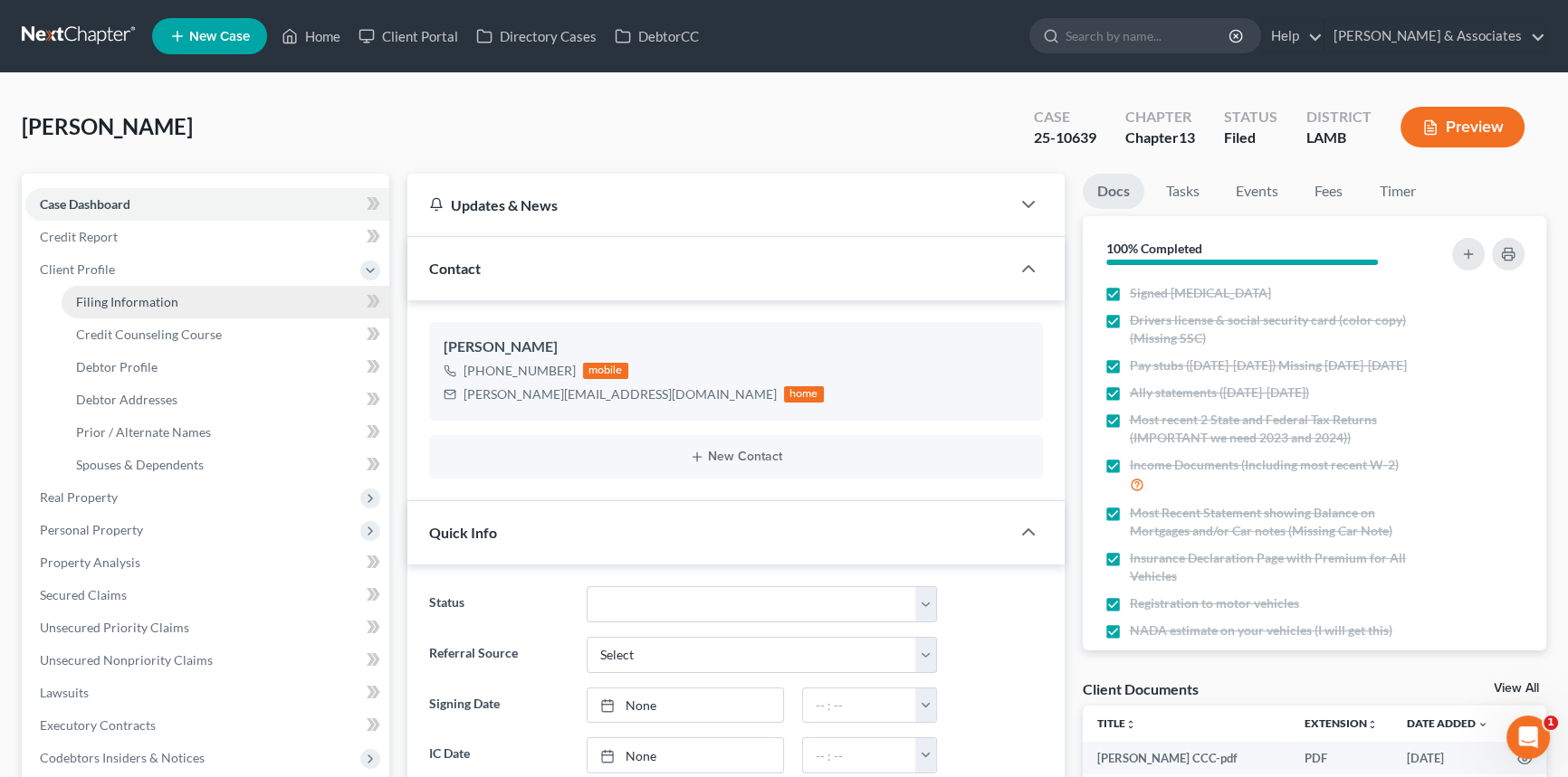
click at [115, 298] on span "Filing Information" at bounding box center [127, 301] width 102 height 16
select select "1"
select select "0"
select select "3"
select select "19"
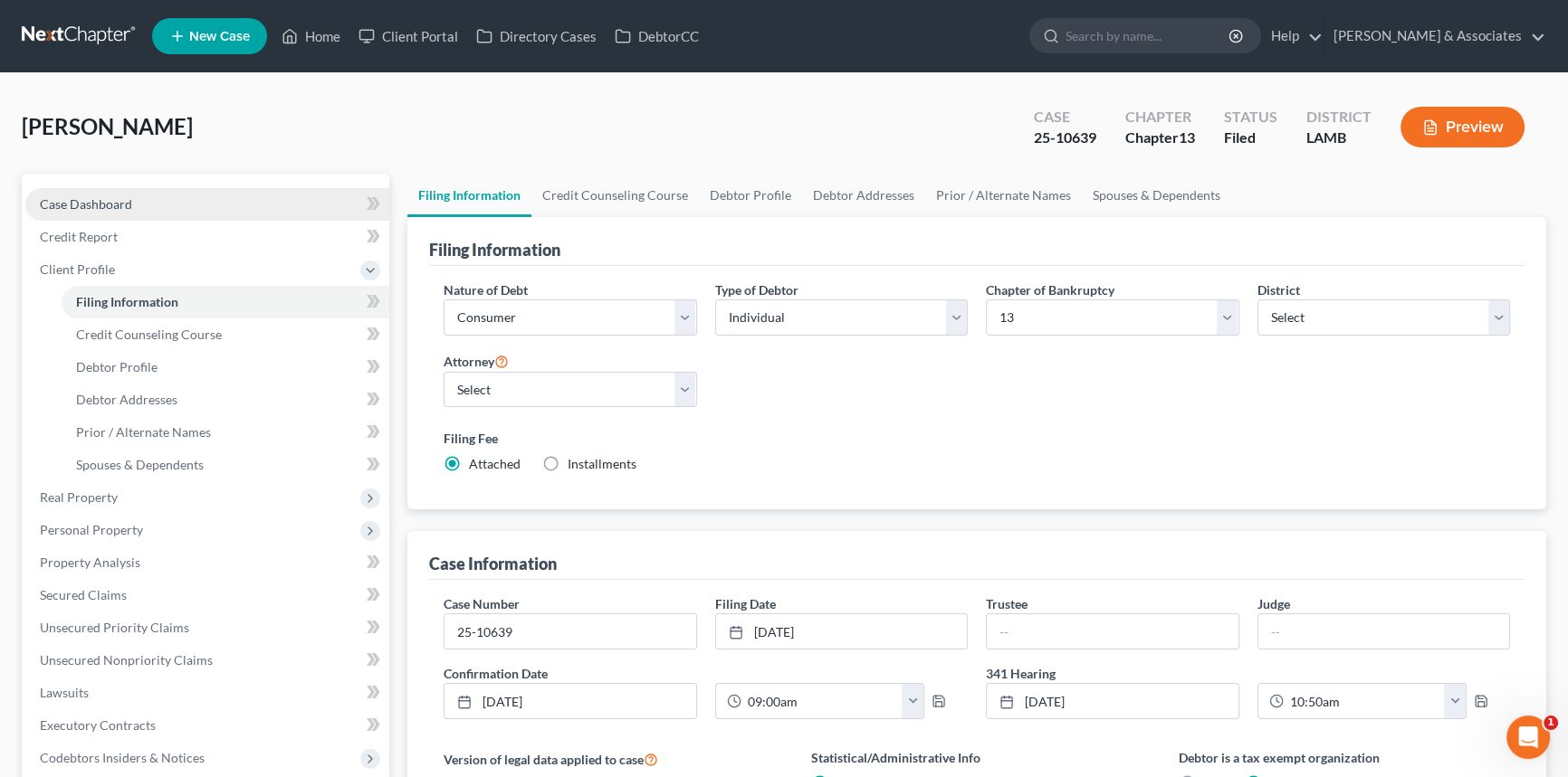
click at [153, 198] on link "Case Dashboard" at bounding box center [207, 205] width 363 height 33
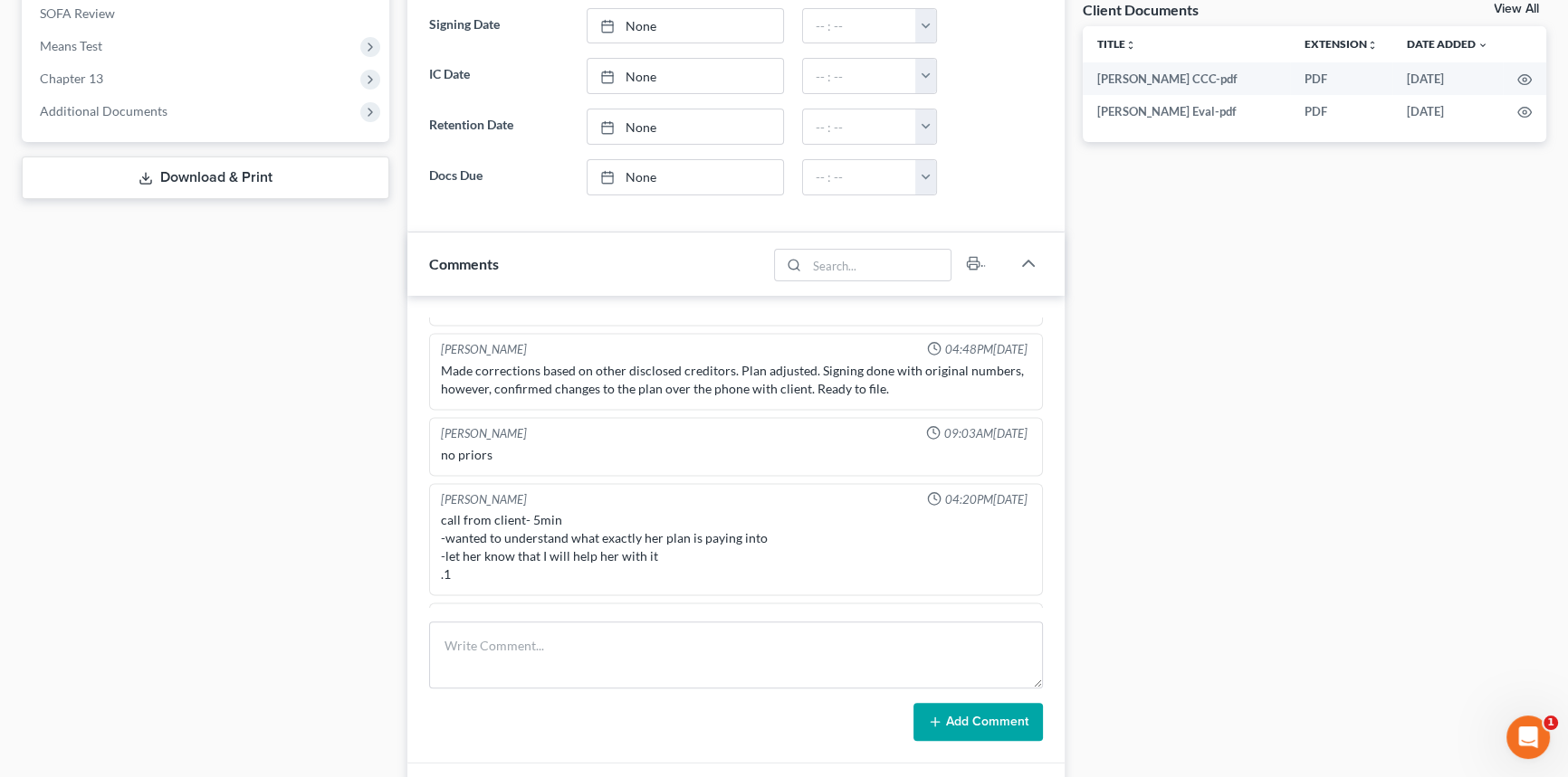
scroll to position [3413, 0]
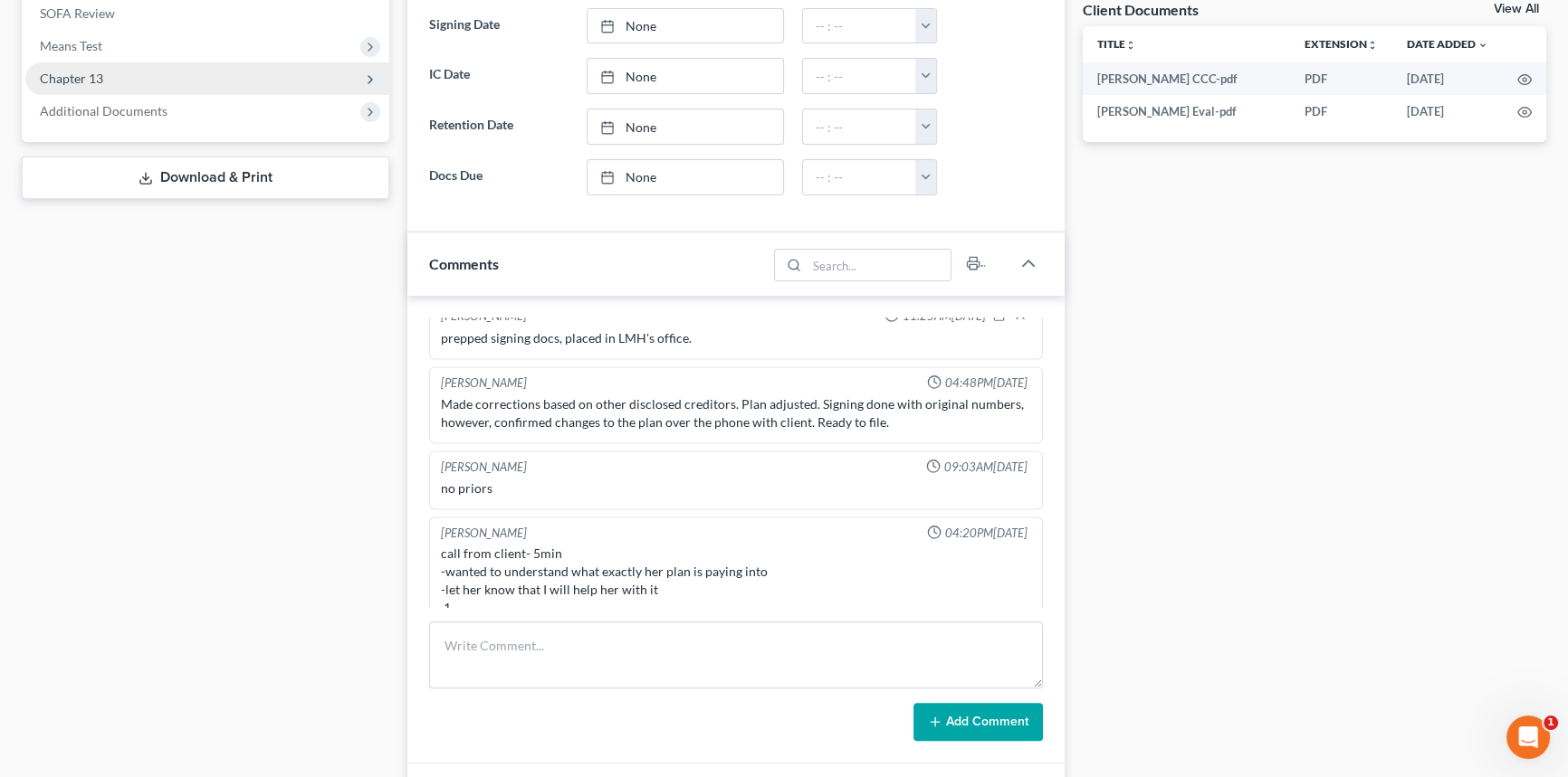
click at [112, 73] on span "Chapter 13" at bounding box center [207, 79] width 363 height 33
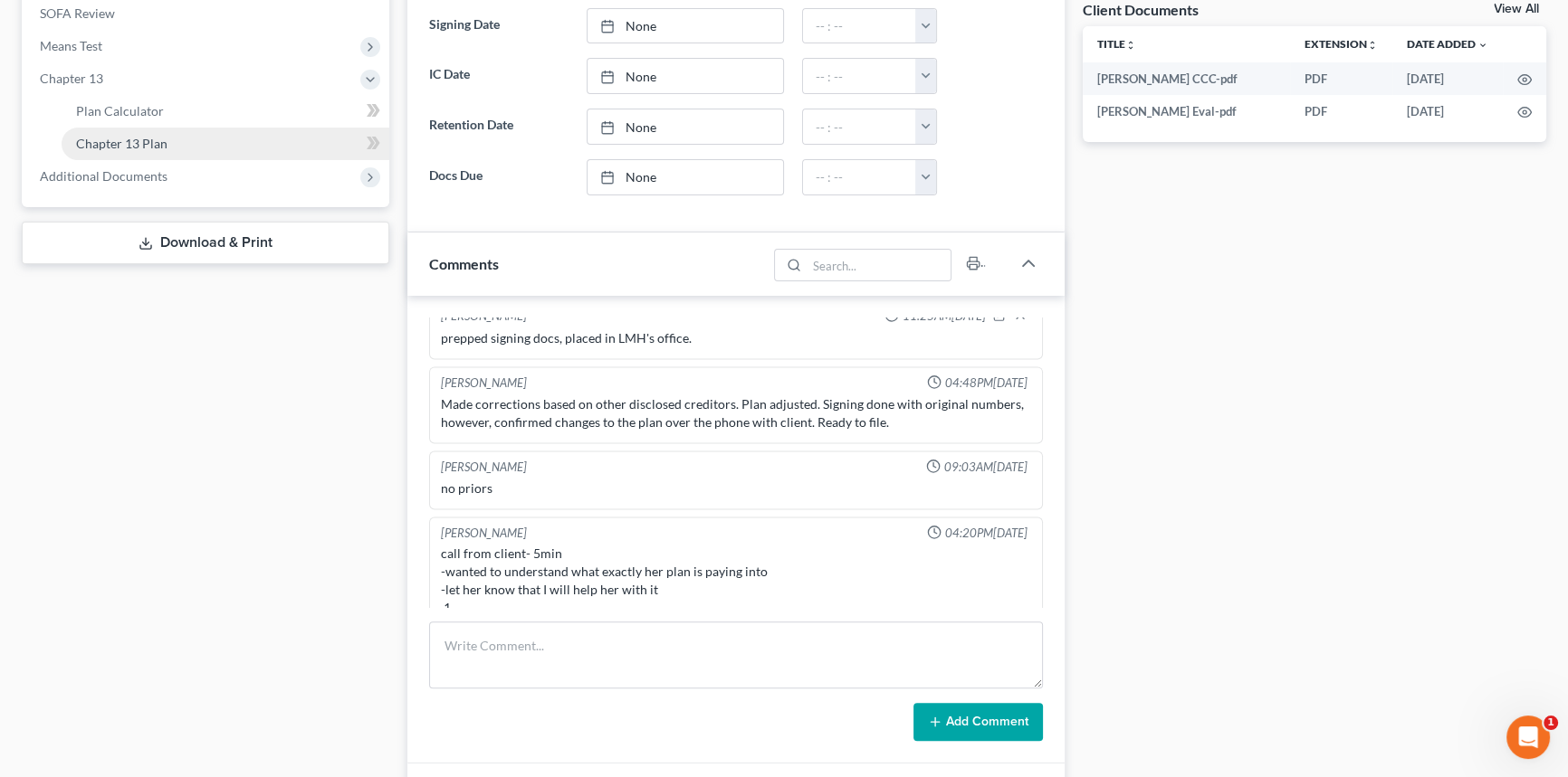
click at [155, 132] on link "Chapter 13 Plan" at bounding box center [225, 144] width 328 height 33
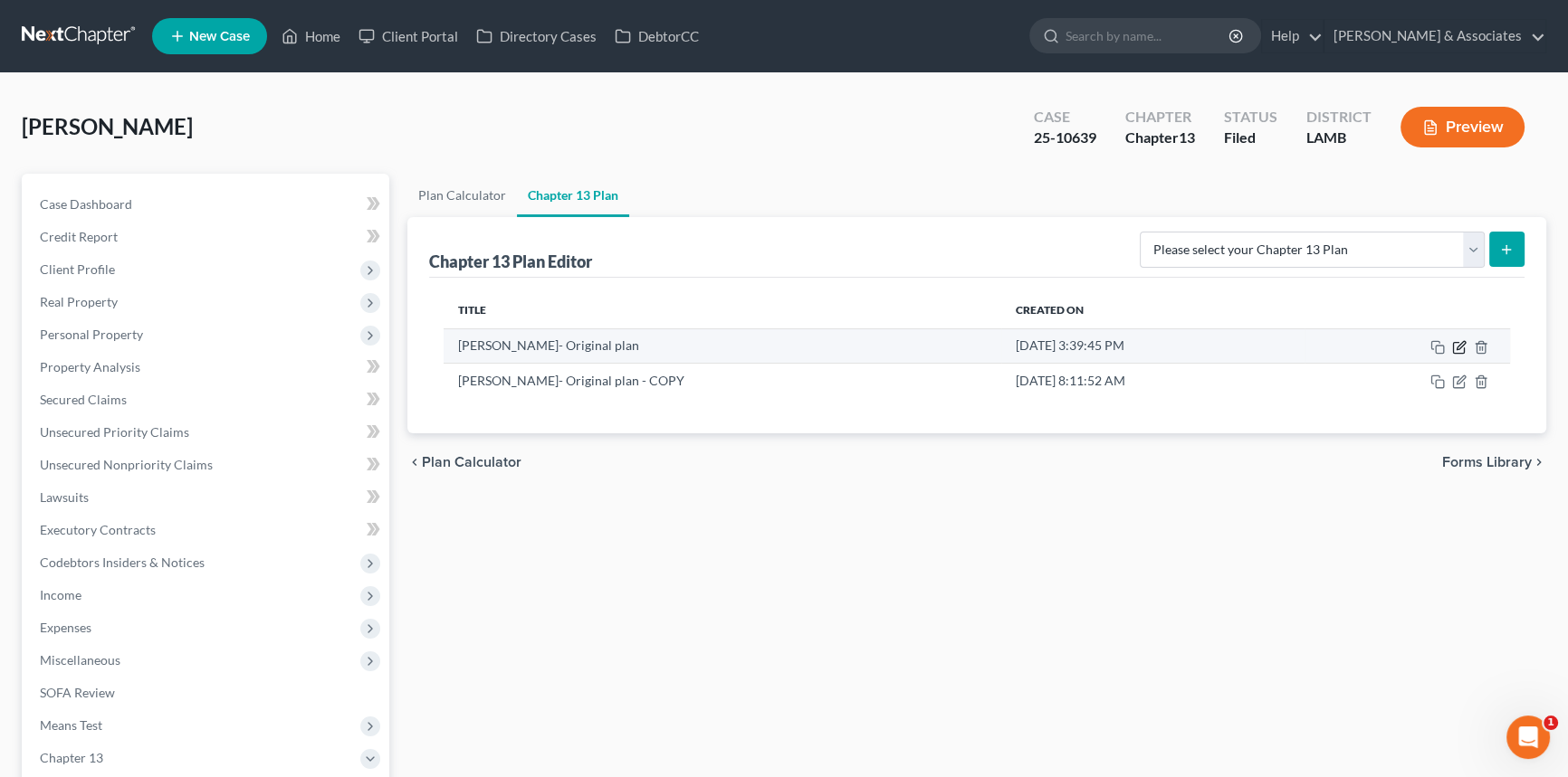
click at [1458, 344] on icon "button" at bounding box center [1459, 348] width 15 height 15
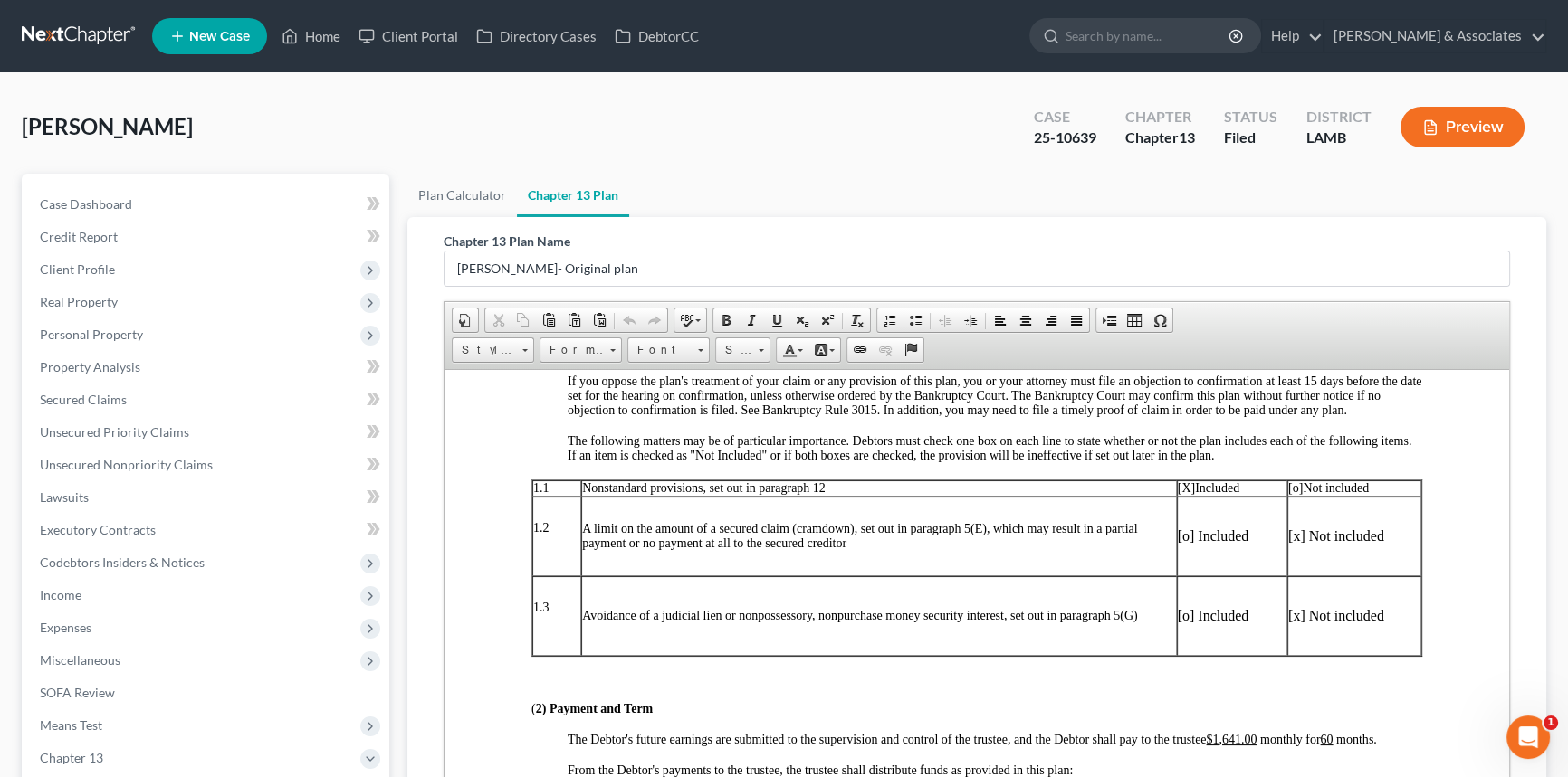
scroll to position [712, 0]
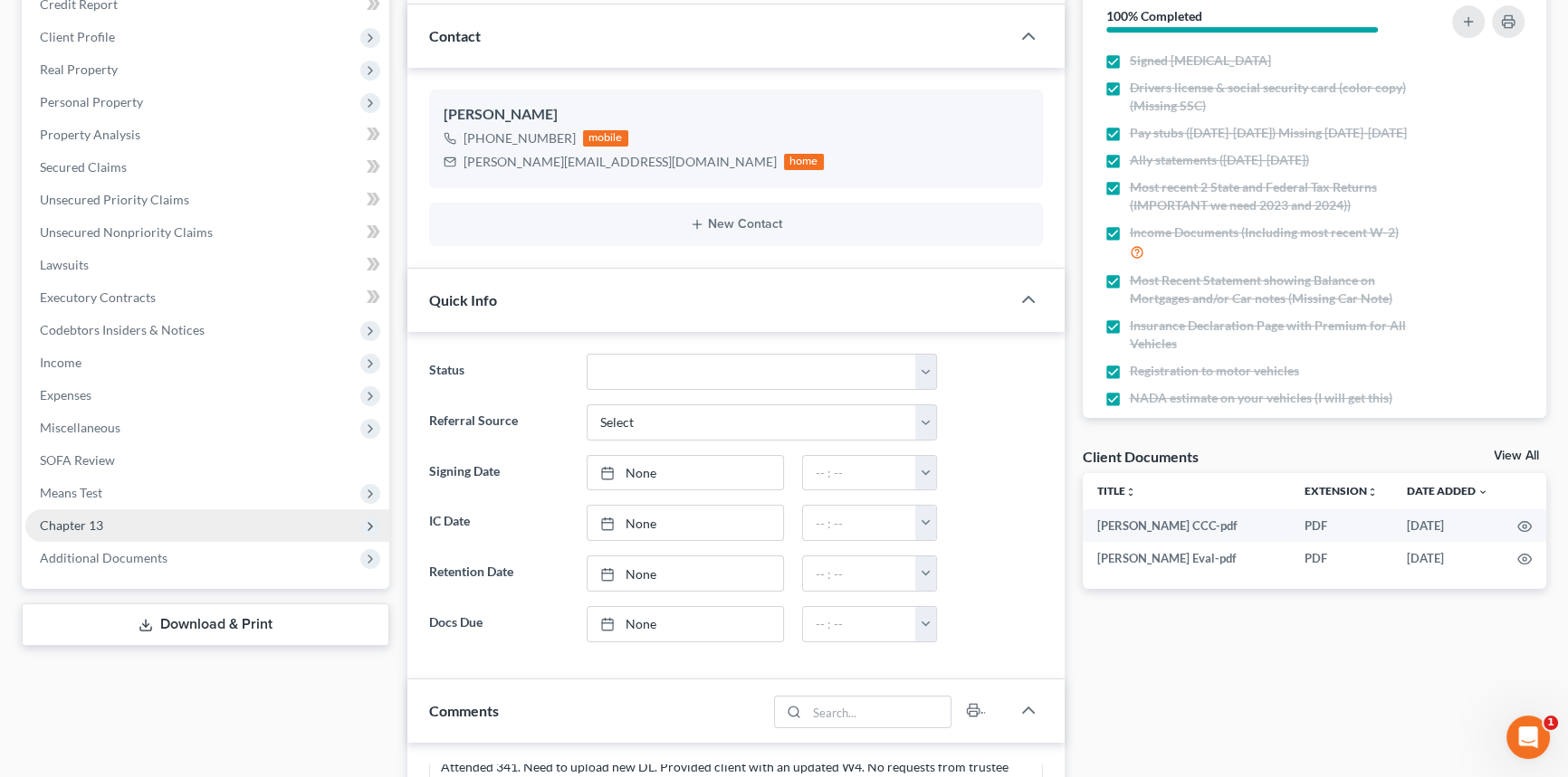
scroll to position [199, 0]
click at [121, 528] on span "Chapter 13" at bounding box center [207, 526] width 363 height 33
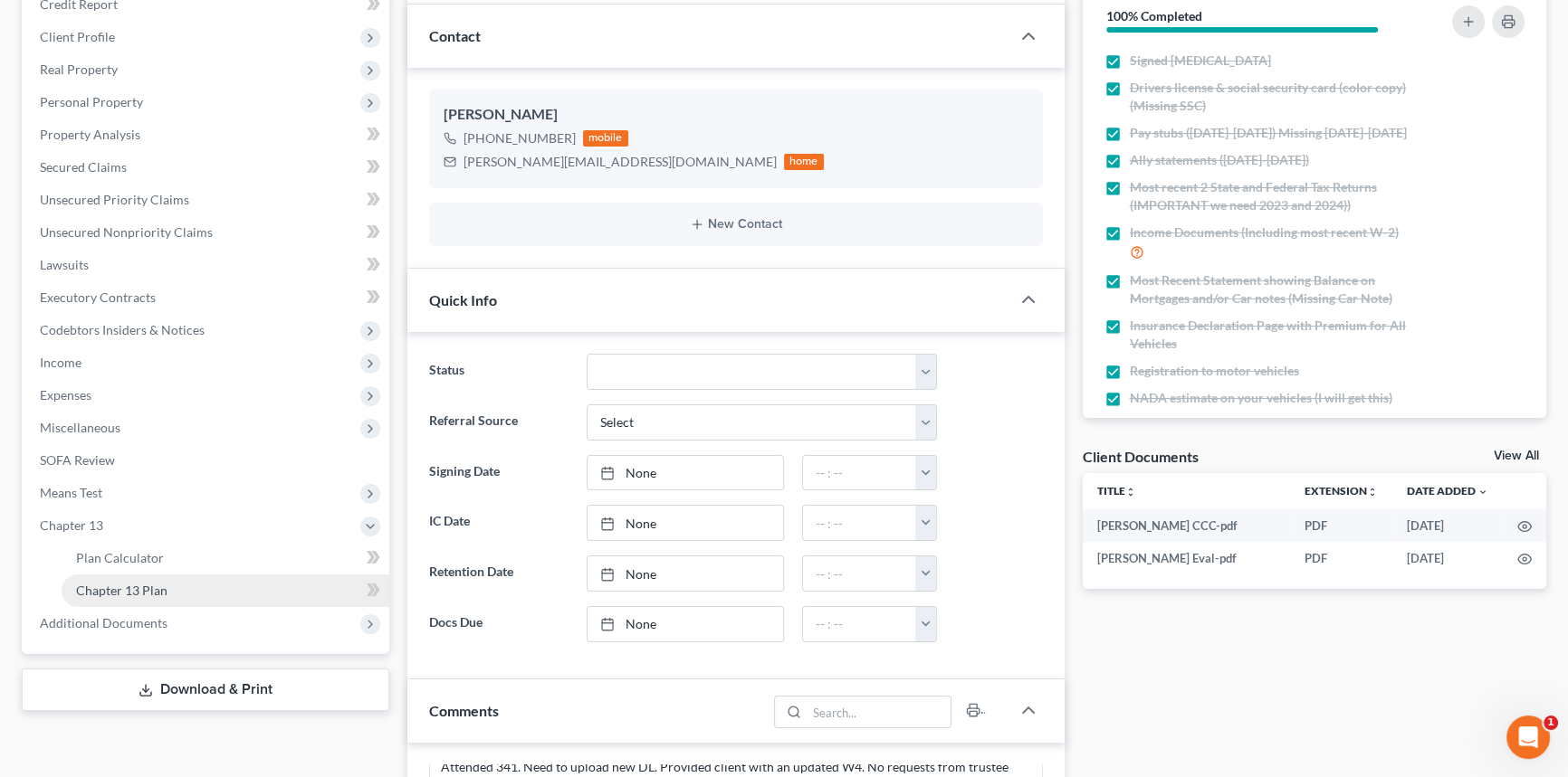
click at [118, 584] on span "Chapter 13 Plan" at bounding box center [121, 590] width 91 height 16
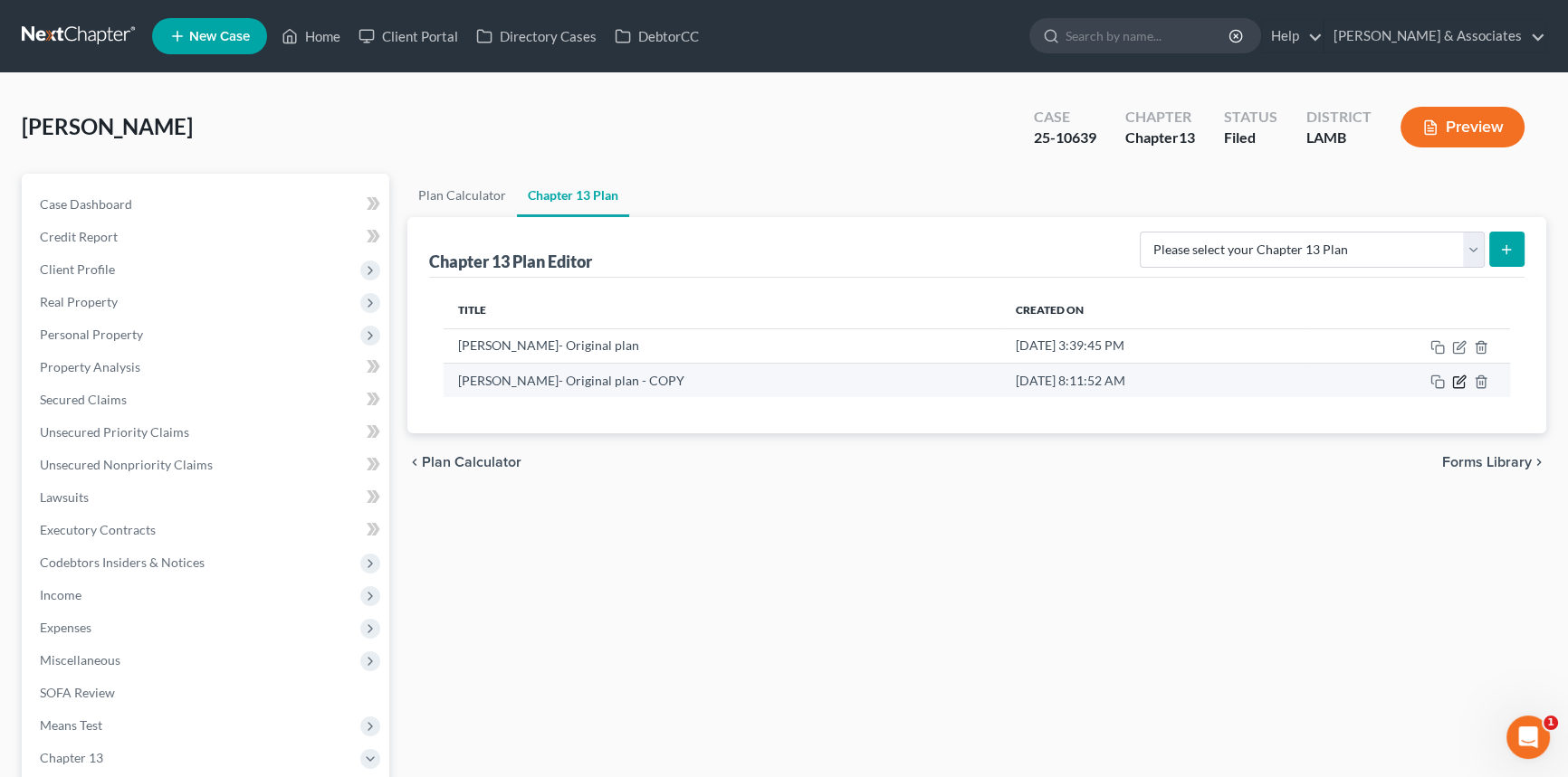
click at [1459, 386] on icon "button" at bounding box center [1458, 383] width 11 height 11
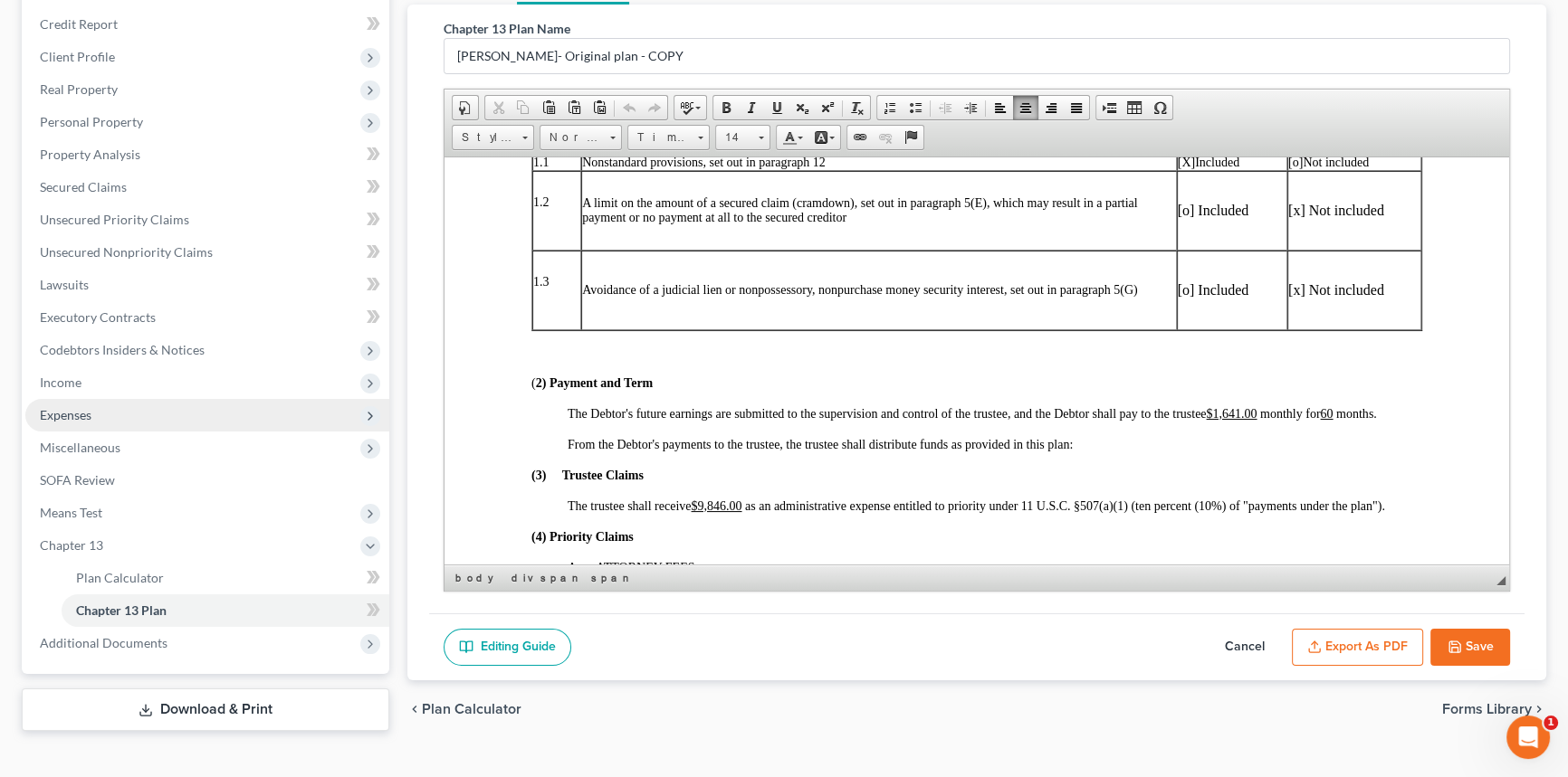
scroll to position [239, 0]
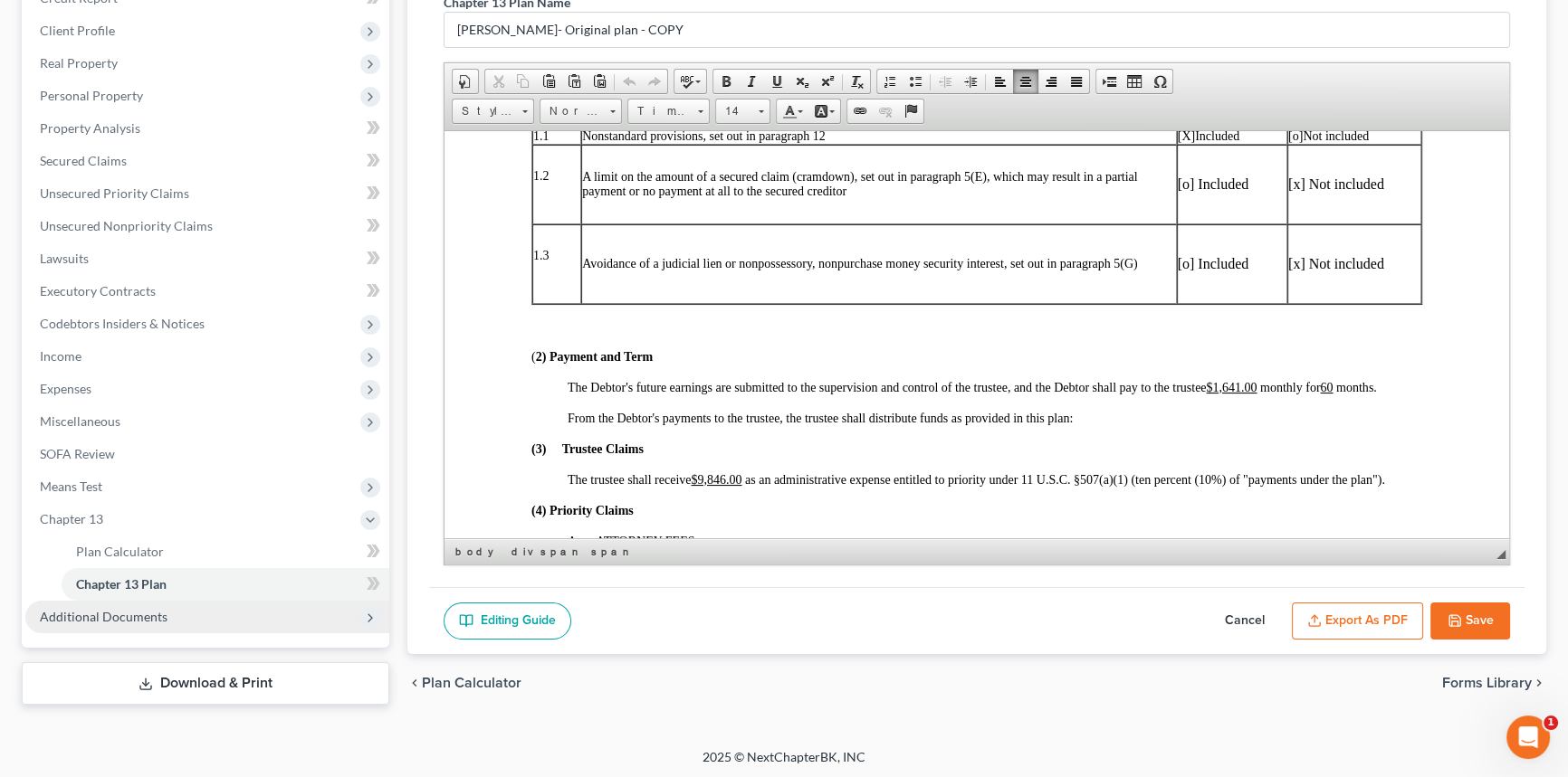
click at [204, 614] on span "Additional Documents" at bounding box center [207, 617] width 363 height 33
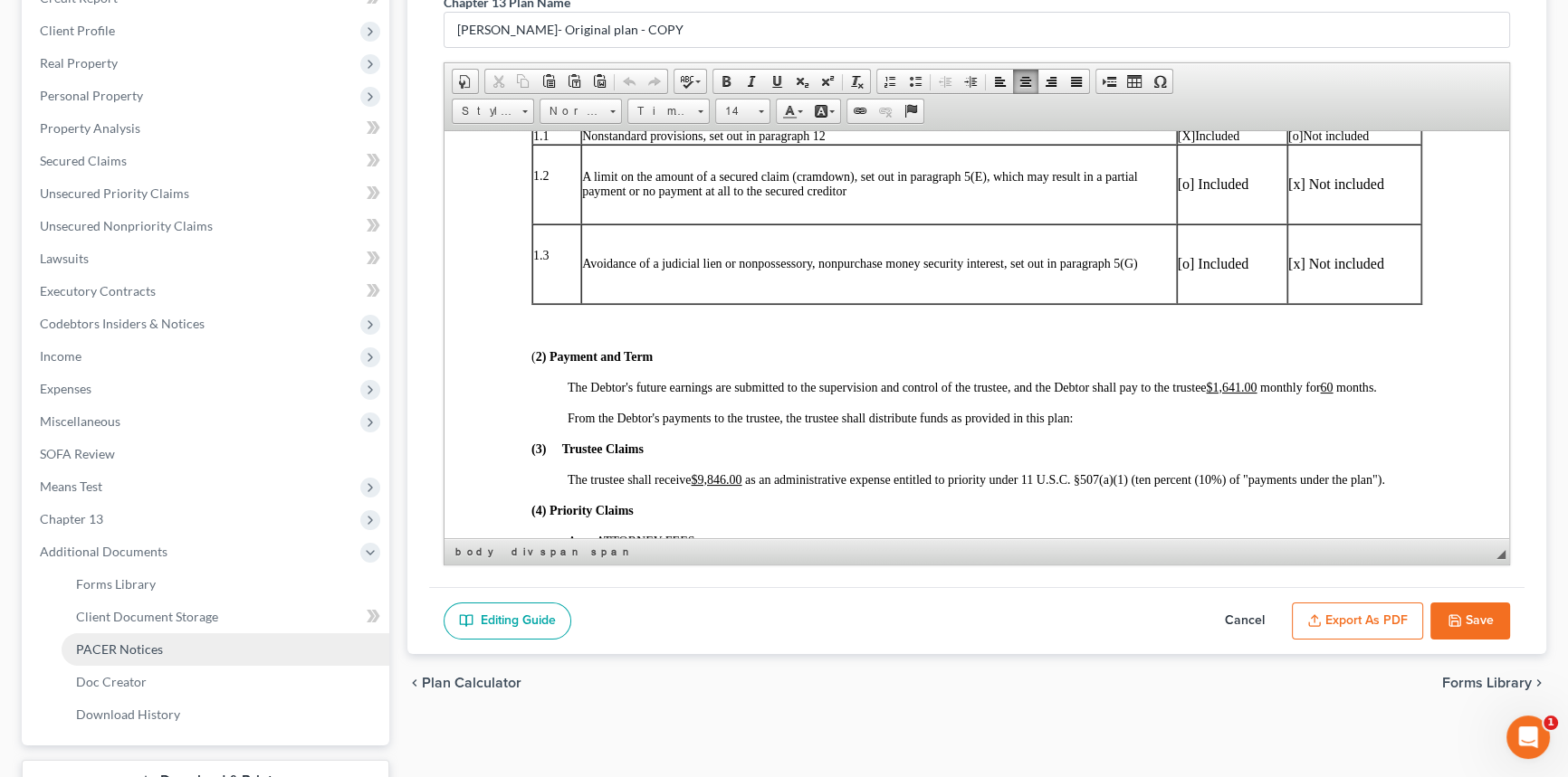
click at [156, 647] on span "PACER Notices" at bounding box center [119, 649] width 87 height 16
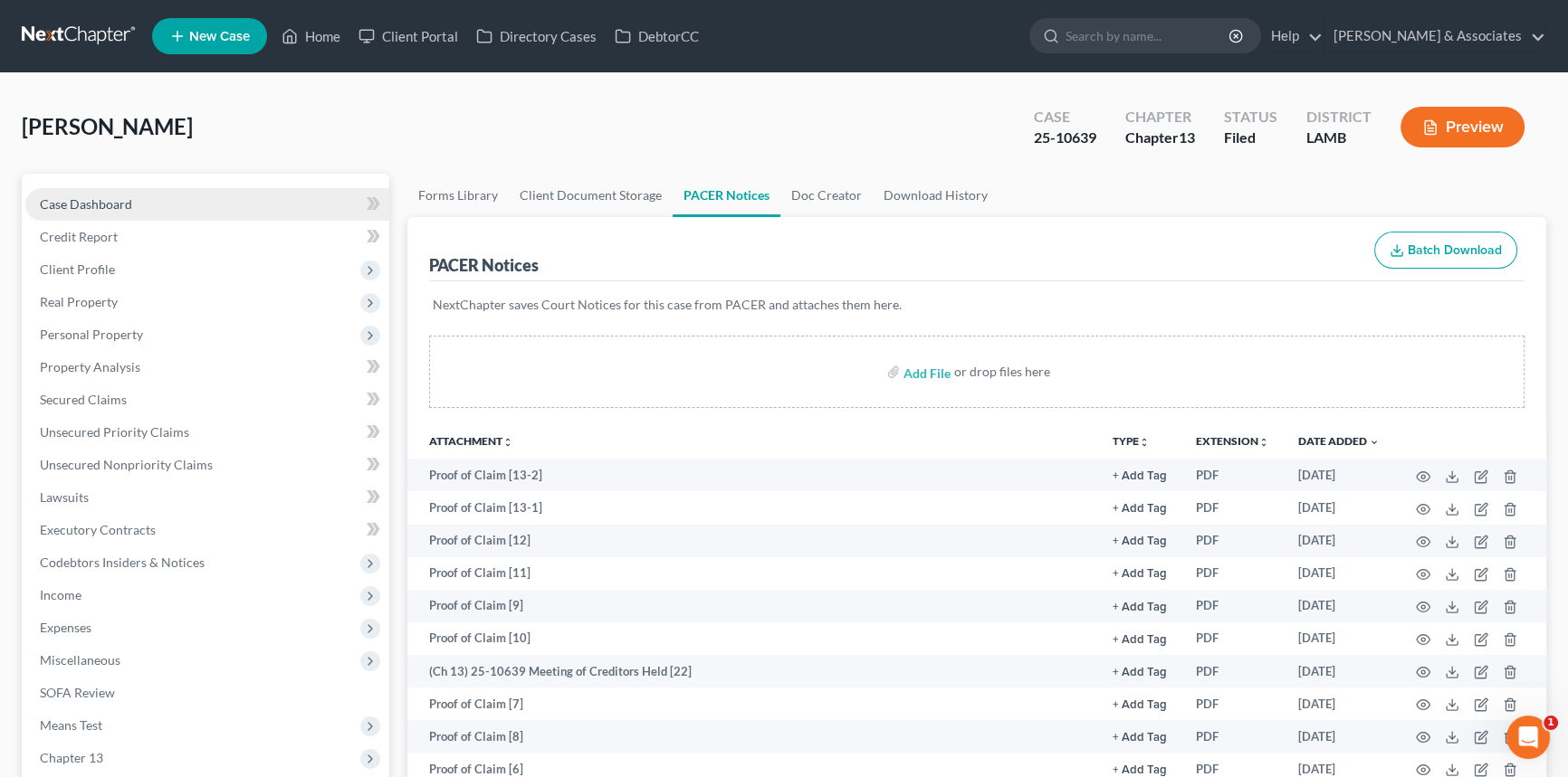
click at [180, 205] on link "Case Dashboard" at bounding box center [207, 205] width 363 height 33
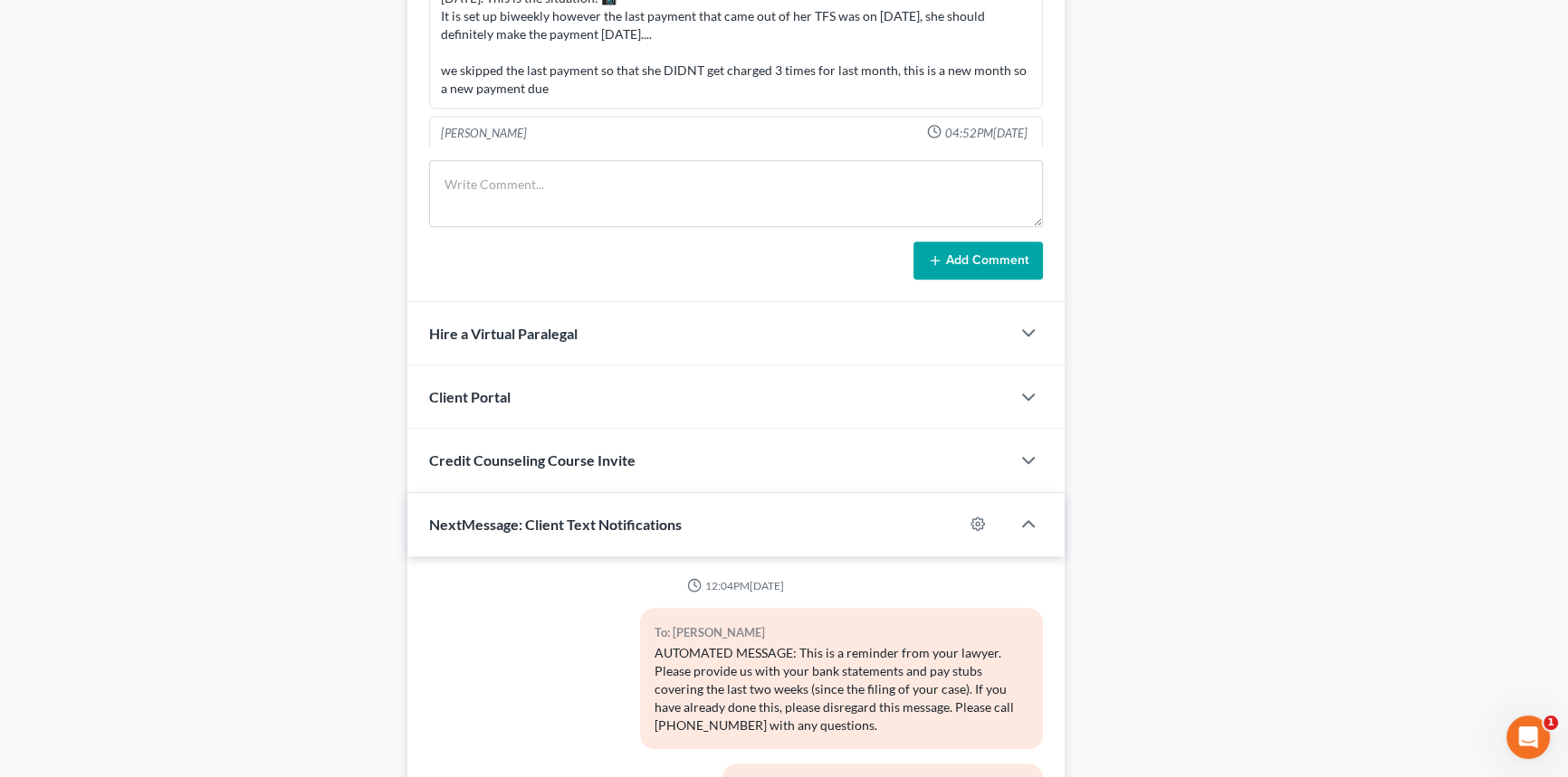
scroll to position [199, 0]
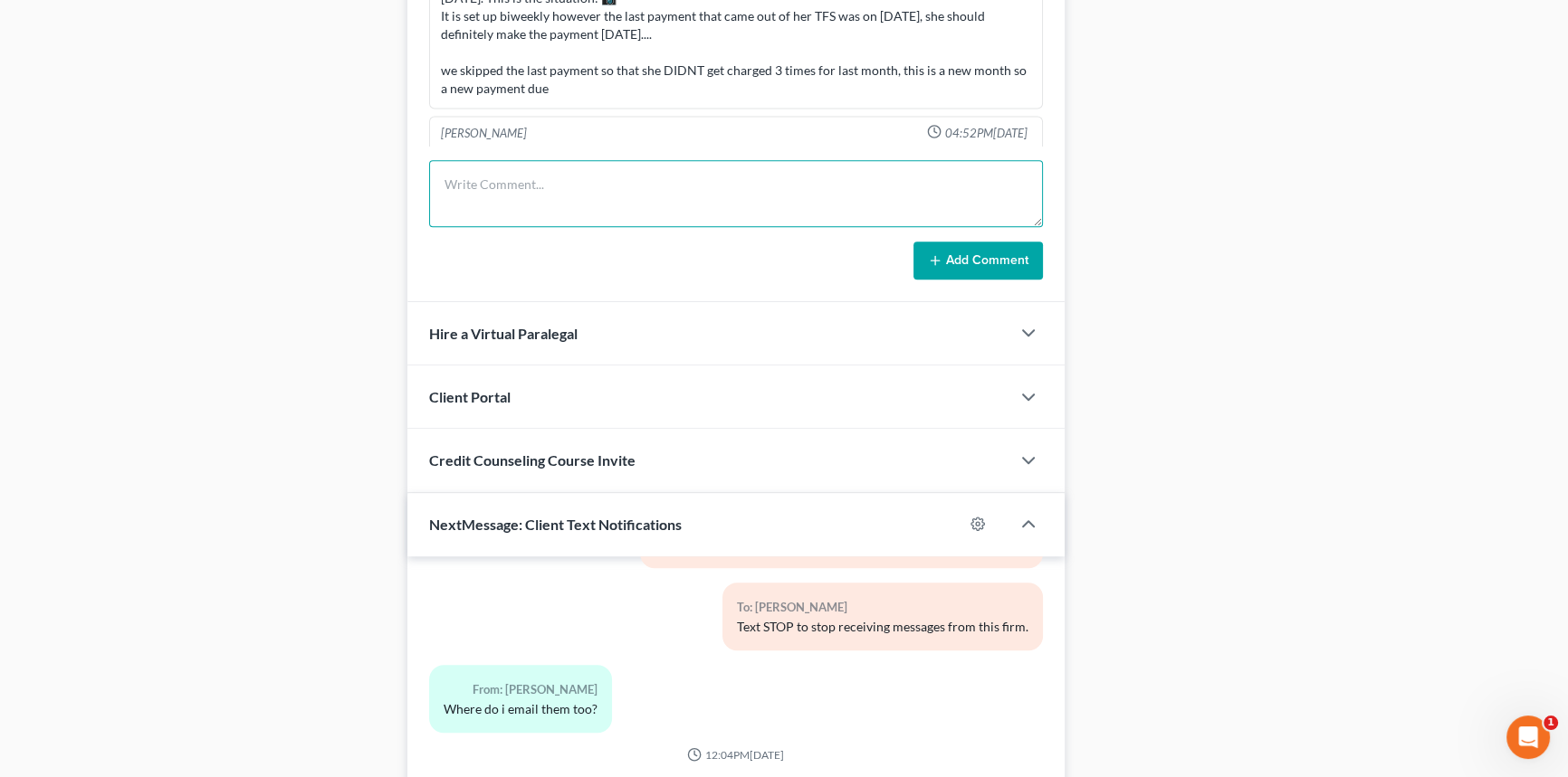
click at [586, 207] on textarea at bounding box center [736, 193] width 614 height 67
type textarea "client provided her paystub showing proof of plan payment moving over to payrol…"
click at [921, 255] on button "Add Comment" at bounding box center [978, 261] width 130 height 38
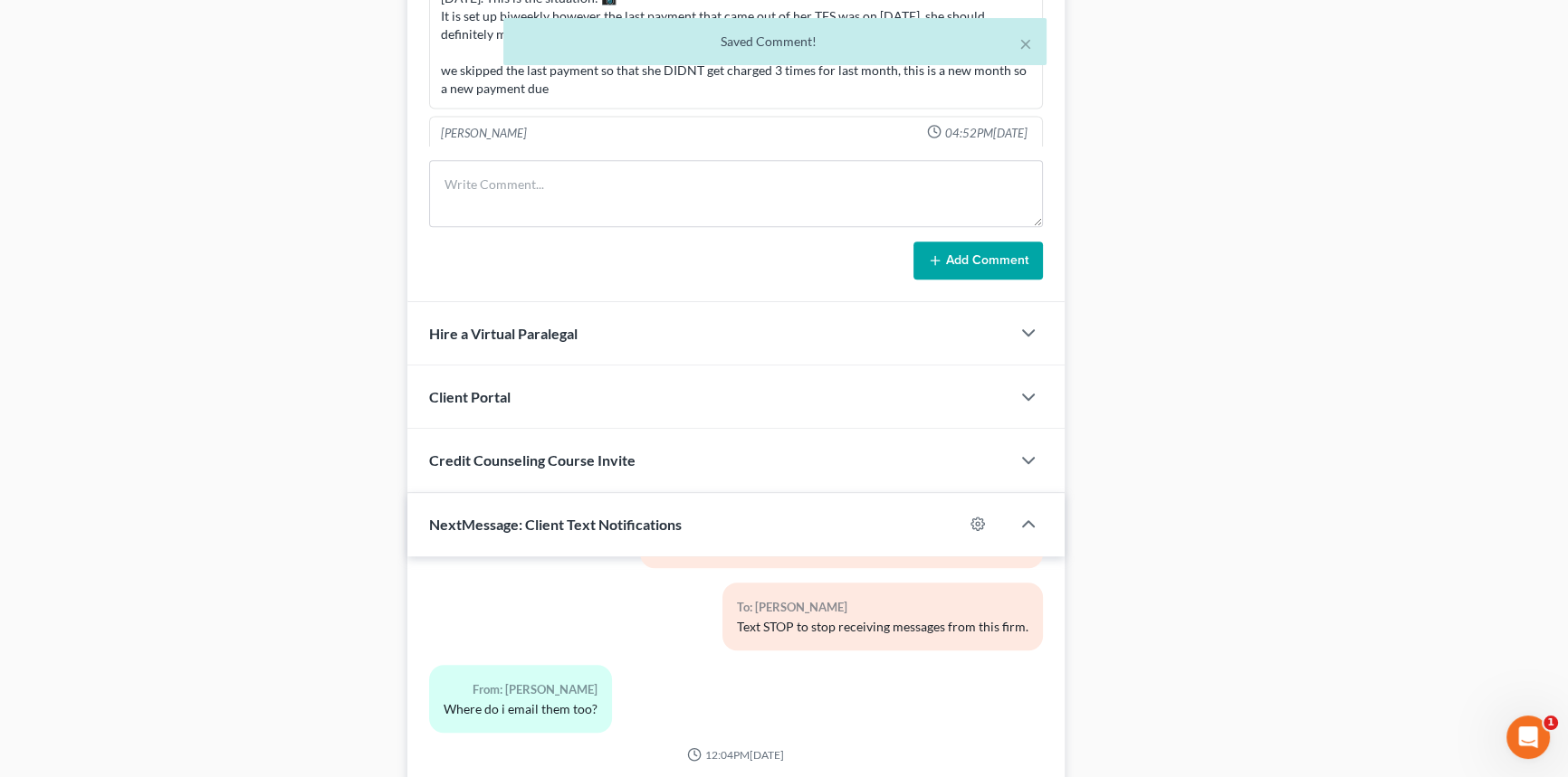
scroll to position [4452, 0]
